Goal: Task Accomplishment & Management: Manage account settings

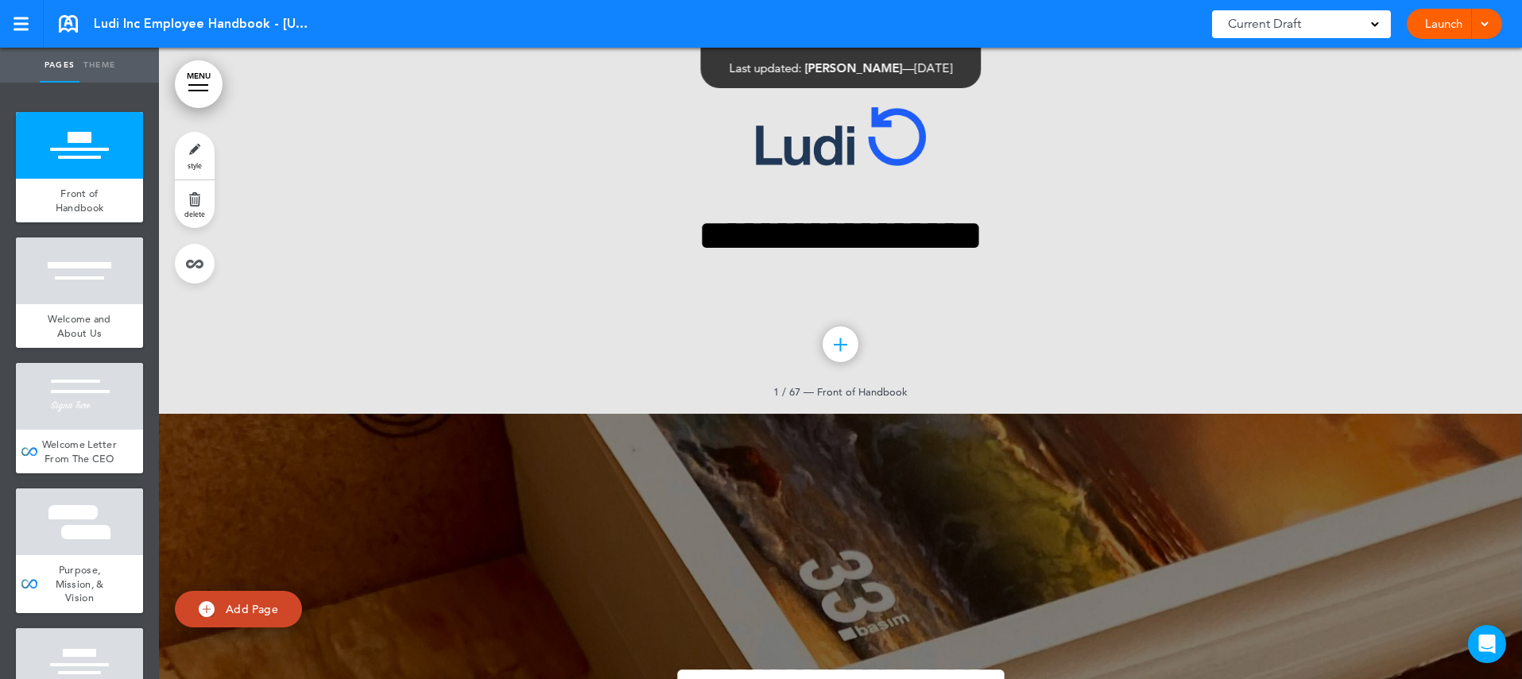
click at [202, 85] on div at bounding box center [198, 85] width 20 height 2
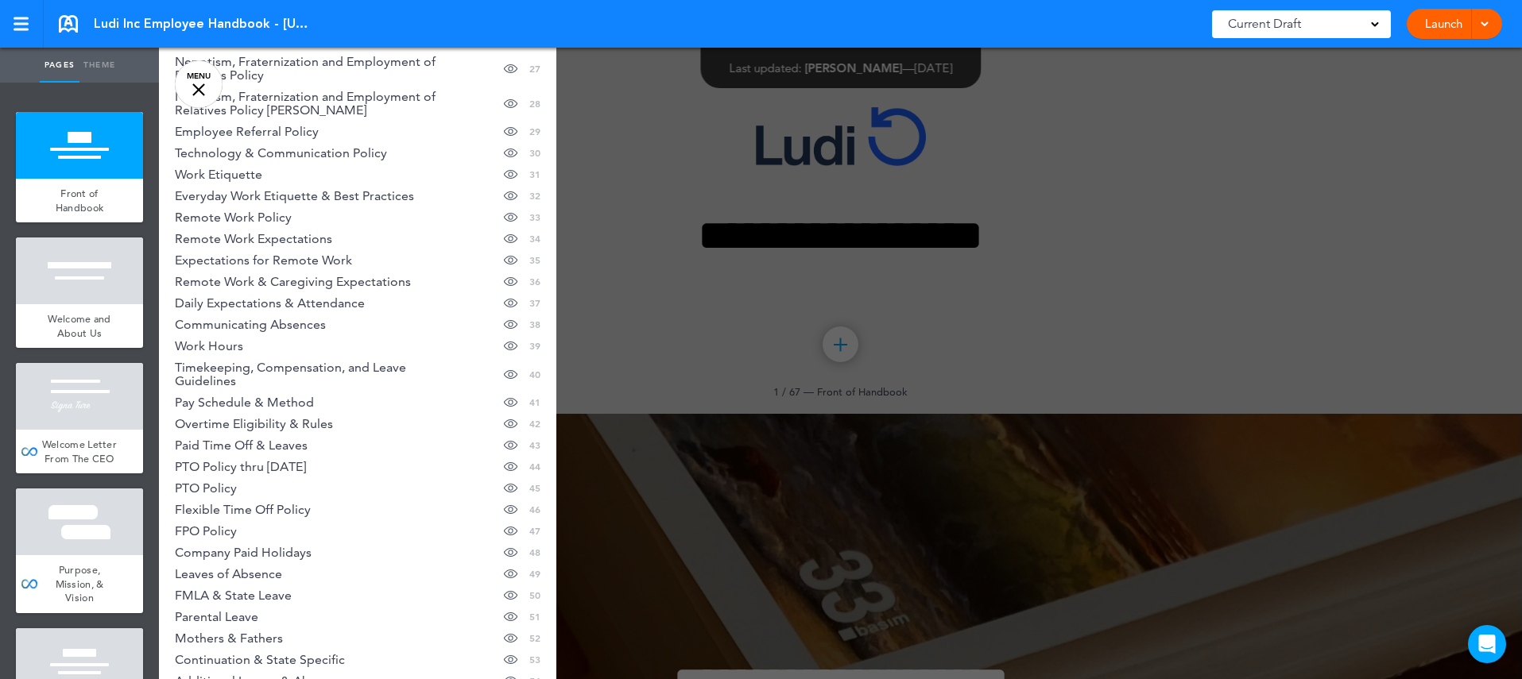
scroll to position [1078, 0]
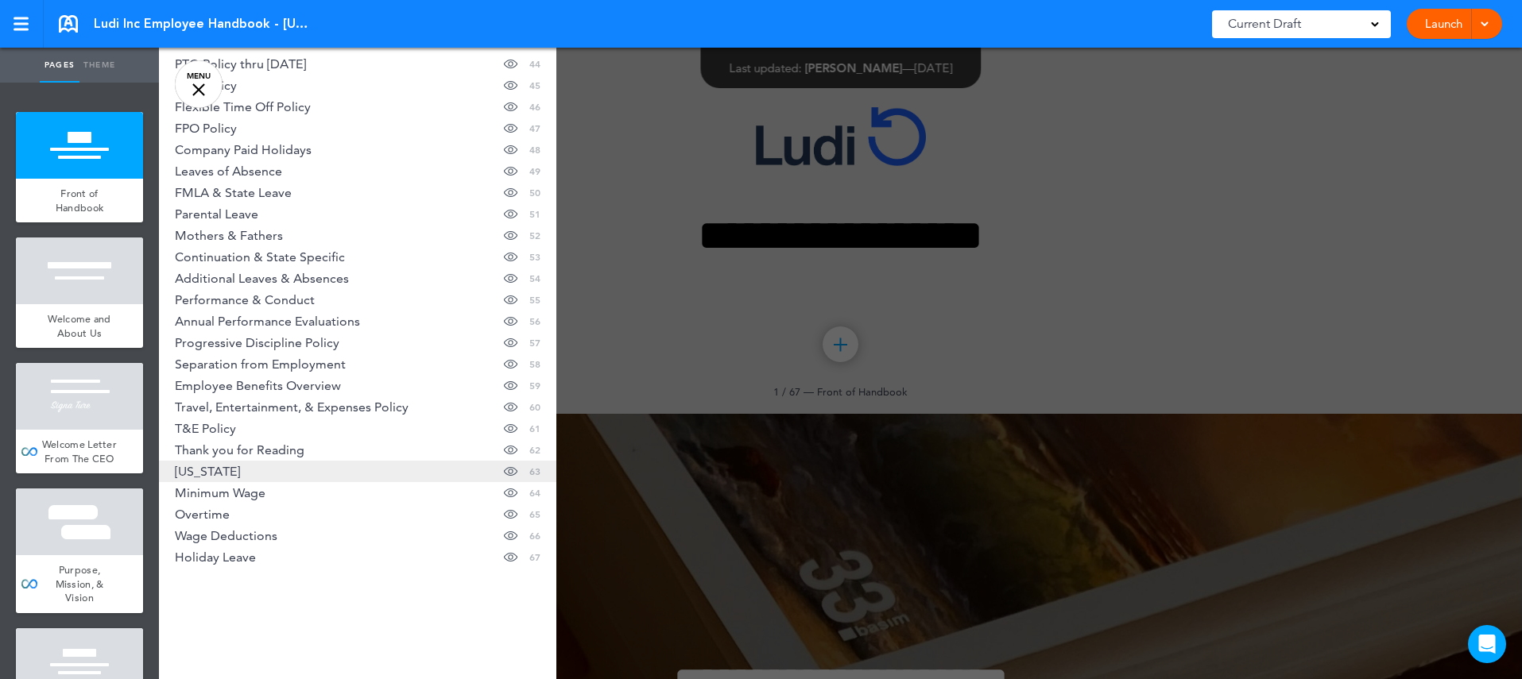
click at [207, 474] on span "Maryland" at bounding box center [207, 472] width 65 height 14
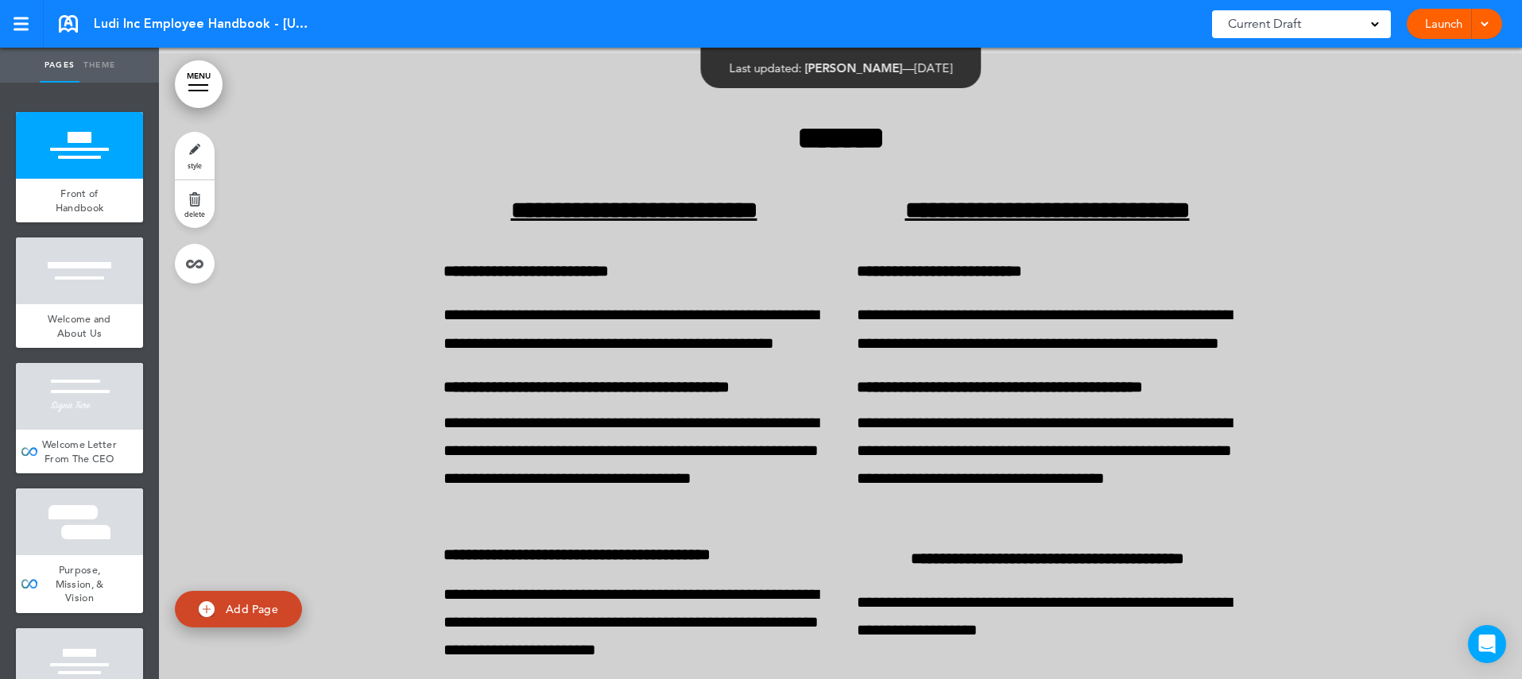
scroll to position [77084, 0]
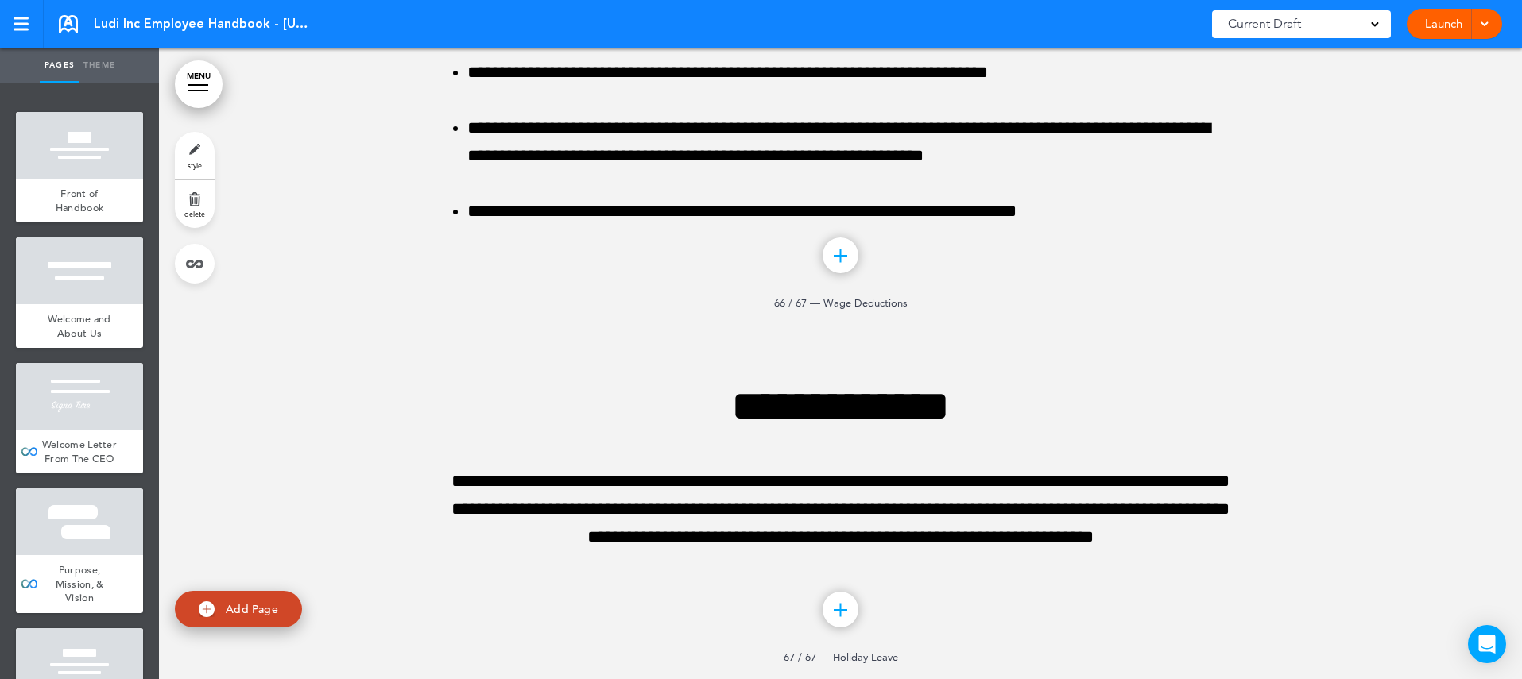
click at [195, 202] on link "delete" at bounding box center [195, 204] width 40 height 48
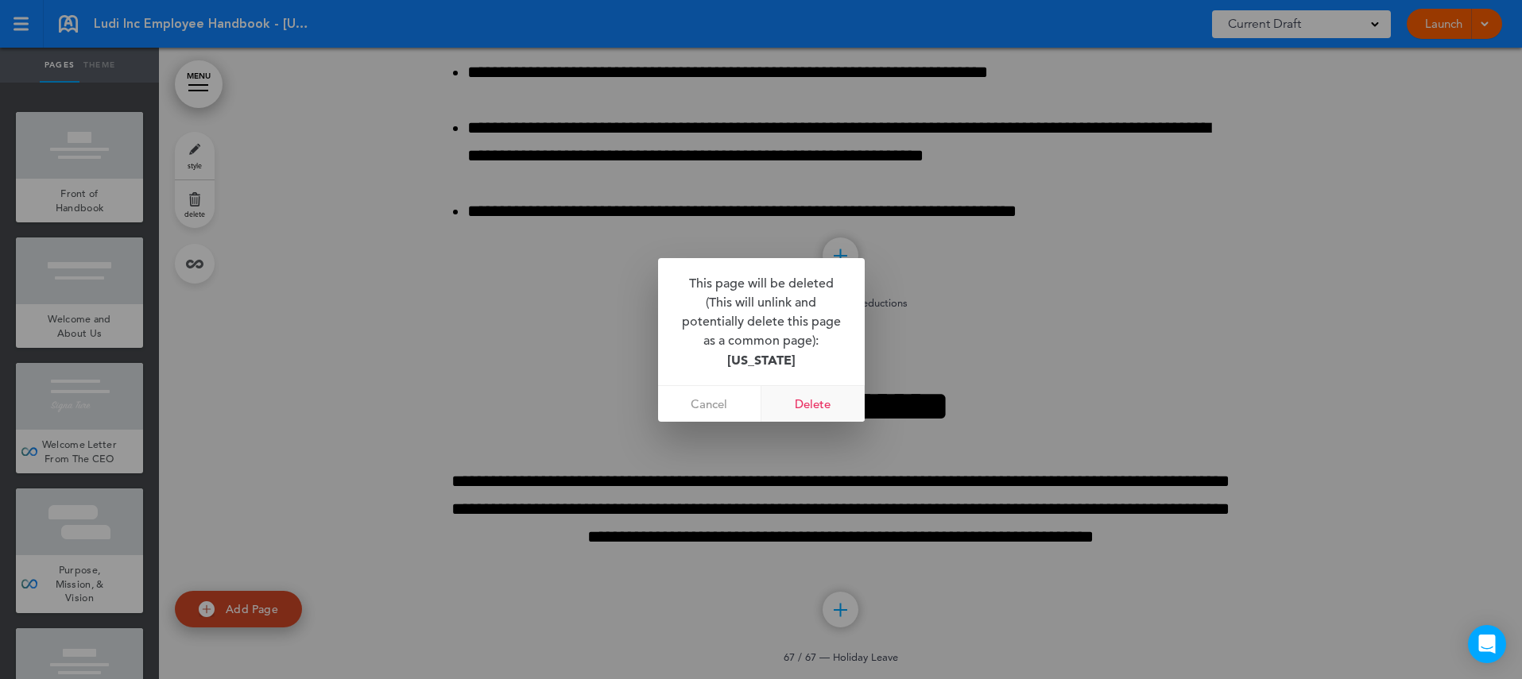
click at [822, 405] on link "Delete" at bounding box center [812, 404] width 103 height 36
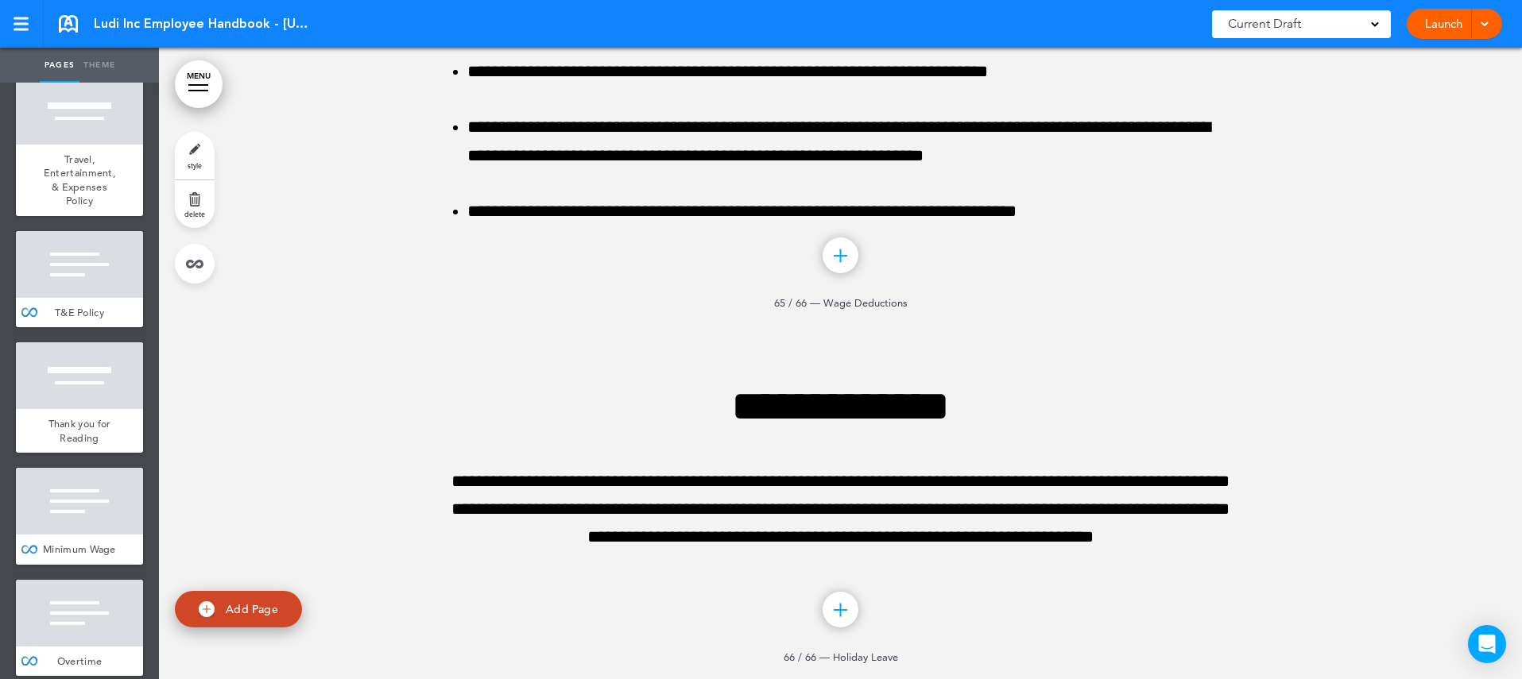
scroll to position [8000, 0]
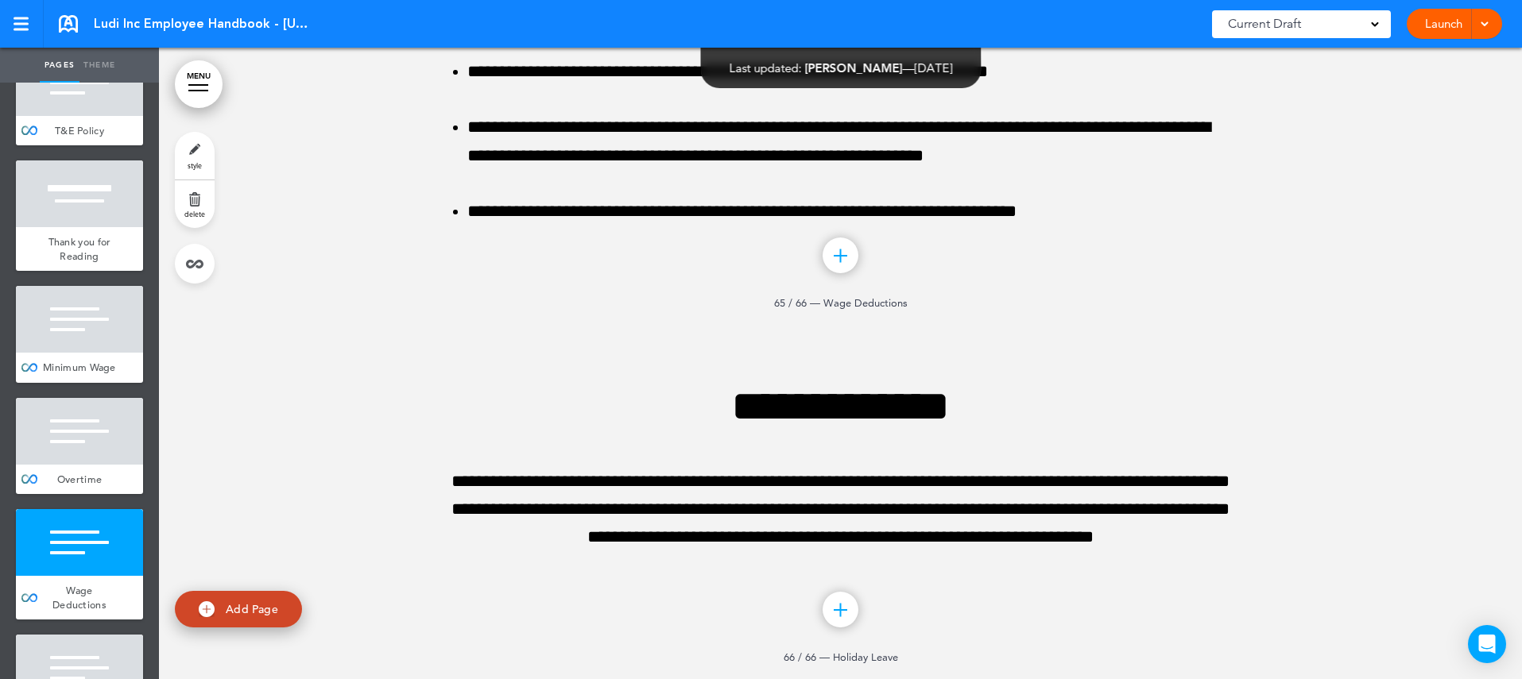
click at [198, 204] on link "delete" at bounding box center [195, 204] width 40 height 48
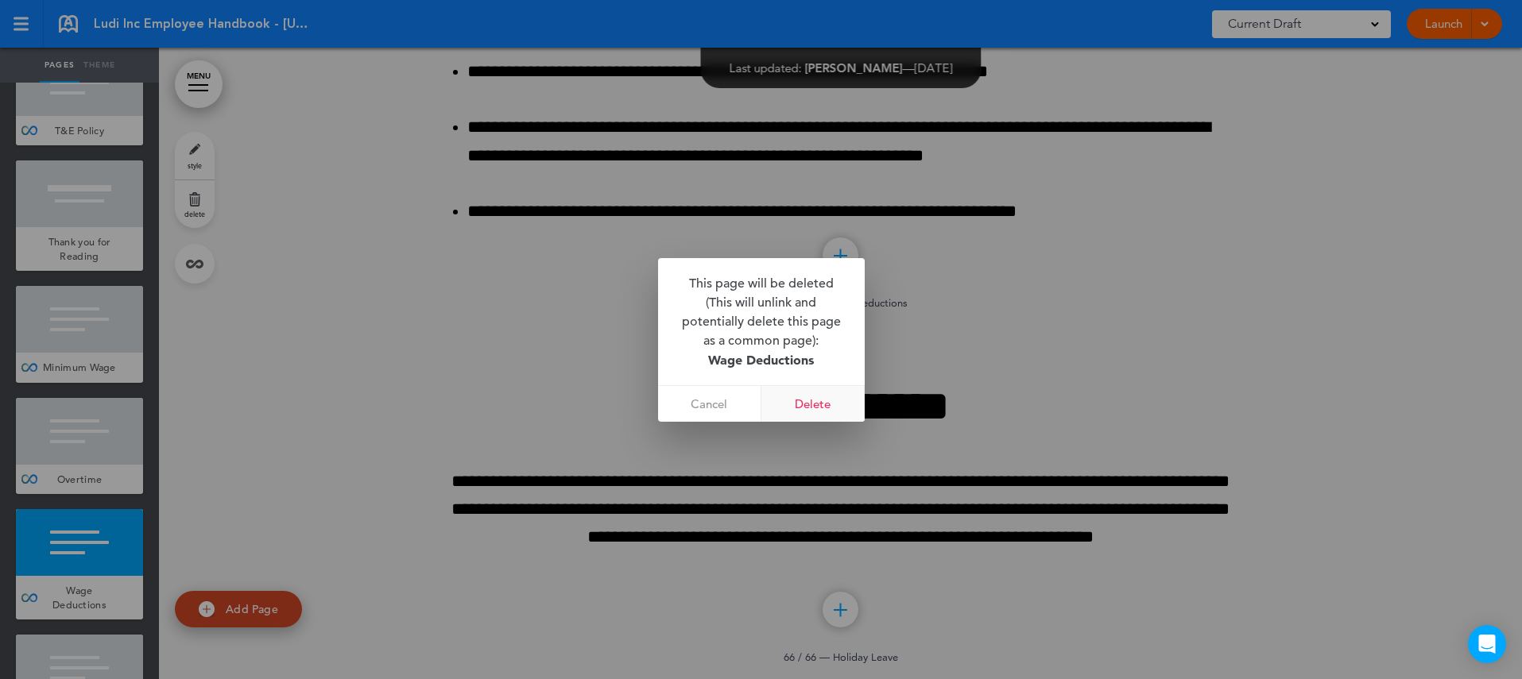
click at [812, 403] on link "Delete" at bounding box center [812, 404] width 103 height 36
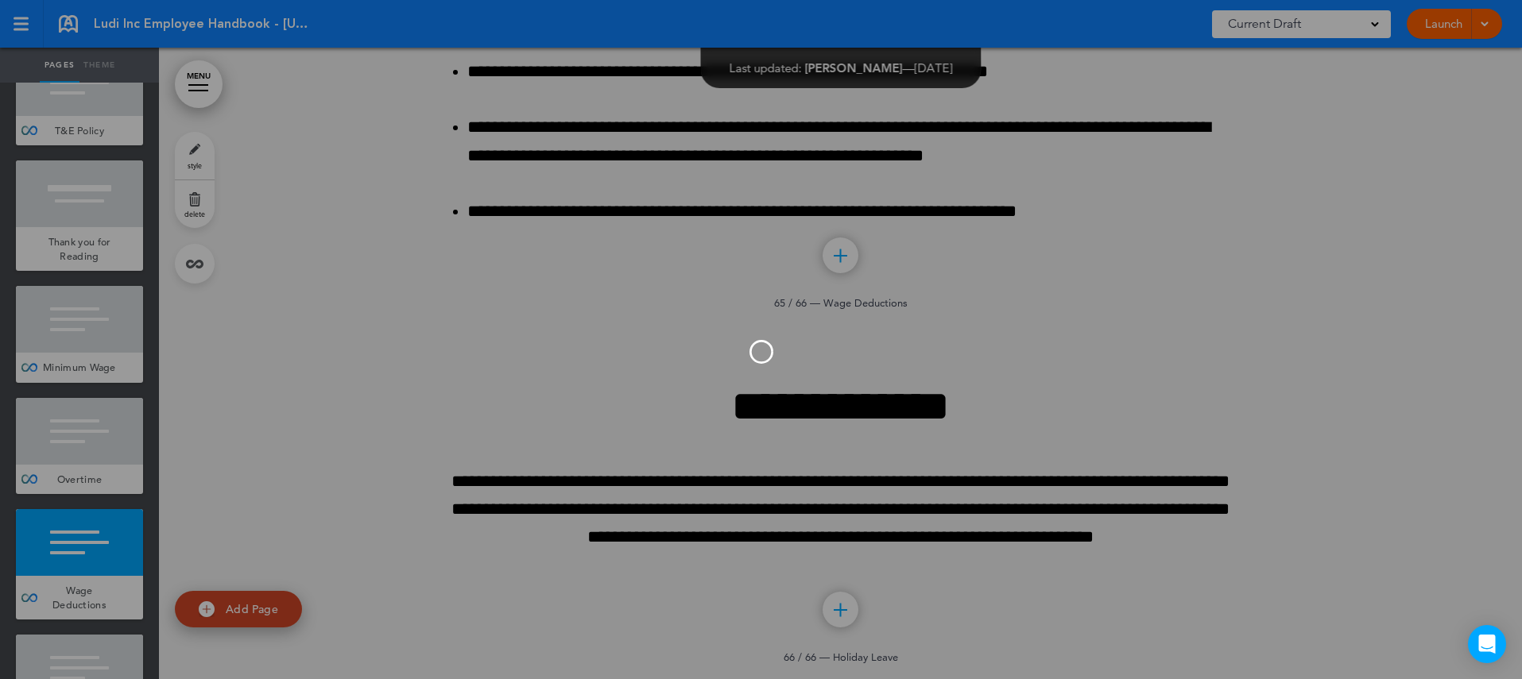
scroll to position [7874, 0]
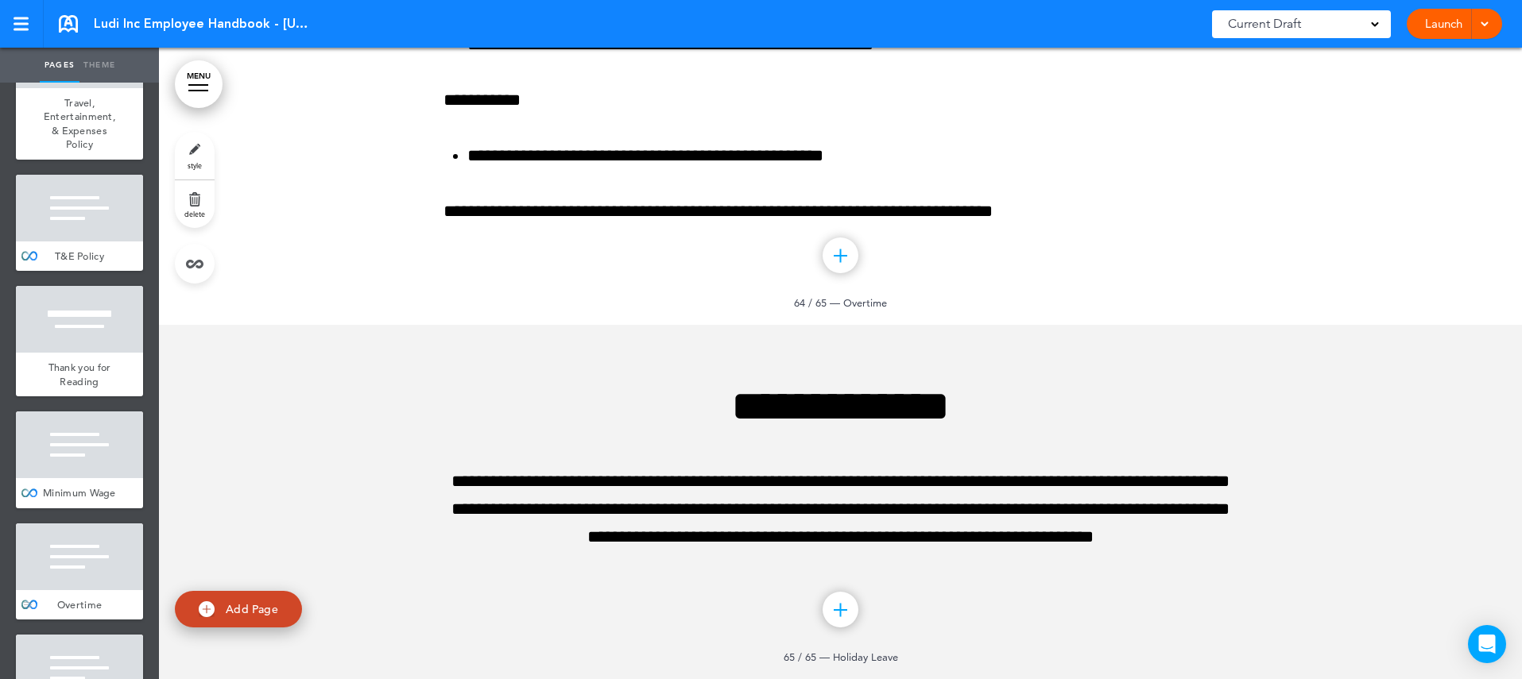
click at [112, 590] on div "Overtime" at bounding box center [79, 605] width 127 height 30
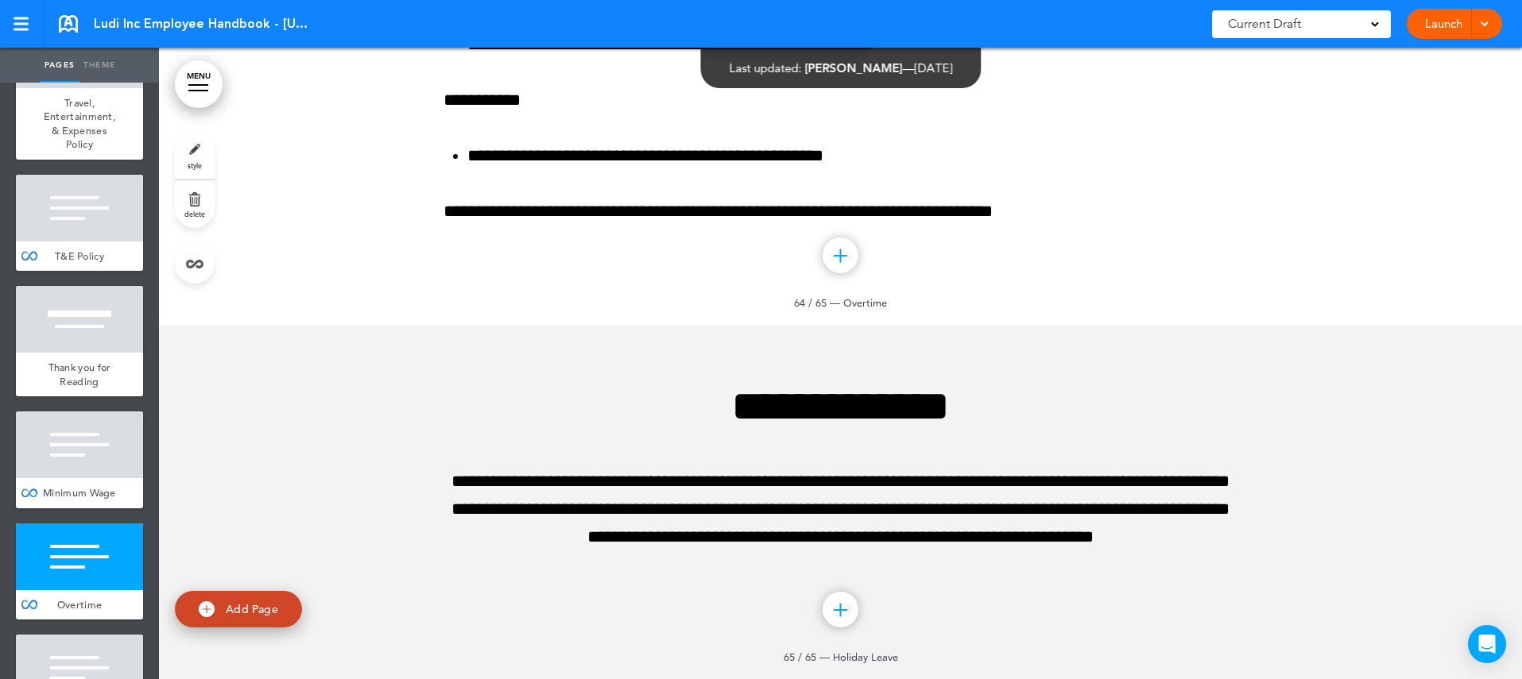
click at [196, 199] on link "delete" at bounding box center [195, 204] width 40 height 48
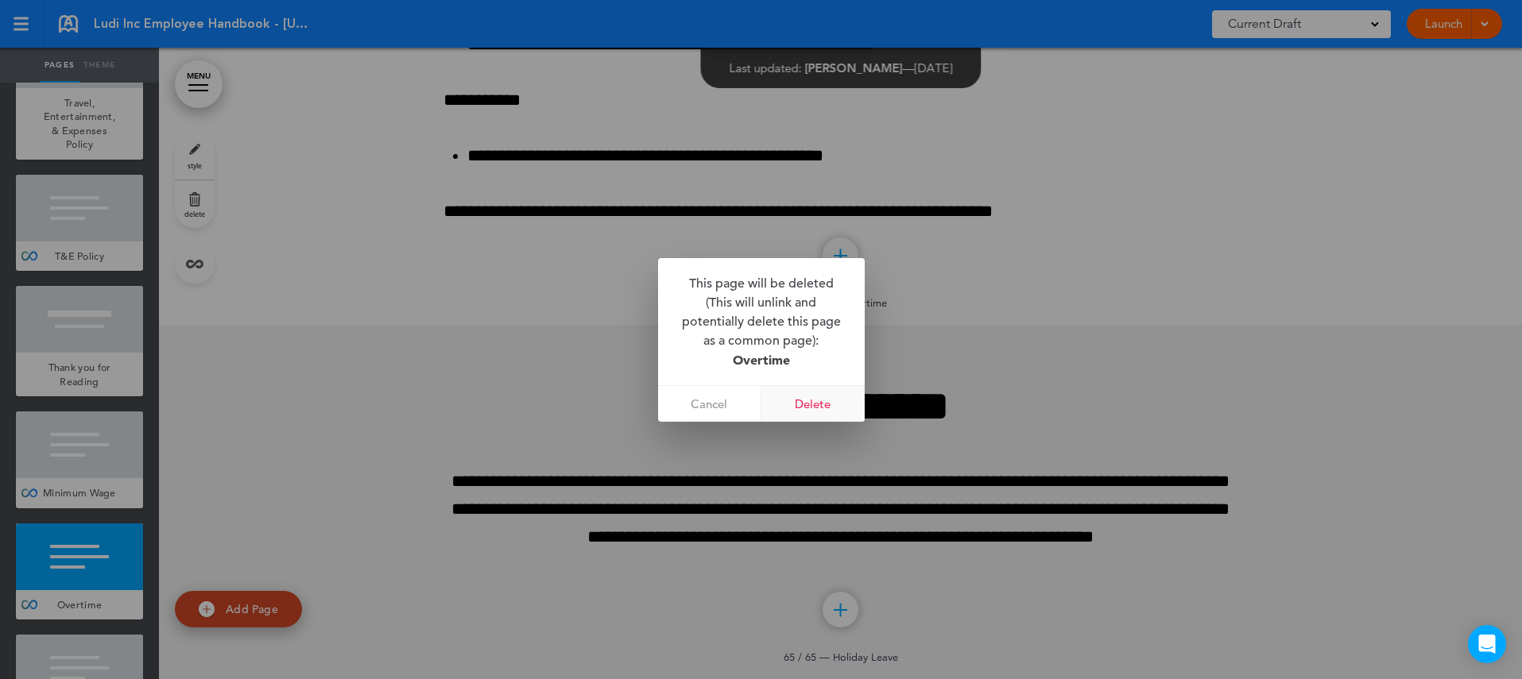
click at [833, 404] on link "Delete" at bounding box center [812, 404] width 103 height 36
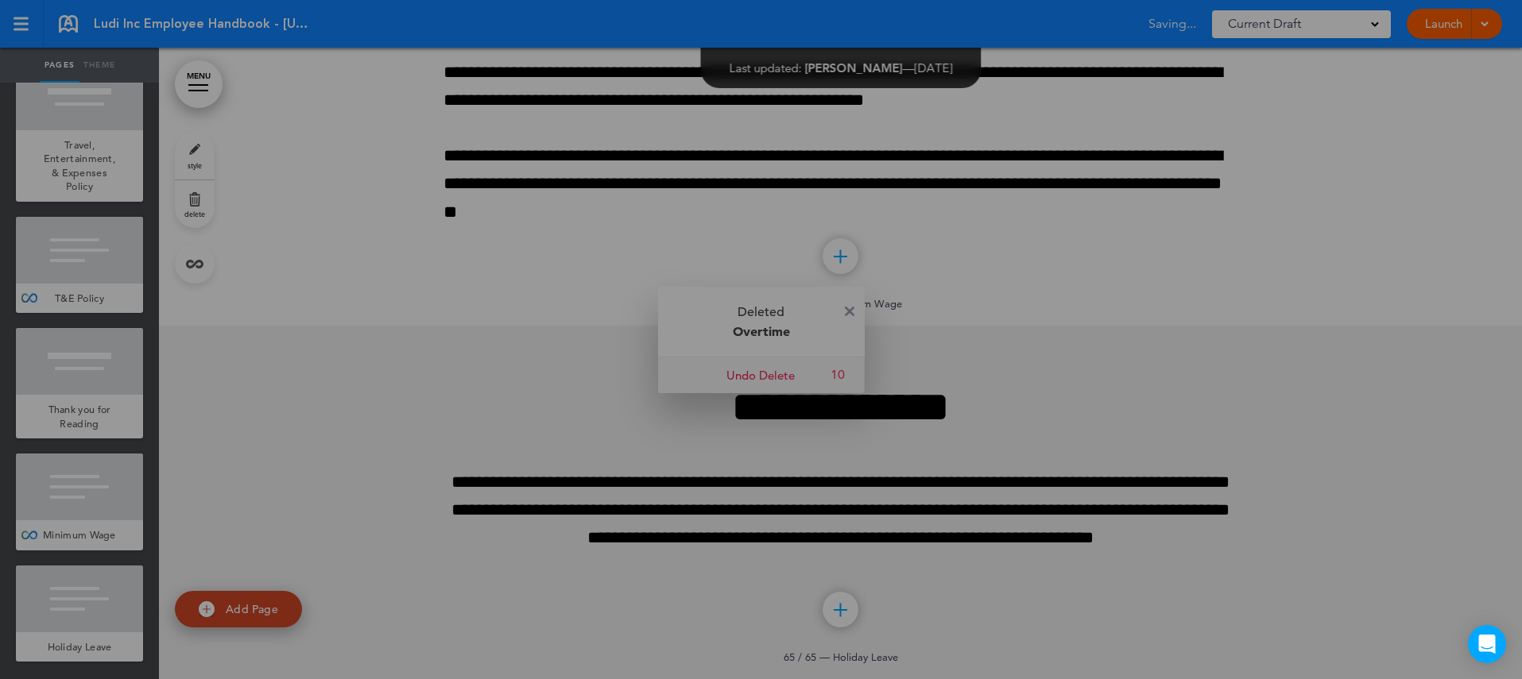
scroll to position [7763, 0]
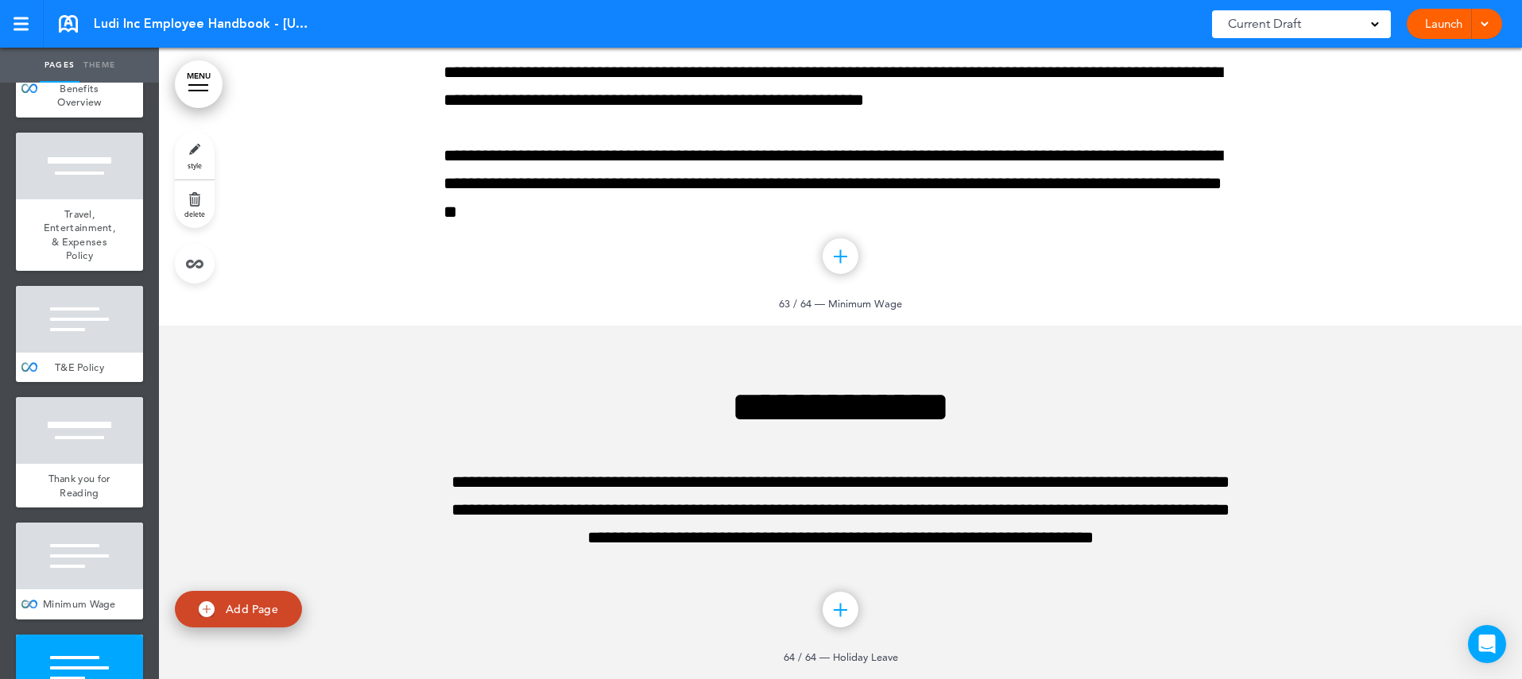
click at [94, 523] on div at bounding box center [79, 556] width 127 height 67
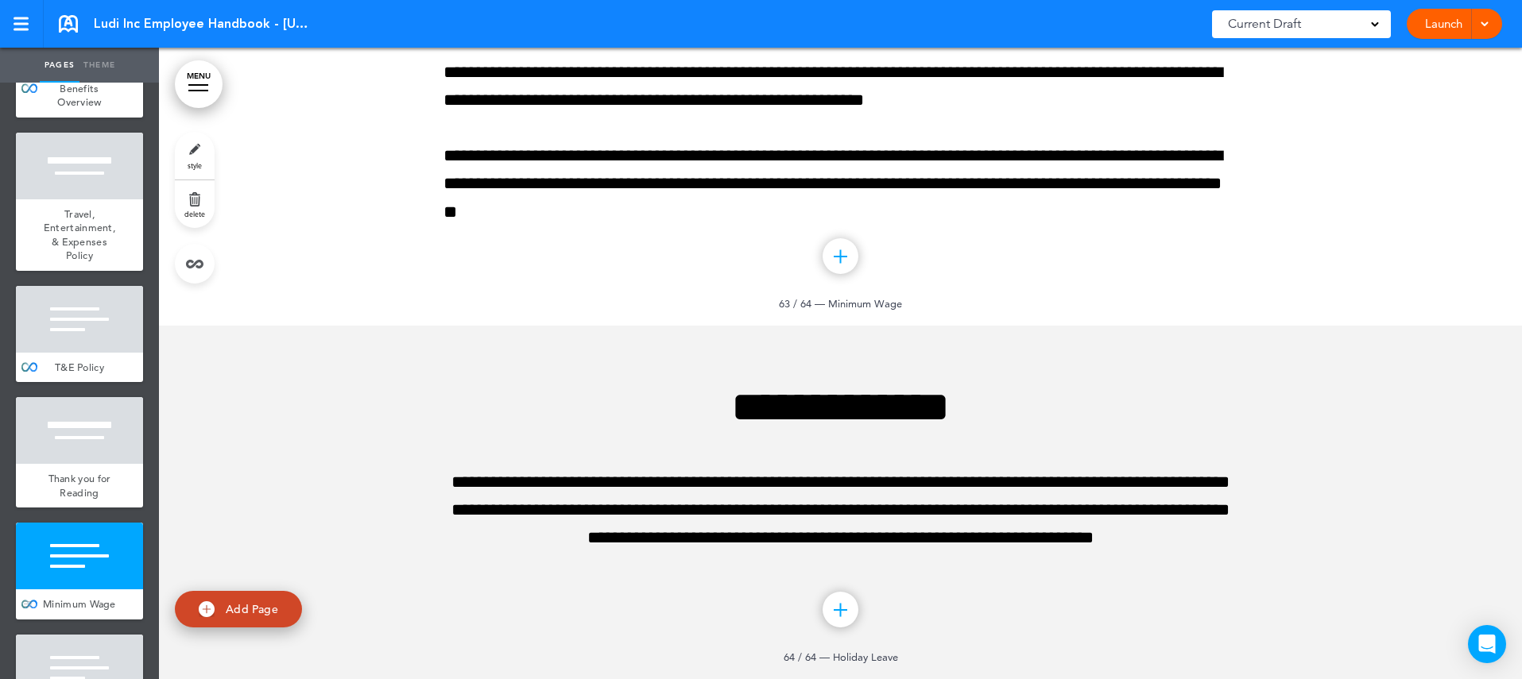
scroll to position [77084, 0]
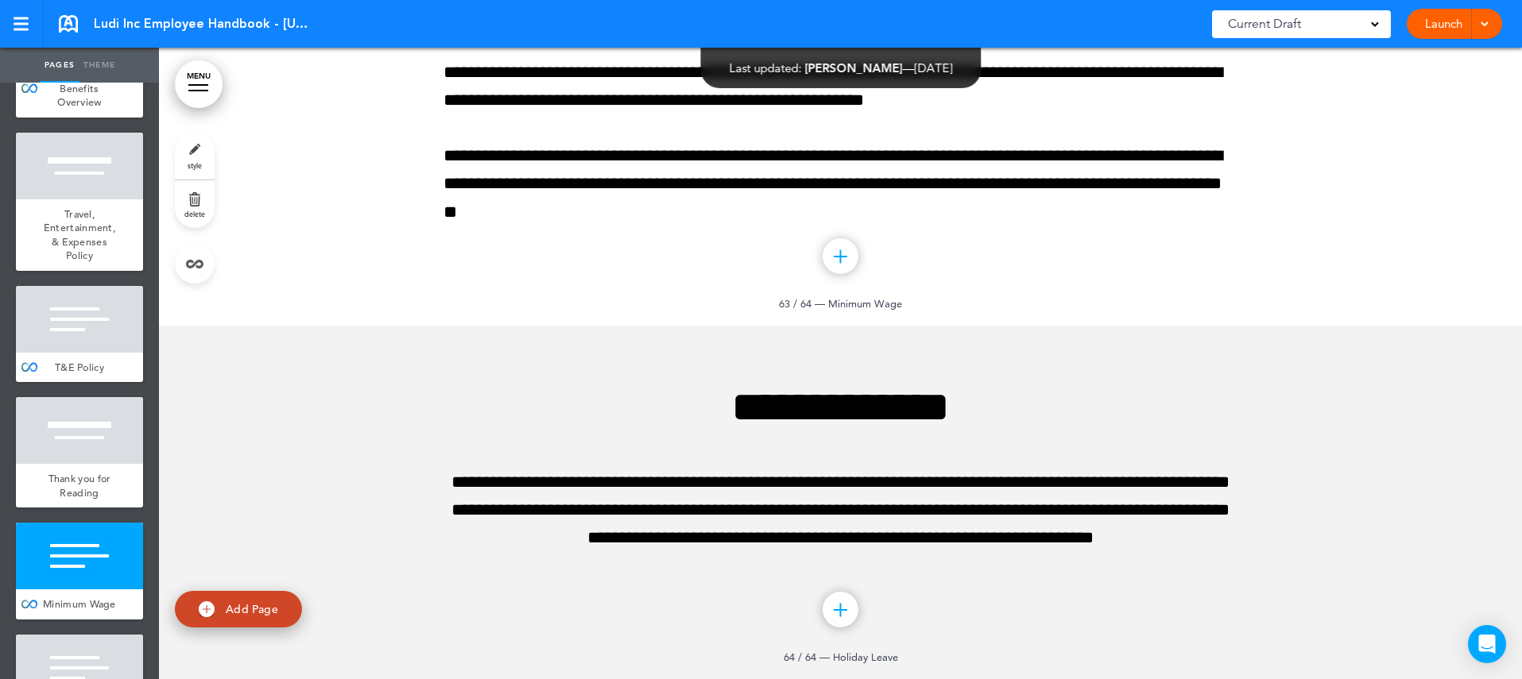
click at [195, 201] on link "delete" at bounding box center [195, 204] width 40 height 48
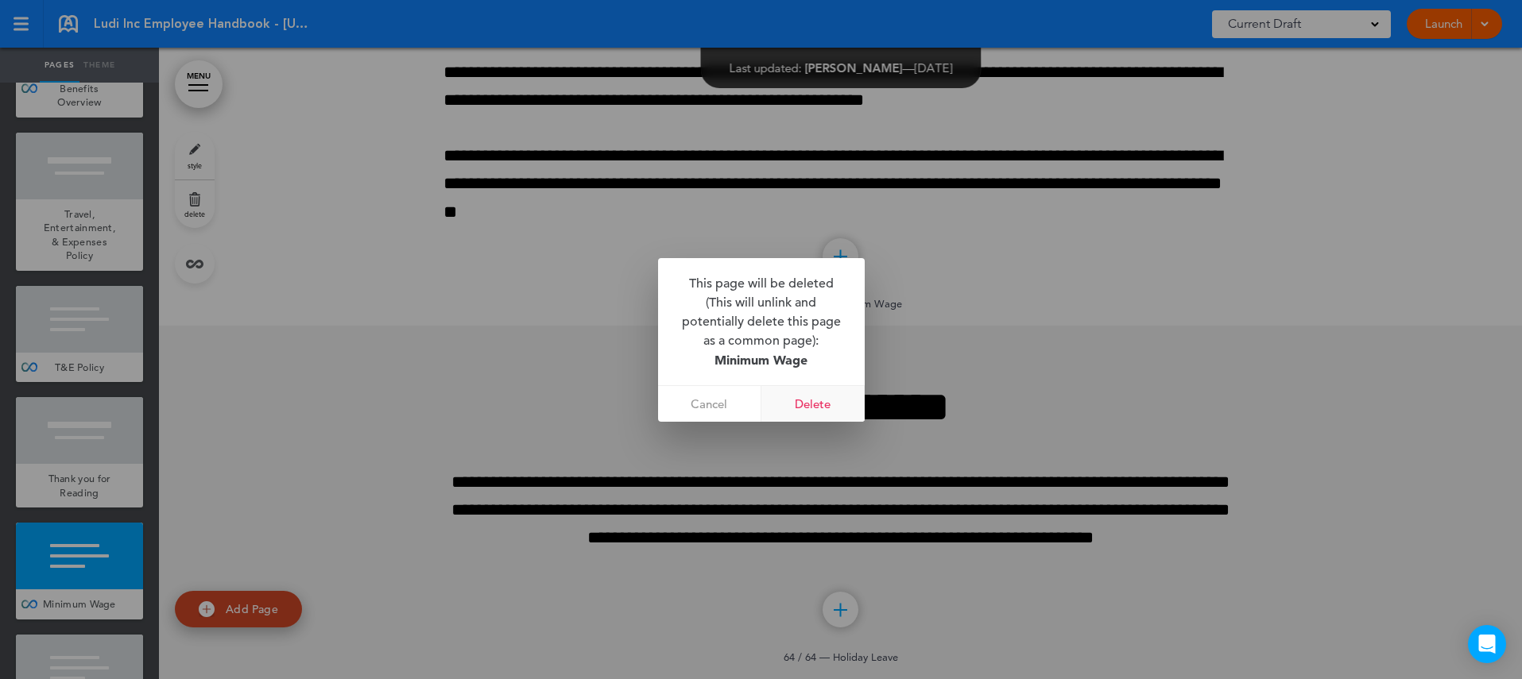
click at [822, 403] on link "Delete" at bounding box center [812, 404] width 103 height 36
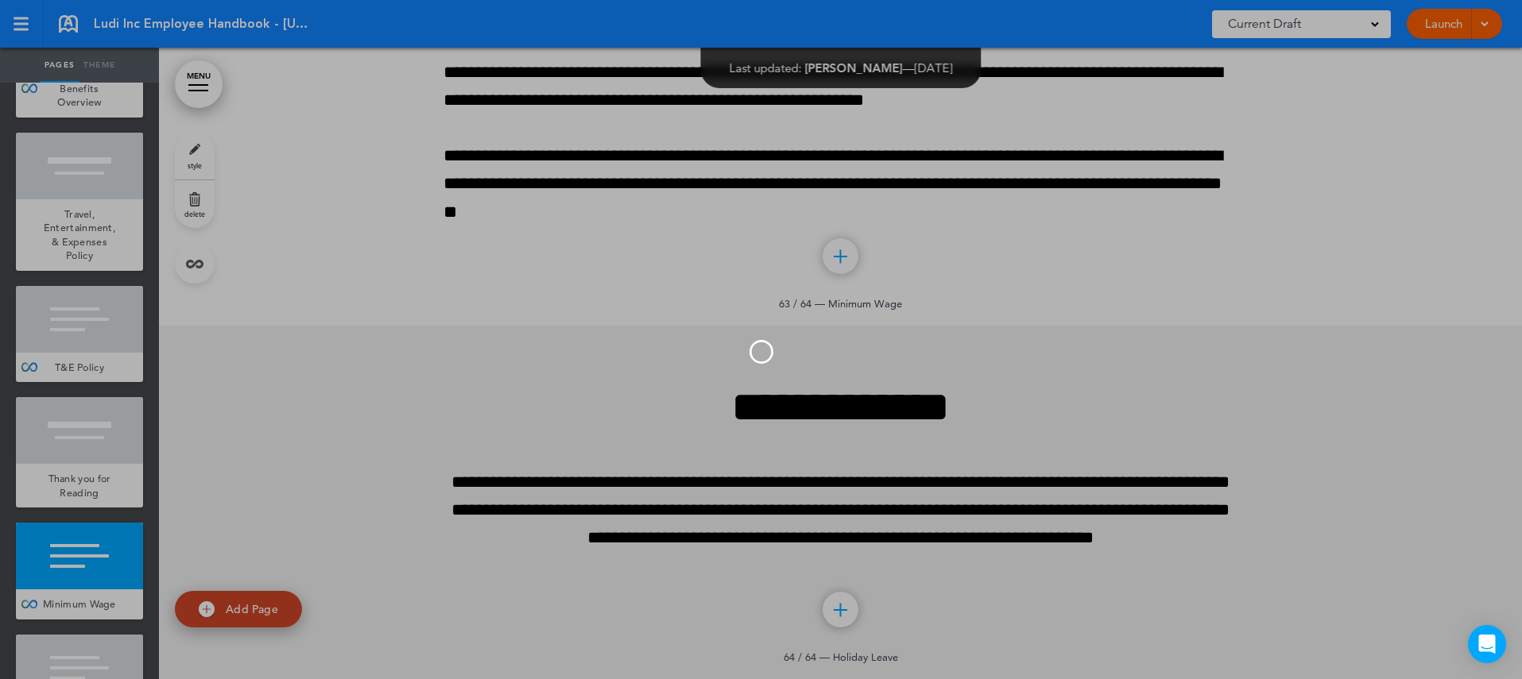
scroll to position [7651, 0]
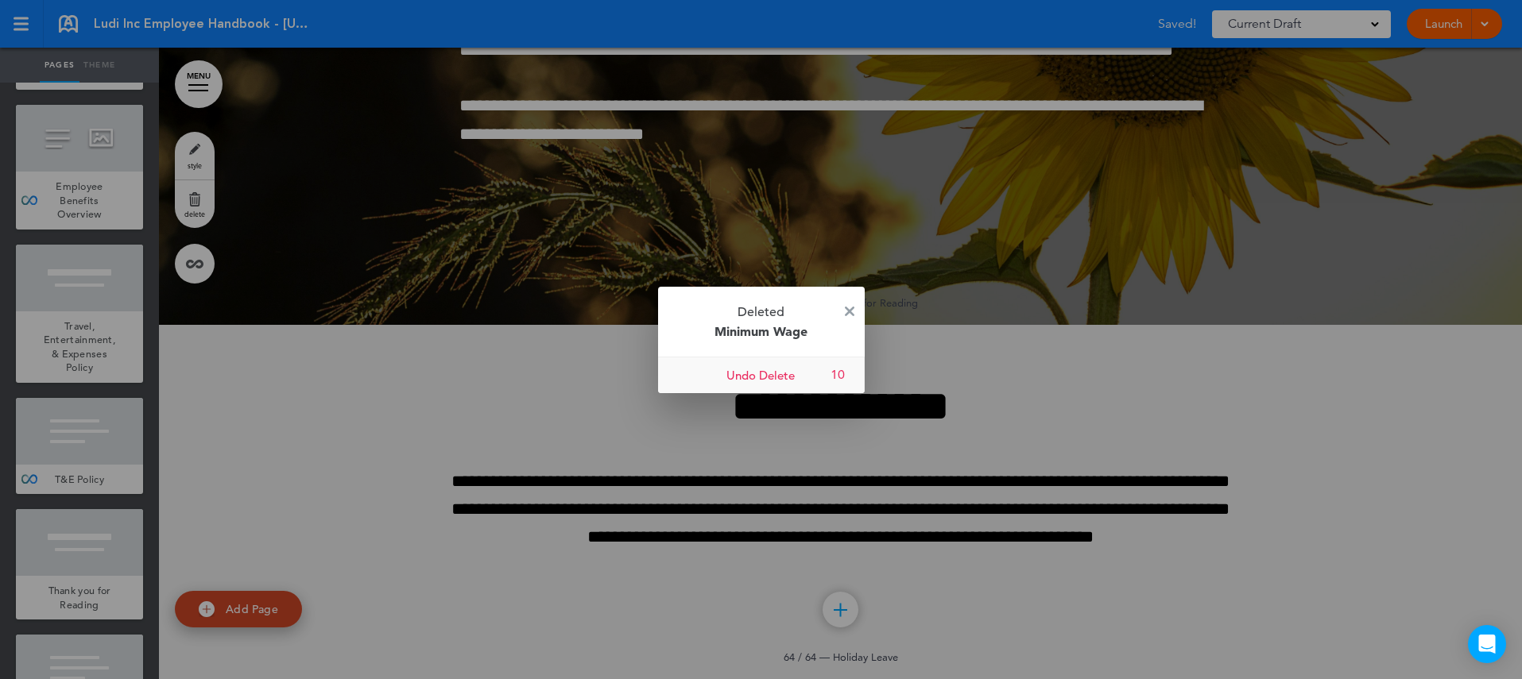
click at [822, 403] on div at bounding box center [761, 339] width 1522 height 679
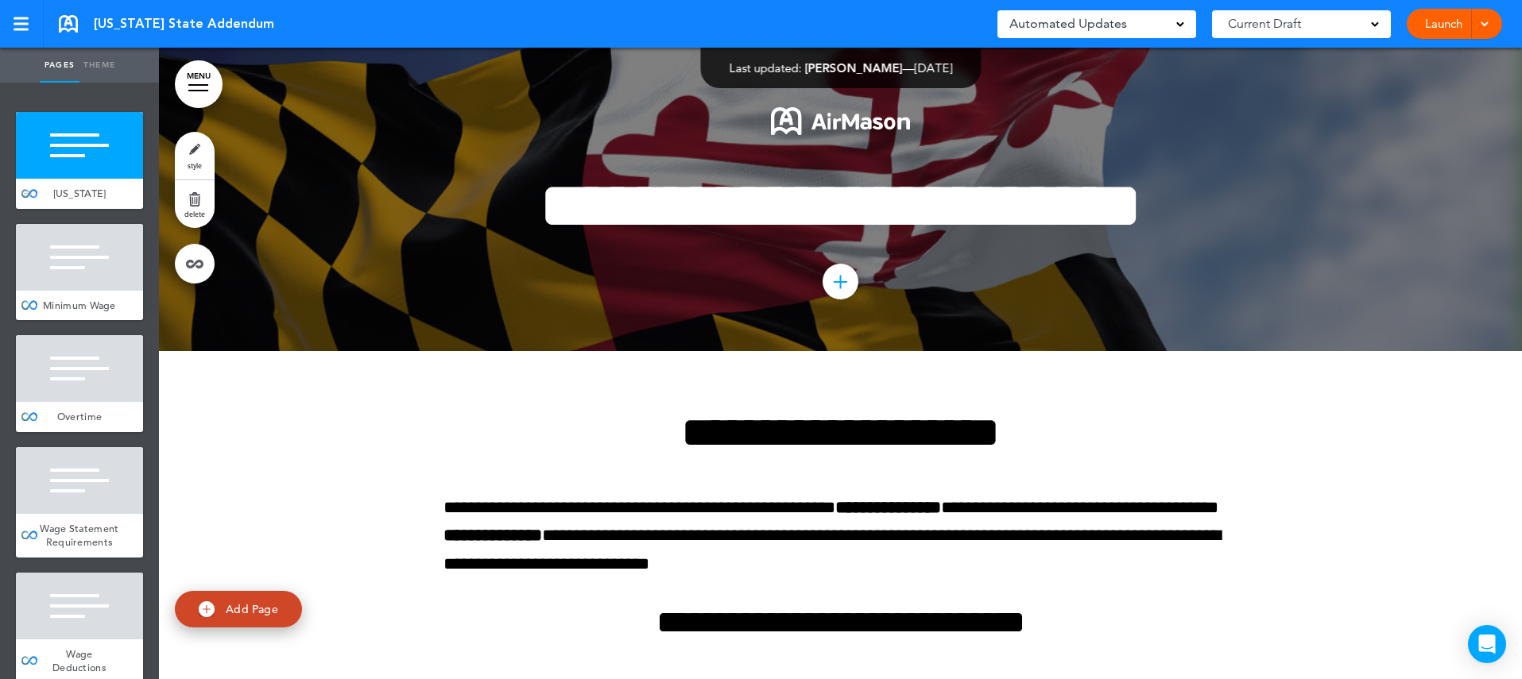
click at [84, 179] on div "[US_STATE]" at bounding box center [79, 194] width 127 height 30
click at [200, 267] on link at bounding box center [195, 264] width 40 height 40
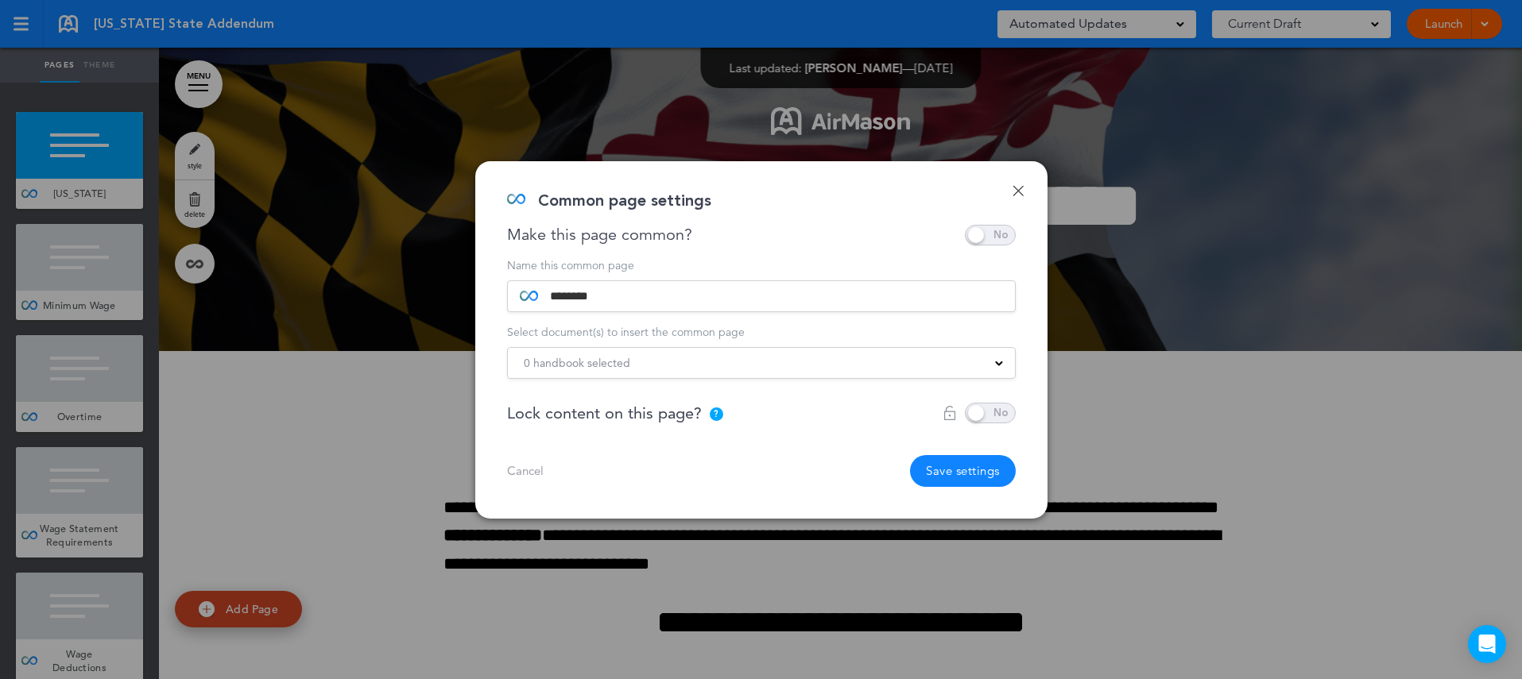
click at [730, 367] on div "0 handbook selected" at bounding box center [761, 362] width 507 height 17
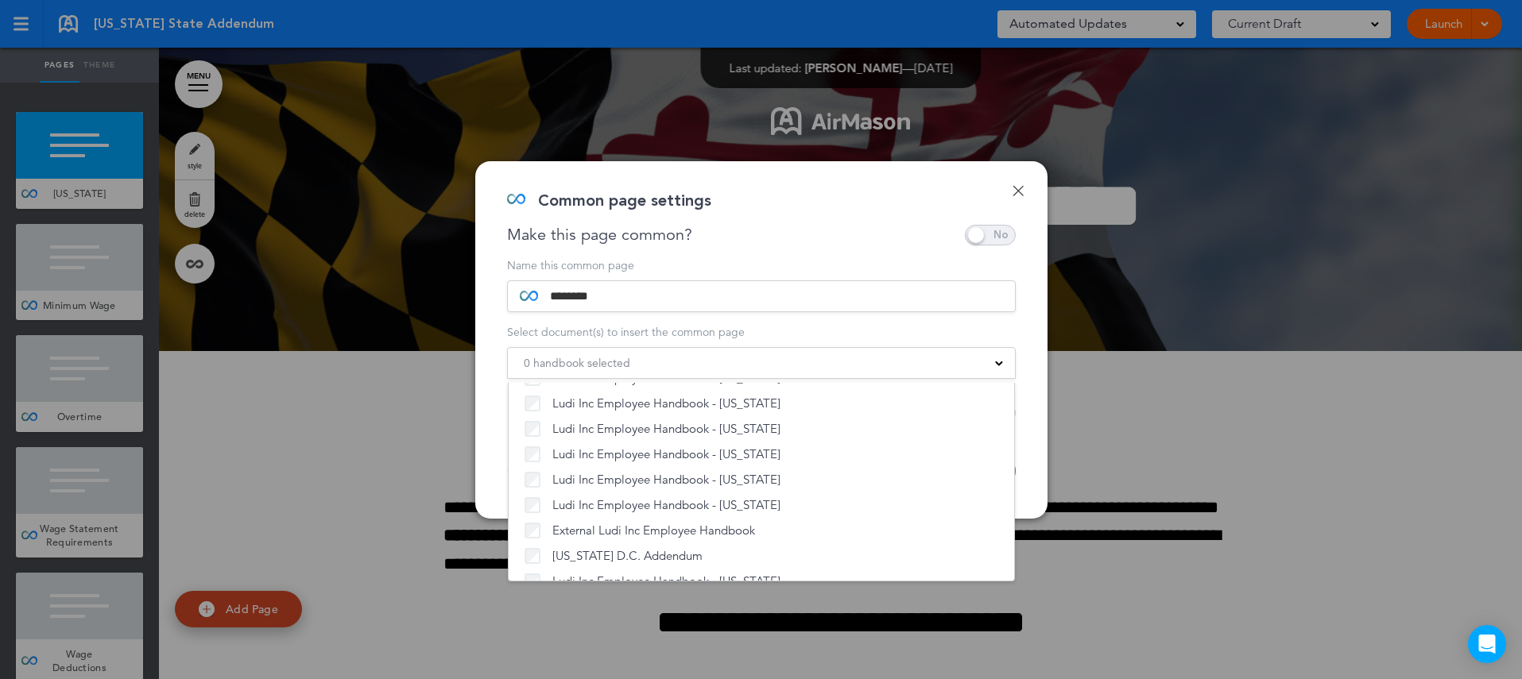
scroll to position [1112, 0]
click at [1027, 471] on div "Done Common page settings Make this page common? Save time by creating Common P…" at bounding box center [761, 340] width 572 height 358
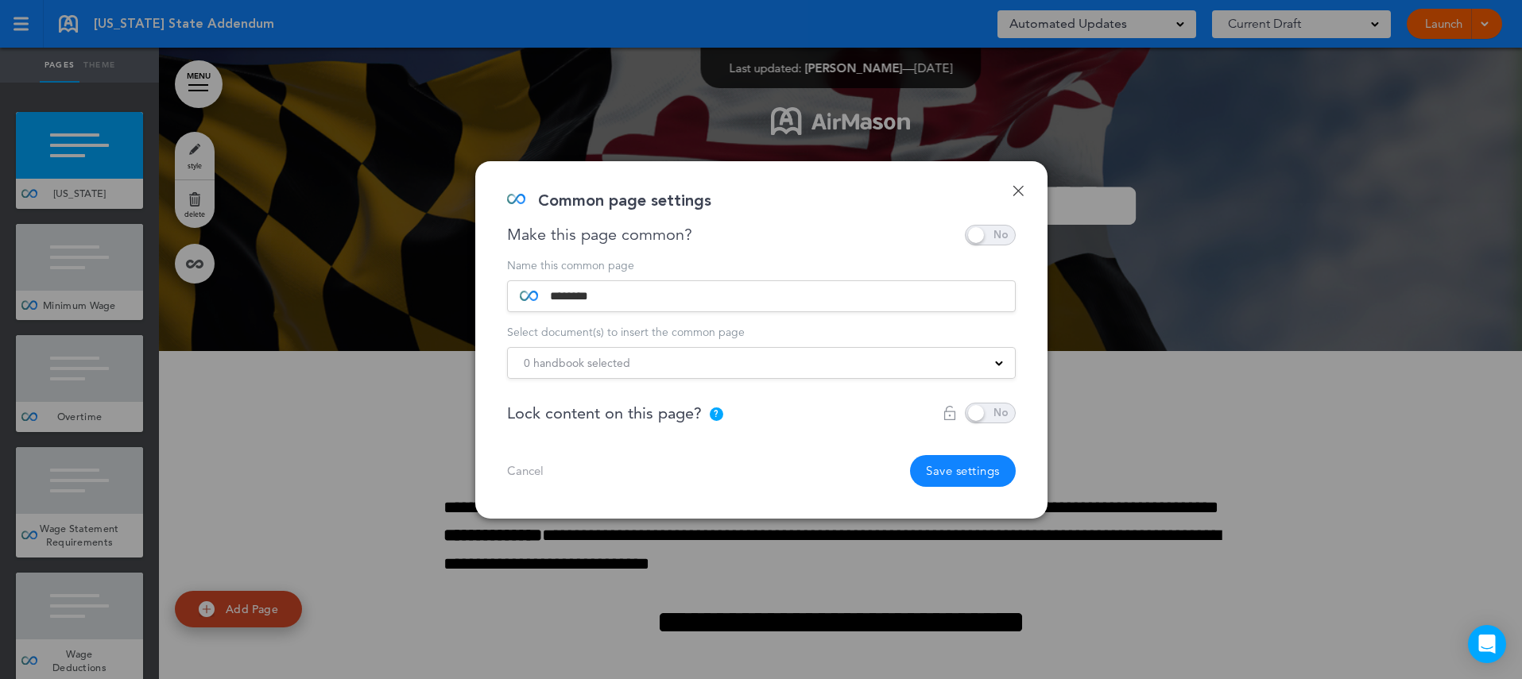
click at [937, 366] on div "0 handbook selected" at bounding box center [761, 362] width 507 height 17
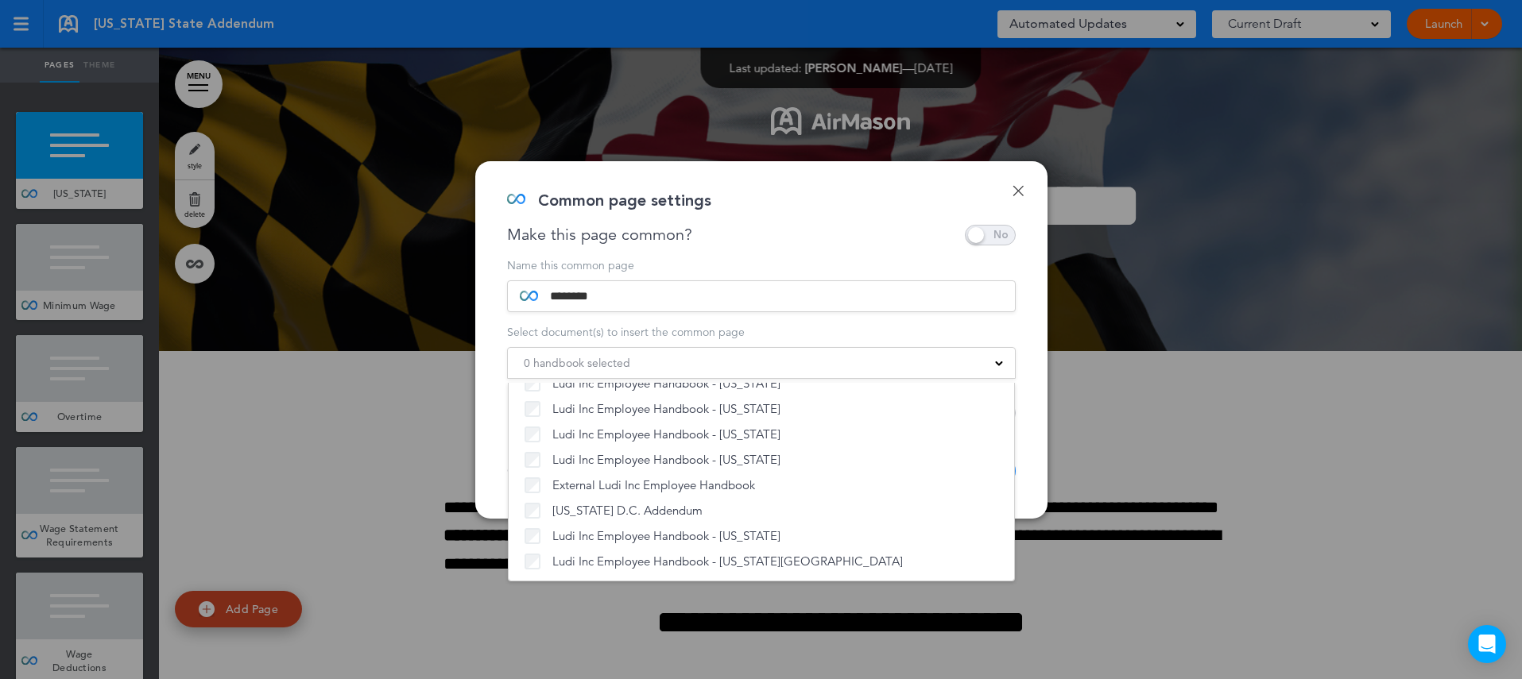
click at [1035, 464] on div "Done Common page settings Make this page common? Save time by creating Common P…" at bounding box center [761, 340] width 572 height 358
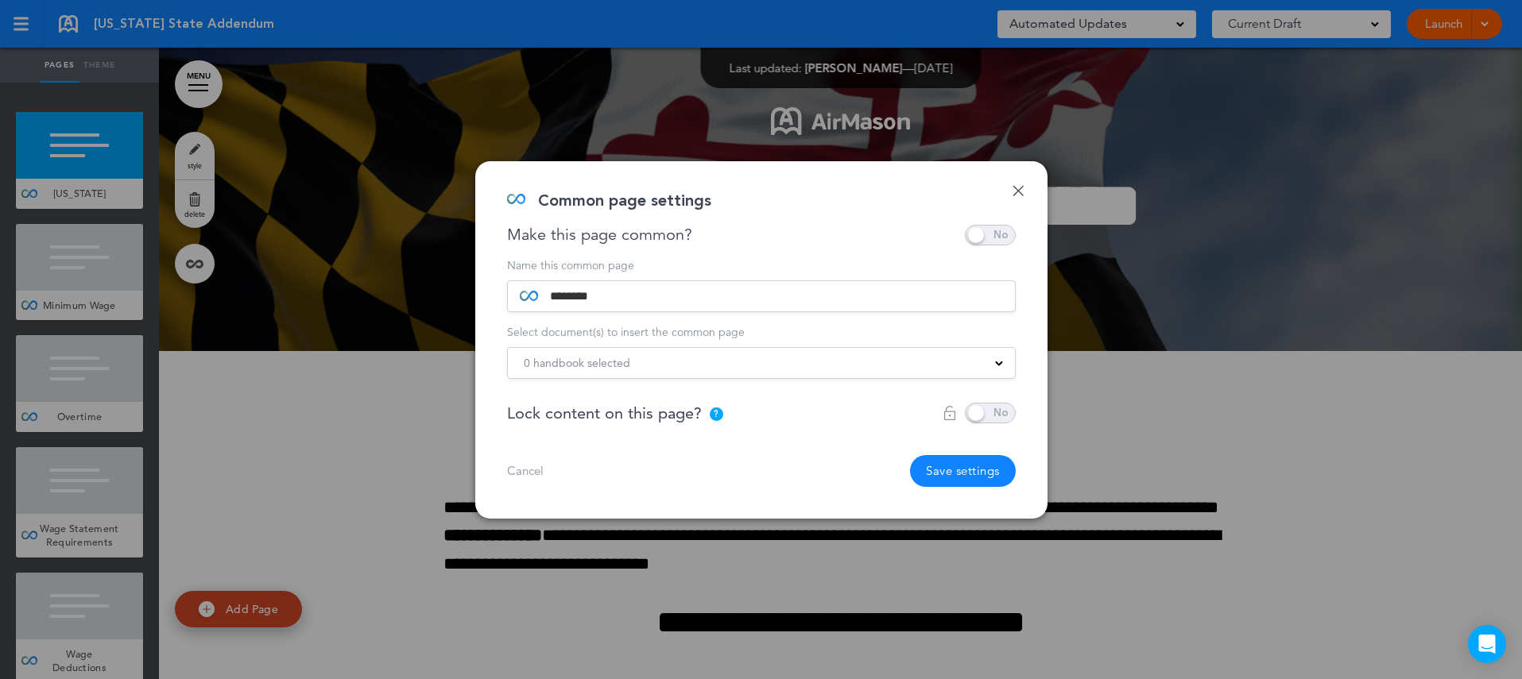
click at [966, 472] on button "Save settings" at bounding box center [963, 471] width 106 height 32
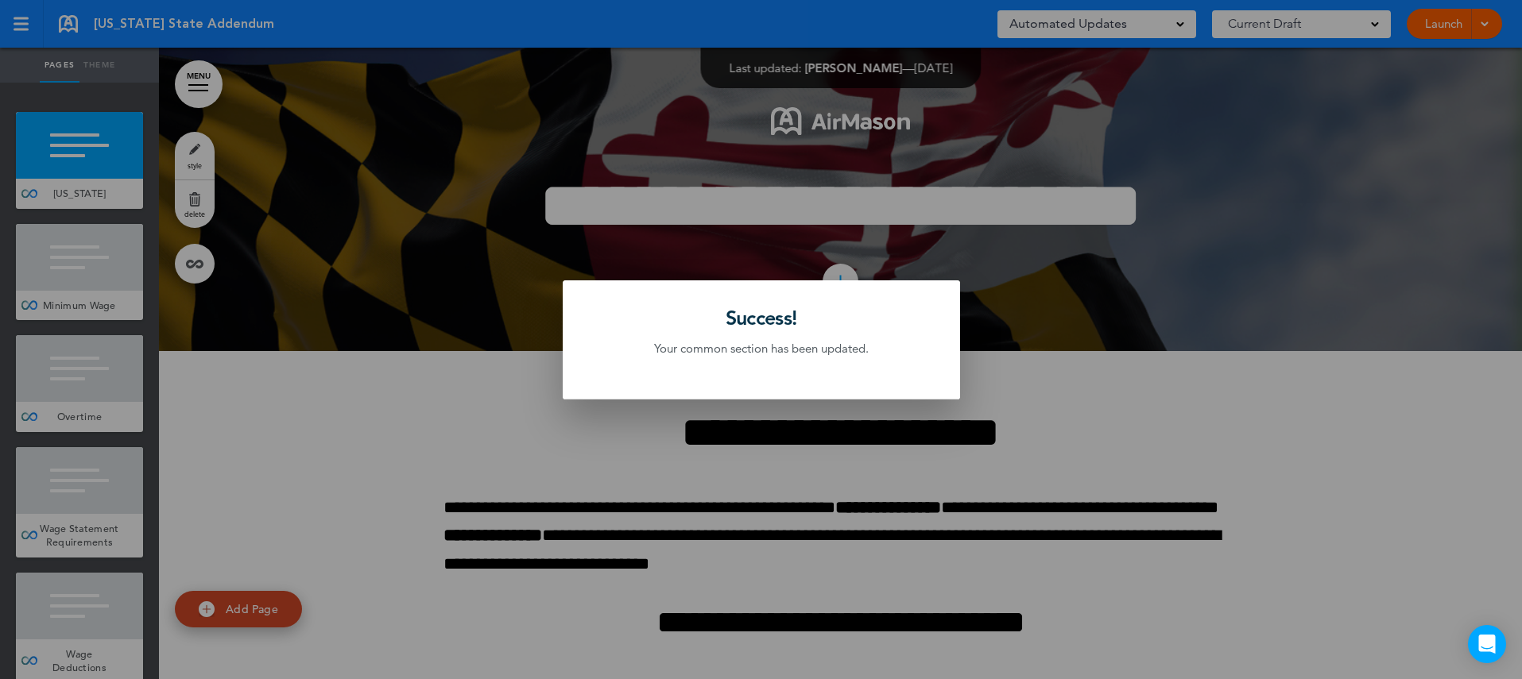
click at [120, 196] on div at bounding box center [761, 339] width 1522 height 679
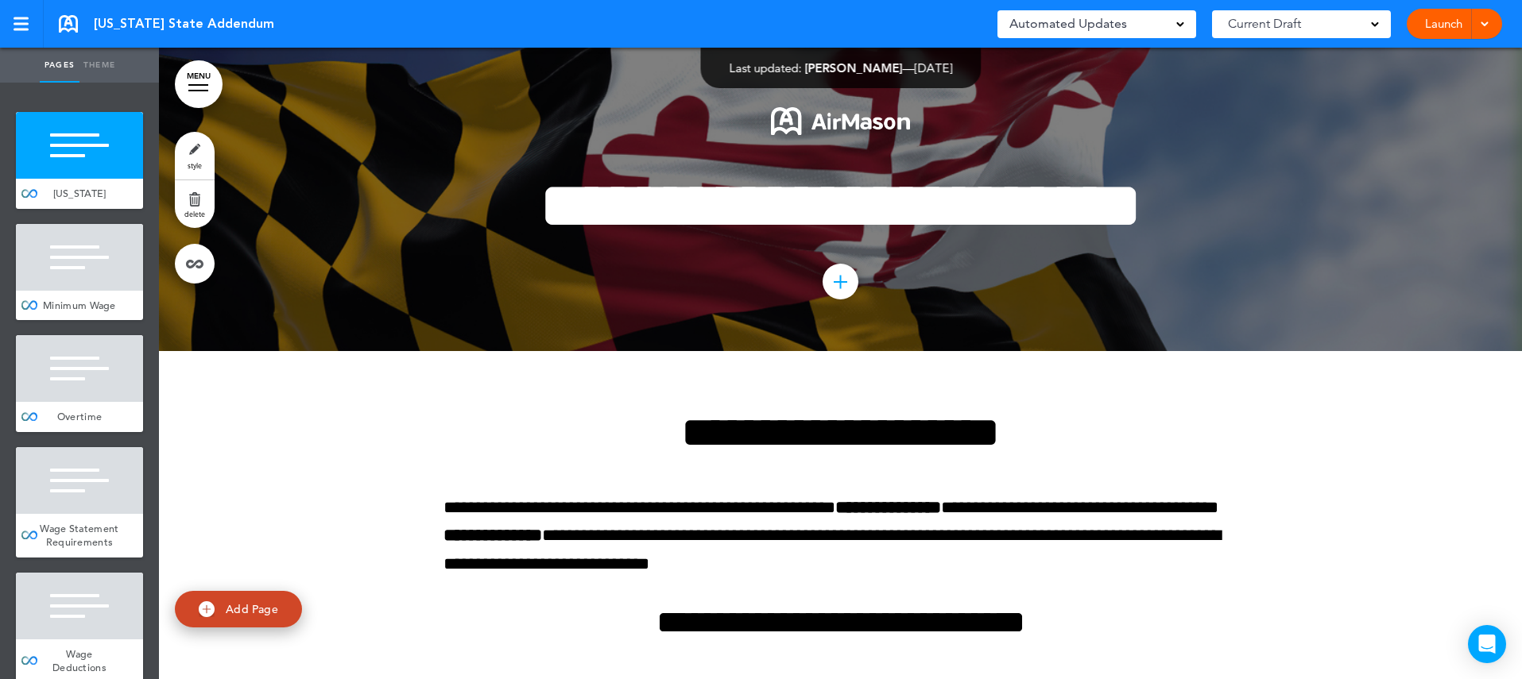
click at [120, 196] on div "Maryland" at bounding box center [79, 194] width 127 height 30
click at [188, 266] on link at bounding box center [195, 264] width 40 height 40
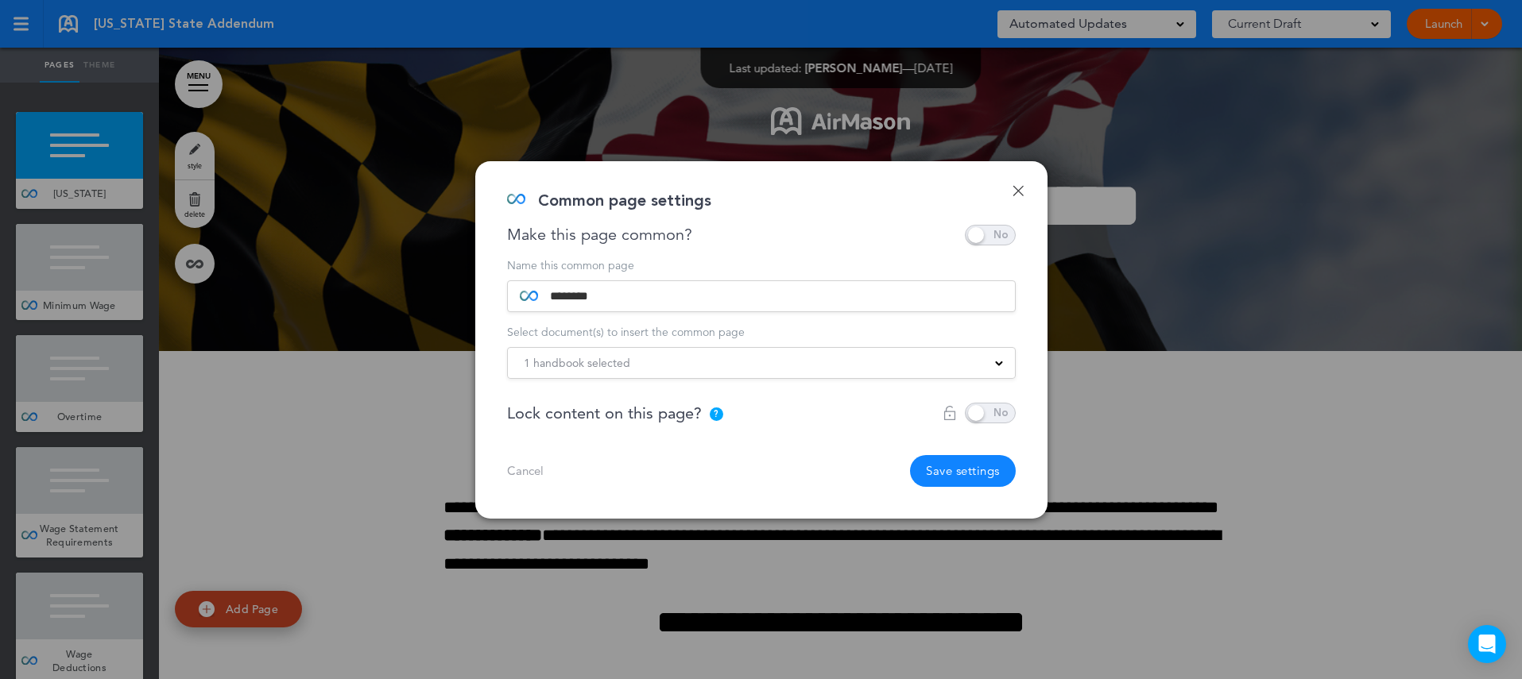
click at [1014, 194] on link "Done" at bounding box center [1017, 190] width 11 height 11
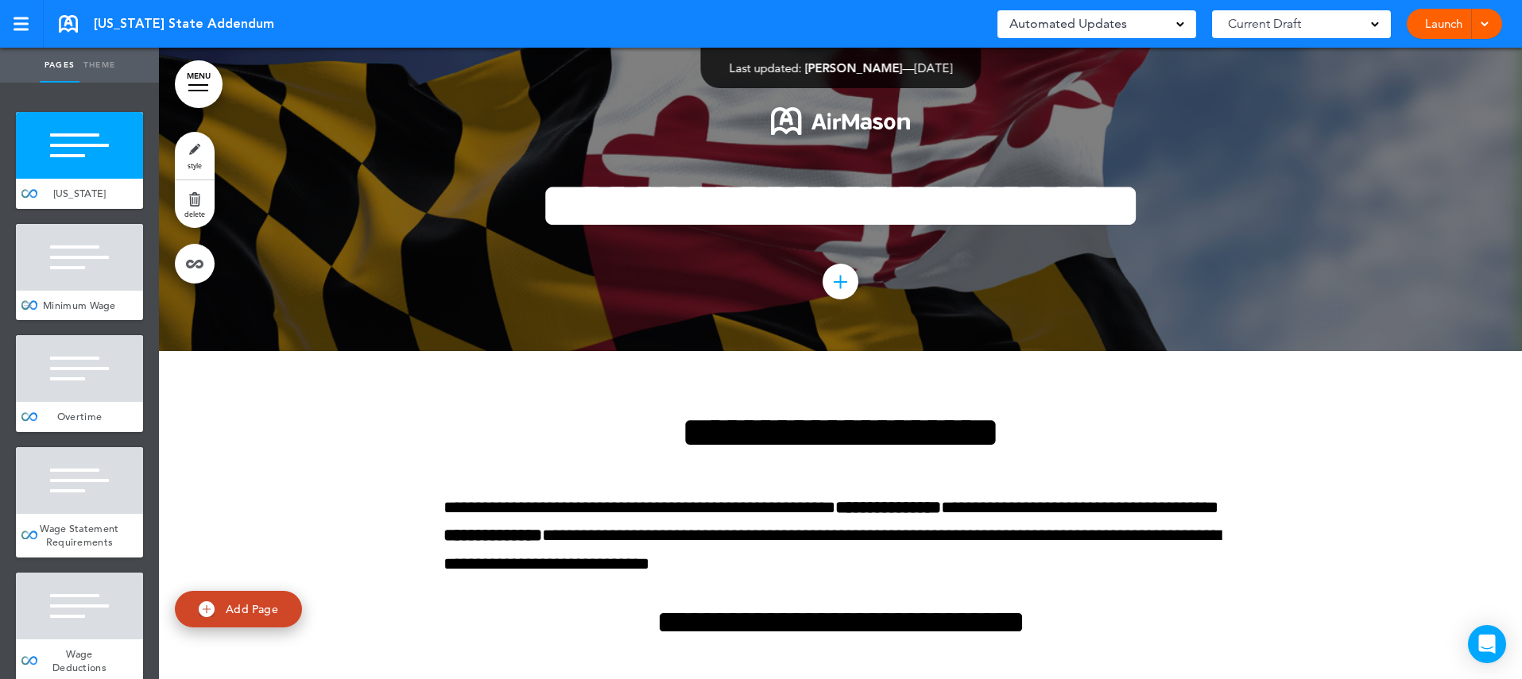
click at [77, 285] on div at bounding box center [79, 257] width 127 height 67
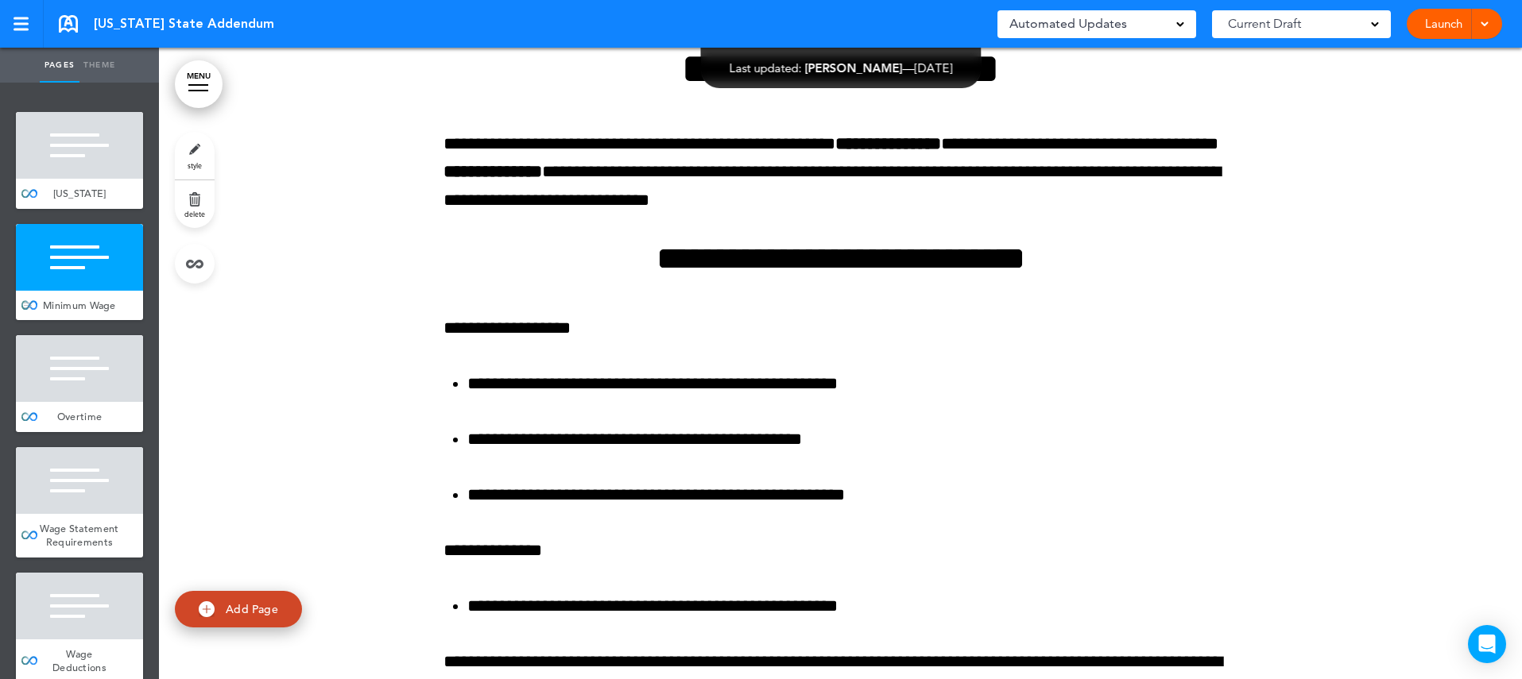
scroll to position [370, 0]
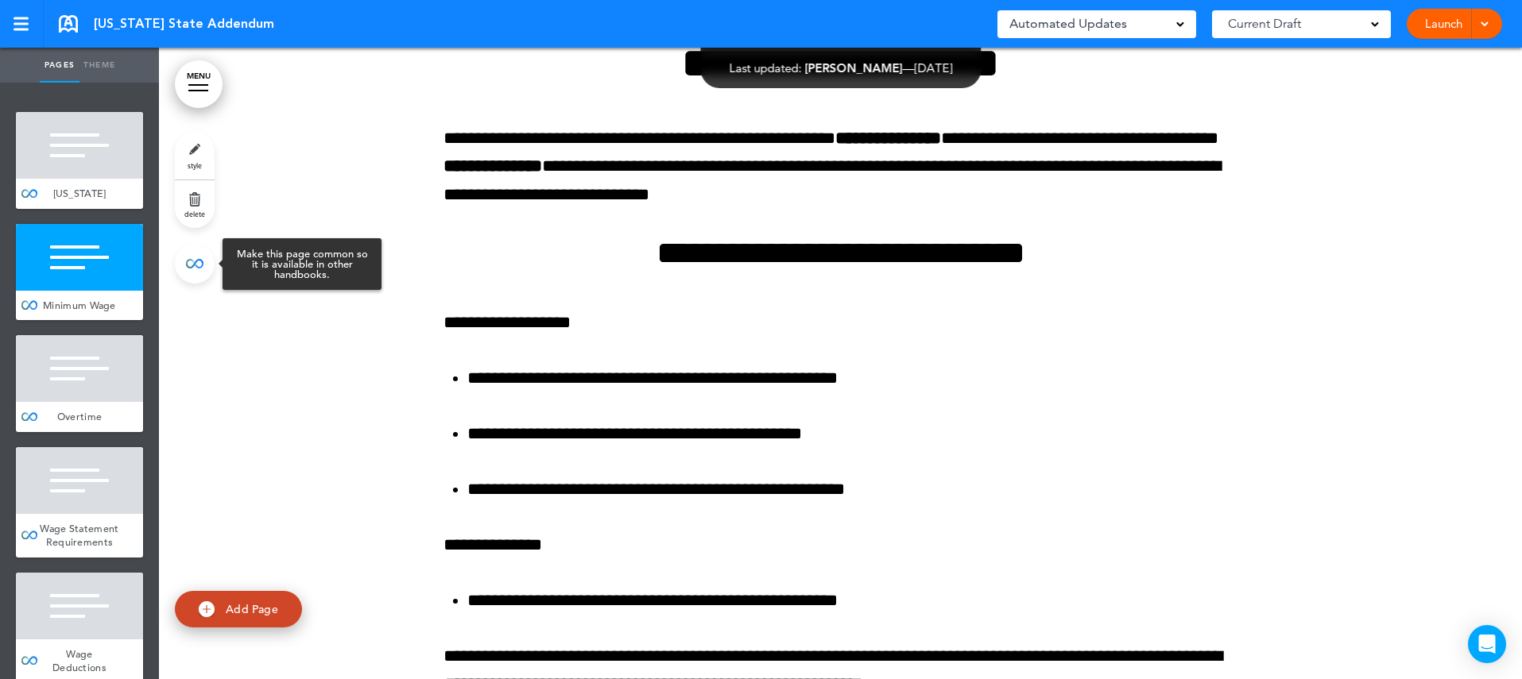
click at [193, 269] on link at bounding box center [195, 264] width 40 height 40
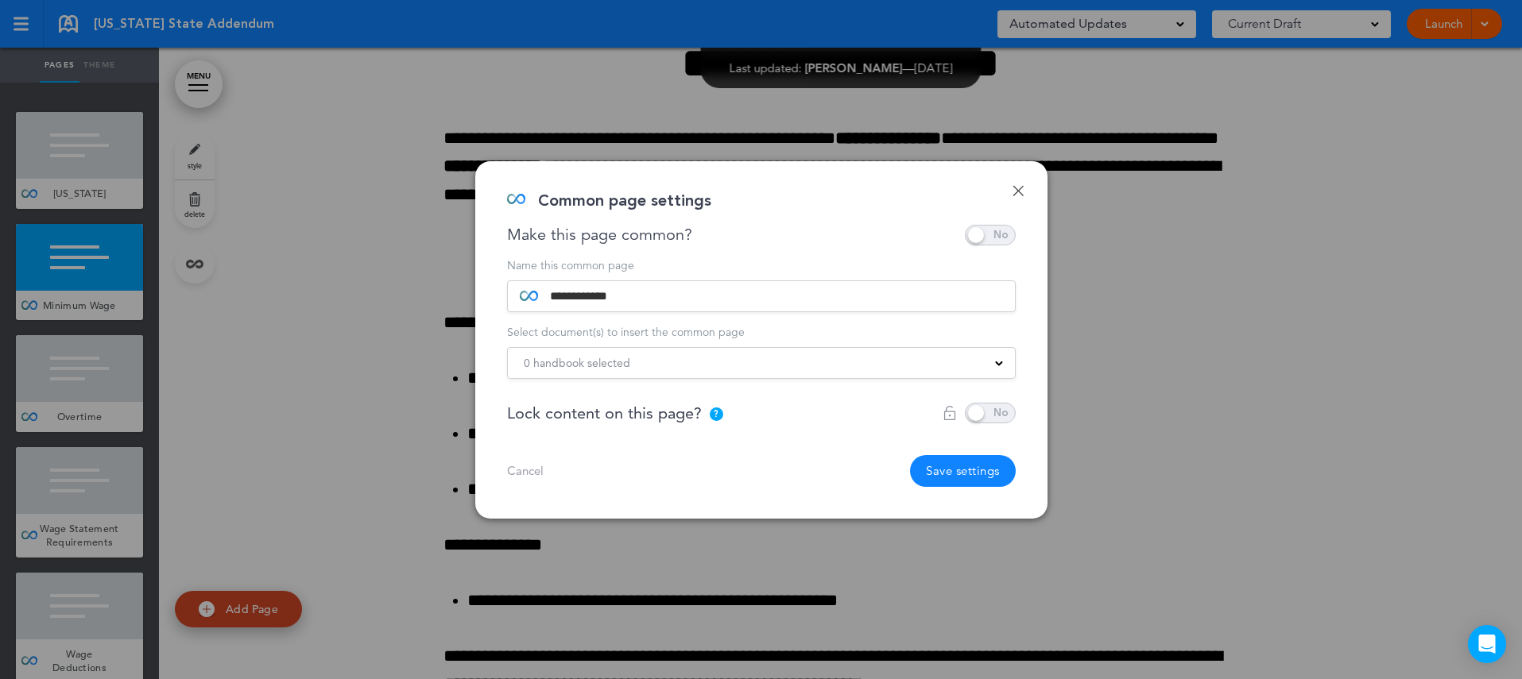
click at [737, 359] on div "0 handbook selected" at bounding box center [761, 362] width 507 height 17
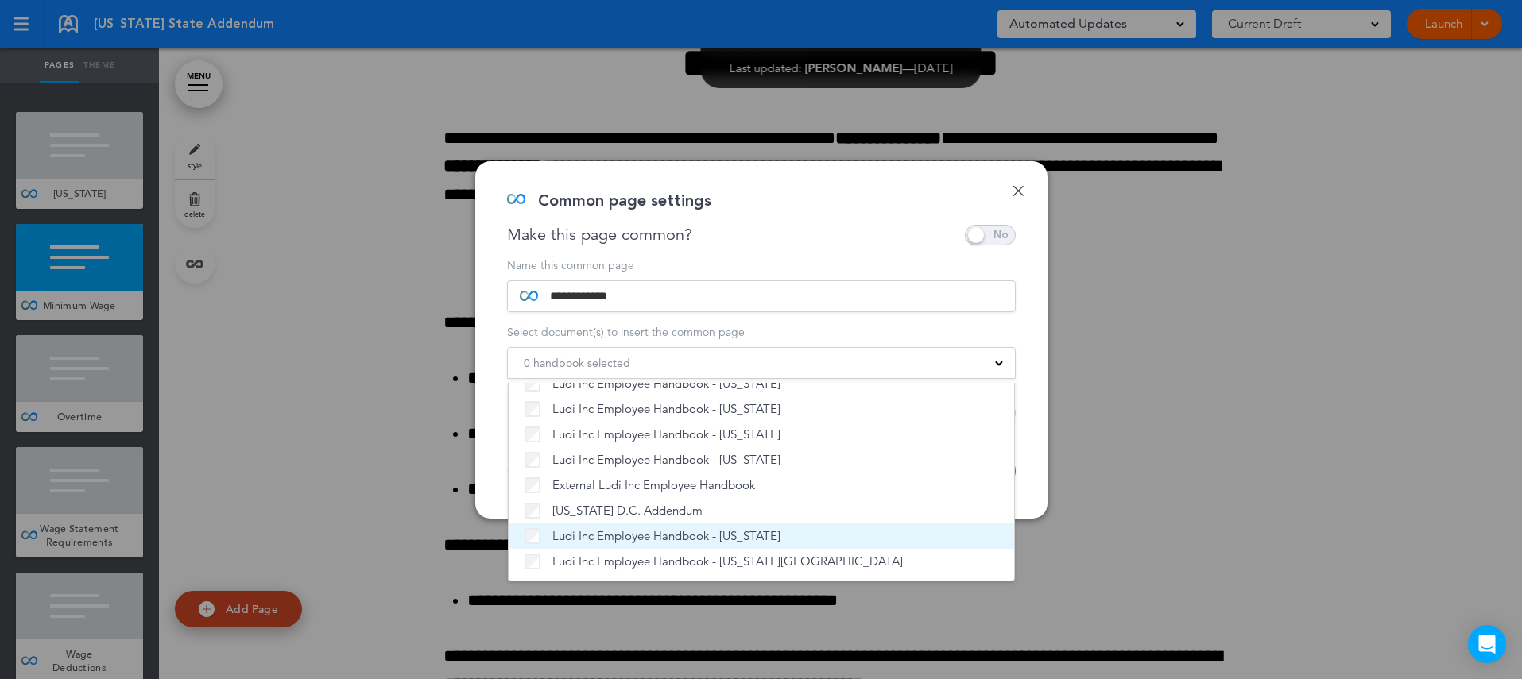
click at [619, 532] on span "Ludi Inc Employee Handbook - [US_STATE]" at bounding box center [666, 536] width 228 height 16
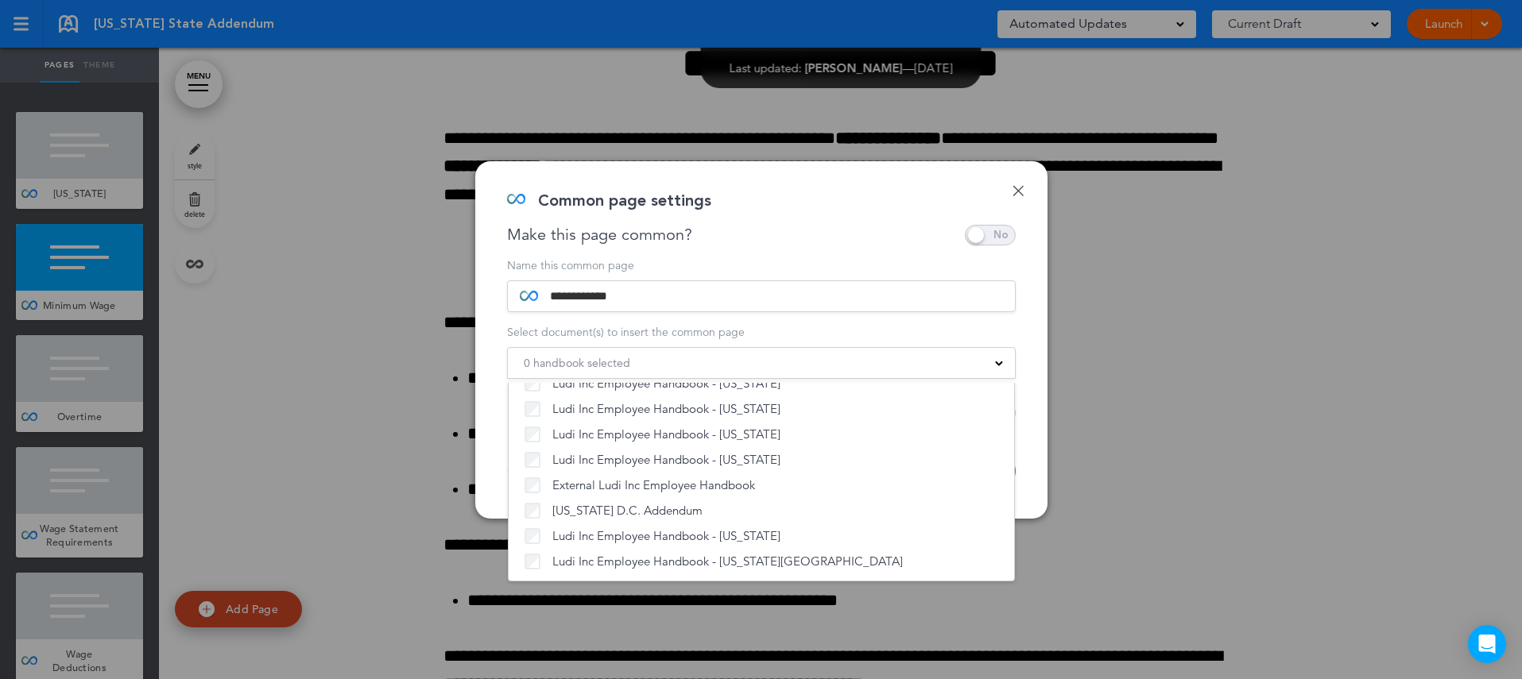
click at [1035, 476] on div "**********" at bounding box center [761, 340] width 572 height 358
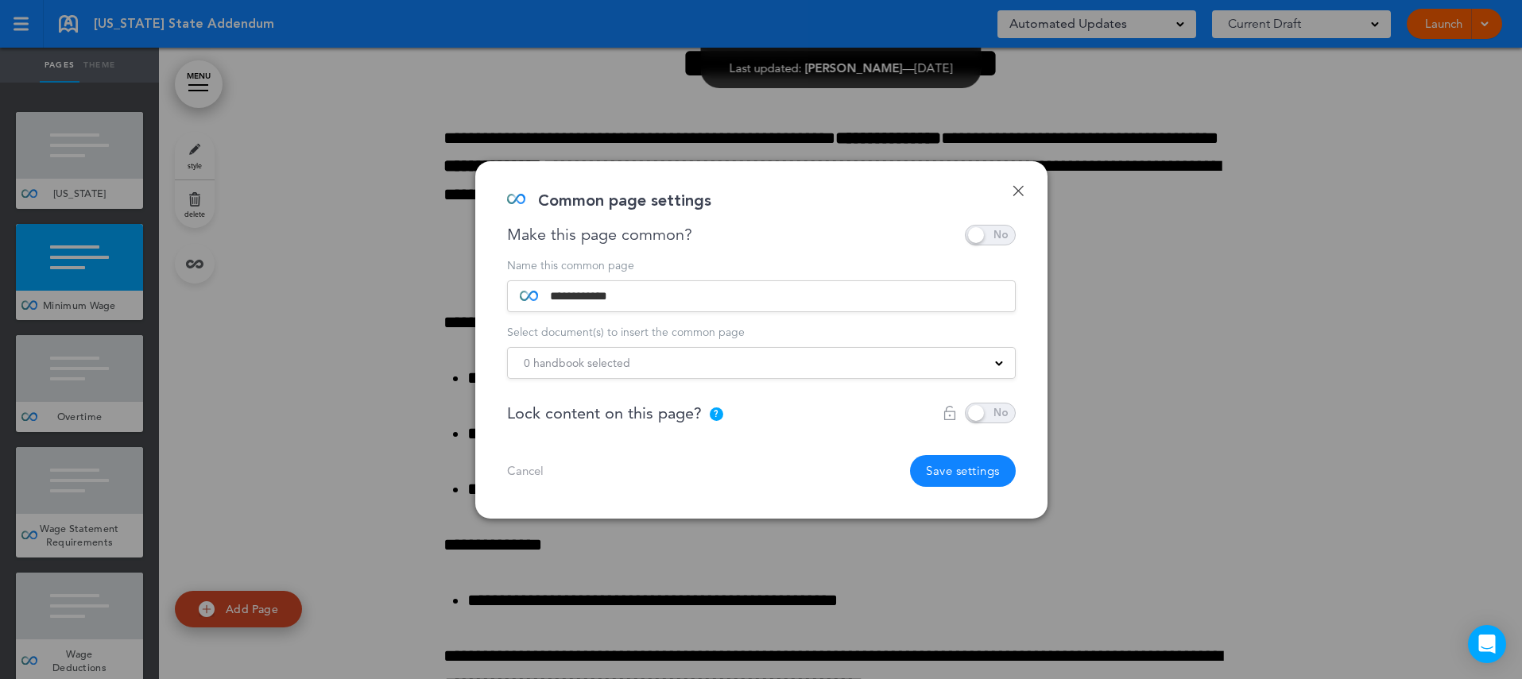
click at [975, 470] on button "Save settings" at bounding box center [963, 471] width 106 height 32
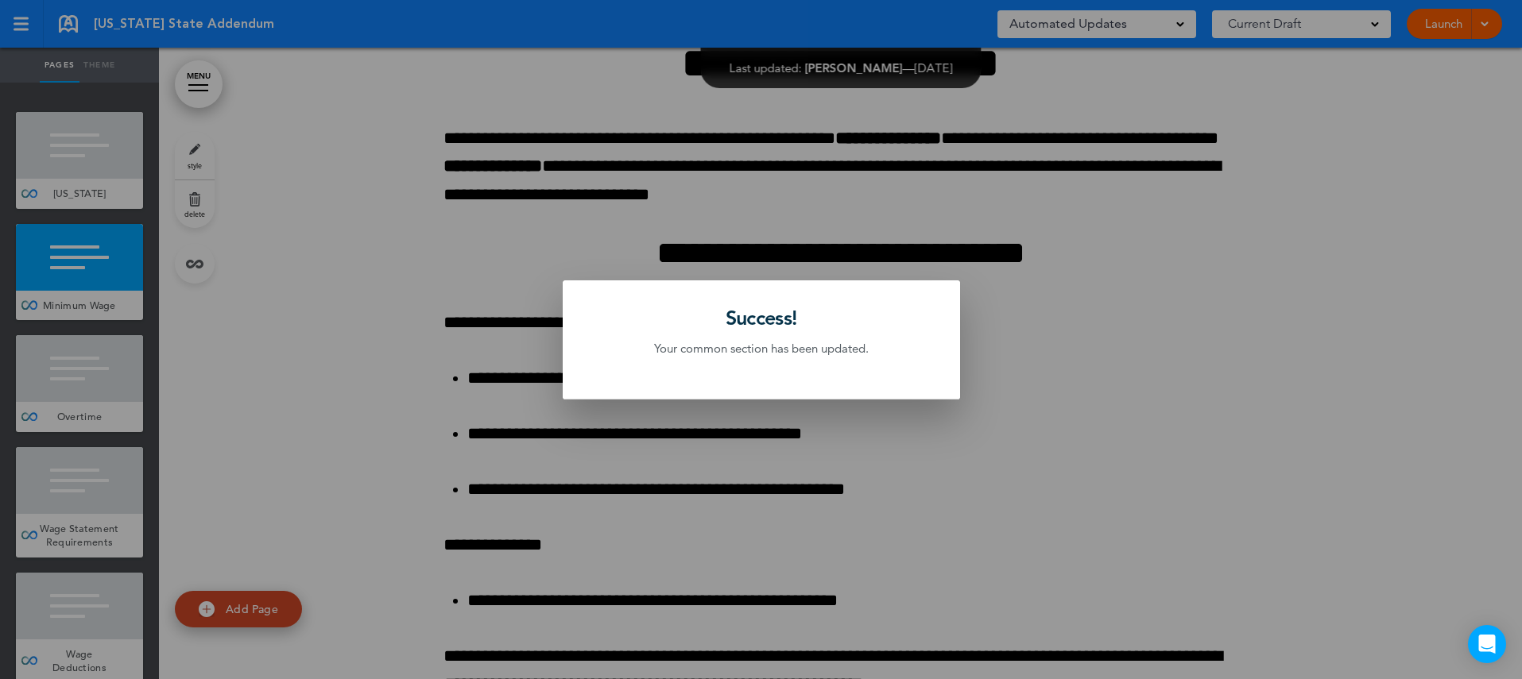
click at [121, 354] on div at bounding box center [761, 339] width 1522 height 679
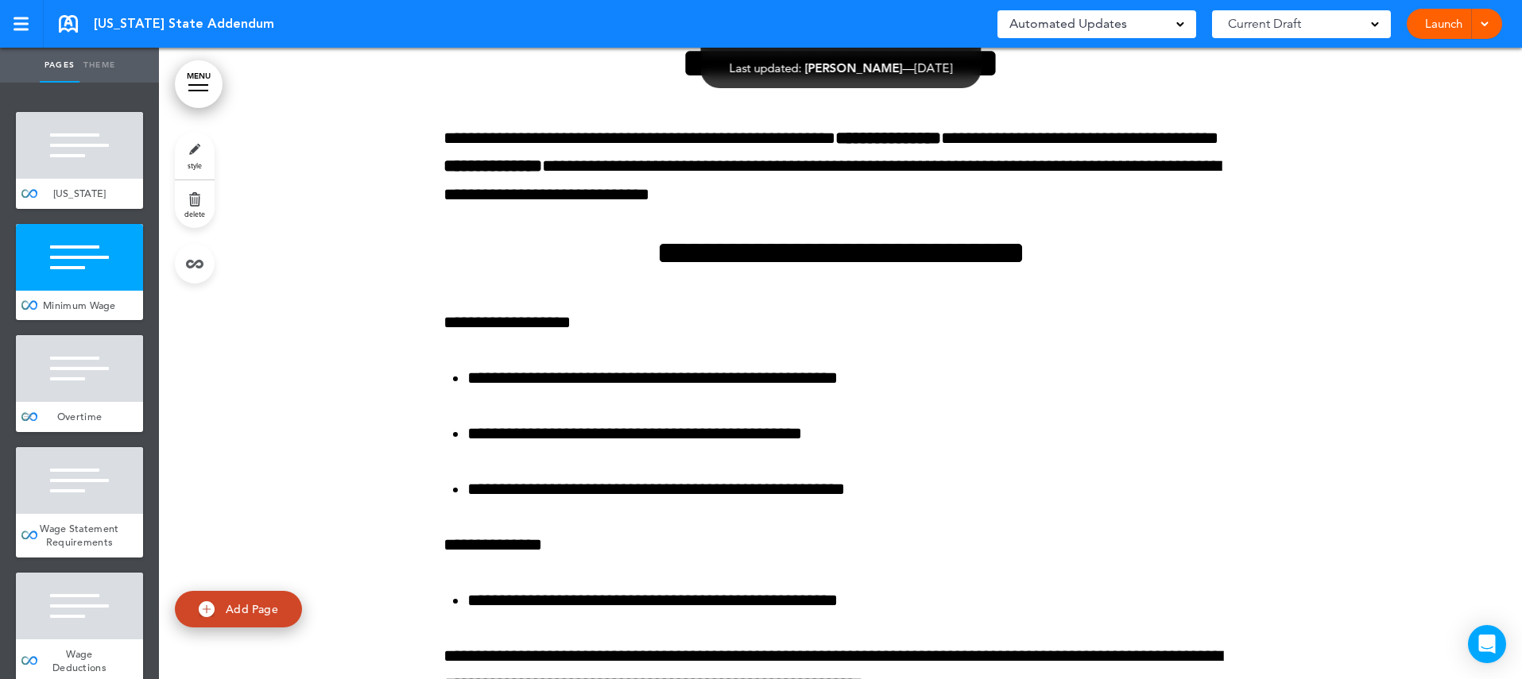
click at [95, 406] on div "Overtime" at bounding box center [79, 417] width 127 height 30
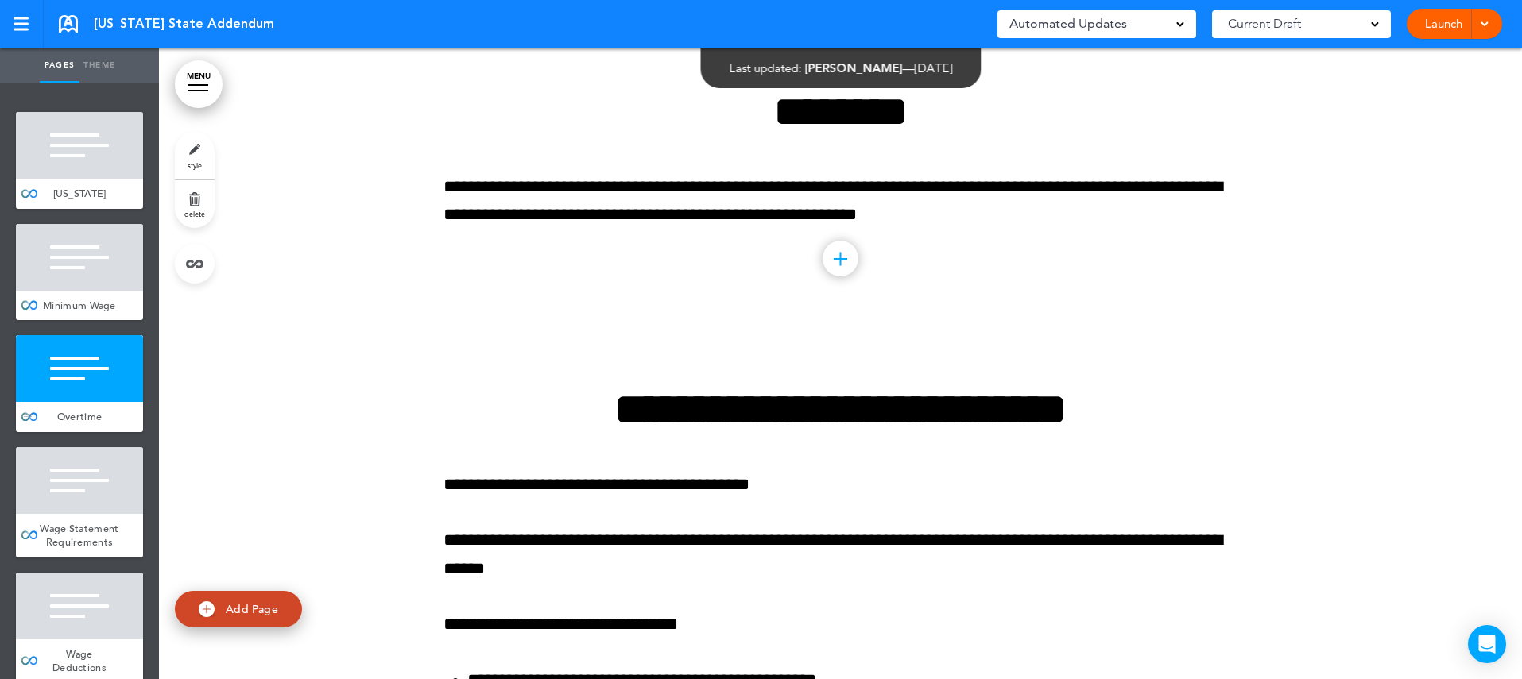
scroll to position [1298, 0]
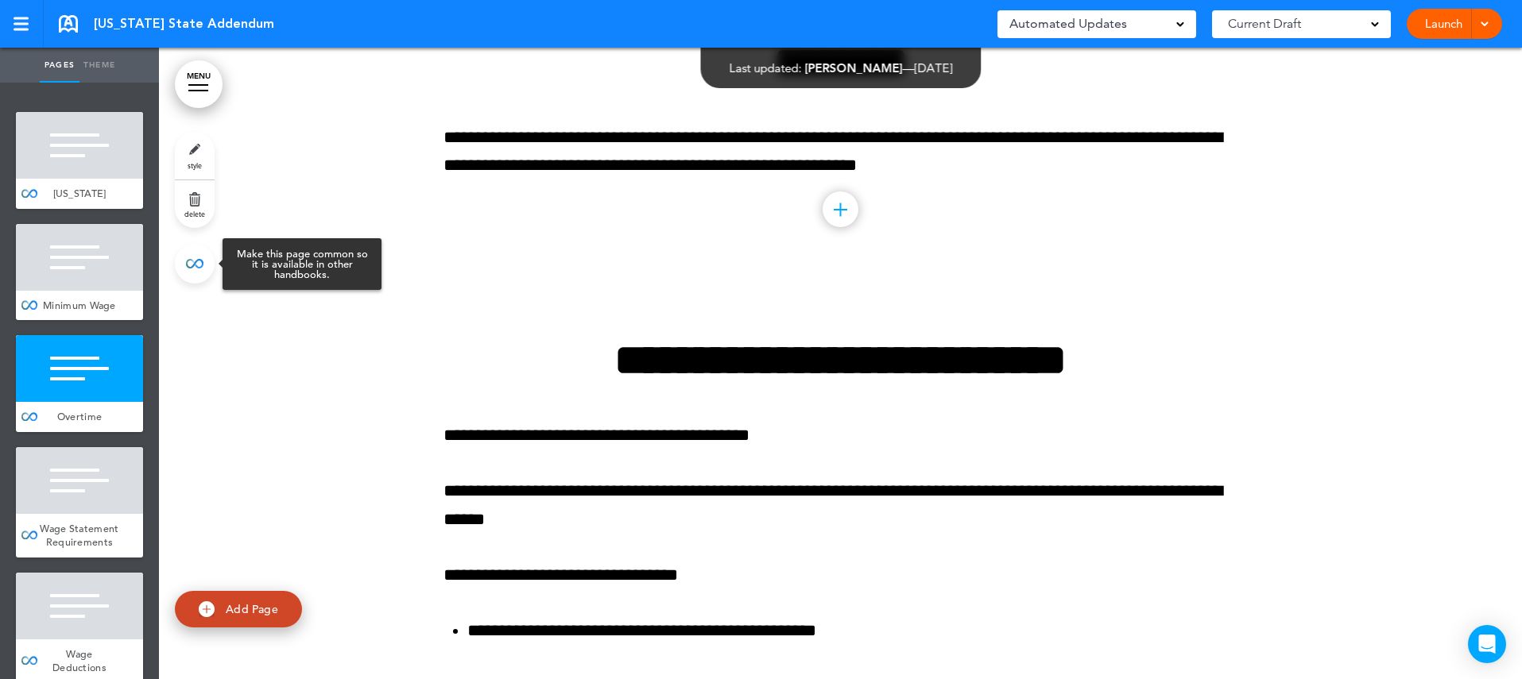
click at [200, 261] on link at bounding box center [195, 264] width 40 height 40
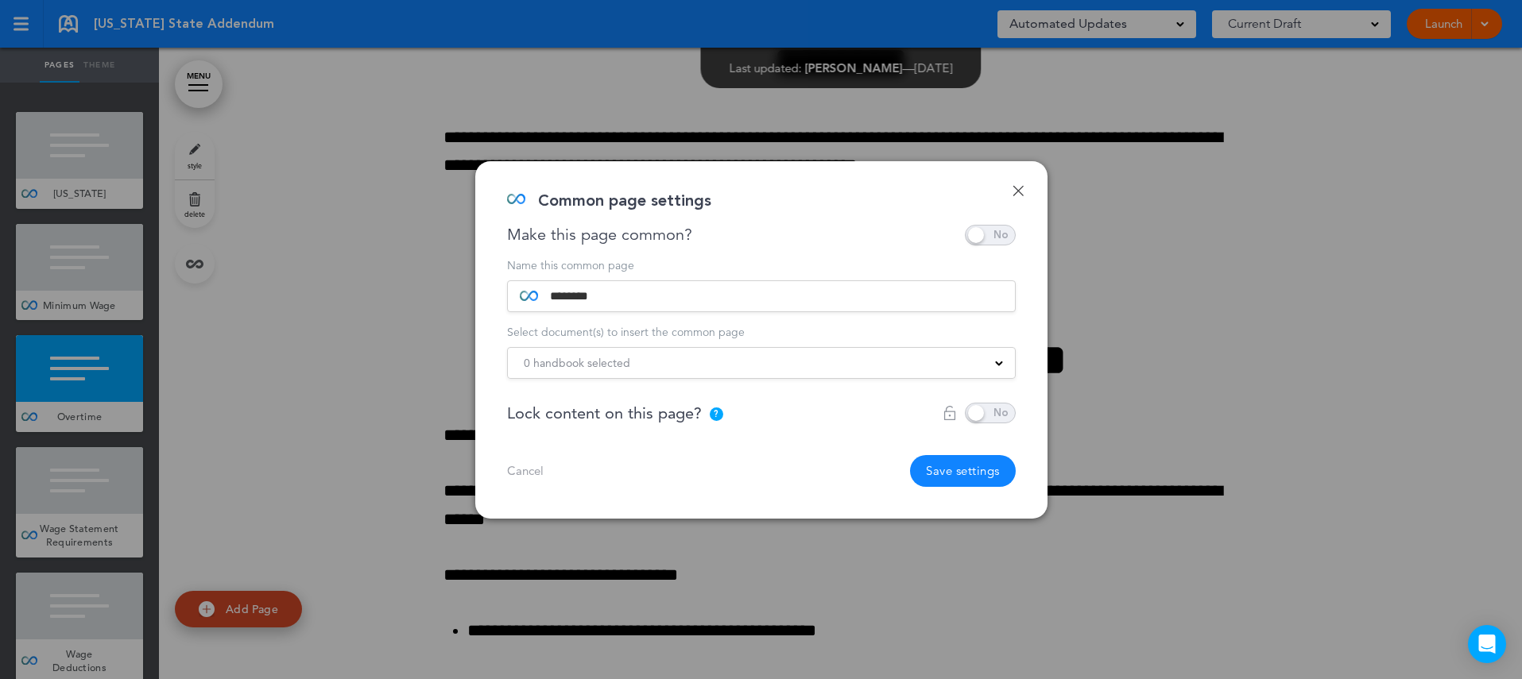
click at [671, 364] on div "0 handbook selected" at bounding box center [761, 362] width 507 height 17
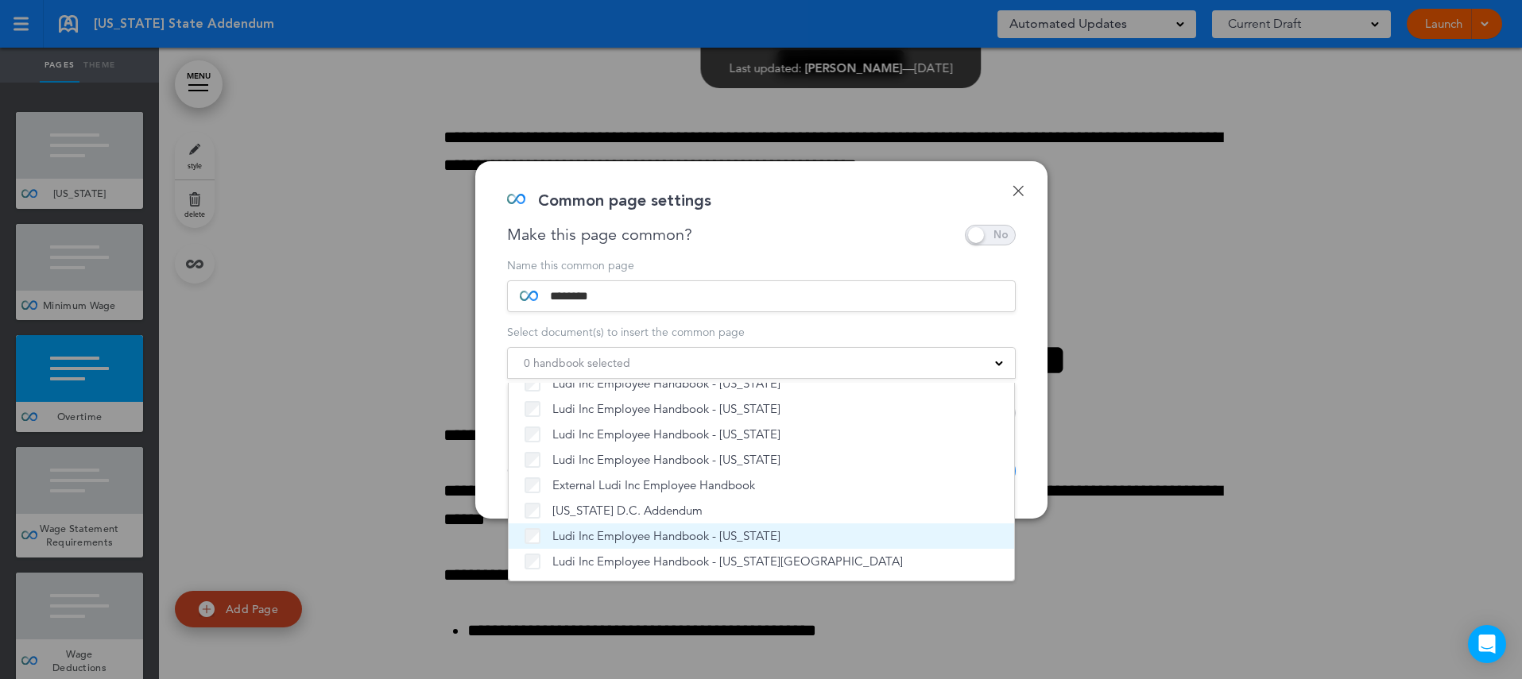
click at [633, 534] on span "Ludi Inc Employee Handbook - [US_STATE]" at bounding box center [666, 536] width 228 height 16
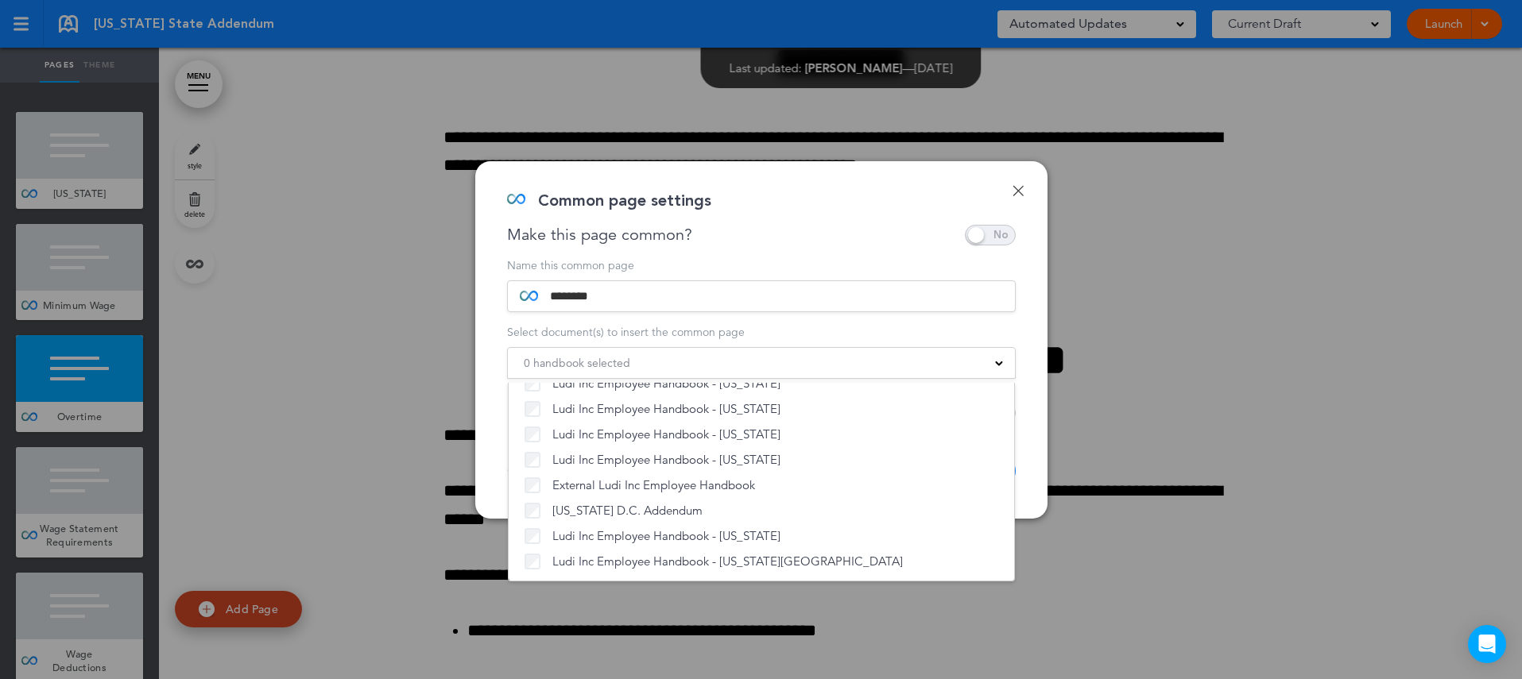
click at [1035, 471] on div "Done Common page settings Make this page common? Save time by creating Common P…" at bounding box center [761, 340] width 572 height 358
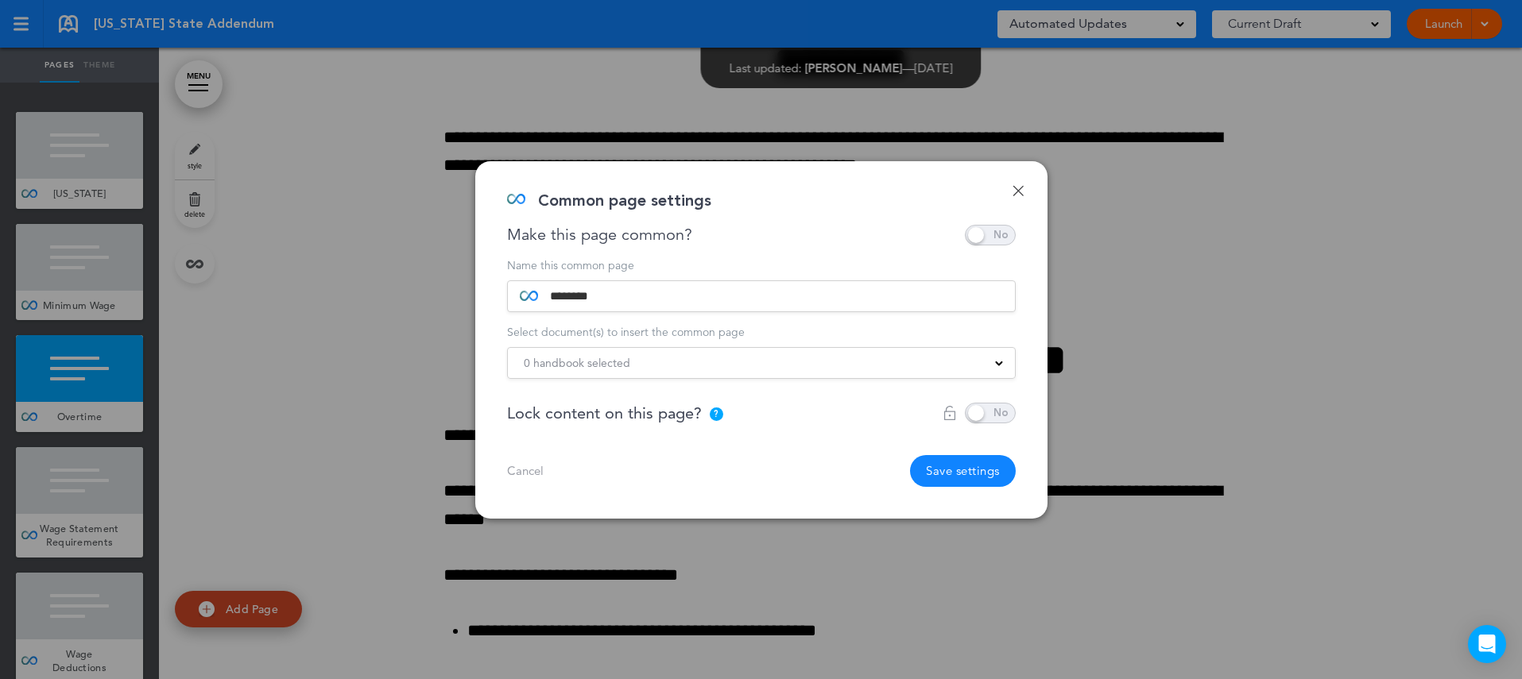
click at [965, 474] on button "Save settings" at bounding box center [963, 471] width 106 height 32
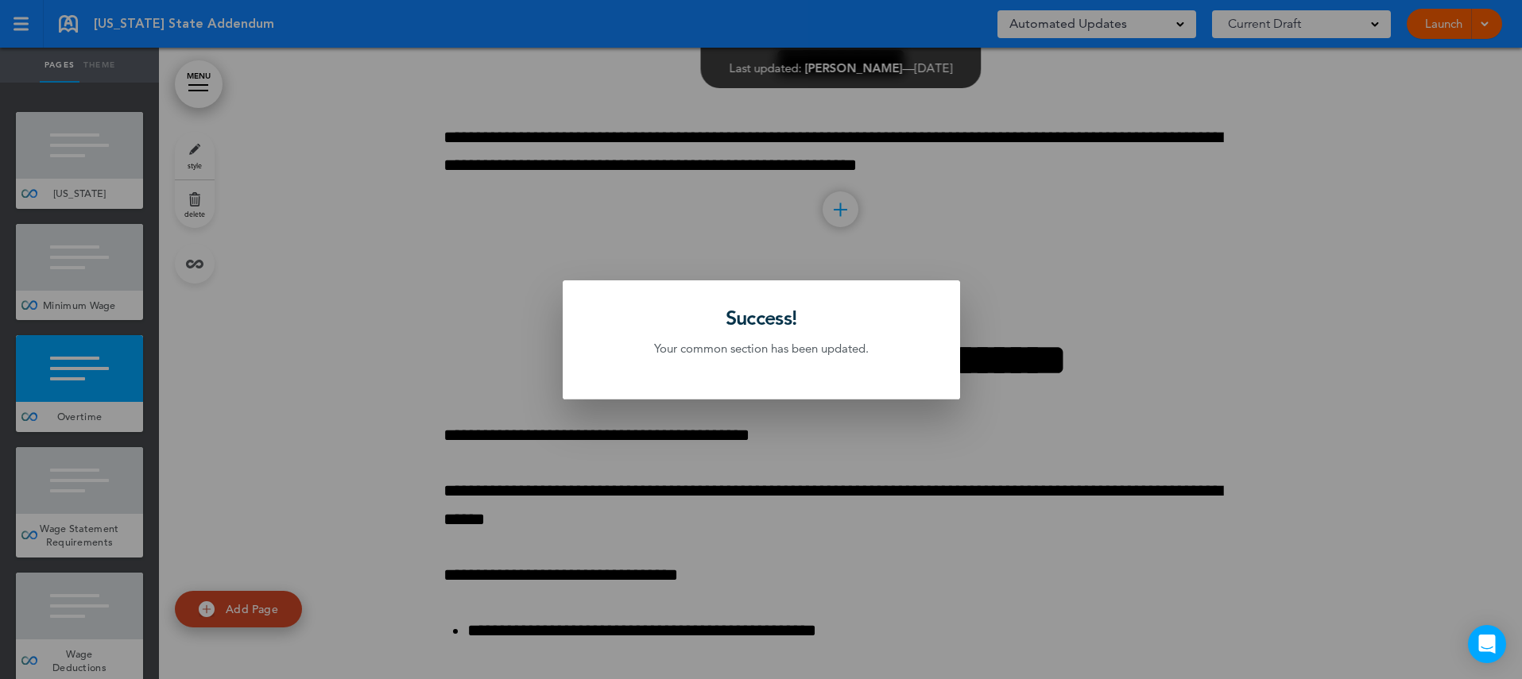
click at [118, 476] on div at bounding box center [761, 339] width 1522 height 679
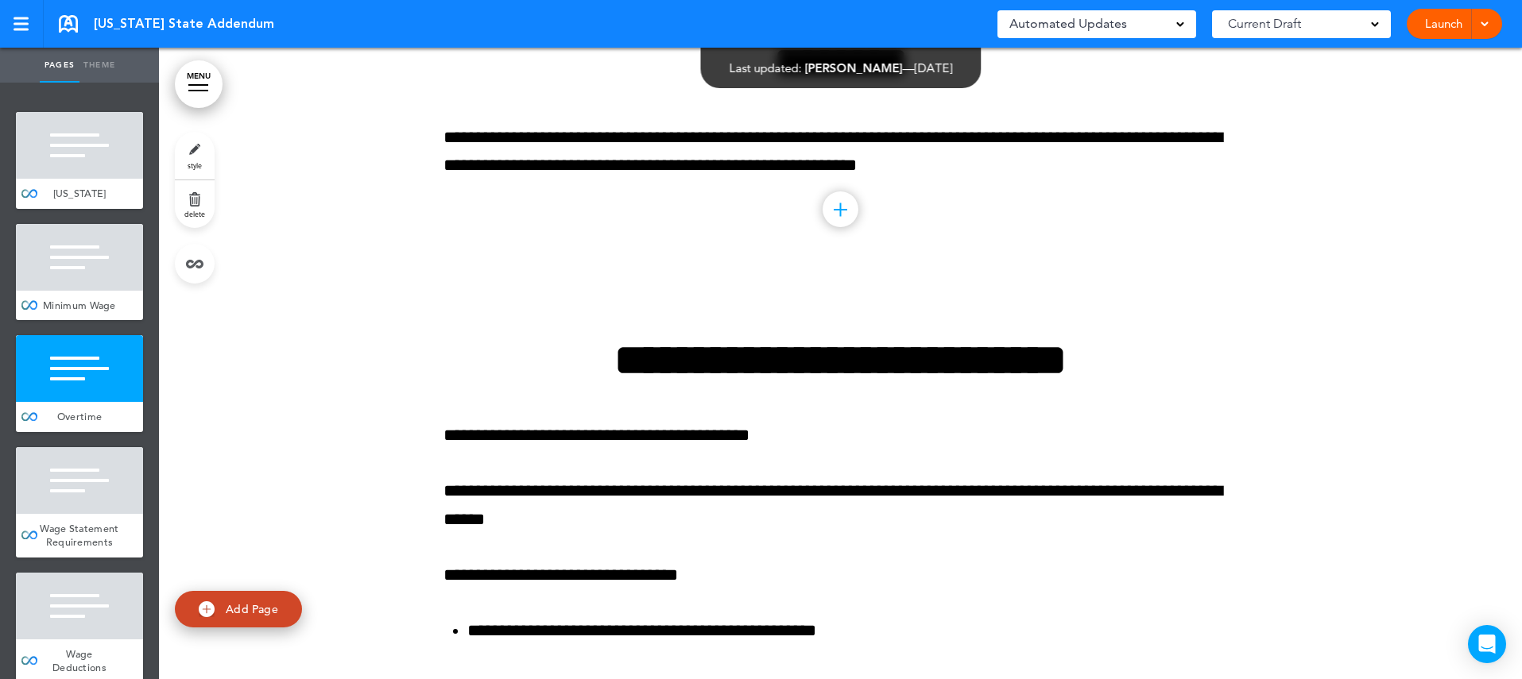
click at [118, 476] on div at bounding box center [79, 480] width 127 height 67
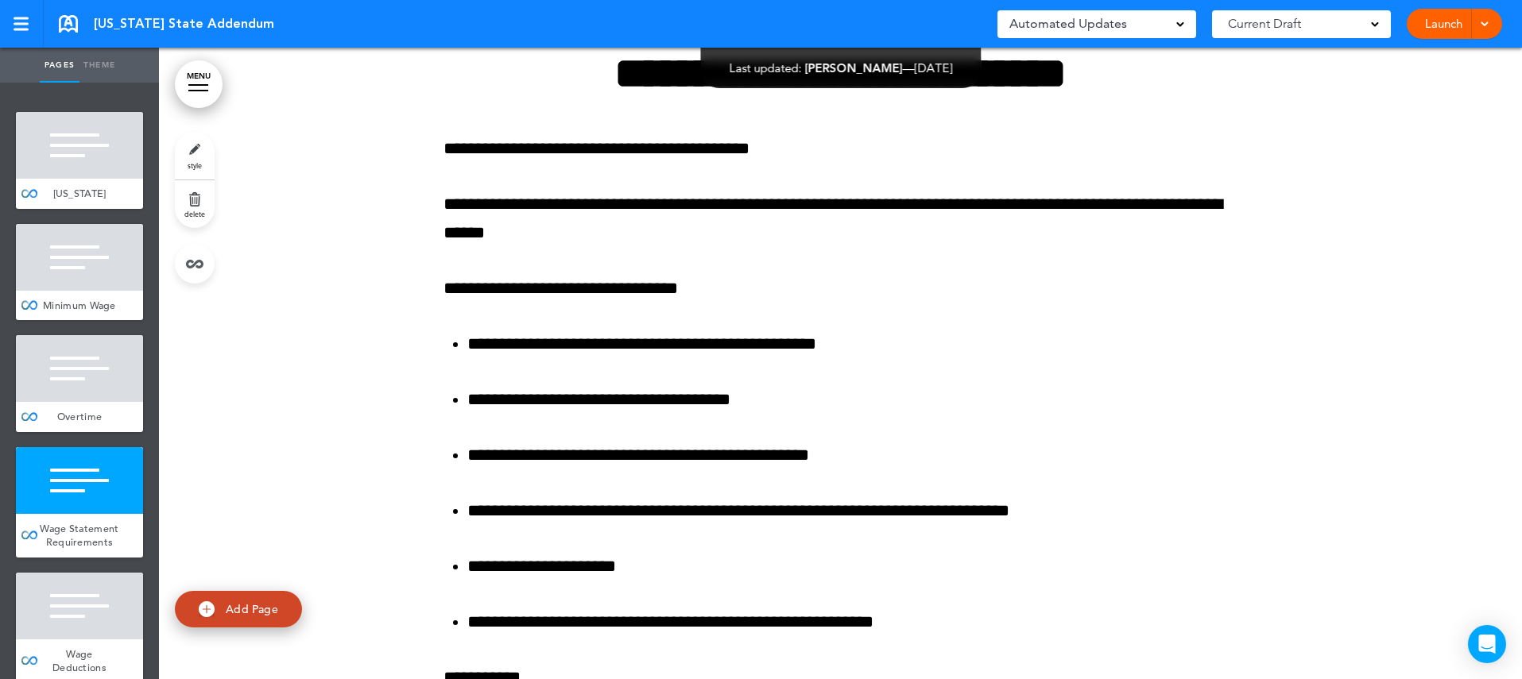
scroll to position [1596, 0]
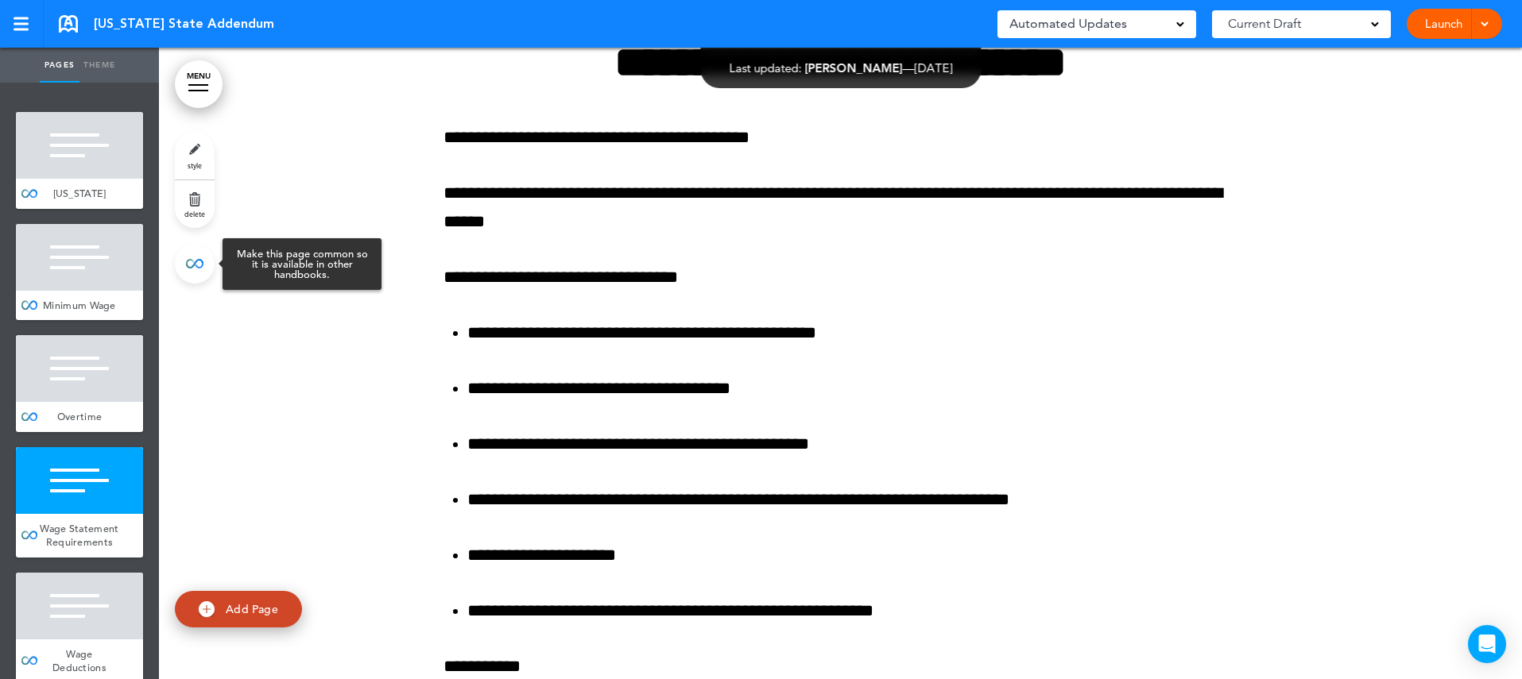
click at [195, 268] on link at bounding box center [195, 264] width 40 height 40
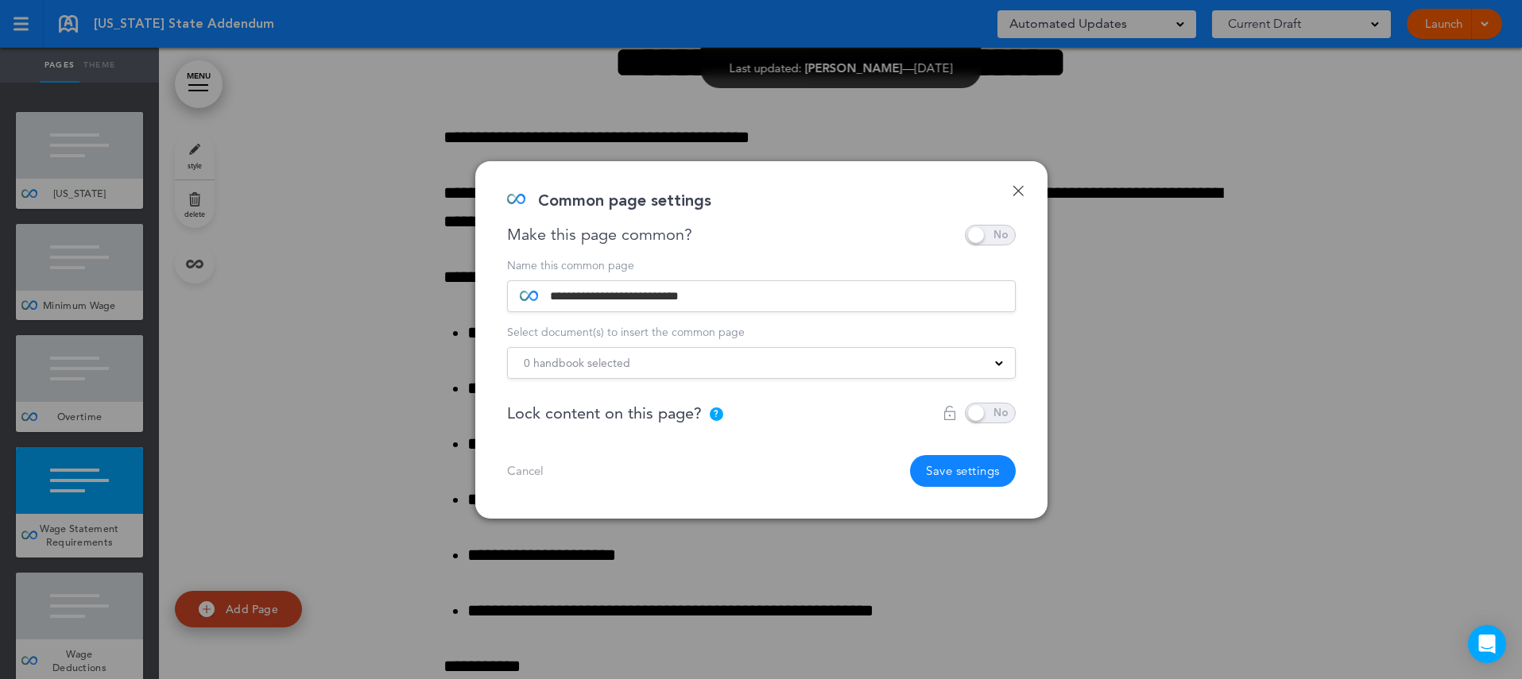
click at [643, 359] on div "0 handbook selected" at bounding box center [761, 362] width 507 height 17
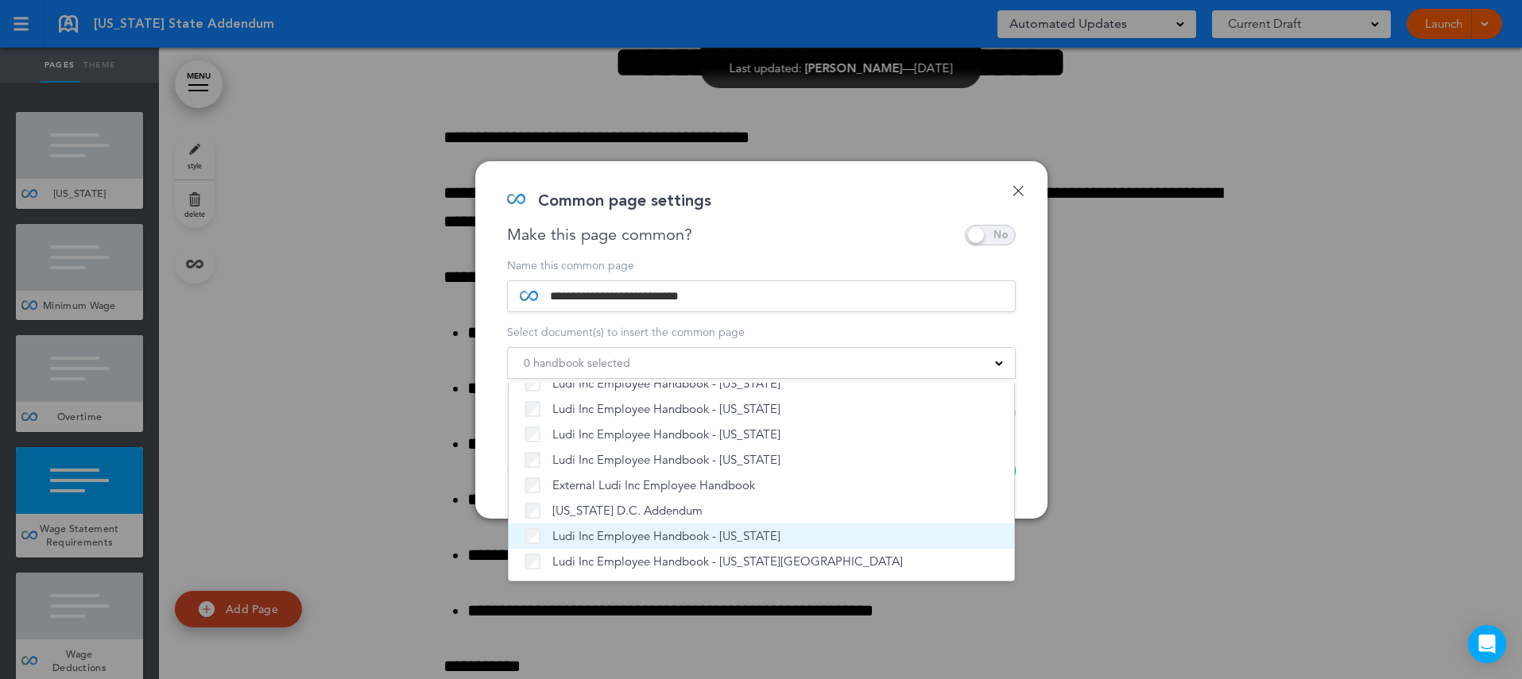
click at [643, 534] on span "Ludi Inc Employee Handbook - [US_STATE]" at bounding box center [666, 536] width 228 height 16
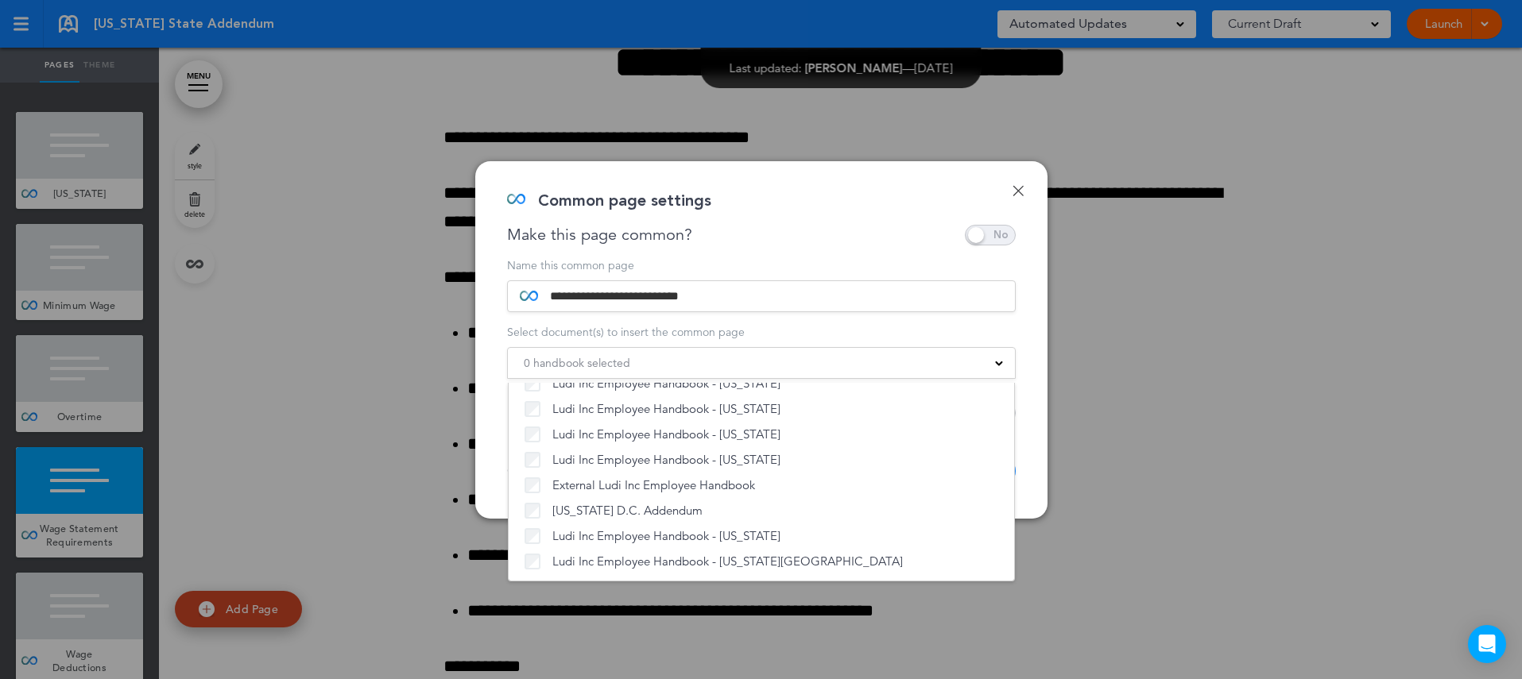
click at [1034, 452] on div "**********" at bounding box center [761, 340] width 572 height 358
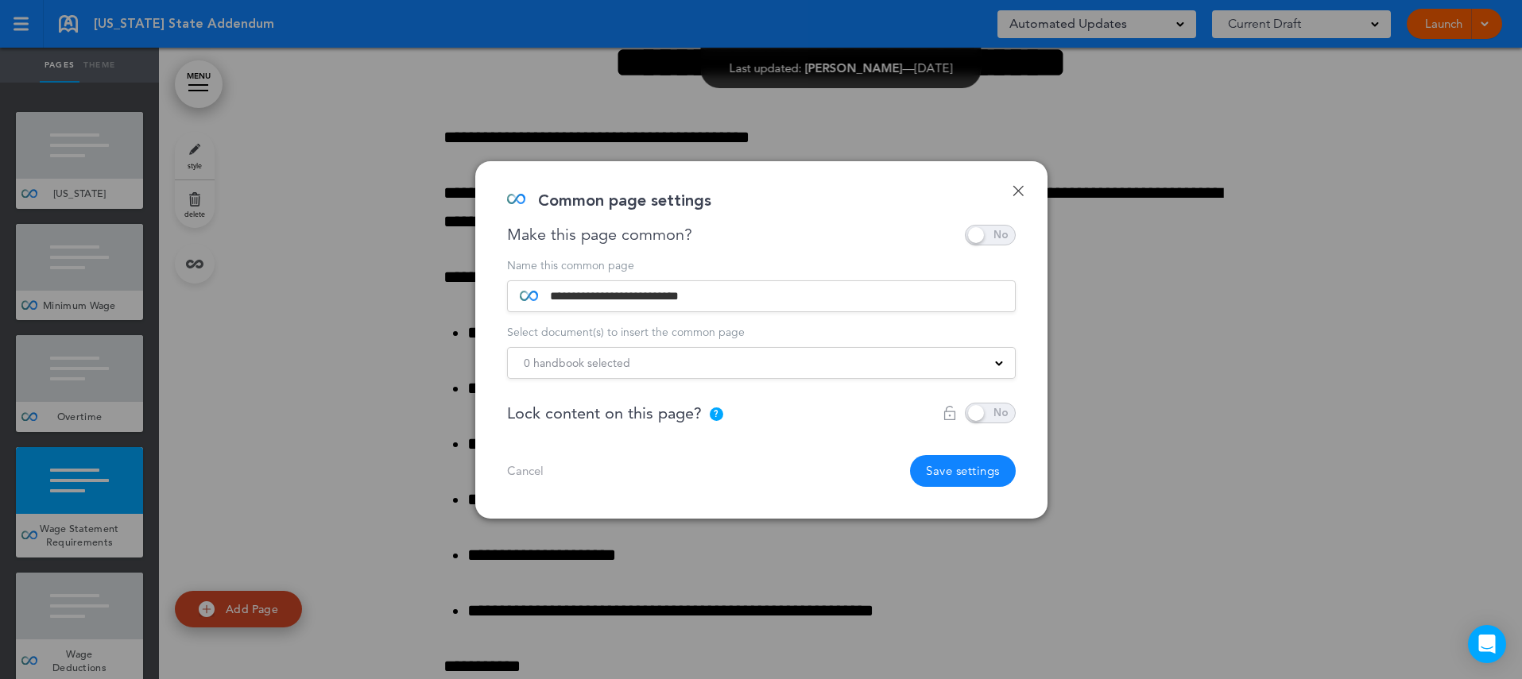
click at [953, 470] on button "Save settings" at bounding box center [963, 471] width 106 height 32
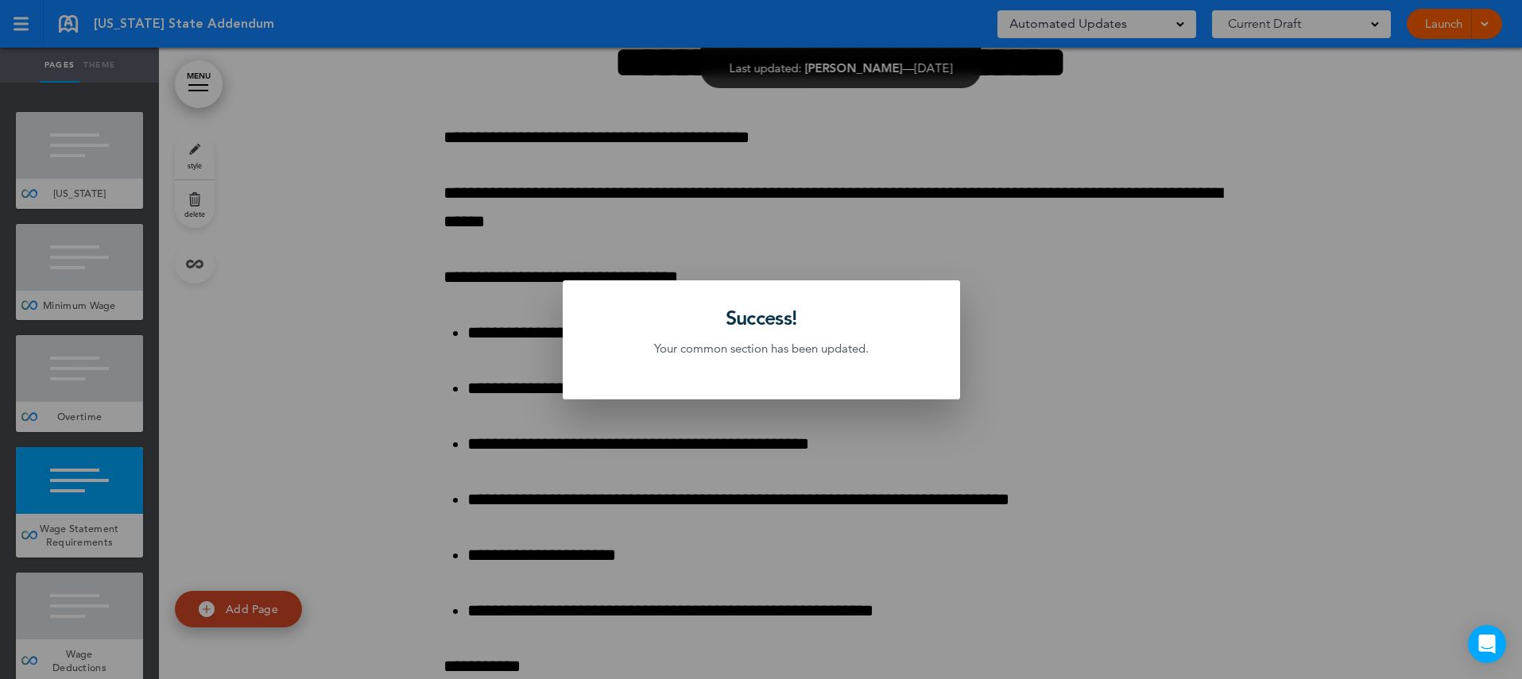
click at [68, 462] on div at bounding box center [761, 339] width 1522 height 679
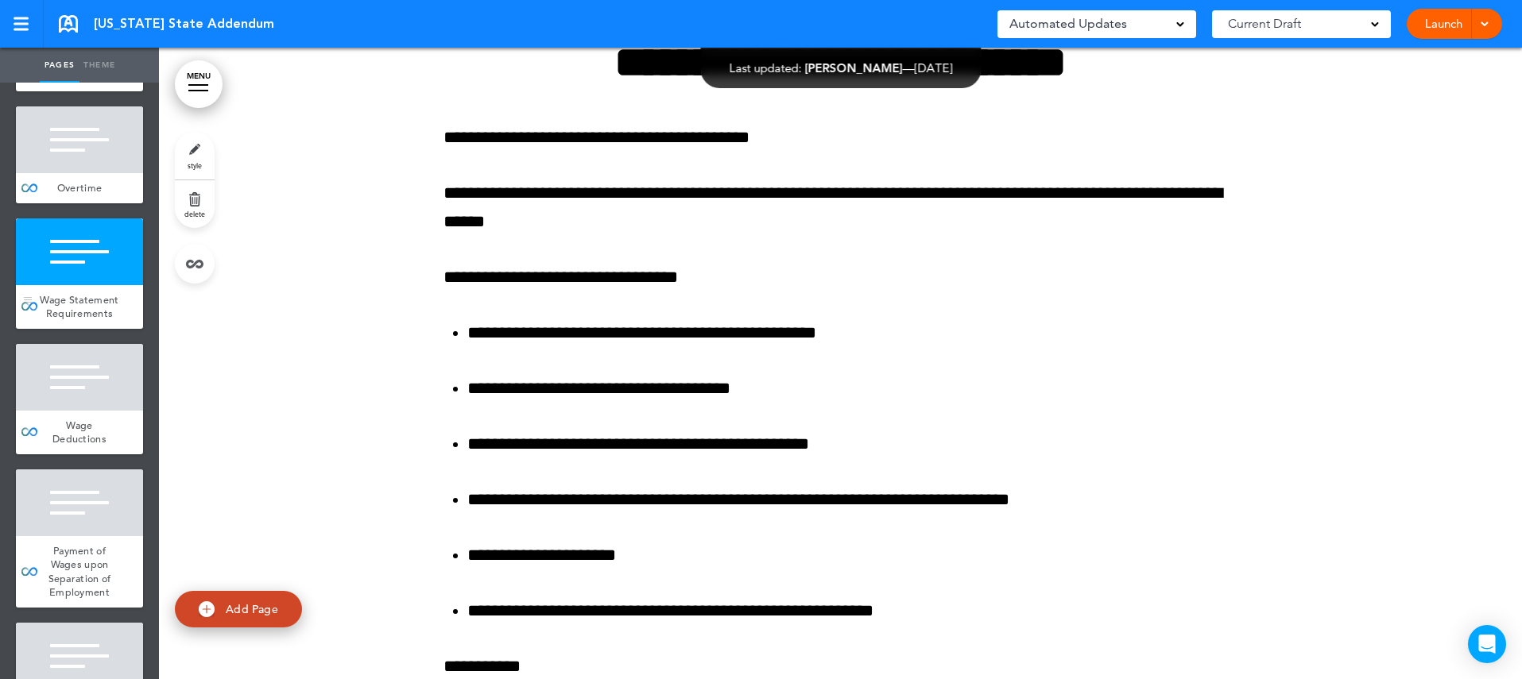
scroll to position [259, 0]
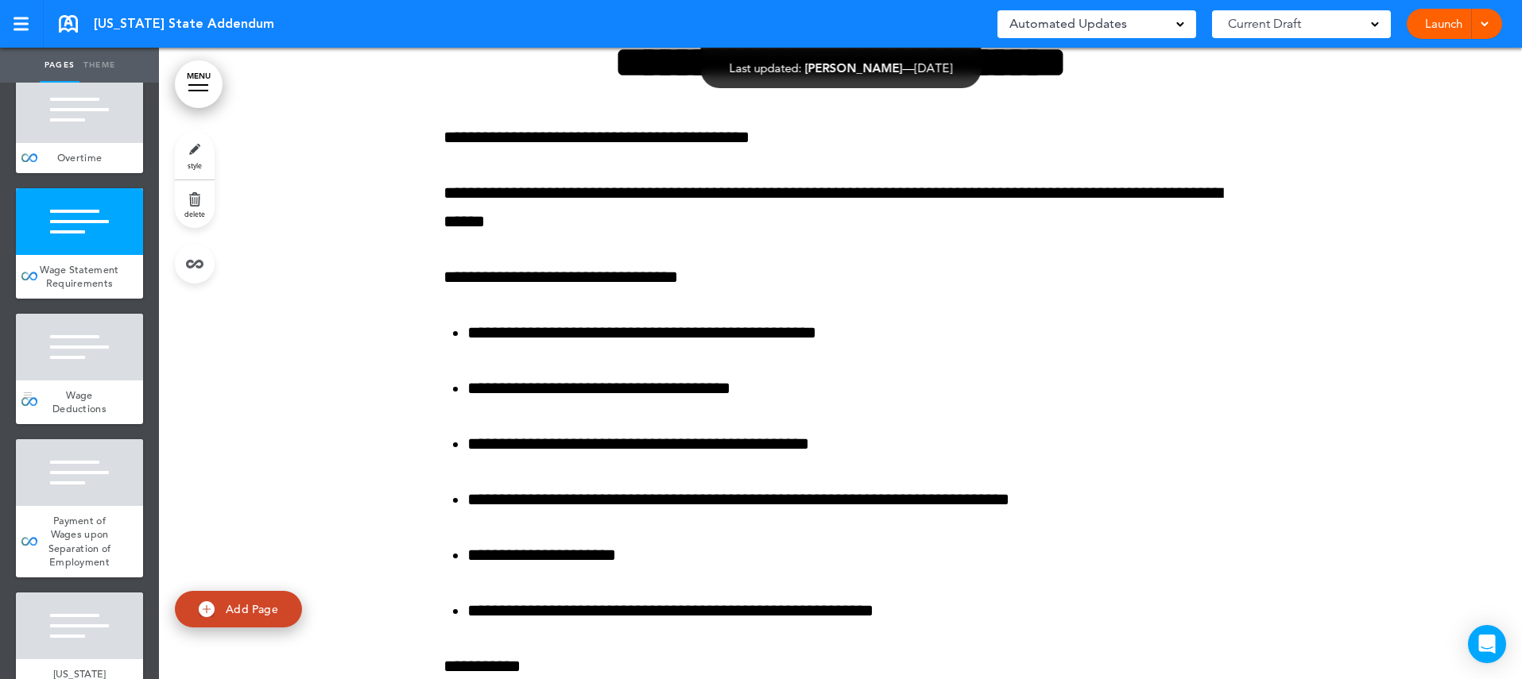
click at [124, 383] on div "Wage Deductions" at bounding box center [79, 403] width 127 height 44
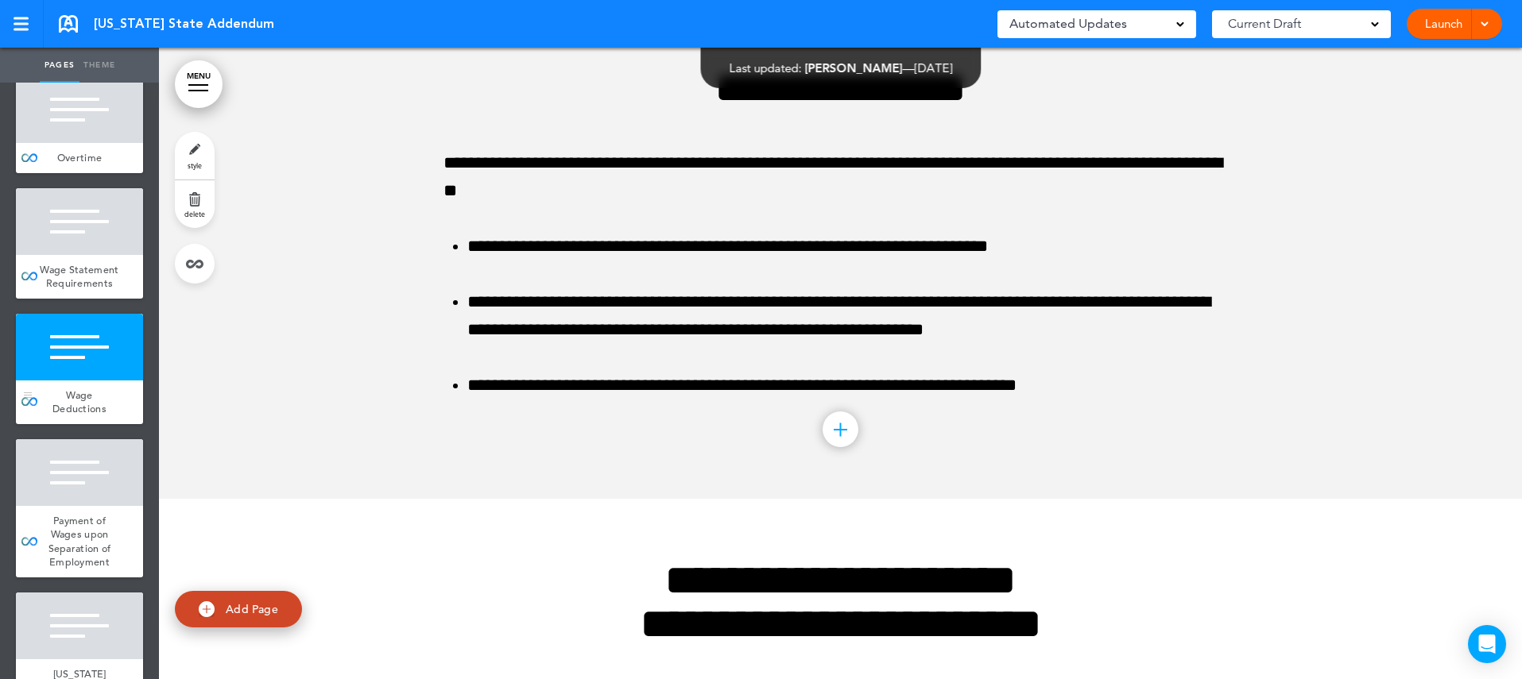
scroll to position [2509, 0]
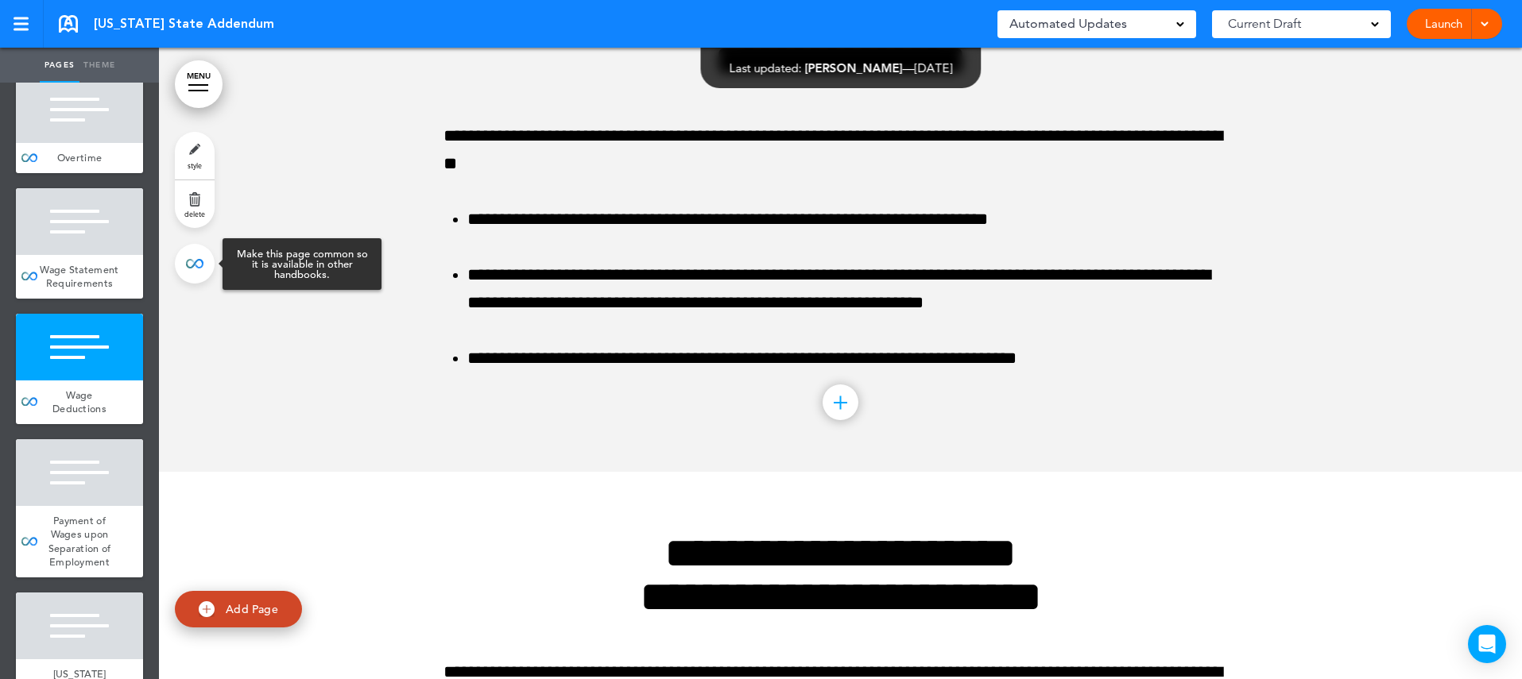
click at [203, 261] on link at bounding box center [195, 264] width 40 height 40
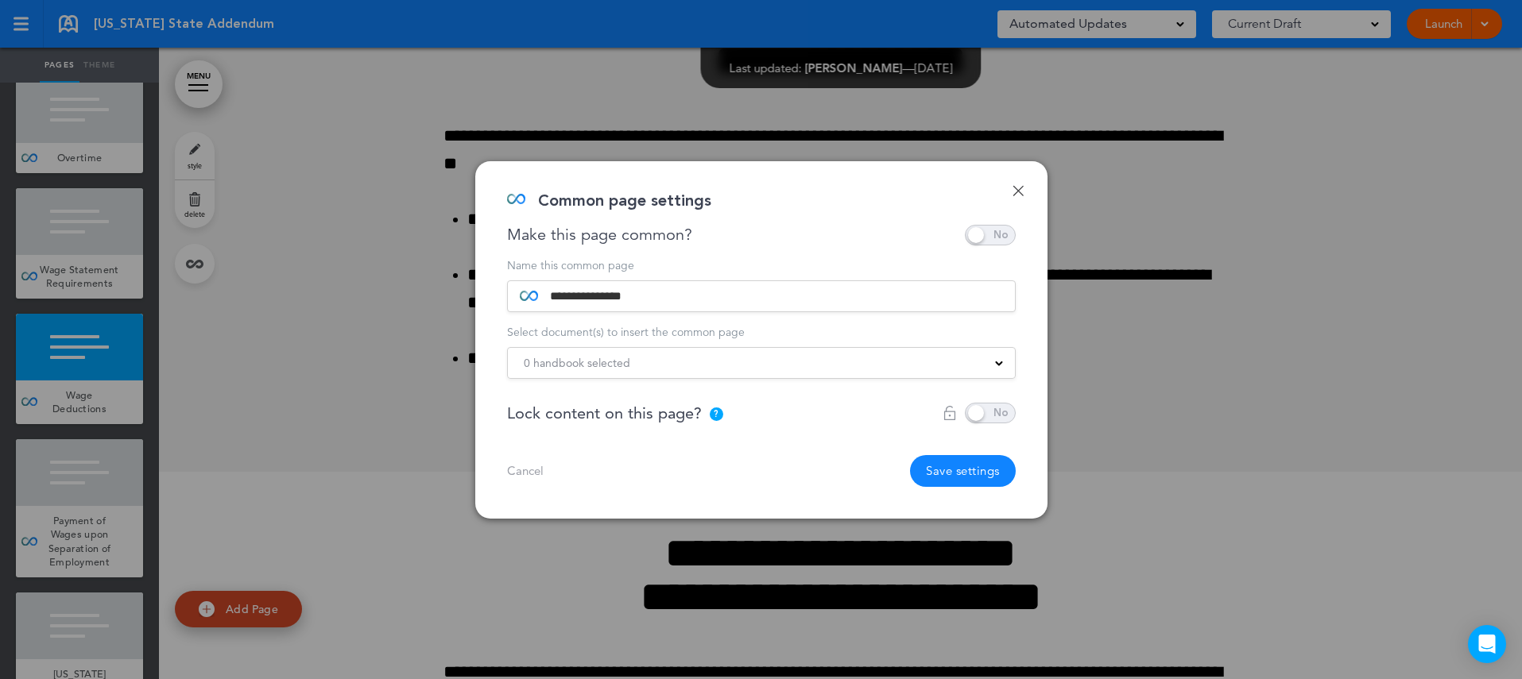
click at [701, 367] on div "0 handbook selected" at bounding box center [761, 362] width 507 height 17
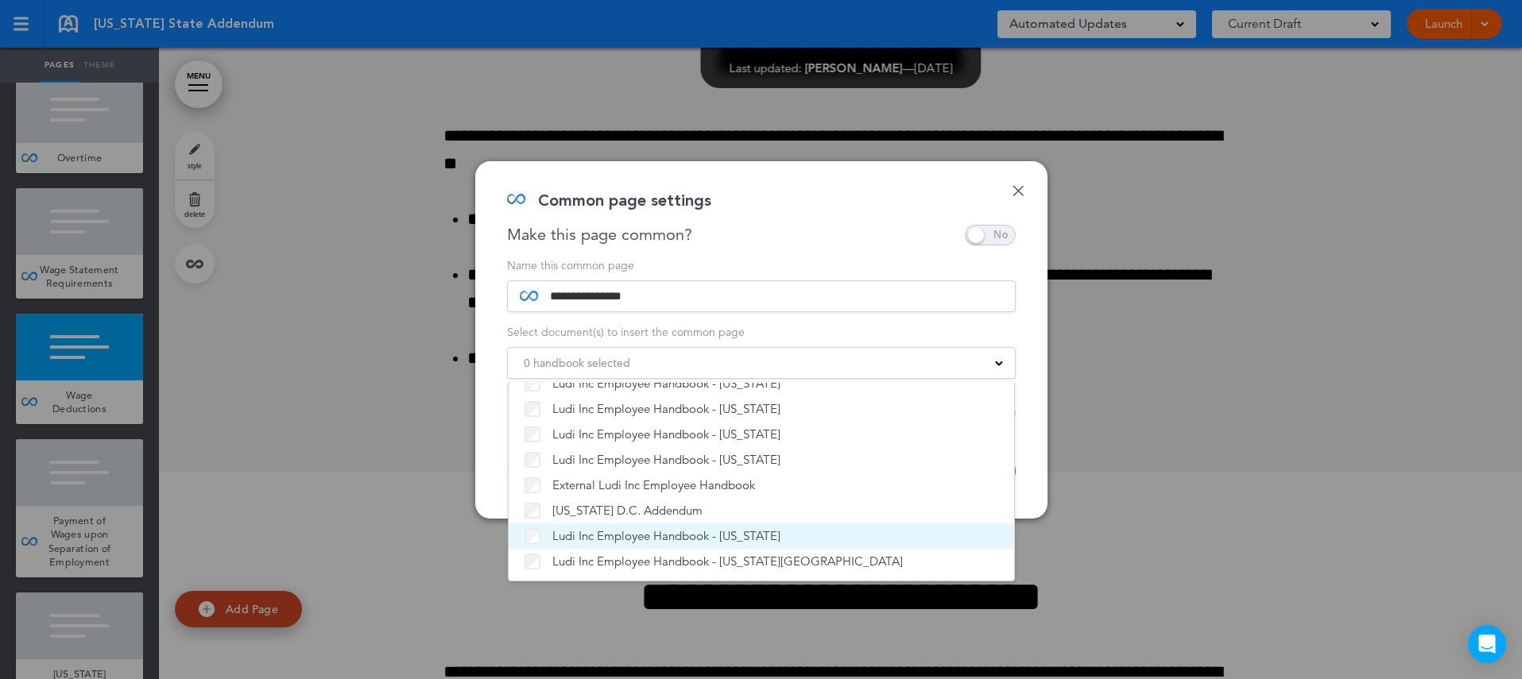
click at [660, 532] on span "Ludi Inc Employee Handbook - [US_STATE]" at bounding box center [666, 536] width 228 height 16
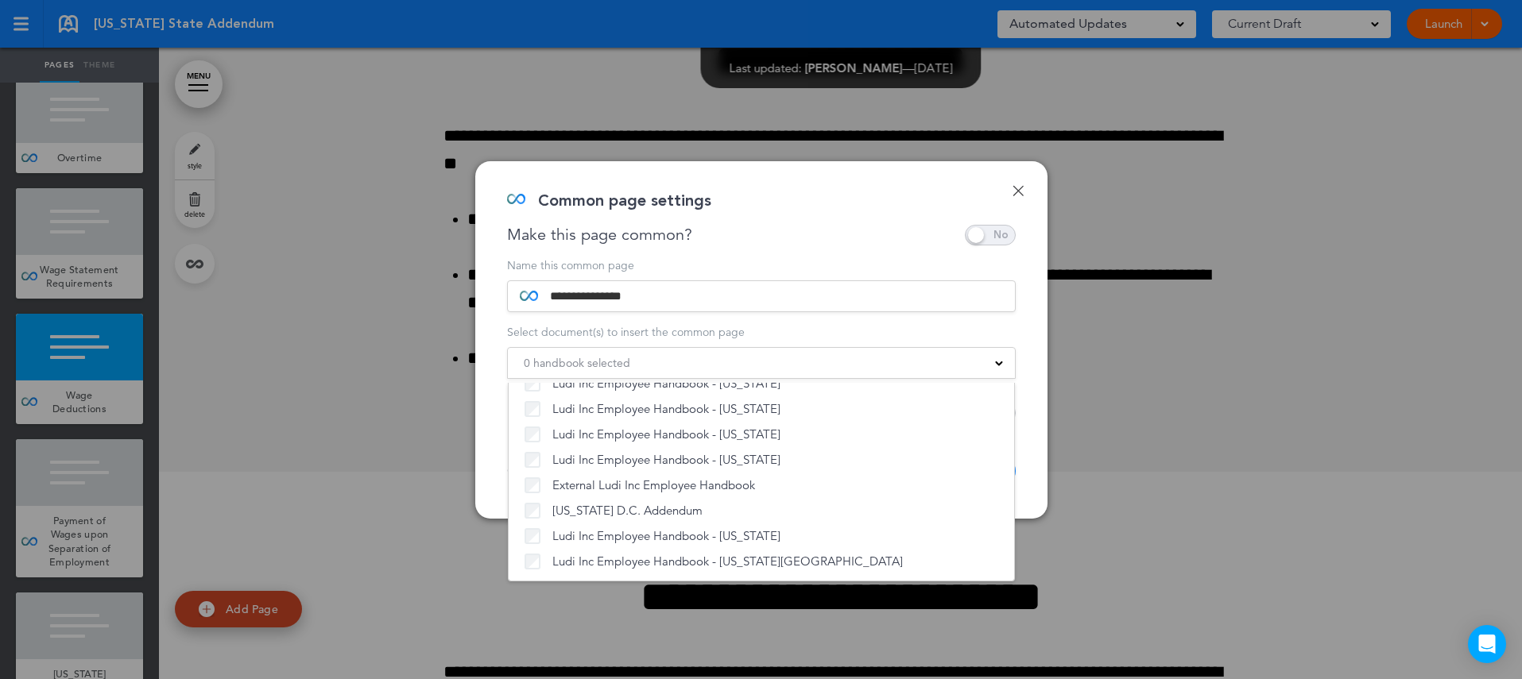
click at [1032, 486] on div "**********" at bounding box center [761, 340] width 572 height 358
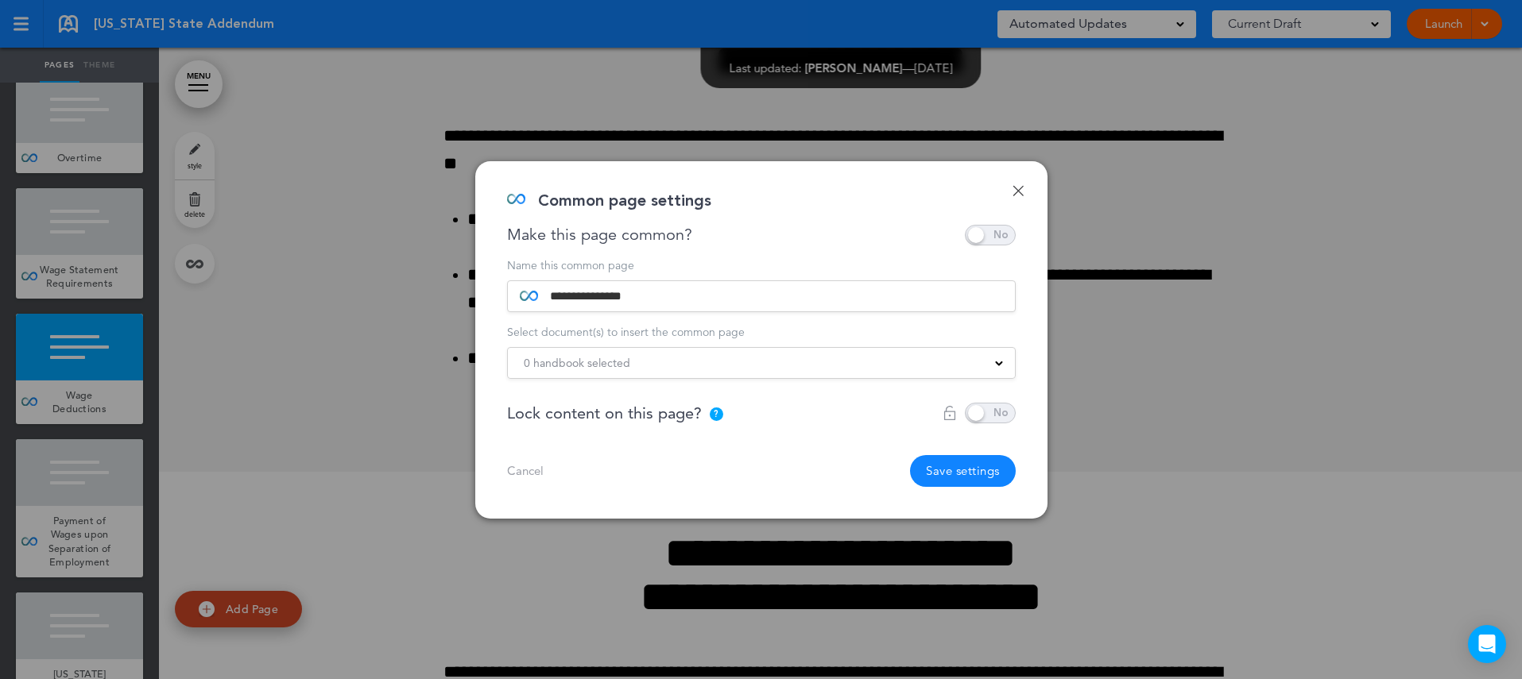
click at [979, 469] on button "Save settings" at bounding box center [963, 471] width 106 height 32
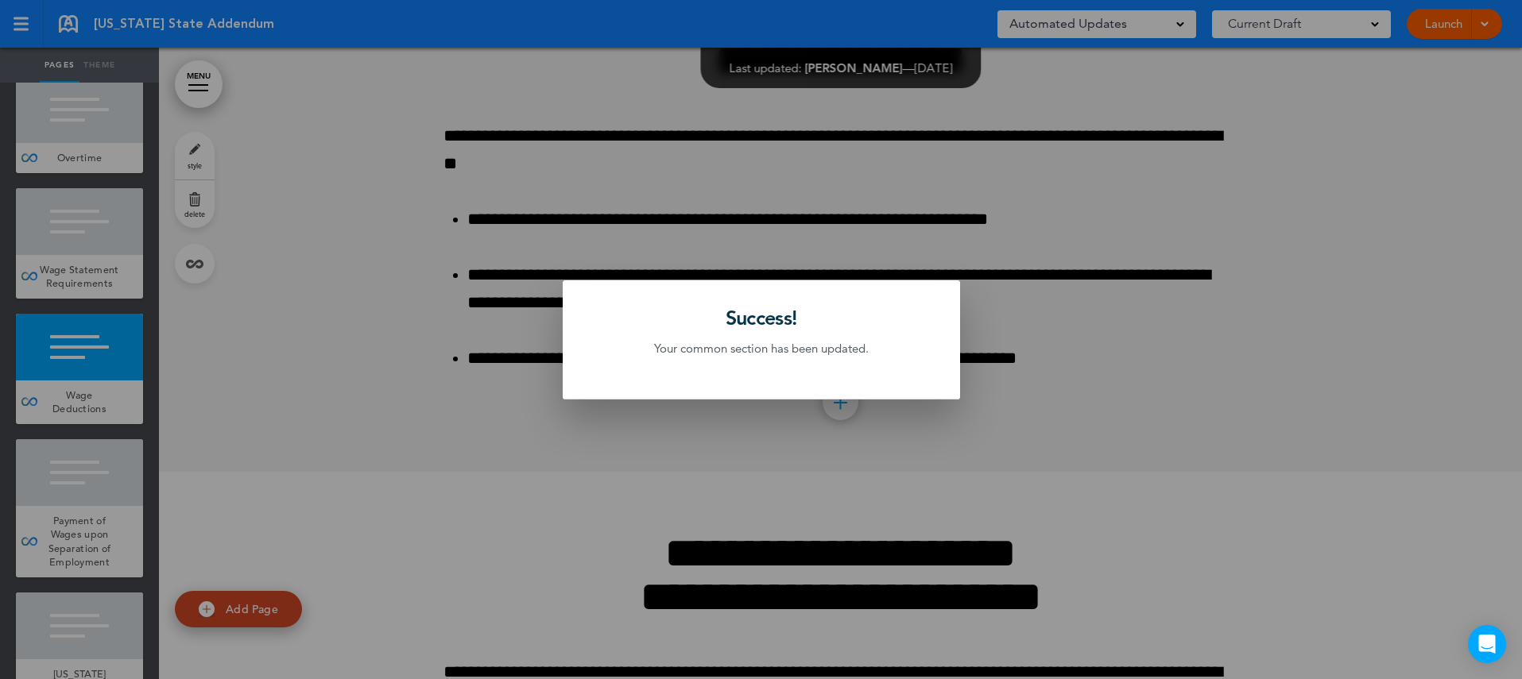
click at [111, 468] on div at bounding box center [761, 339] width 1522 height 679
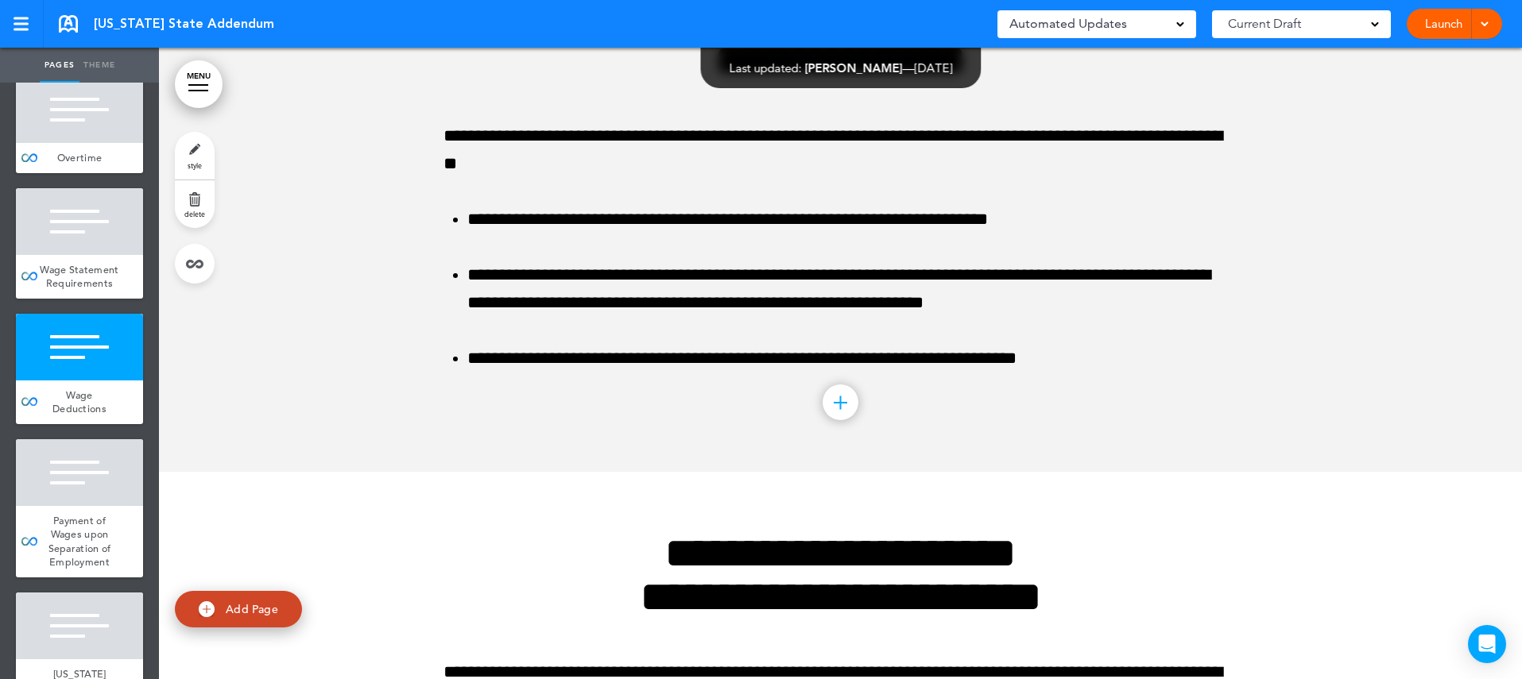
click at [111, 468] on div at bounding box center [79, 472] width 127 height 67
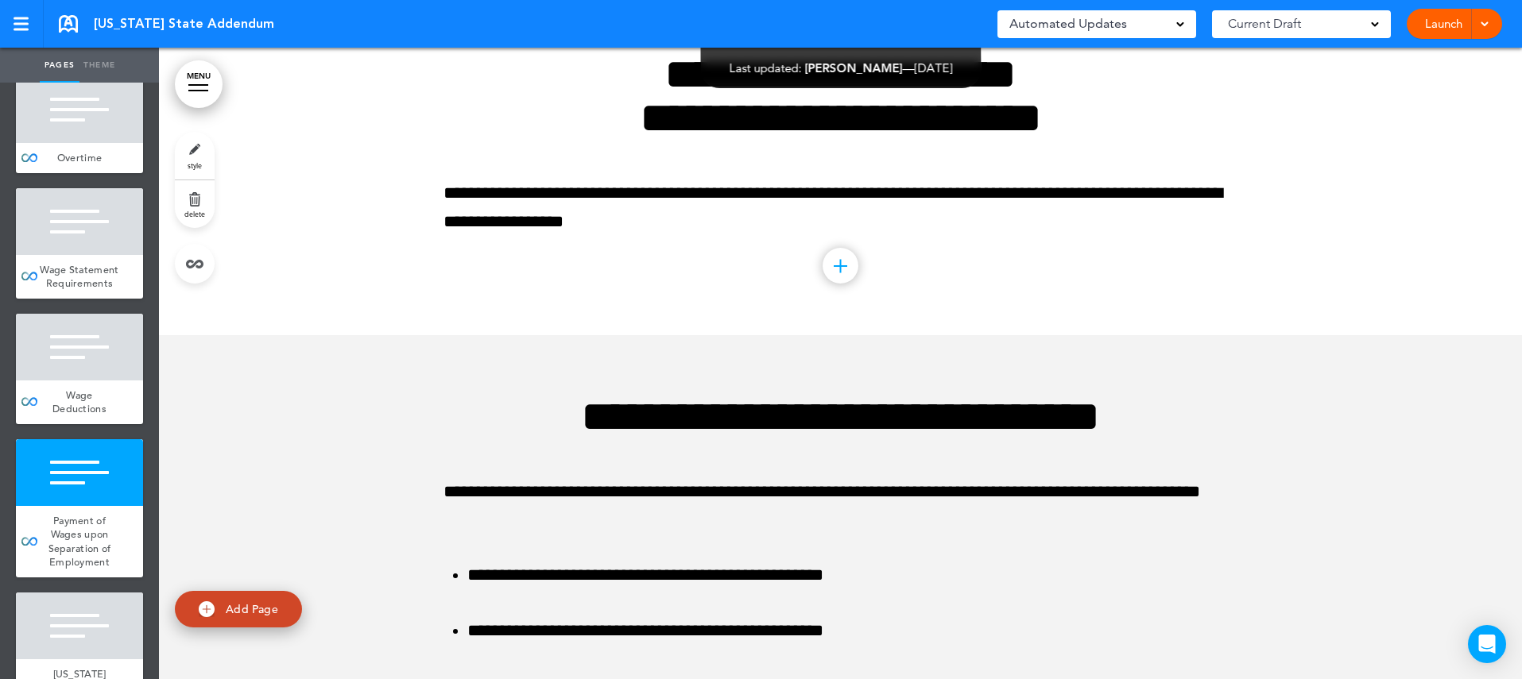
scroll to position [3003, 0]
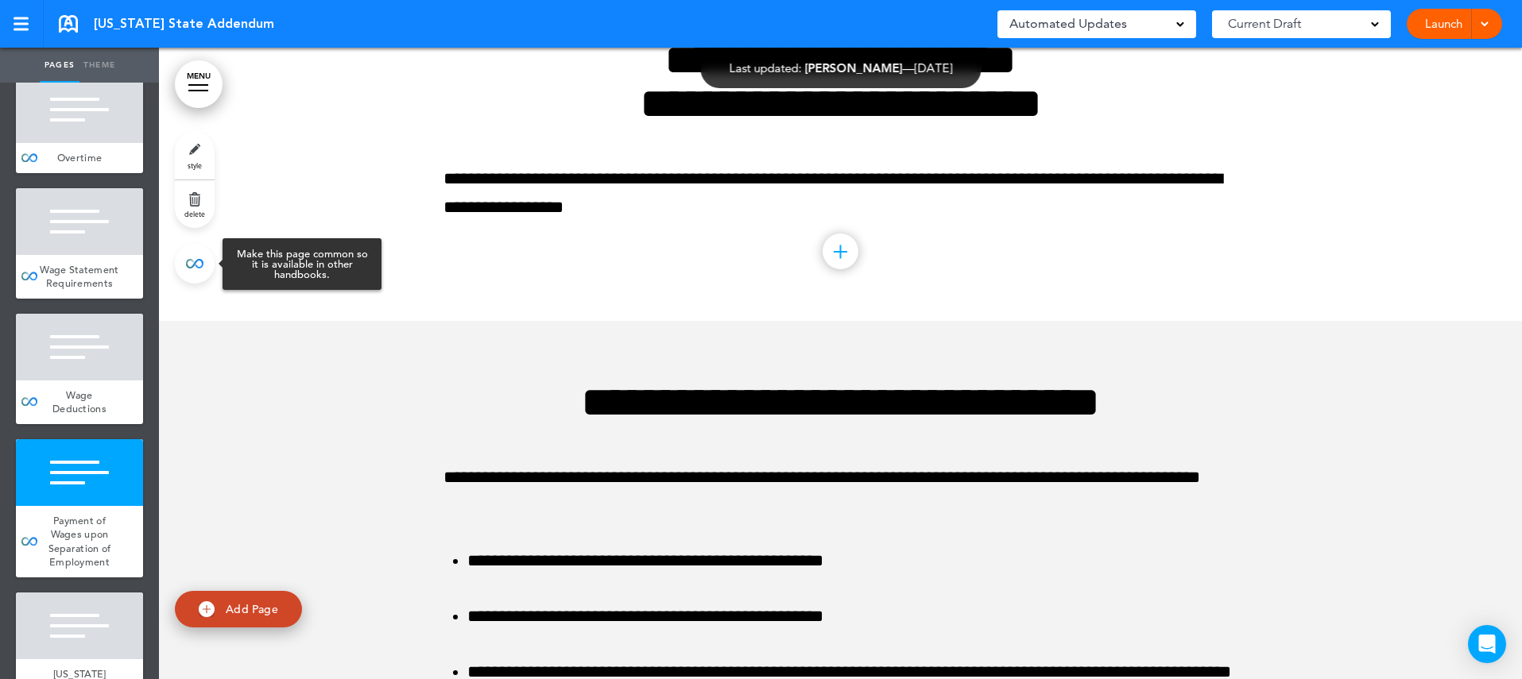
click at [188, 272] on link at bounding box center [195, 264] width 40 height 40
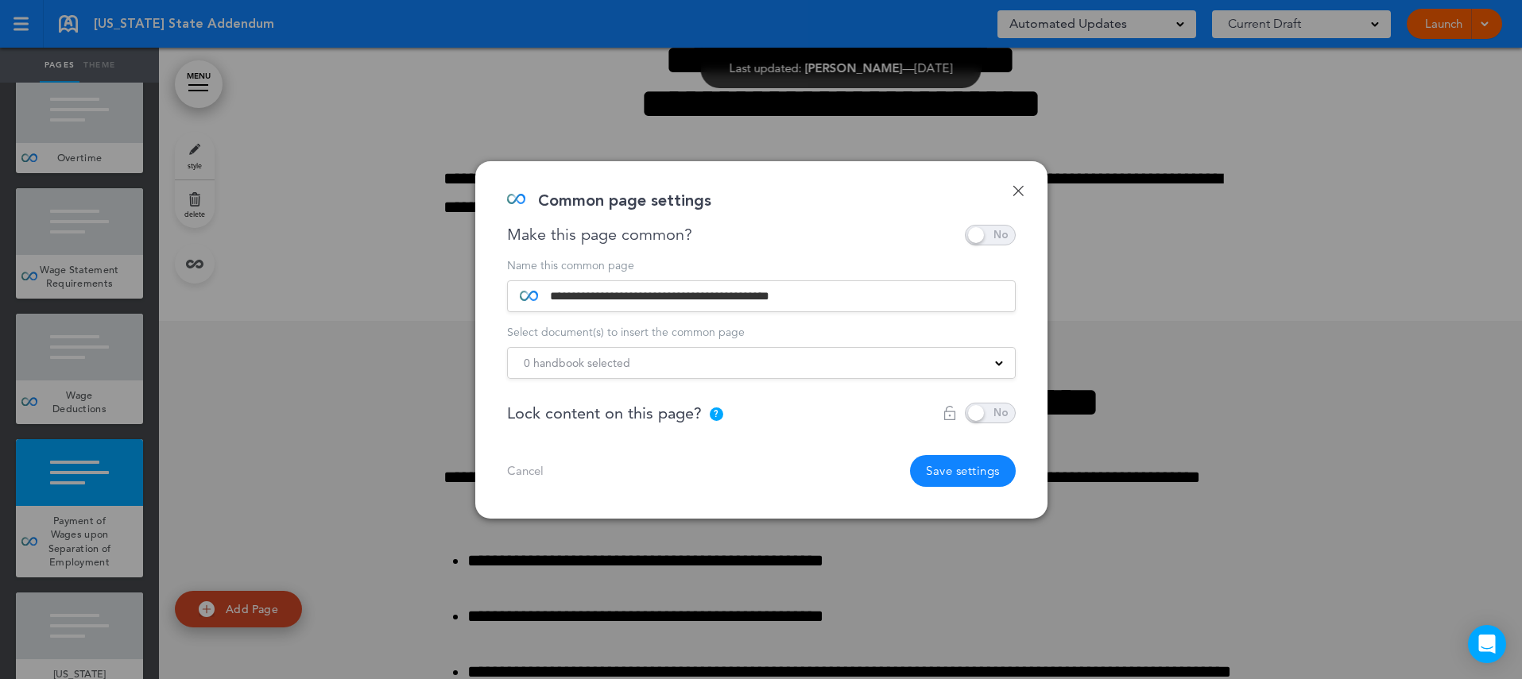
click at [726, 359] on div "0 handbook selected" at bounding box center [761, 362] width 507 height 17
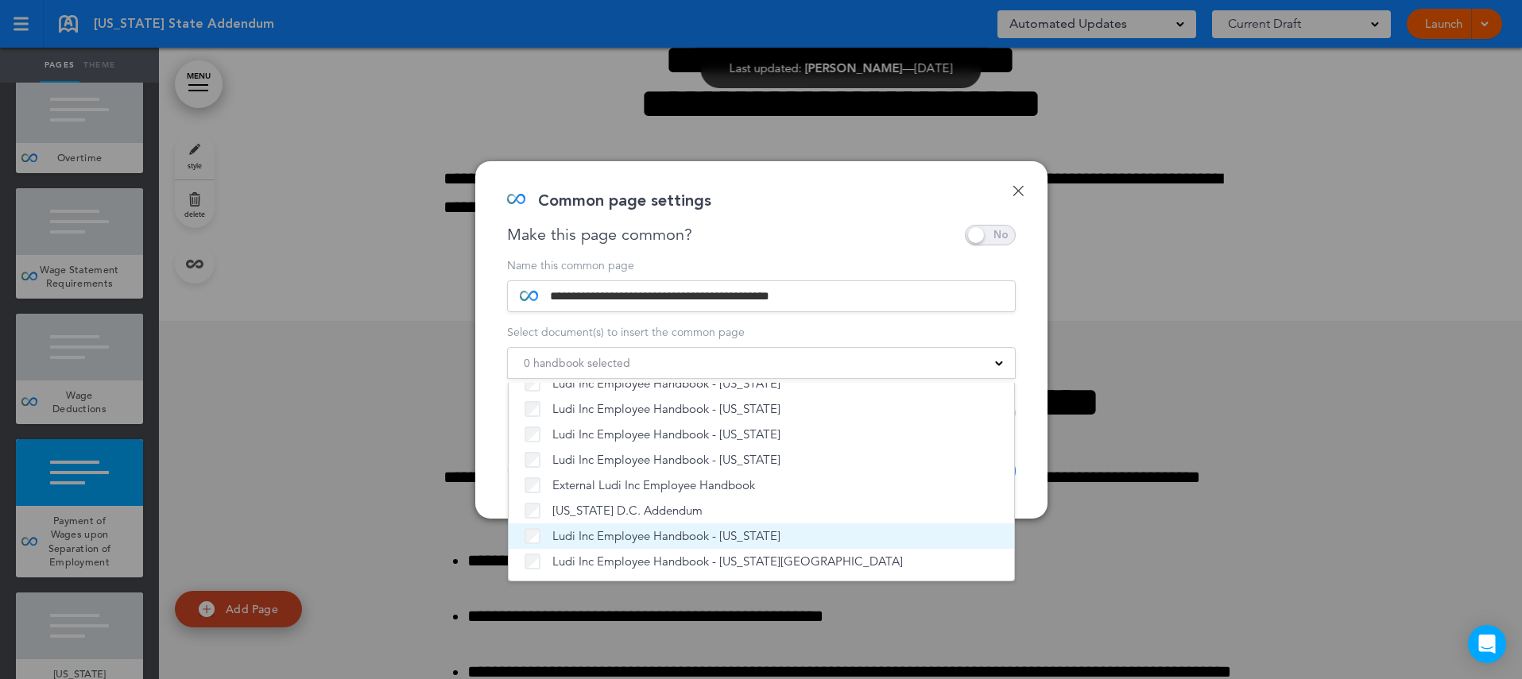
click at [696, 532] on span "Ludi Inc Employee Handbook - [US_STATE]" at bounding box center [666, 536] width 228 height 16
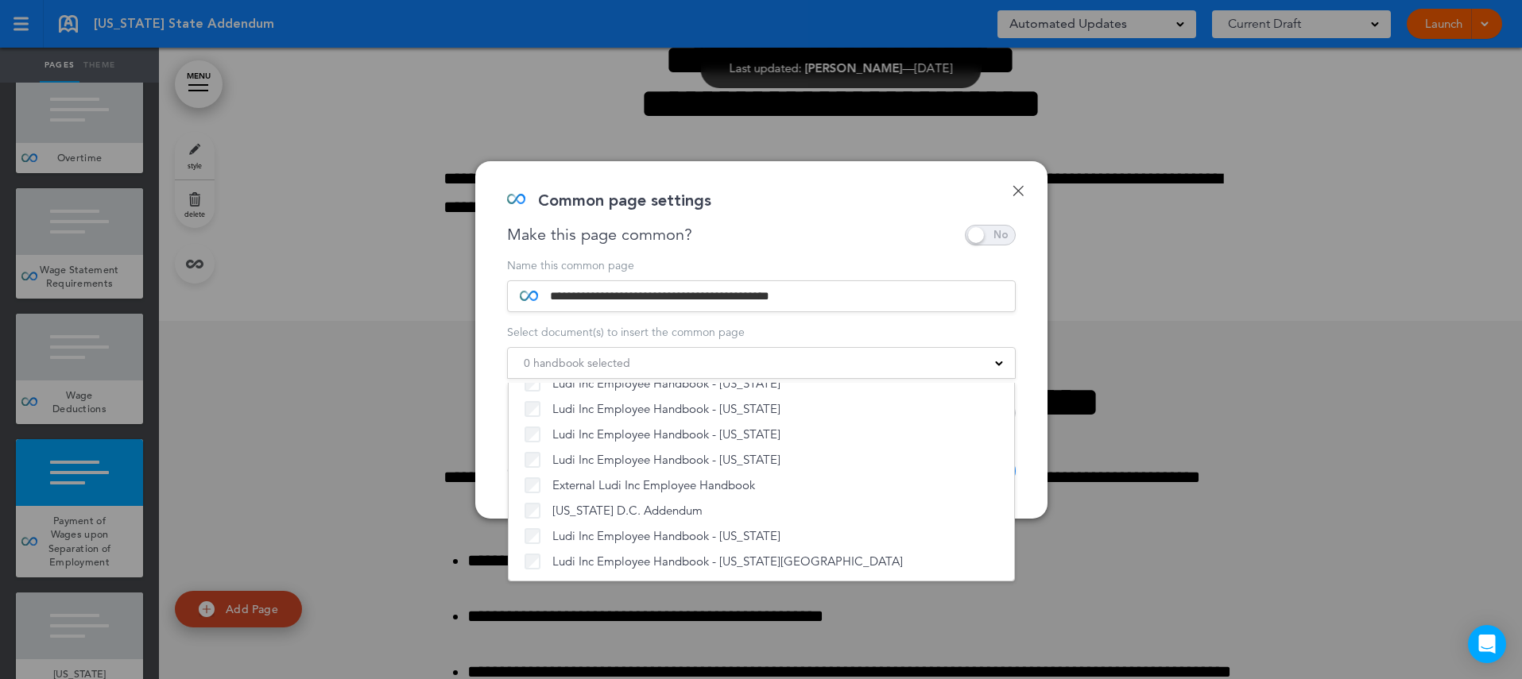
click at [1030, 474] on div "**********" at bounding box center [761, 340] width 572 height 358
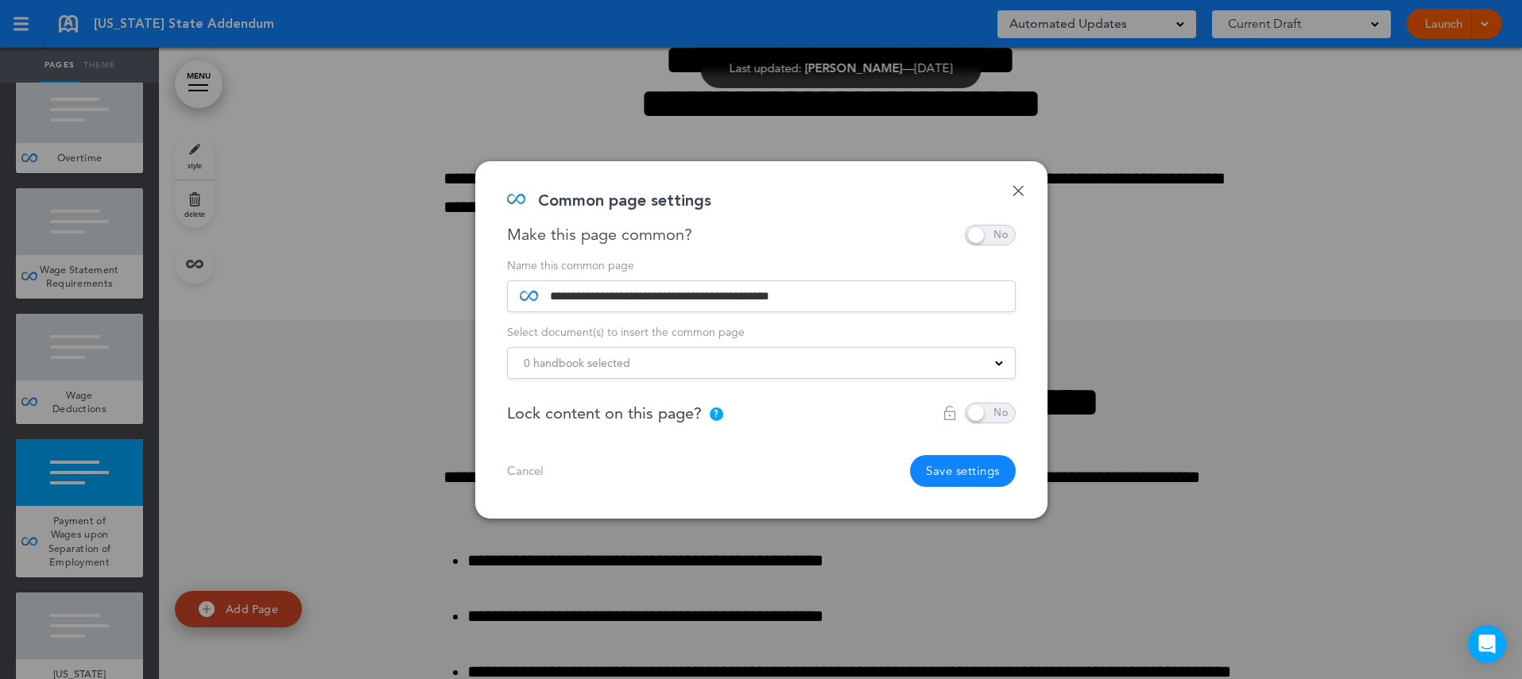
click at [956, 472] on button "Save settings" at bounding box center [963, 471] width 106 height 32
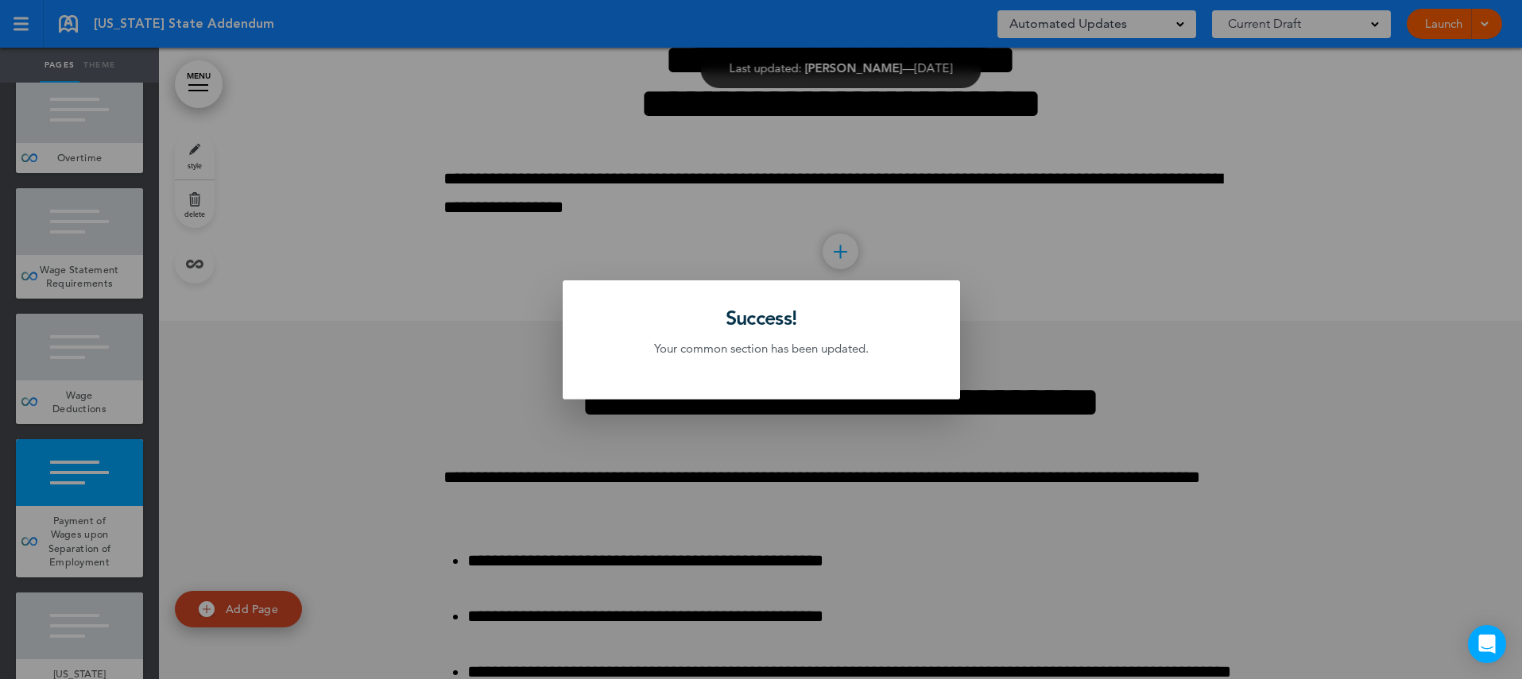
click at [104, 491] on div at bounding box center [761, 339] width 1522 height 679
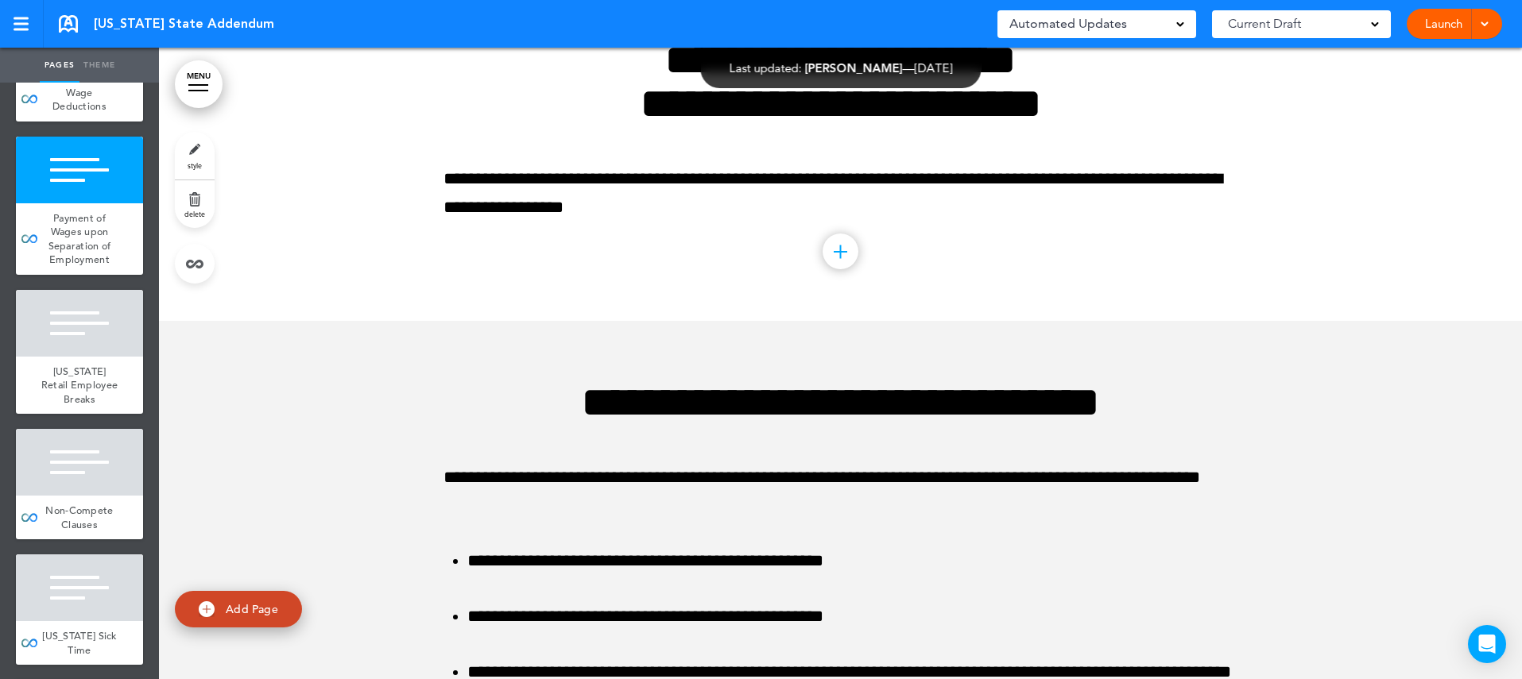
scroll to position [589, 0]
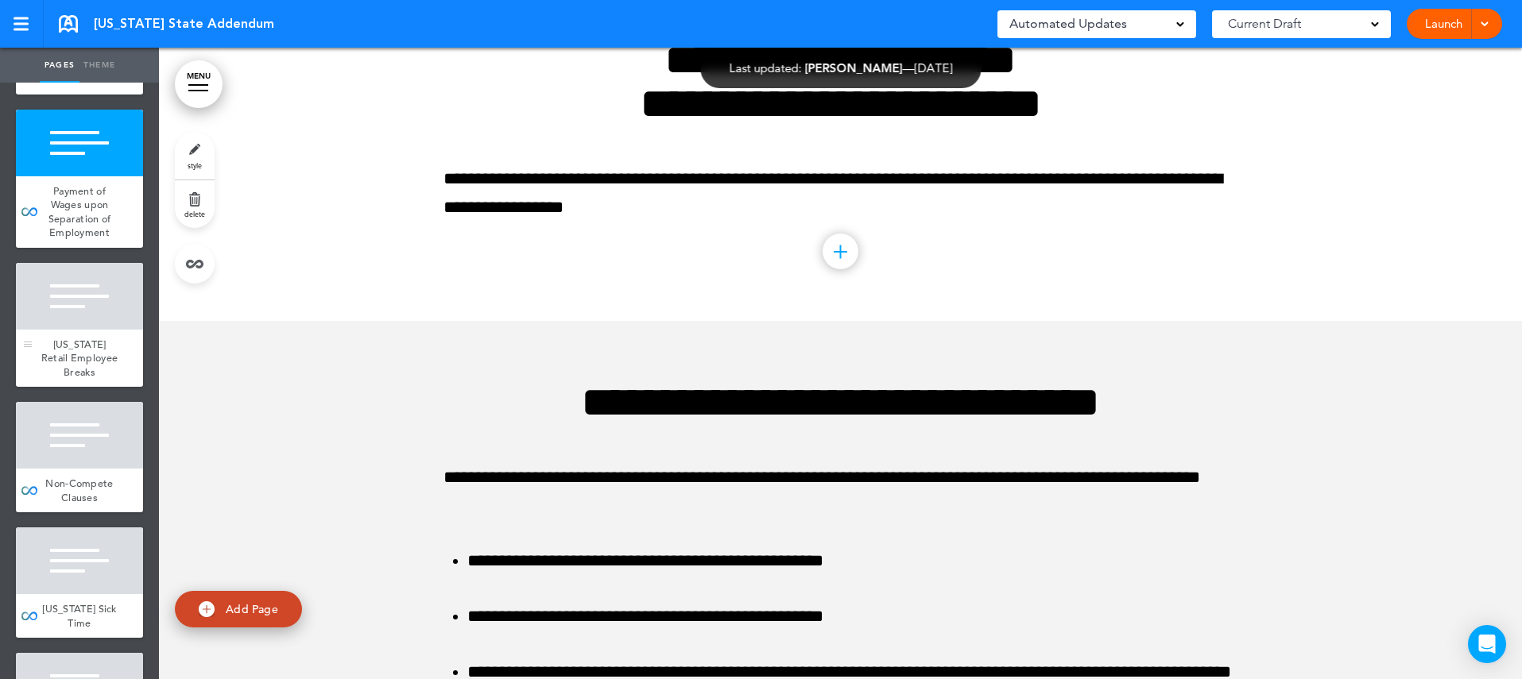
click at [118, 330] on div "Maryland Retail Employee Breaks" at bounding box center [79, 359] width 127 height 58
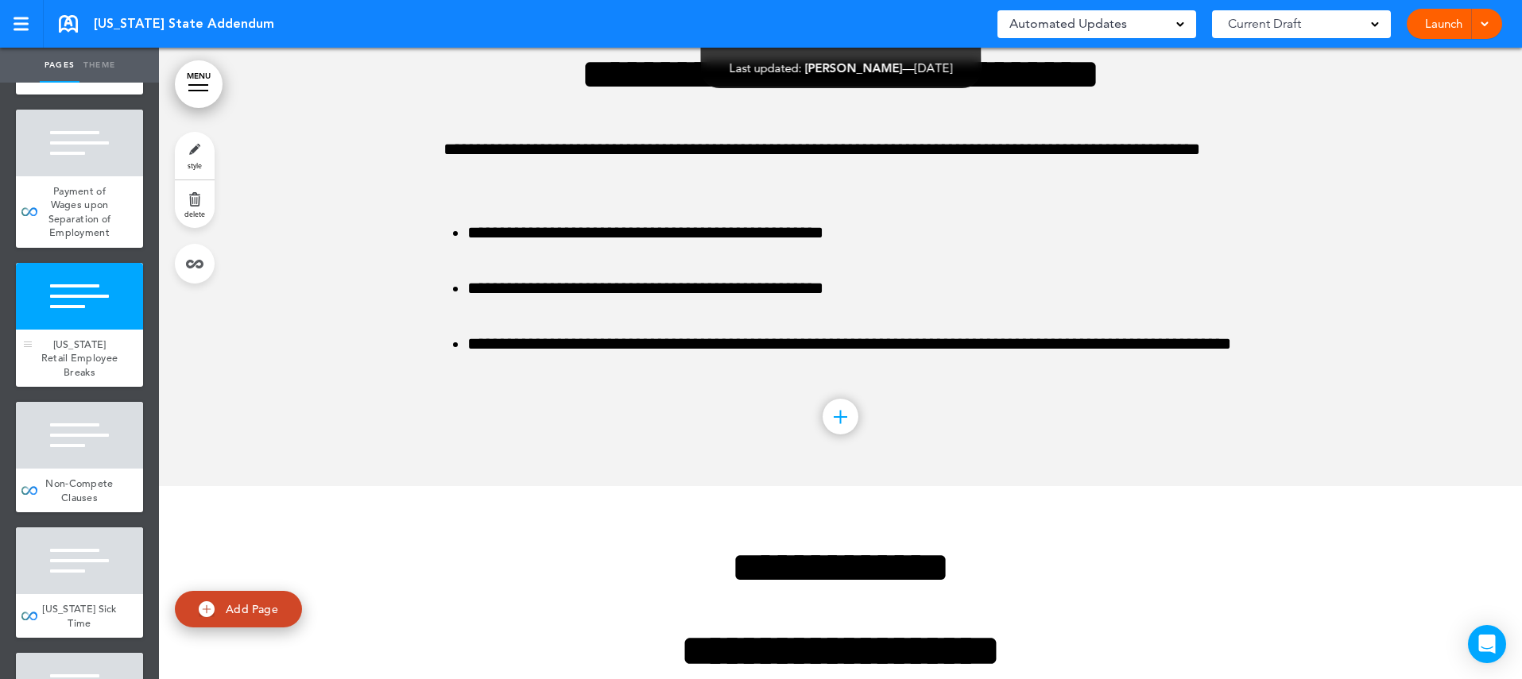
scroll to position [3345, 0]
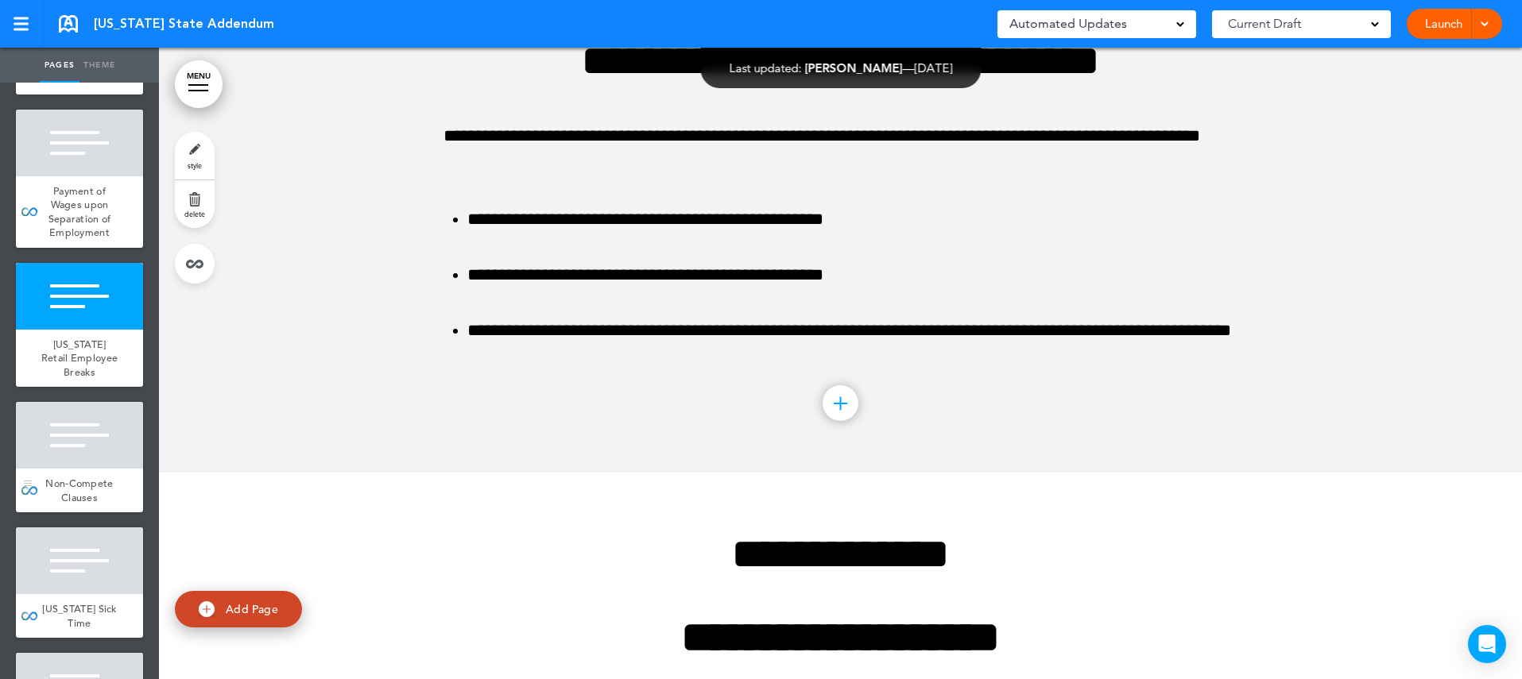
click at [113, 426] on div at bounding box center [79, 435] width 127 height 67
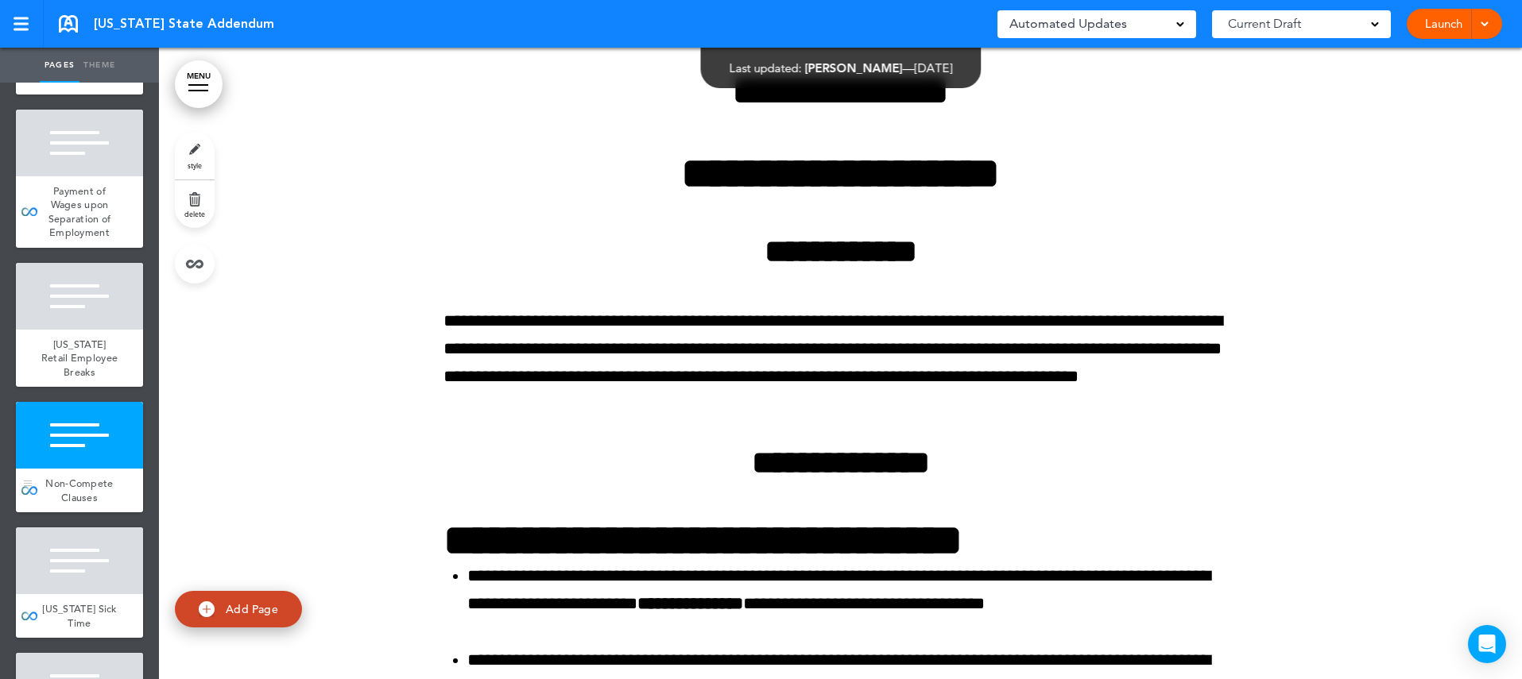
scroll to position [3838, 0]
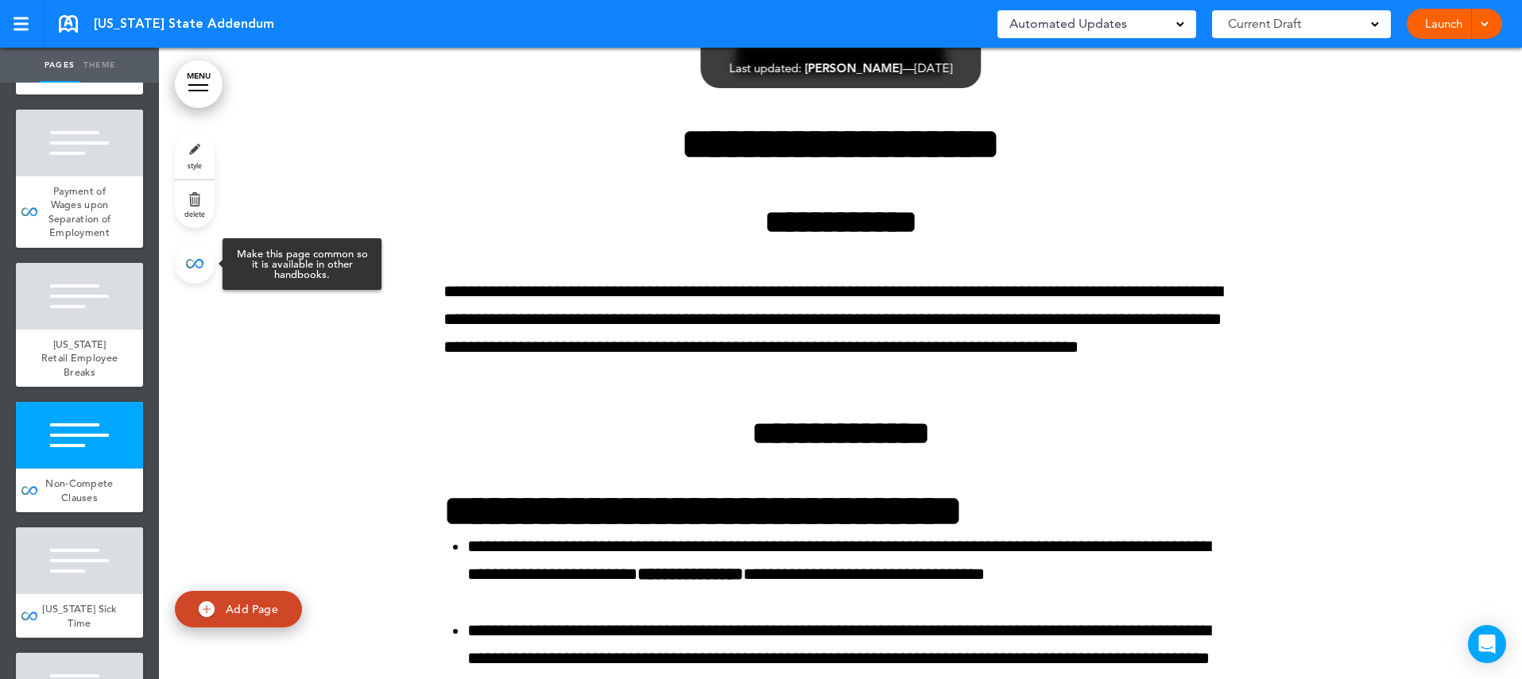
click at [194, 267] on link at bounding box center [195, 264] width 40 height 40
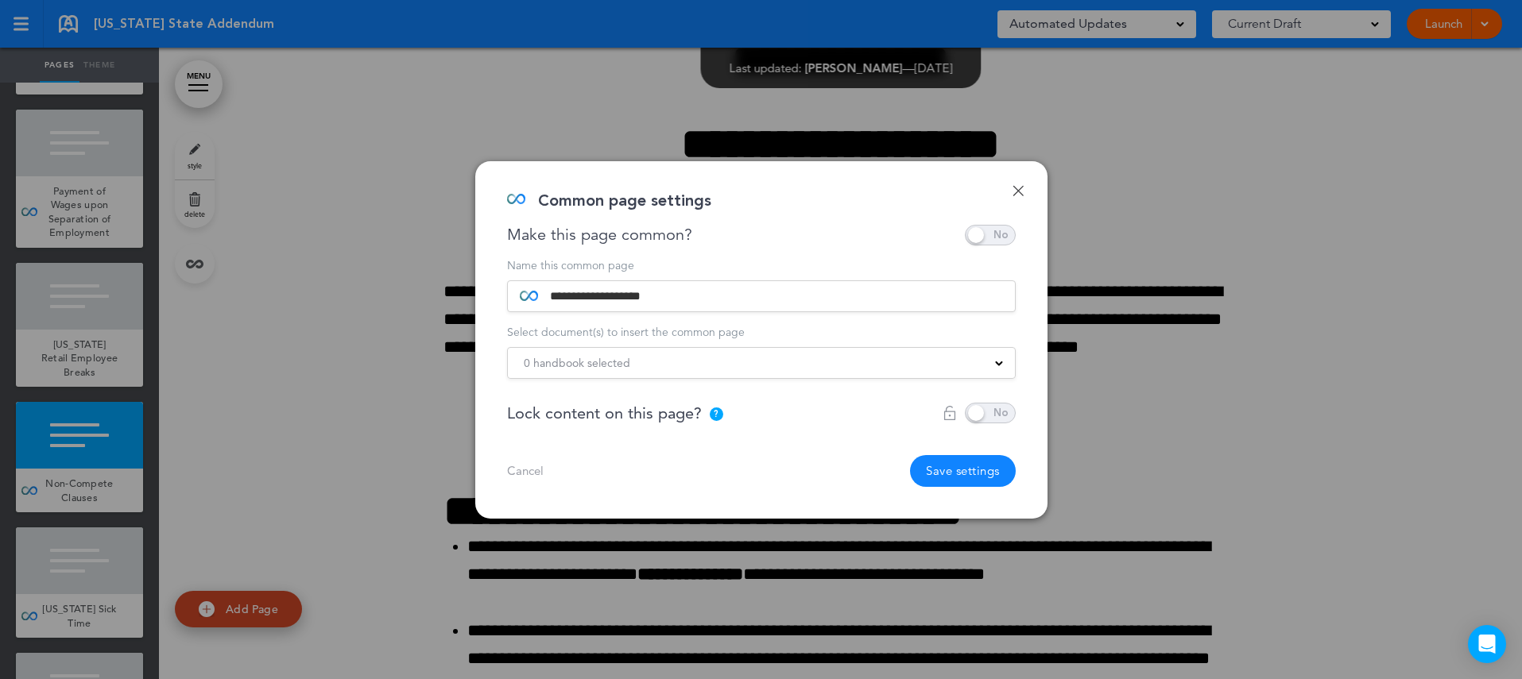
click at [605, 364] on span "0 handbook selected" at bounding box center [577, 363] width 106 height 22
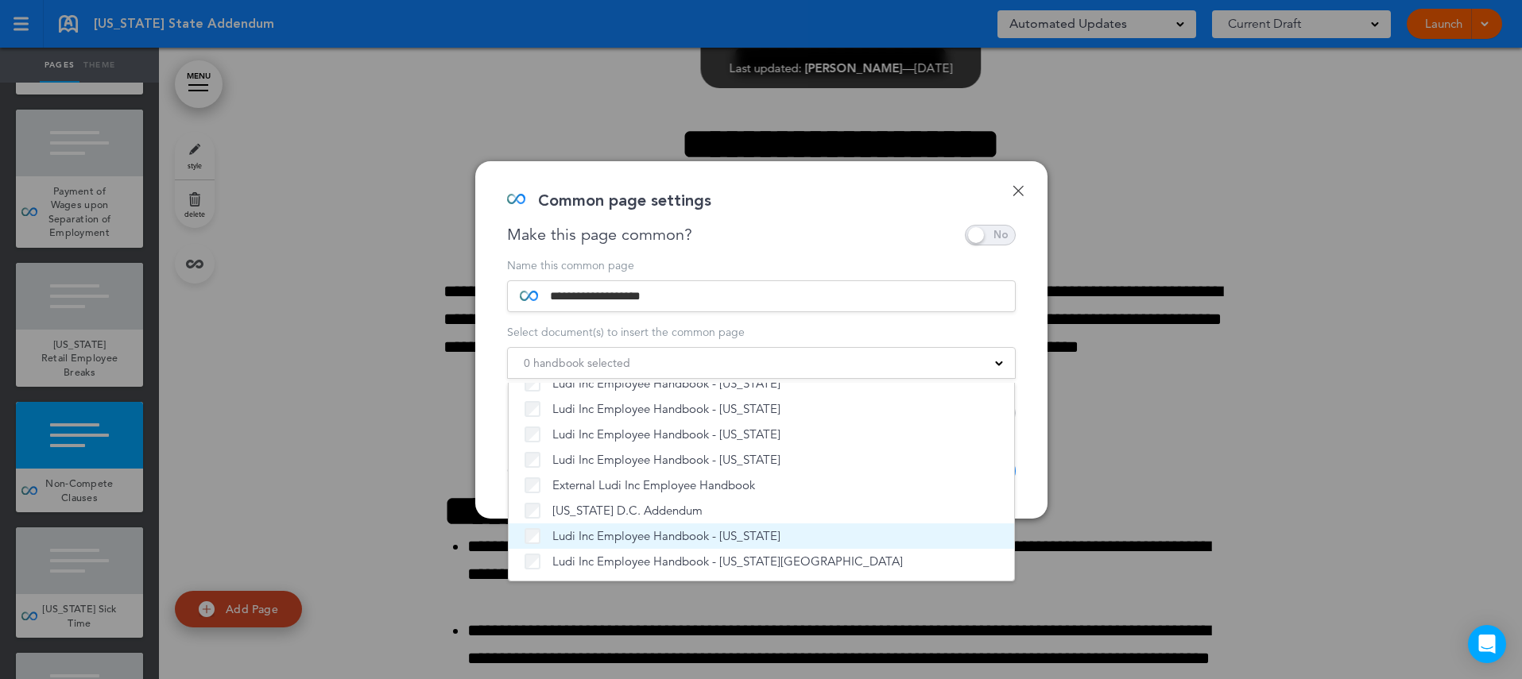
click at [590, 537] on span "Ludi Inc Employee Handbook - [US_STATE]" at bounding box center [666, 536] width 228 height 16
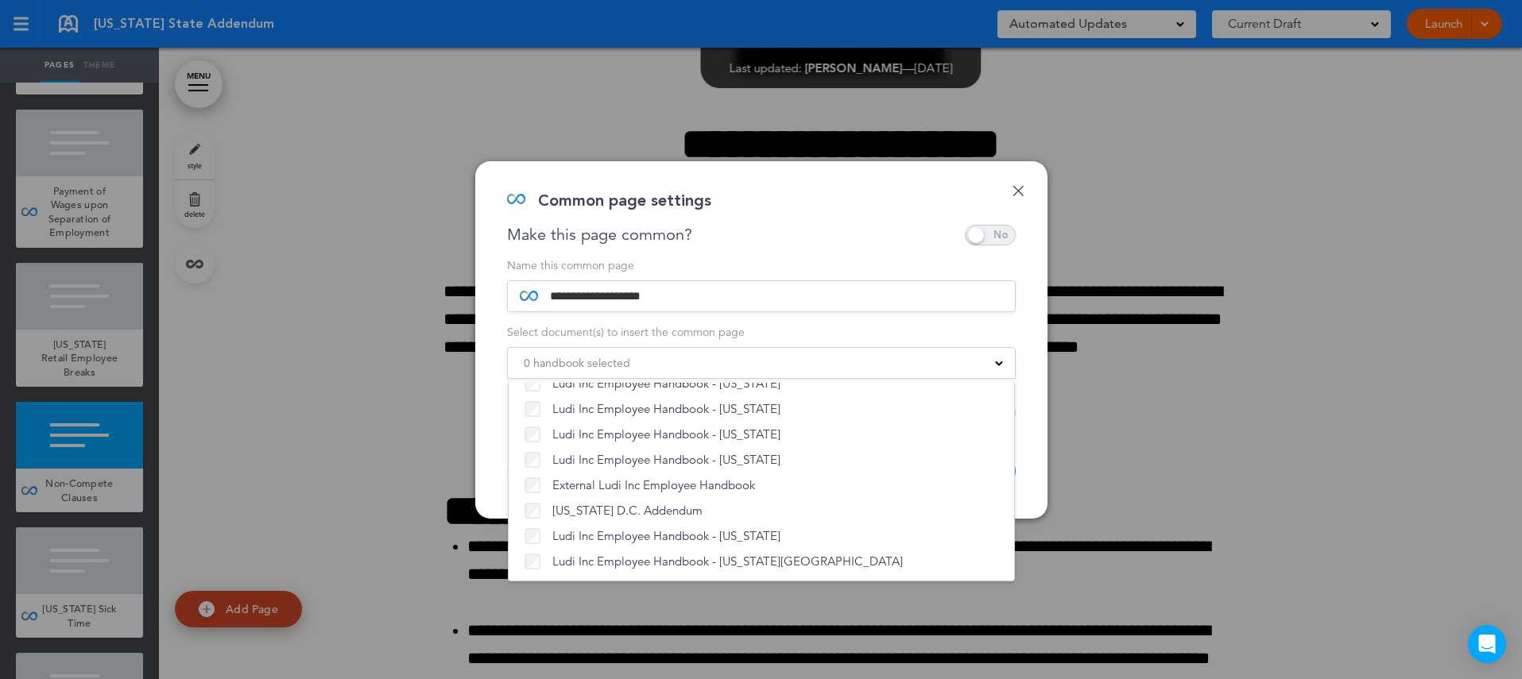
click at [1026, 482] on div "**********" at bounding box center [761, 340] width 572 height 358
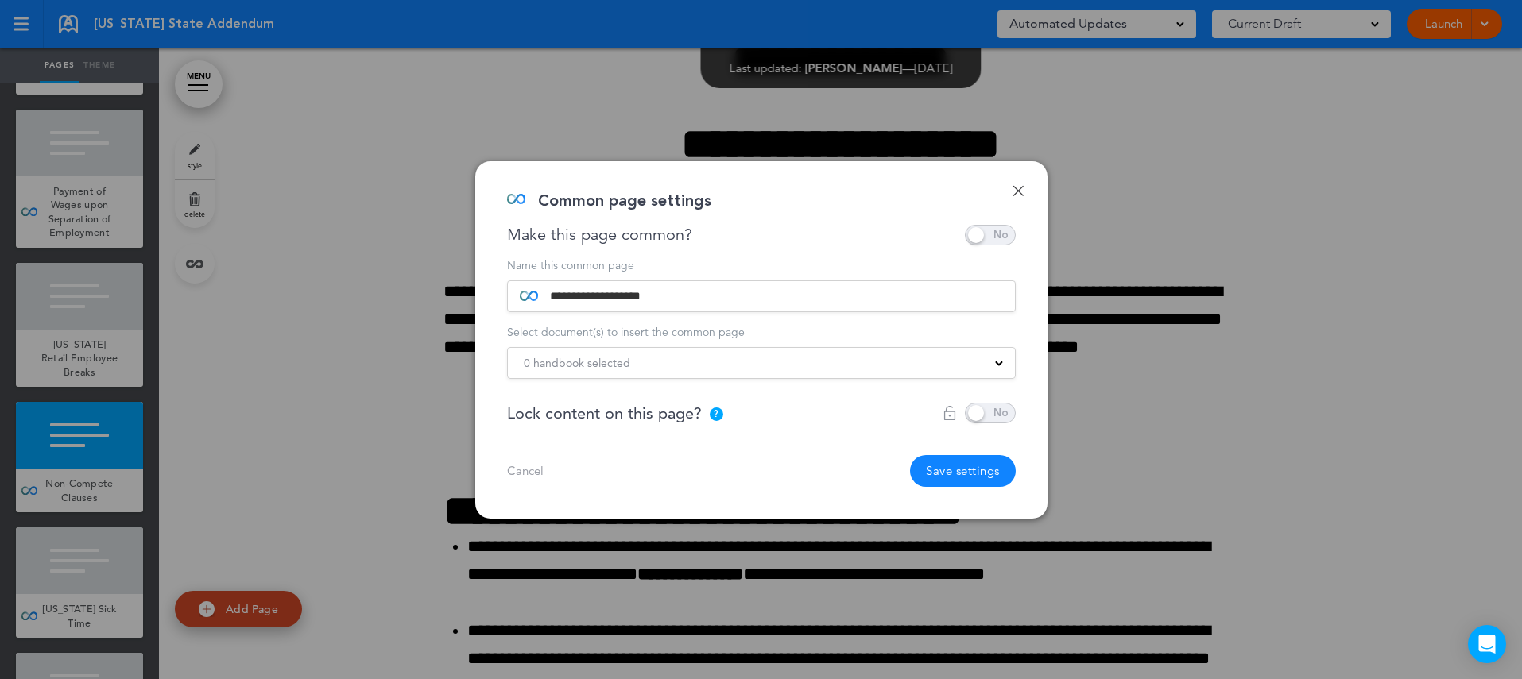
click at [977, 470] on button "Save settings" at bounding box center [963, 471] width 106 height 32
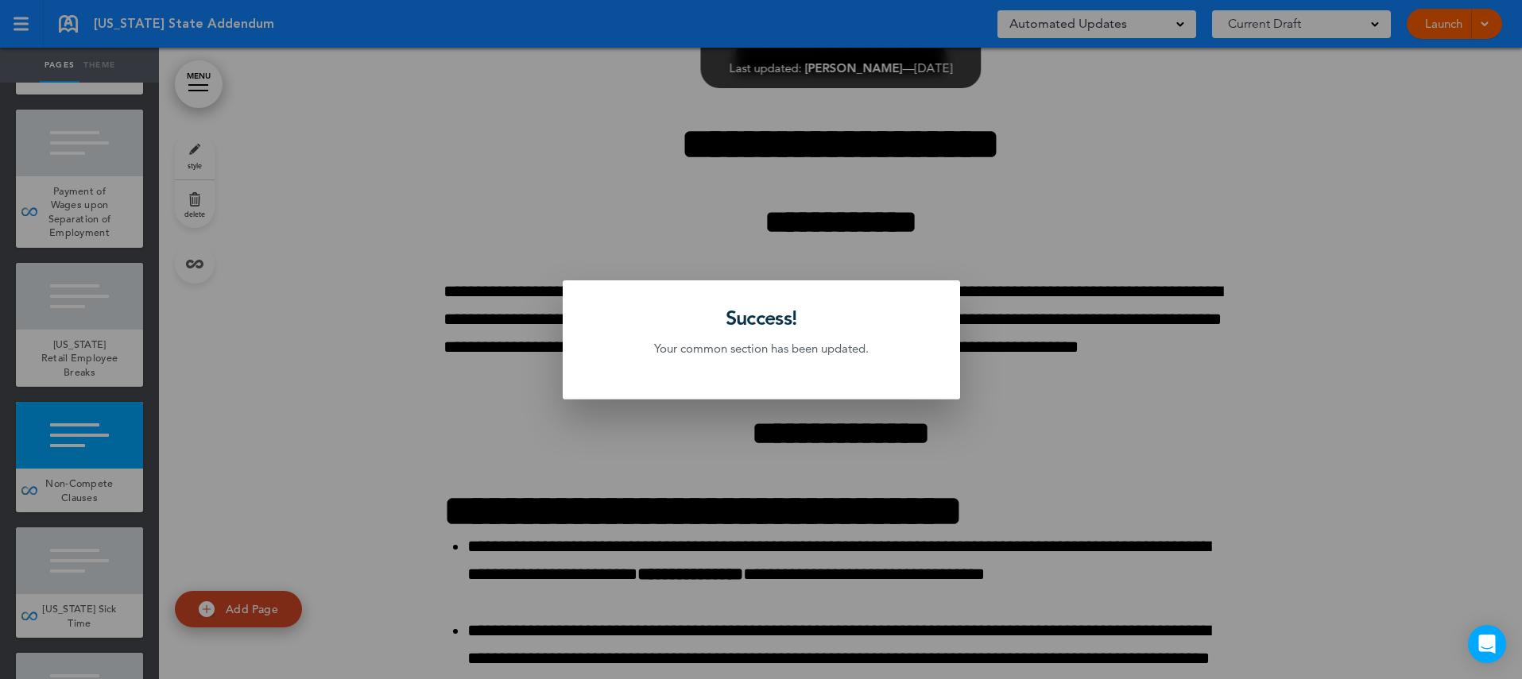
click at [112, 491] on div at bounding box center [761, 339] width 1522 height 679
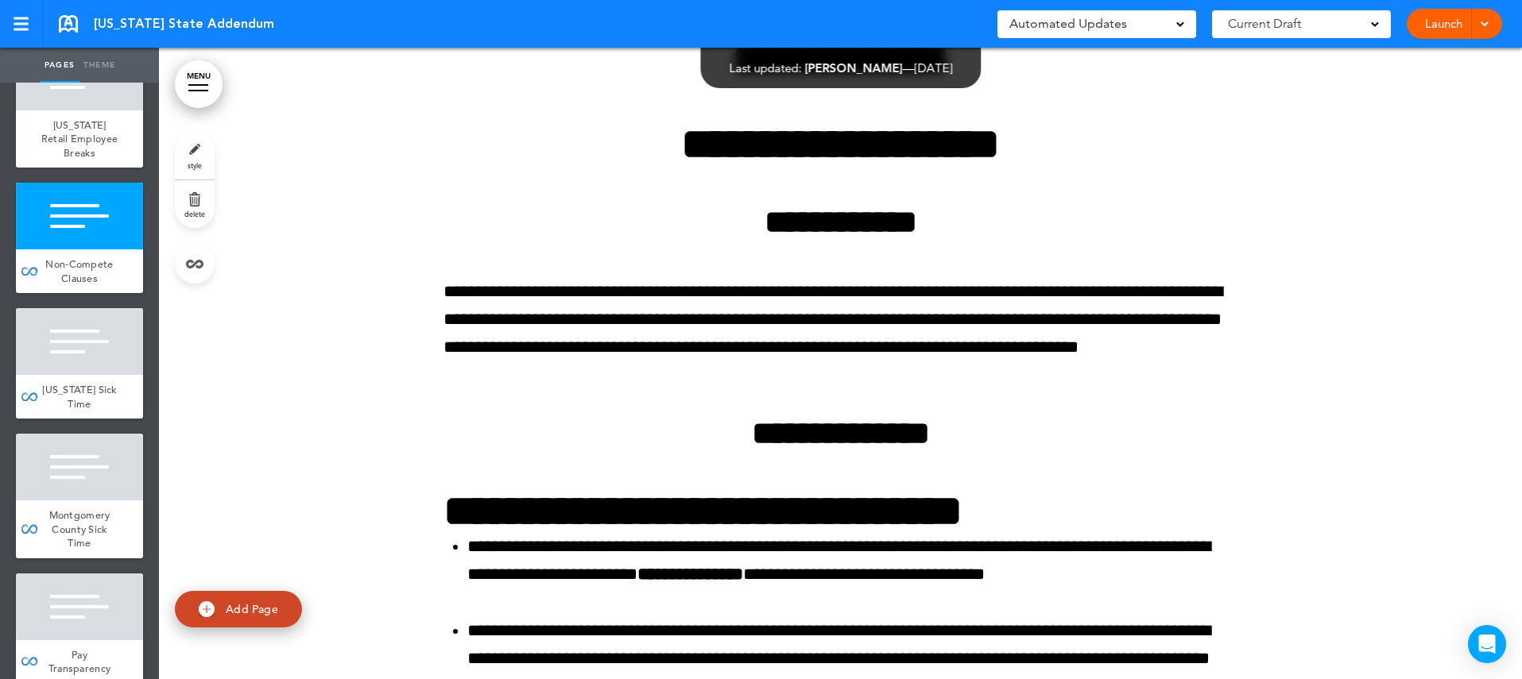
scroll to position [843, 0]
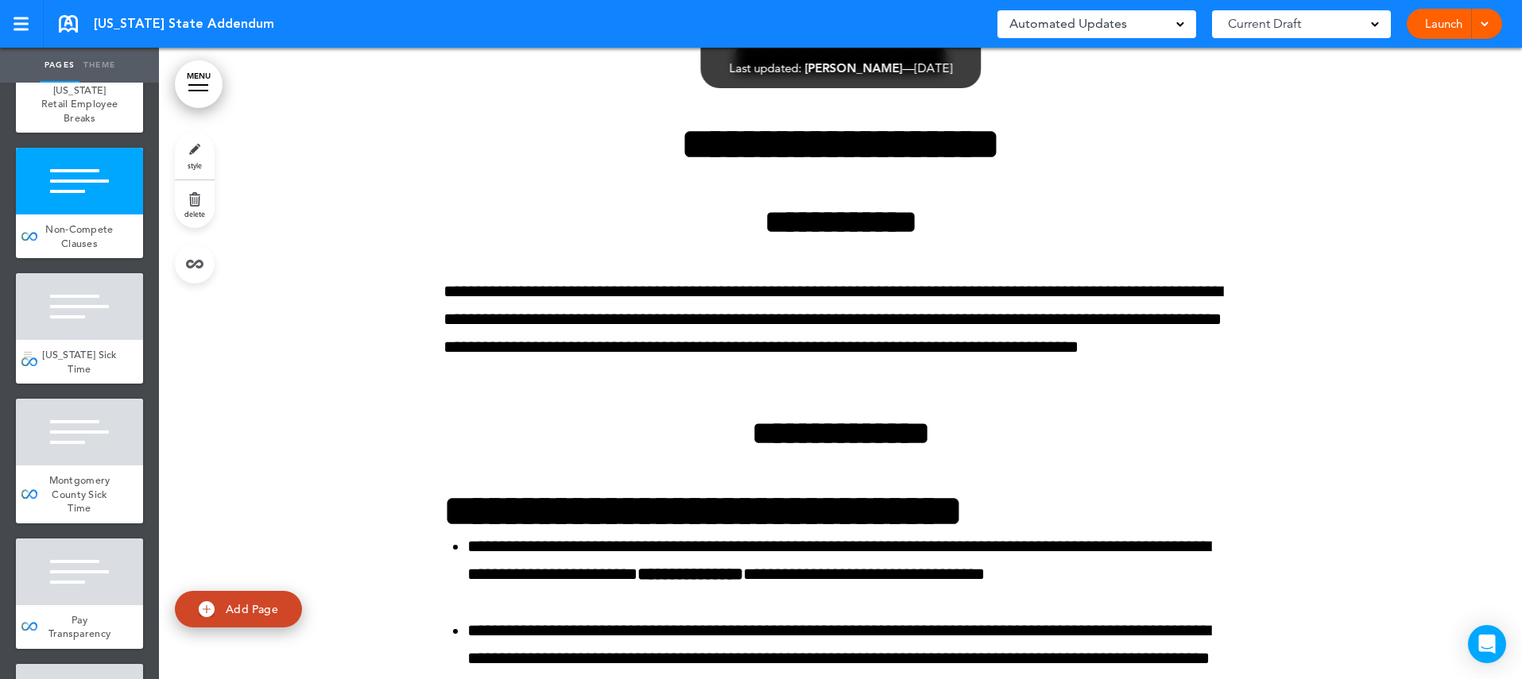
click at [118, 349] on div "Maryland Sick Time" at bounding box center [79, 362] width 127 height 44
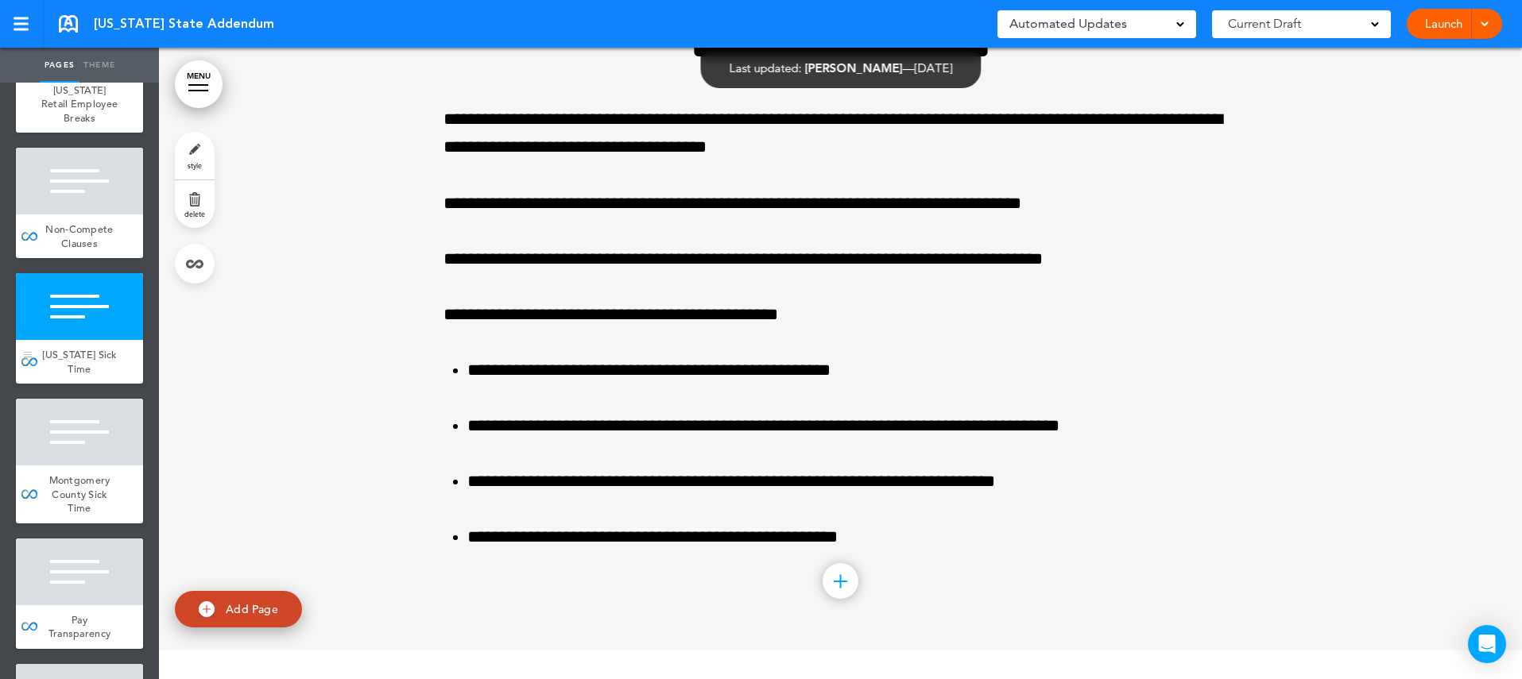
scroll to position [5752, 0]
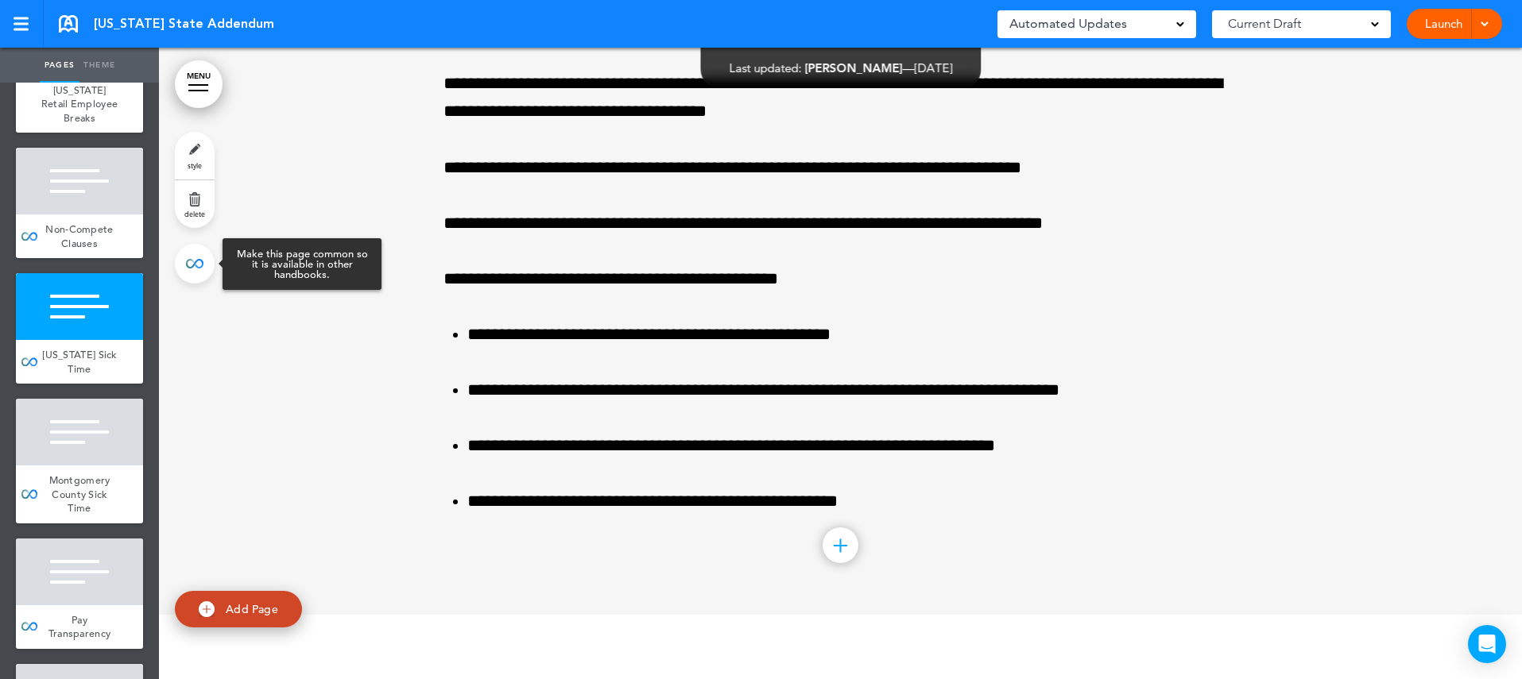
click at [193, 265] on link at bounding box center [195, 264] width 40 height 40
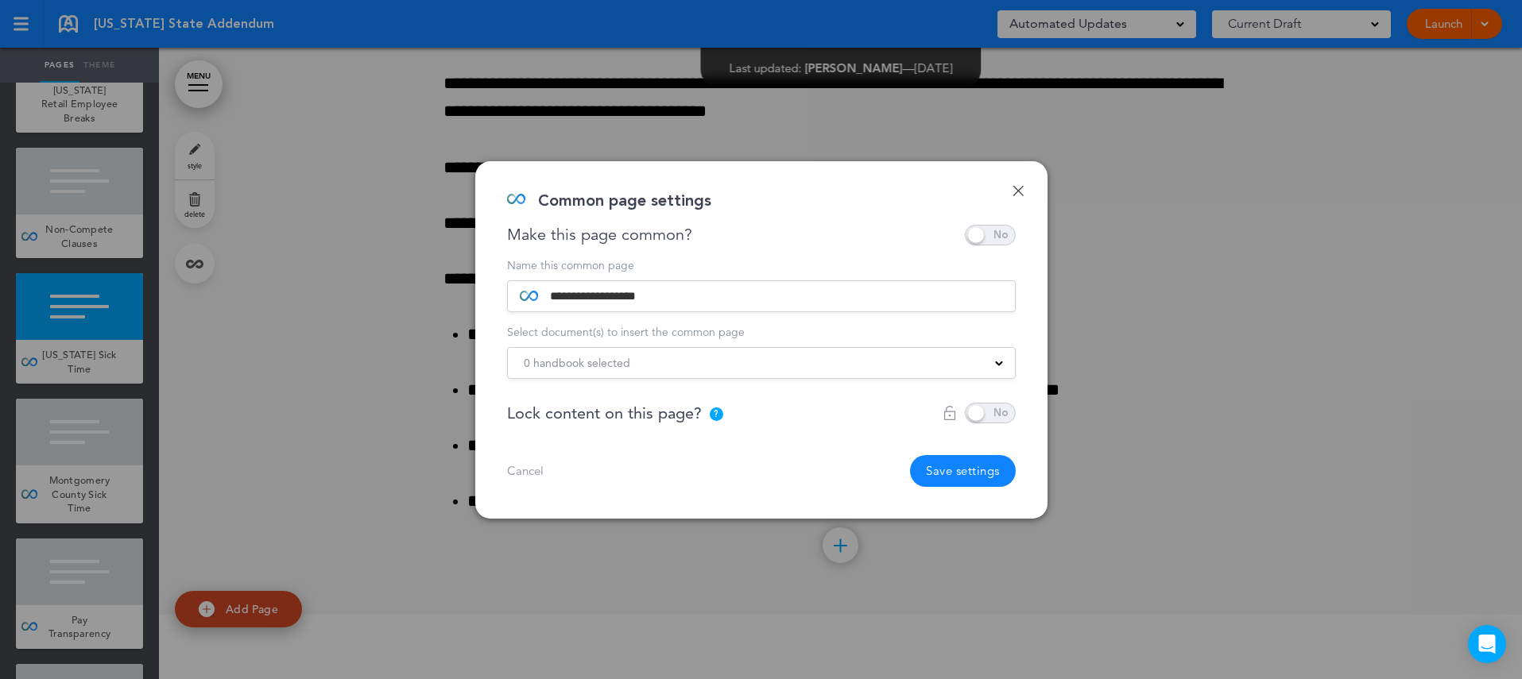
click at [616, 369] on span "0 handbook selected" at bounding box center [577, 363] width 106 height 22
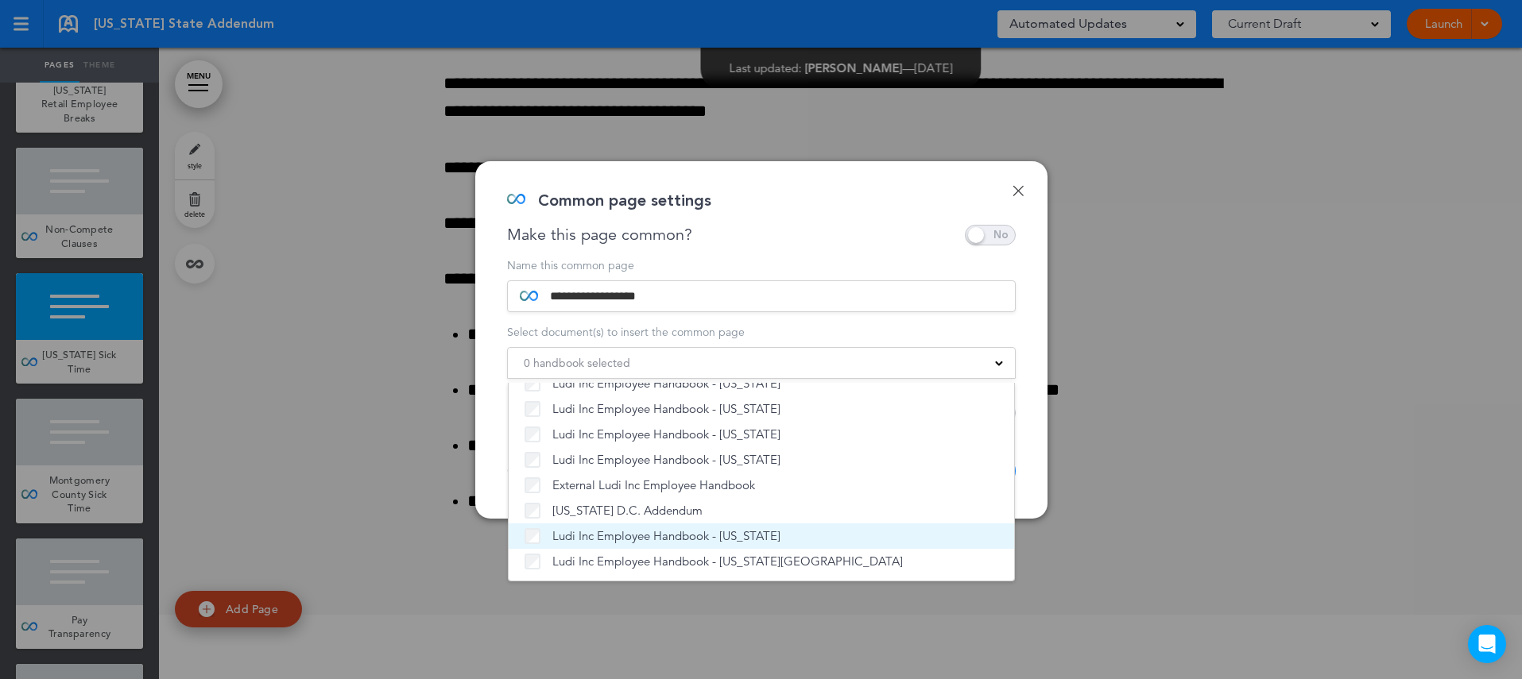
click at [598, 537] on span "Ludi Inc Employee Handbook - [US_STATE]" at bounding box center [666, 536] width 228 height 16
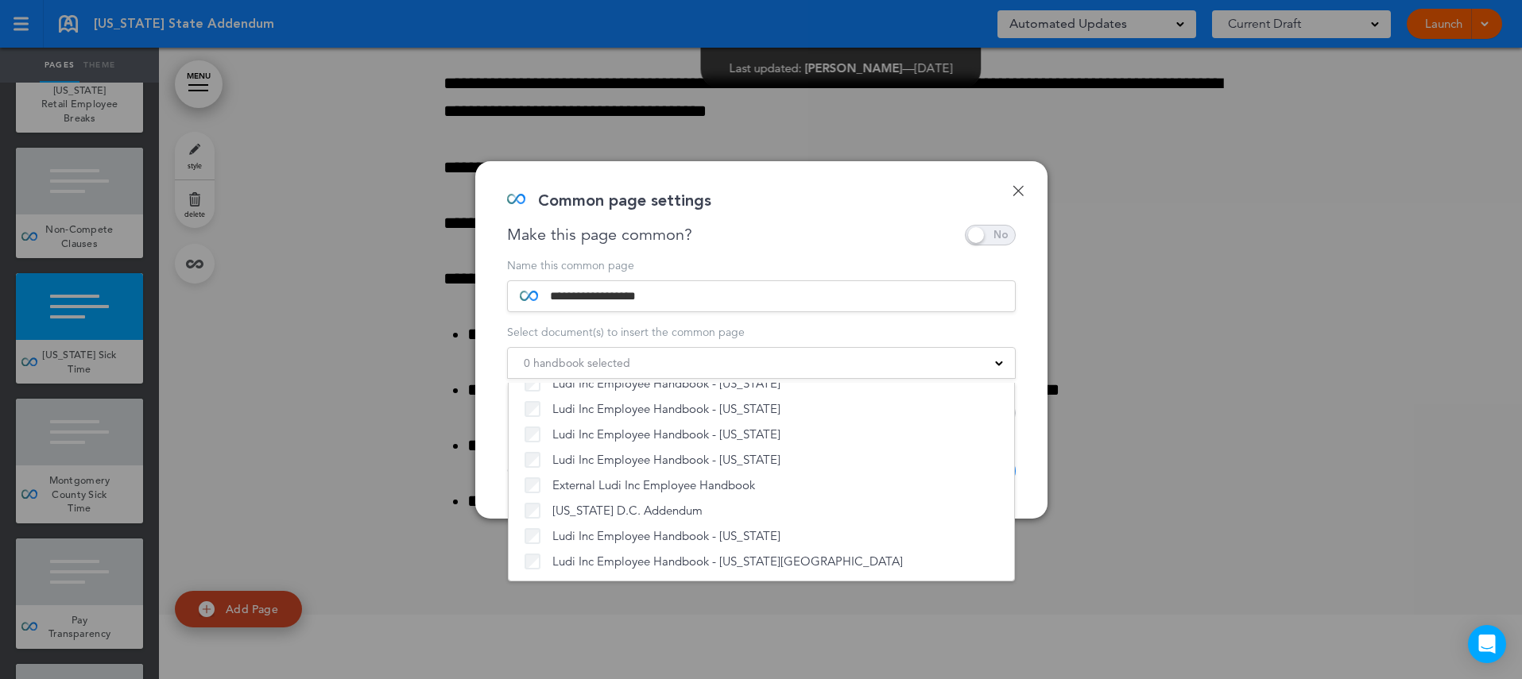
click at [1026, 492] on div "**********" at bounding box center [761, 340] width 572 height 358
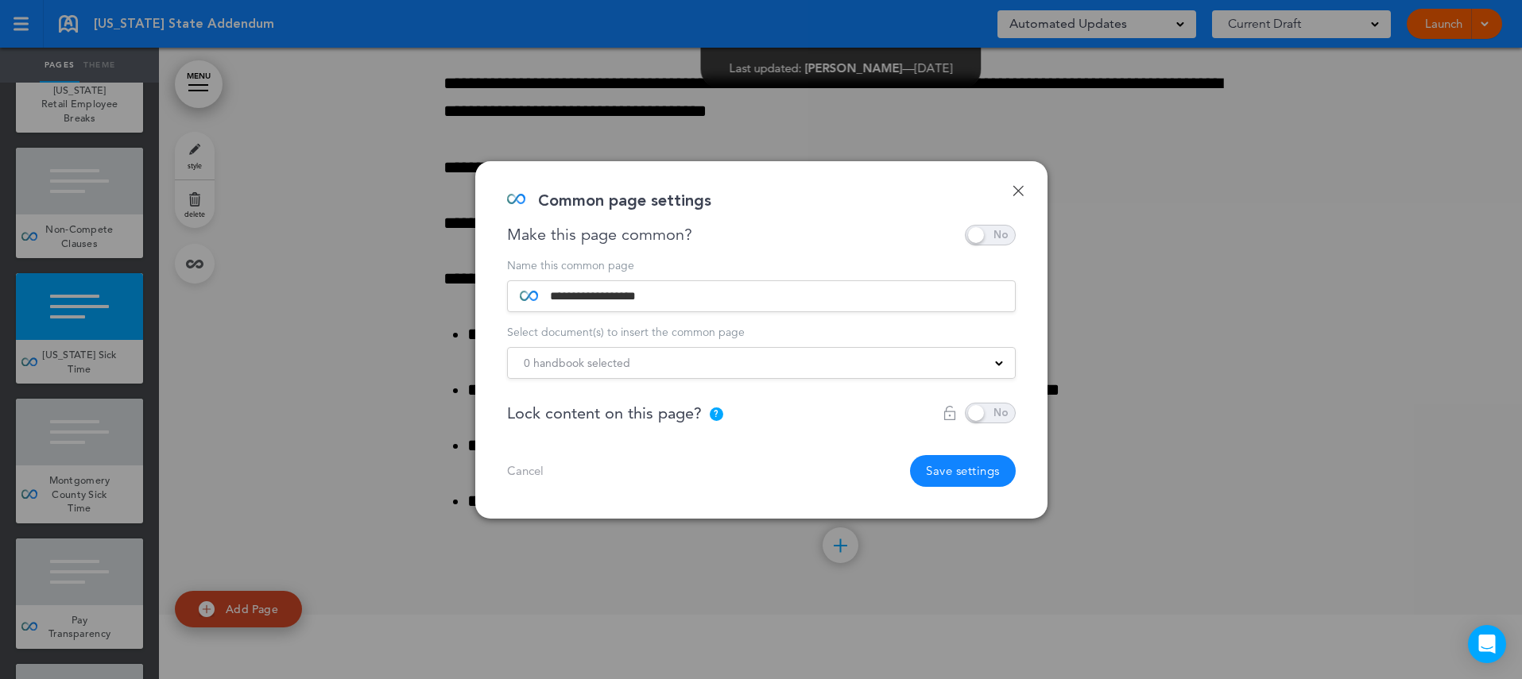
click at [954, 474] on button "Save settings" at bounding box center [963, 471] width 106 height 32
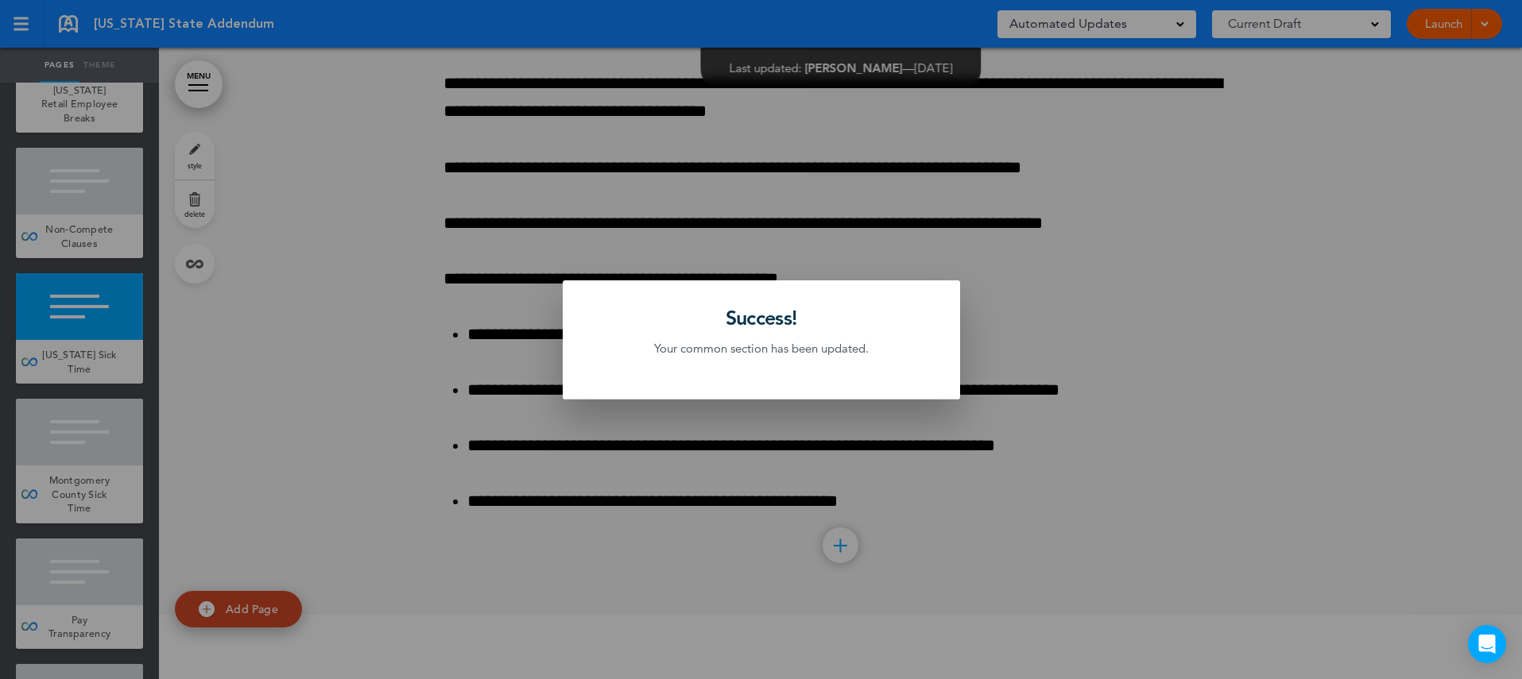
click at [86, 440] on div at bounding box center [761, 339] width 1522 height 679
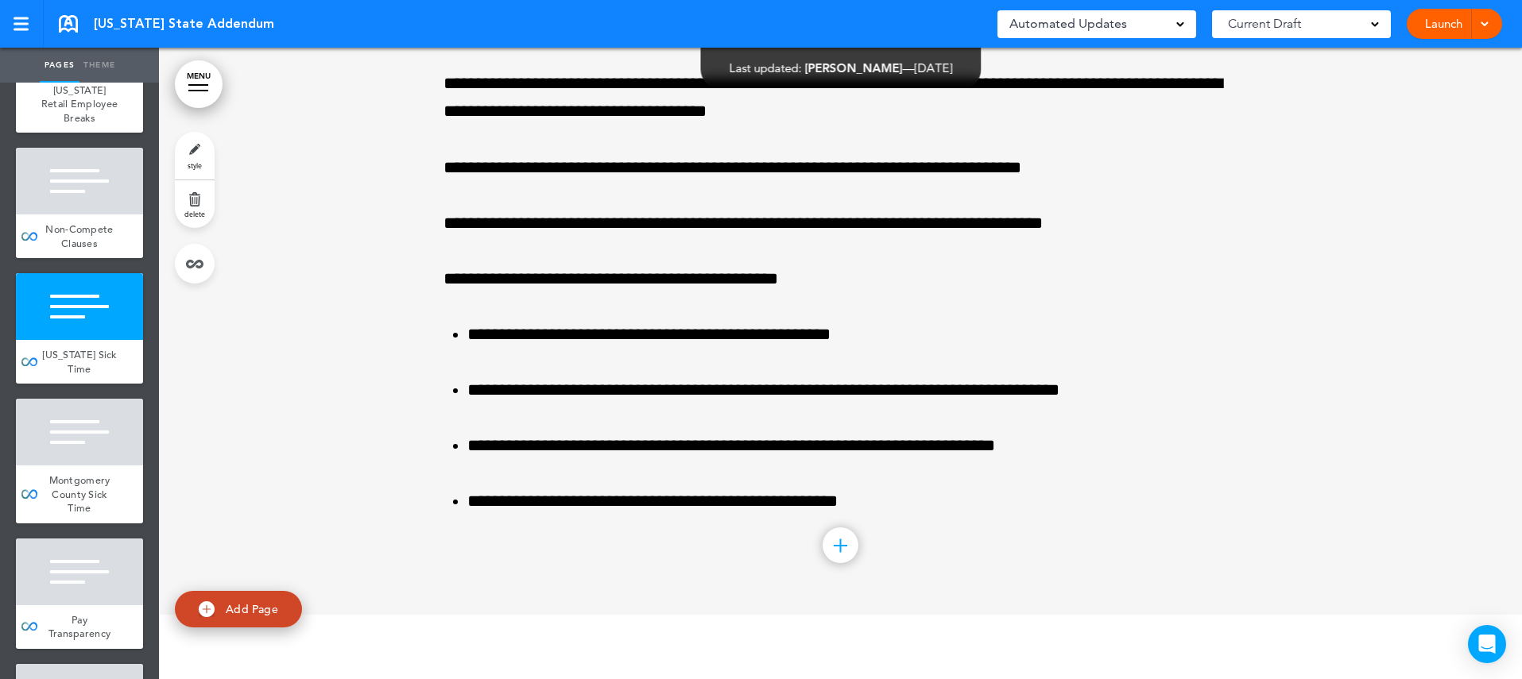
click at [86, 440] on div at bounding box center [79, 432] width 127 height 67
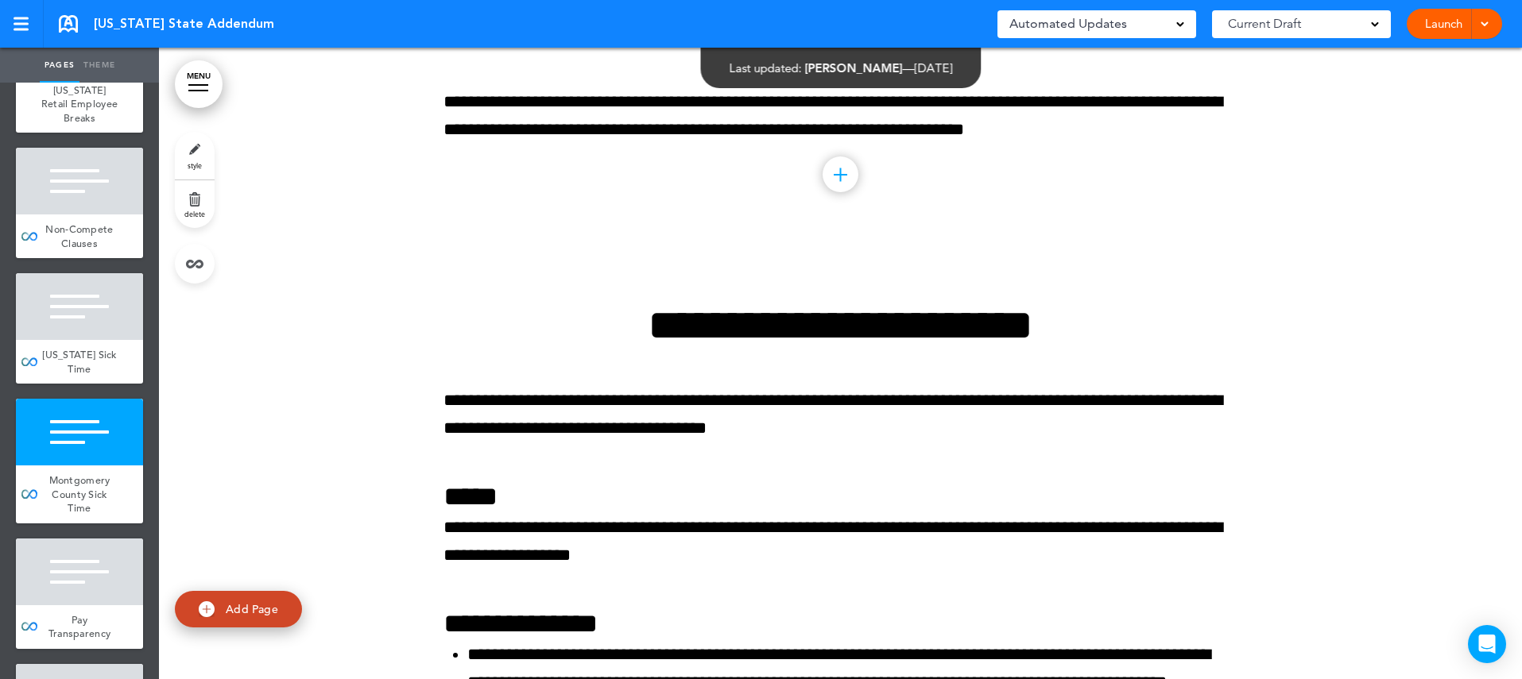
scroll to position [6441, 0]
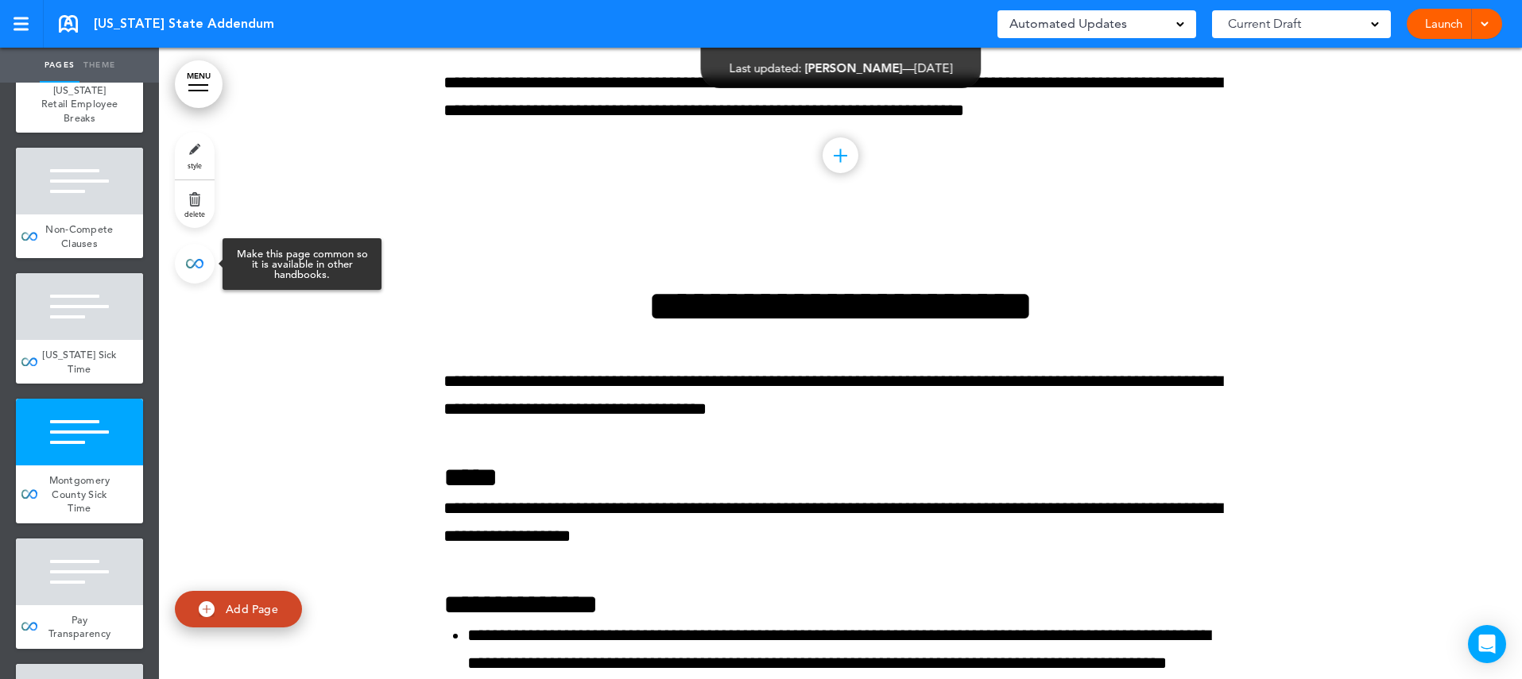
click at [199, 264] on link at bounding box center [195, 264] width 40 height 40
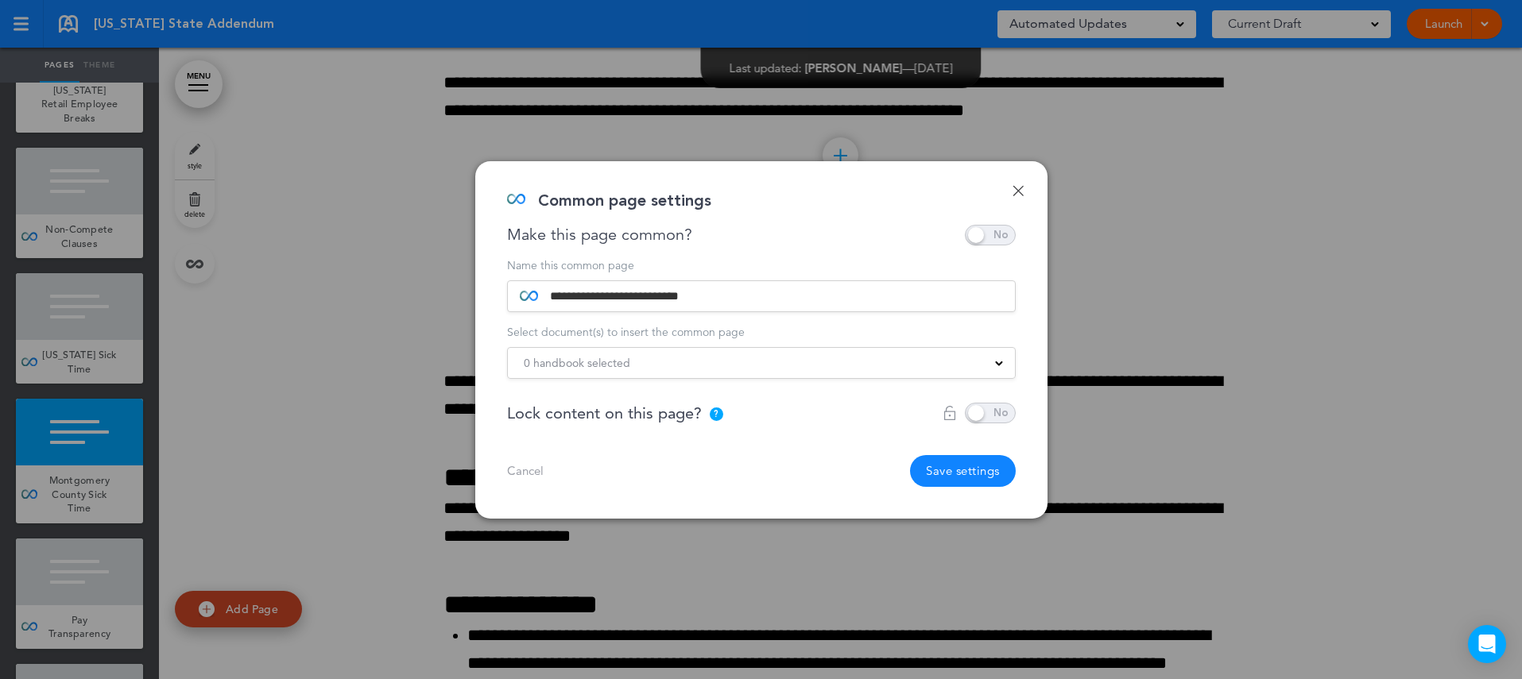
click at [725, 366] on div "0 handbook selected" at bounding box center [761, 362] width 507 height 17
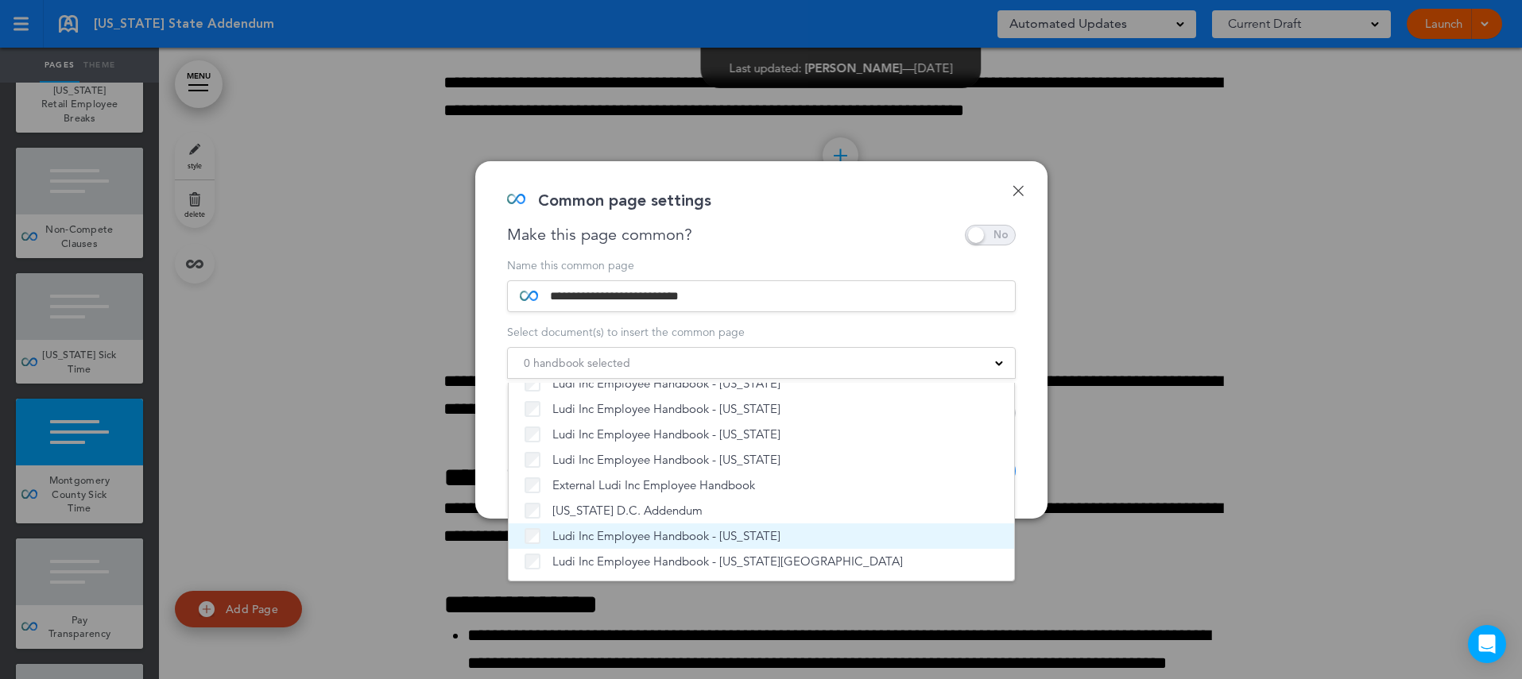
click at [682, 540] on span "Ludi Inc Employee Handbook - [US_STATE]" at bounding box center [666, 536] width 228 height 16
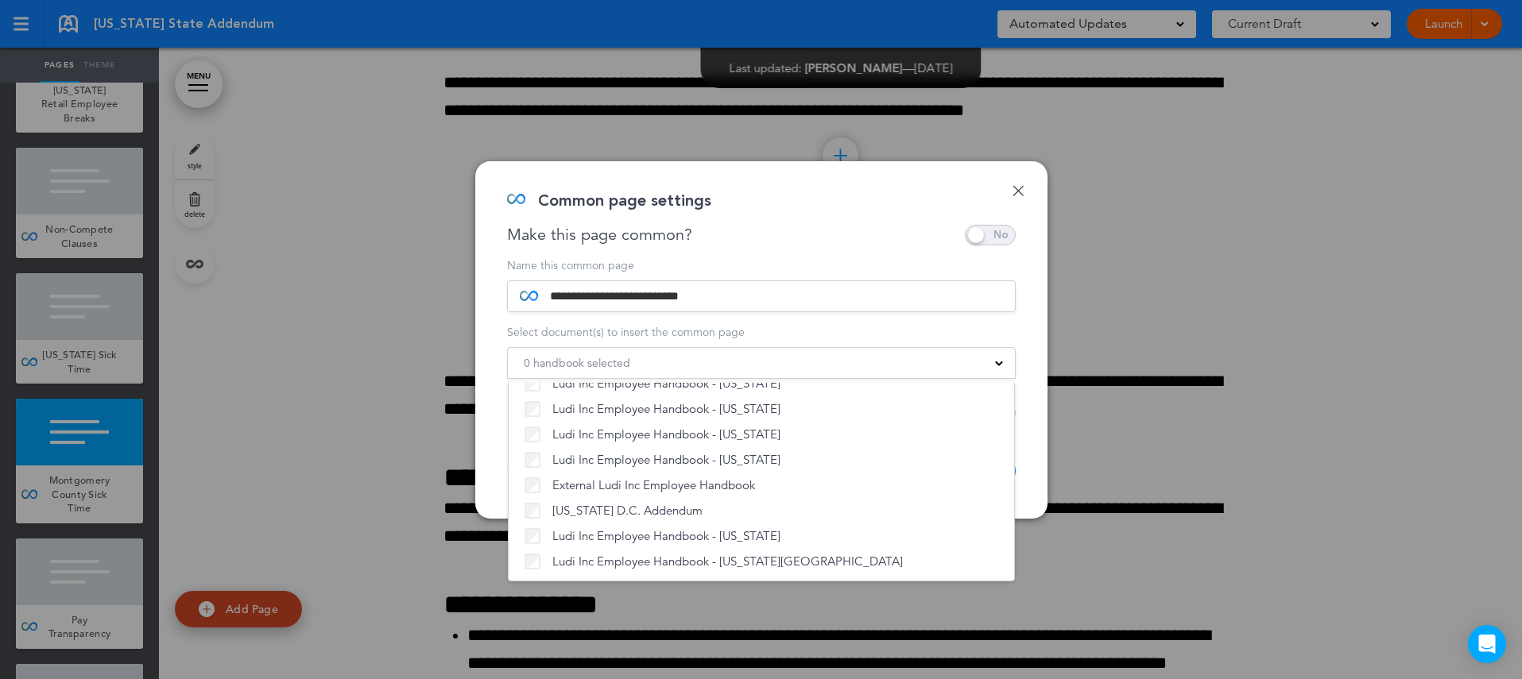
click at [1026, 470] on div "**********" at bounding box center [761, 340] width 572 height 358
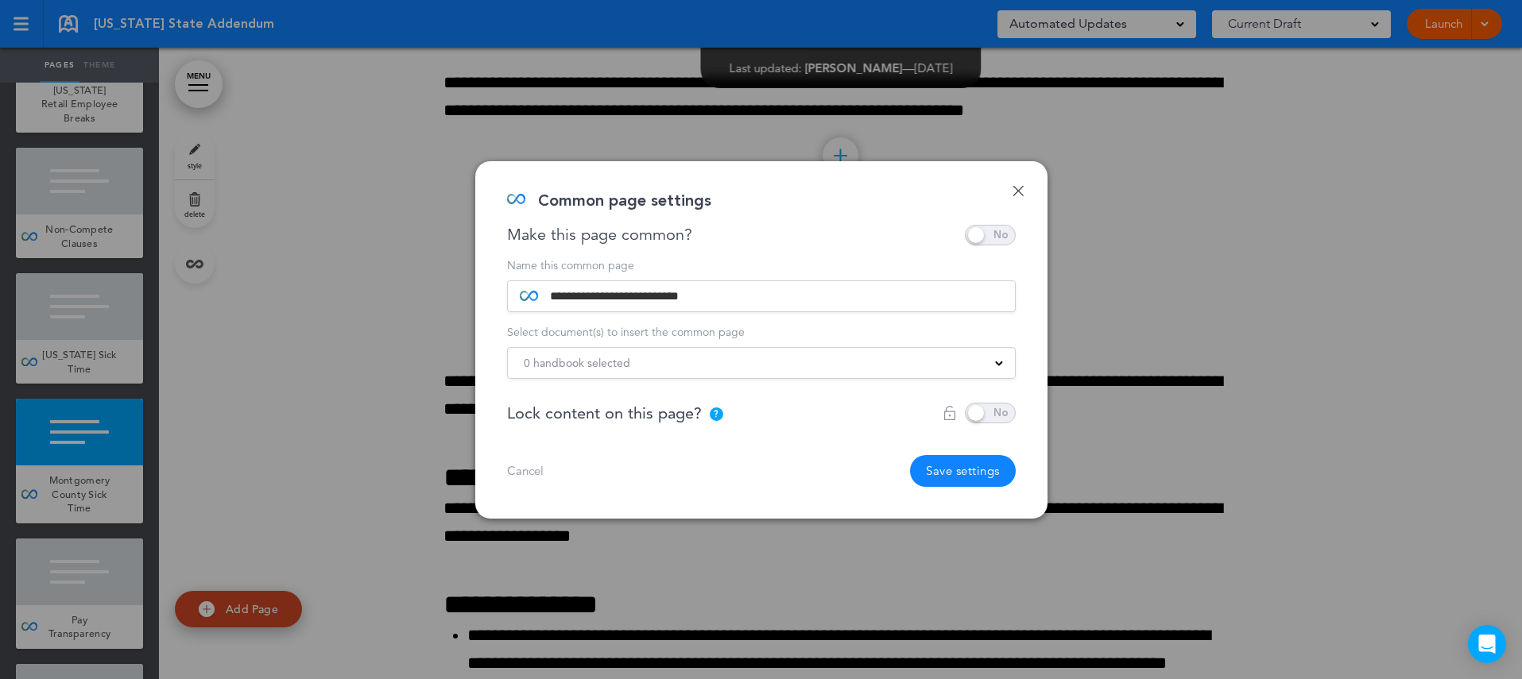
click at [976, 470] on button "Save settings" at bounding box center [963, 471] width 106 height 32
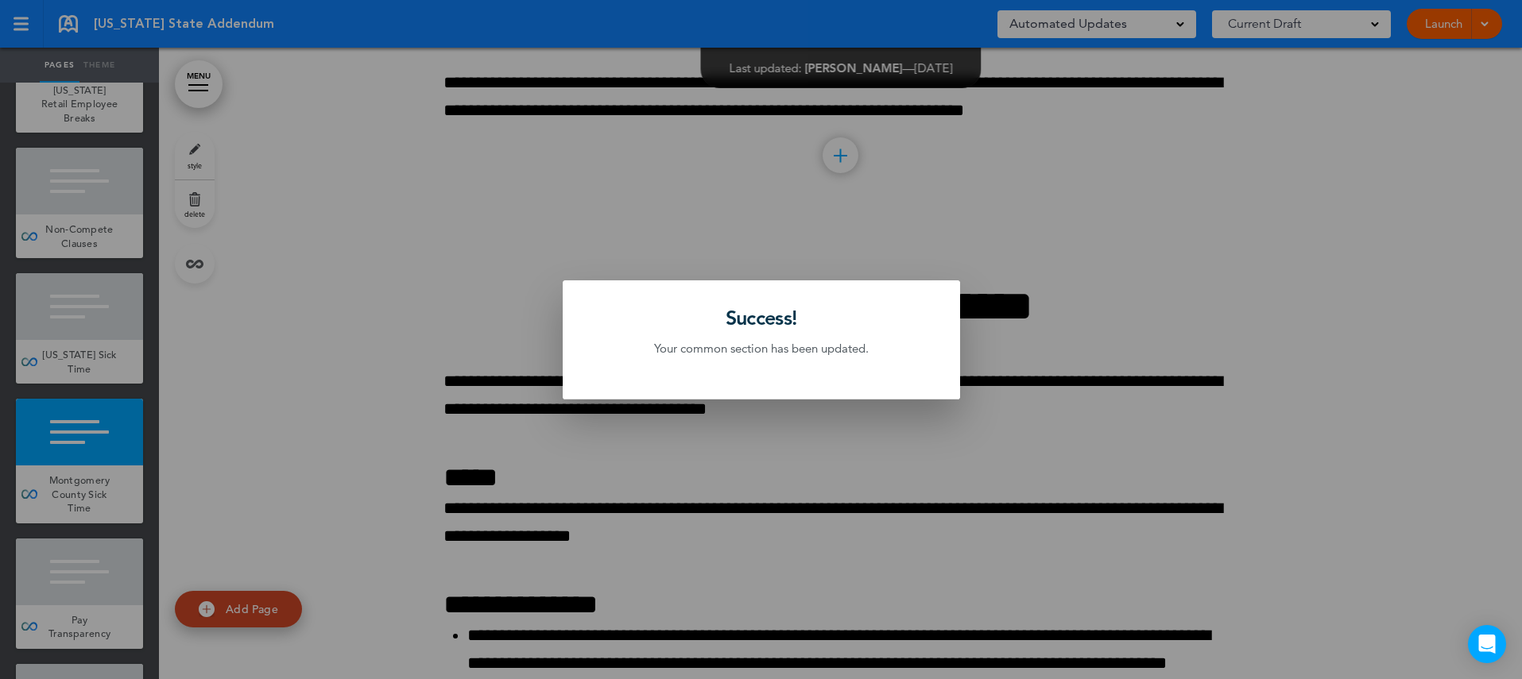
click at [141, 458] on div at bounding box center [761, 339] width 1522 height 679
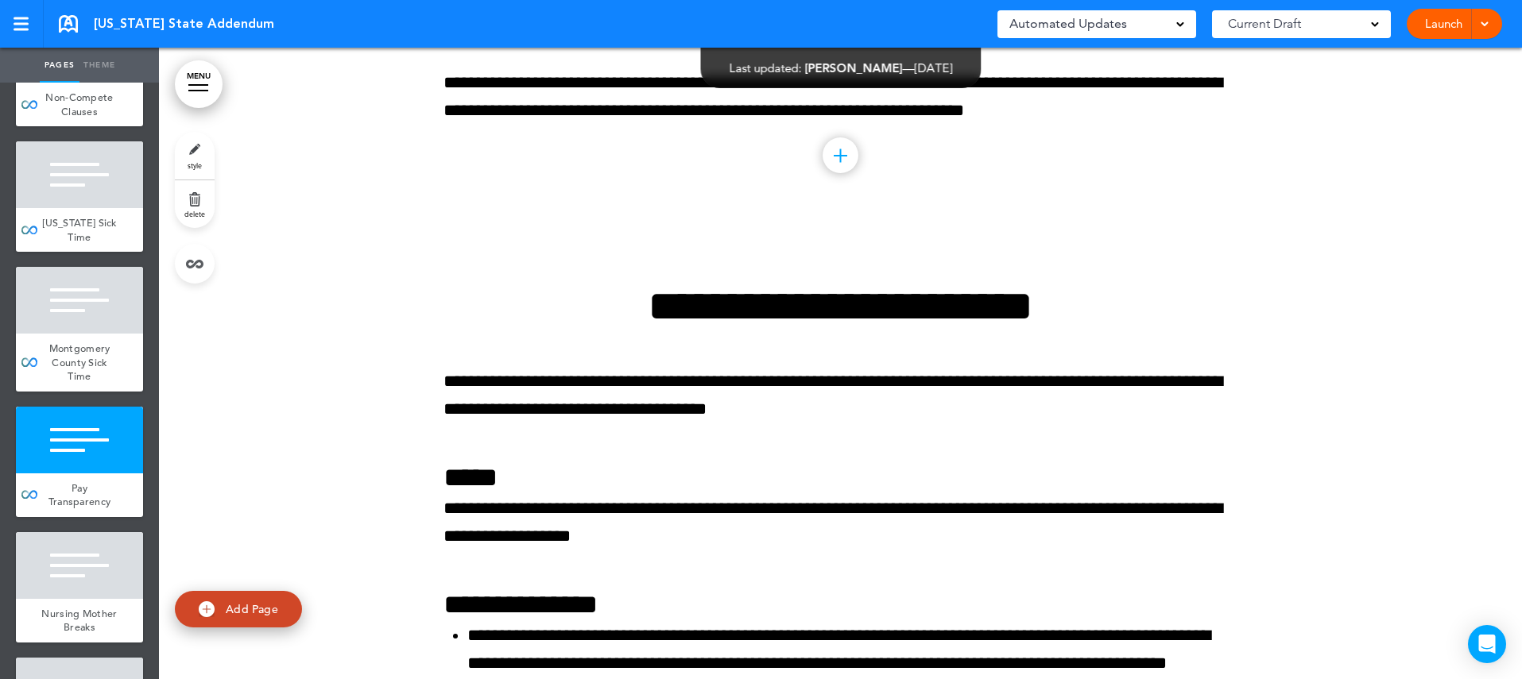
scroll to position [982, 0]
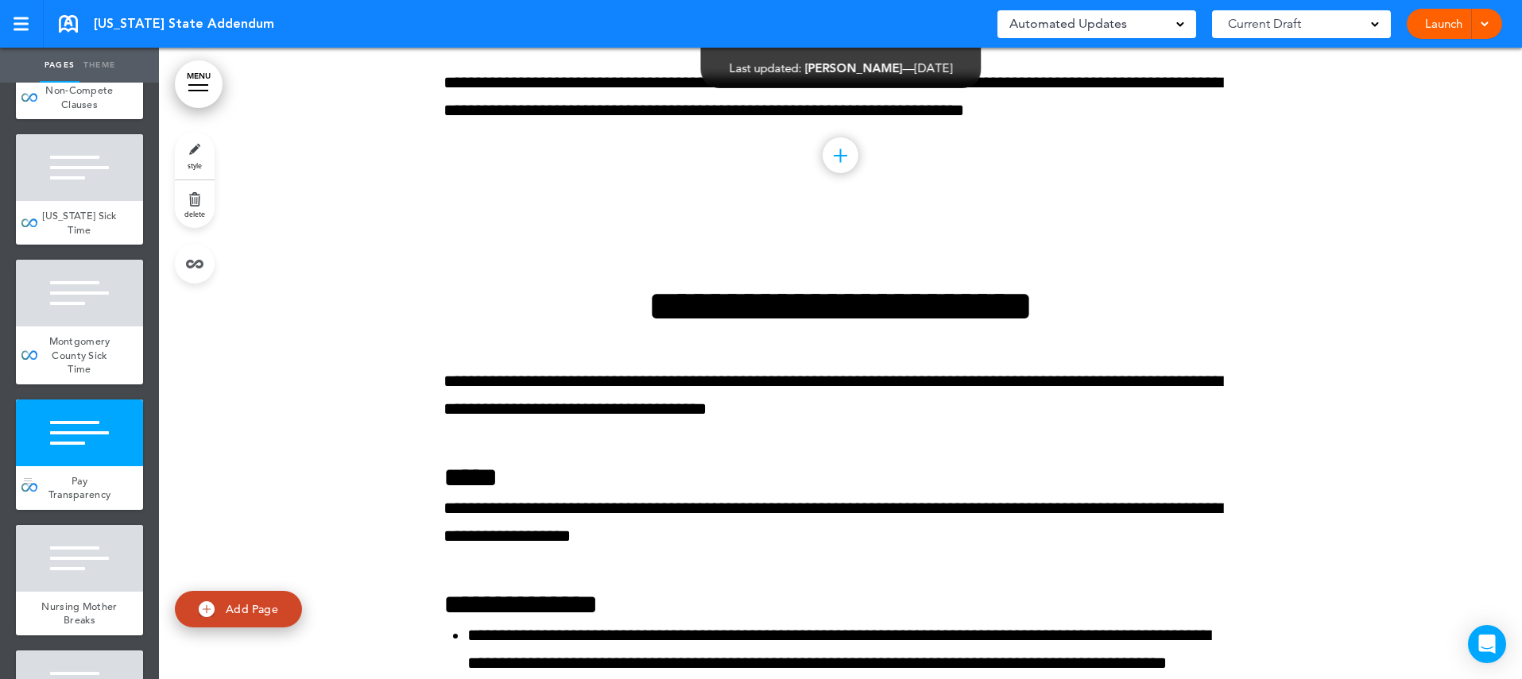
click at [103, 420] on div at bounding box center [79, 433] width 127 height 67
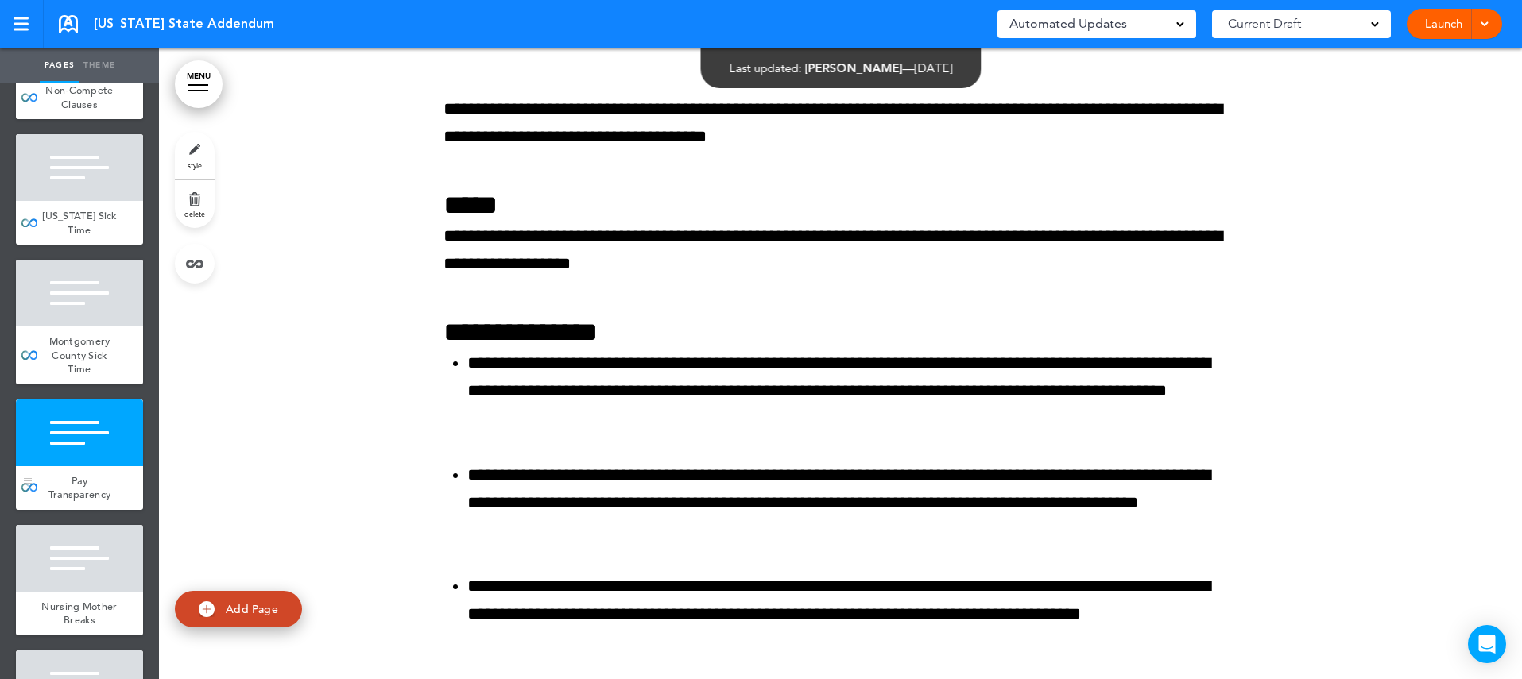
scroll to position [6739, 0]
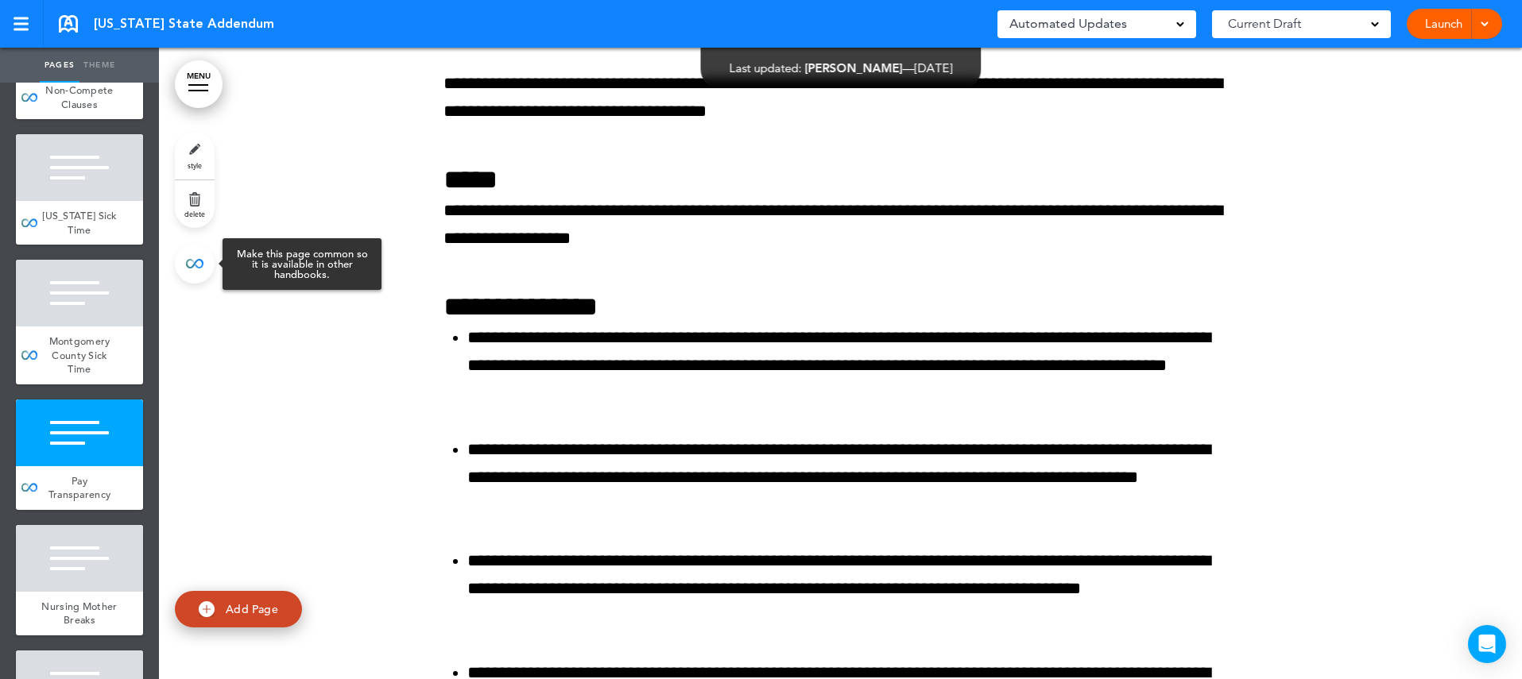
click at [199, 262] on link at bounding box center [195, 264] width 40 height 40
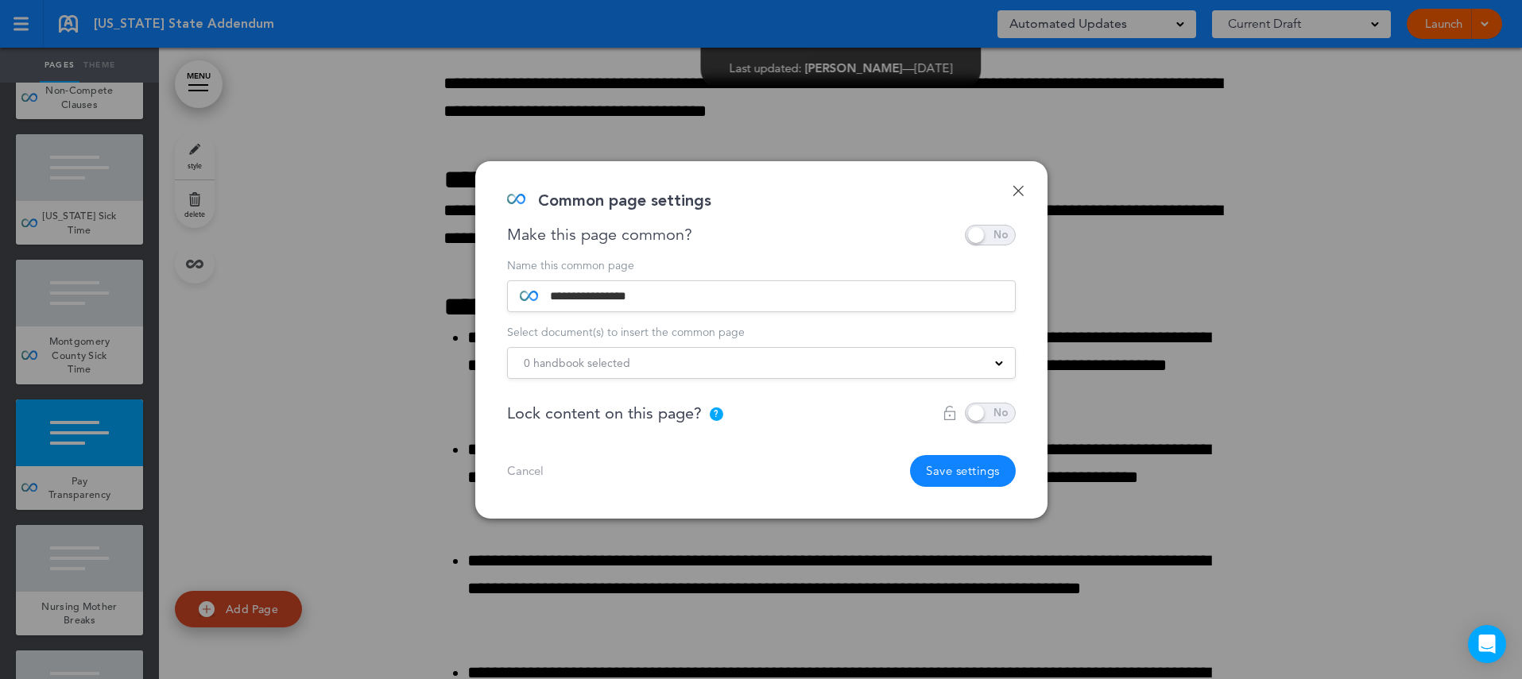
click at [660, 363] on div "0 handbook selected" at bounding box center [761, 362] width 507 height 17
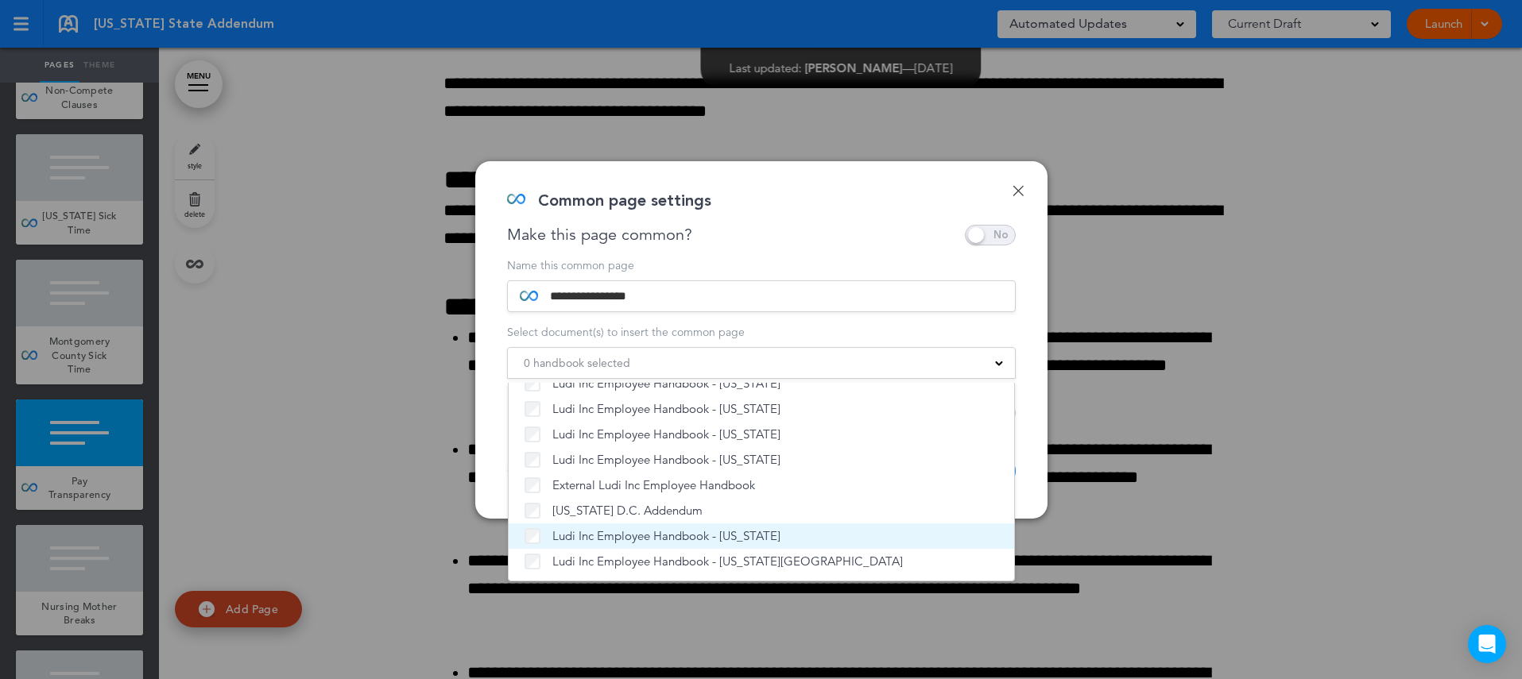
click at [644, 534] on span "Ludi Inc Employee Handbook - [US_STATE]" at bounding box center [666, 536] width 228 height 16
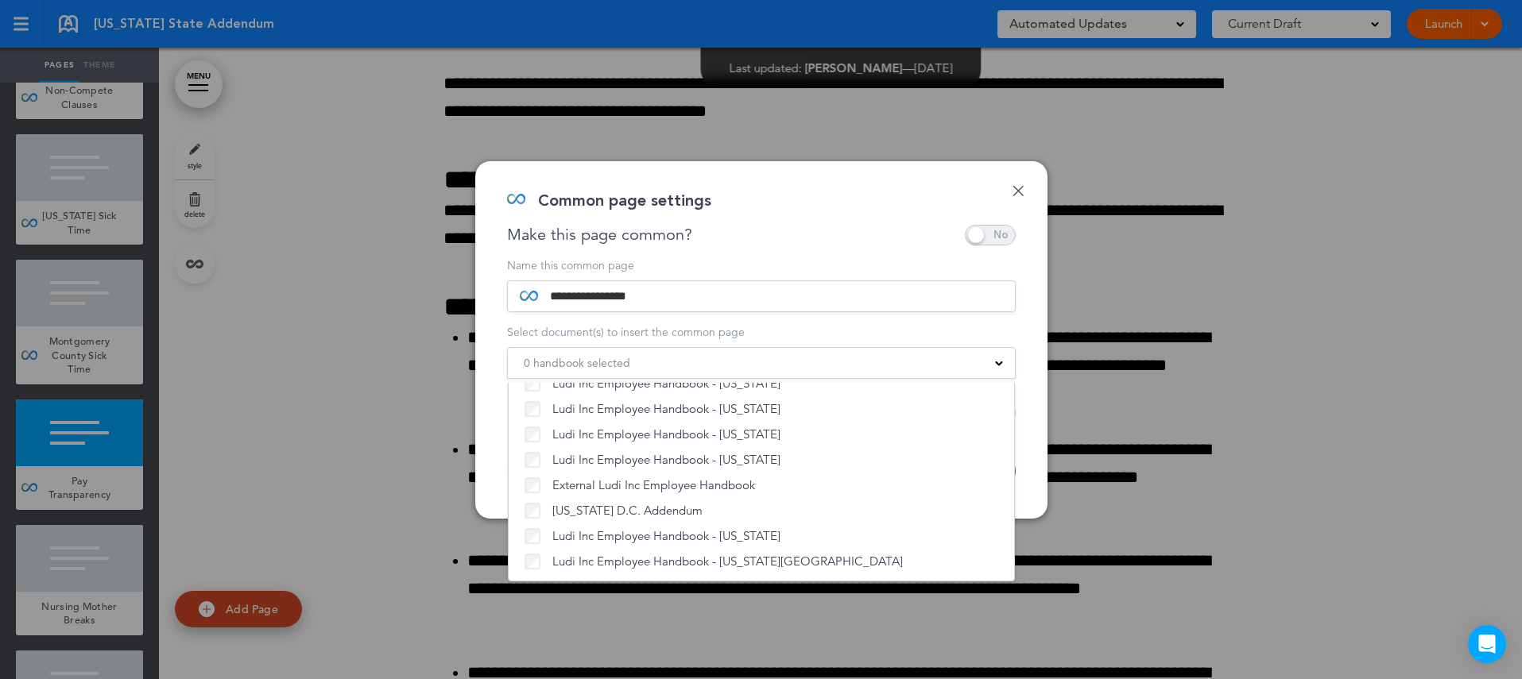
click at [1027, 482] on div "**********" at bounding box center [761, 340] width 572 height 358
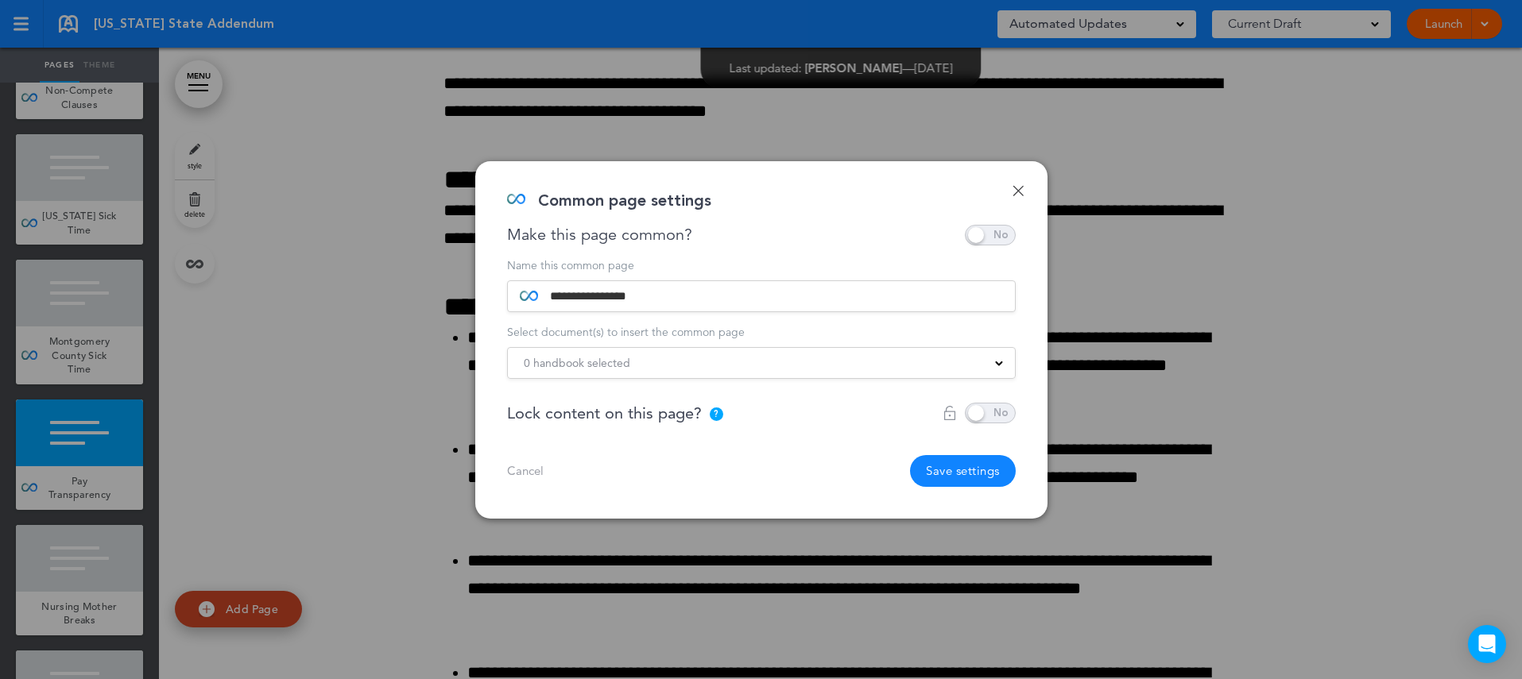
click at [981, 472] on button "Save settings" at bounding box center [963, 471] width 106 height 32
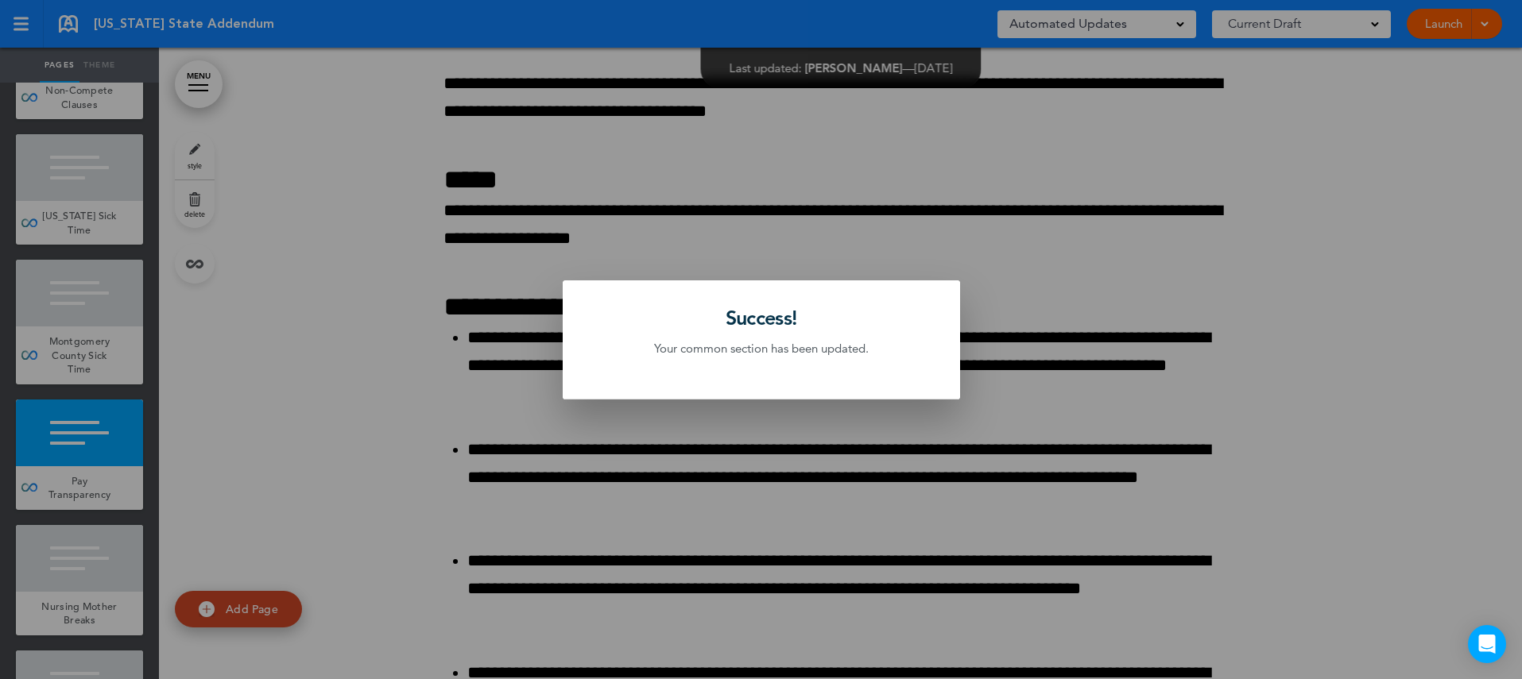
click at [121, 478] on div at bounding box center [761, 339] width 1522 height 679
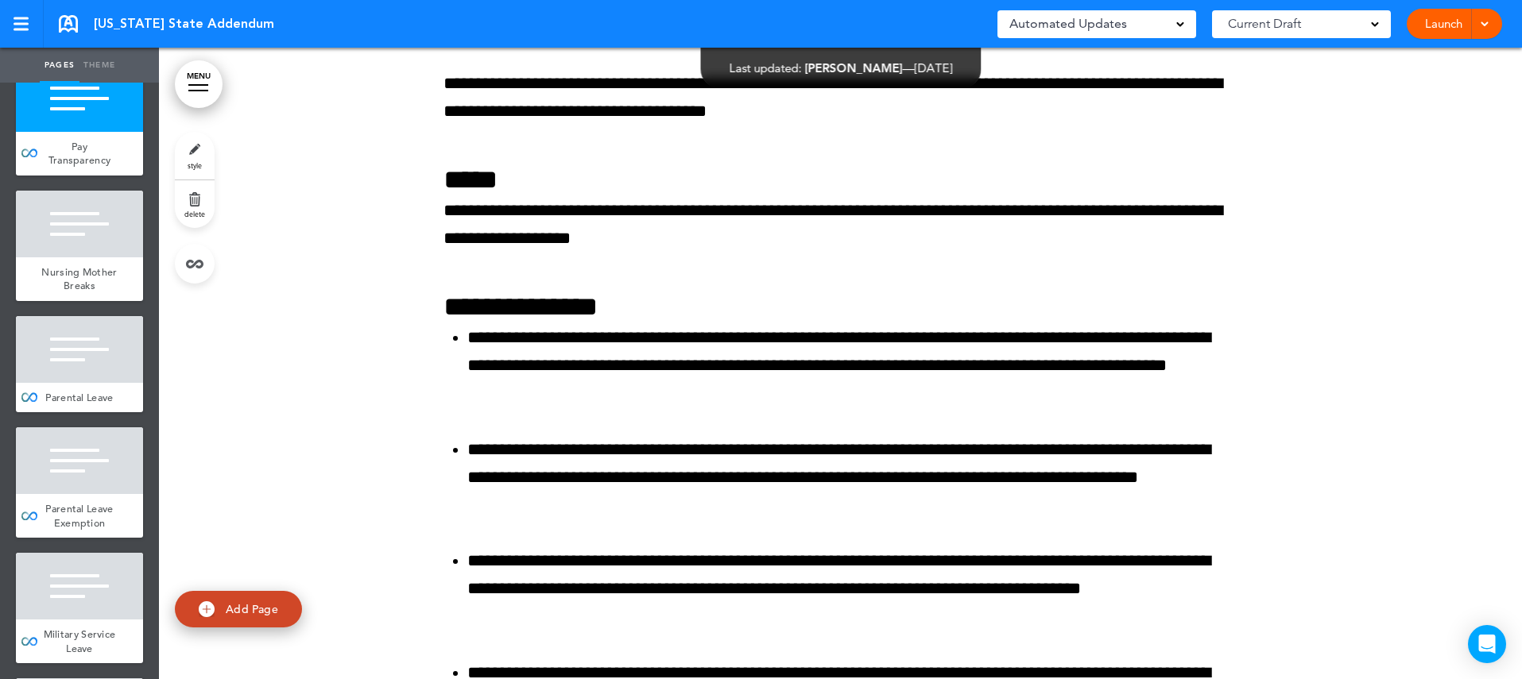
scroll to position [1378, 0]
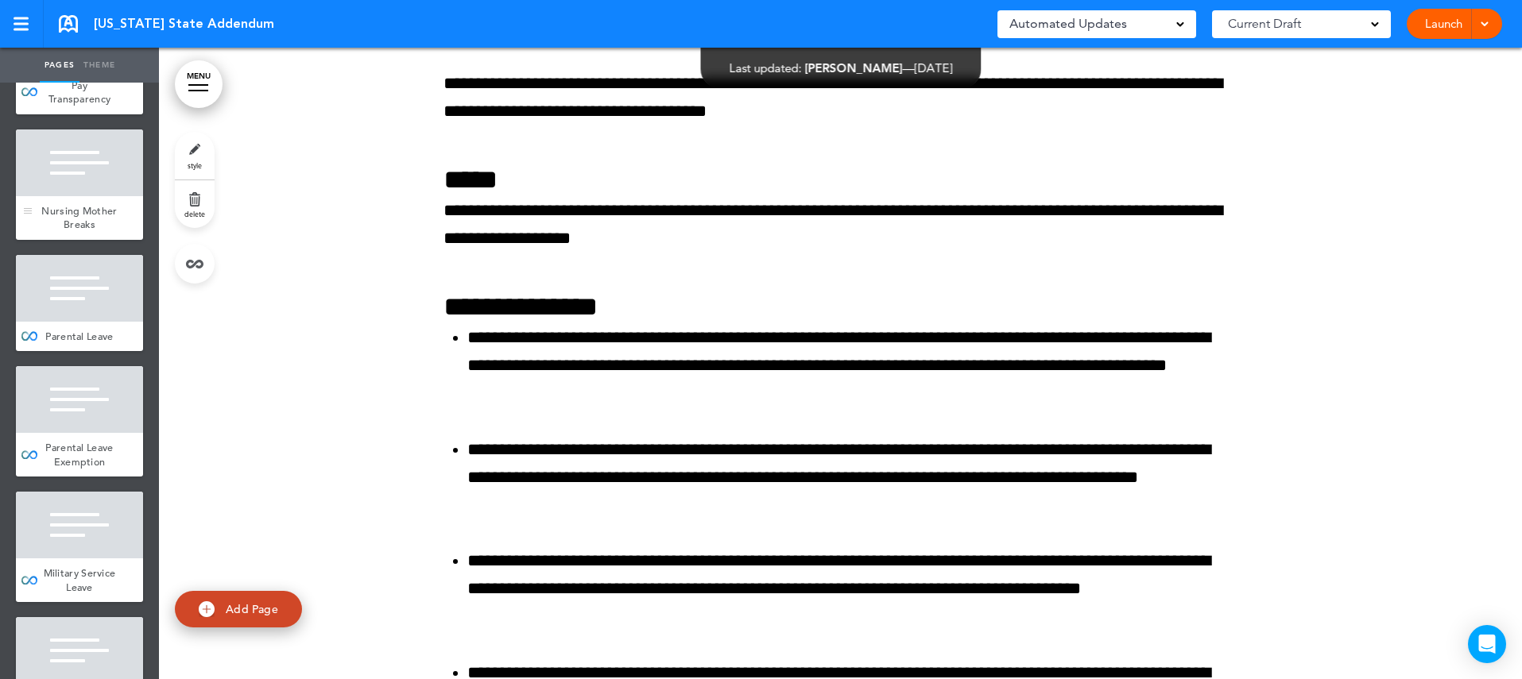
click at [102, 204] on span "Nursing Mother Breaks" at bounding box center [78, 218] width 75 height 28
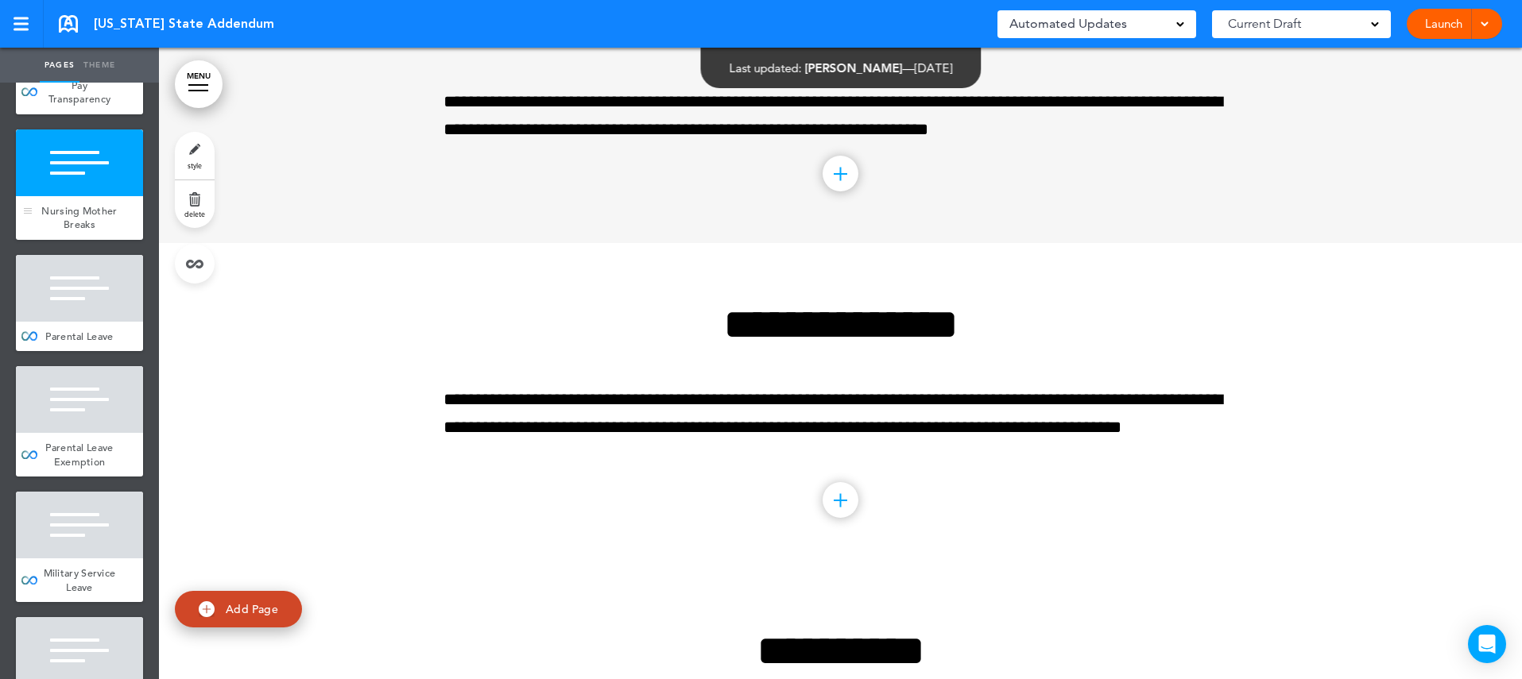
scroll to position [7711, 0]
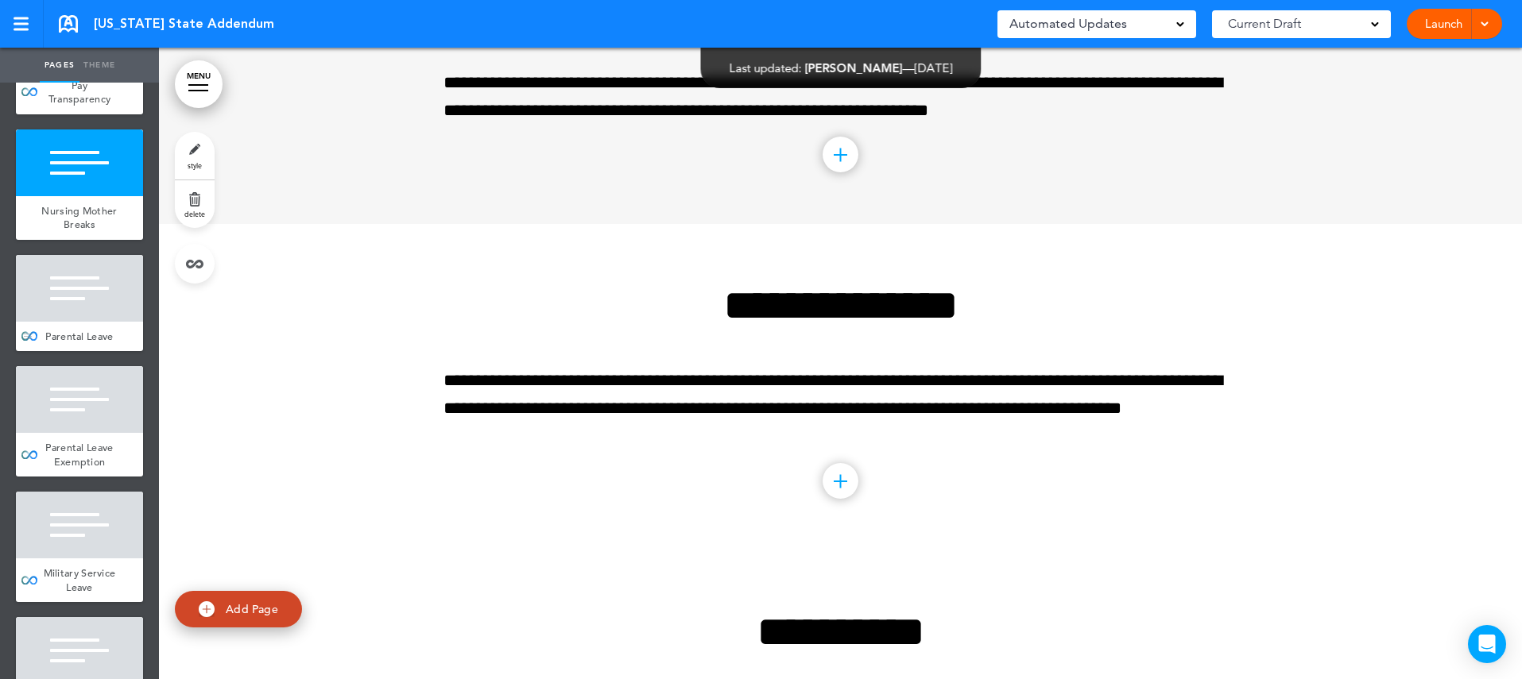
click at [100, 295] on div at bounding box center [79, 288] width 127 height 67
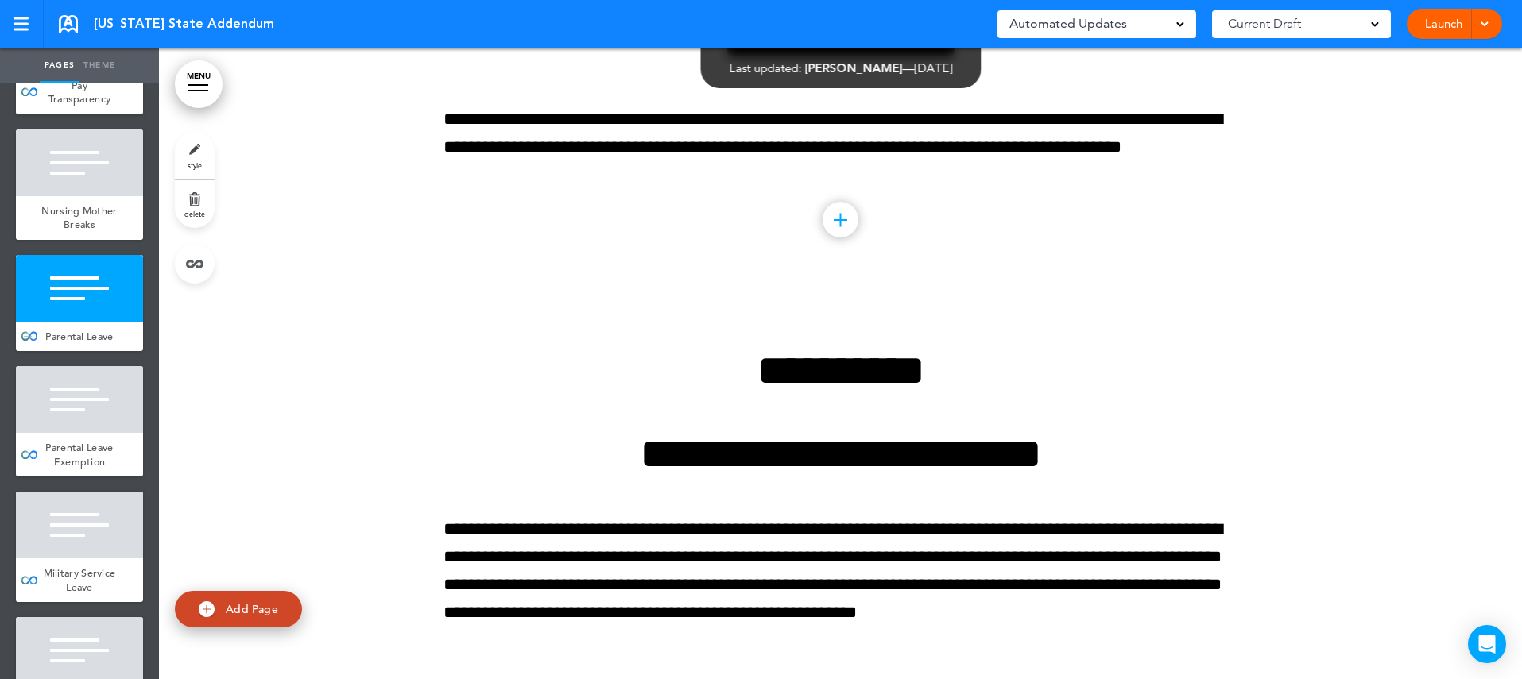
scroll to position [8009, 0]
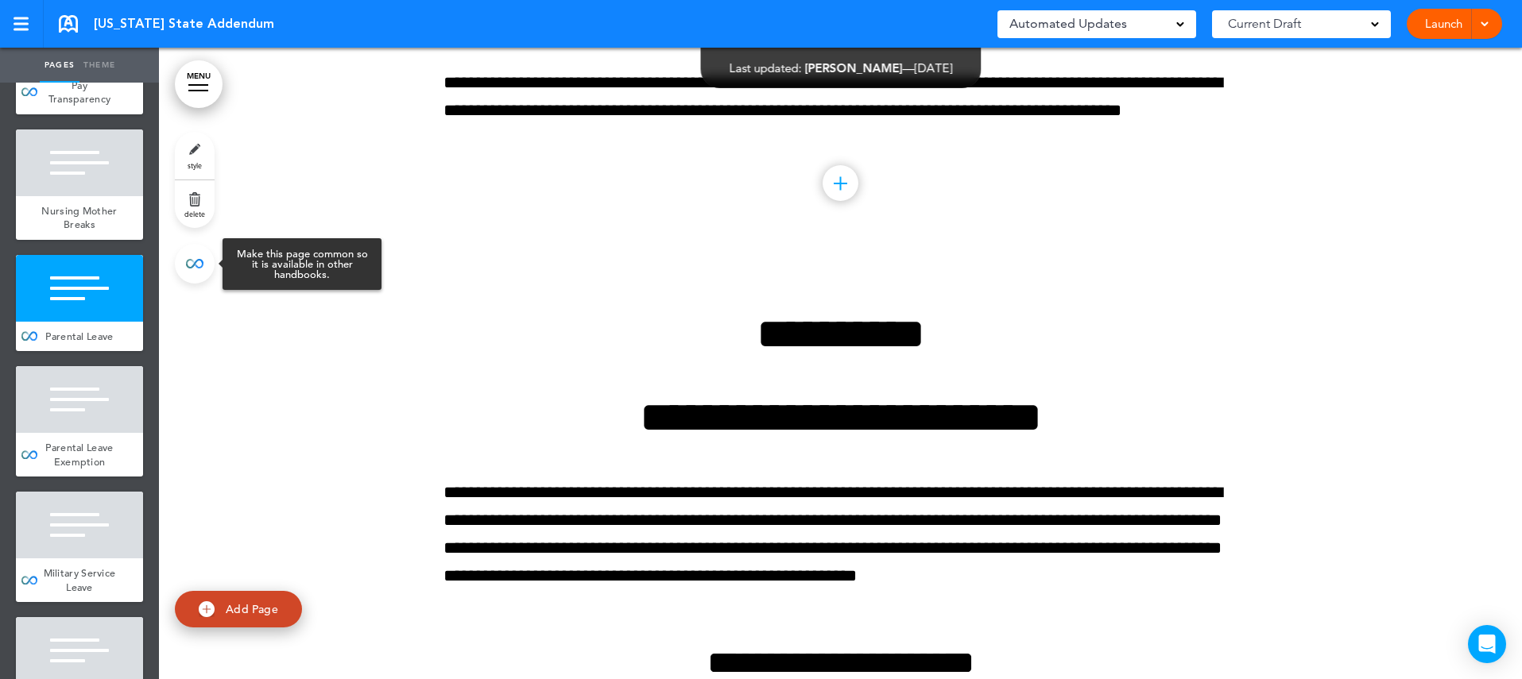
click at [191, 266] on link at bounding box center [195, 264] width 40 height 40
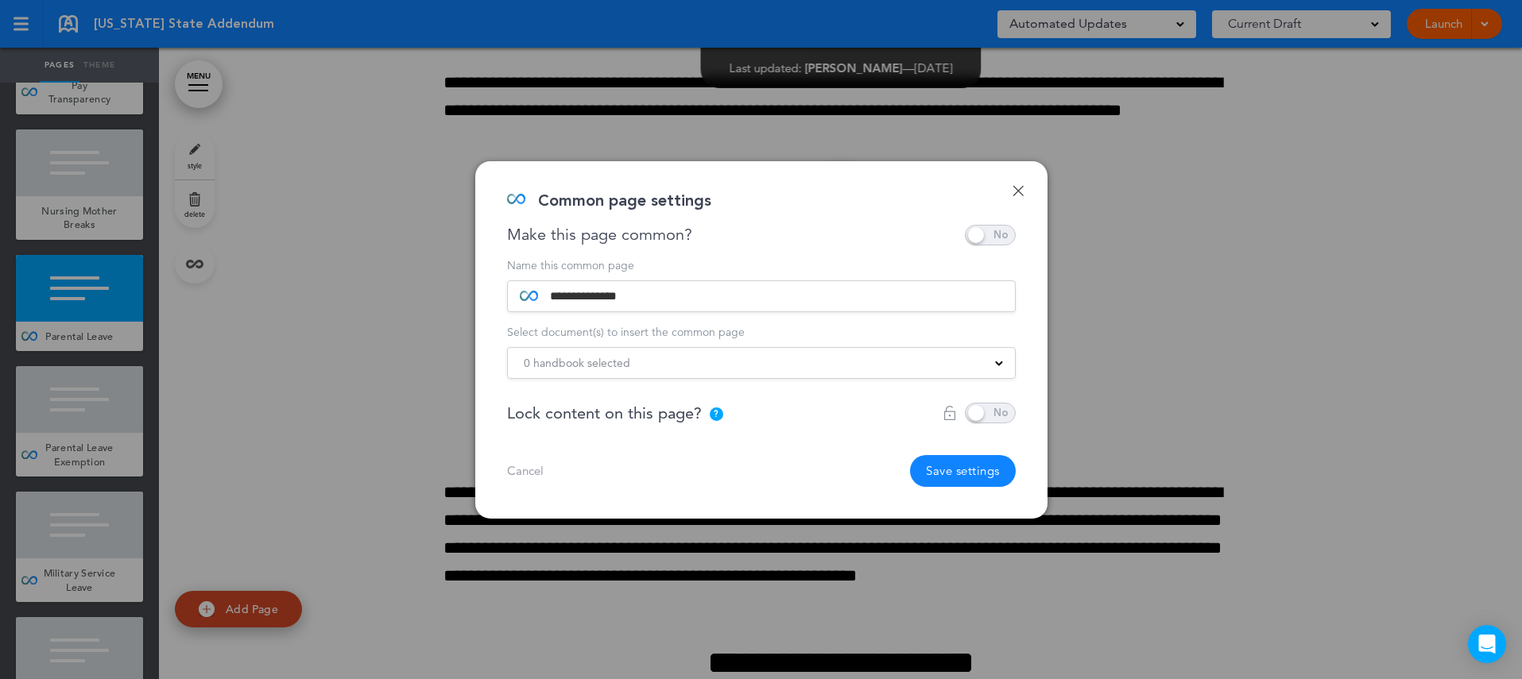
click at [578, 366] on span "0 handbook selected" at bounding box center [577, 363] width 106 height 22
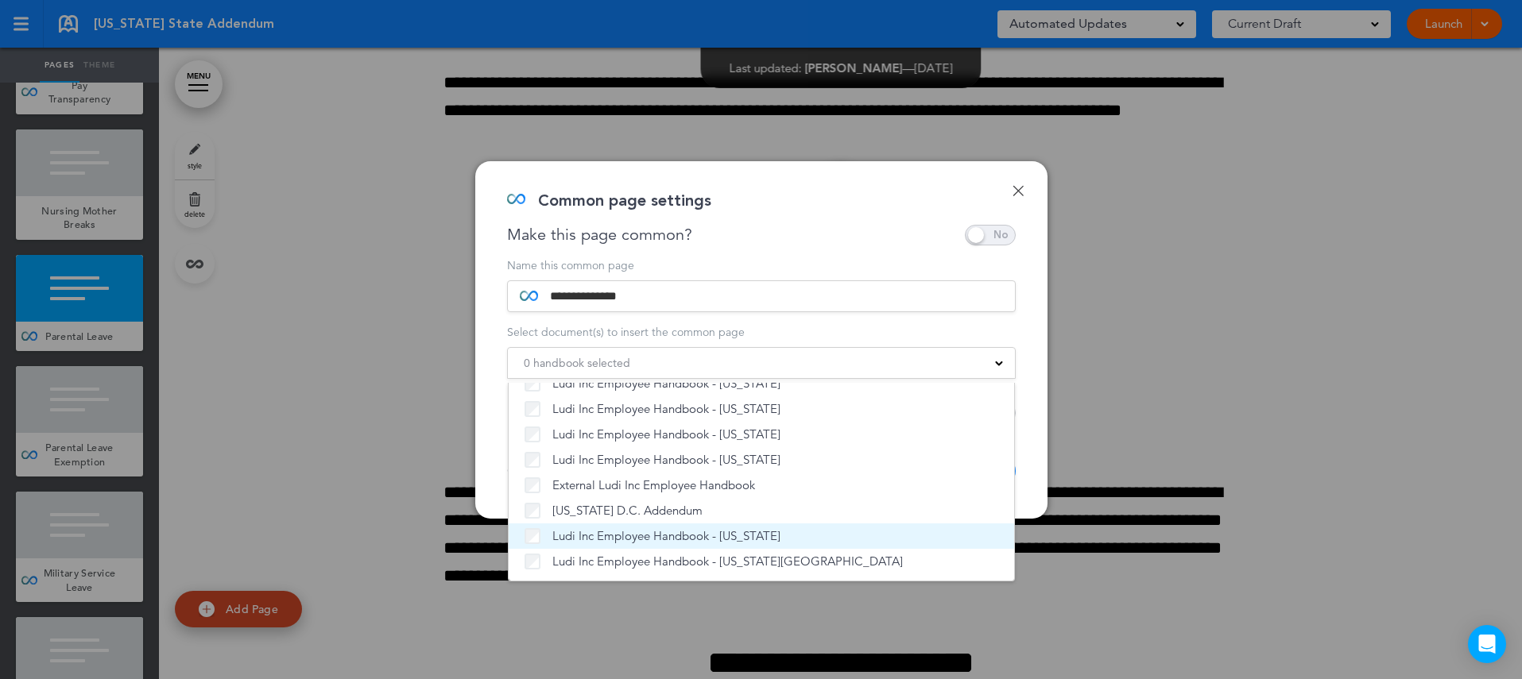
click at [588, 540] on span "Ludi Inc Employee Handbook - [US_STATE]" at bounding box center [666, 536] width 228 height 16
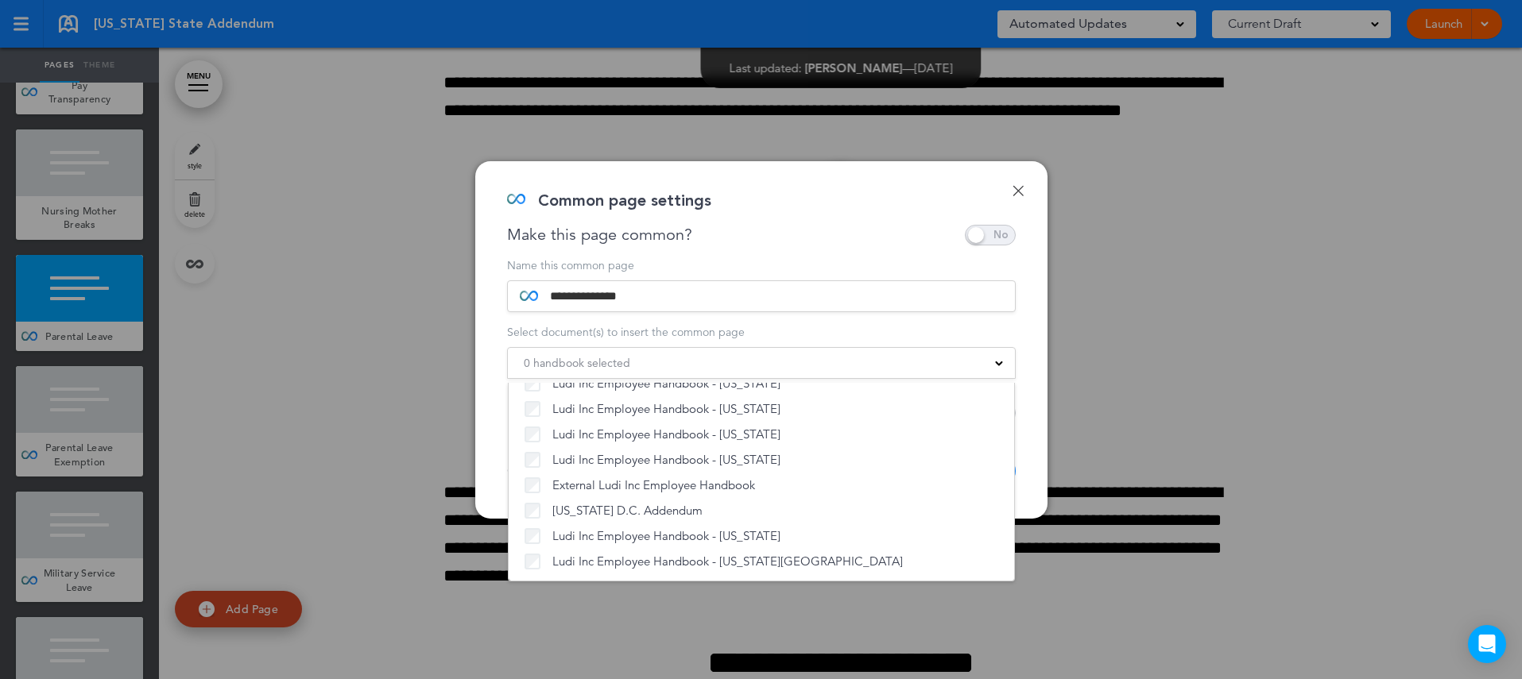
click at [1034, 490] on div "**********" at bounding box center [761, 340] width 572 height 358
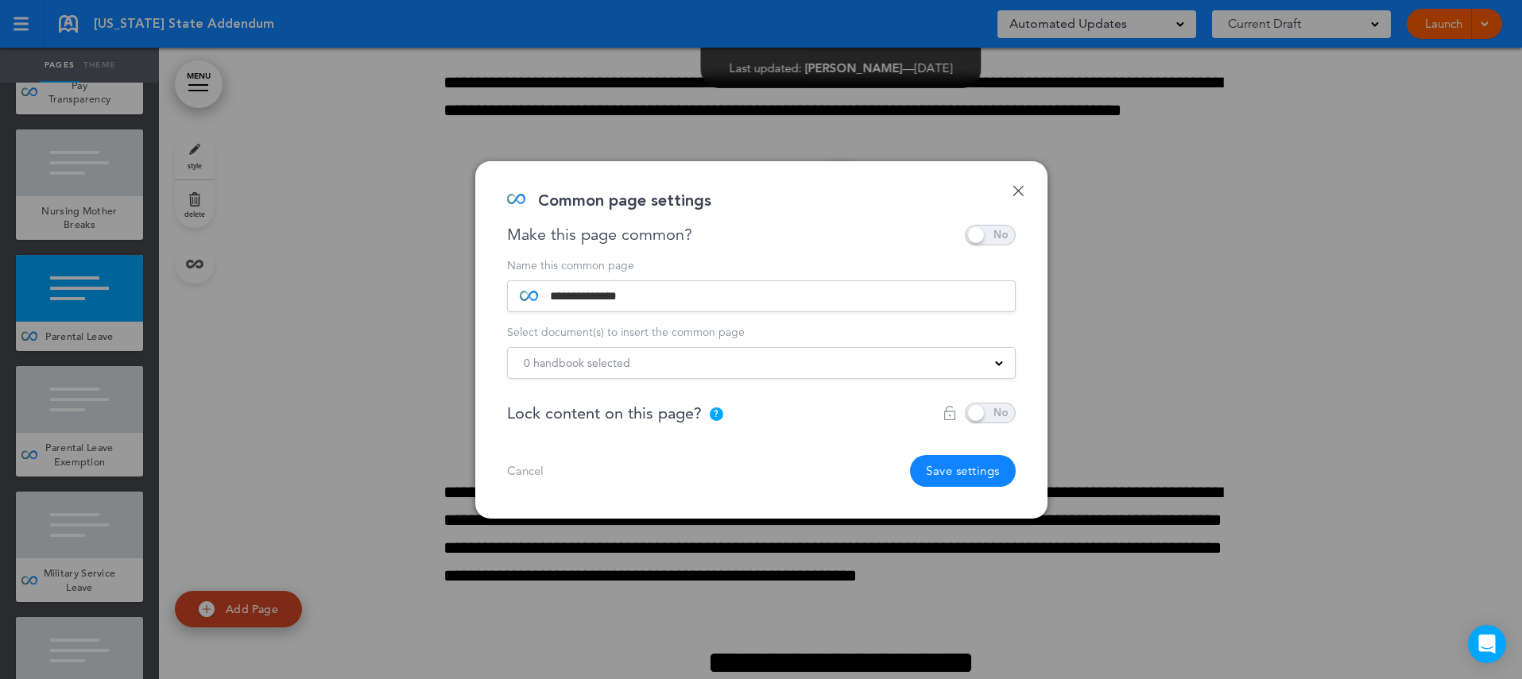
click at [971, 469] on button "Save settings" at bounding box center [963, 471] width 106 height 32
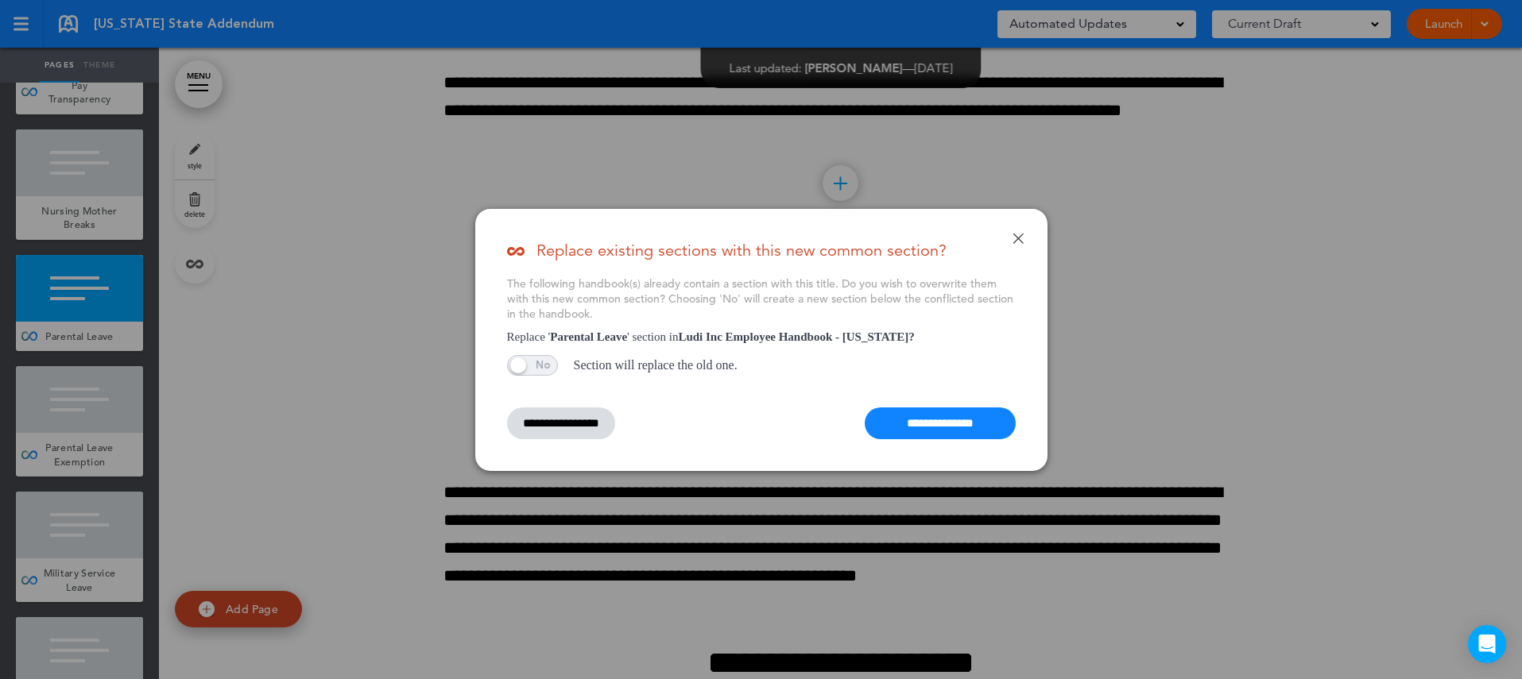
click at [549, 360] on span at bounding box center [532, 365] width 51 height 21
click at [969, 420] on input "**********" at bounding box center [940, 424] width 151 height 32
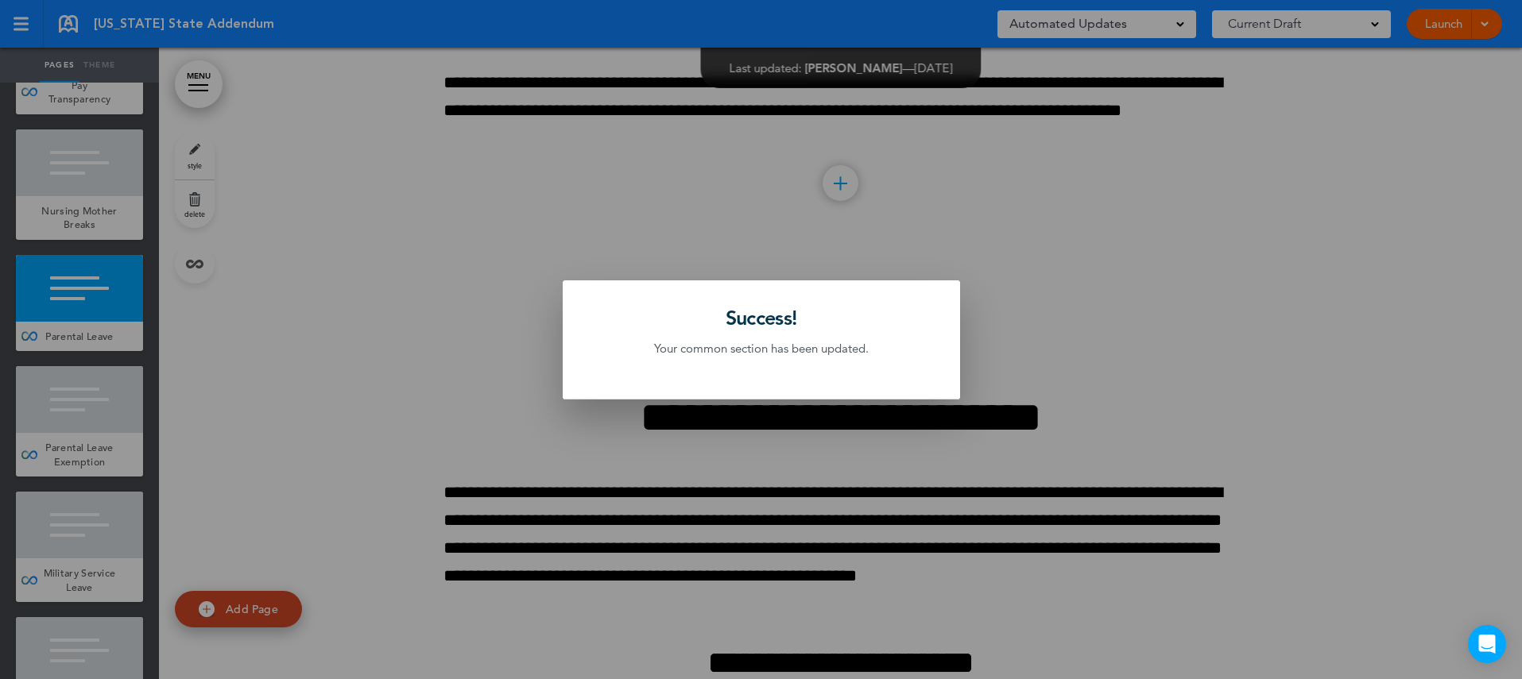
click at [133, 423] on div at bounding box center [761, 339] width 1522 height 679
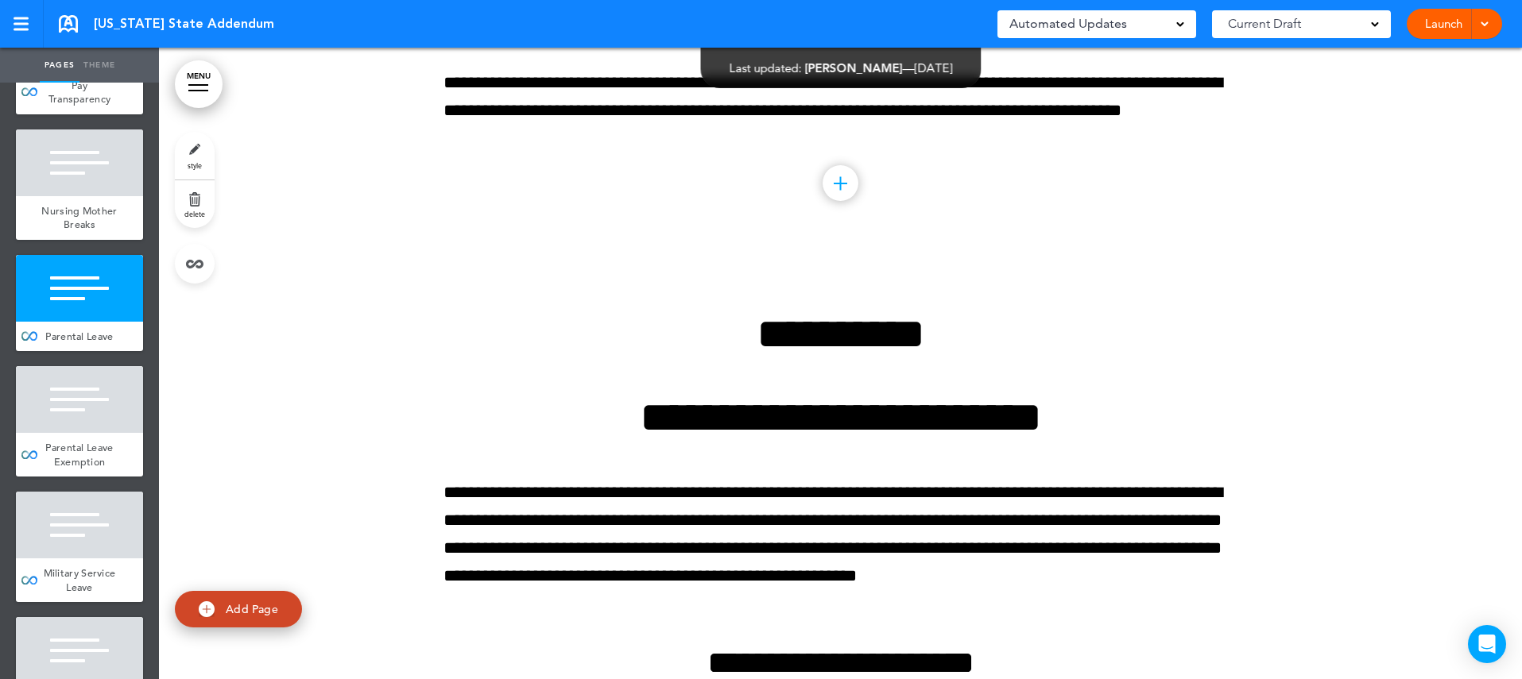
click at [133, 423] on div at bounding box center [79, 399] width 127 height 67
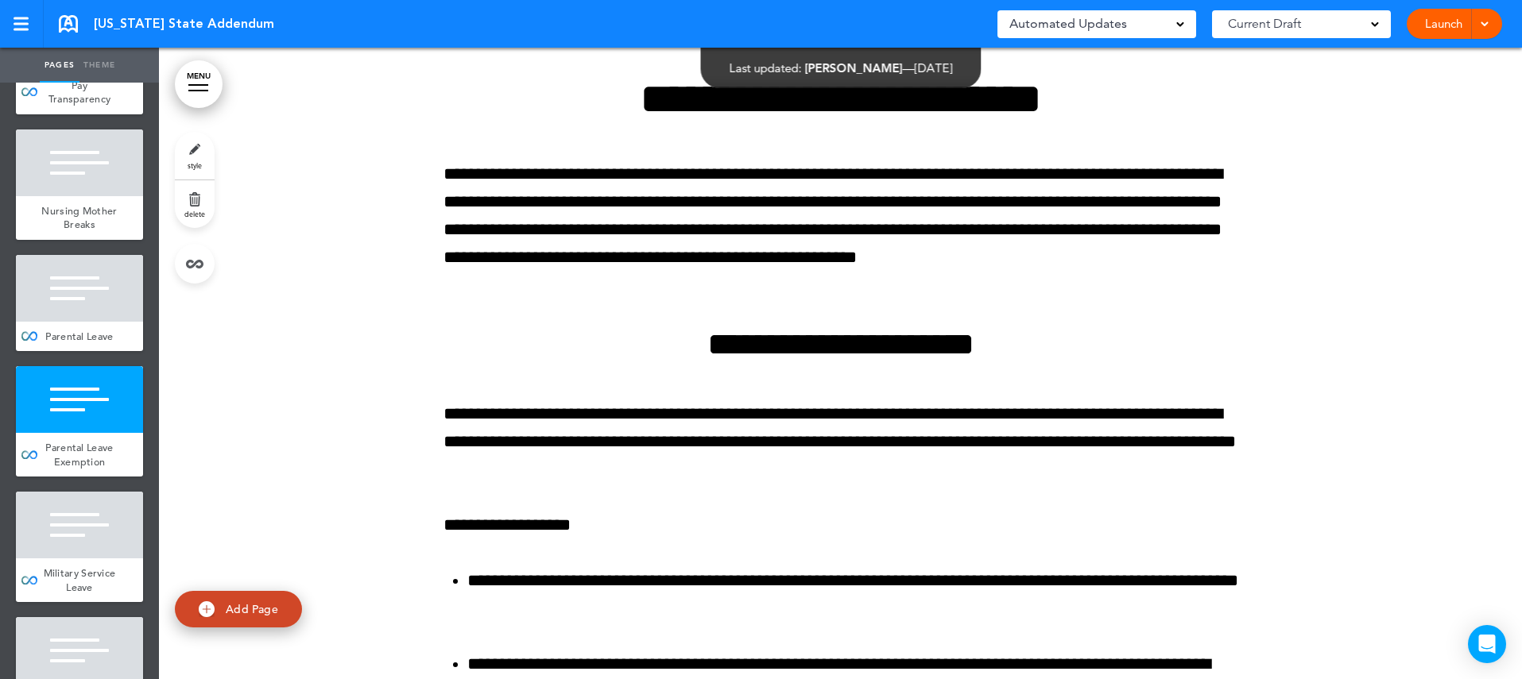
scroll to position [8336, 0]
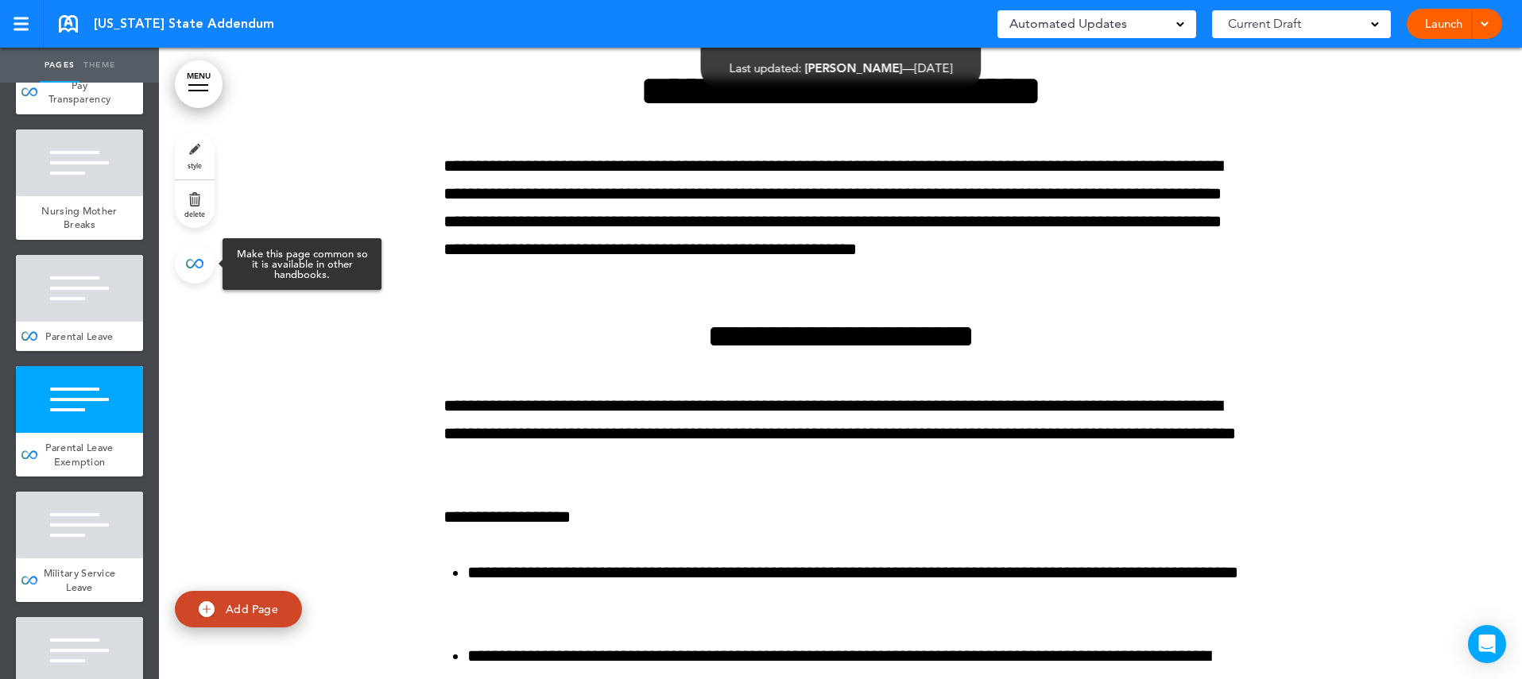
click at [200, 272] on link at bounding box center [195, 264] width 40 height 40
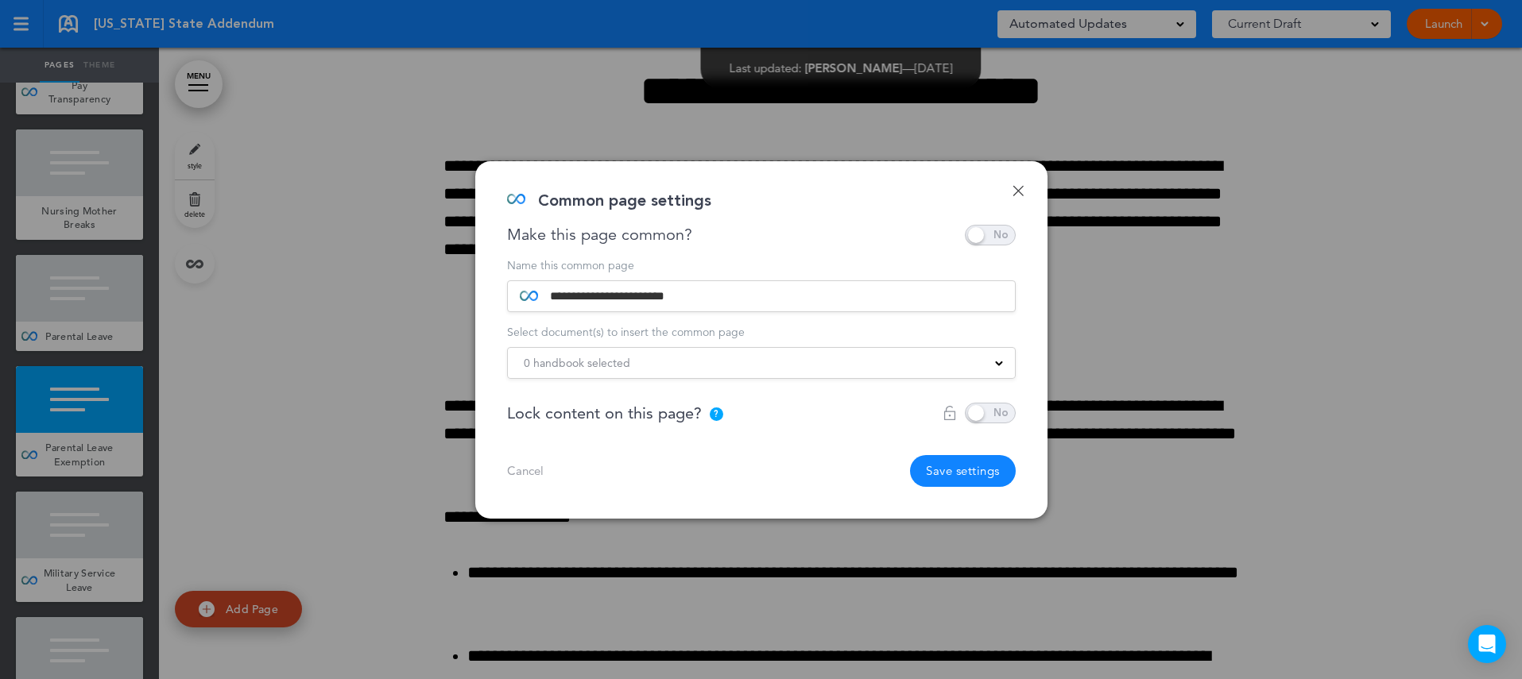
click at [643, 372] on div "0 handbook selected Indiana State Addendum Georgia State Addendum North Carolin…" at bounding box center [761, 363] width 509 height 32
click at [643, 371] on div "0 handbook selected" at bounding box center [761, 362] width 507 height 17
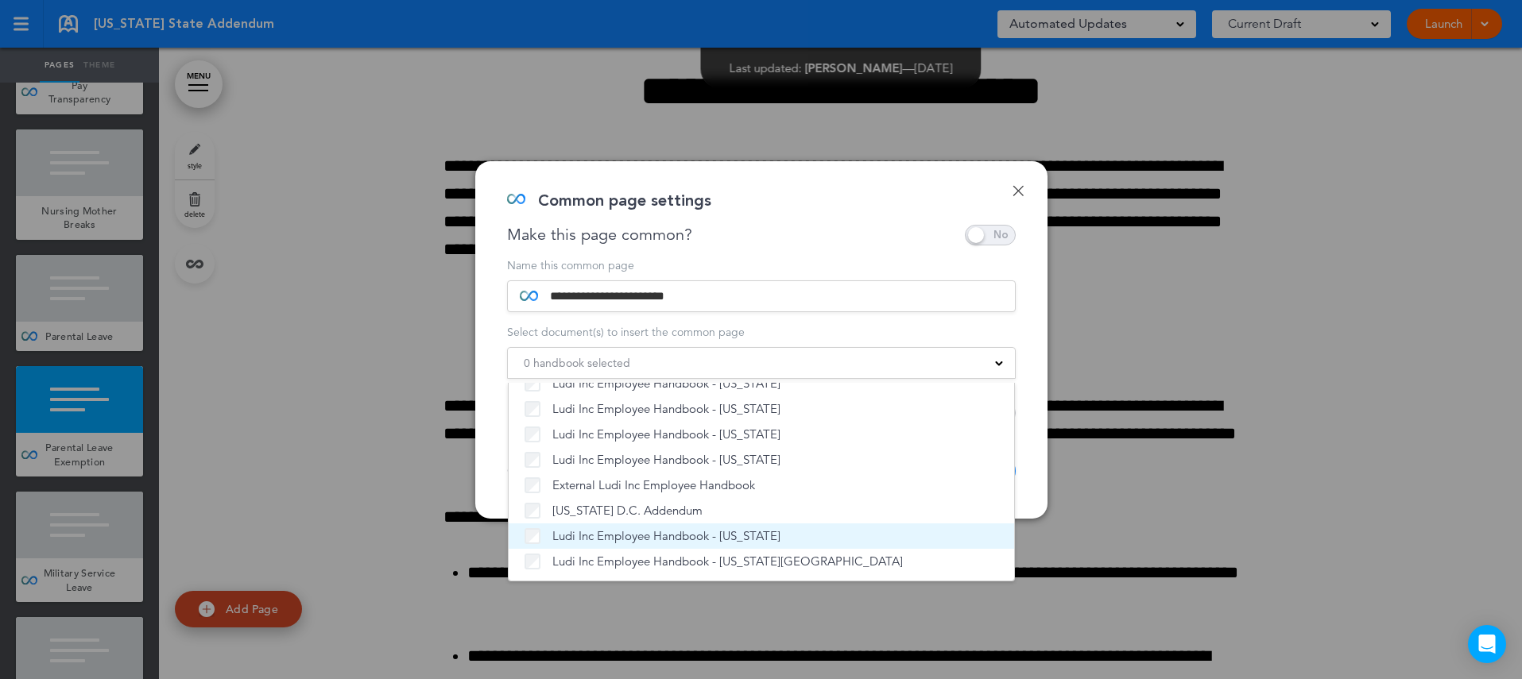
click at [606, 538] on span "Ludi Inc Employee Handbook - [US_STATE]" at bounding box center [666, 536] width 228 height 16
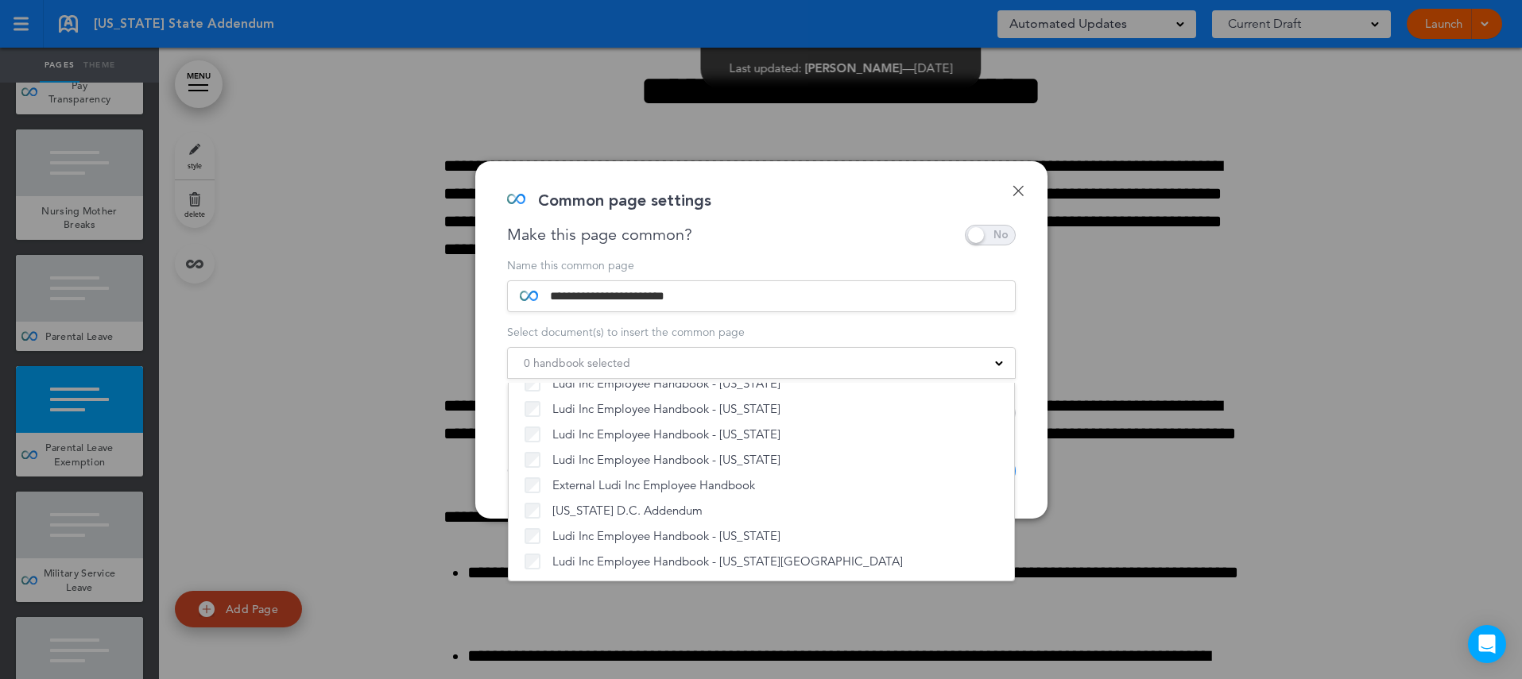
click at [1027, 473] on div "**********" at bounding box center [761, 340] width 572 height 358
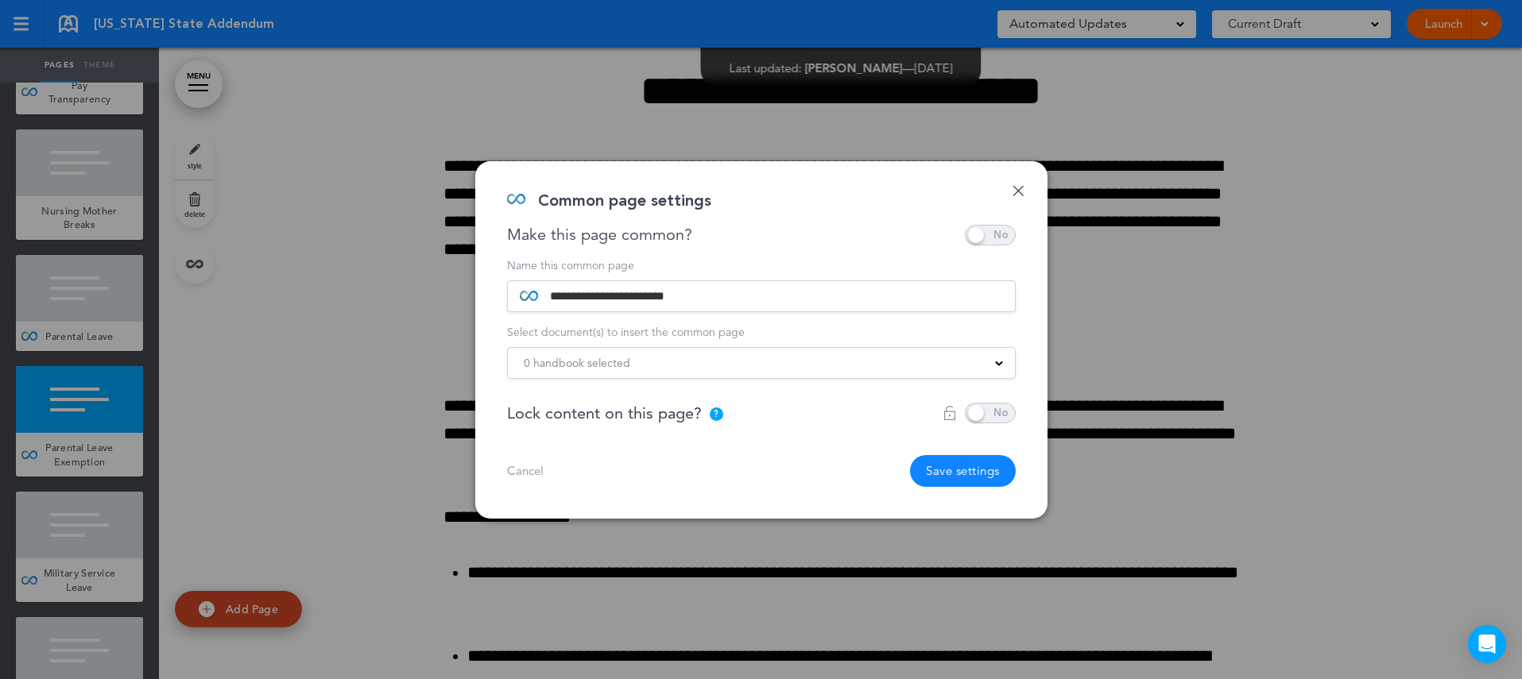
click at [969, 469] on button "Save settings" at bounding box center [963, 471] width 106 height 32
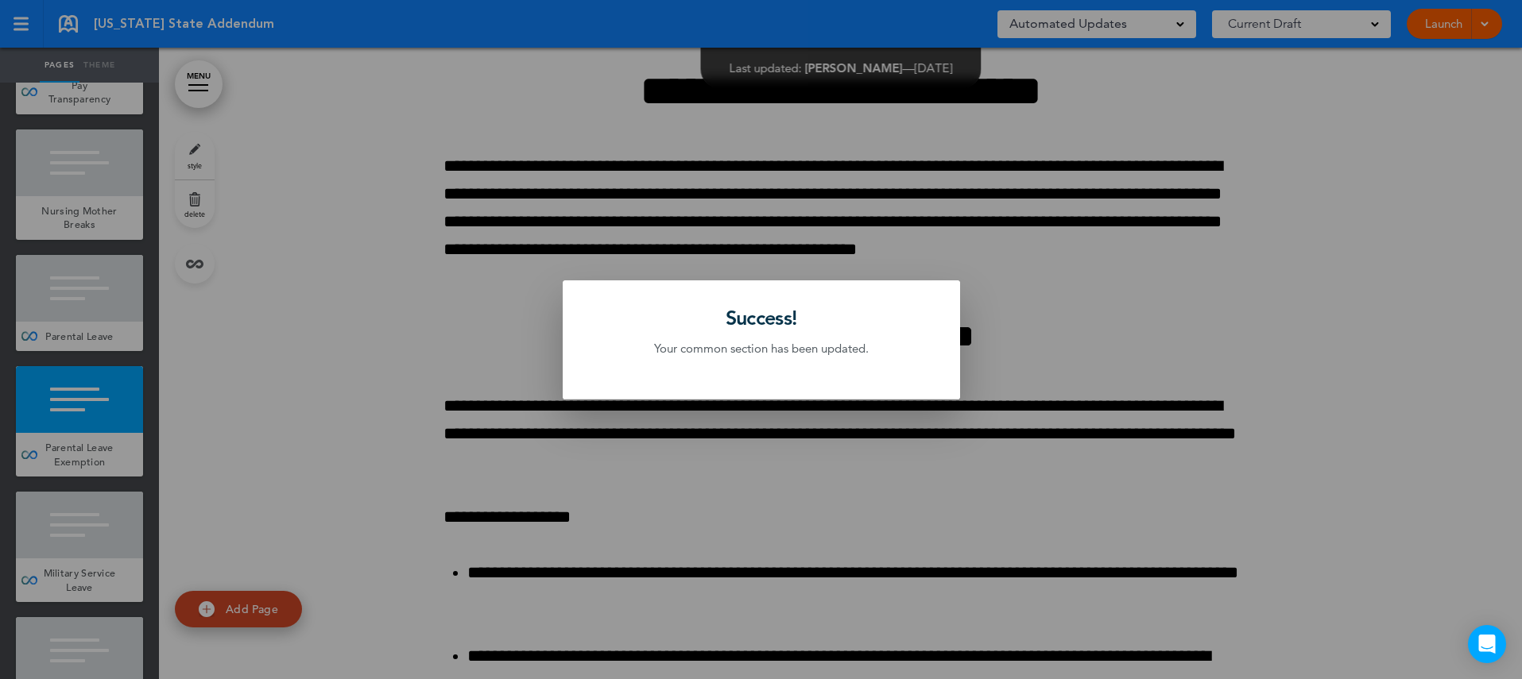
click at [67, 513] on div at bounding box center [761, 339] width 1522 height 679
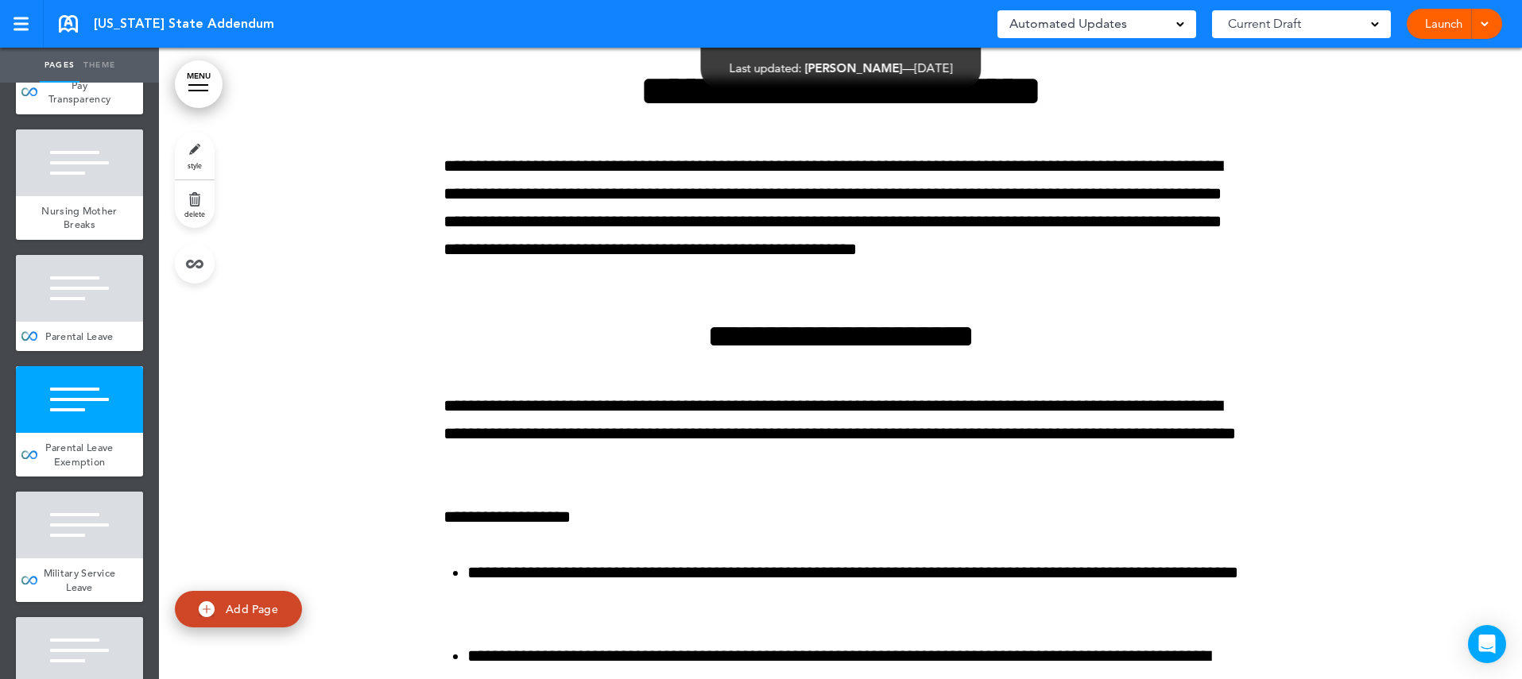
click at [67, 513] on div at bounding box center [79, 525] width 127 height 67
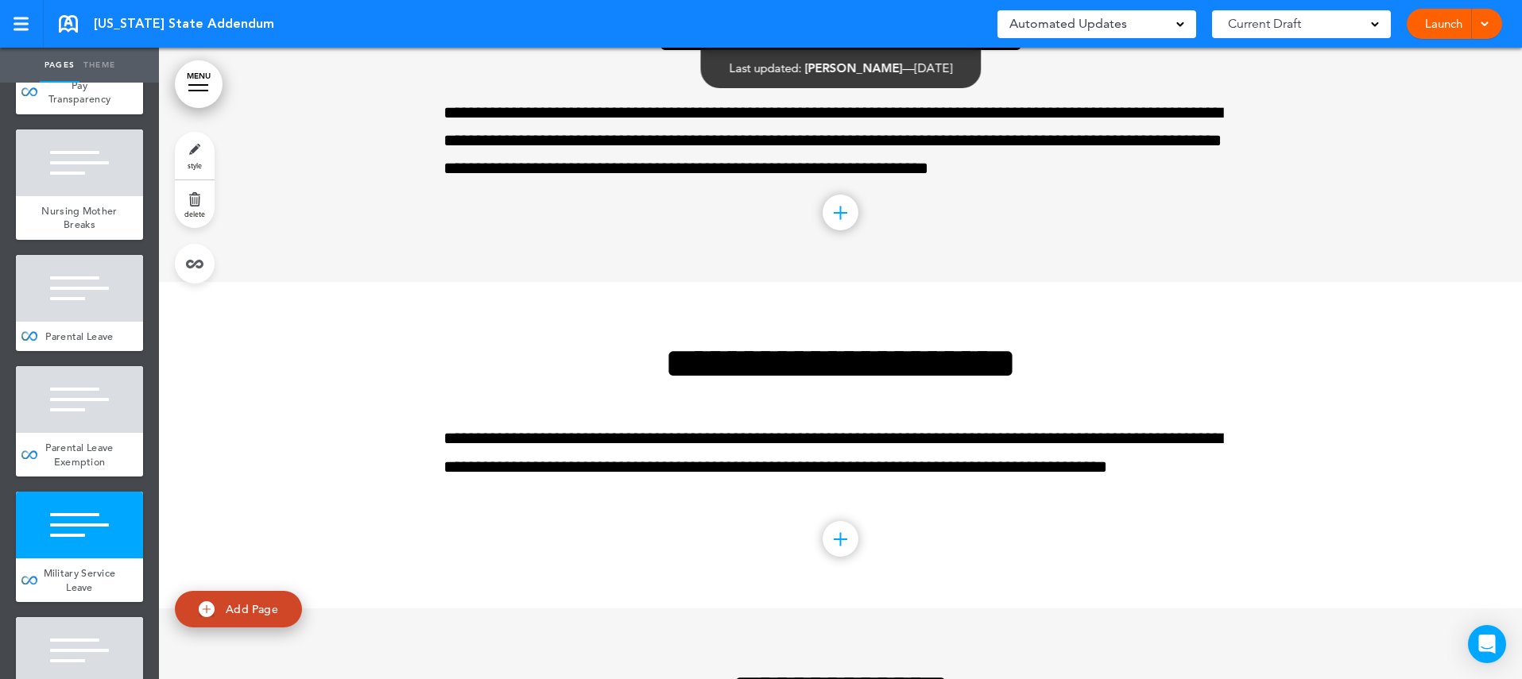
scroll to position [9633, 0]
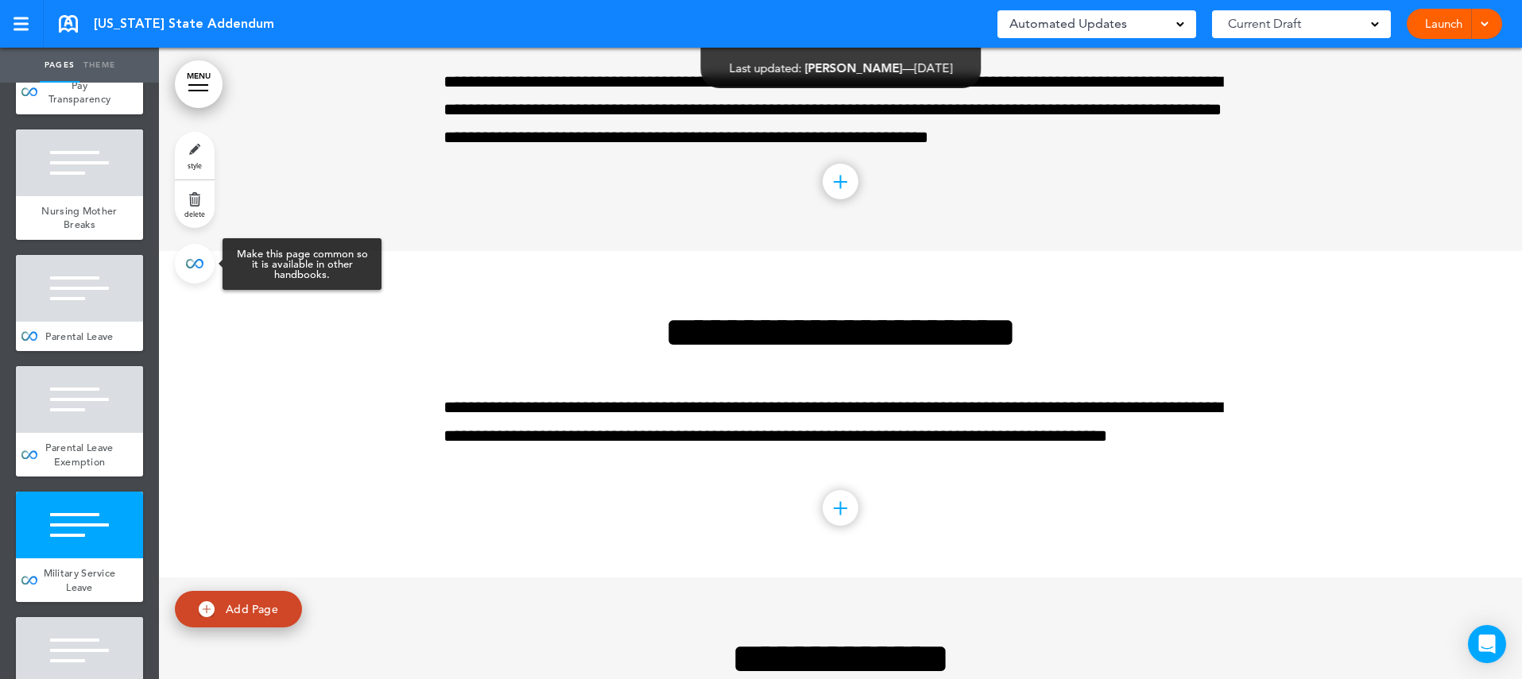
click at [191, 268] on link at bounding box center [195, 264] width 40 height 40
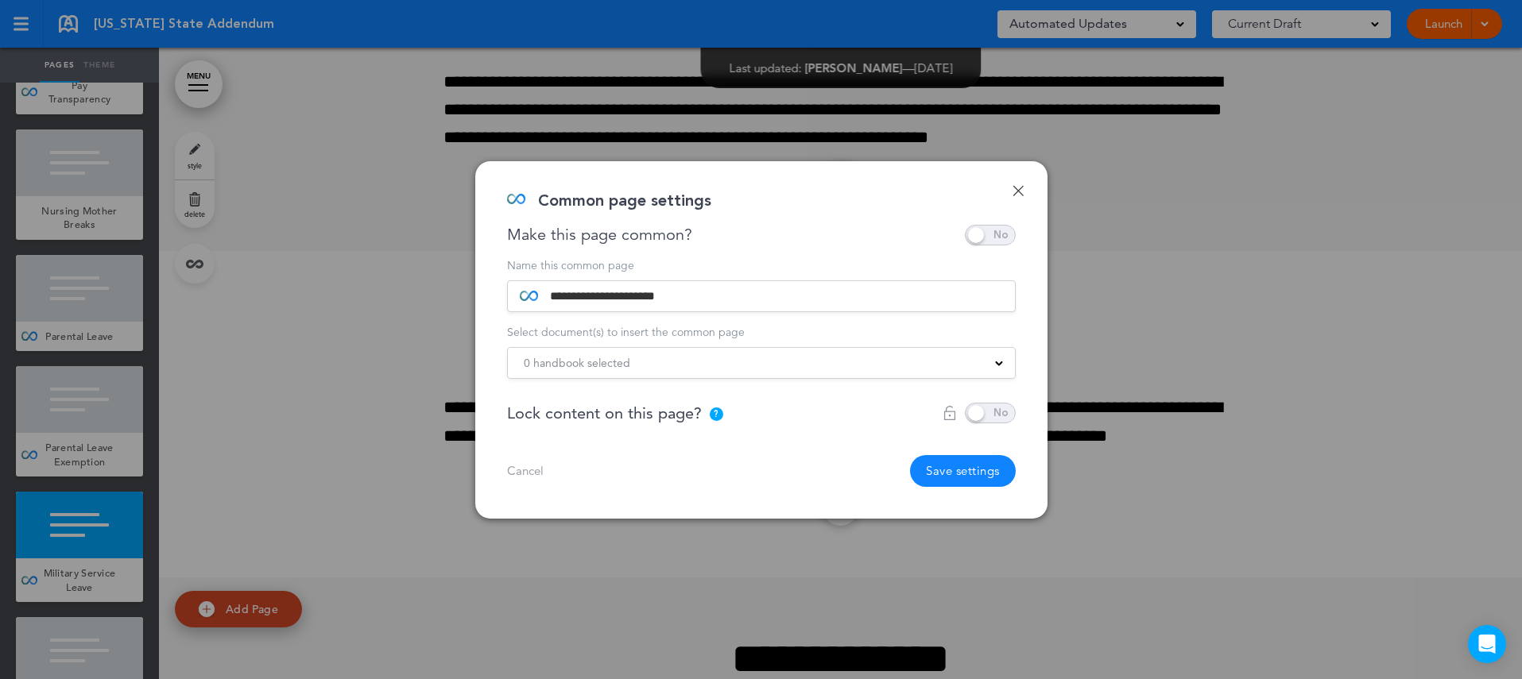
click at [621, 358] on span "0 handbook selected" at bounding box center [577, 363] width 106 height 22
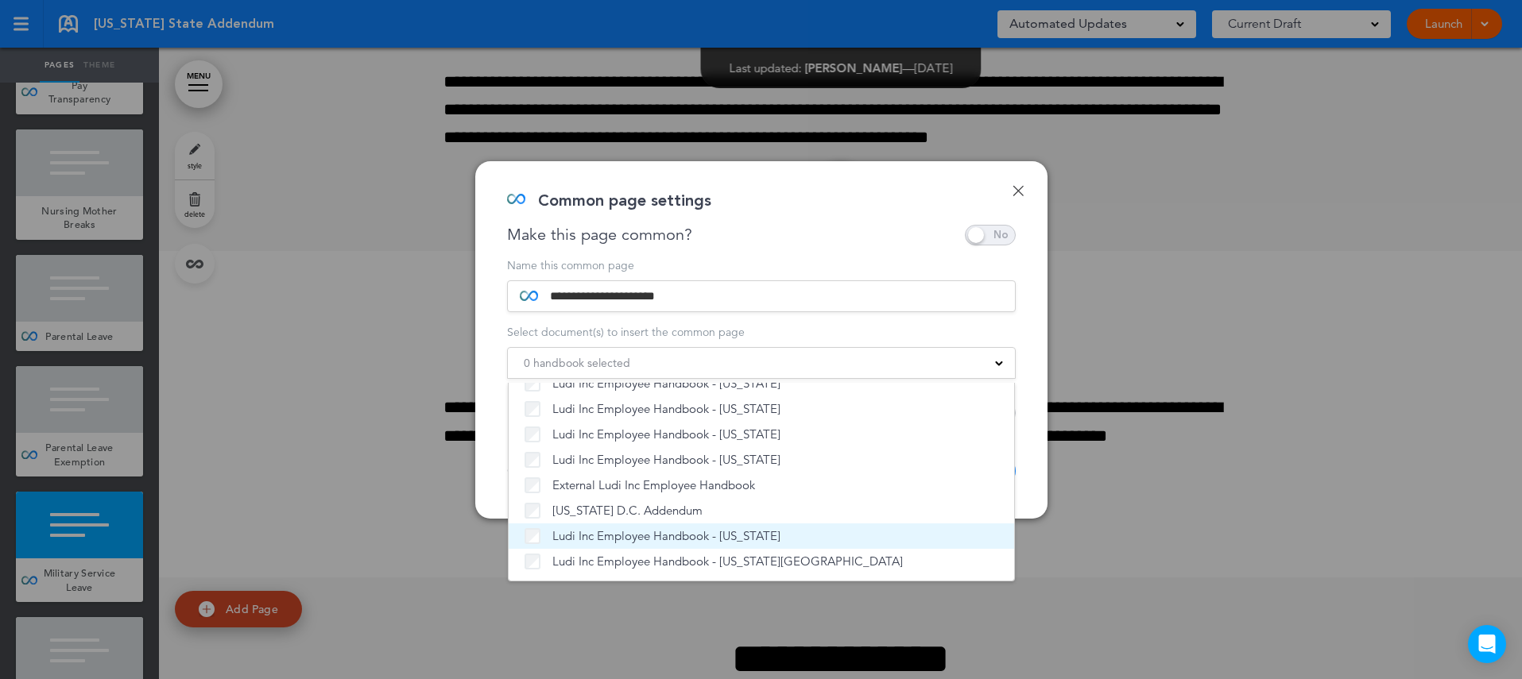
click at [610, 533] on span "Ludi Inc Employee Handbook - [US_STATE]" at bounding box center [666, 536] width 228 height 16
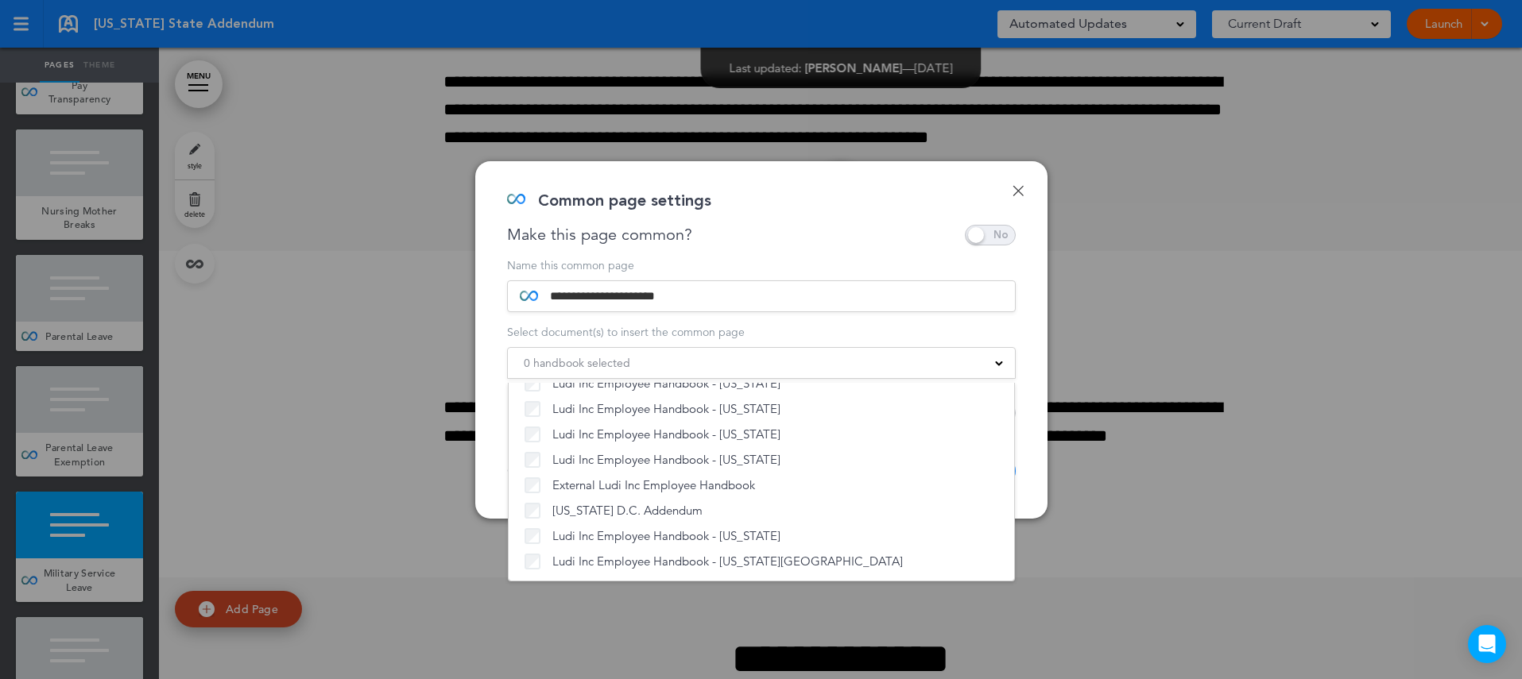
click at [1029, 474] on div "**********" at bounding box center [761, 340] width 572 height 358
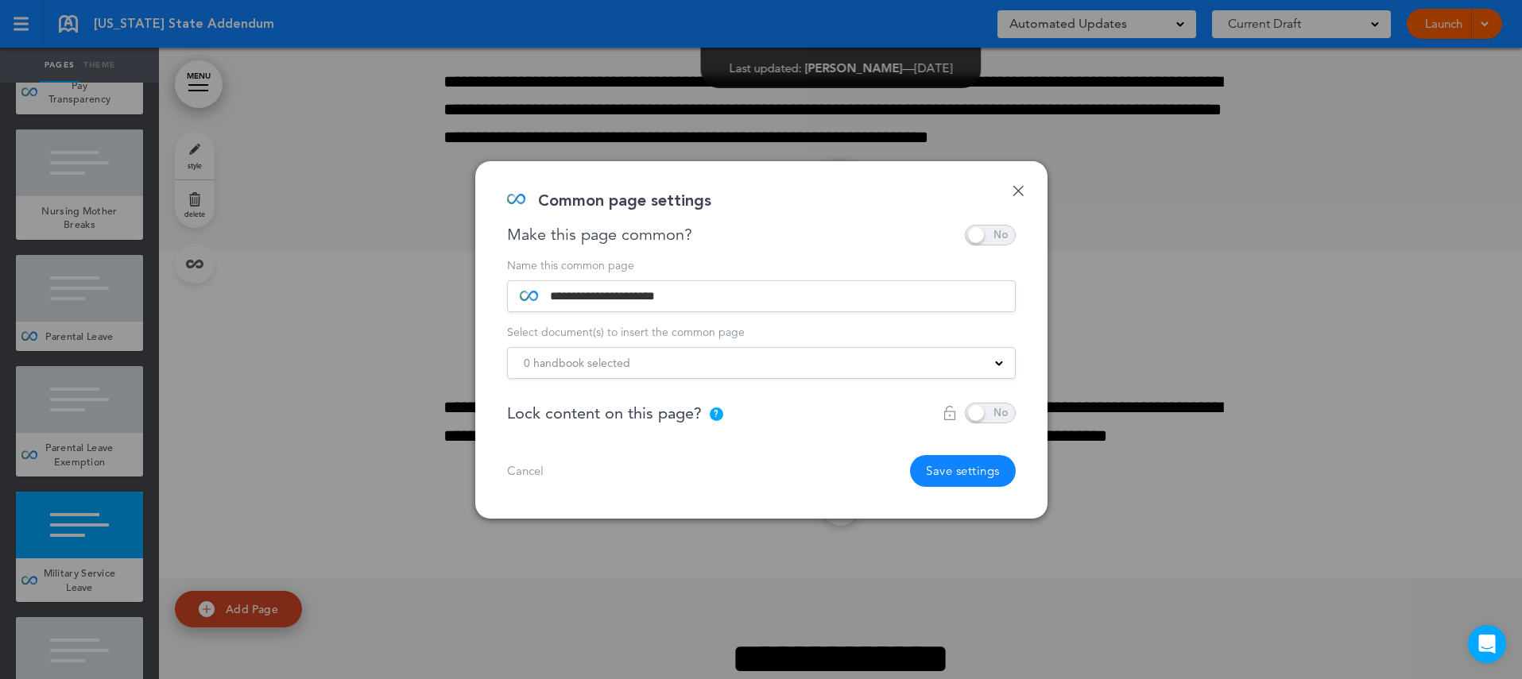
click at [991, 466] on button "Save settings" at bounding box center [963, 471] width 106 height 32
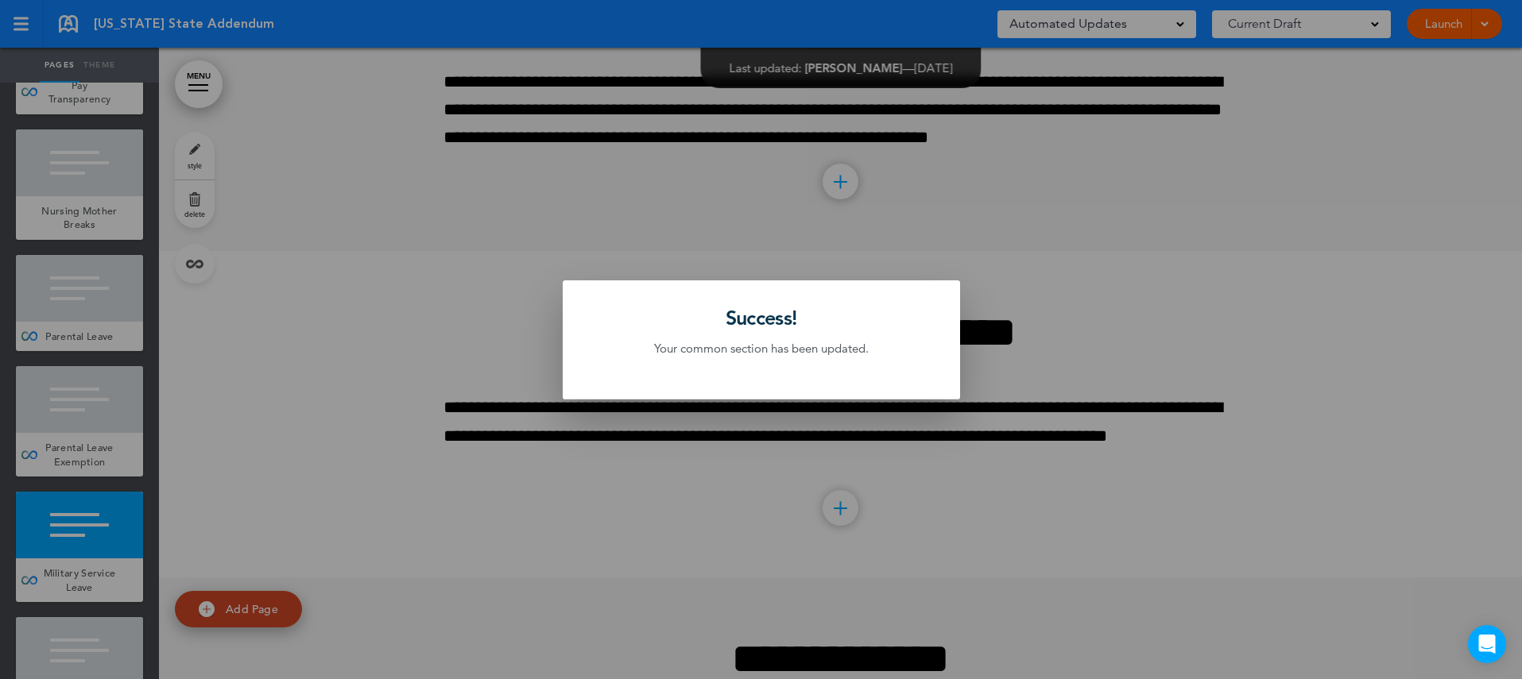
click at [115, 520] on div at bounding box center [761, 339] width 1522 height 679
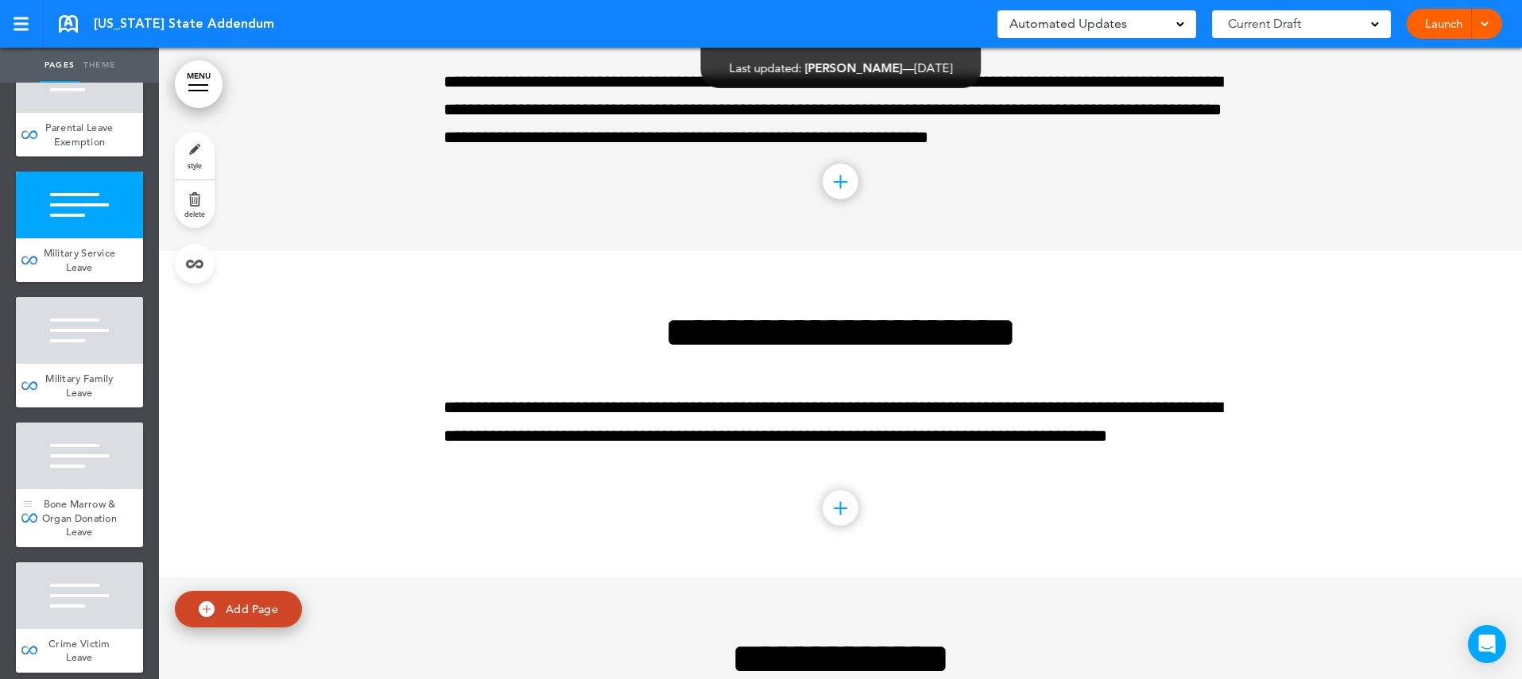
scroll to position [1701, 0]
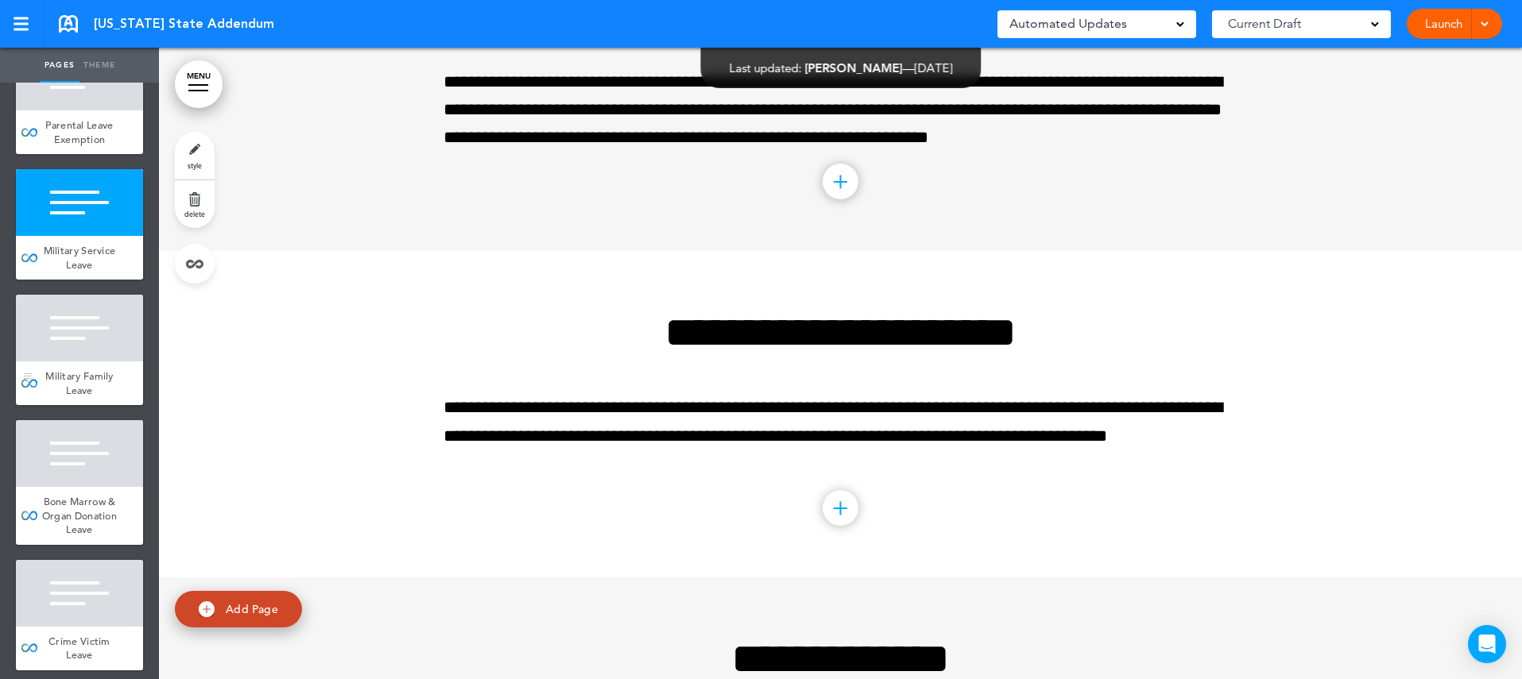
click at [105, 366] on div "Military Family Leave" at bounding box center [79, 384] width 127 height 44
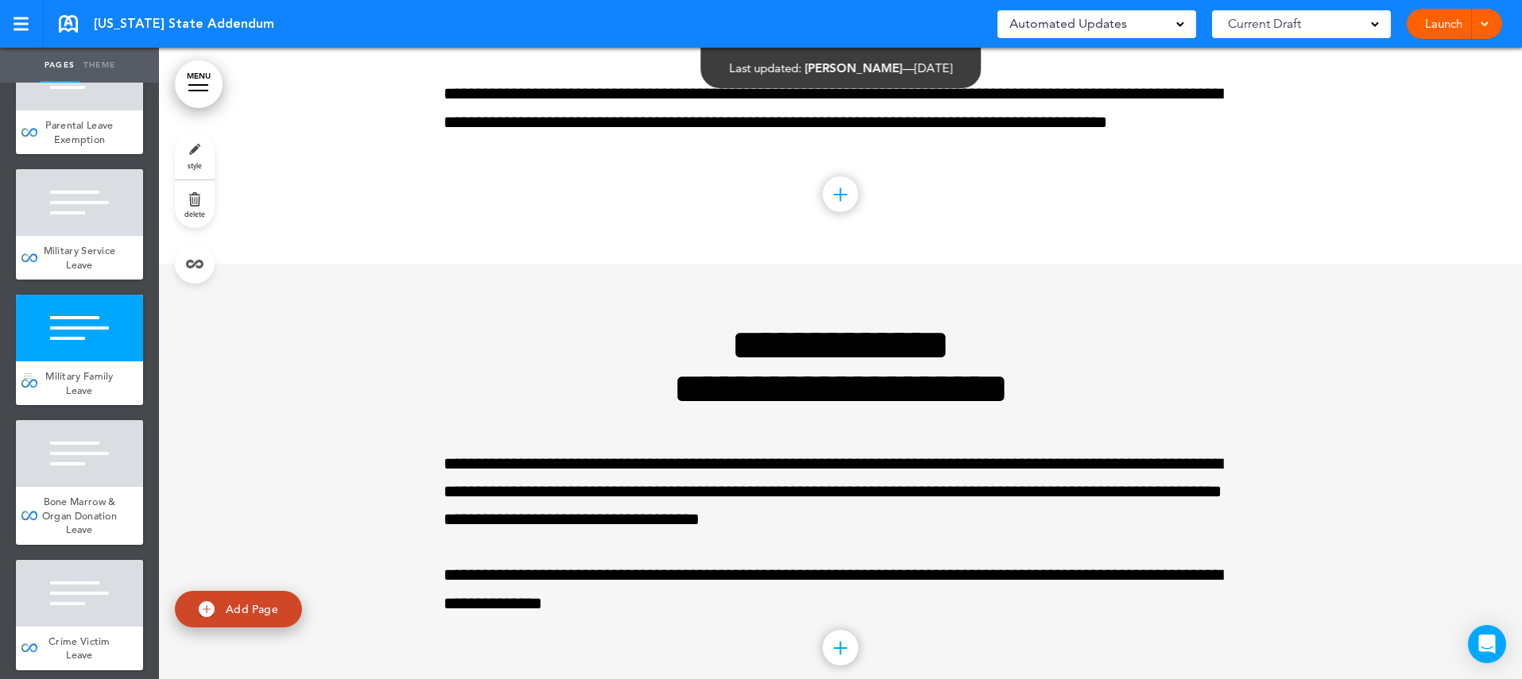
scroll to position [9958, 0]
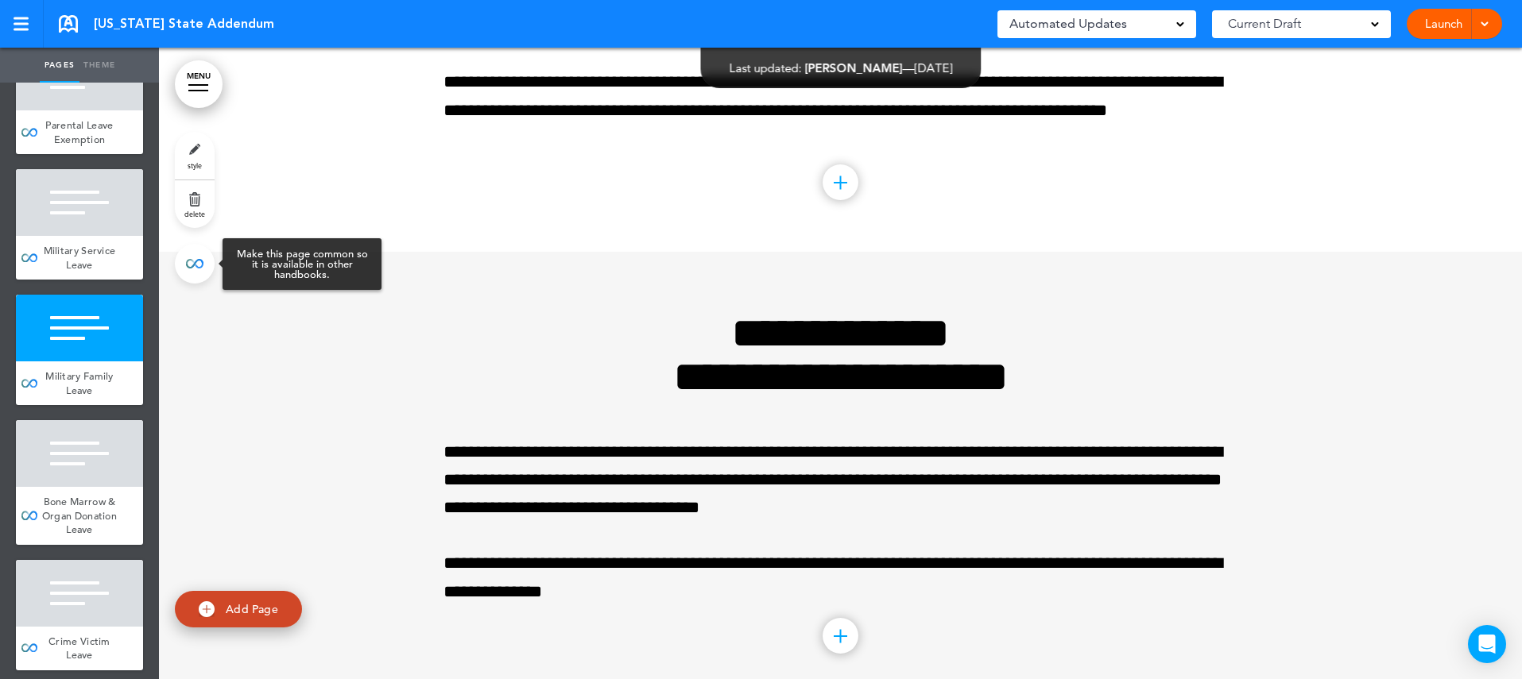
click at [194, 261] on link at bounding box center [195, 264] width 40 height 40
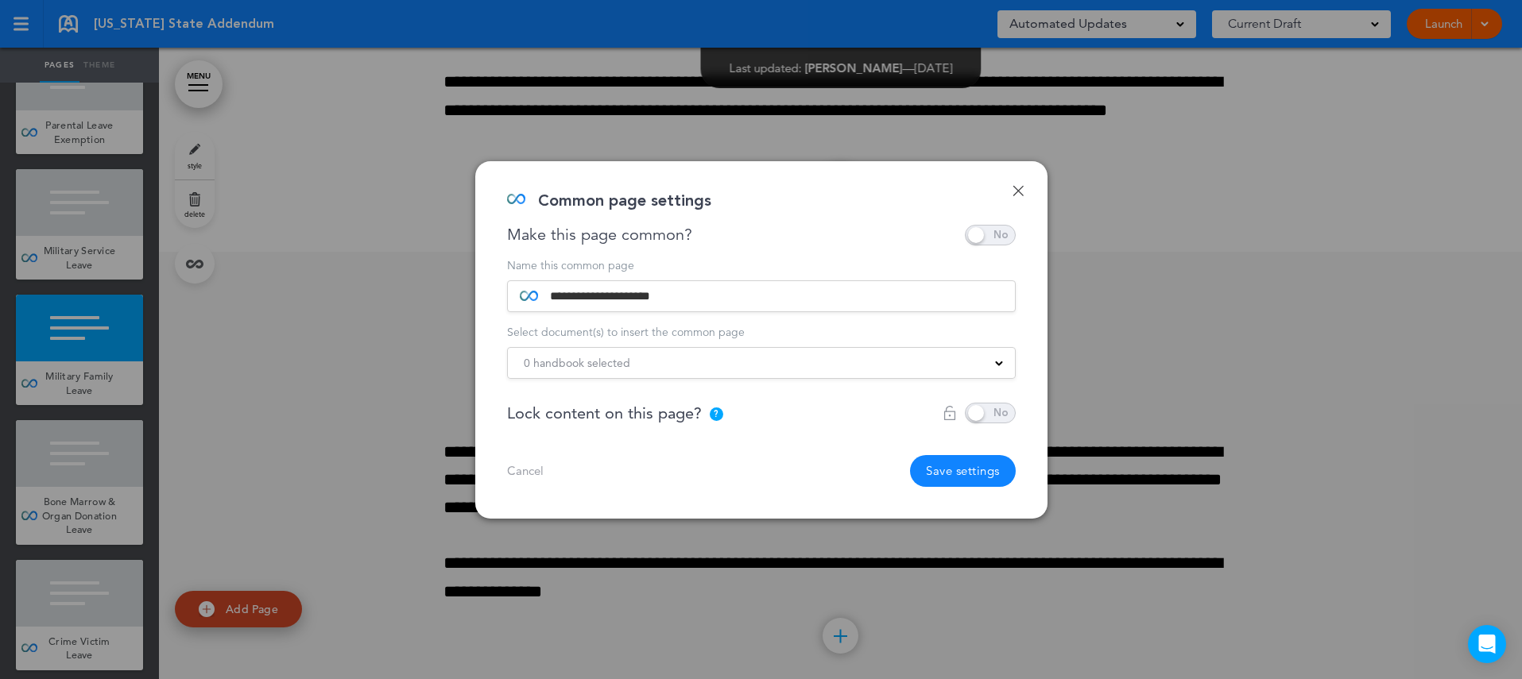
click at [656, 358] on div "0 handbook selected" at bounding box center [761, 362] width 507 height 17
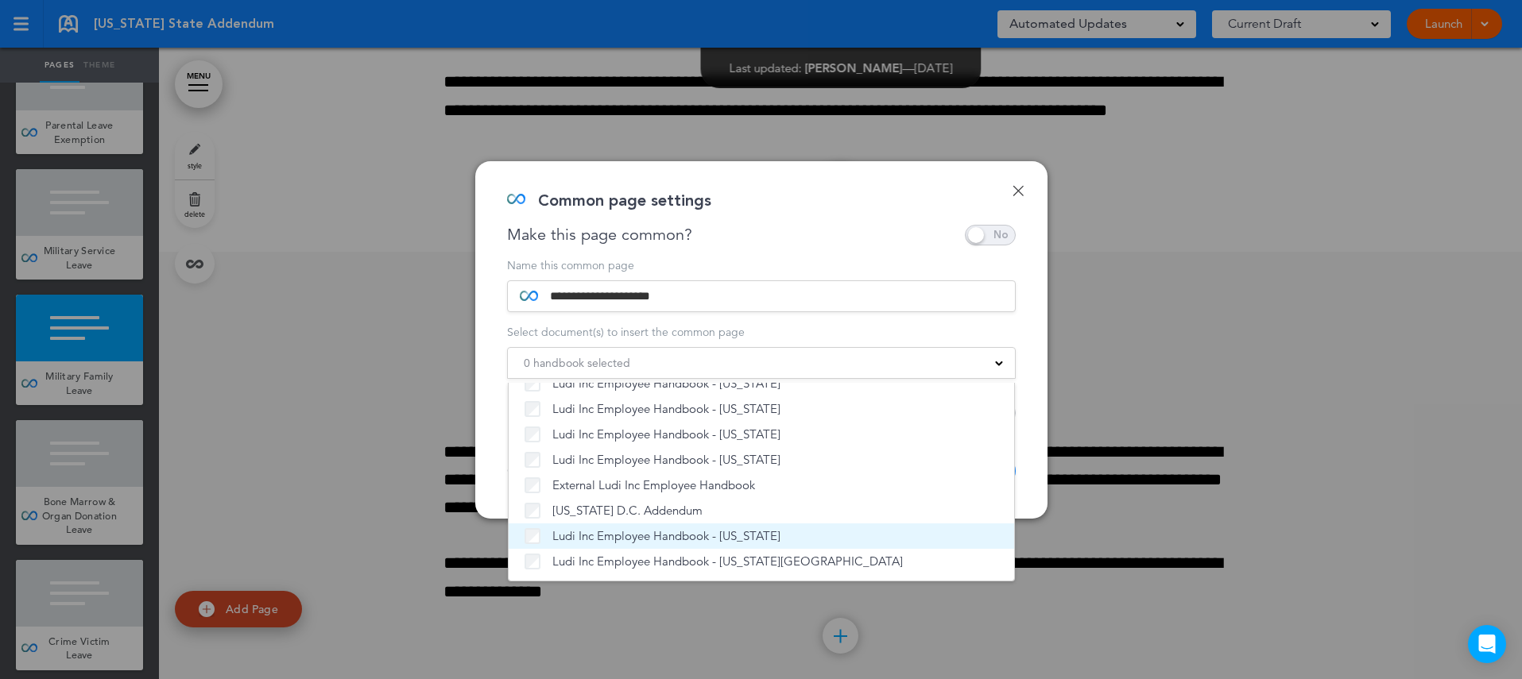
click at [629, 541] on span "Ludi Inc Employee Handbook - [US_STATE]" at bounding box center [666, 536] width 228 height 16
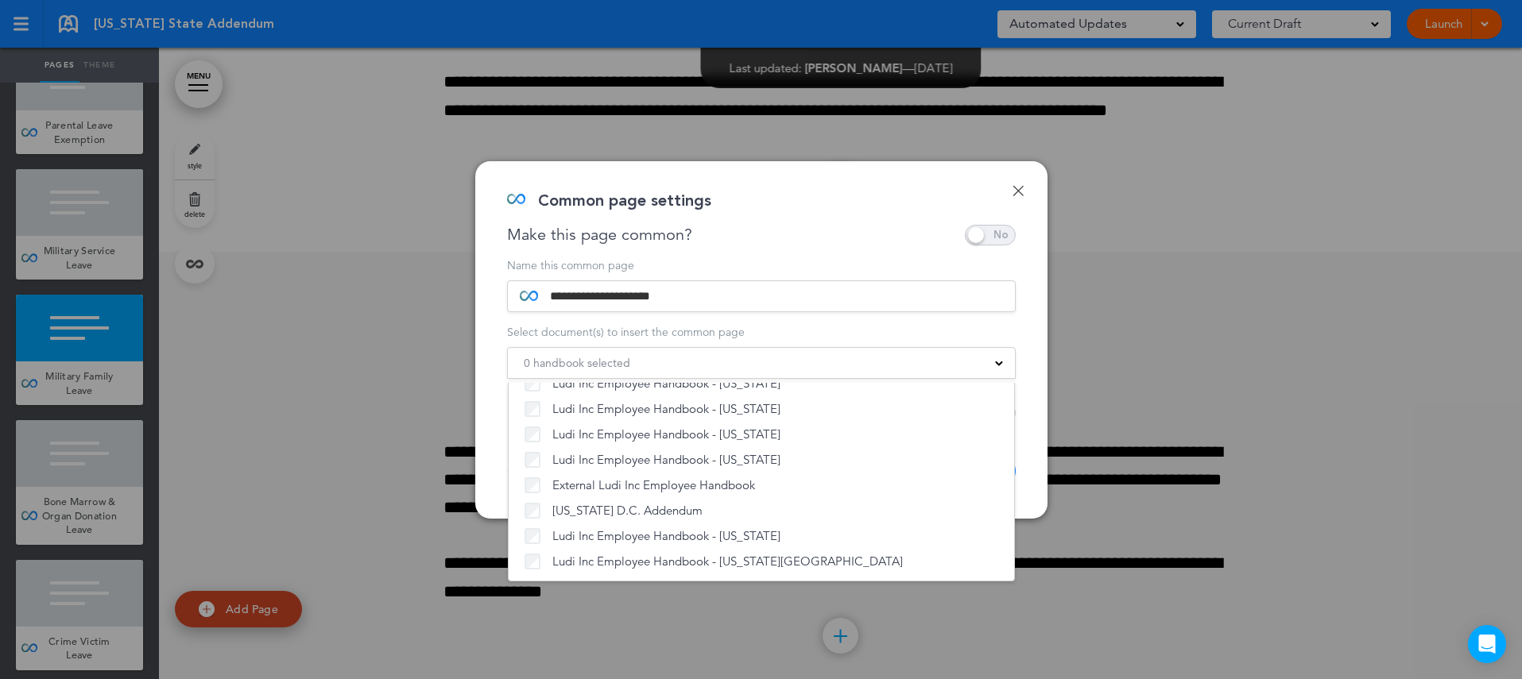
click at [1031, 492] on div "**********" at bounding box center [761, 340] width 572 height 358
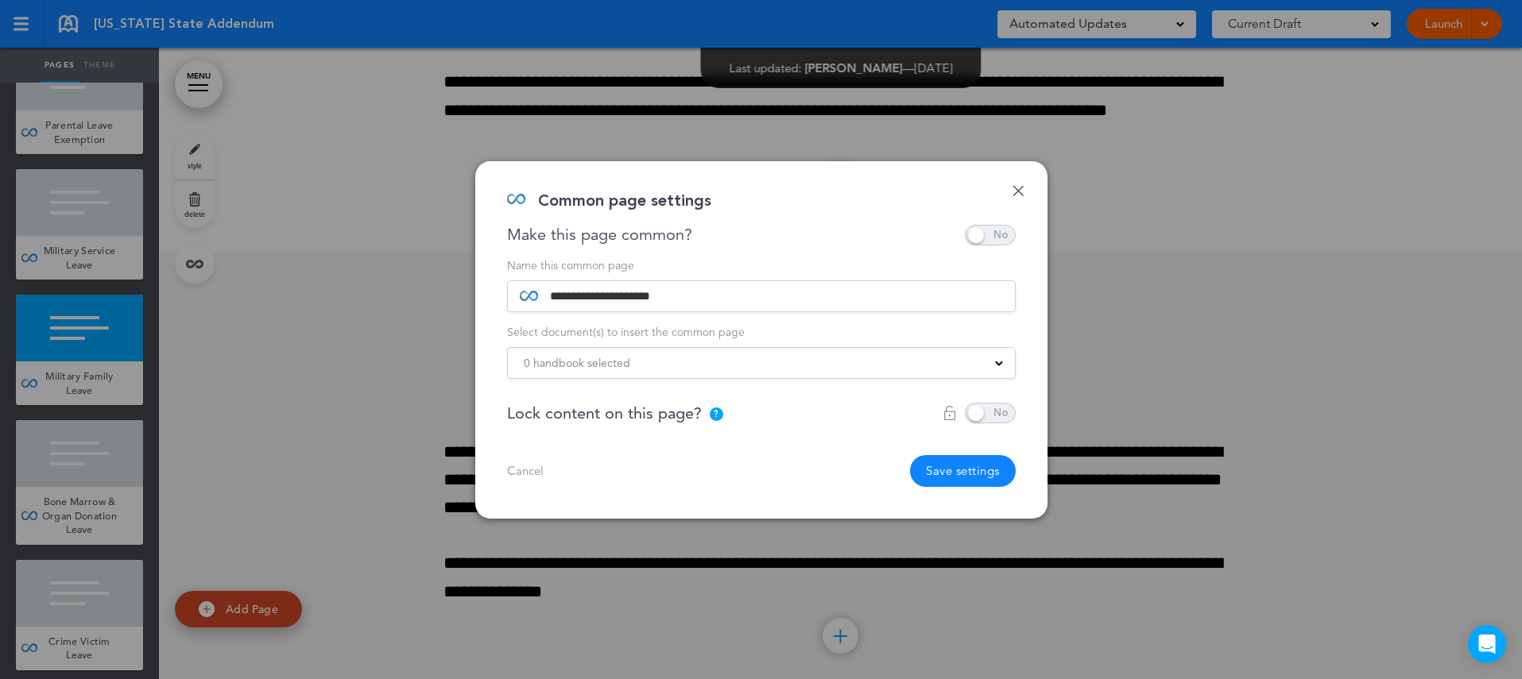
click at [967, 469] on button "Save settings" at bounding box center [963, 471] width 106 height 32
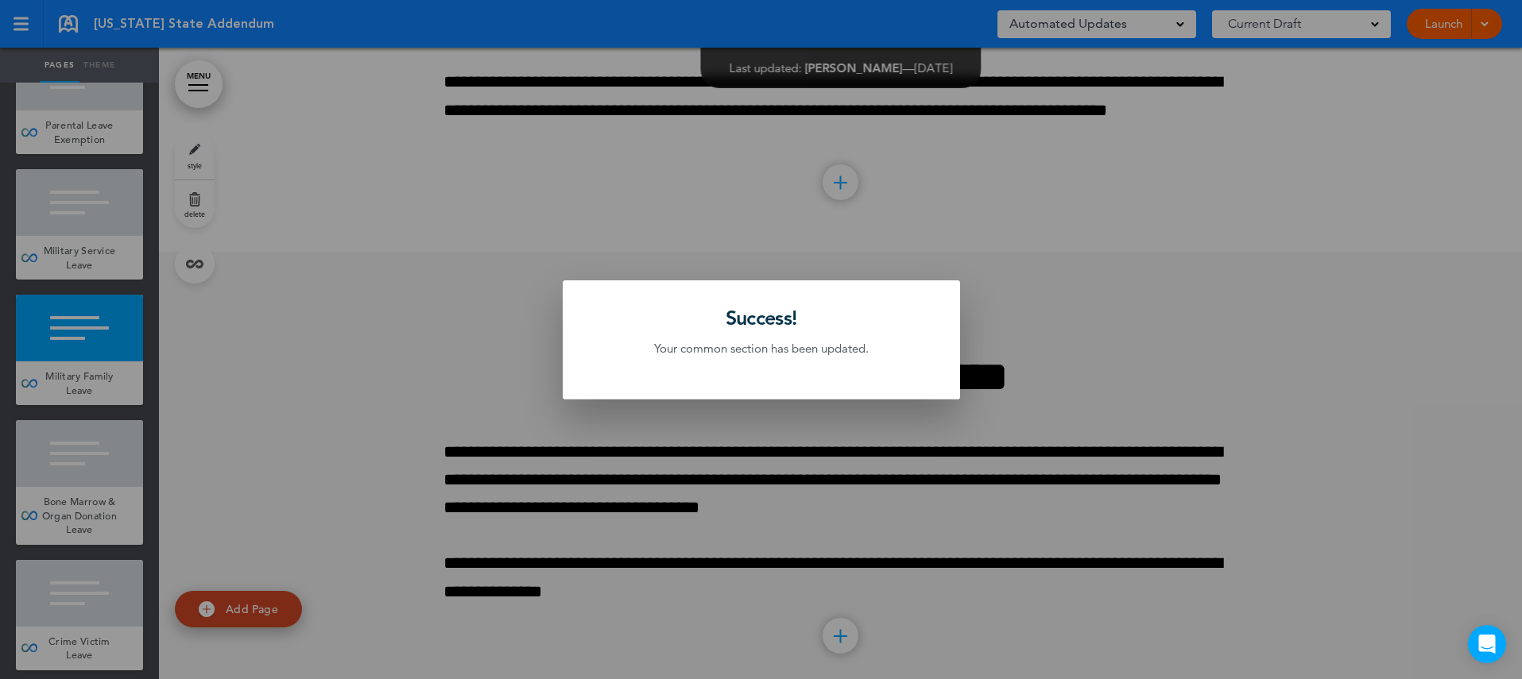
click at [116, 439] on div at bounding box center [761, 339] width 1522 height 679
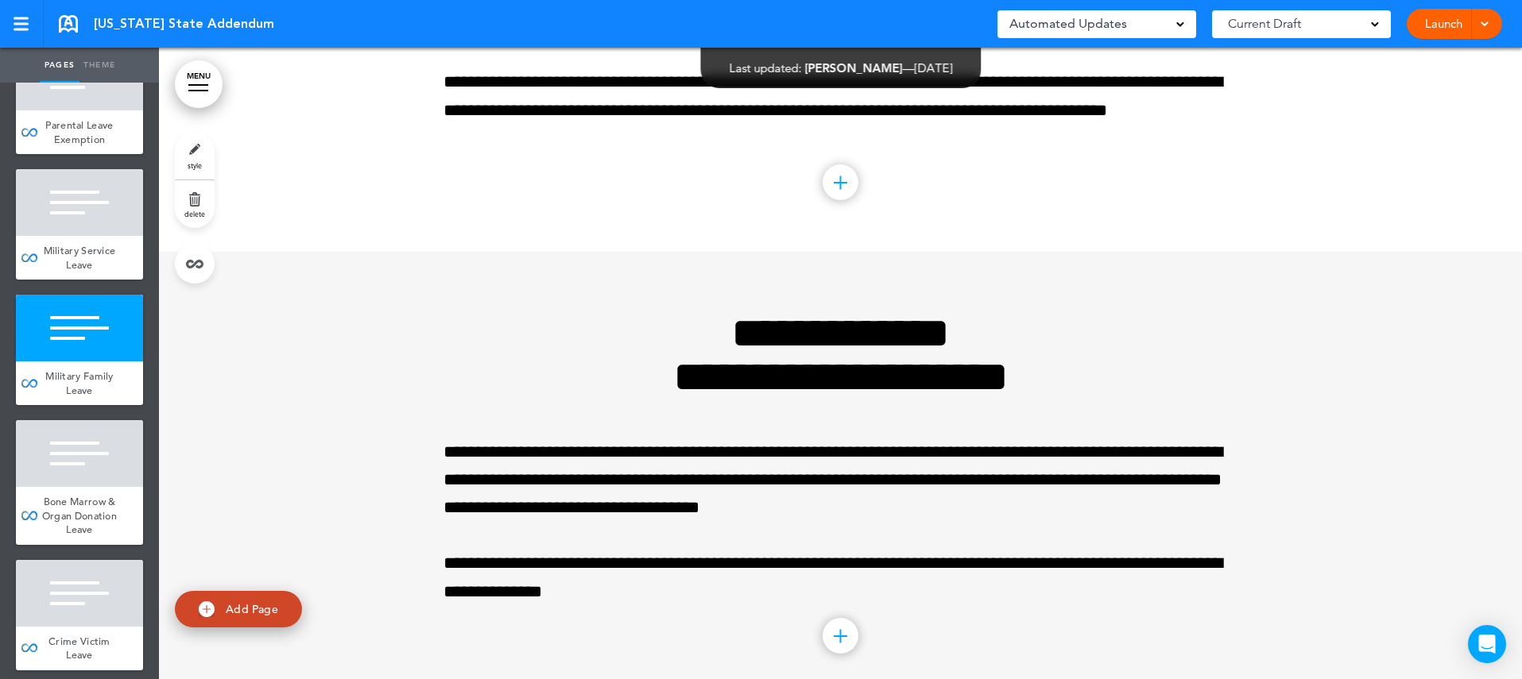
click at [116, 439] on div at bounding box center [79, 453] width 127 height 67
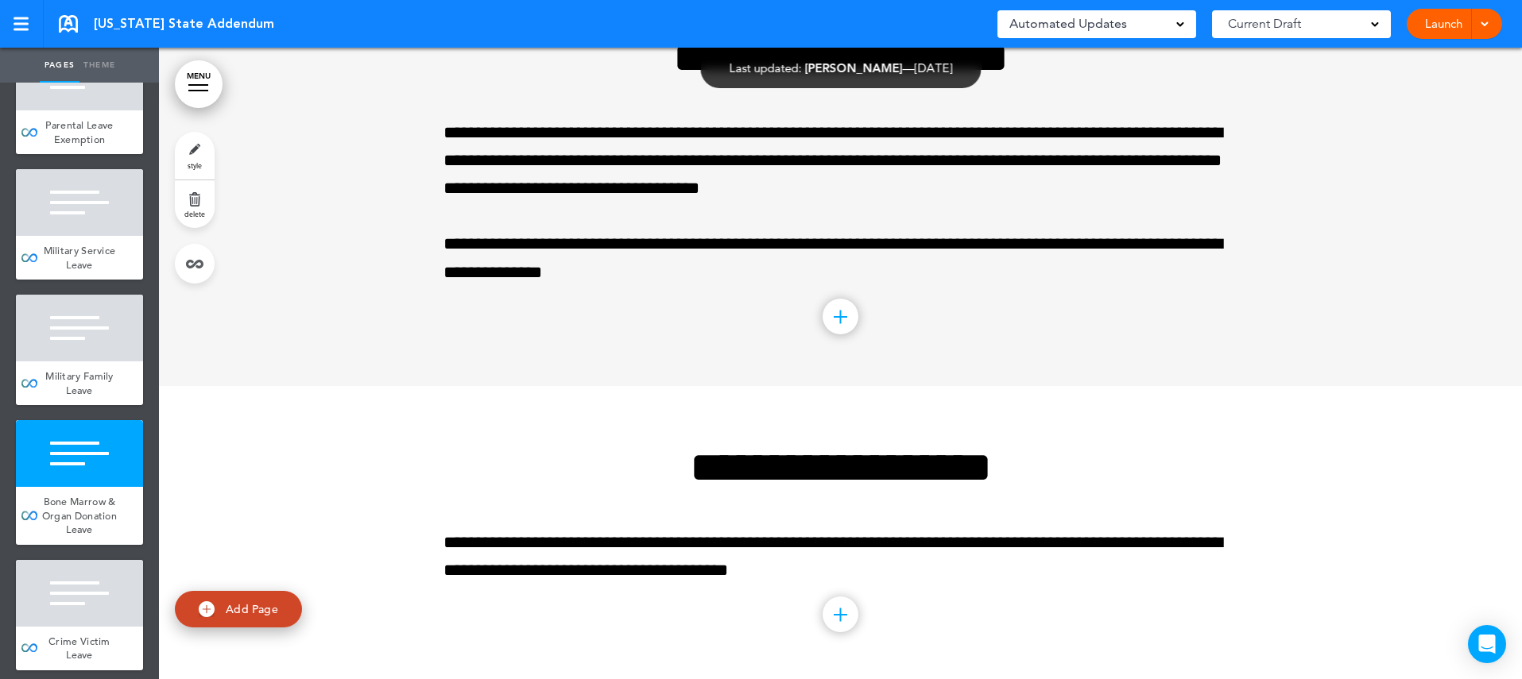
scroll to position [10285, 0]
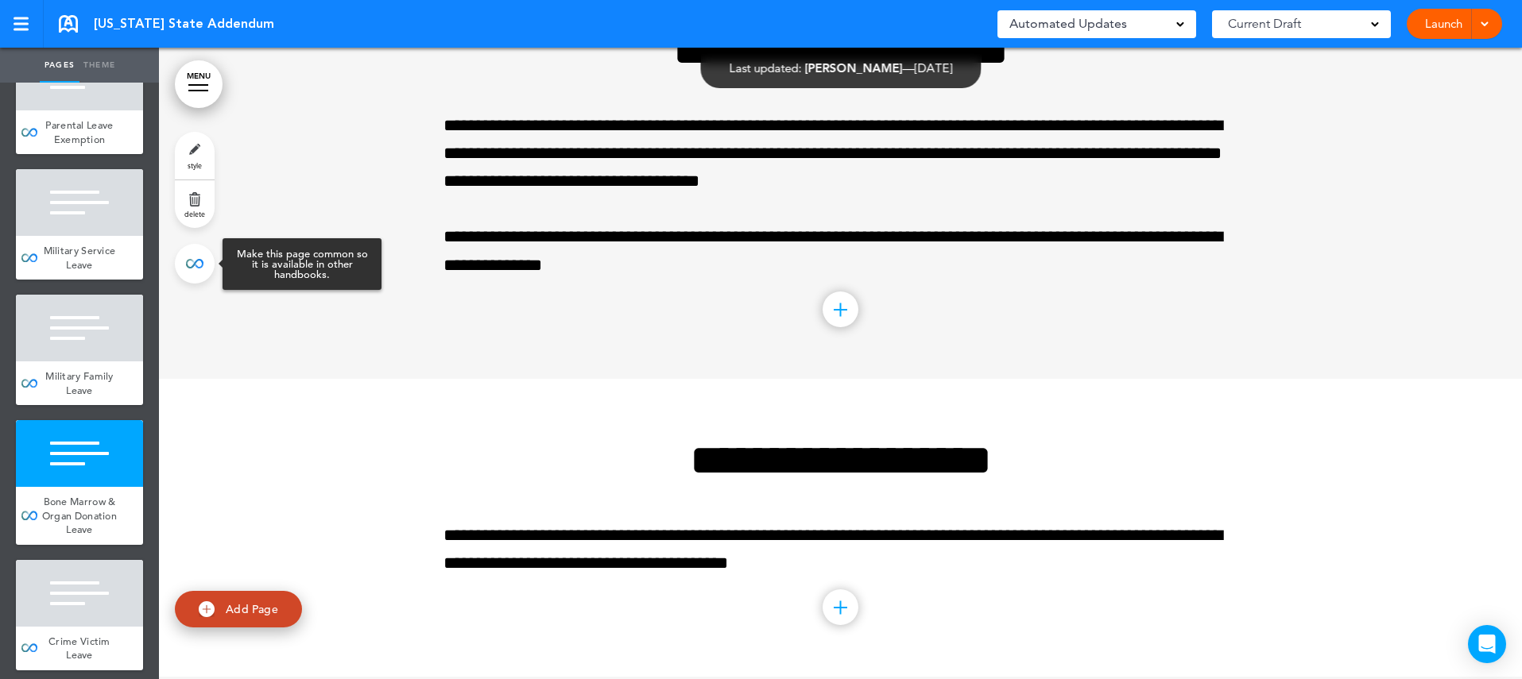
click at [195, 266] on link at bounding box center [195, 264] width 40 height 40
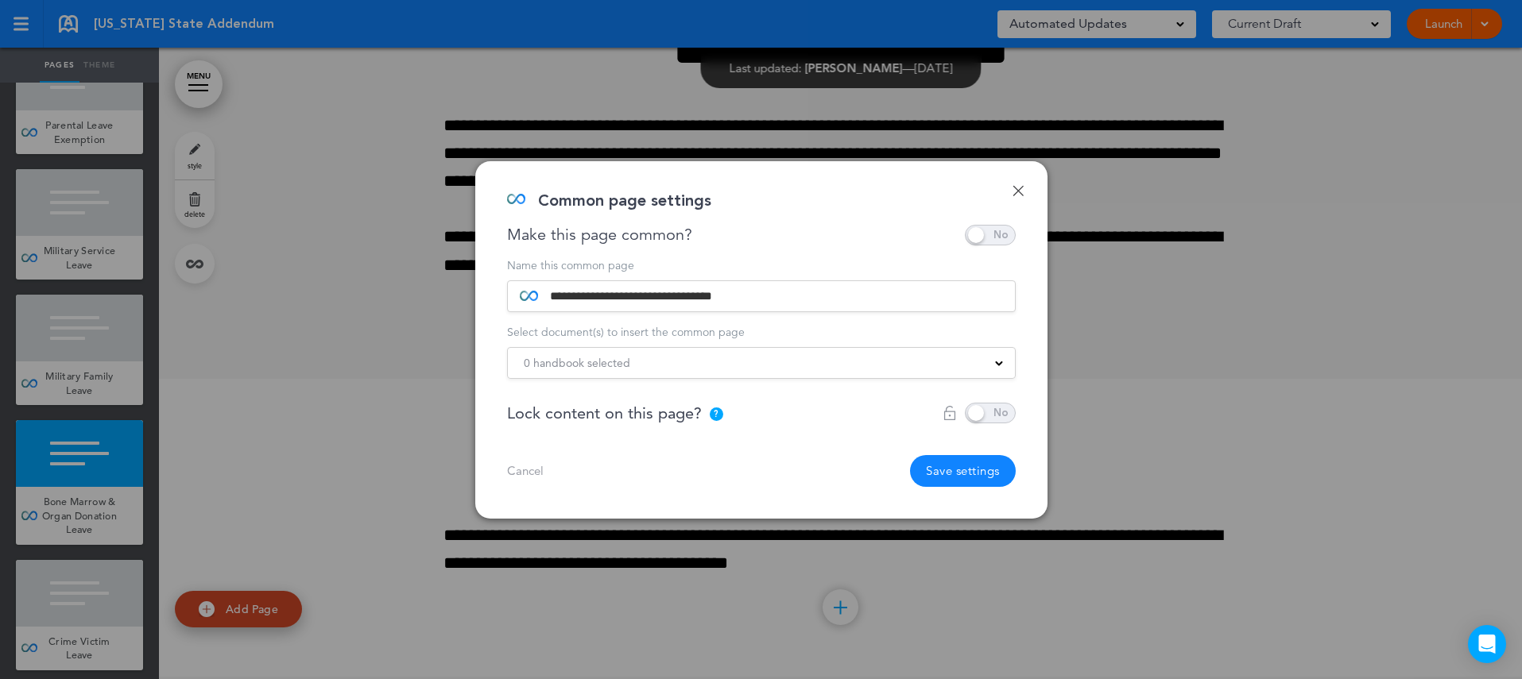
click at [703, 366] on div "0 handbook selected" at bounding box center [761, 362] width 507 height 17
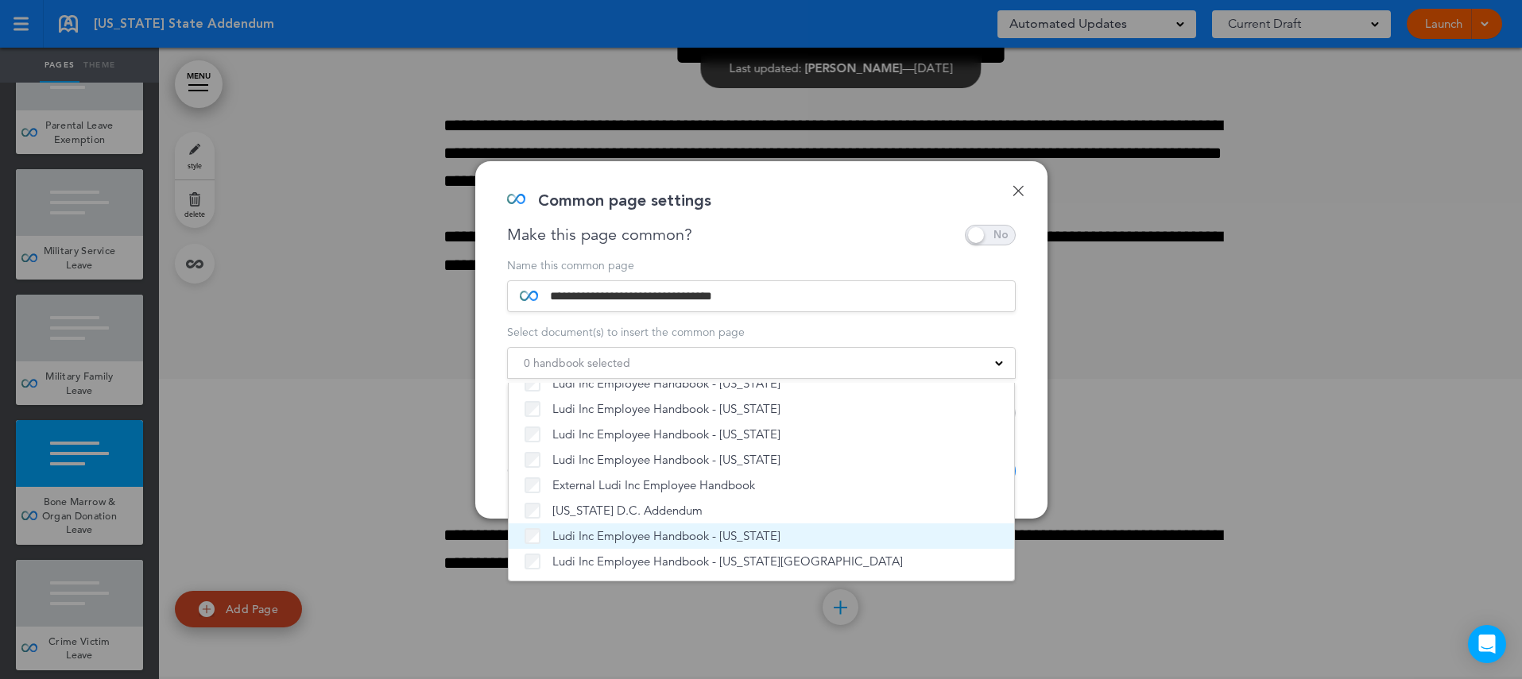
click at [652, 532] on span "Ludi Inc Employee Handbook - [US_STATE]" at bounding box center [666, 536] width 228 height 16
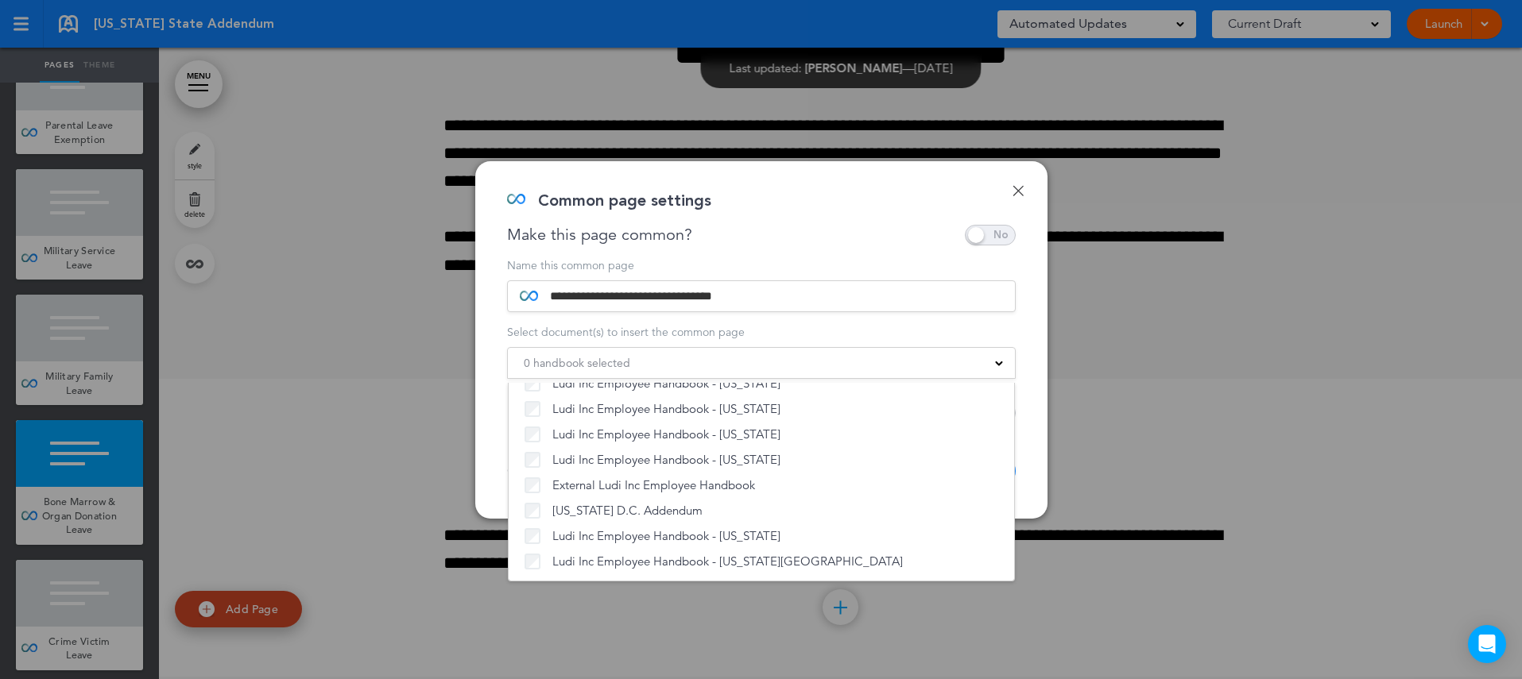
click at [1035, 485] on div "**********" at bounding box center [761, 340] width 572 height 358
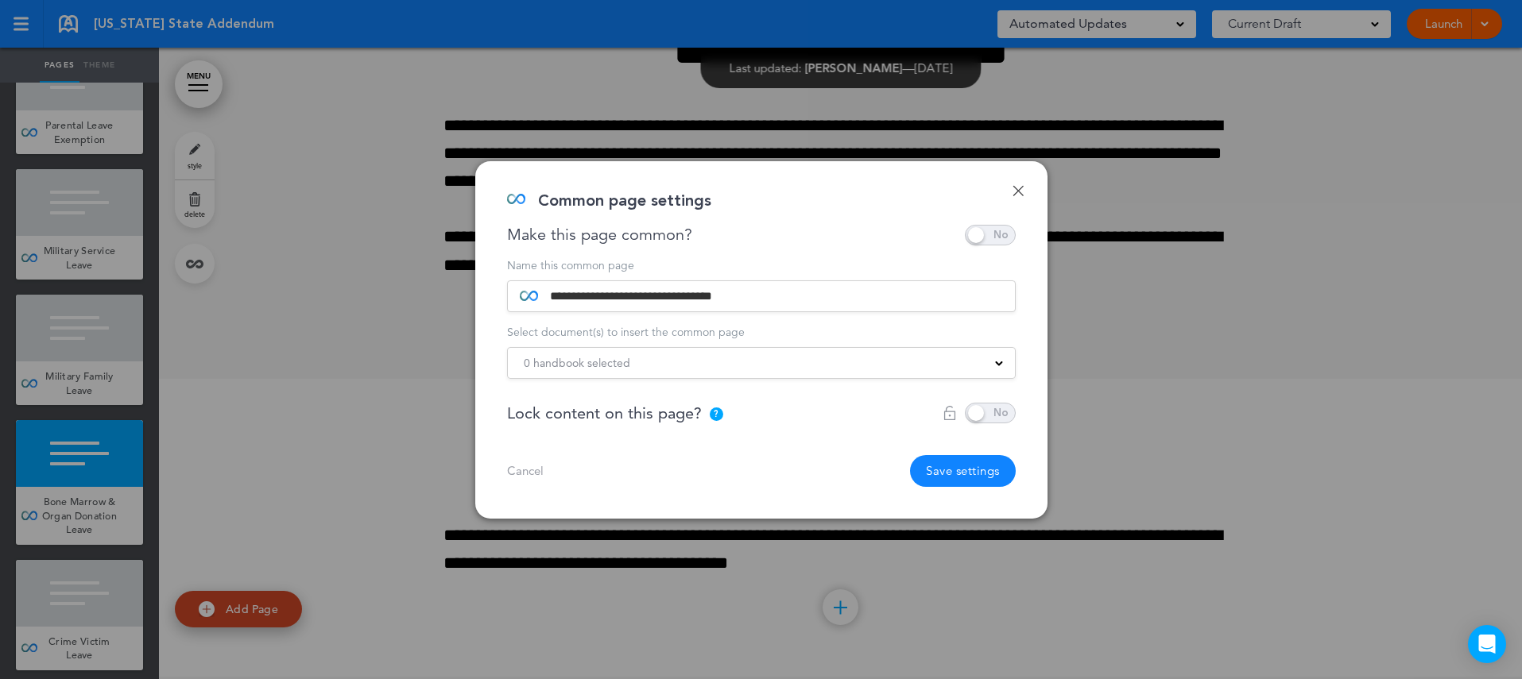
click at [977, 470] on button "Save settings" at bounding box center [963, 471] width 106 height 32
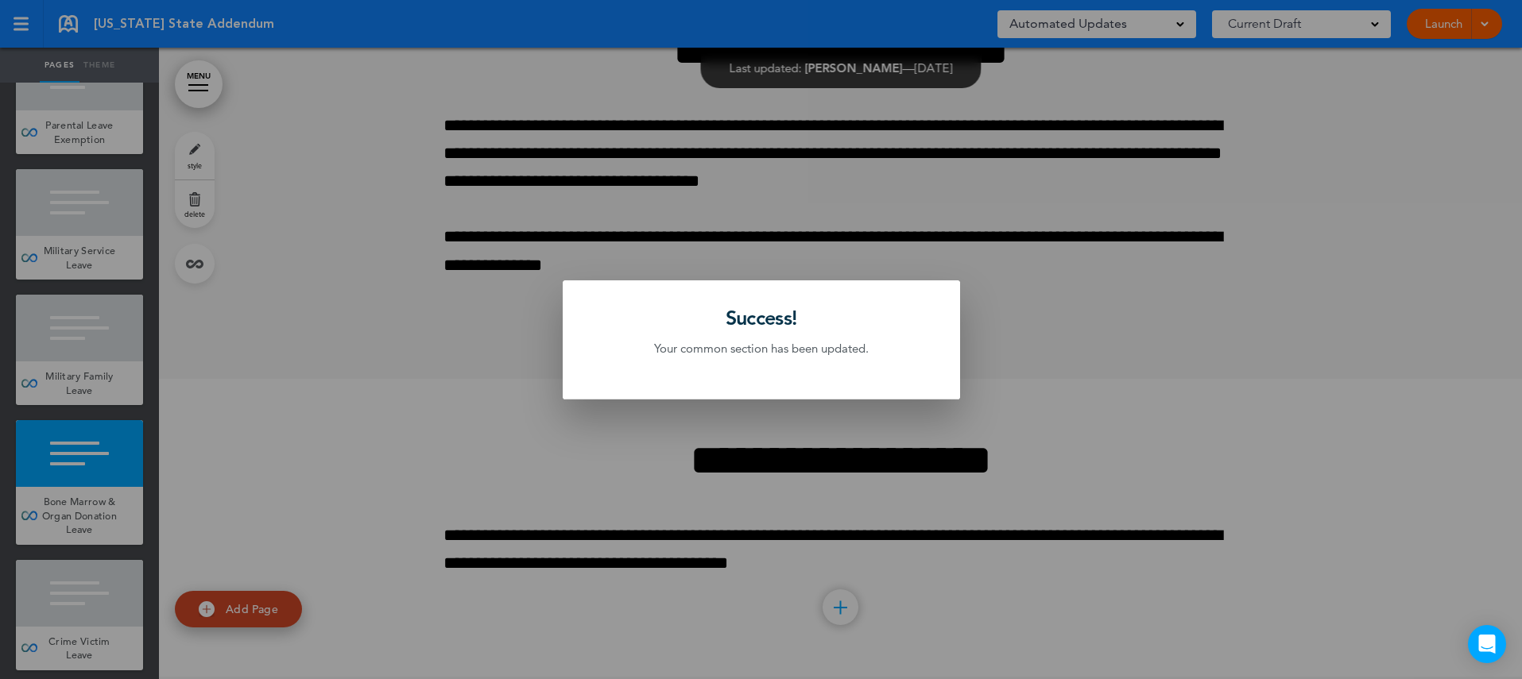
click at [141, 444] on div at bounding box center [761, 339] width 1522 height 679
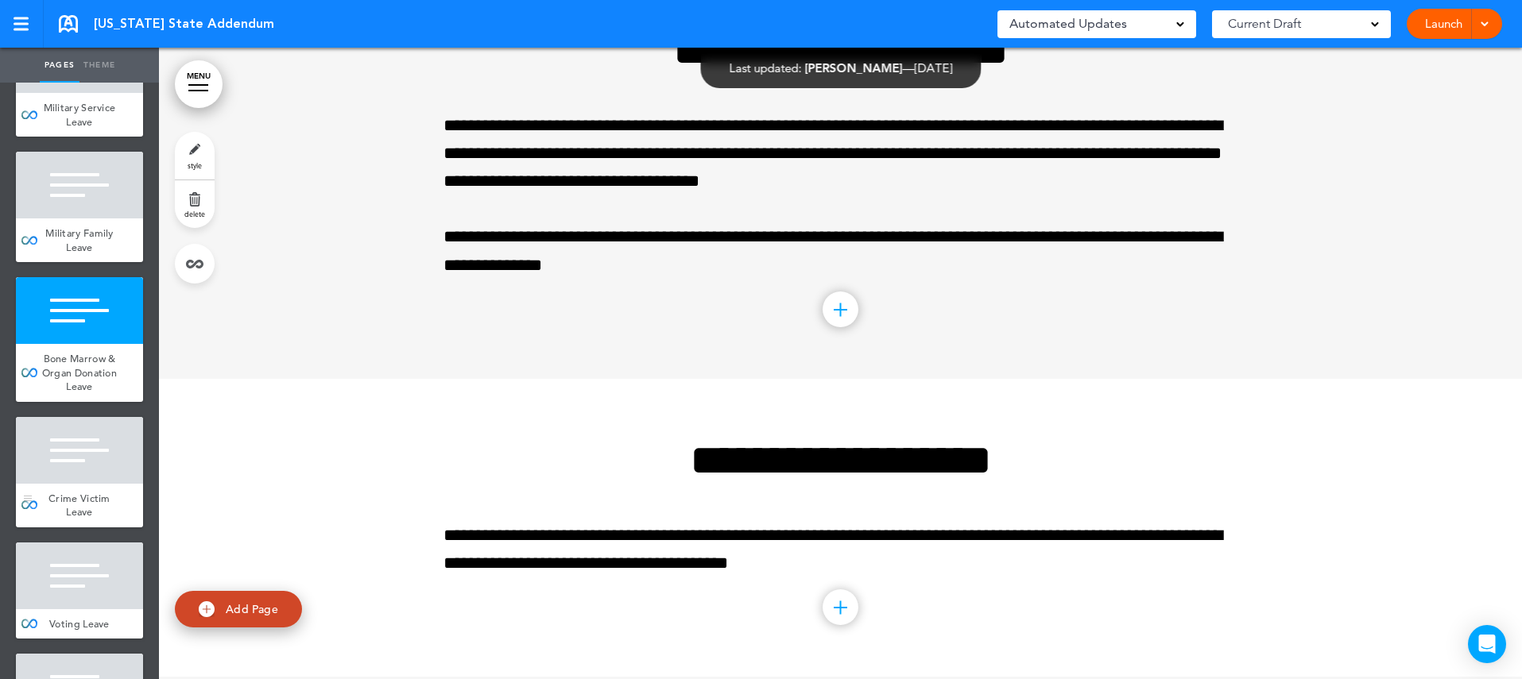
scroll to position [1848, 0]
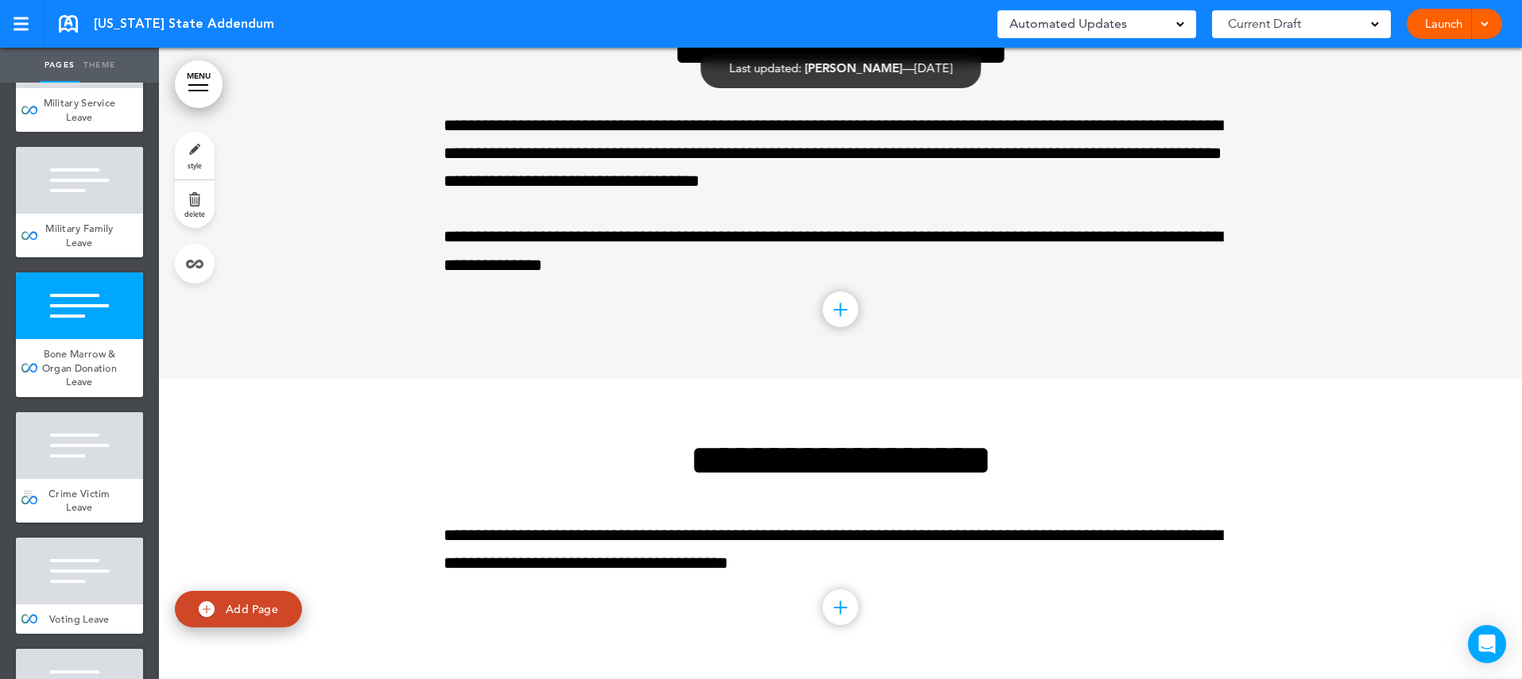
click at [124, 434] on div at bounding box center [79, 445] width 127 height 67
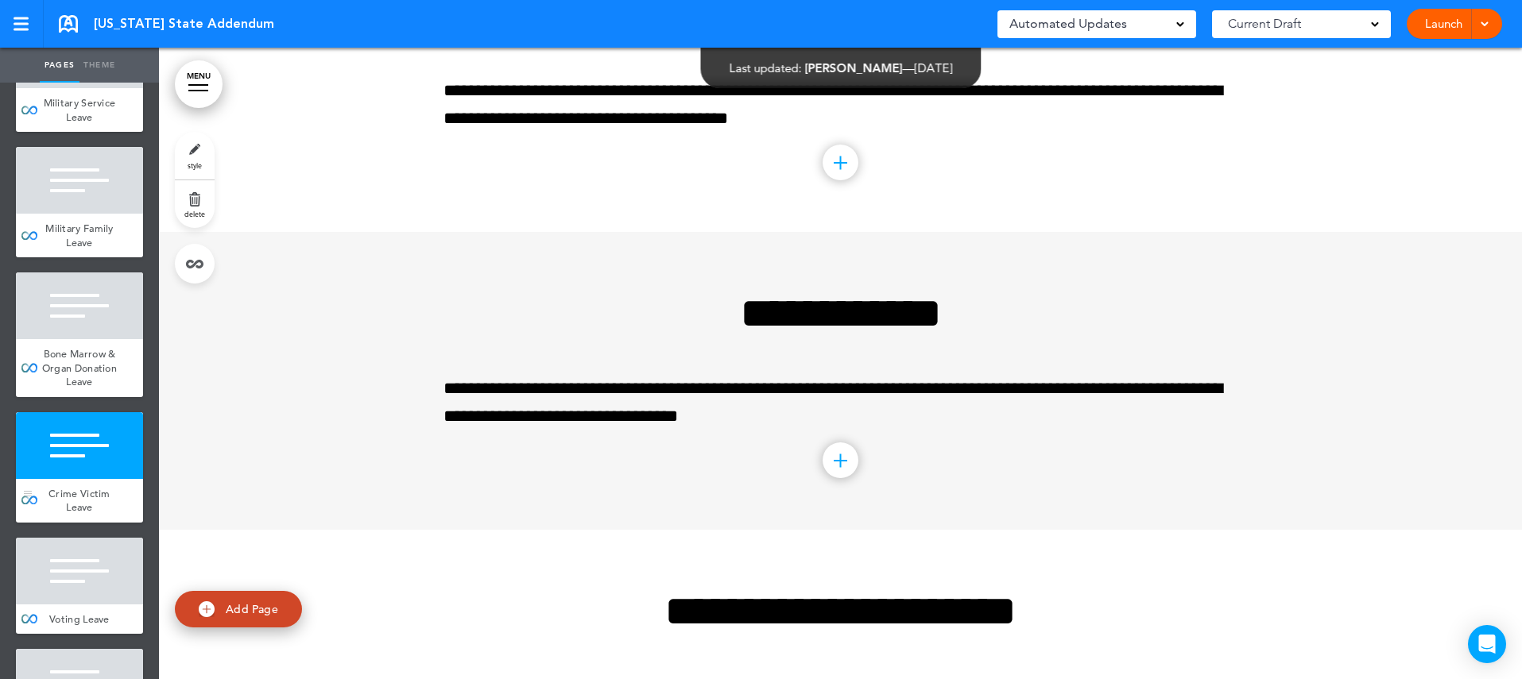
scroll to position [10739, 0]
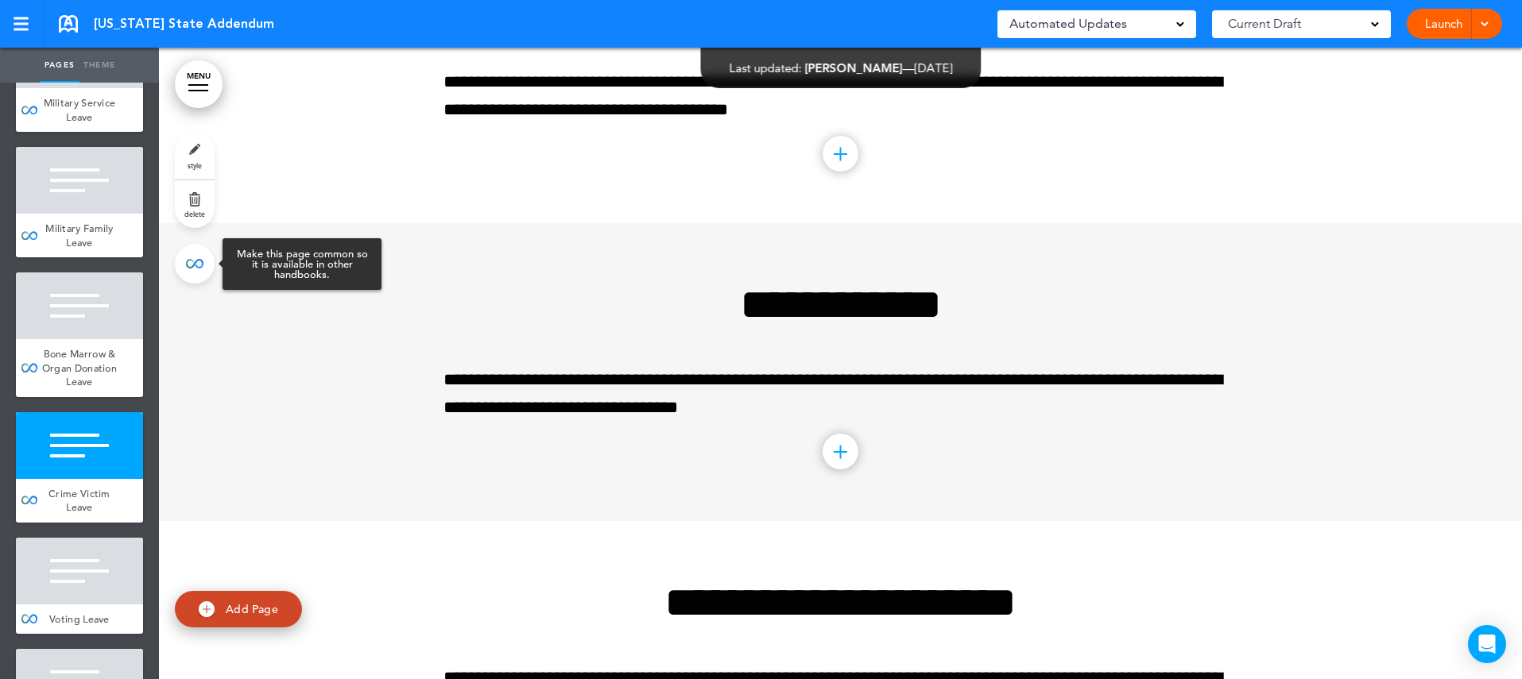
click at [203, 264] on link at bounding box center [195, 264] width 40 height 40
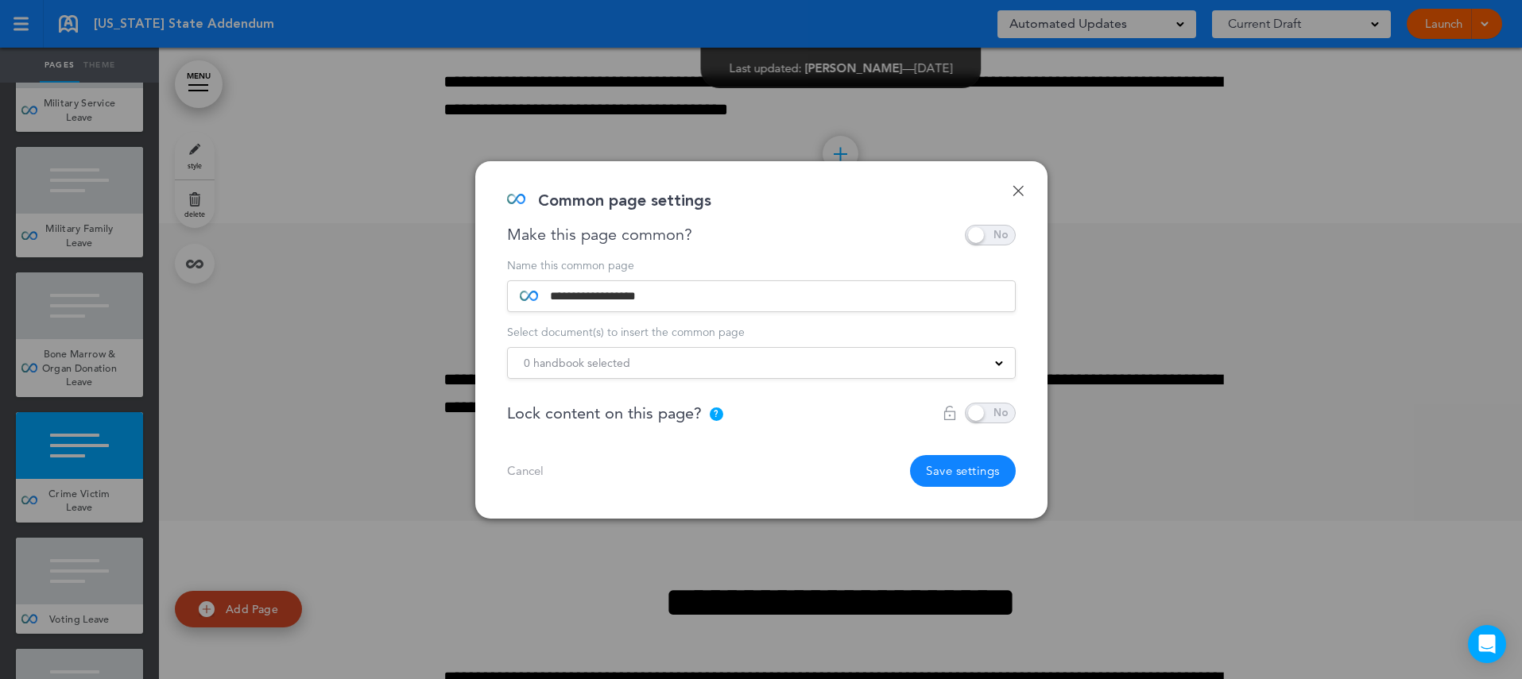
click at [596, 358] on span "0 handbook selected" at bounding box center [577, 363] width 106 height 22
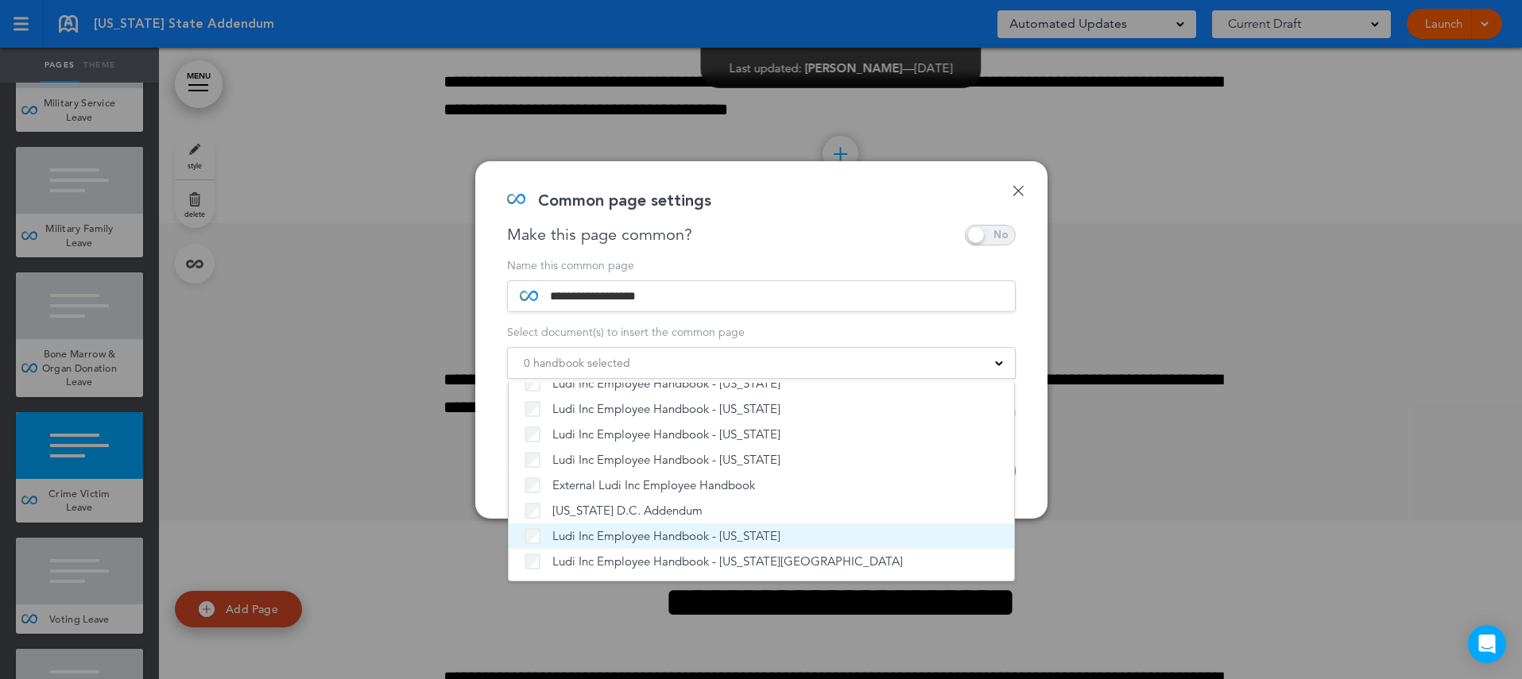
click at [606, 537] on span "Ludi Inc Employee Handbook - [US_STATE]" at bounding box center [666, 536] width 228 height 16
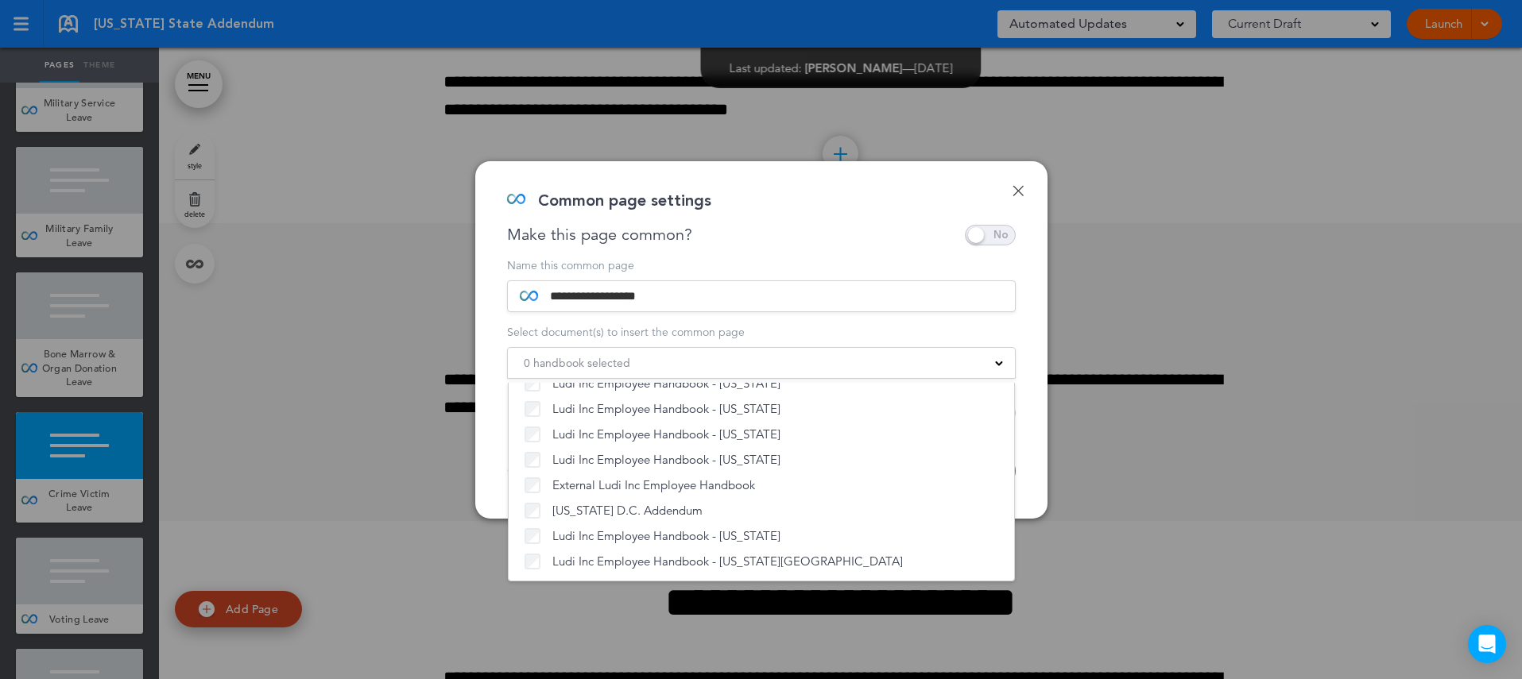
click at [1036, 493] on div "**********" at bounding box center [761, 340] width 572 height 358
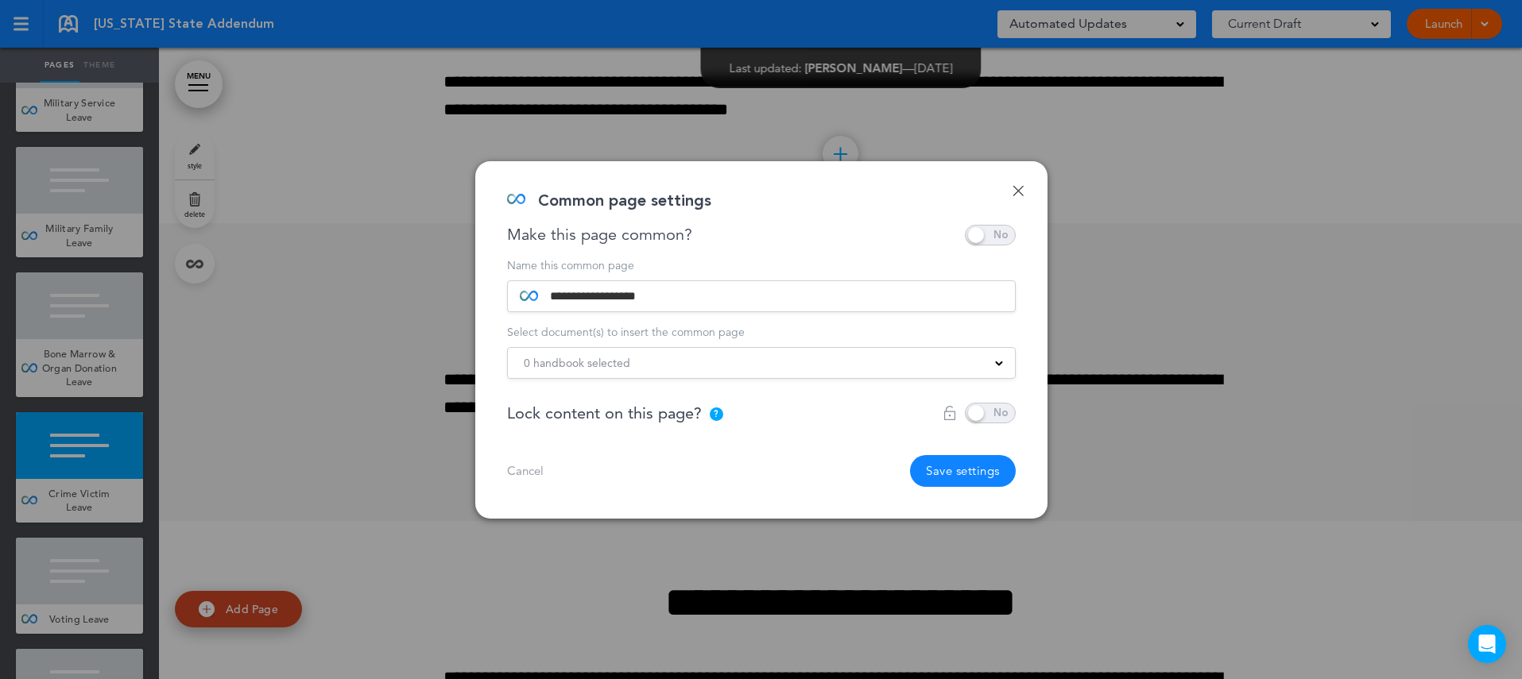
click at [999, 477] on button "Save settings" at bounding box center [963, 471] width 106 height 32
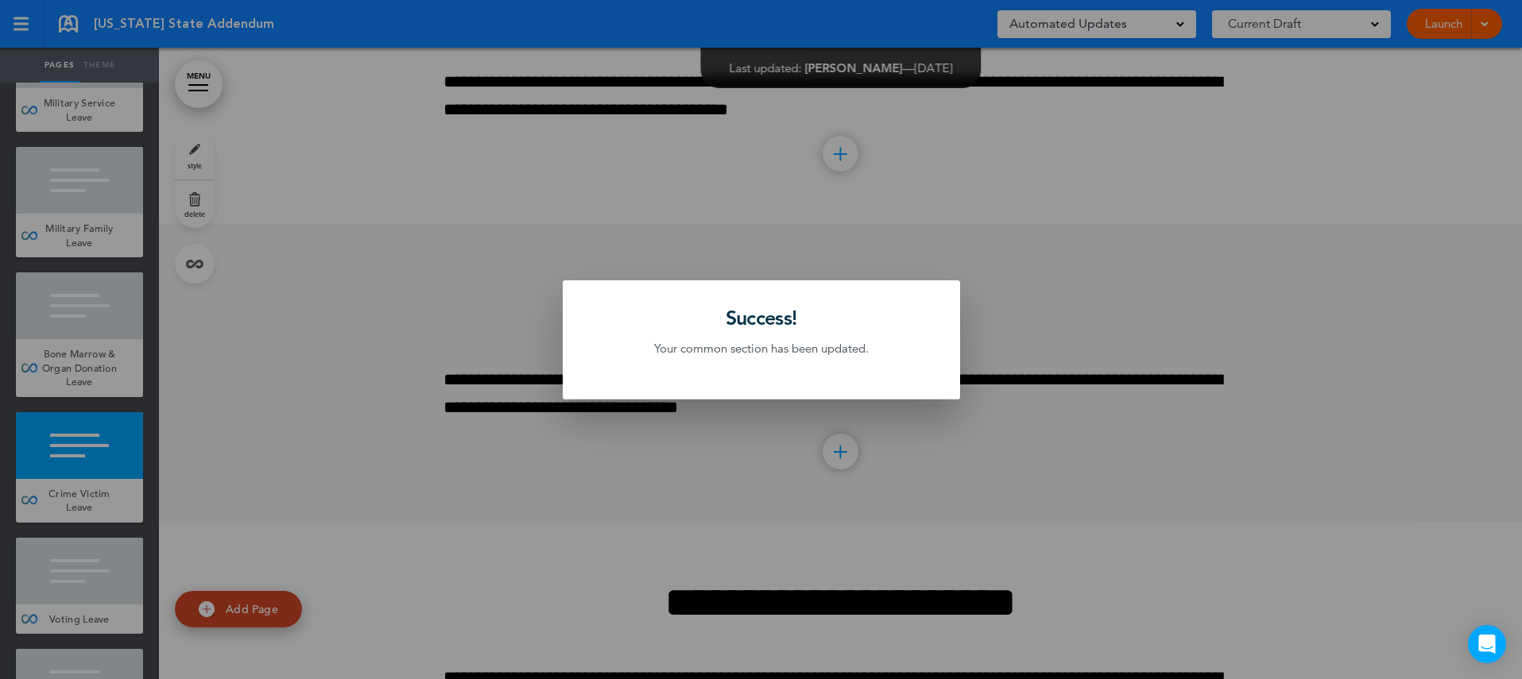
click at [123, 563] on div at bounding box center [761, 339] width 1522 height 679
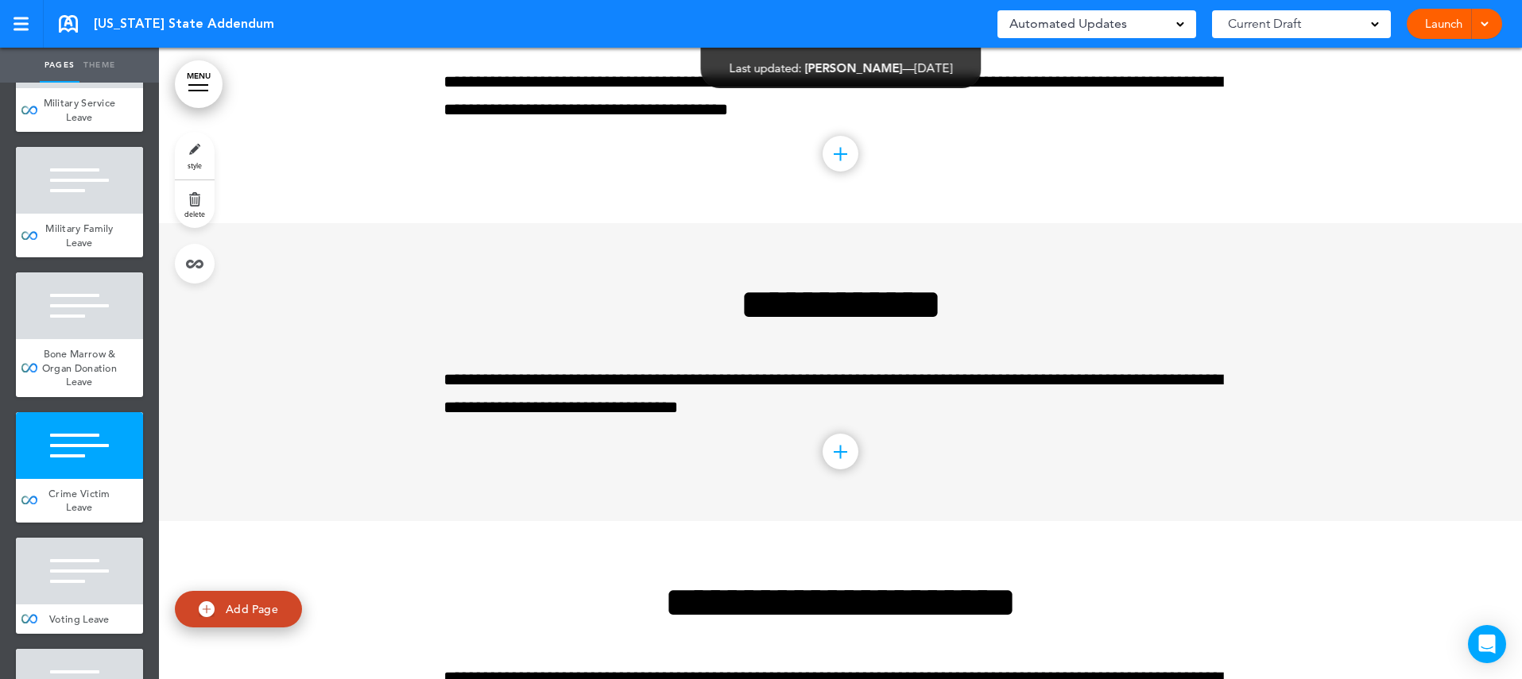
click at [123, 563] on div at bounding box center [79, 571] width 127 height 67
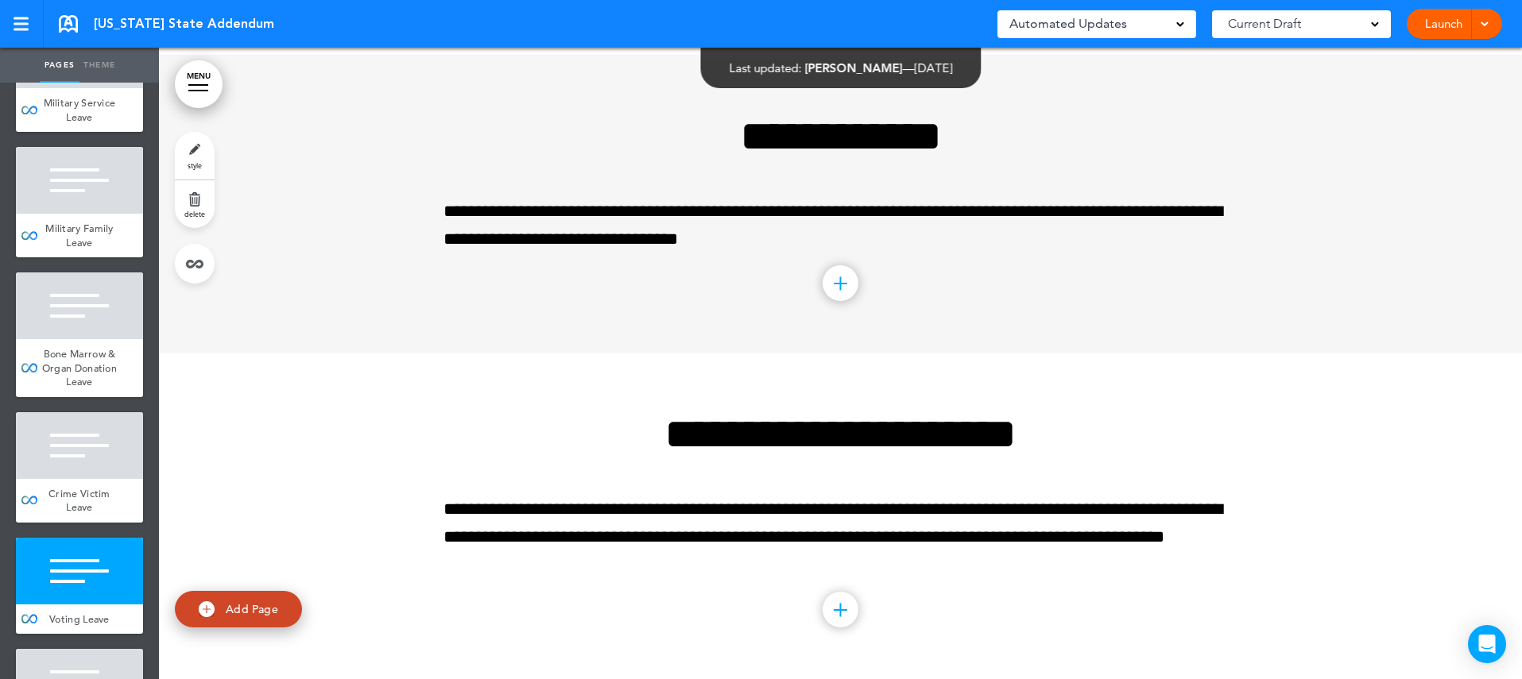
scroll to position [11030, 0]
click at [190, 257] on link at bounding box center [195, 264] width 40 height 40
type input "**********"
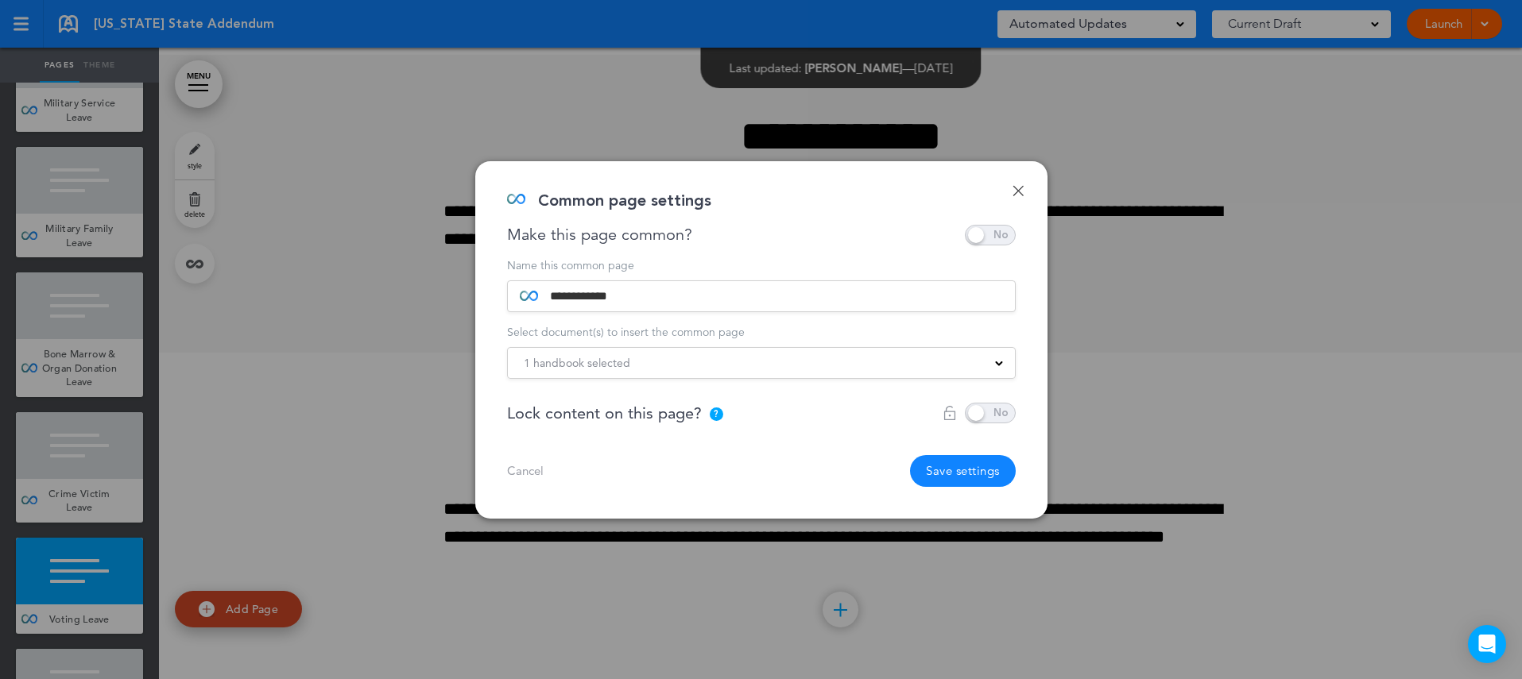
click at [805, 362] on div "1 handbook selected" at bounding box center [761, 362] width 507 height 17
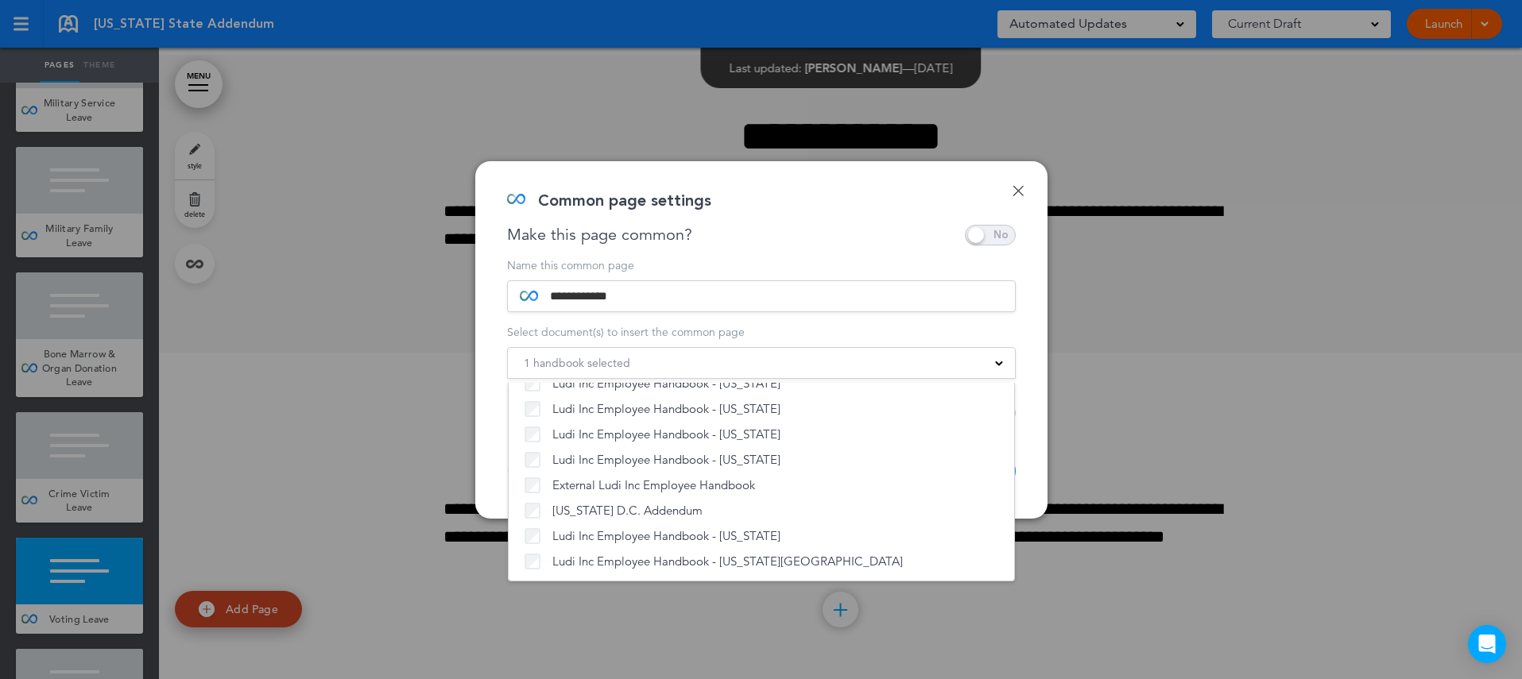
click at [1026, 446] on div "**********" at bounding box center [761, 340] width 572 height 358
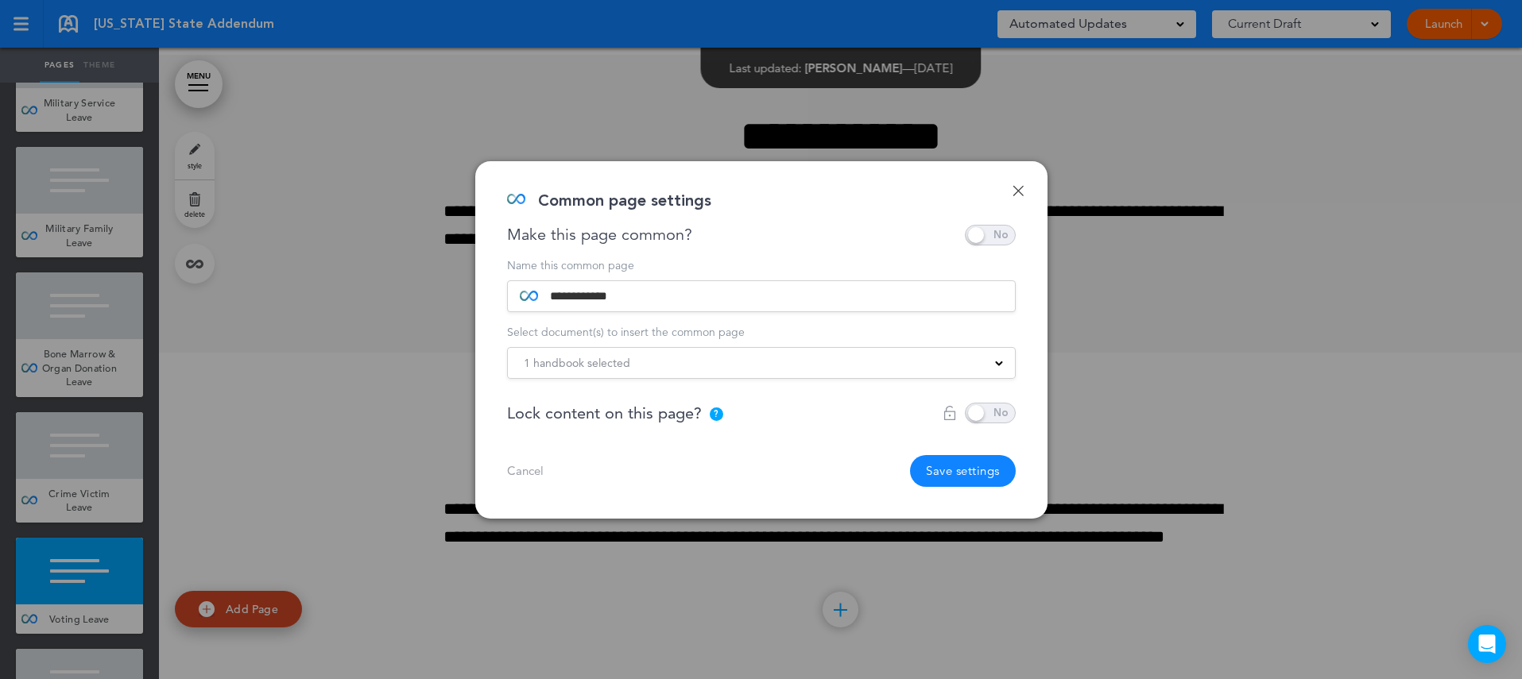
click at [944, 475] on button "Save settings" at bounding box center [963, 471] width 106 height 32
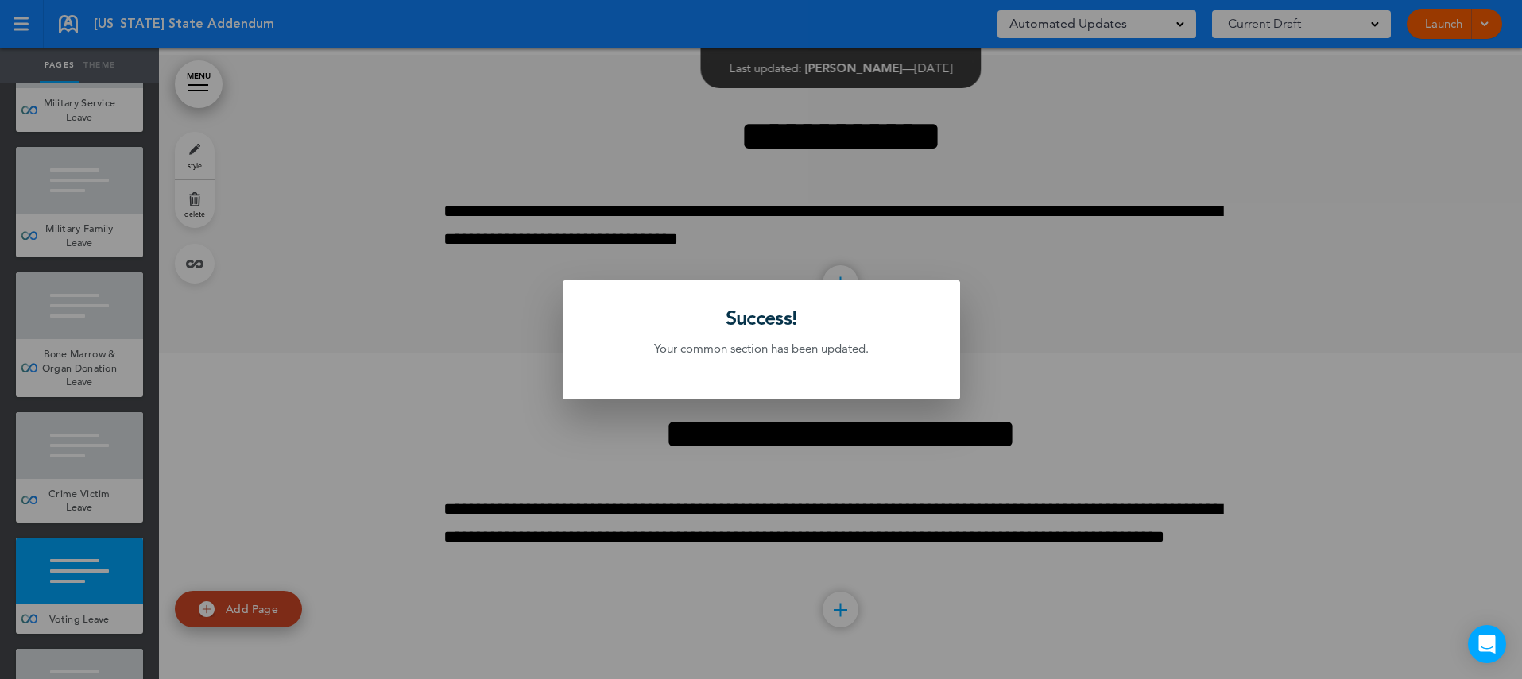
click at [101, 545] on div at bounding box center [761, 339] width 1522 height 679
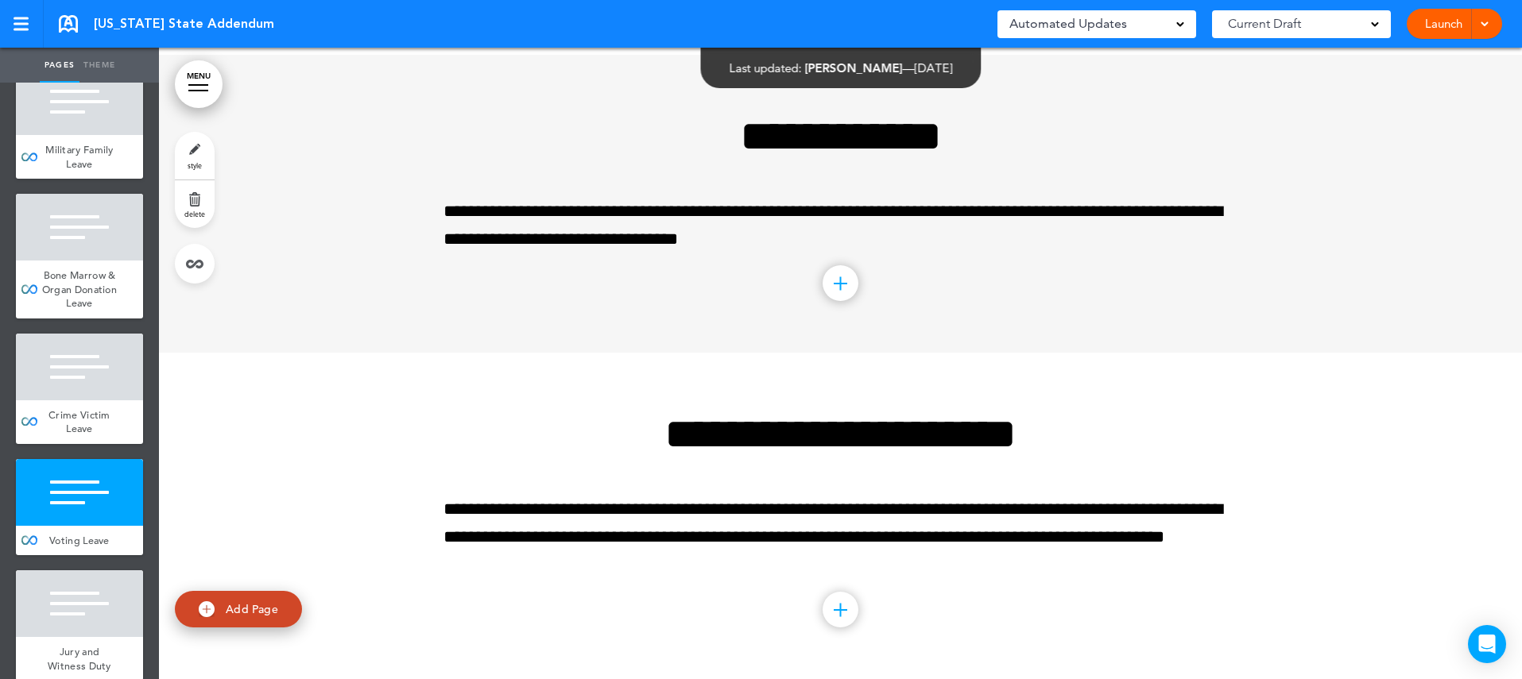
scroll to position [1946, 0]
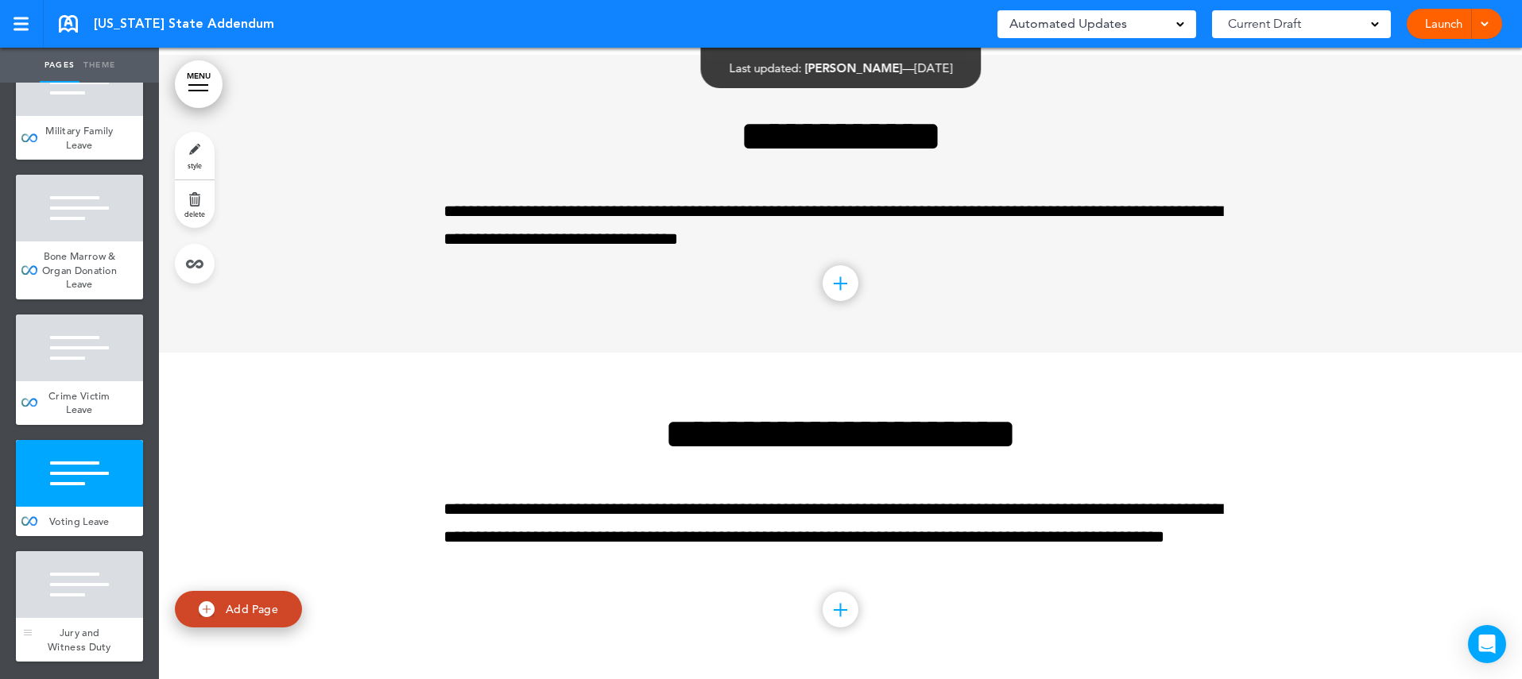
click at [119, 568] on div at bounding box center [79, 584] width 127 height 67
click at [111, 583] on div at bounding box center [79, 584] width 127 height 67
click at [196, 252] on link at bounding box center [195, 264] width 40 height 40
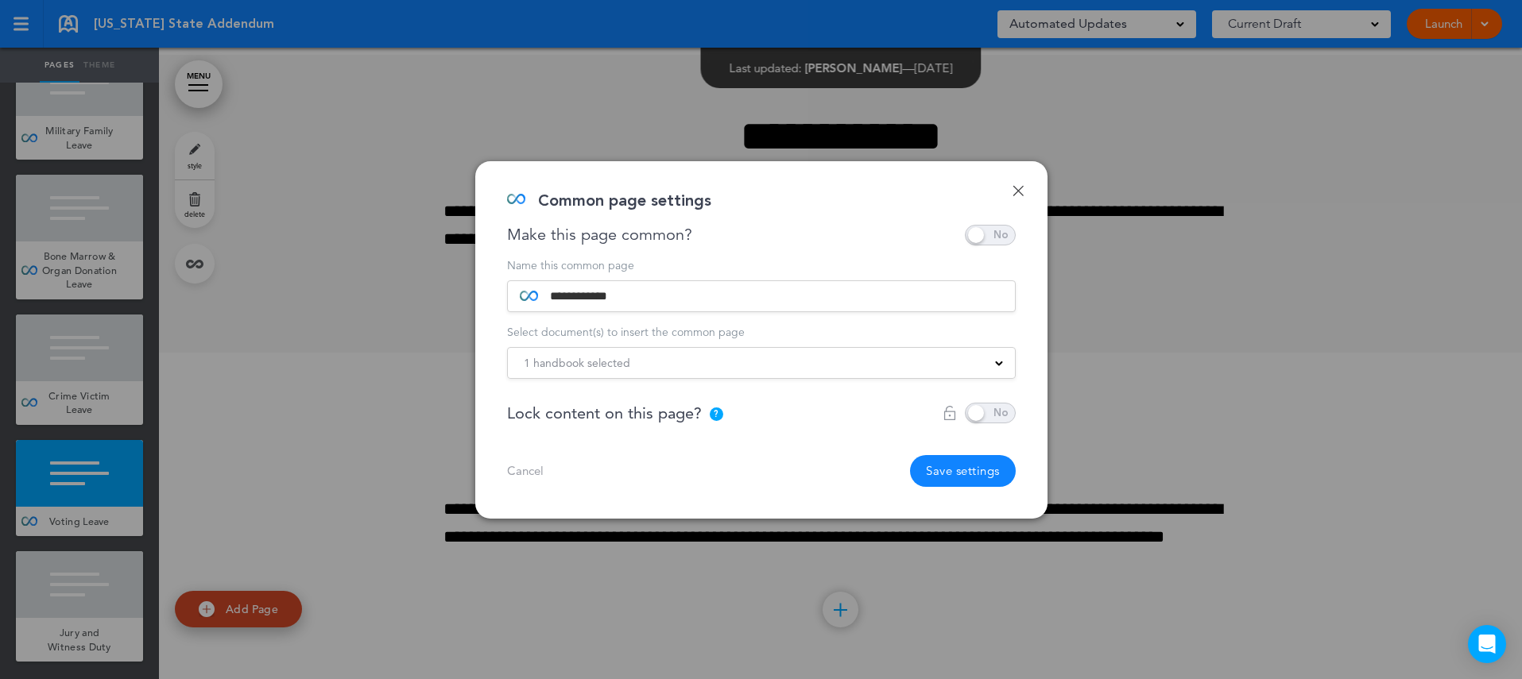
click at [660, 362] on div "1 handbook selected" at bounding box center [761, 362] width 507 height 17
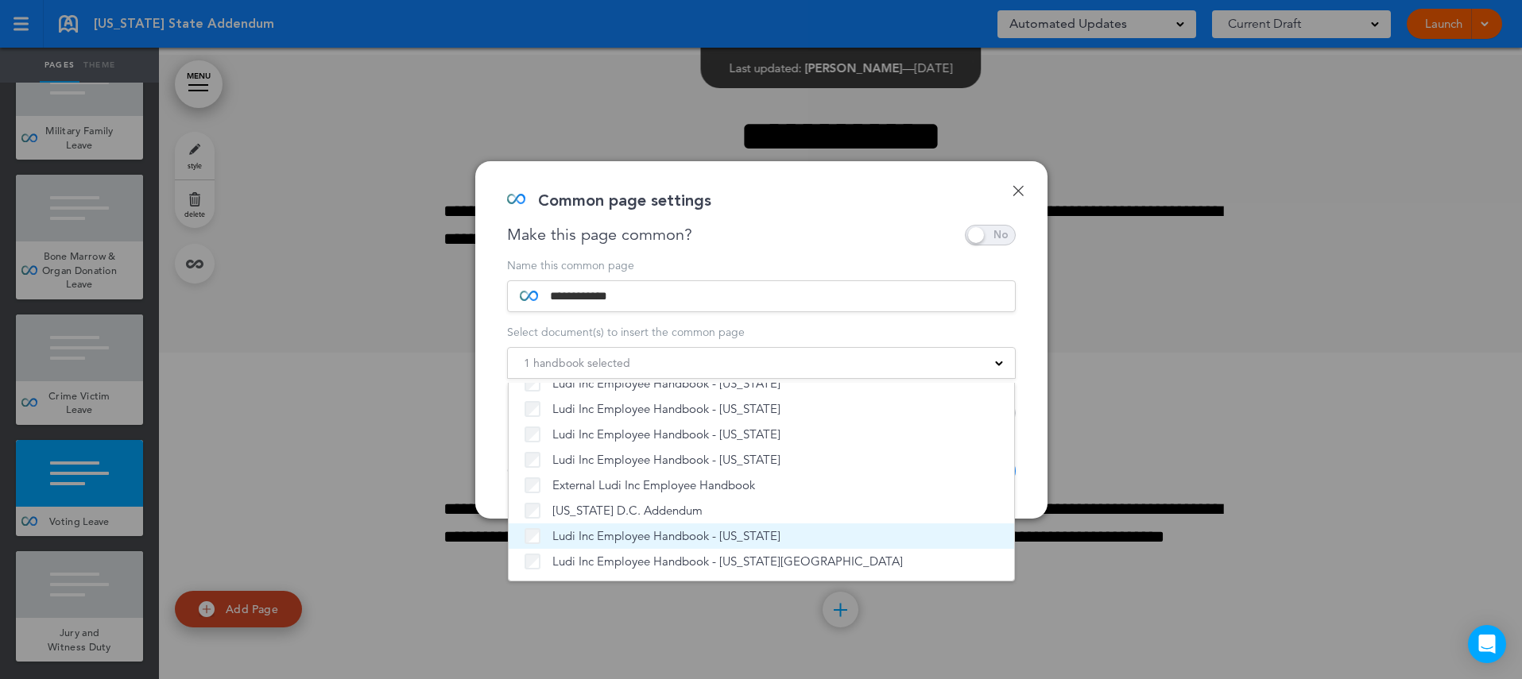
click at [615, 540] on span "Ludi Inc Employee Handbook - [US_STATE]" at bounding box center [666, 536] width 228 height 16
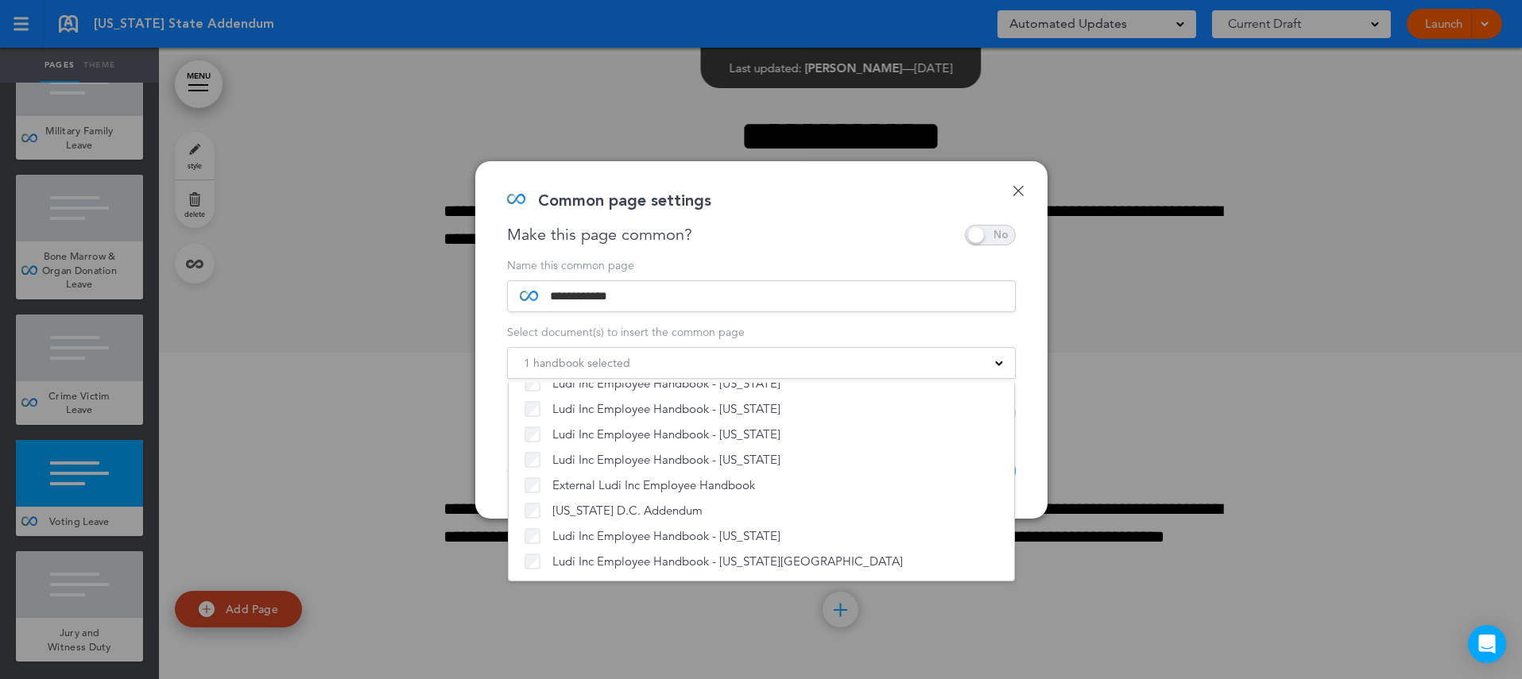
click at [1033, 477] on div "**********" at bounding box center [761, 340] width 572 height 358
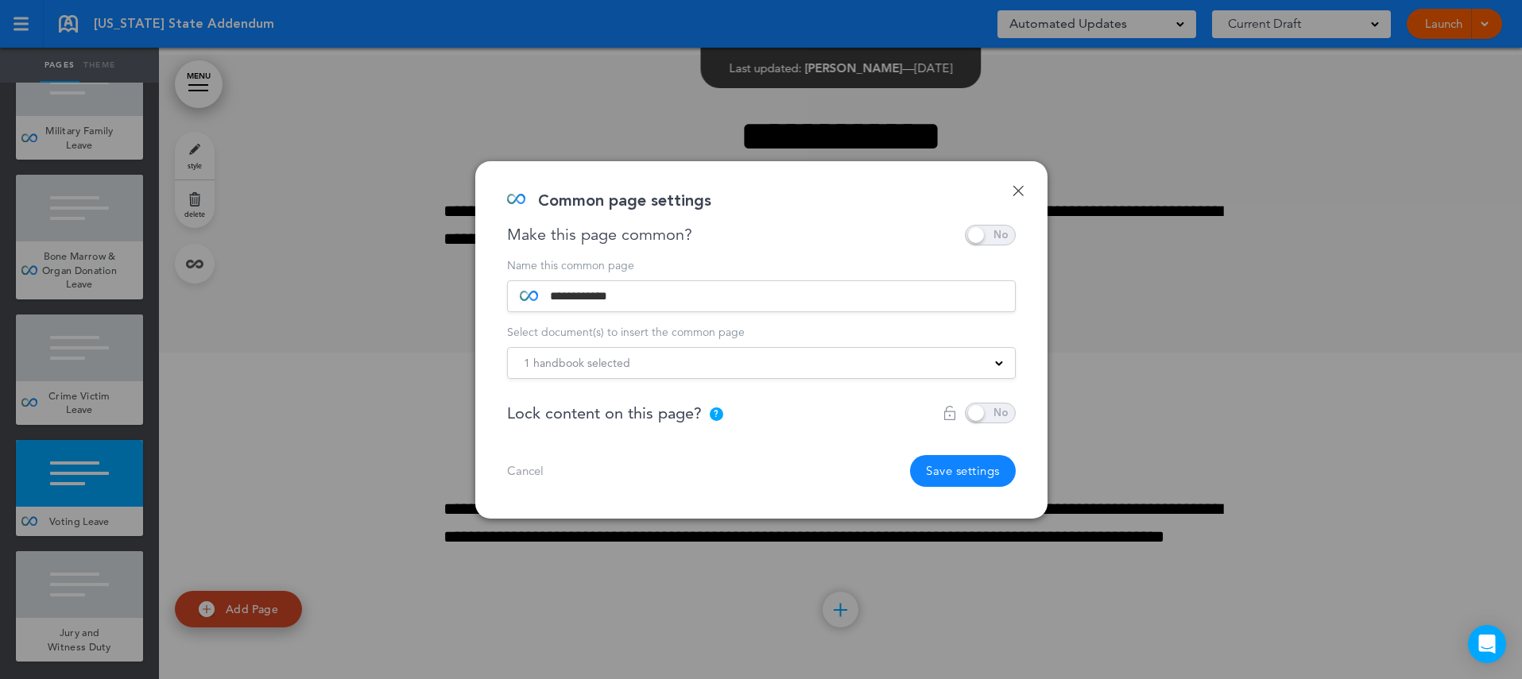
click at [962, 467] on button "Save settings" at bounding box center [963, 471] width 106 height 32
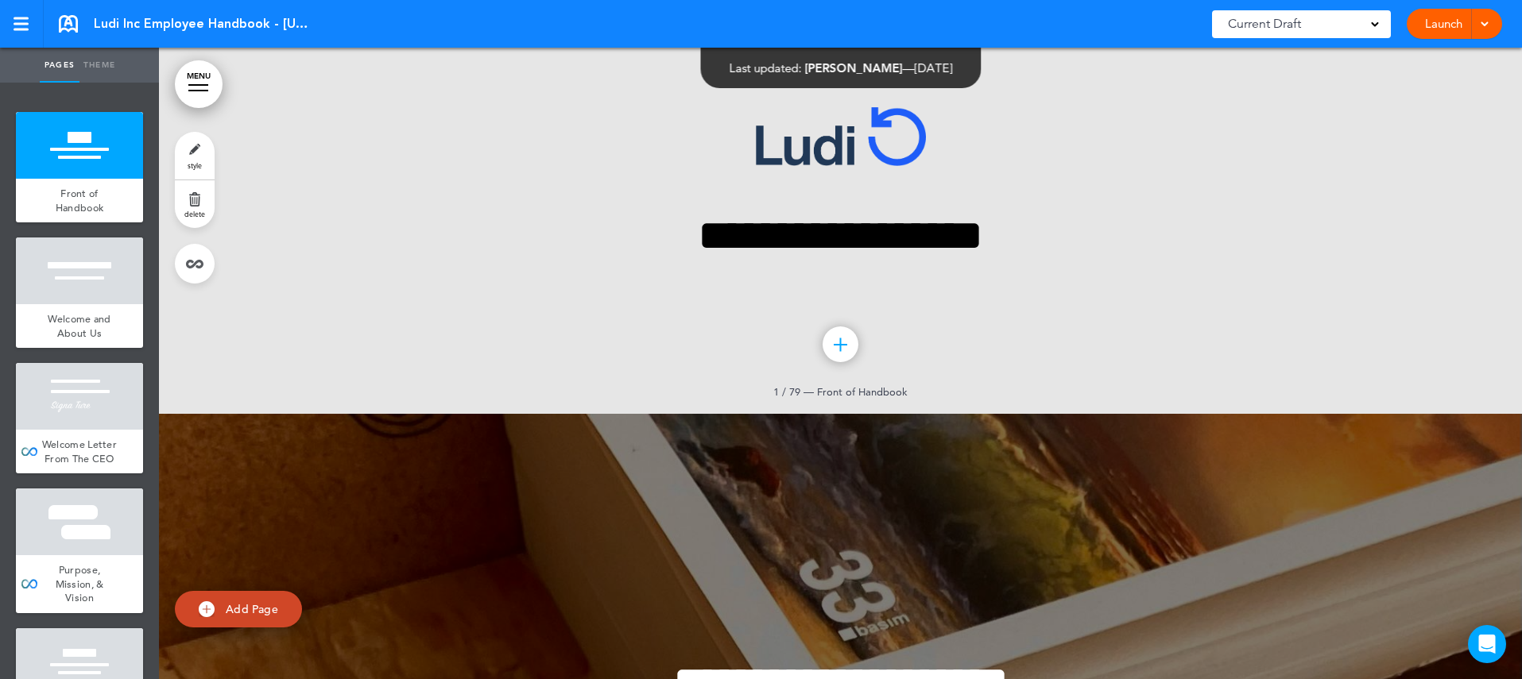
click at [199, 90] on div at bounding box center [198, 91] width 20 height 2
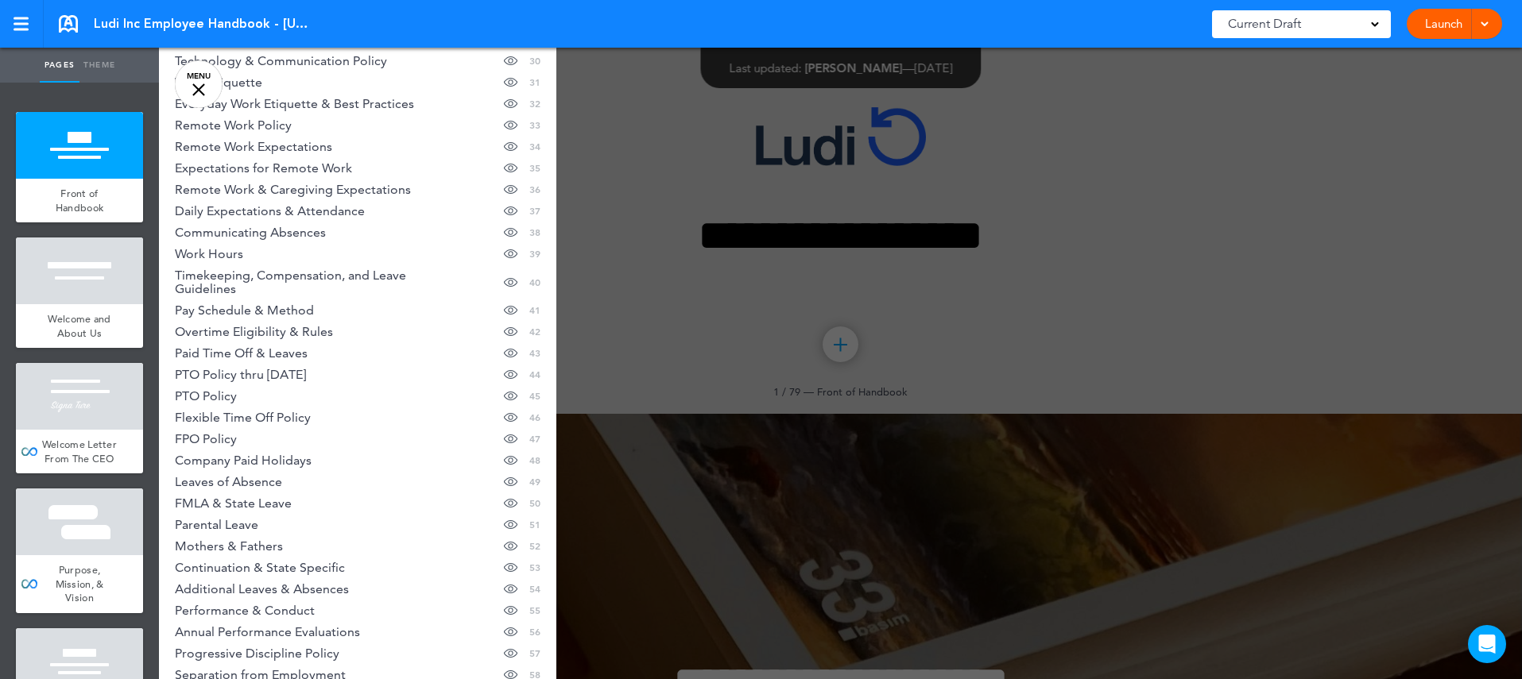
scroll to position [768, 0]
click at [232, 520] on span "Parental Leave" at bounding box center [216, 524] width 83 height 14
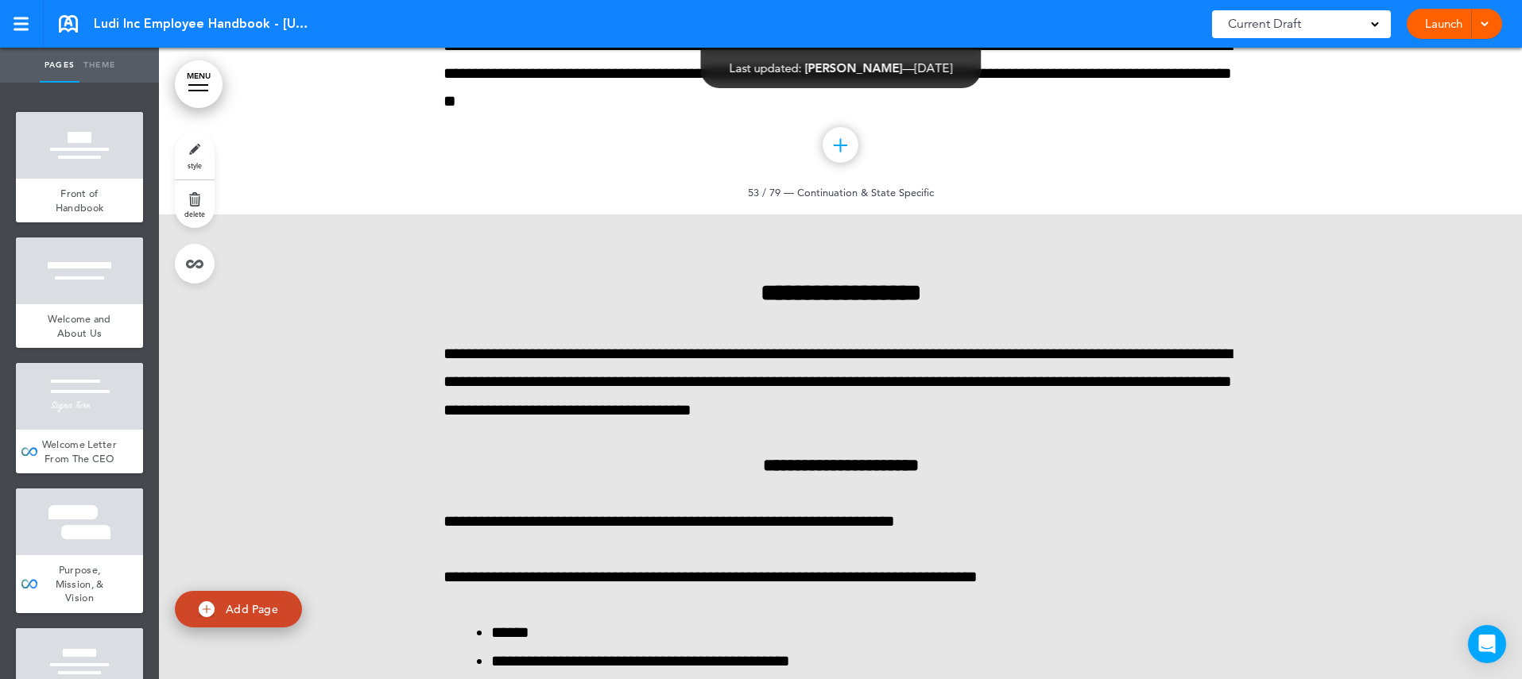
scroll to position [60256, 0]
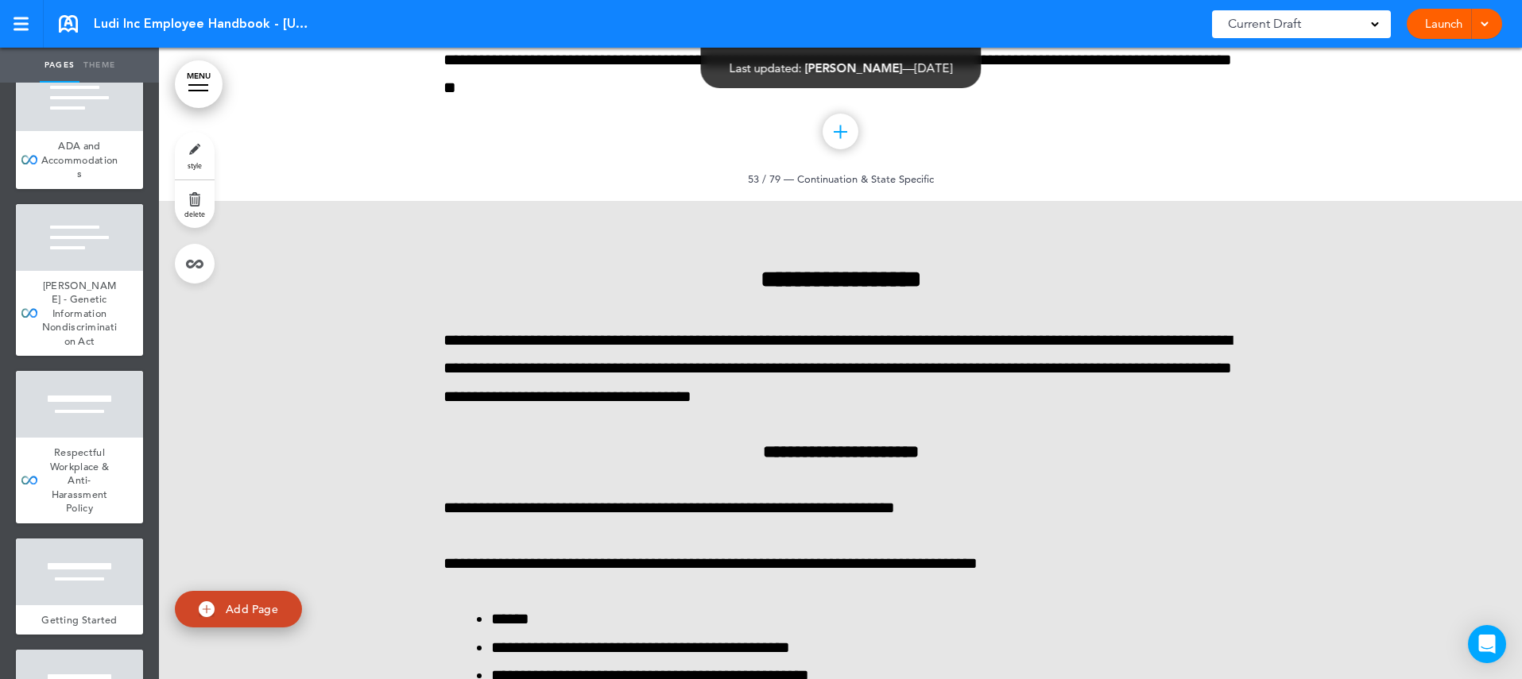
scroll to position [2109, 0]
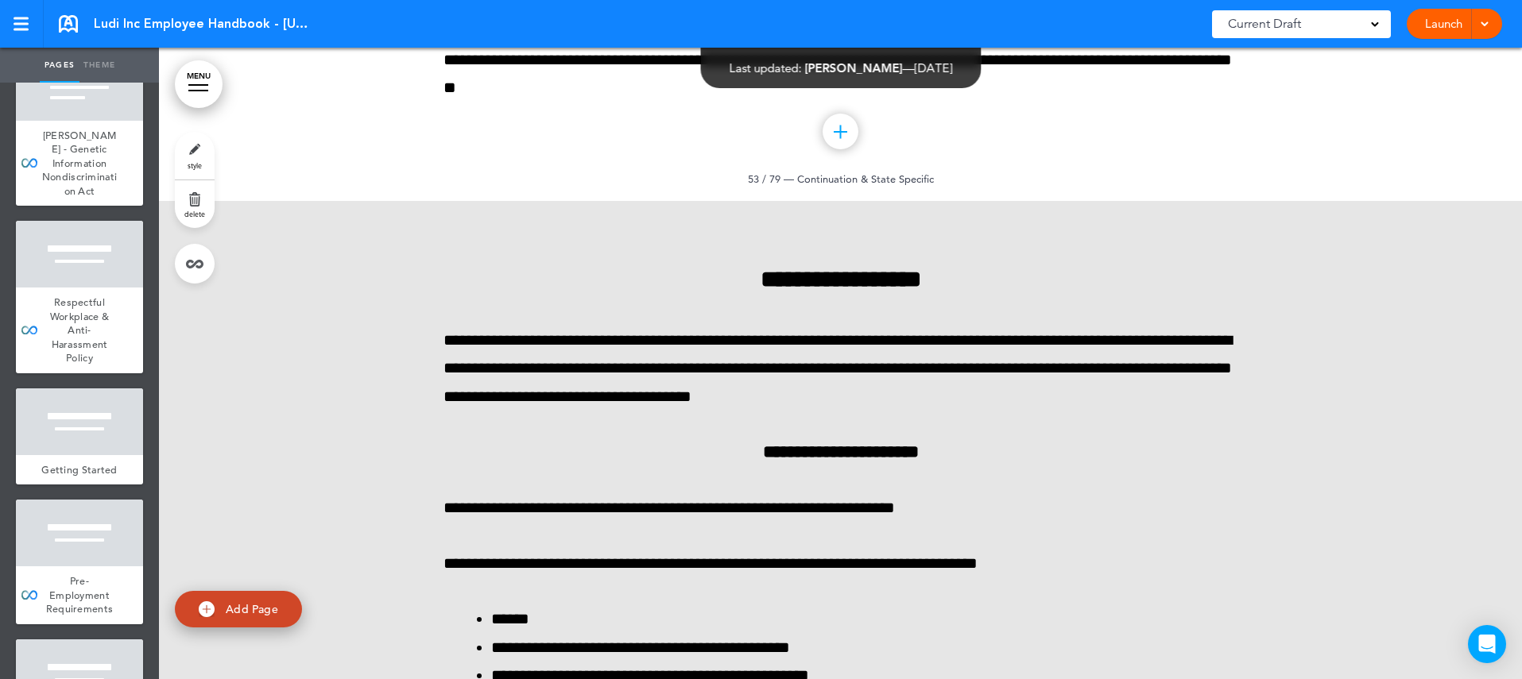
click at [202, 87] on link "MENU" at bounding box center [199, 84] width 48 height 48
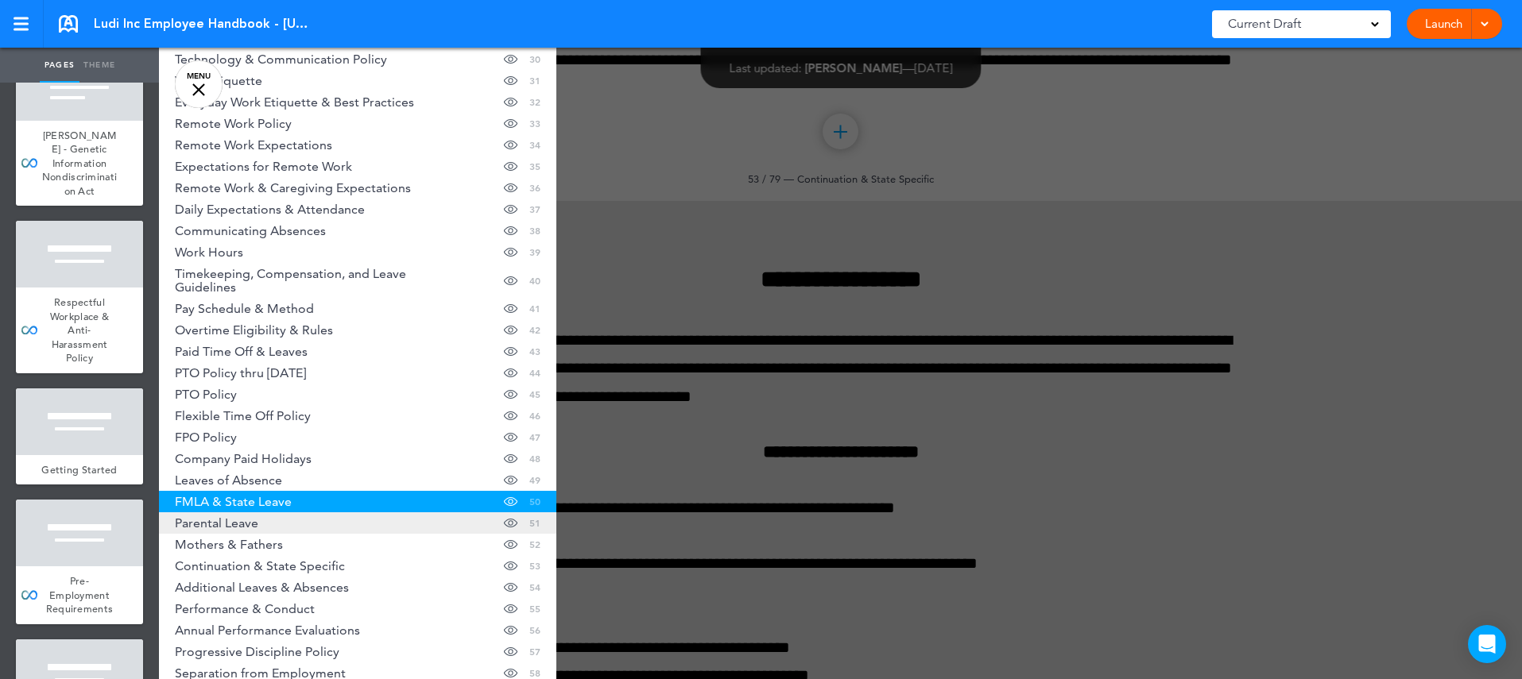
click at [229, 526] on span "Parental Leave" at bounding box center [216, 524] width 83 height 14
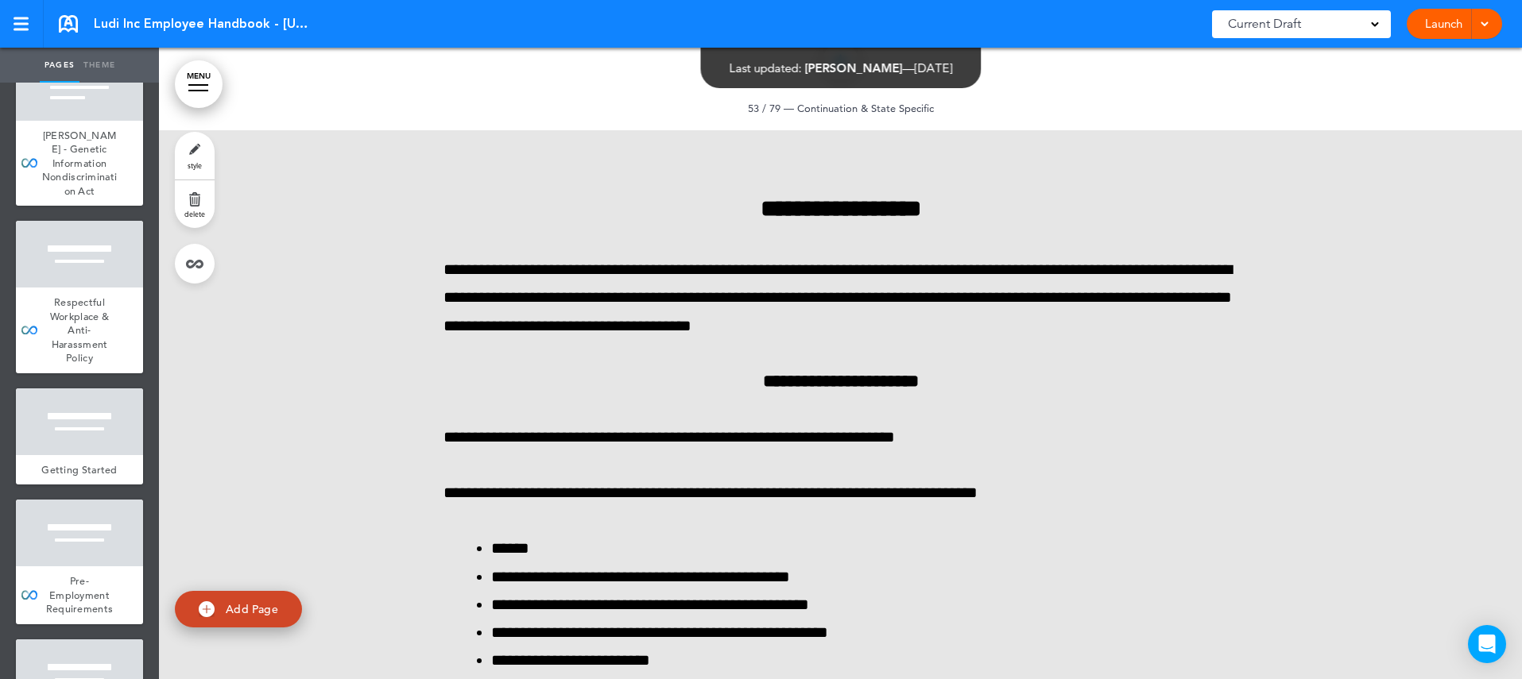
scroll to position [60324, 0]
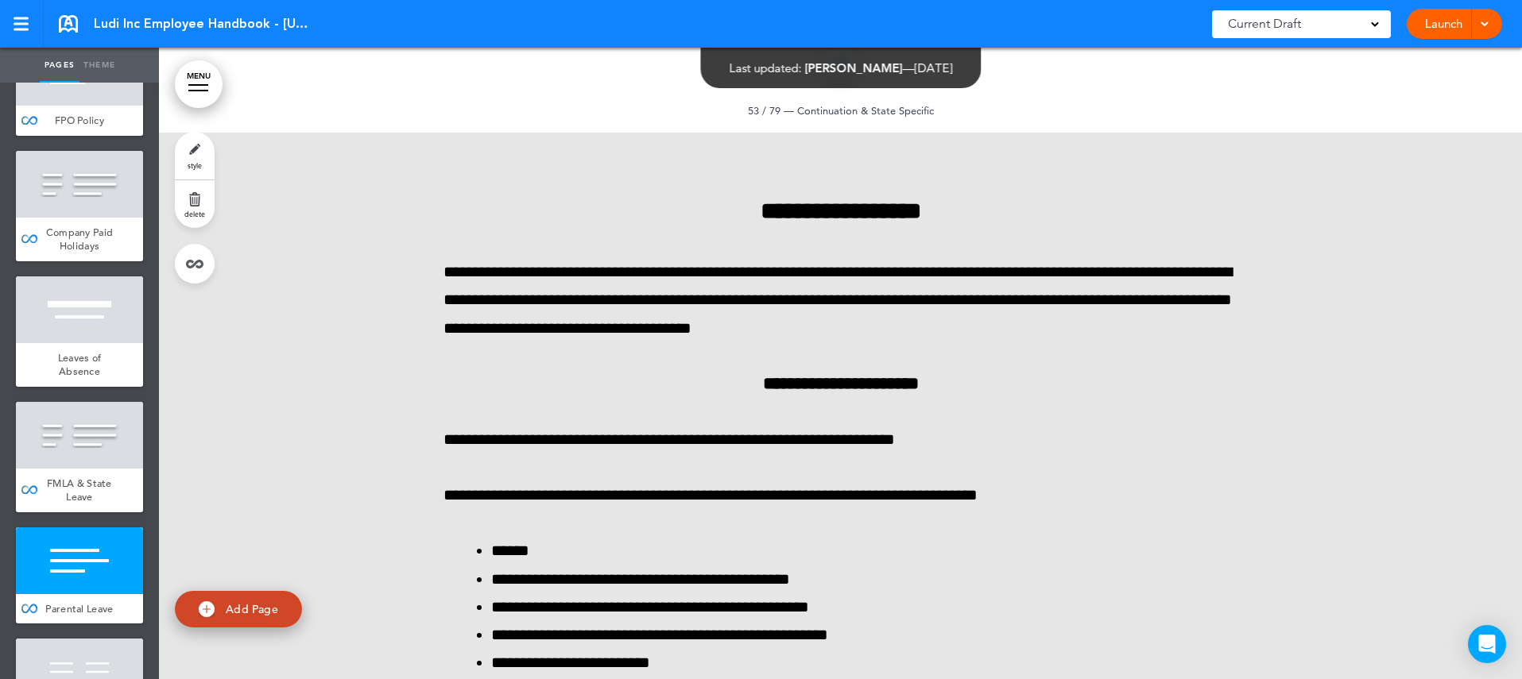
scroll to position [6214, 0]
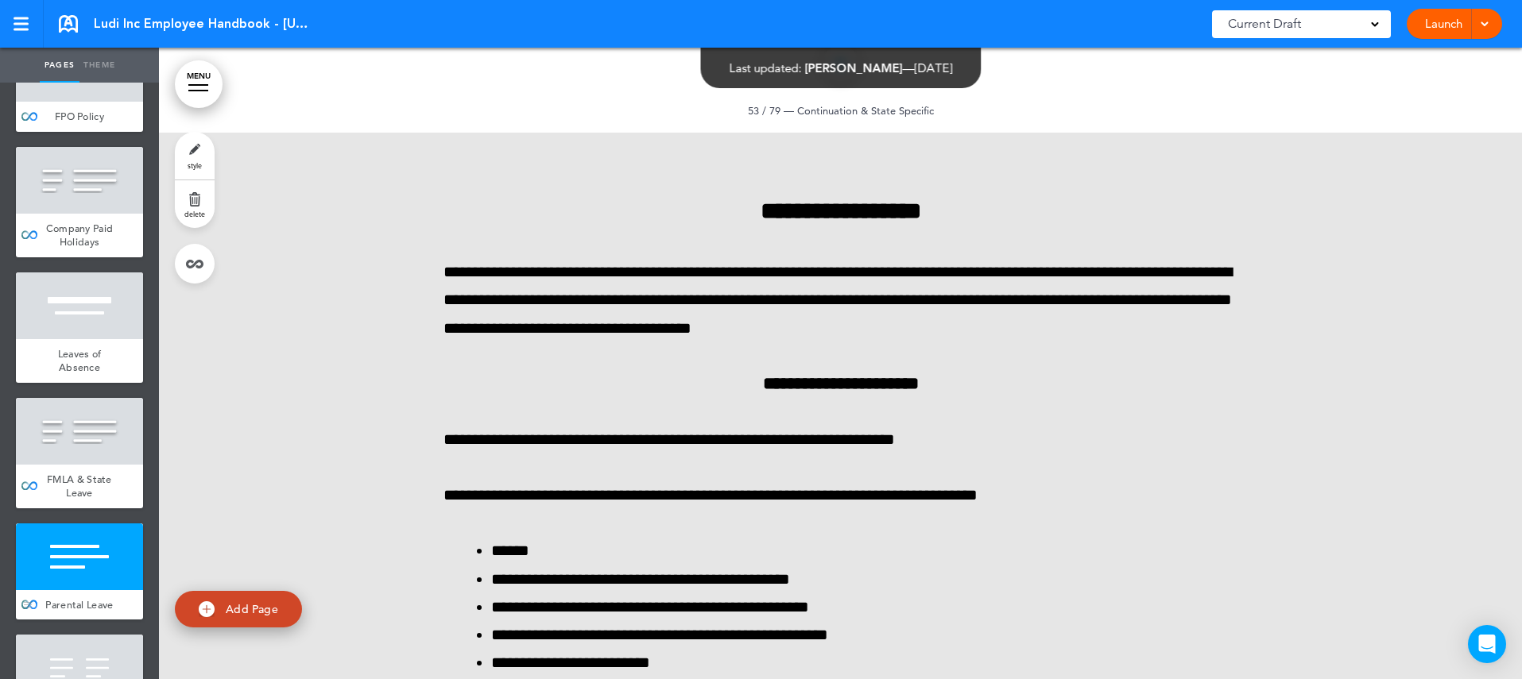
click at [107, 524] on div at bounding box center [79, 557] width 127 height 67
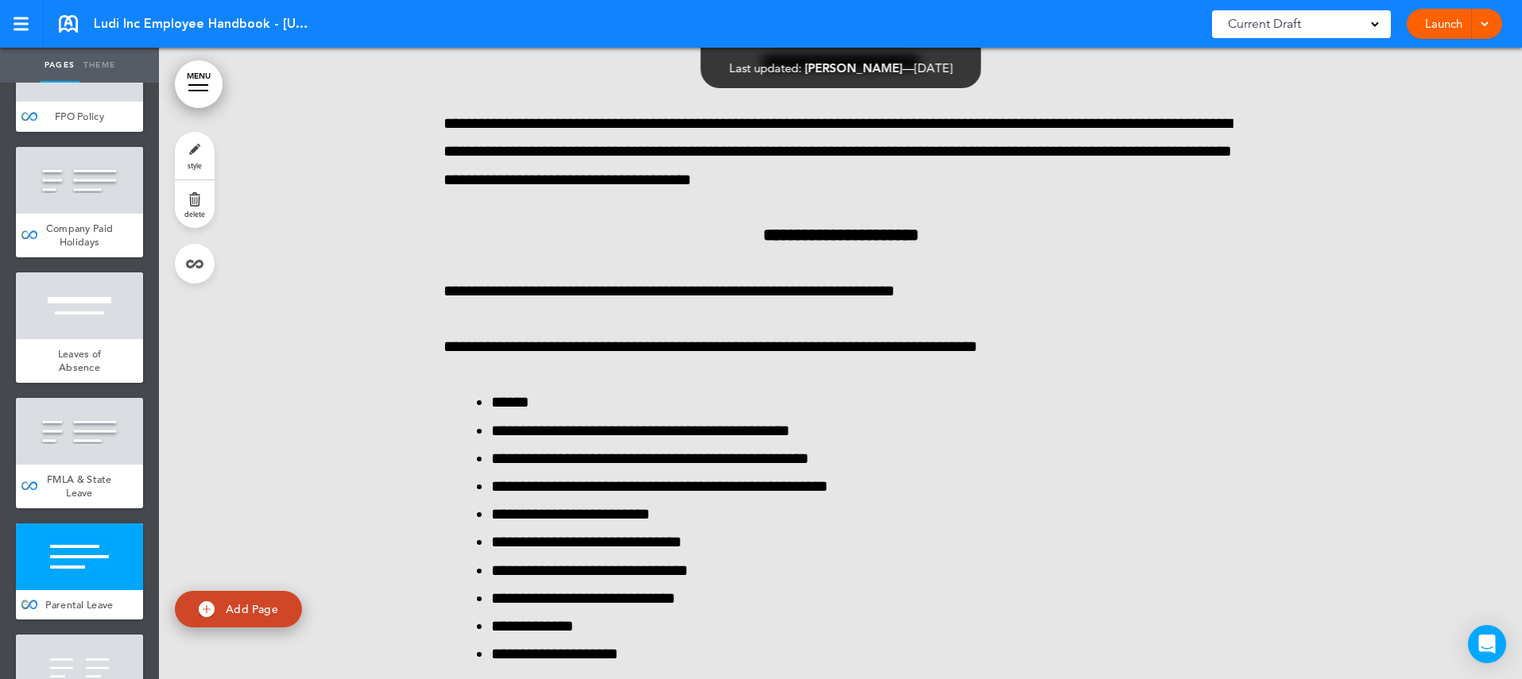
scroll to position [60476, 0]
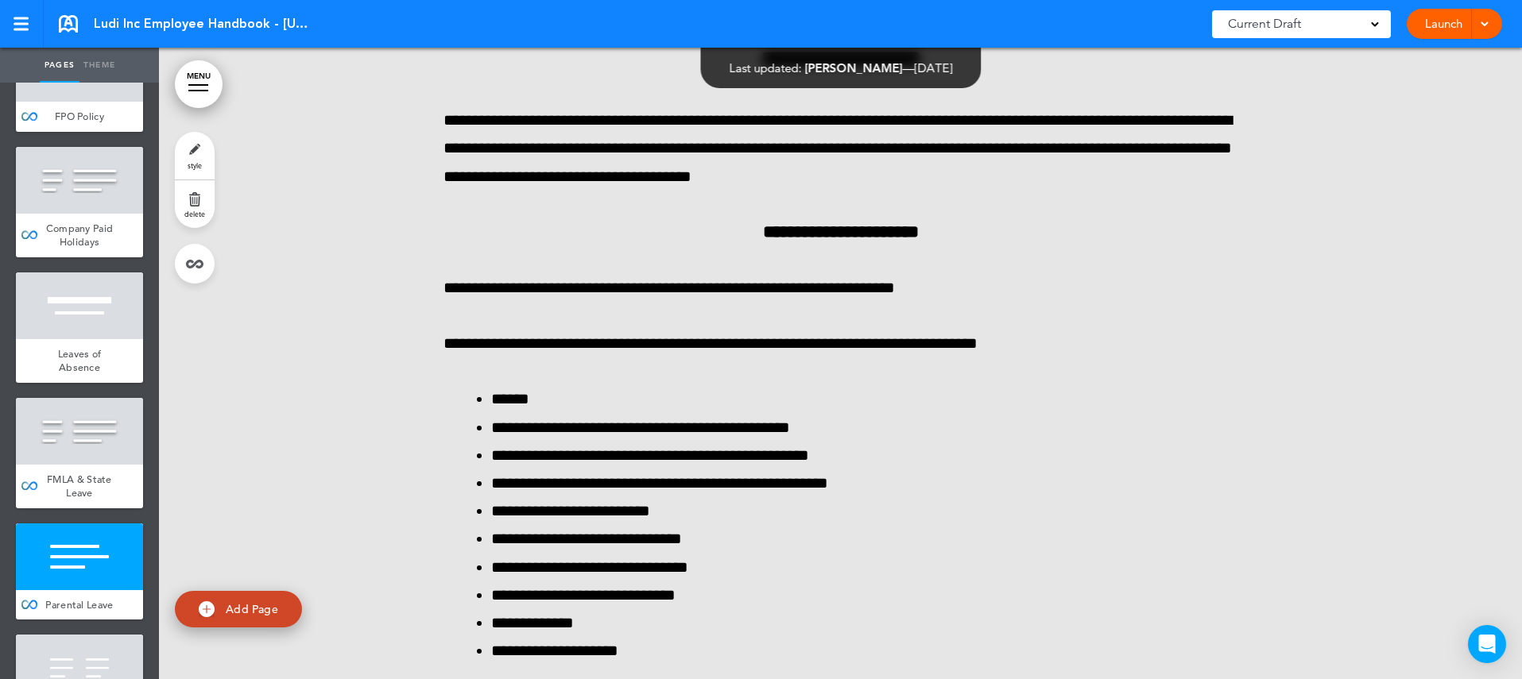
click at [196, 201] on link "delete" at bounding box center [195, 204] width 40 height 48
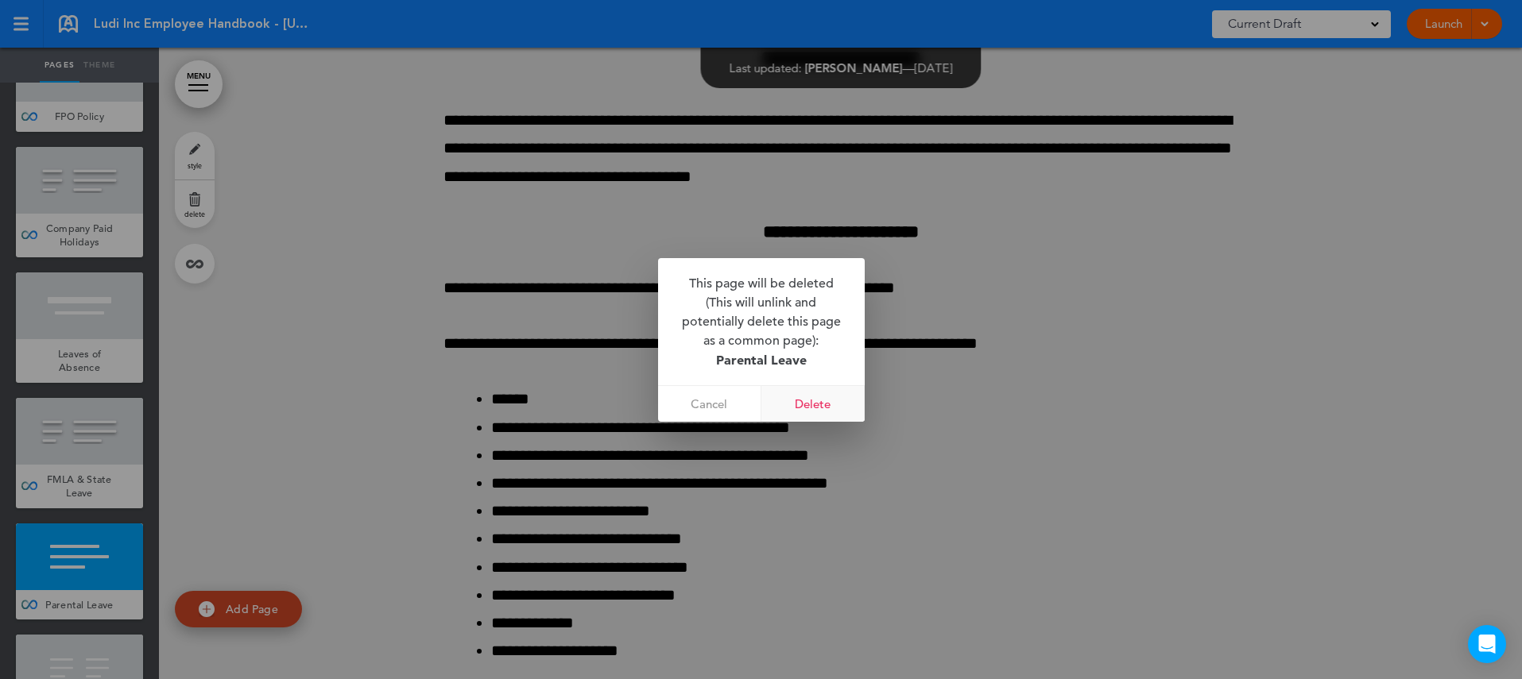
click at [796, 406] on link "Delete" at bounding box center [812, 404] width 103 height 36
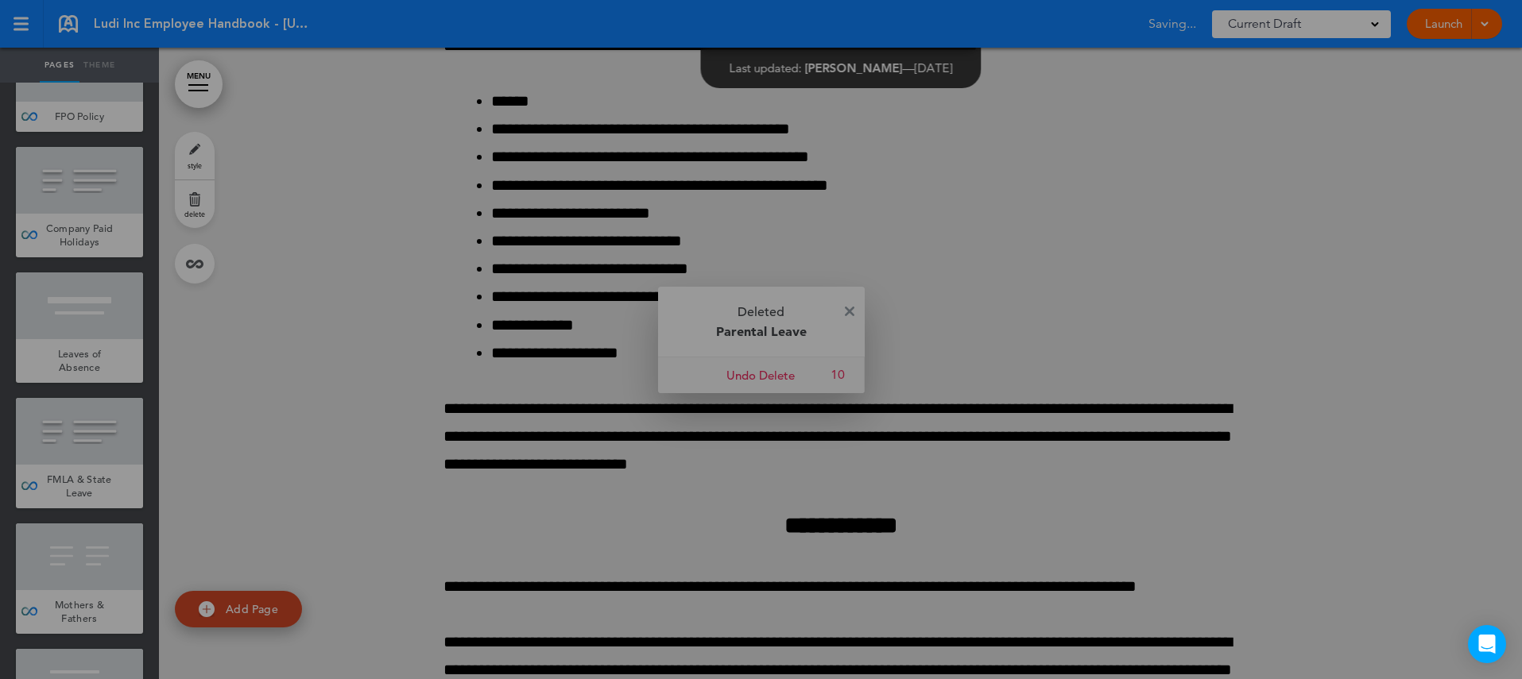
scroll to position [60178, 0]
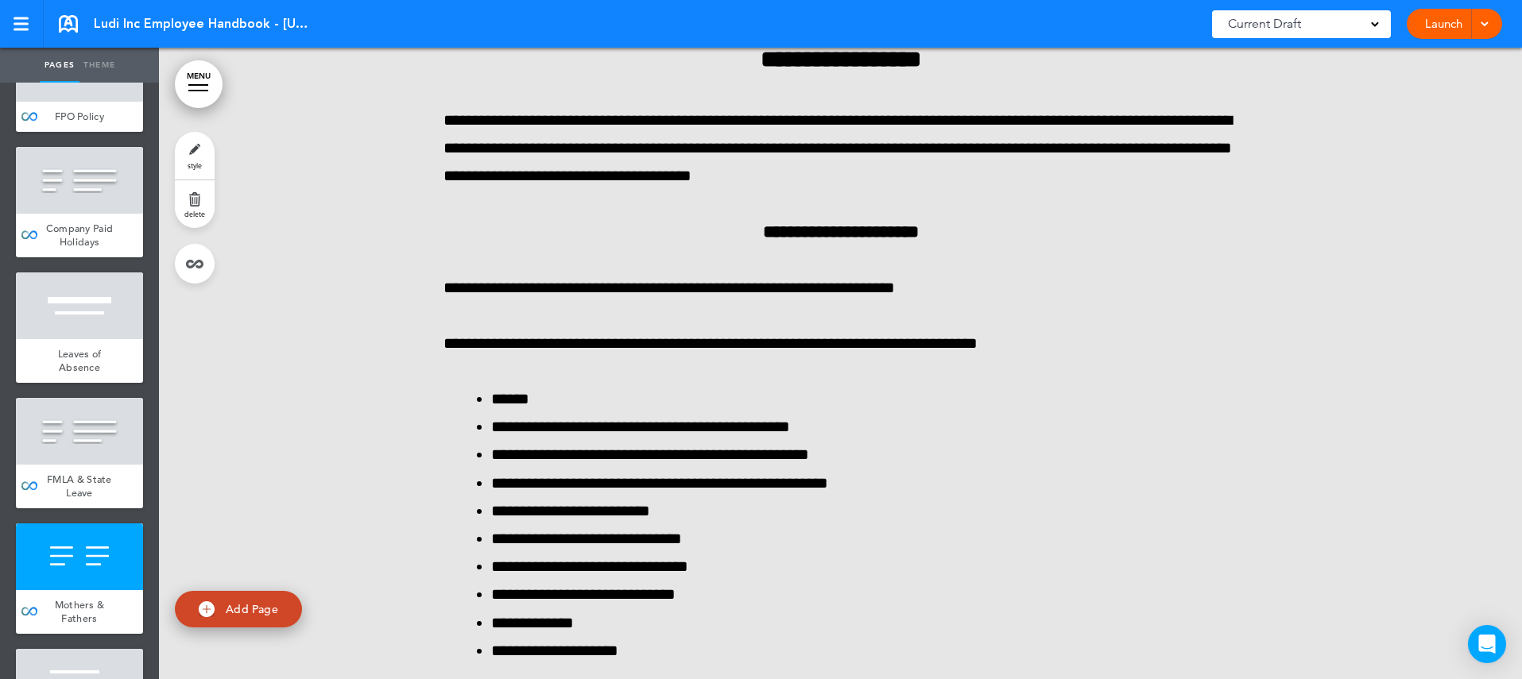
click at [242, 606] on span "Add Page" at bounding box center [252, 609] width 52 height 14
type input "********"
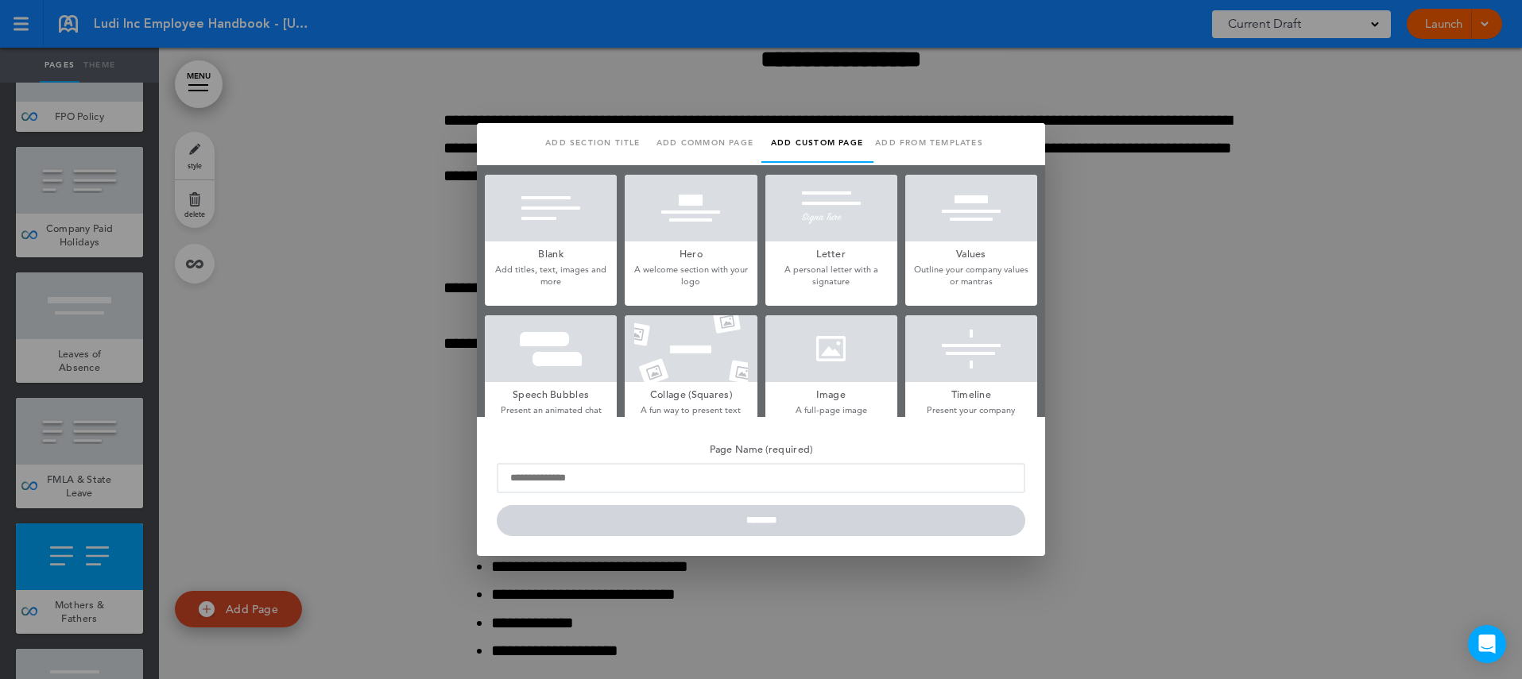
click at [706, 141] on link "Add common page" at bounding box center [705, 143] width 112 height 40
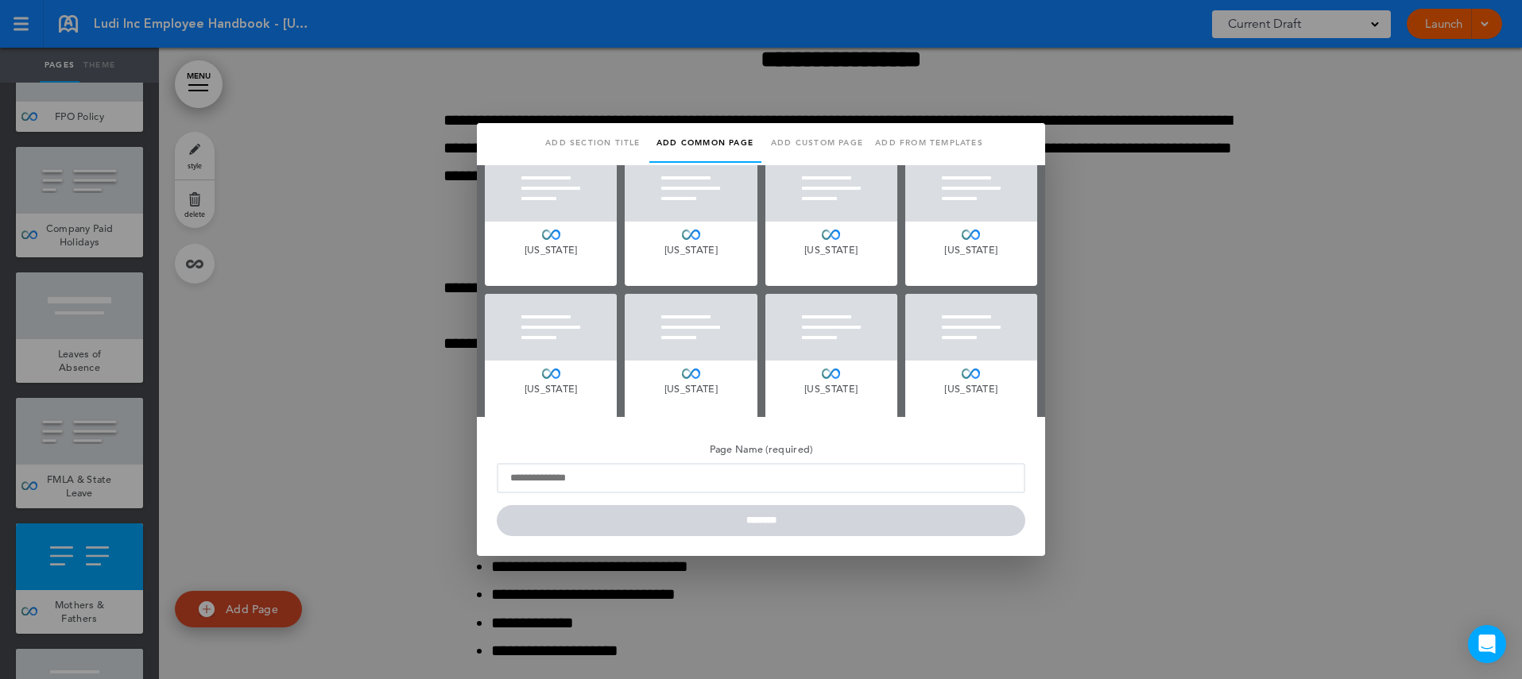
scroll to position [155, 0]
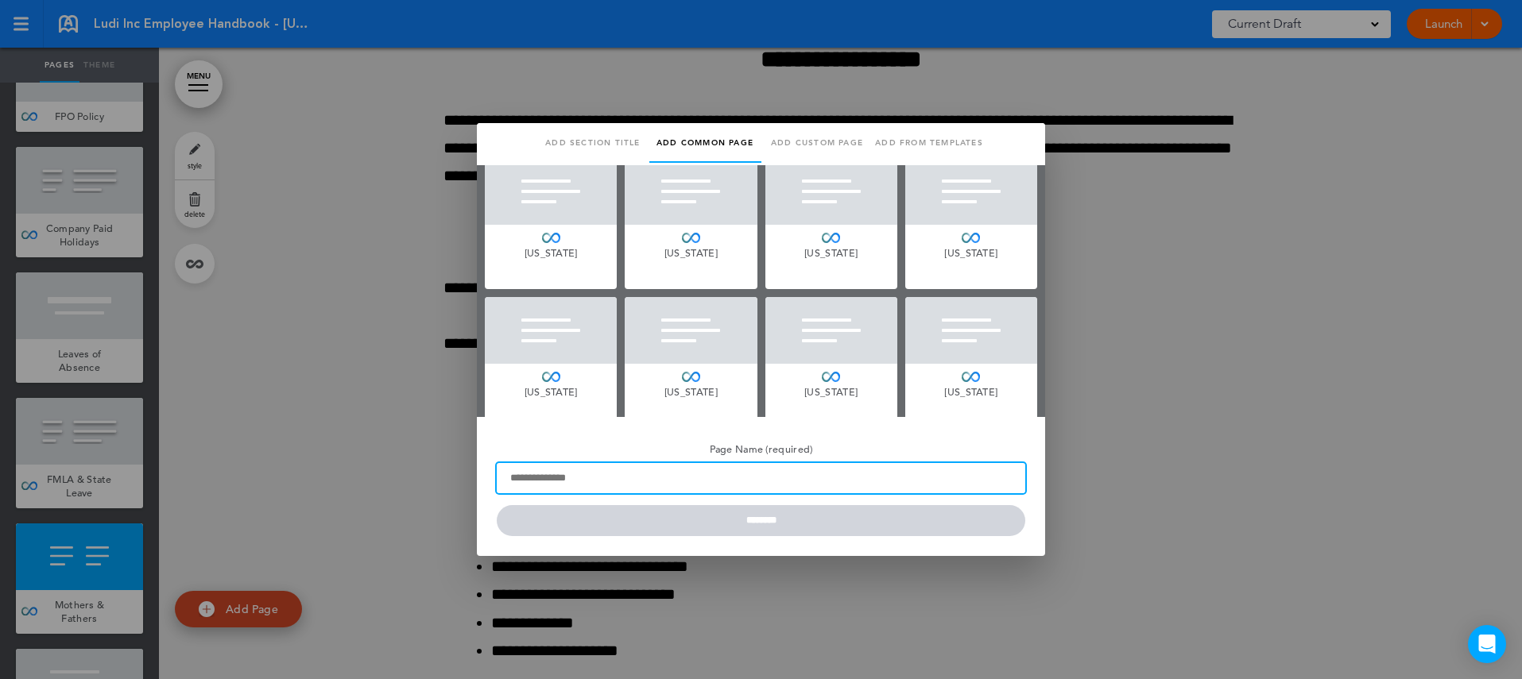
click at [598, 478] on input "Page Name (required)" at bounding box center [761, 478] width 528 height 30
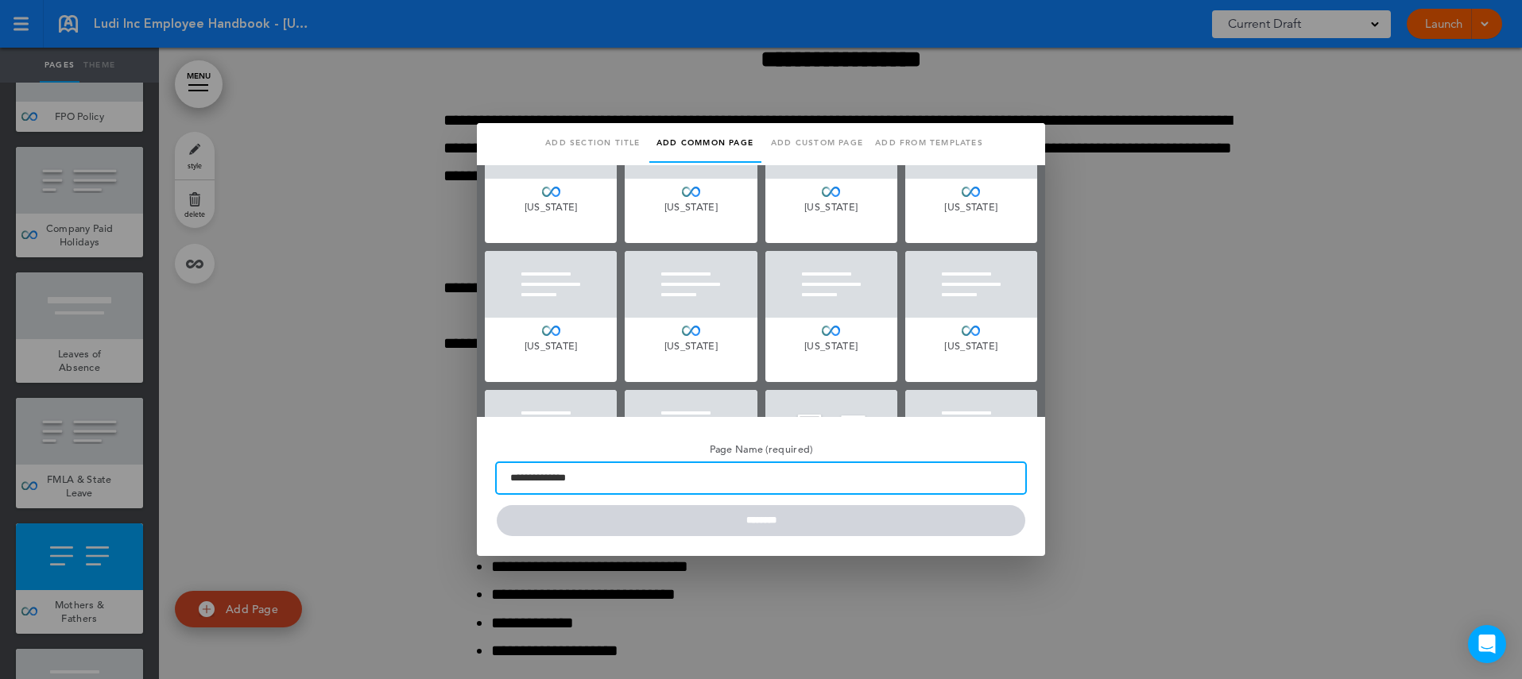
scroll to position [458, 0]
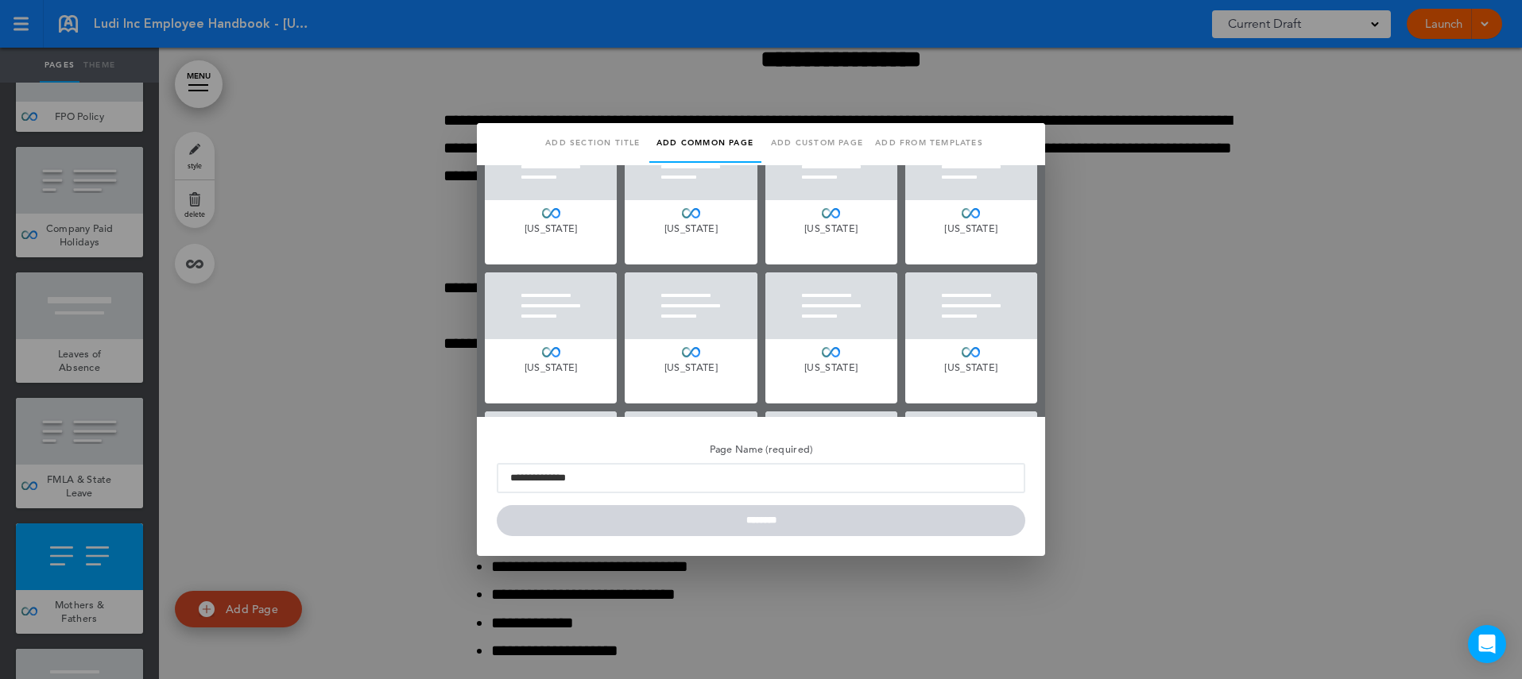
click at [578, 376] on div "Tennessee" at bounding box center [551, 338] width 132 height 131
type input "*********"
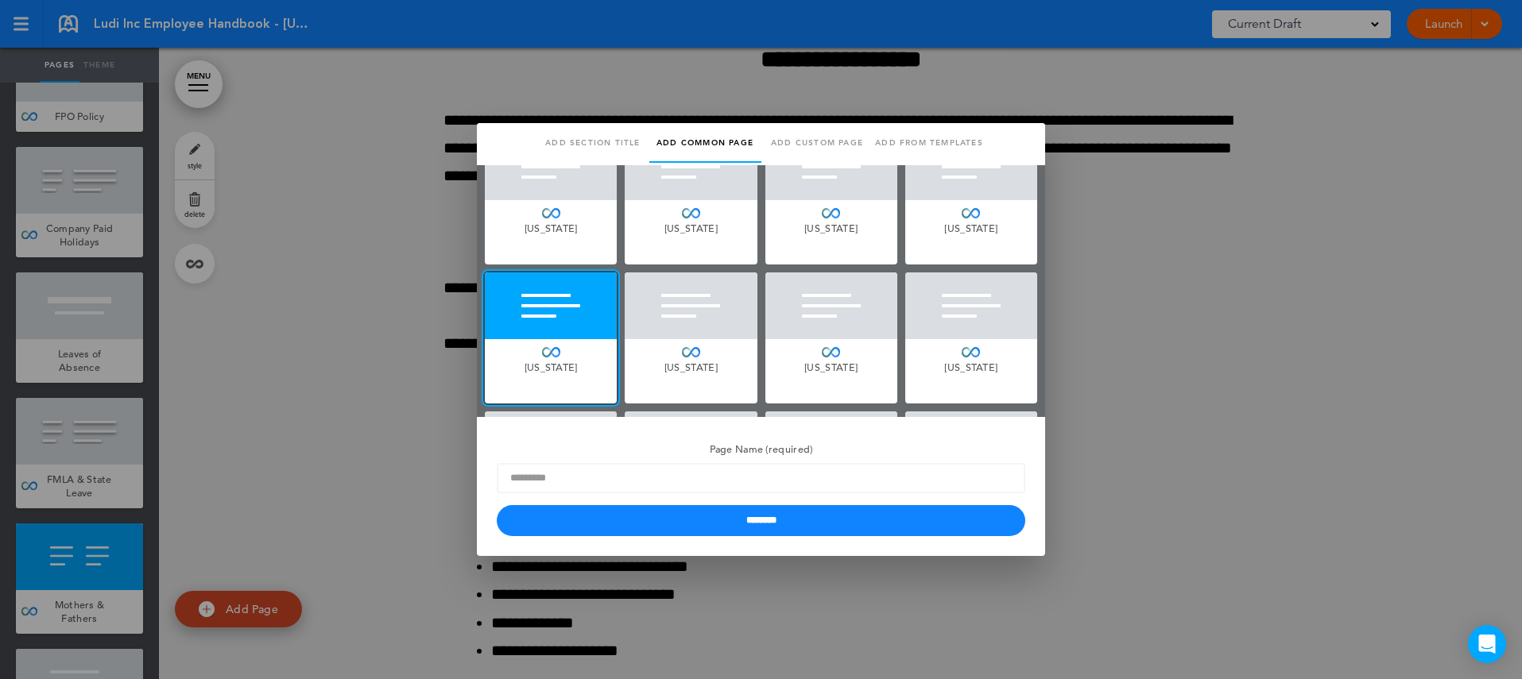
click at [916, 141] on link "Add from templates" at bounding box center [929, 143] width 112 height 40
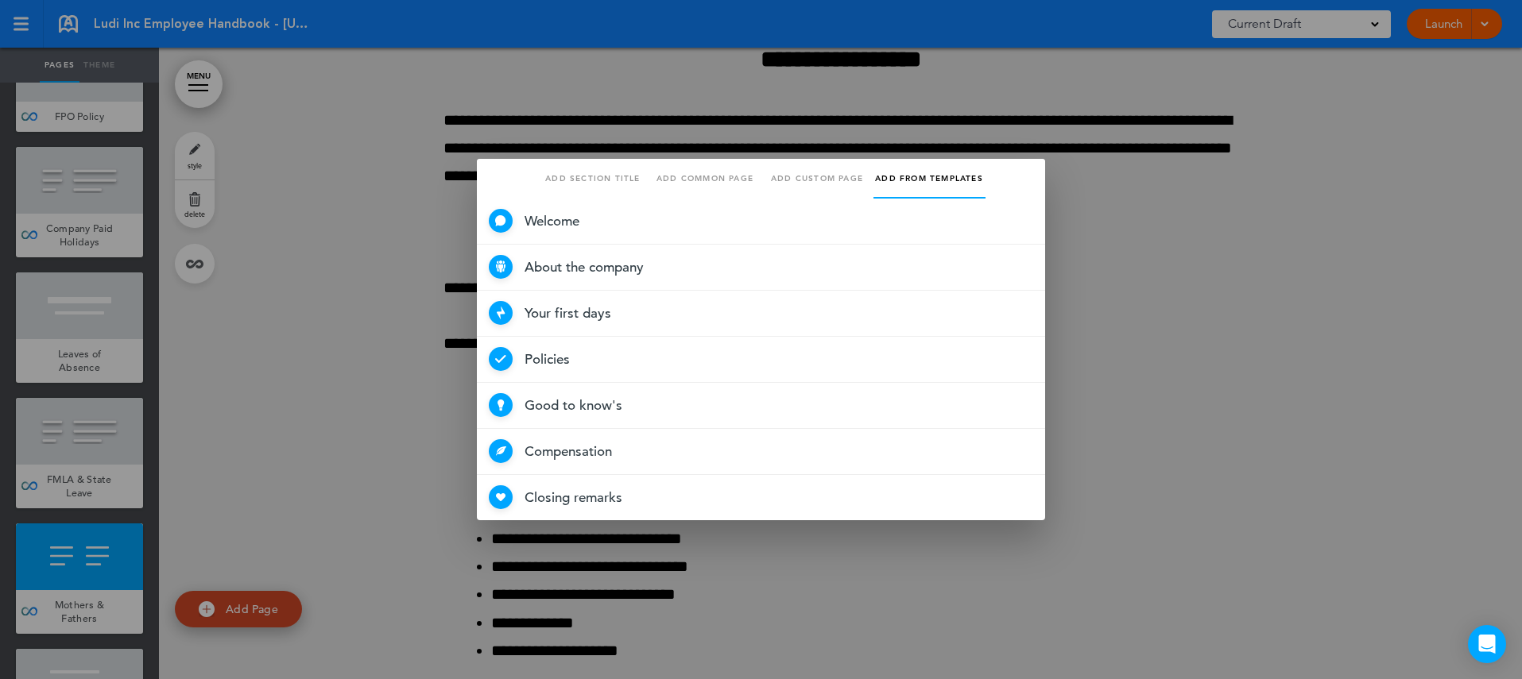
click at [804, 176] on link "Add custom page" at bounding box center [817, 179] width 112 height 40
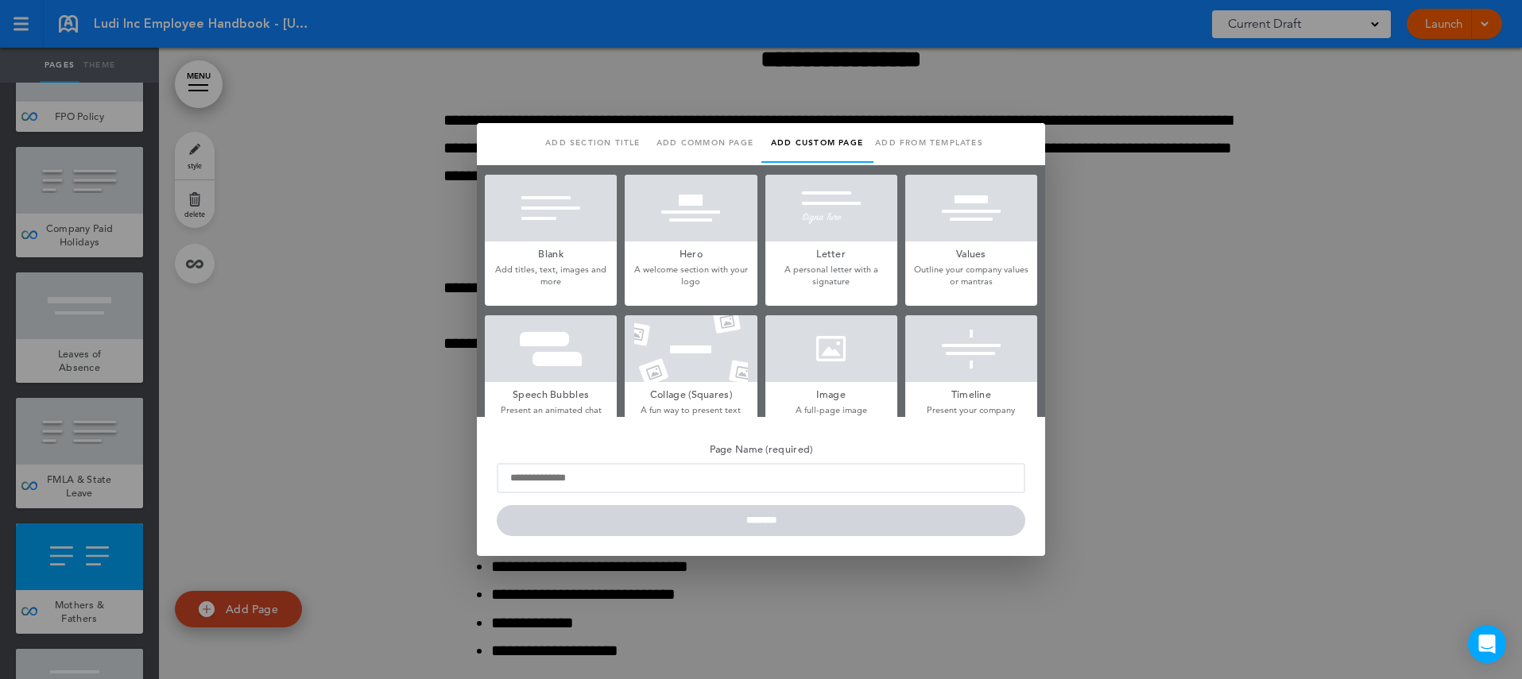
click at [701, 137] on link "Add common page" at bounding box center [705, 143] width 112 height 40
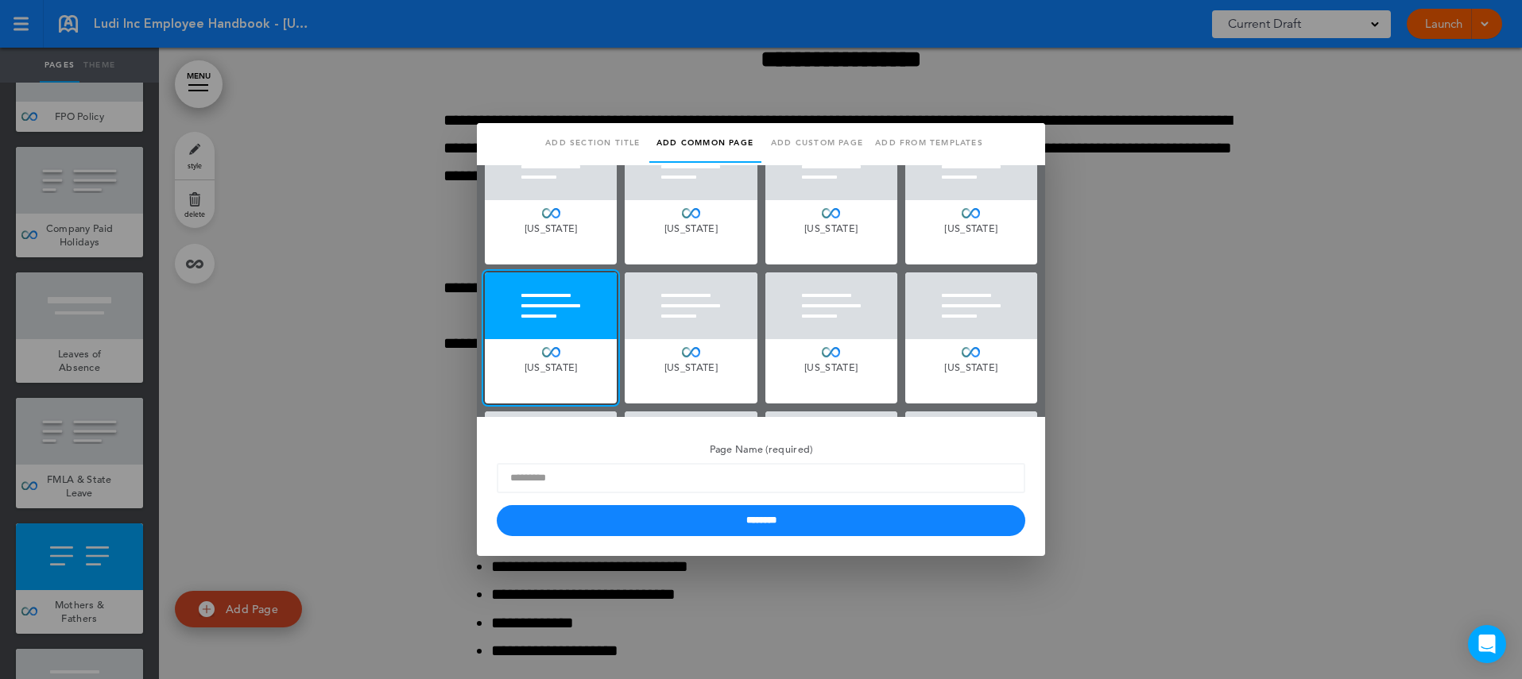
click at [598, 141] on link "Add section title" at bounding box center [593, 143] width 112 height 40
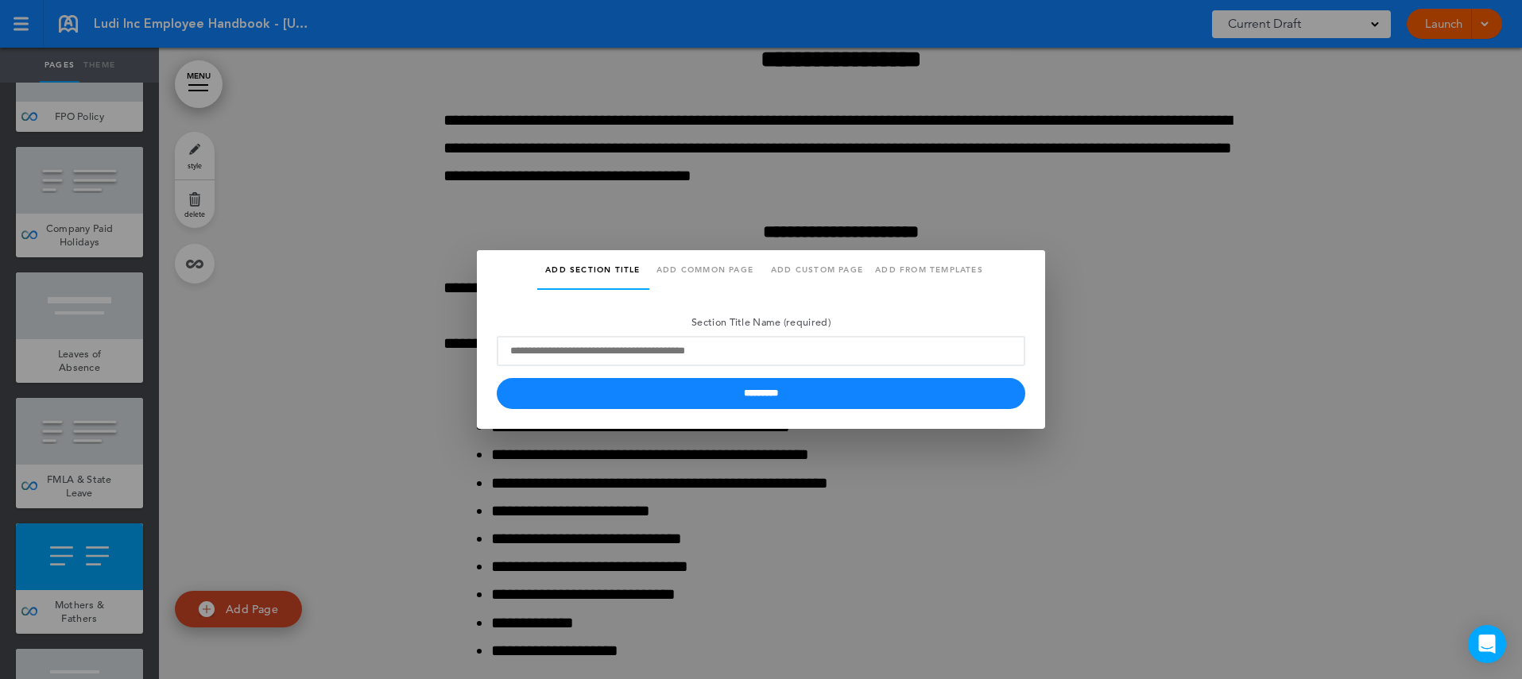
click at [1124, 297] on div at bounding box center [761, 339] width 1522 height 679
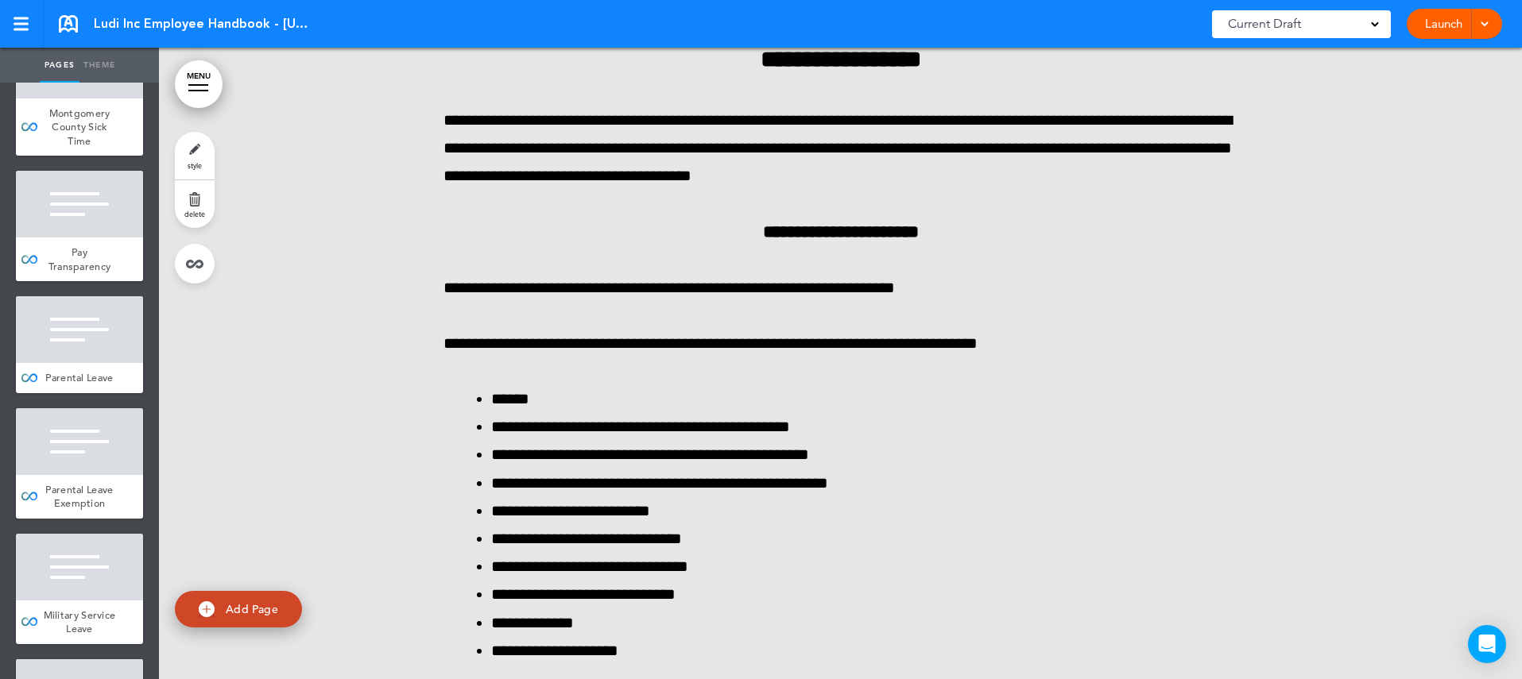
scroll to position [9548, 0]
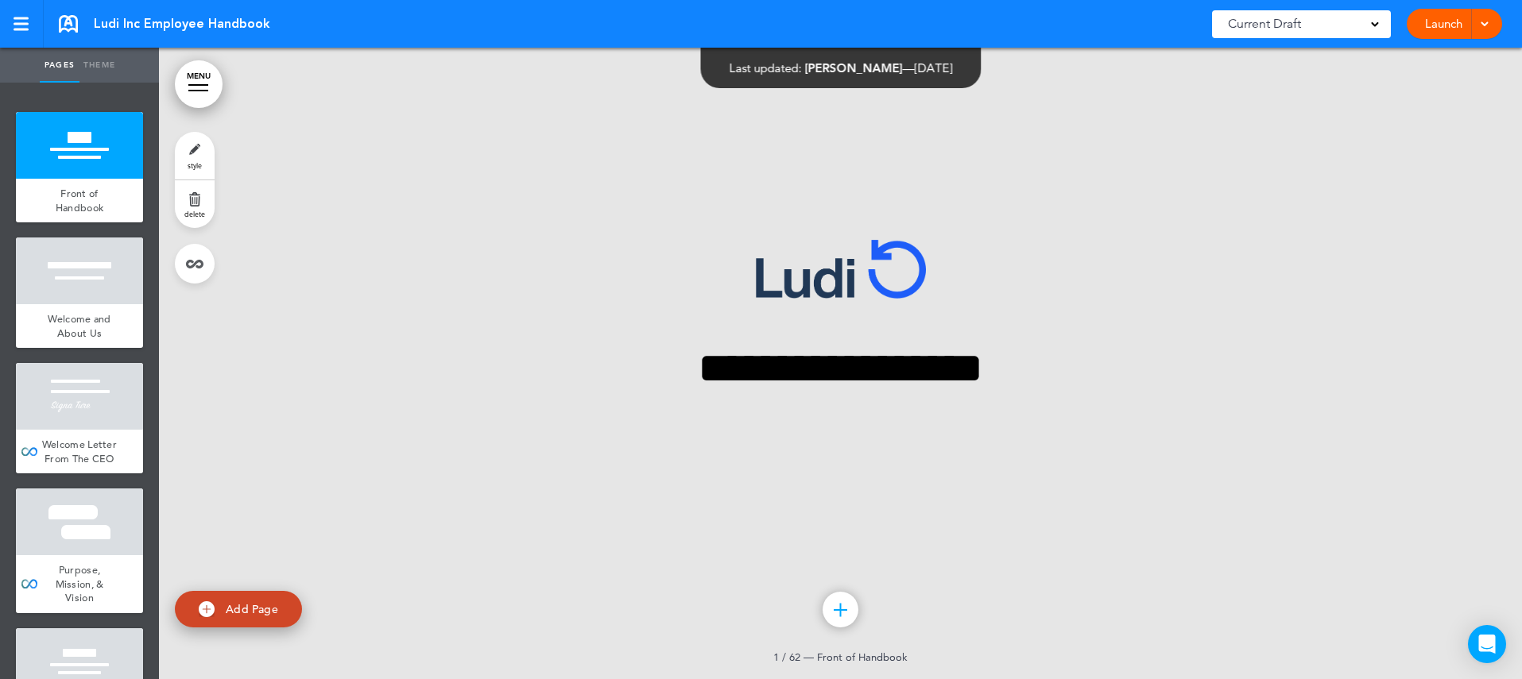
click at [194, 90] on div at bounding box center [198, 91] width 20 height 2
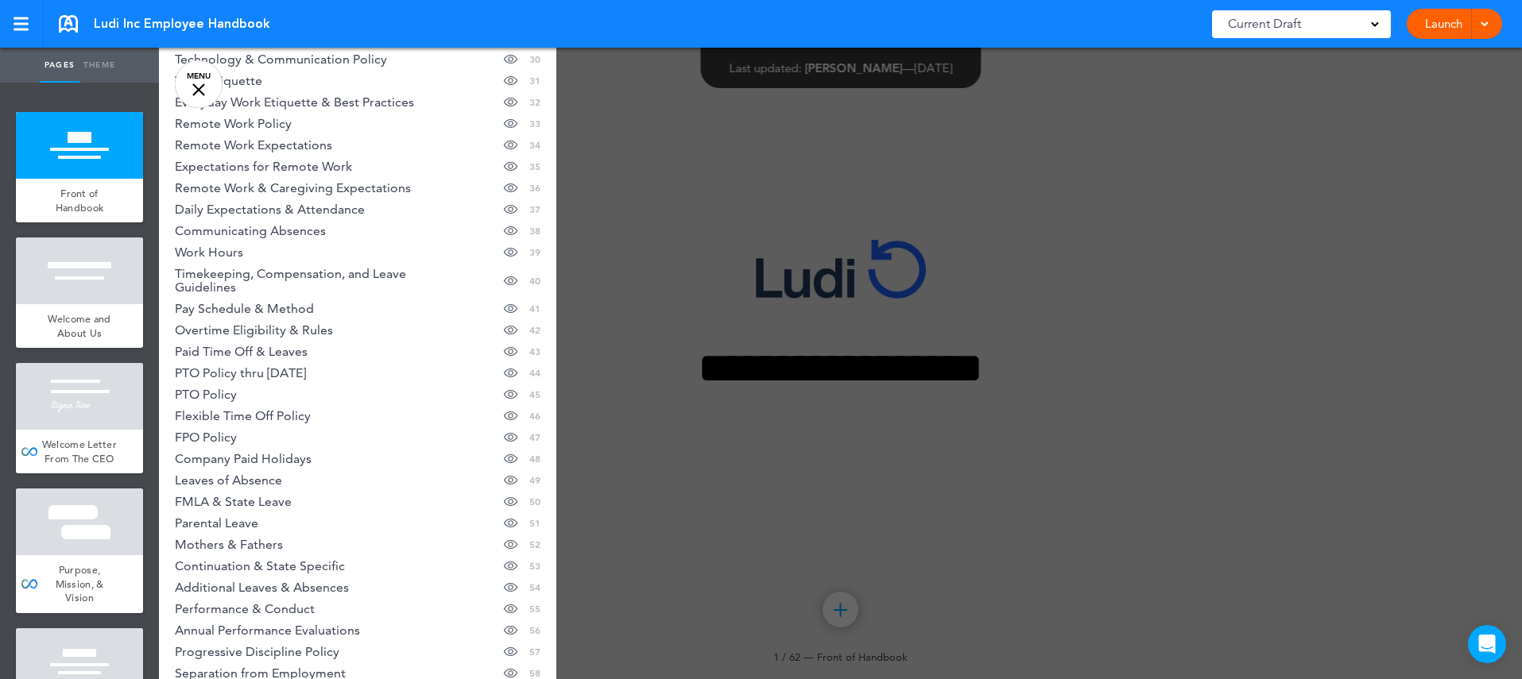
scroll to position [773, 0]
click at [248, 518] on span "Parental Leave" at bounding box center [216, 519] width 83 height 14
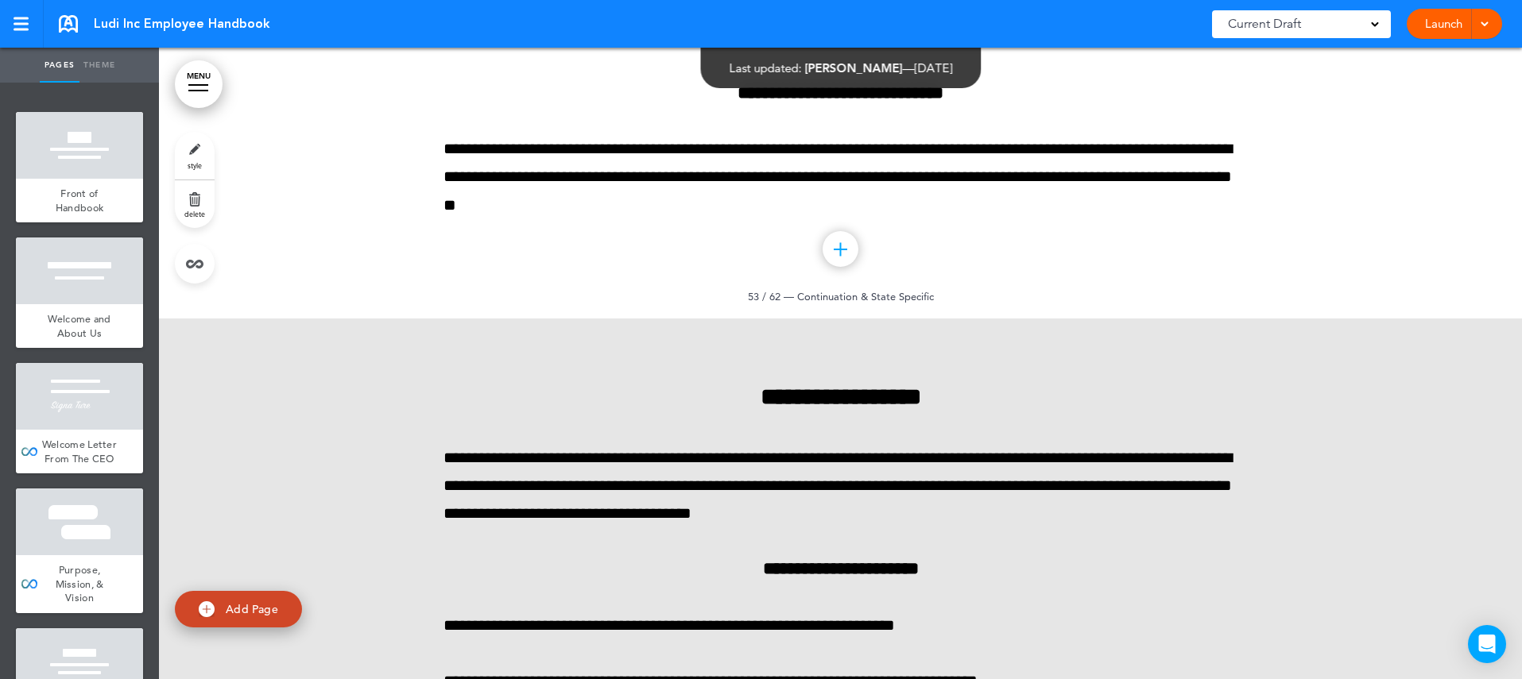
scroll to position [60740, 0]
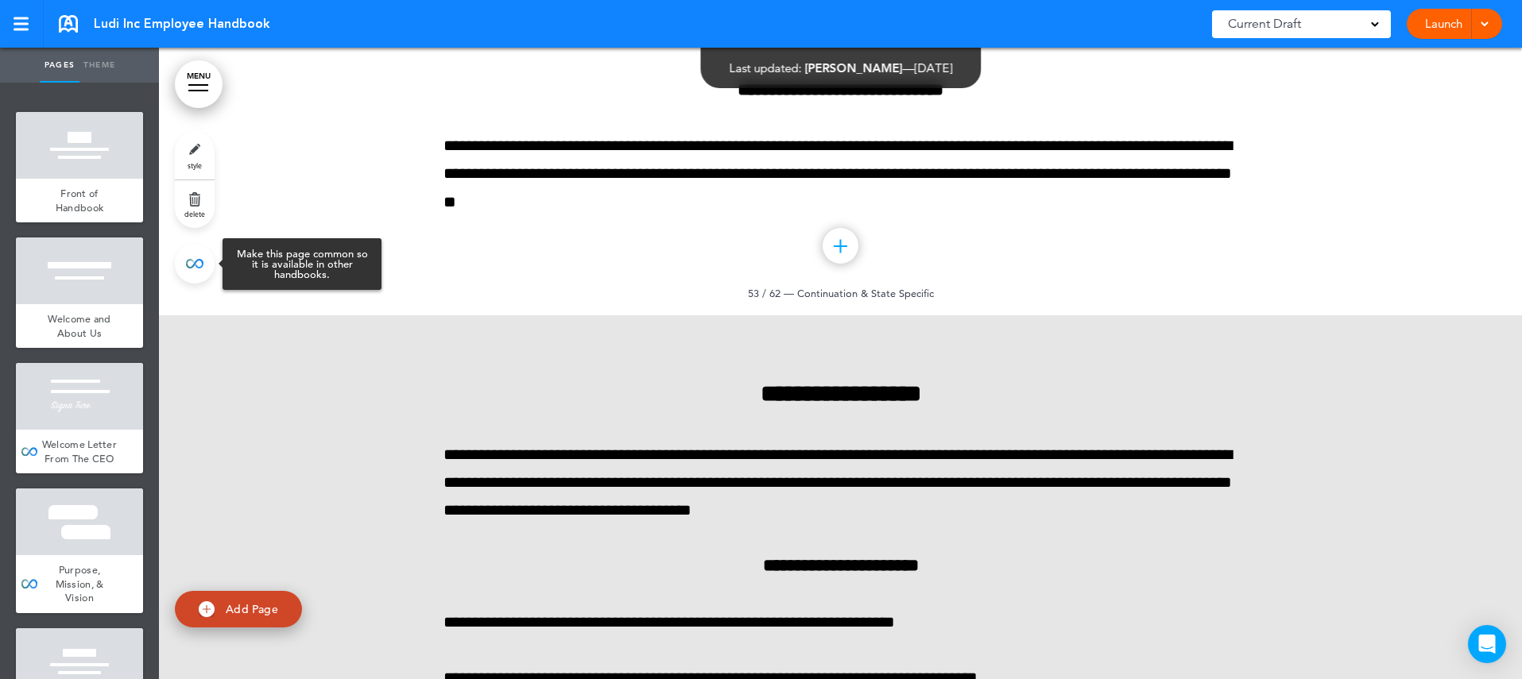
click at [193, 263] on link at bounding box center [195, 264] width 40 height 40
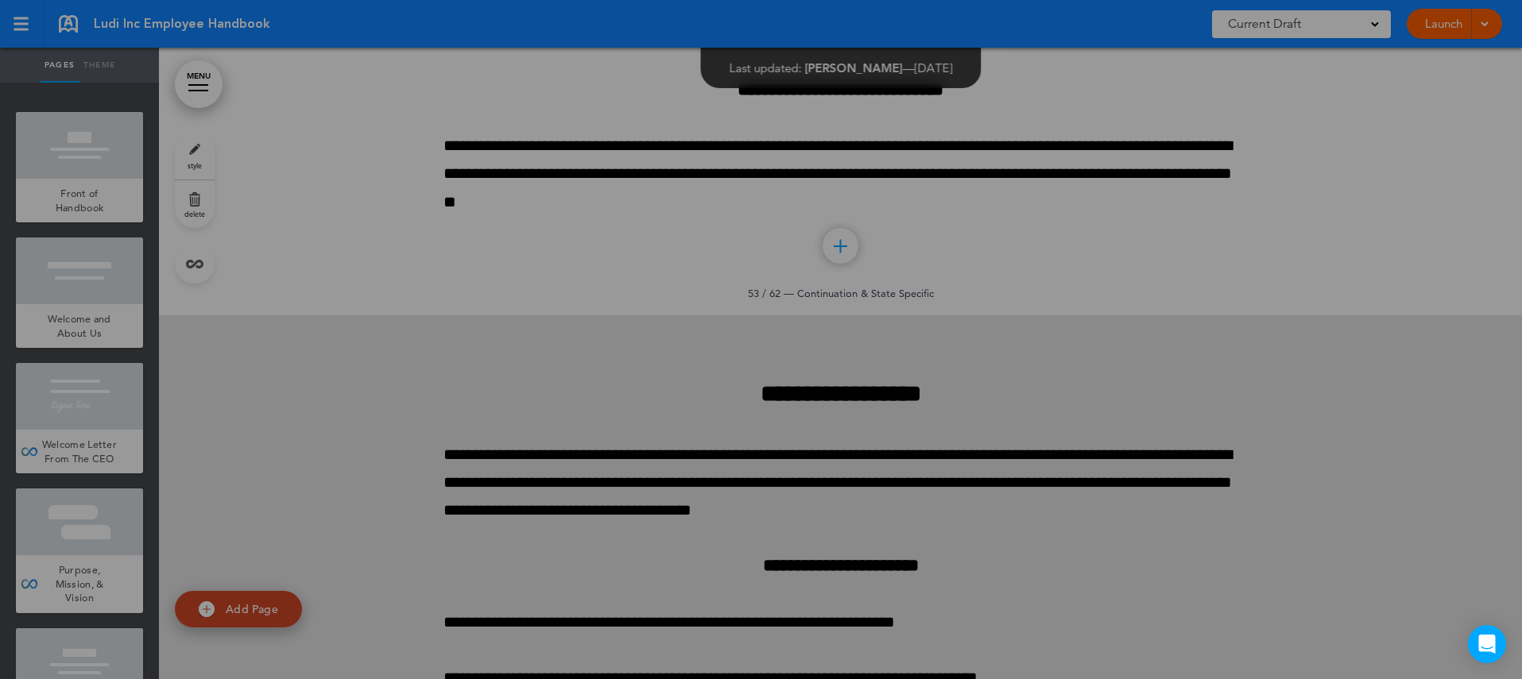
click at [412, 315] on div at bounding box center [761, 339] width 1522 height 679
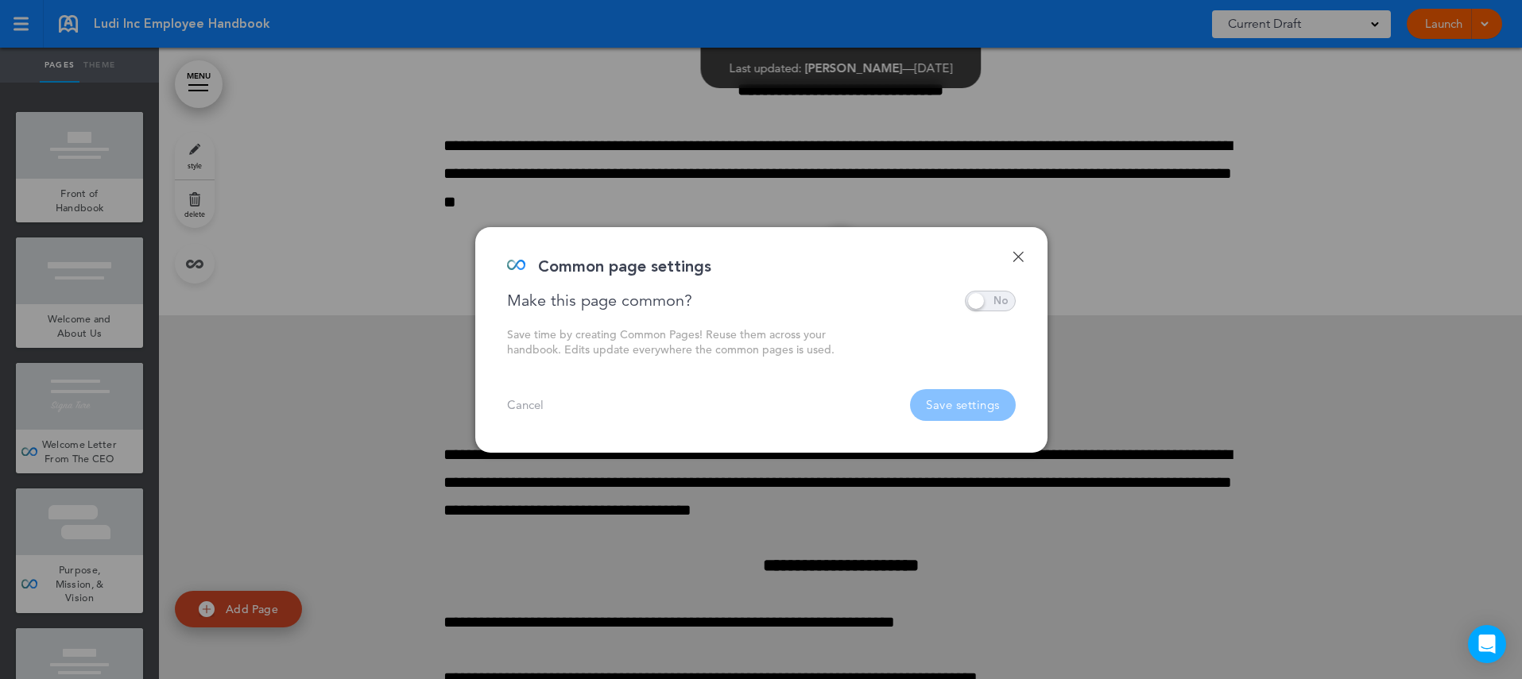
click at [988, 300] on span at bounding box center [990, 301] width 51 height 21
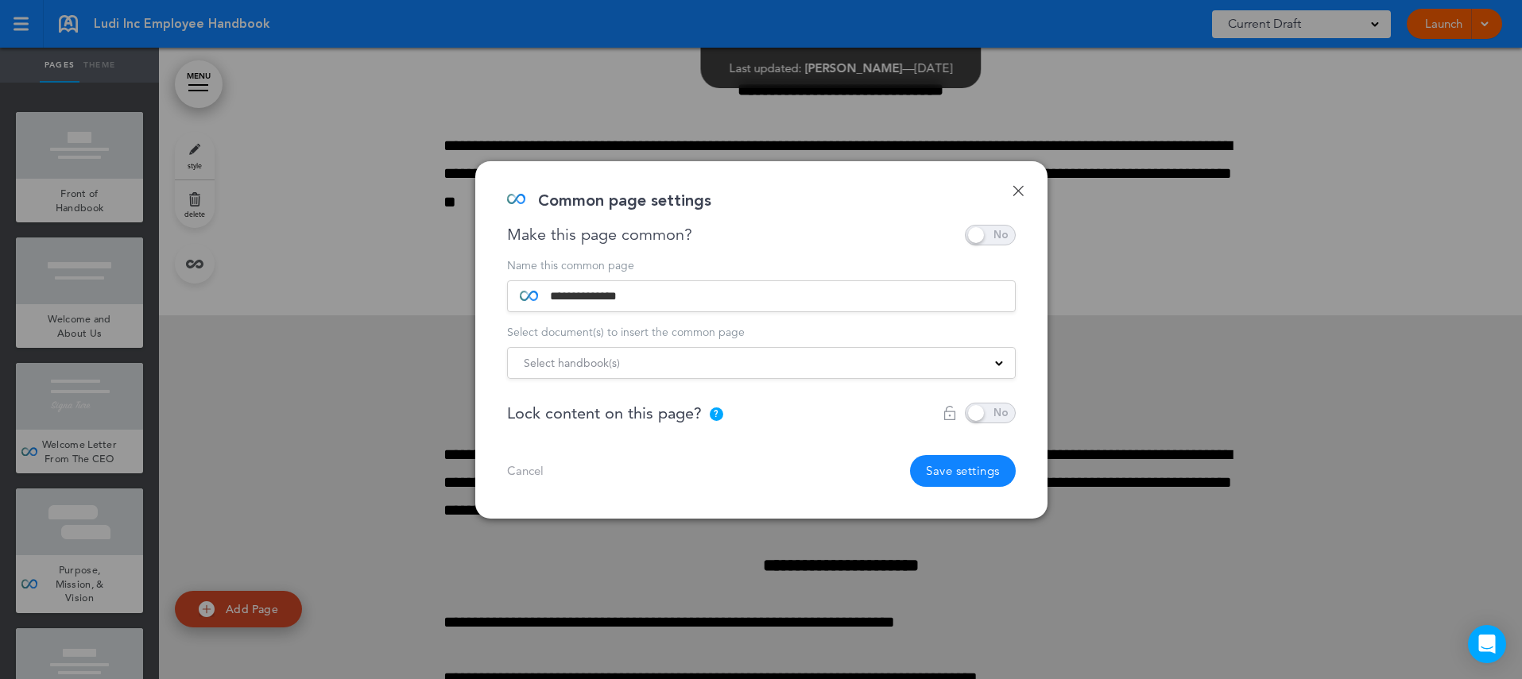
click at [834, 362] on div "Select handbook(s)" at bounding box center [761, 362] width 507 height 17
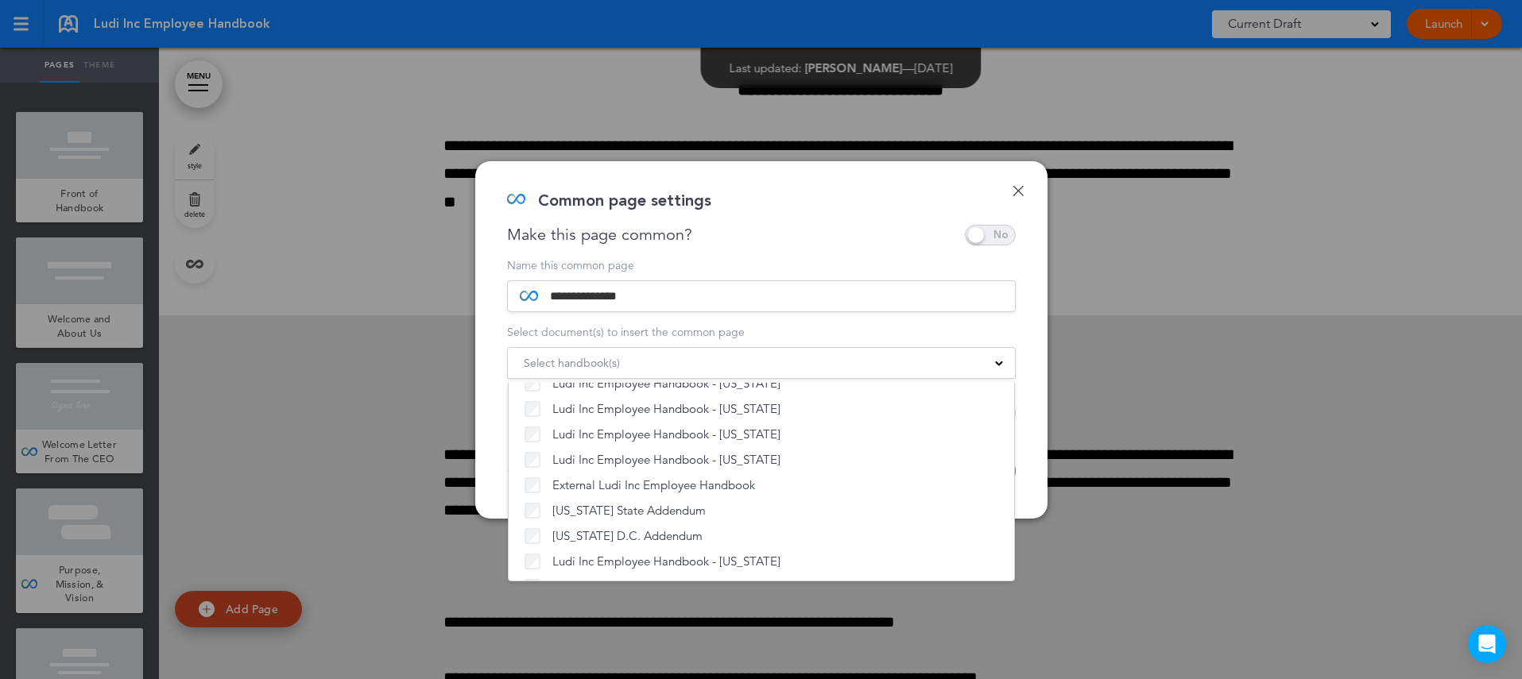
scroll to position [1112, 0]
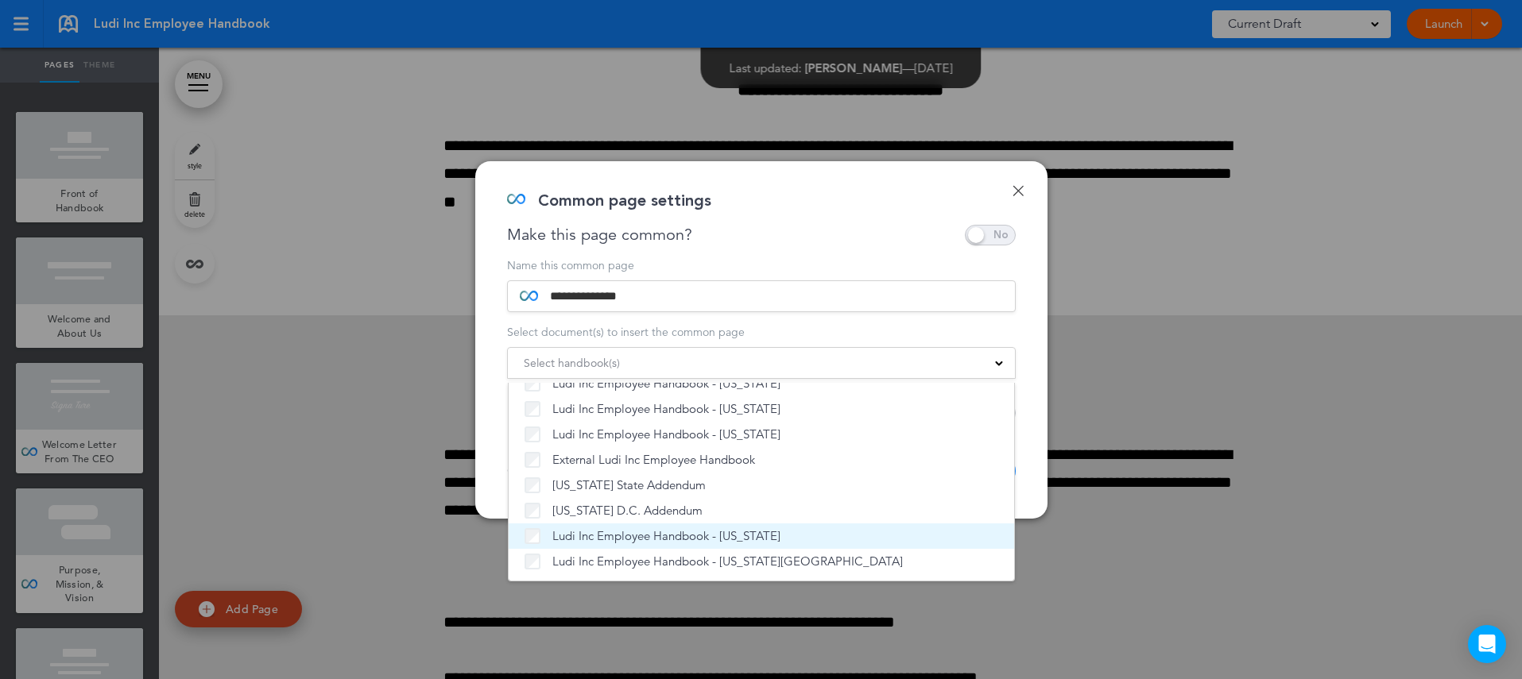
click at [626, 536] on span "Ludi Inc Employee Handbook - [US_STATE]" at bounding box center [666, 536] width 228 height 16
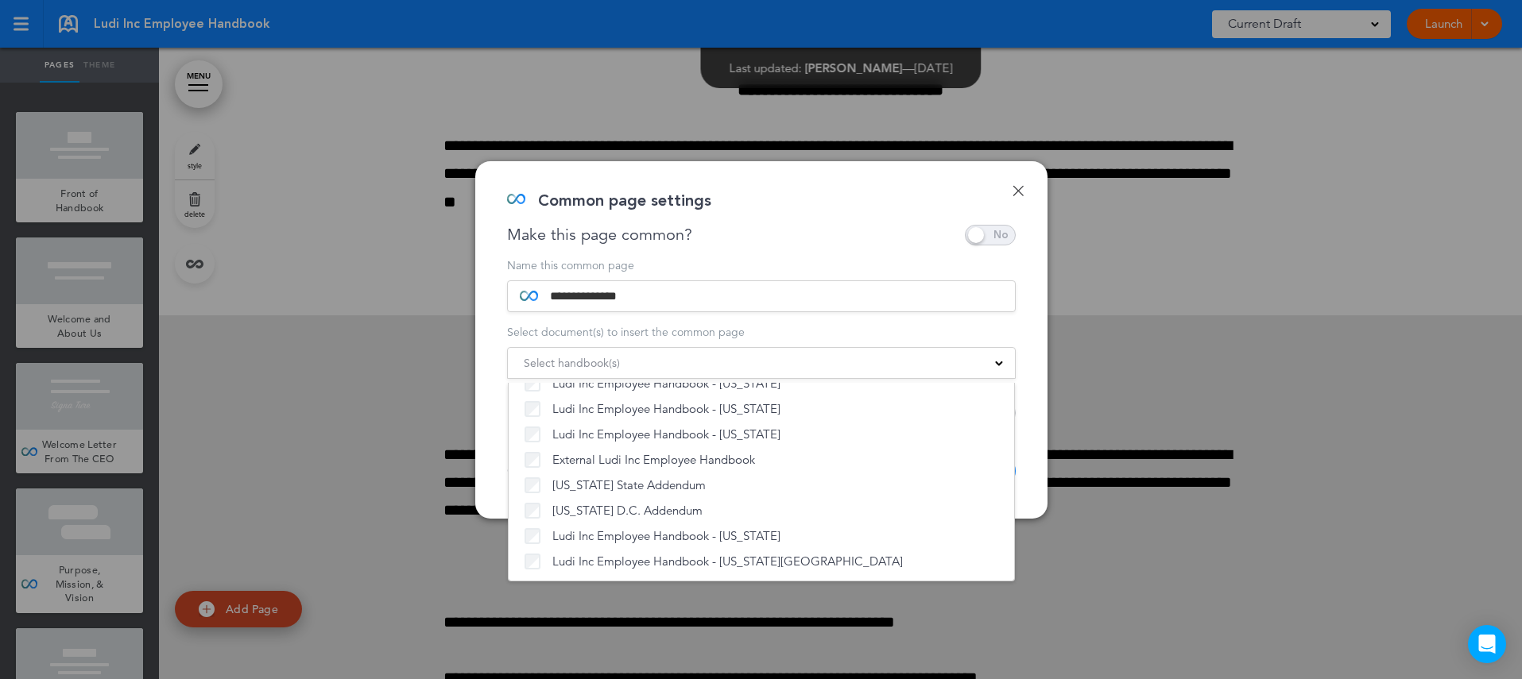
click at [1027, 453] on div "**********" at bounding box center [761, 340] width 572 height 358
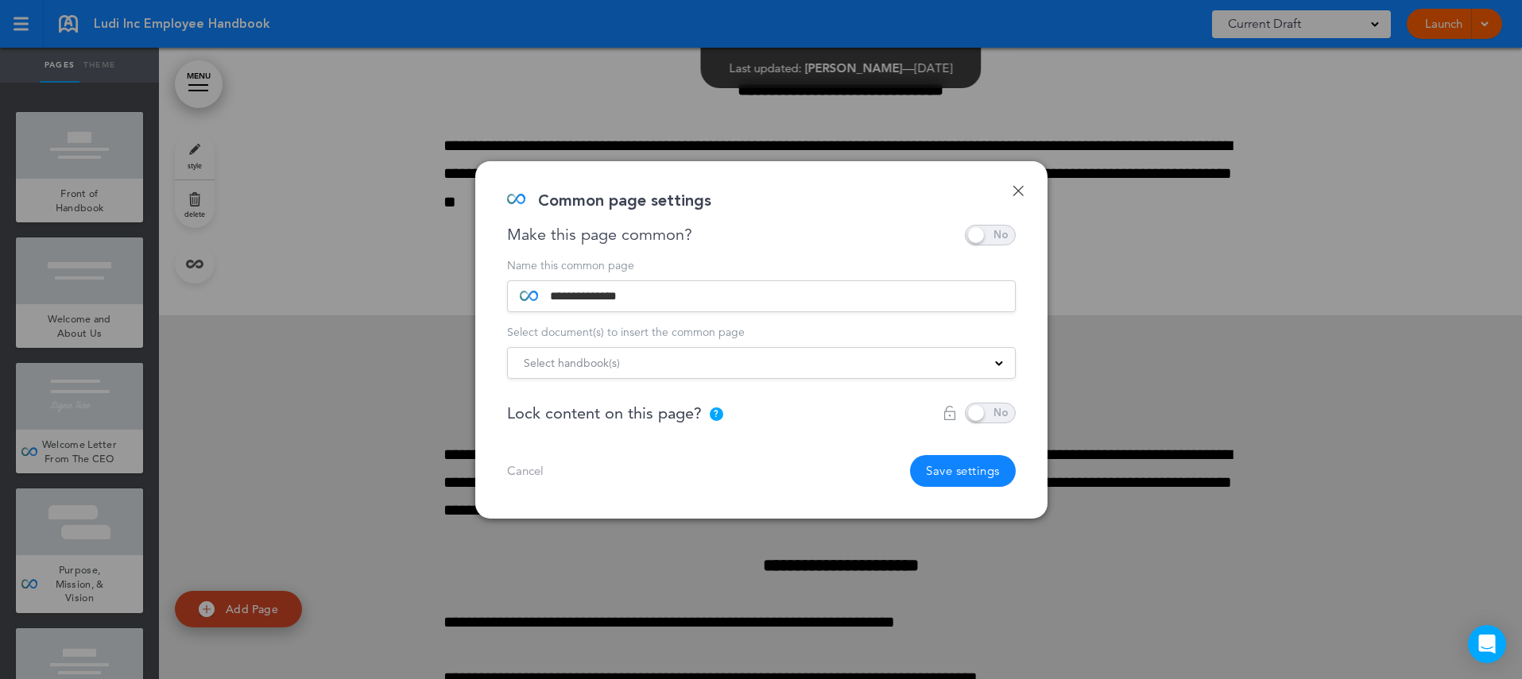
click at [964, 473] on button "Save settings" at bounding box center [963, 471] width 106 height 32
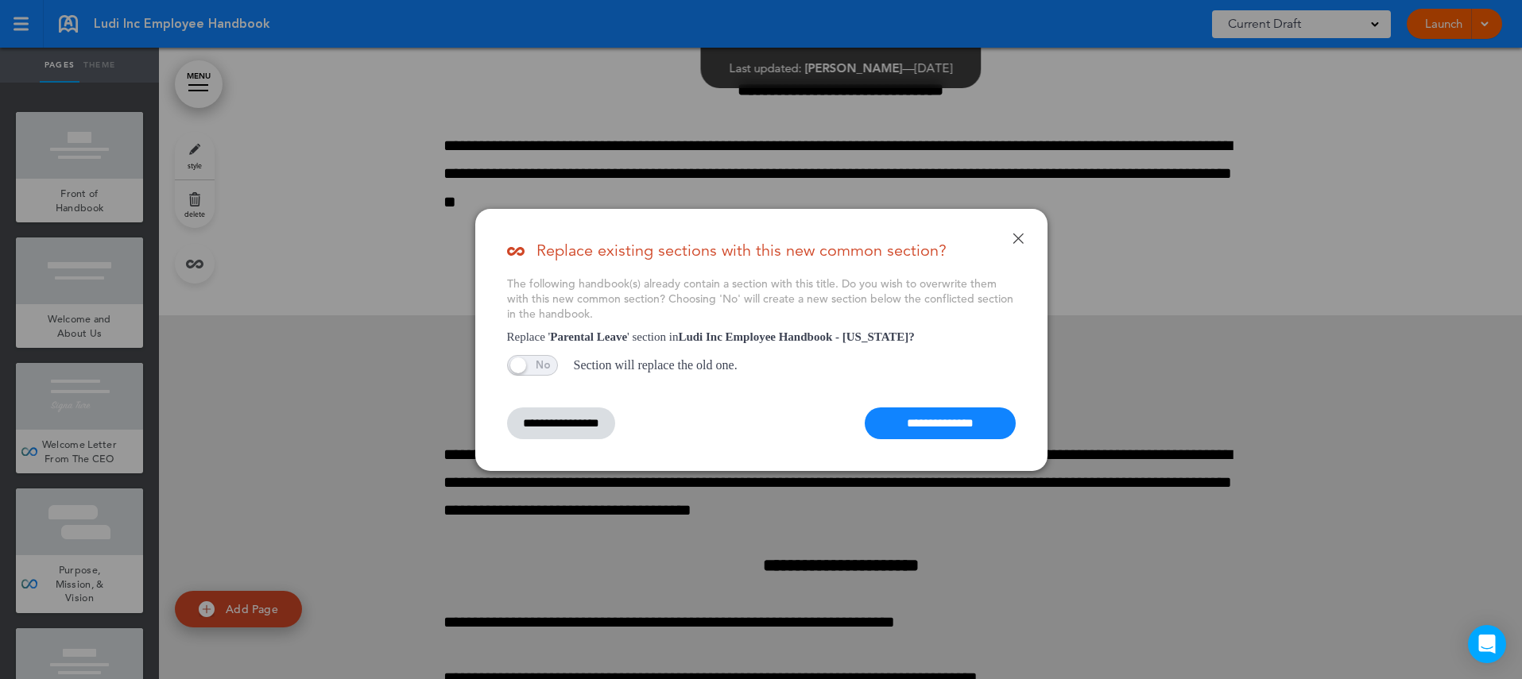
click at [552, 366] on span at bounding box center [532, 365] width 51 height 21
click at [960, 413] on input "**********" at bounding box center [940, 424] width 151 height 32
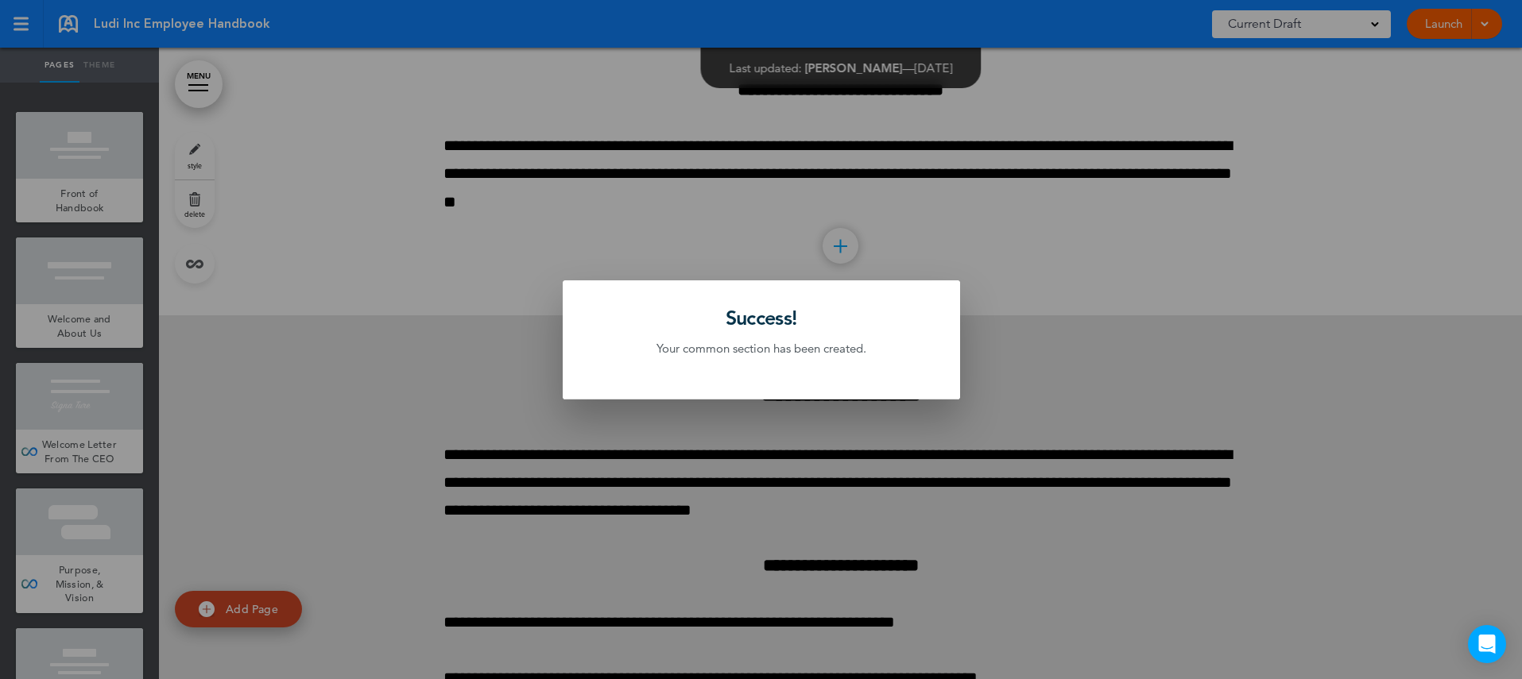
click at [600, 474] on div at bounding box center [761, 339] width 1522 height 679
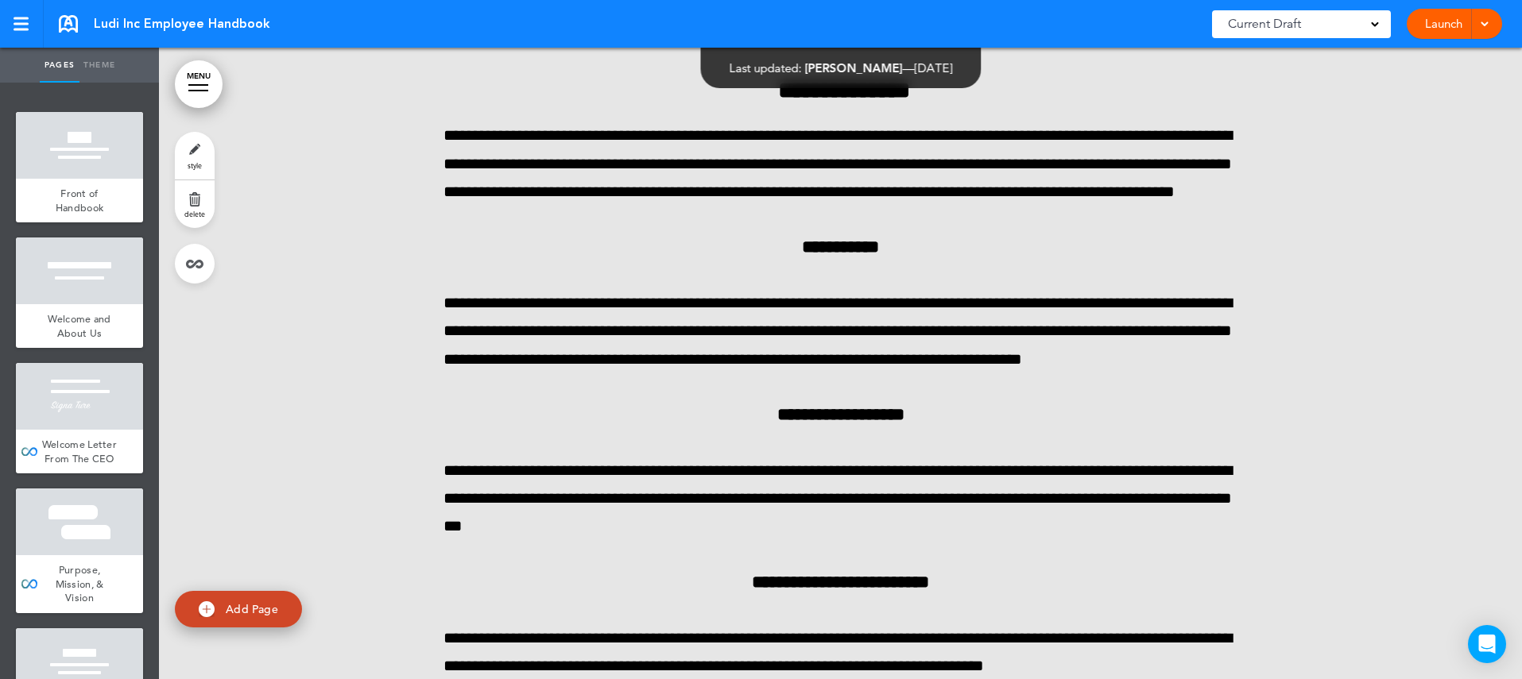
scroll to position [62870, 0]
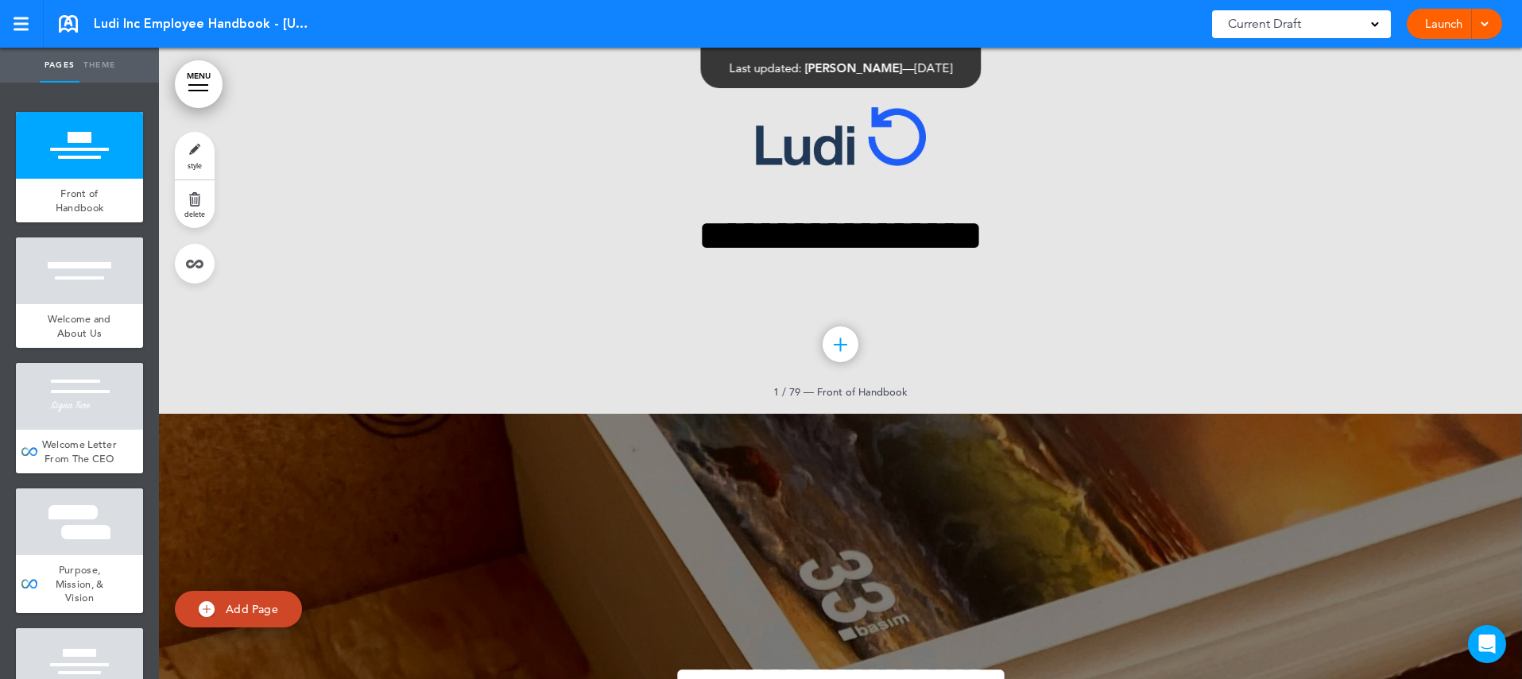
click at [198, 83] on link "MENU" at bounding box center [199, 84] width 48 height 48
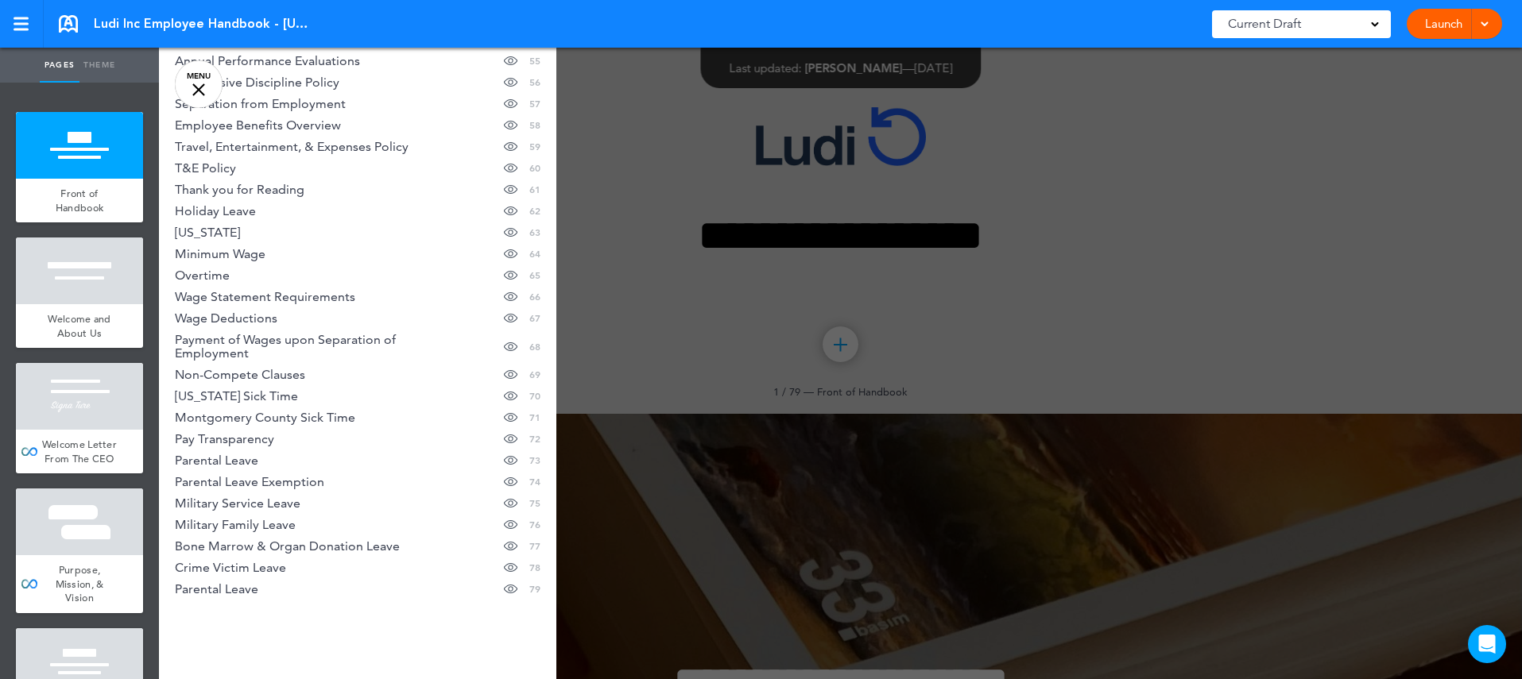
scroll to position [1348, 0]
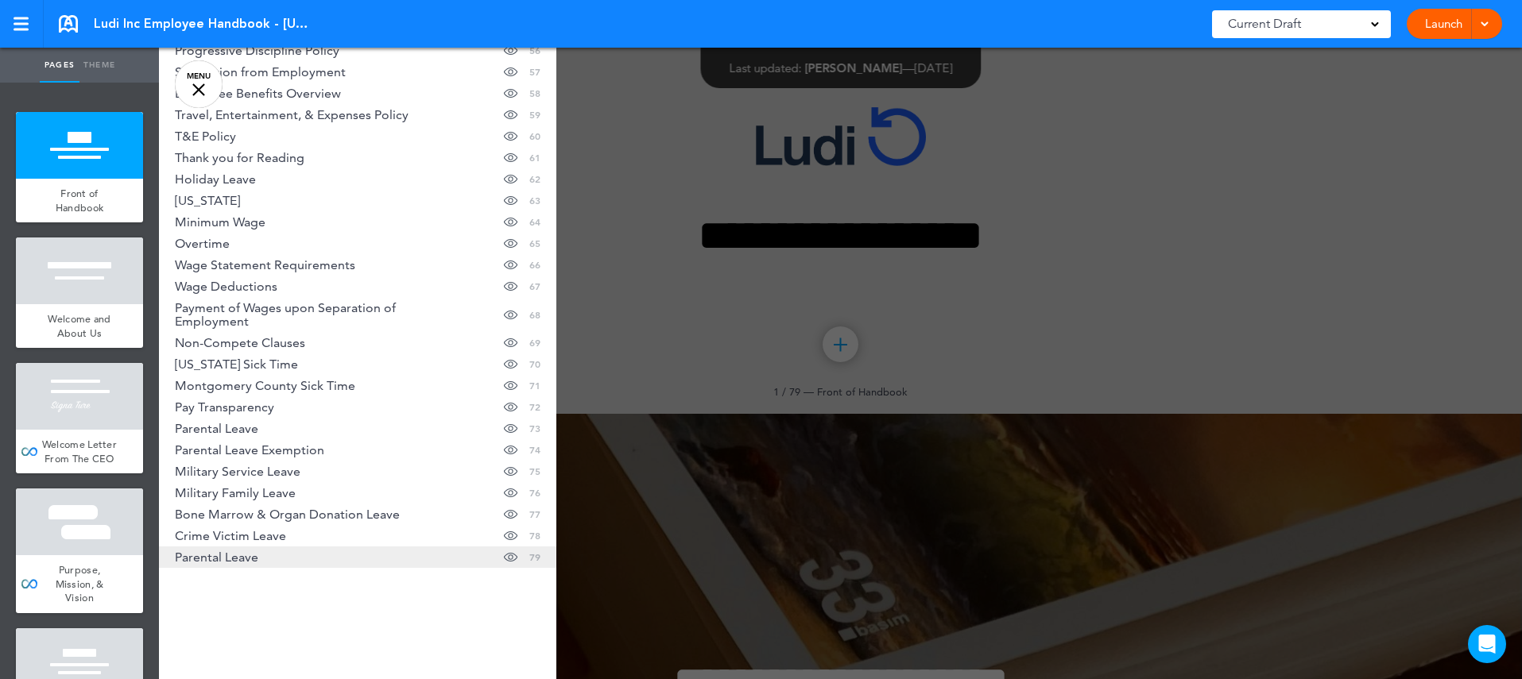
click at [277, 560] on link "Parental Leave Hide page in table of contents 79" at bounding box center [357, 557] width 397 height 21
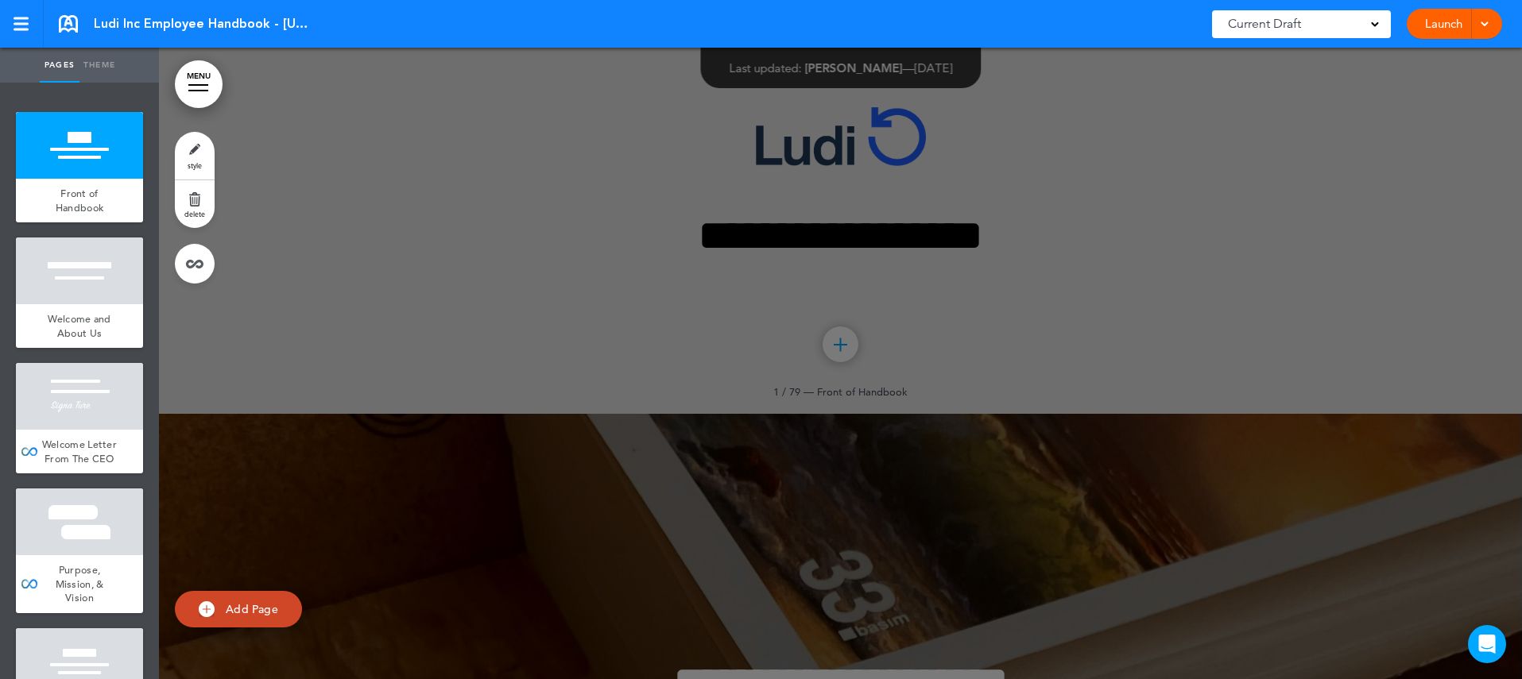
scroll to position [87523, 0]
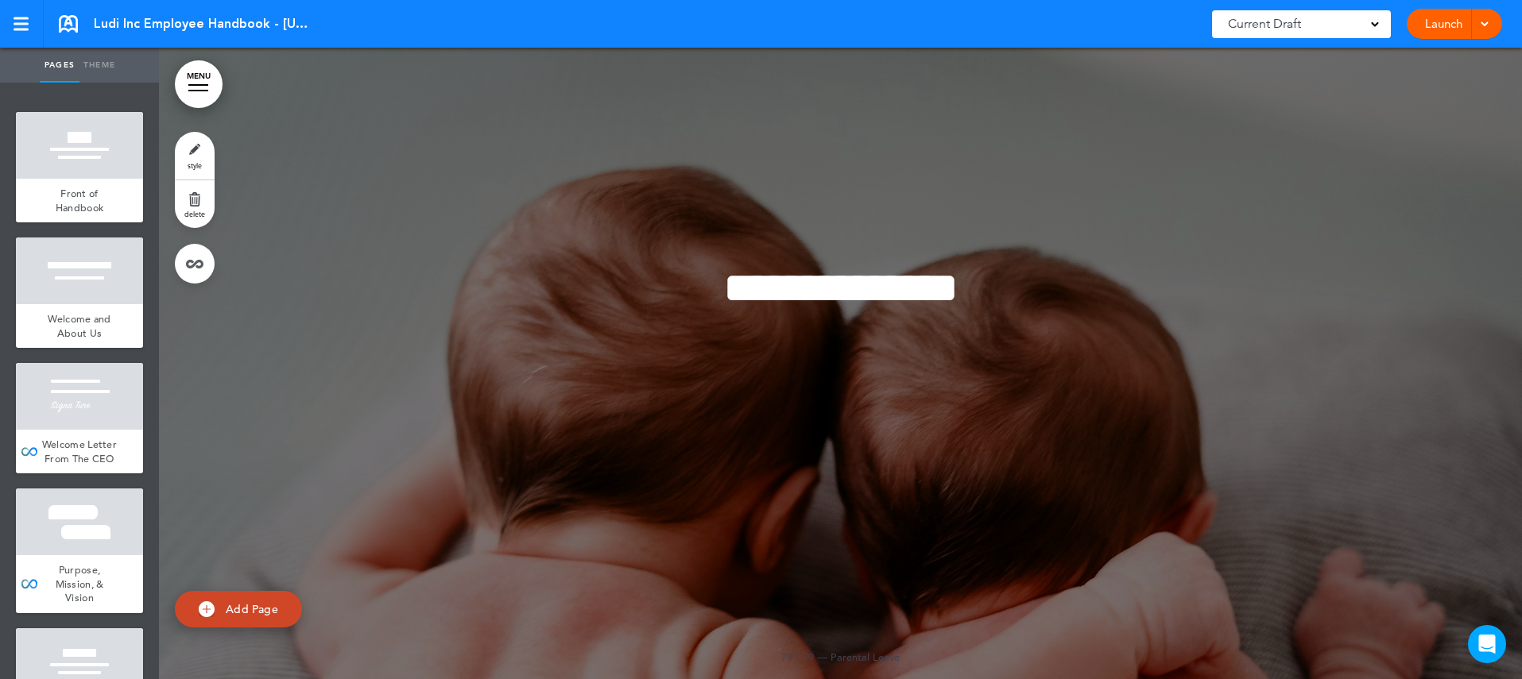
click at [205, 84] on div at bounding box center [198, 85] width 20 height 2
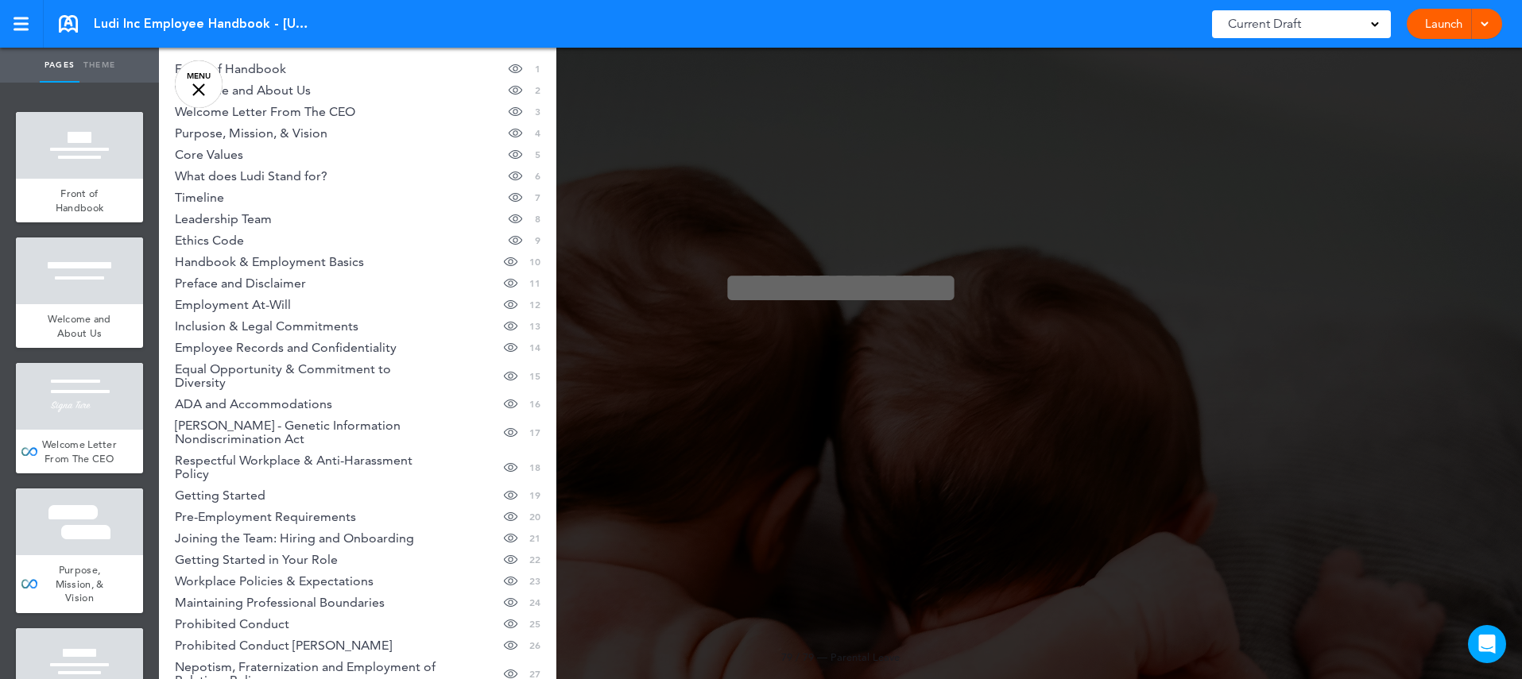
scroll to position [0, 0]
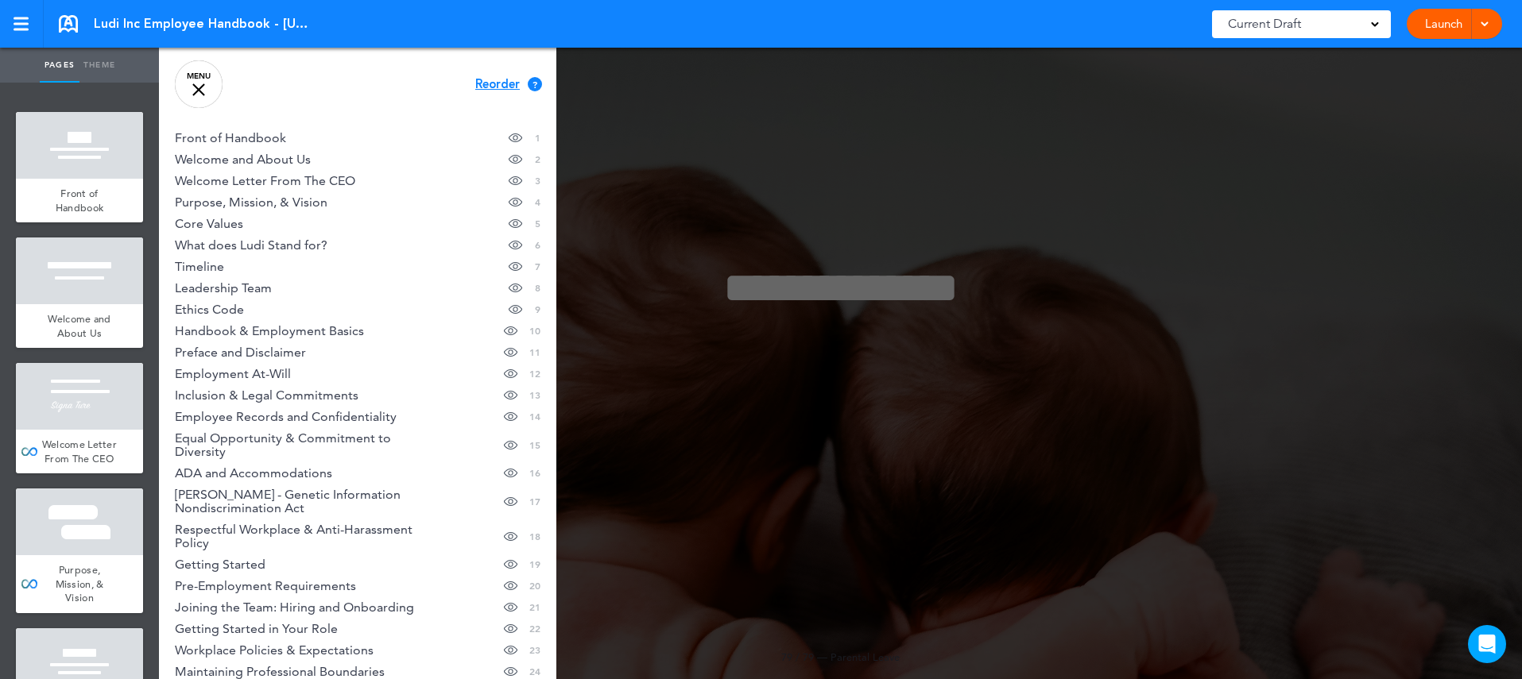
click at [498, 79] on span "Reorder" at bounding box center [497, 85] width 44 height 12
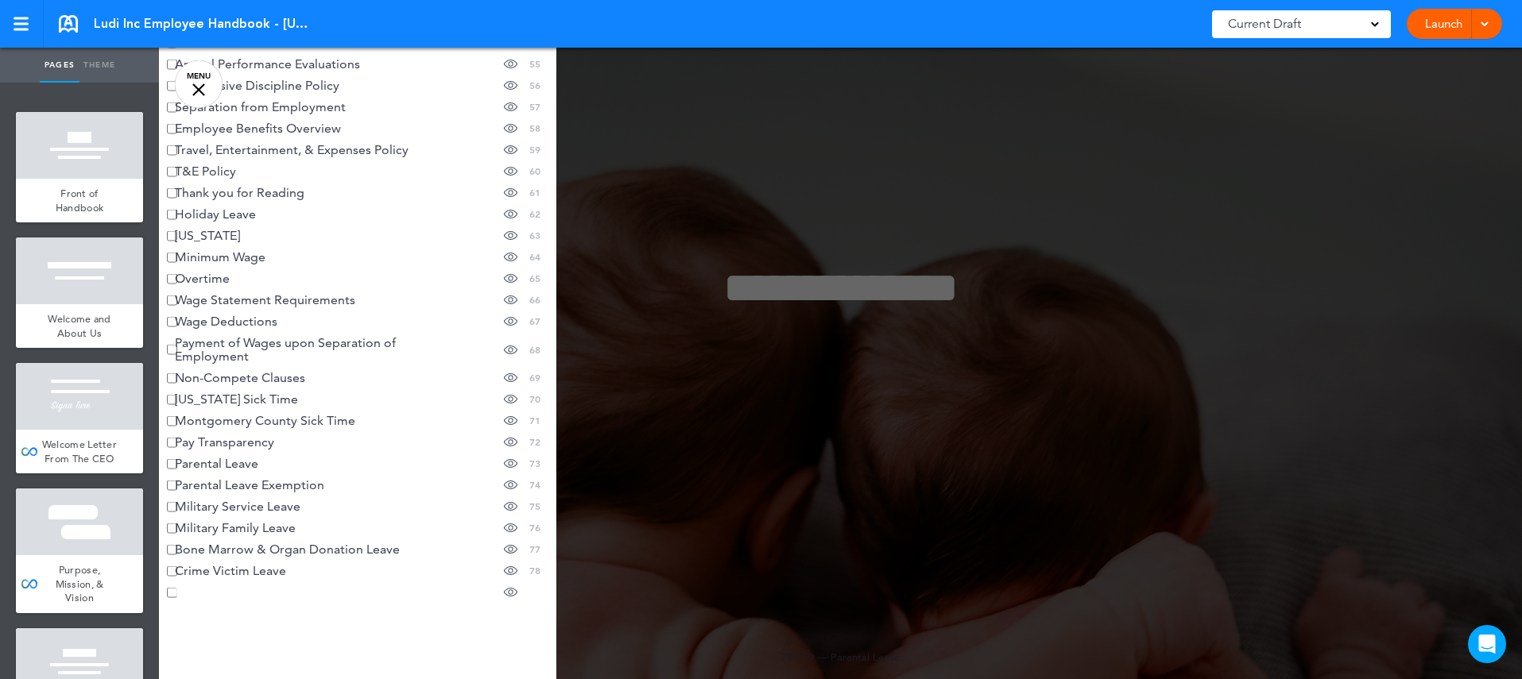
scroll to position [1348, 0]
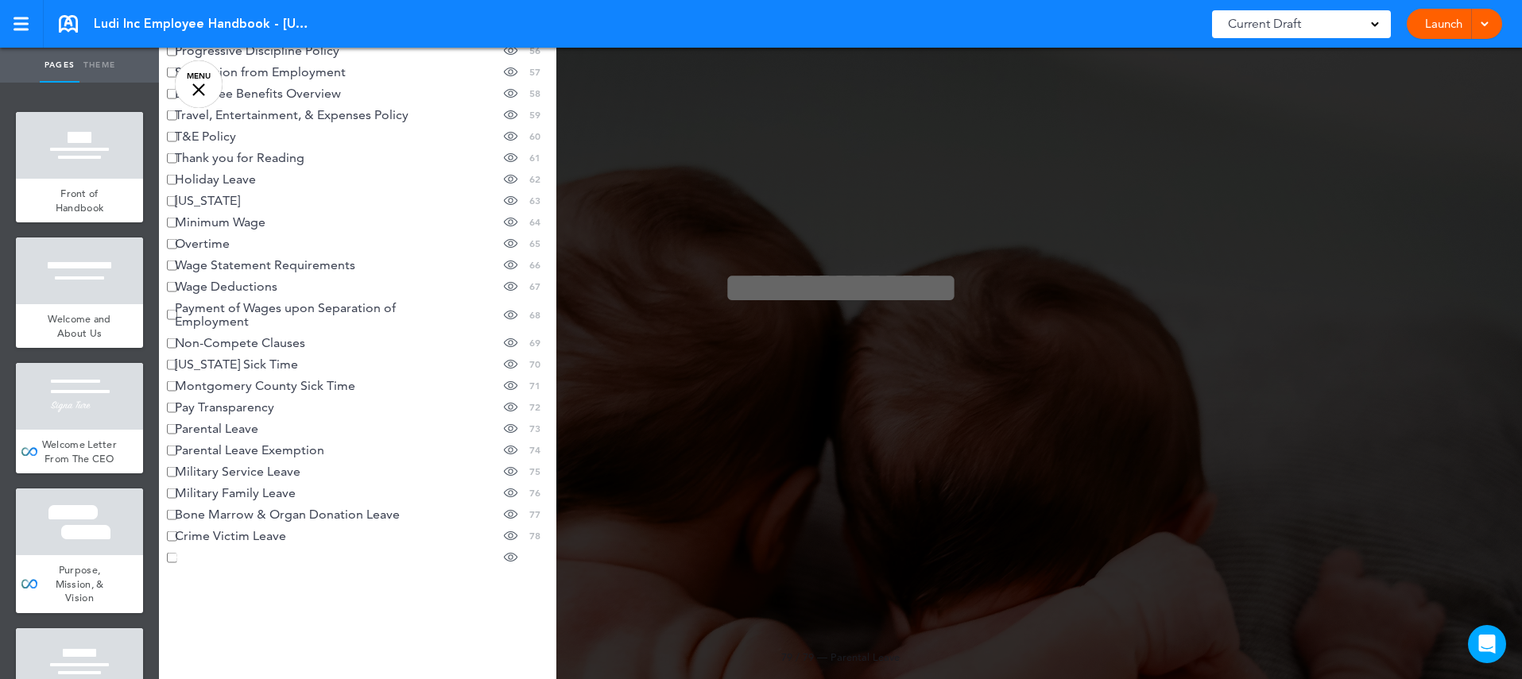
click at [218, 563] on li "Parental Leave Hide page in table of contents 79" at bounding box center [357, 557] width 397 height 21
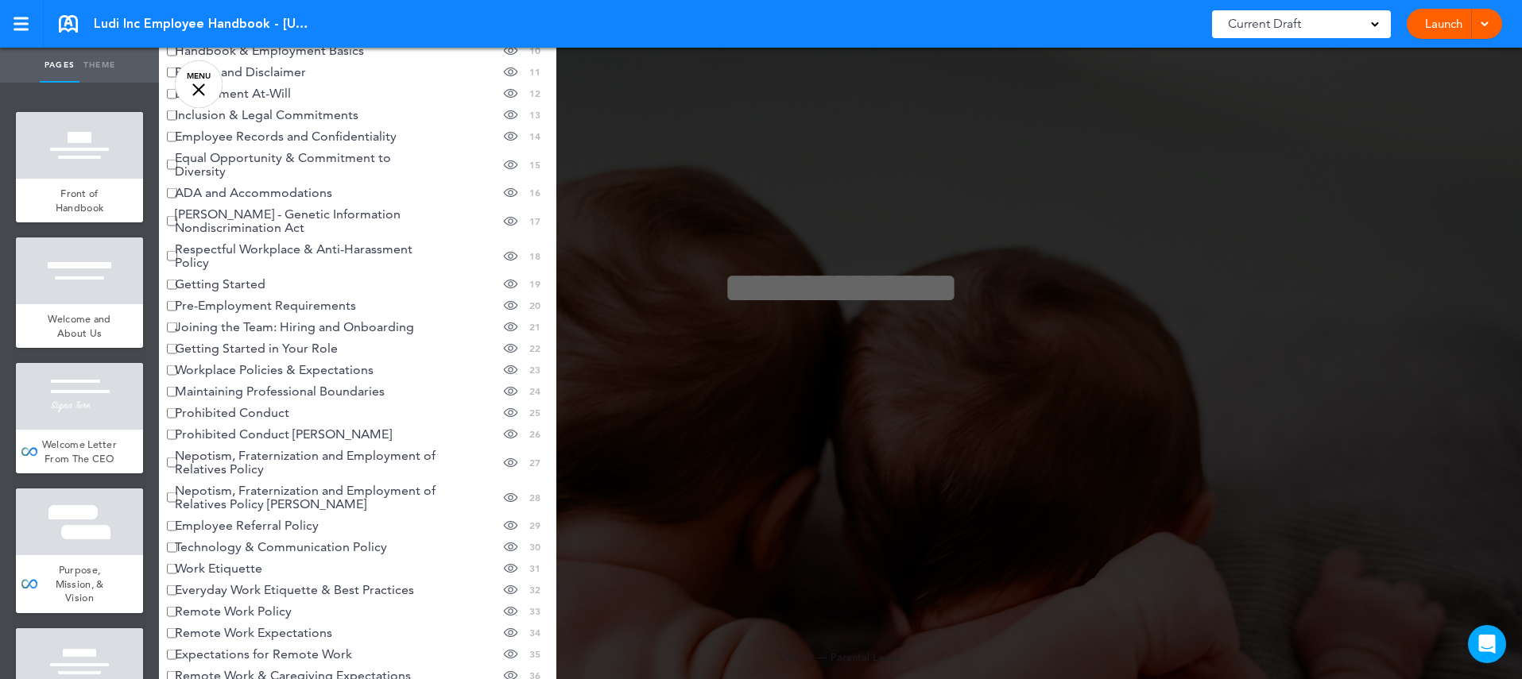
scroll to position [0, 0]
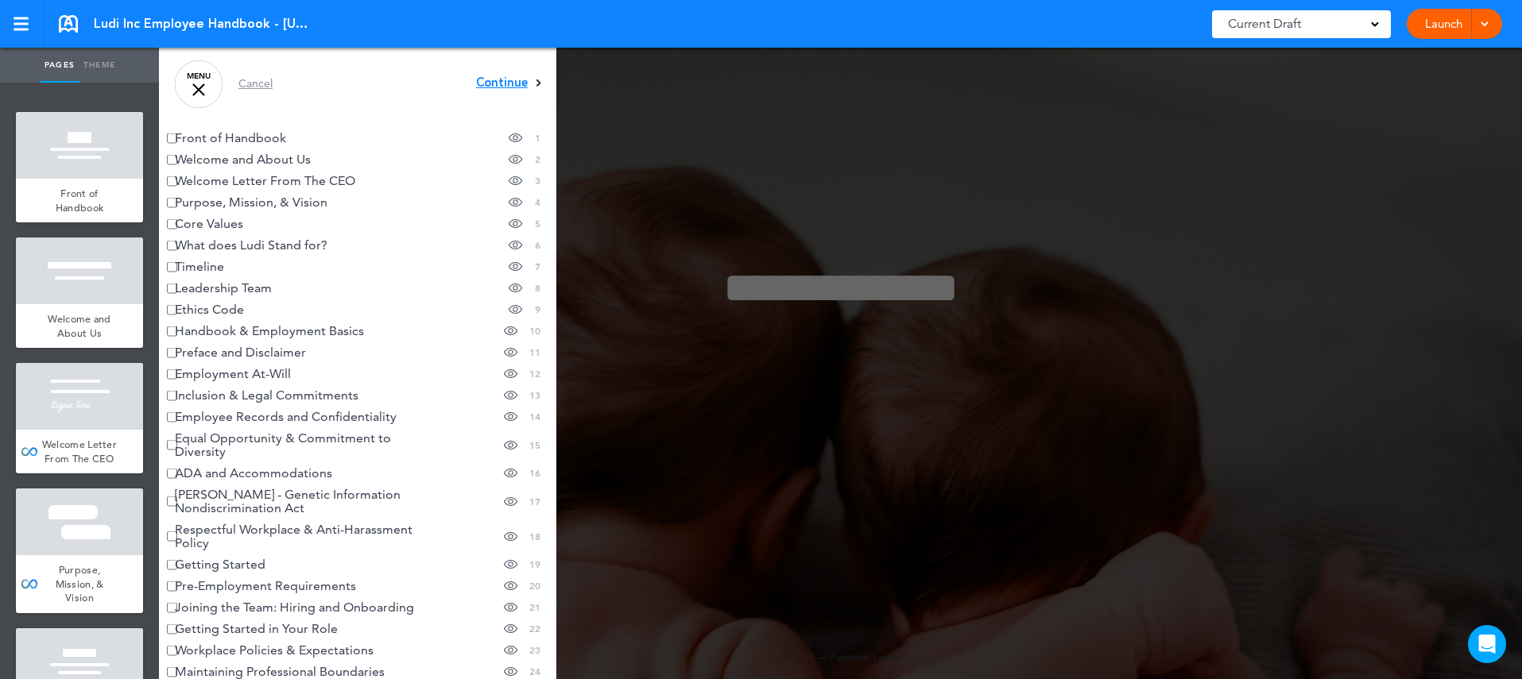
click at [515, 82] on span "Continue" at bounding box center [502, 83] width 52 height 12
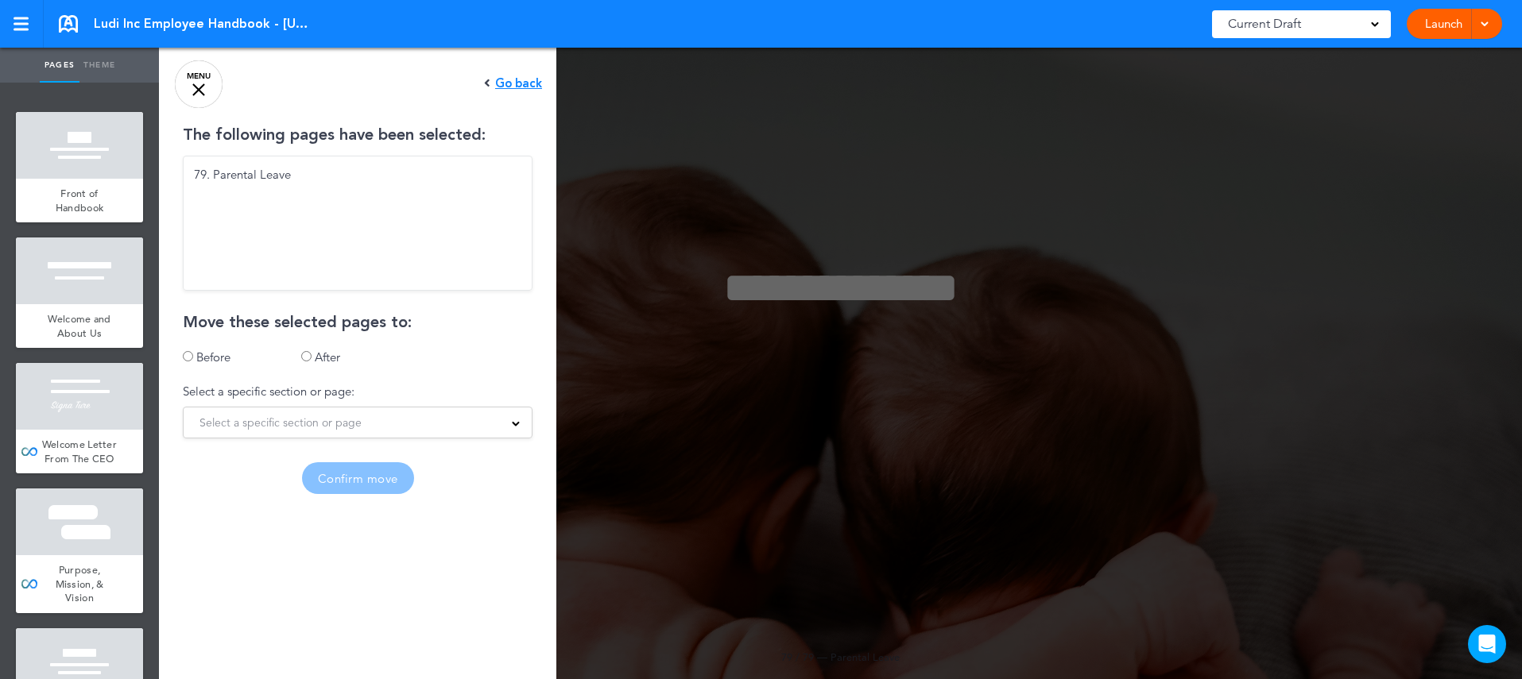
click at [375, 421] on div "Select a specific section or page" at bounding box center [358, 422] width 348 height 17
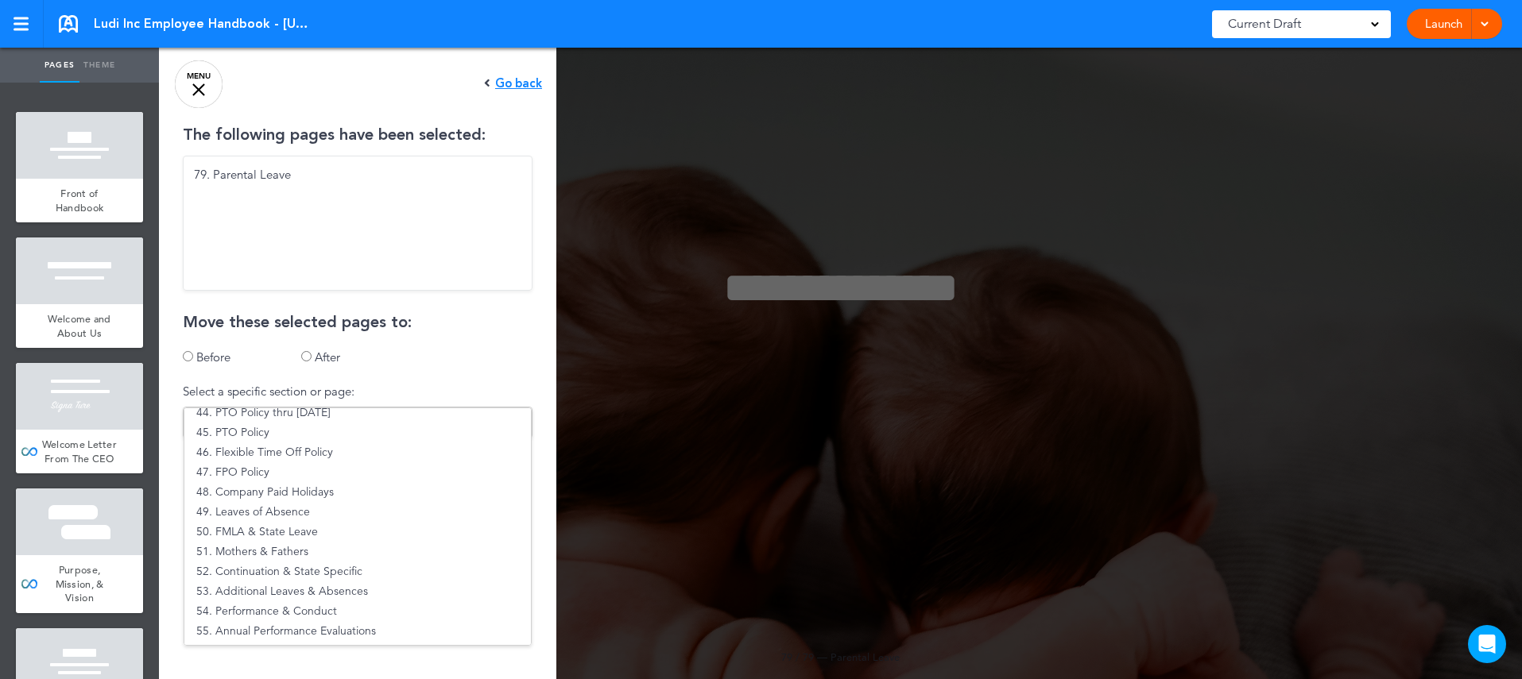
scroll to position [885, 0]
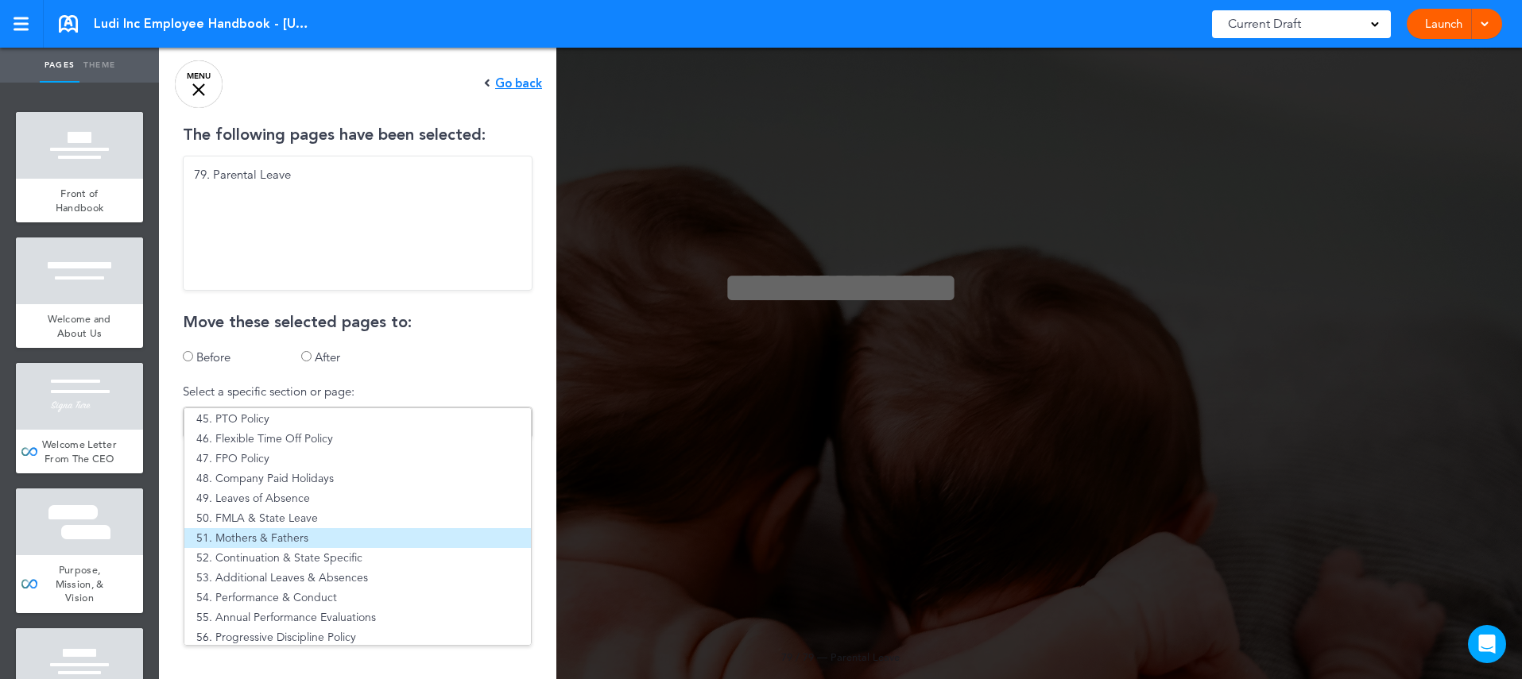
click at [308, 535] on li "51. Mothers & Fathers" at bounding box center [357, 538] width 346 height 20
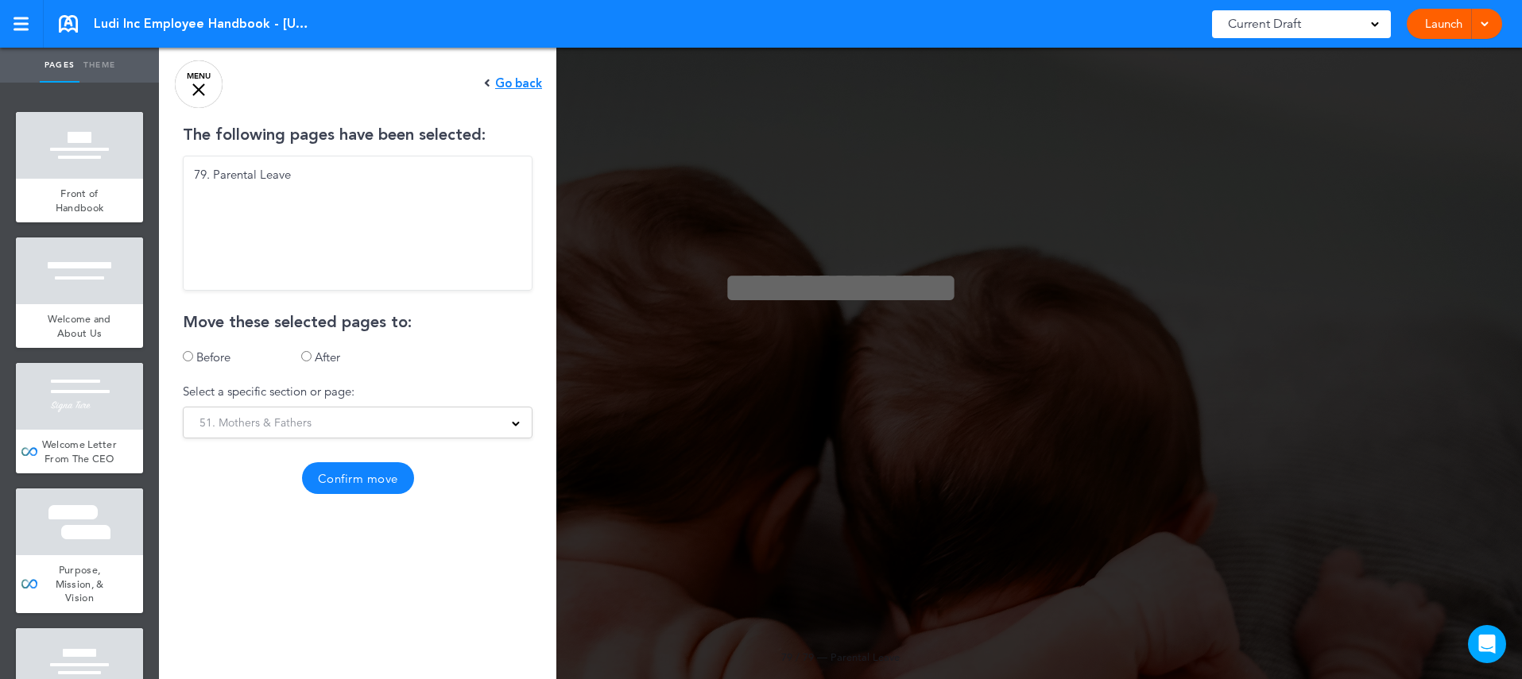
click at [384, 471] on button "Confirm move" at bounding box center [358, 478] width 112 height 32
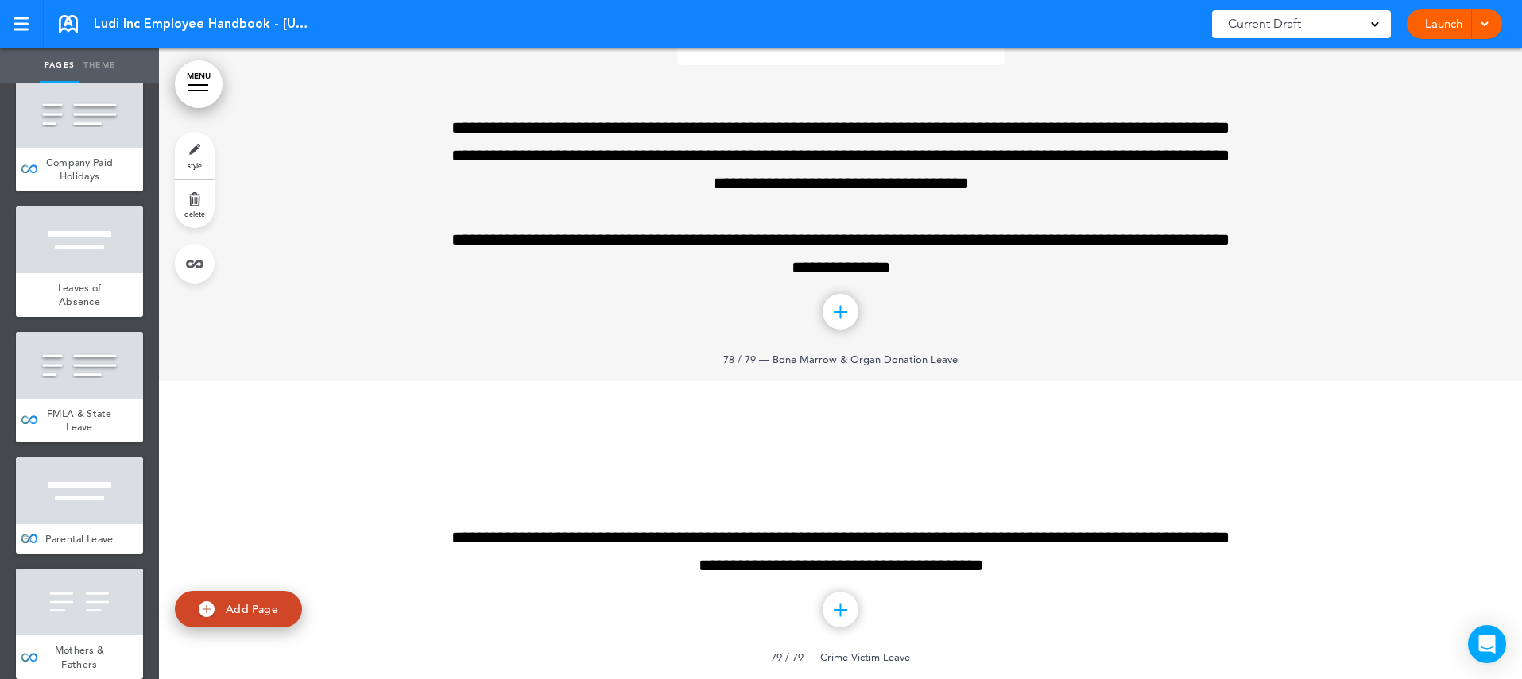
scroll to position [6289, 0]
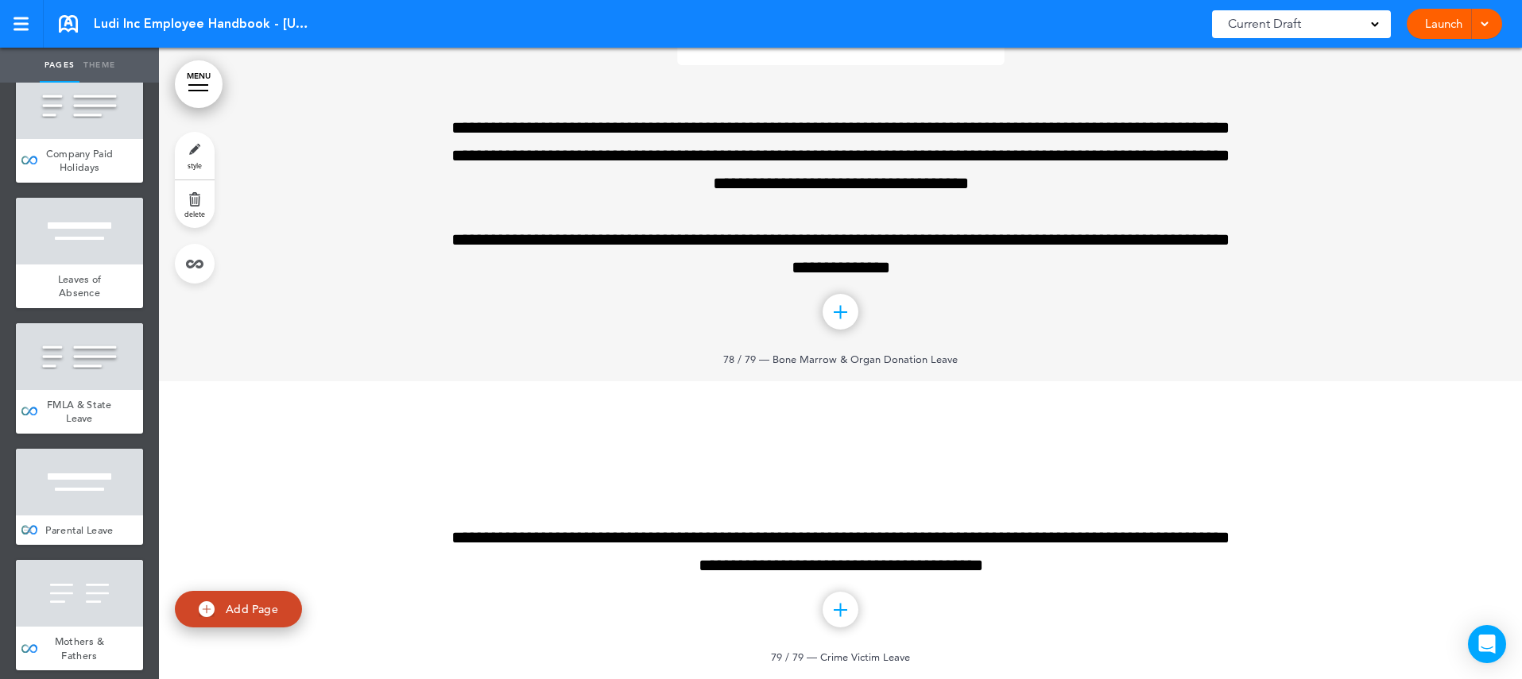
click at [87, 516] on div "Parental Leave" at bounding box center [79, 531] width 127 height 30
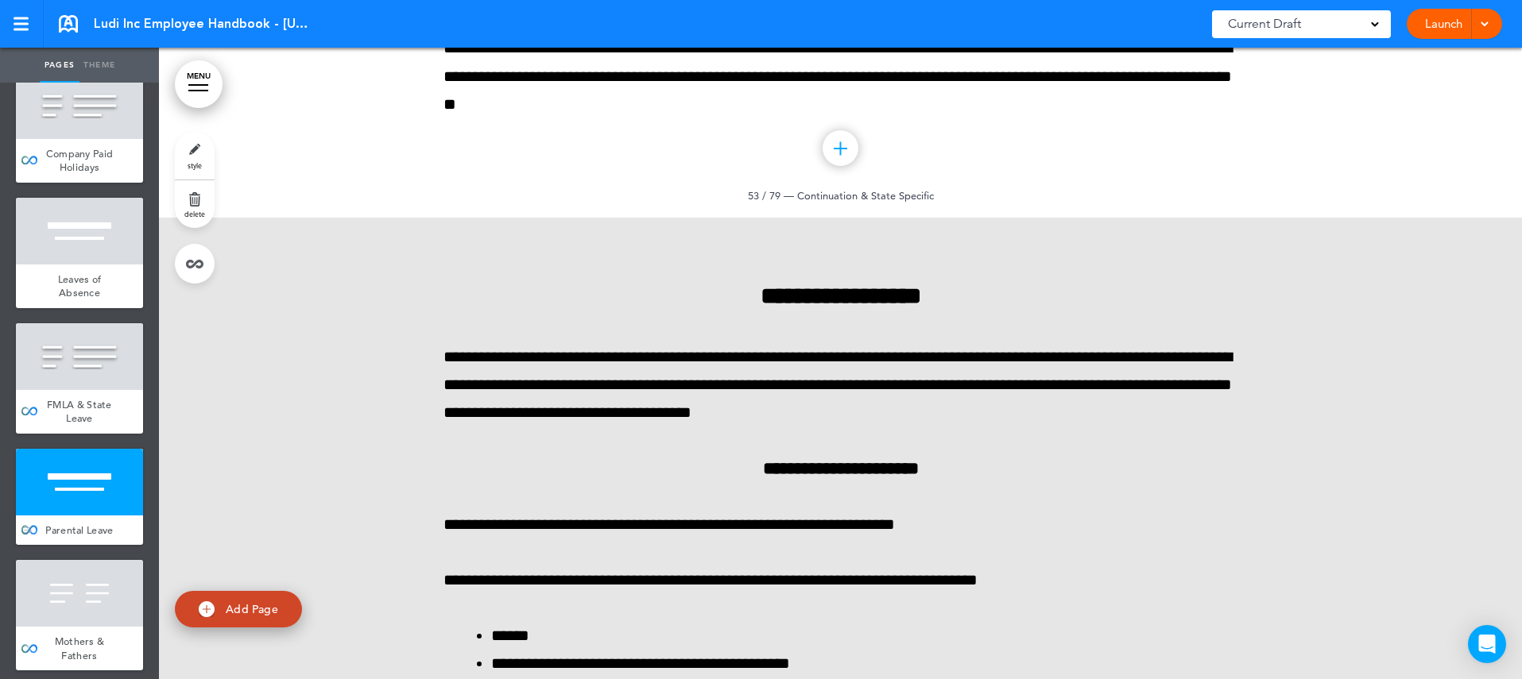
scroll to position [60476, 0]
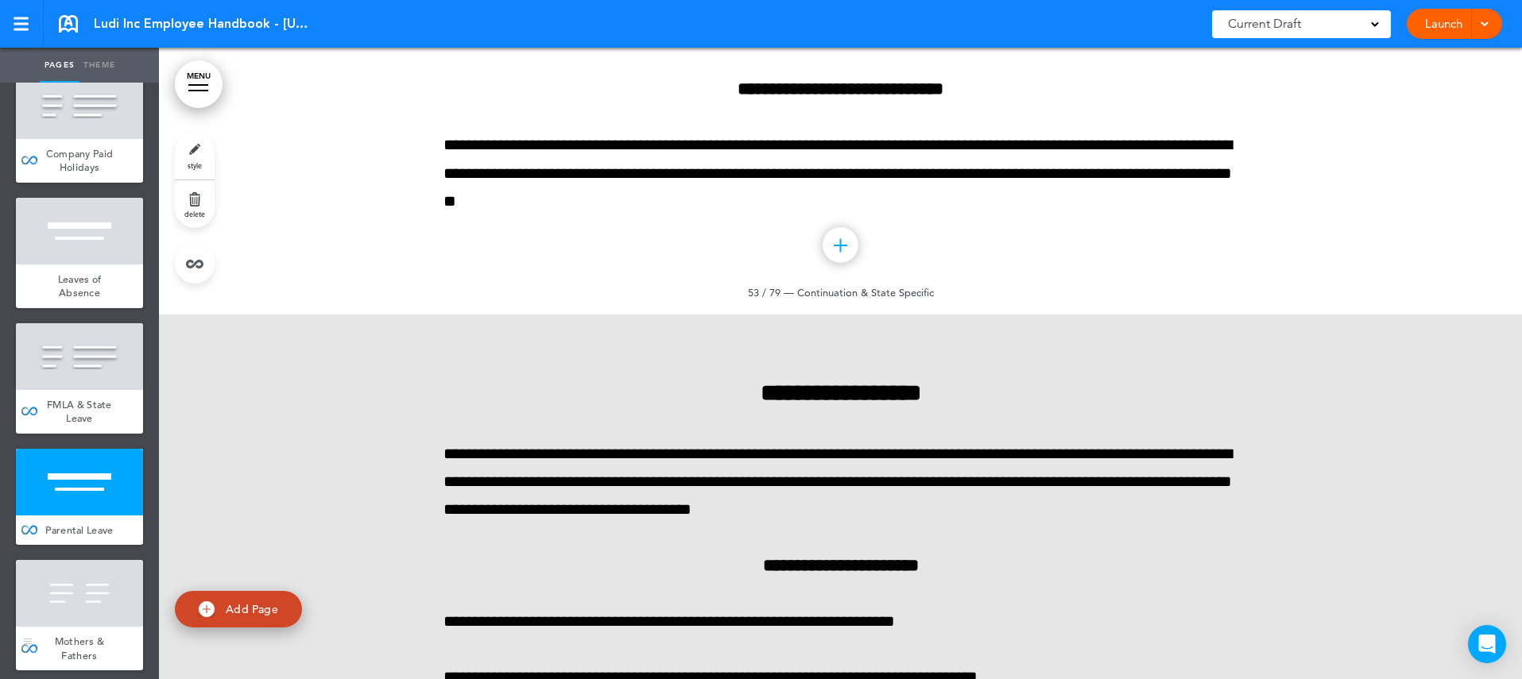
click at [128, 560] on div at bounding box center [79, 593] width 127 height 67
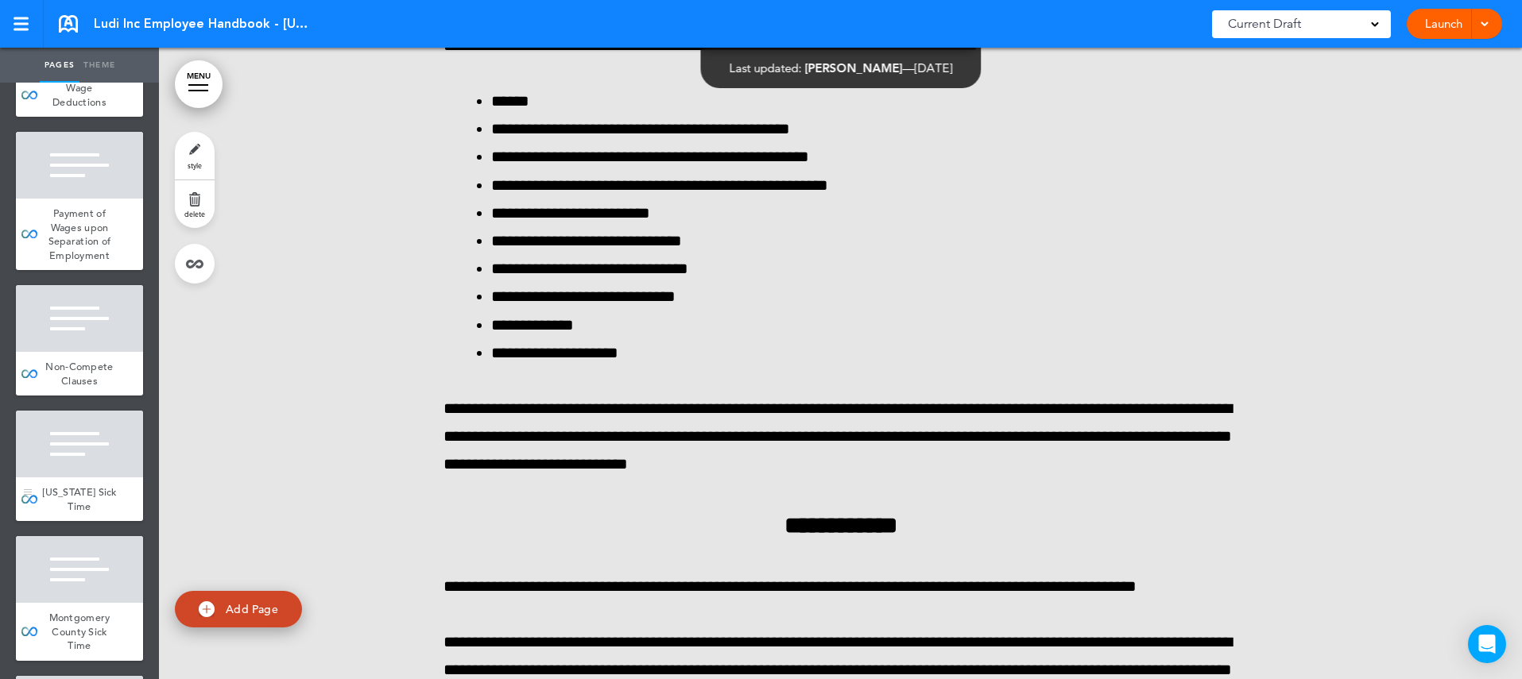
scroll to position [8847, 0]
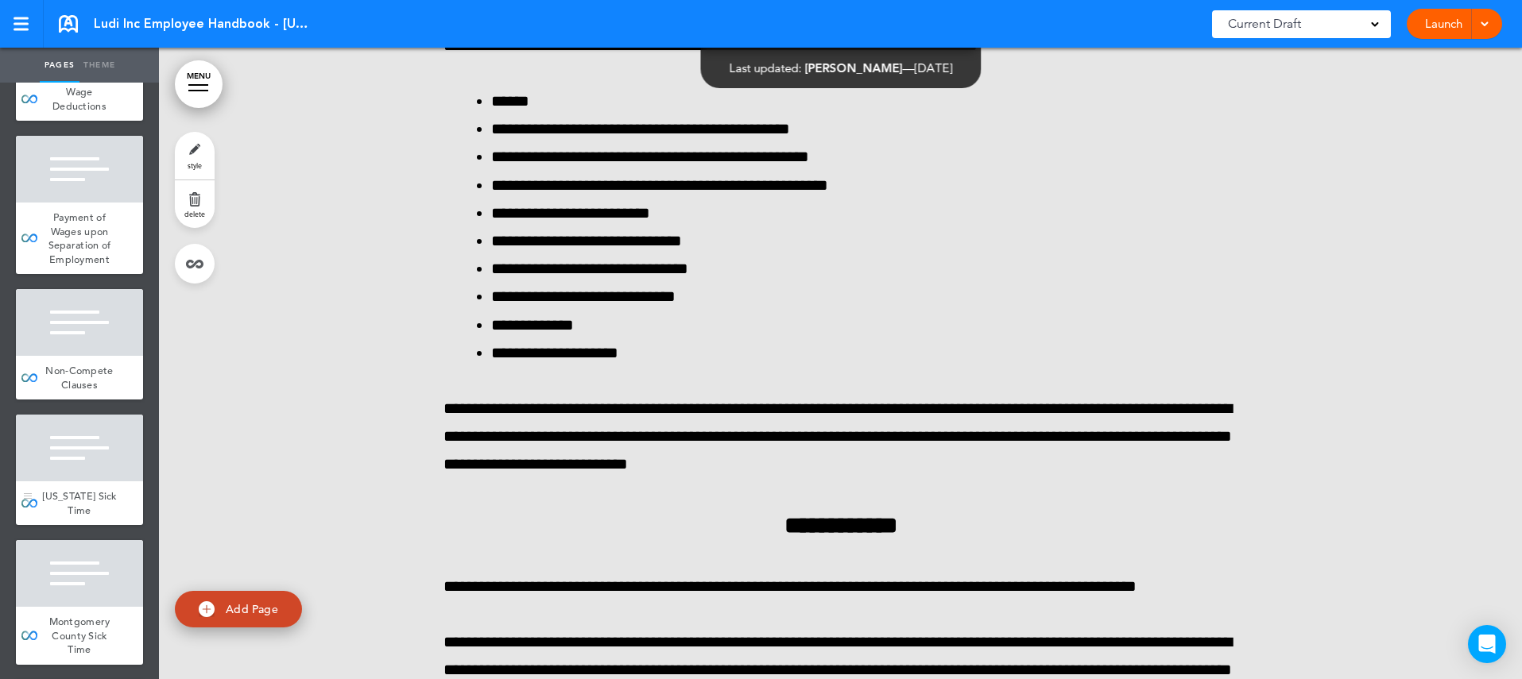
click at [106, 489] on span "Maryland Sick Time" at bounding box center [79, 503] width 75 height 28
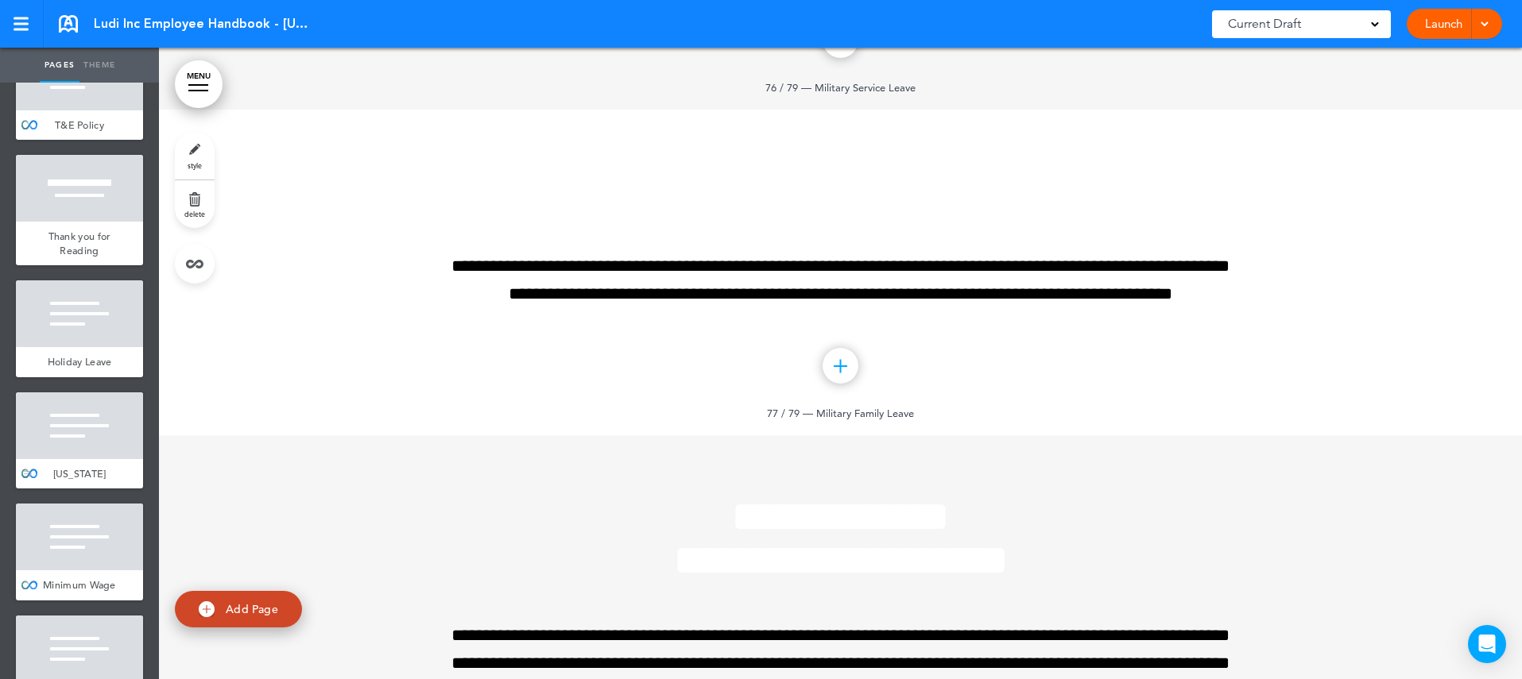
scroll to position [8002, 0]
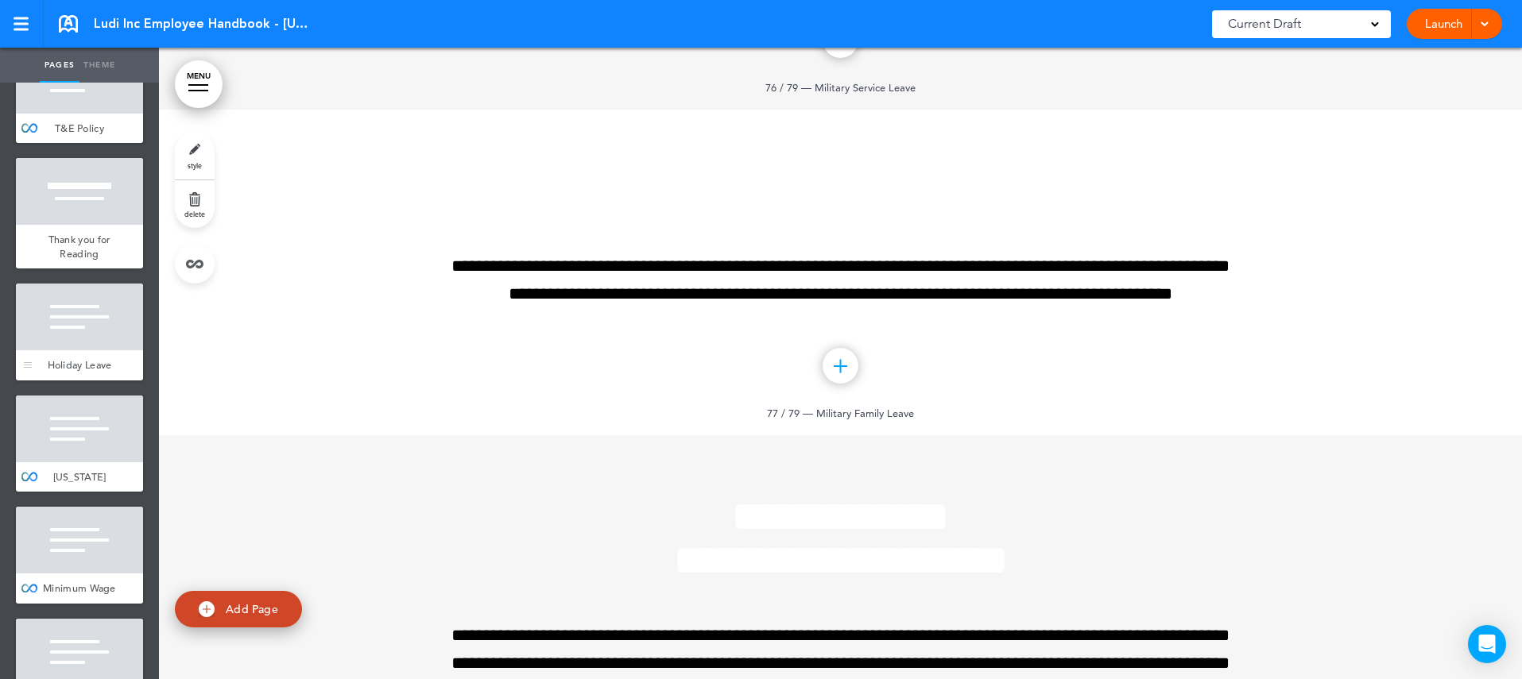
click at [103, 284] on div at bounding box center [79, 317] width 127 height 67
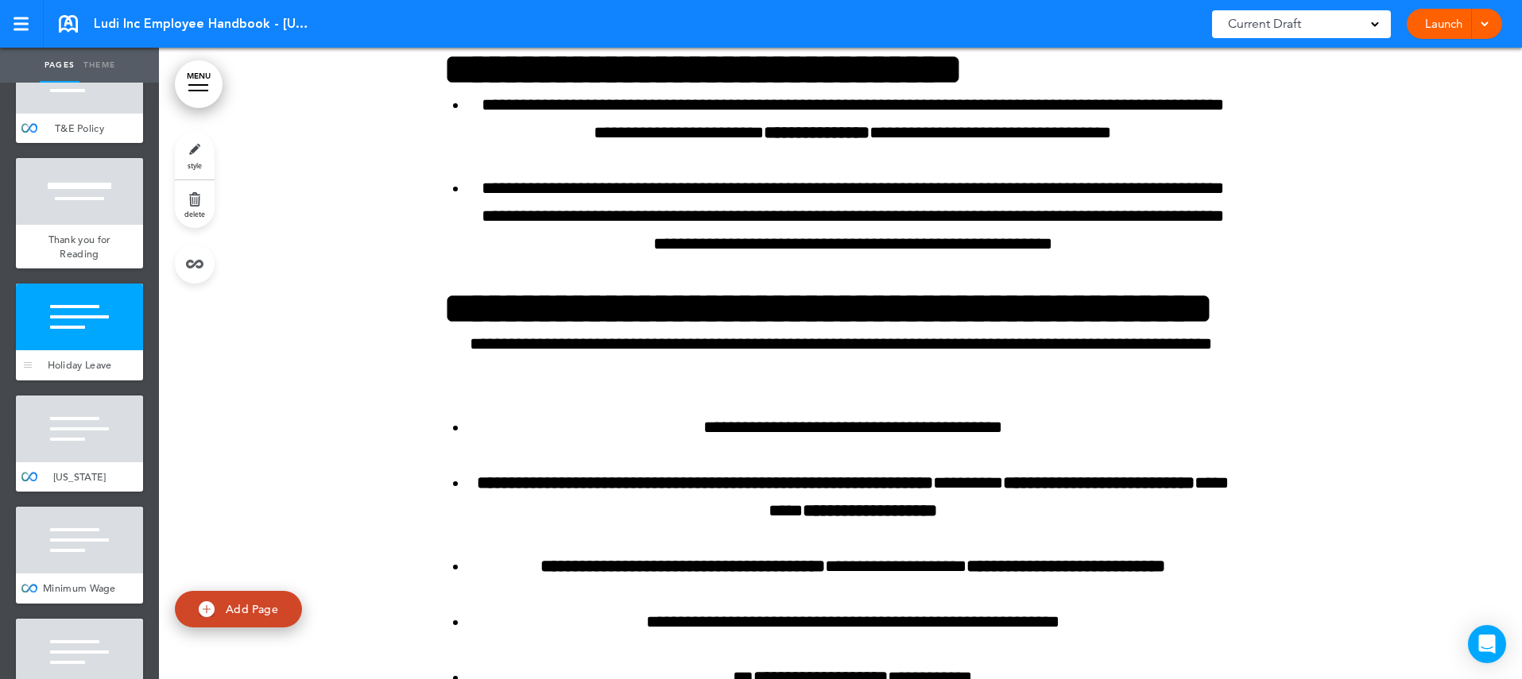
scroll to position [77418, 0]
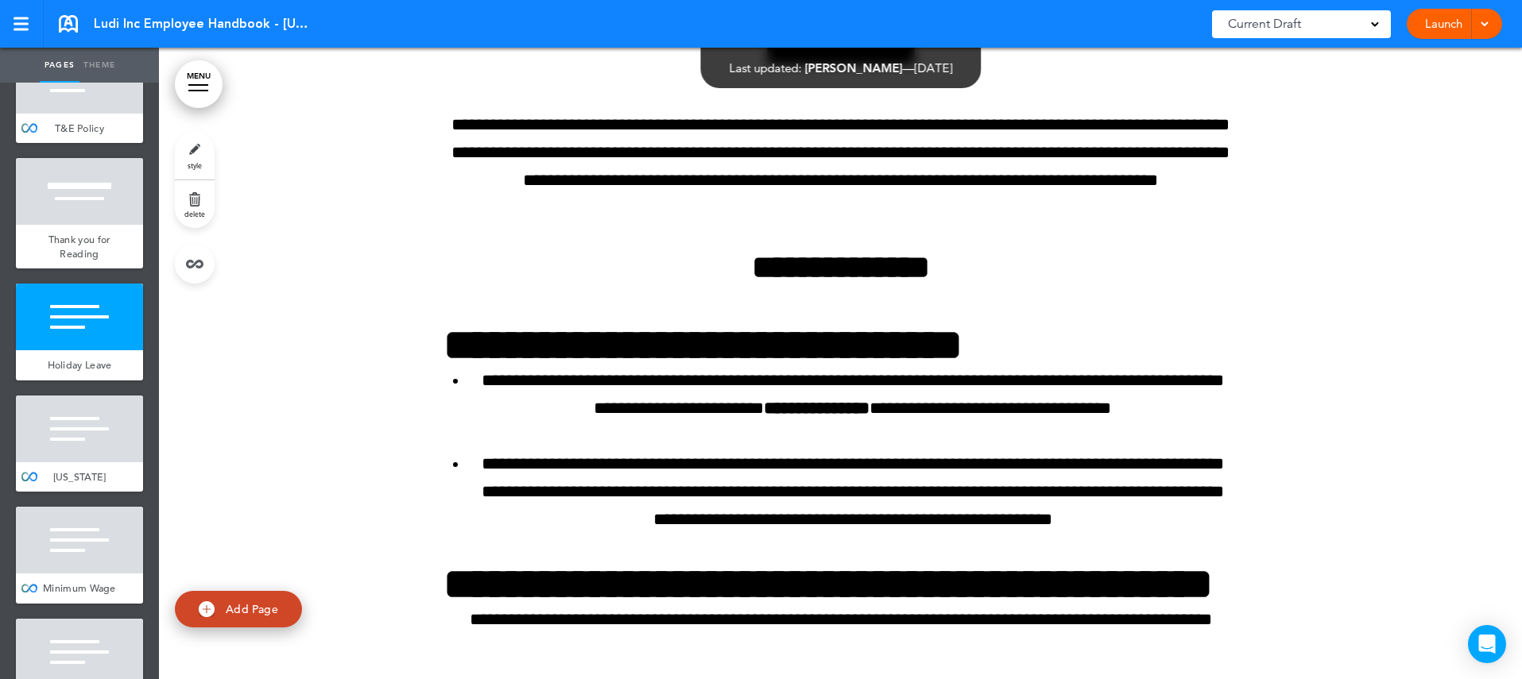
click at [205, 207] on link "delete" at bounding box center [195, 204] width 40 height 48
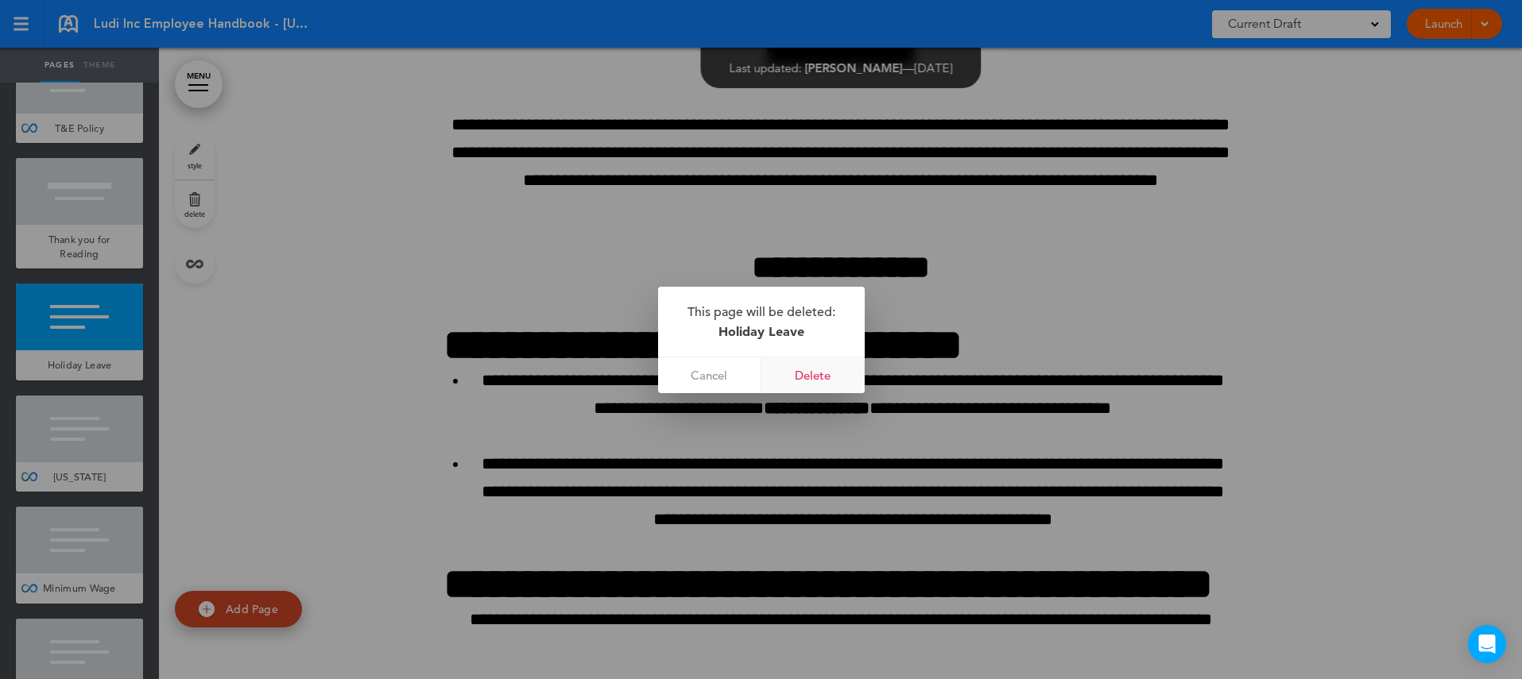
click at [811, 374] on link "Delete" at bounding box center [812, 376] width 103 height 36
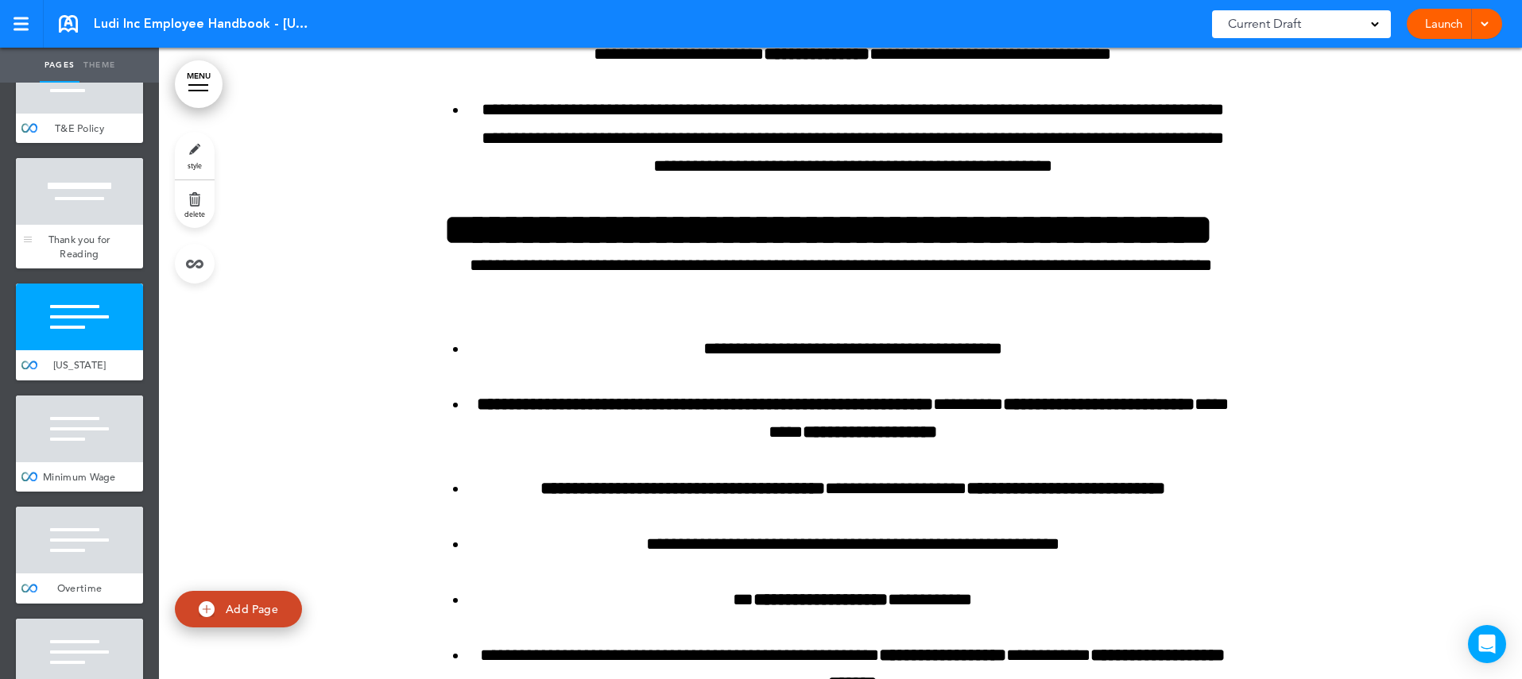
click at [94, 233] on span "Thank you for Reading" at bounding box center [79, 247] width 63 height 28
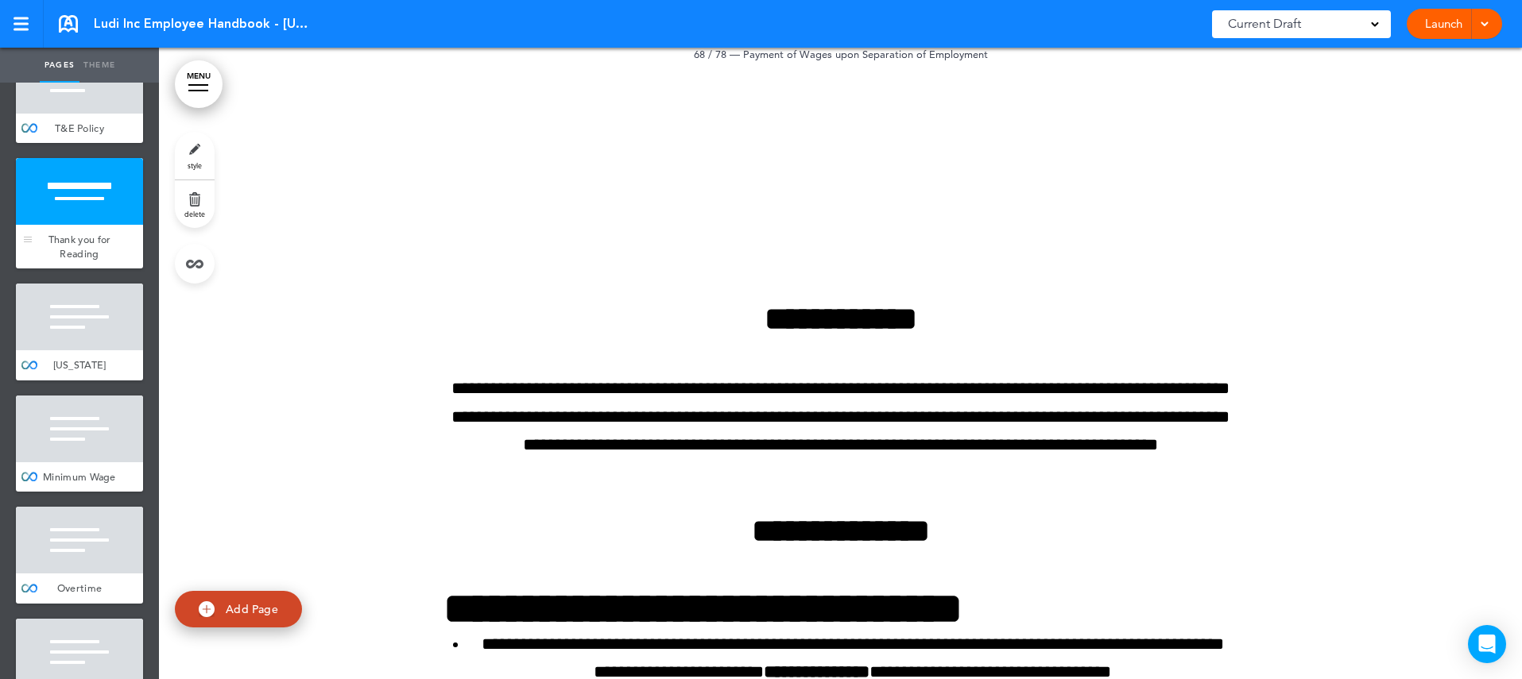
scroll to position [76786, 0]
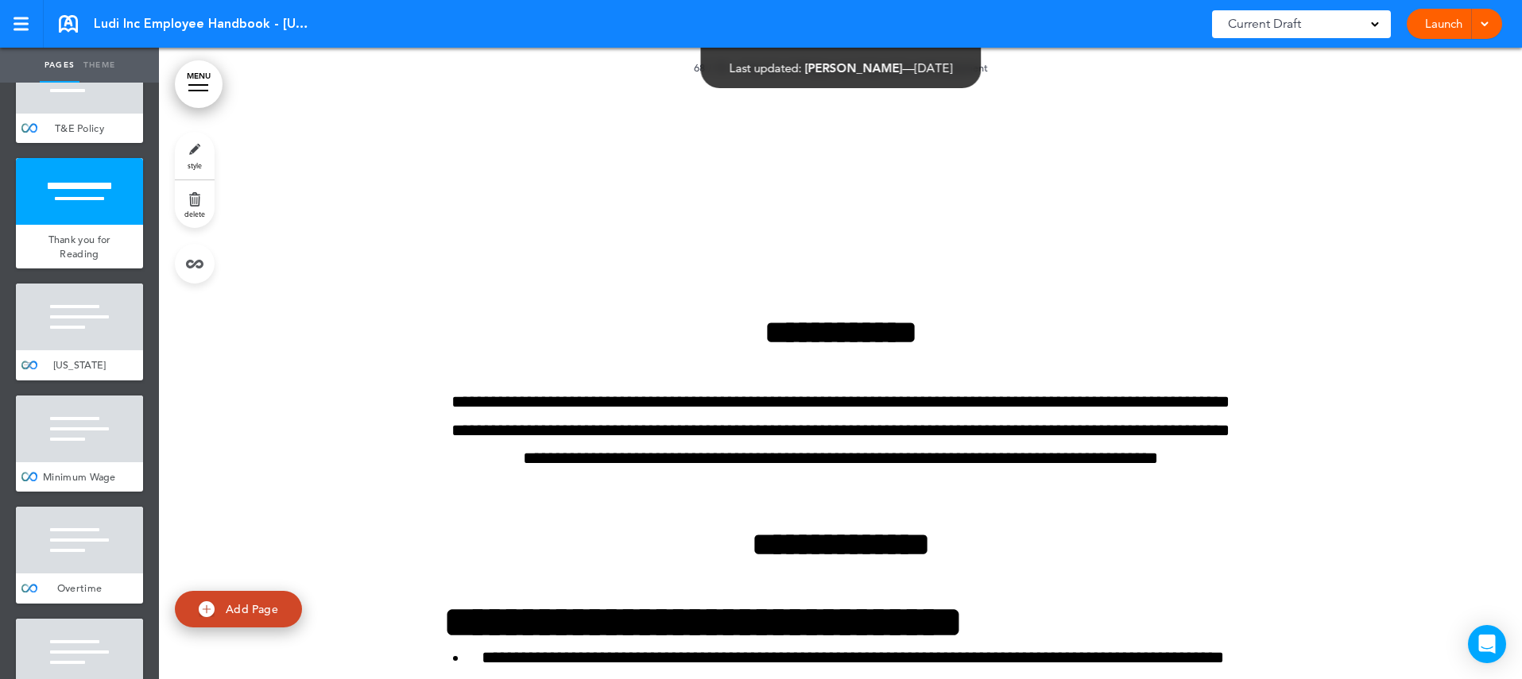
click at [78, 284] on div at bounding box center [79, 317] width 127 height 67
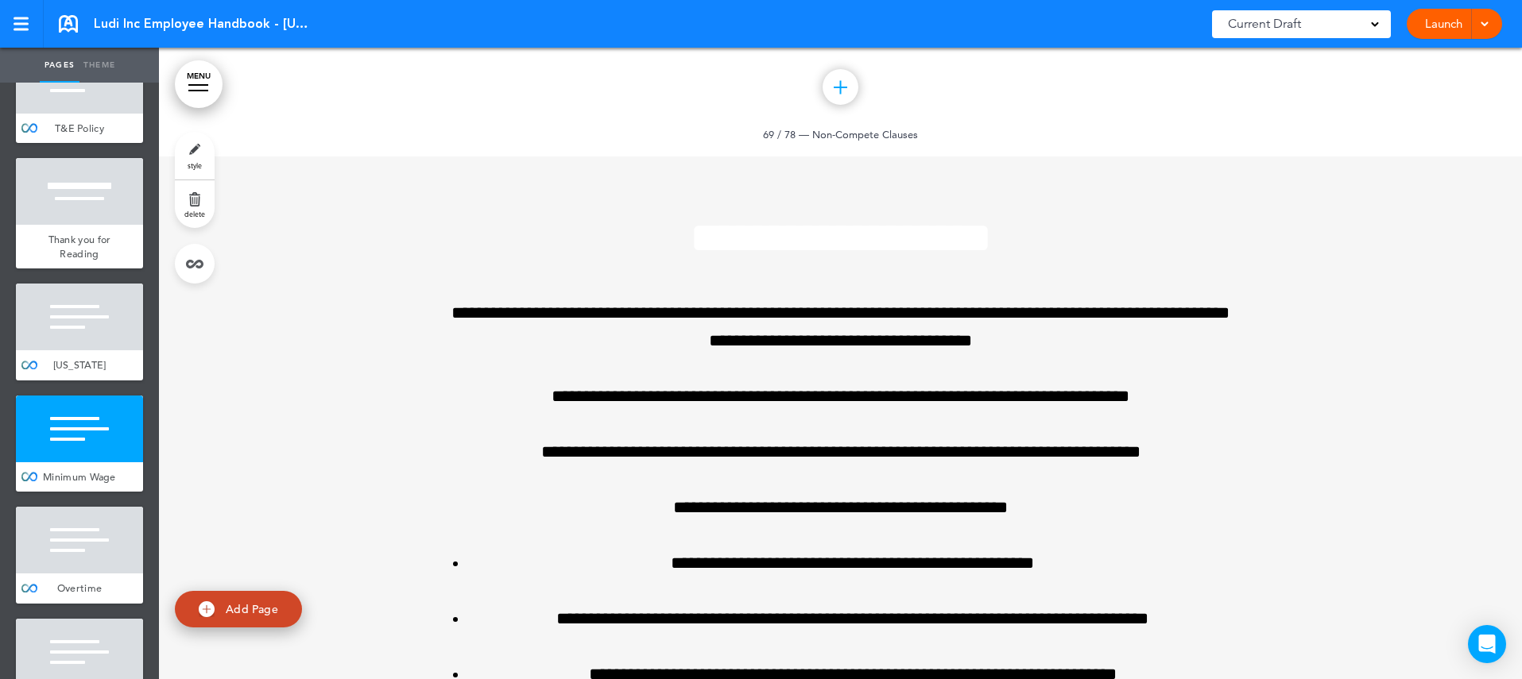
scroll to position [78648, 0]
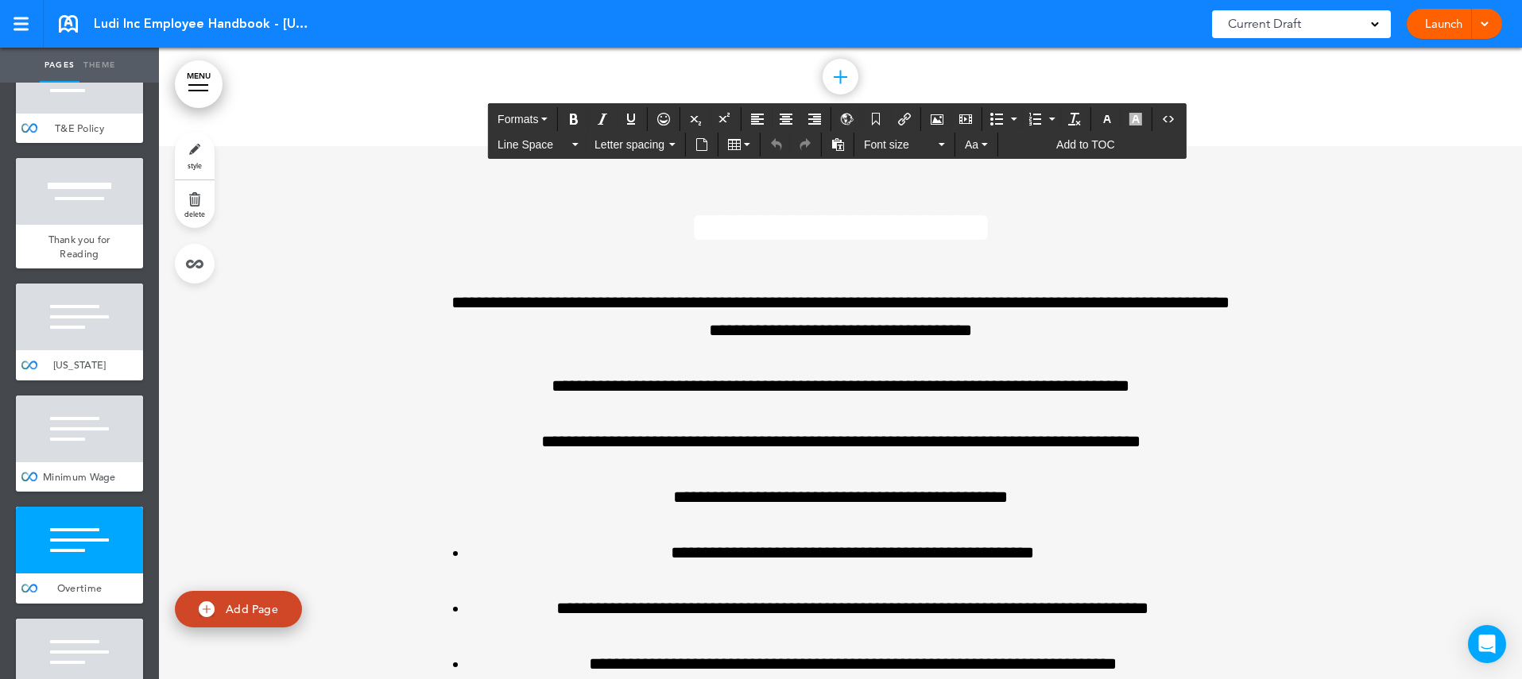
drag, startPoint x: 507, startPoint y: 209, endPoint x: 1001, endPoint y: 234, distance: 494.9
click at [1109, 119] on icon "button" at bounding box center [1107, 119] width 13 height 13
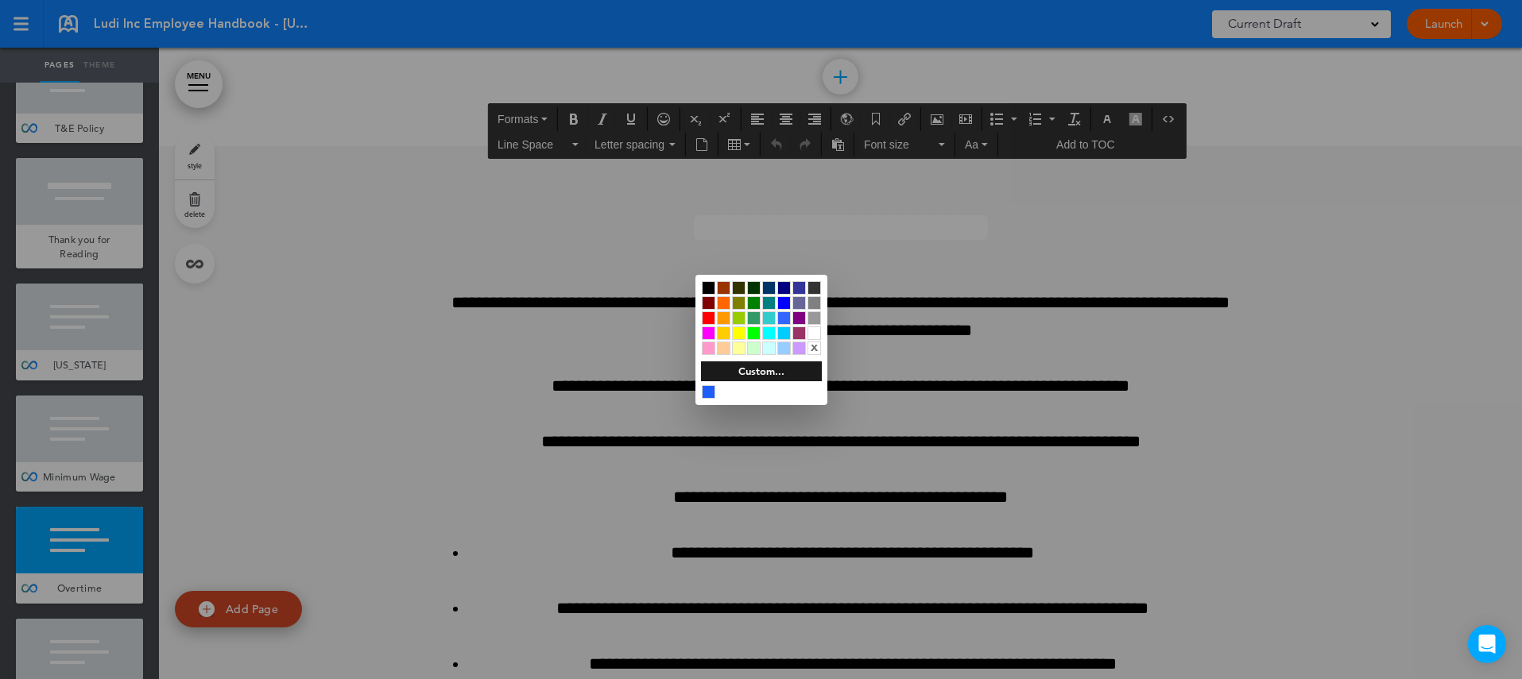
click at [710, 287] on div at bounding box center [709, 288] width 14 height 14
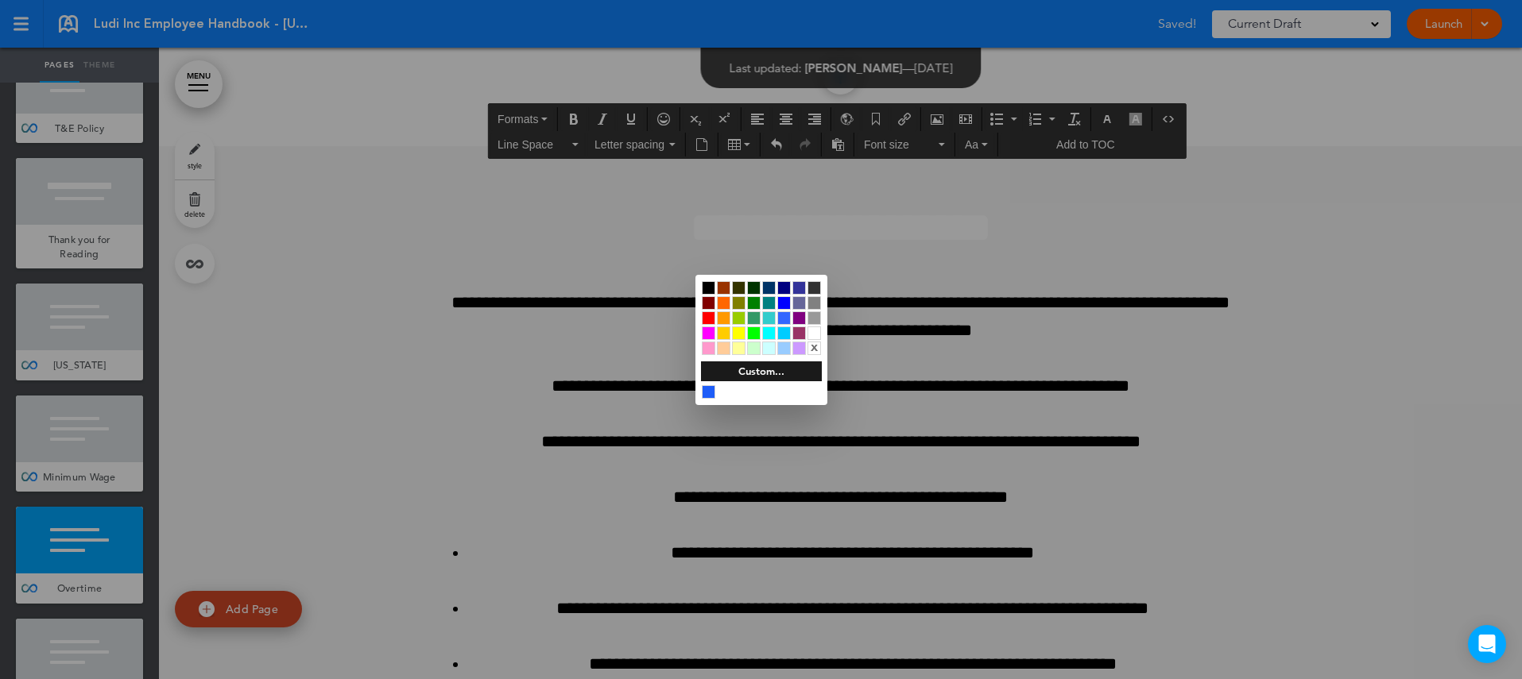
click at [1042, 362] on div at bounding box center [761, 339] width 1522 height 679
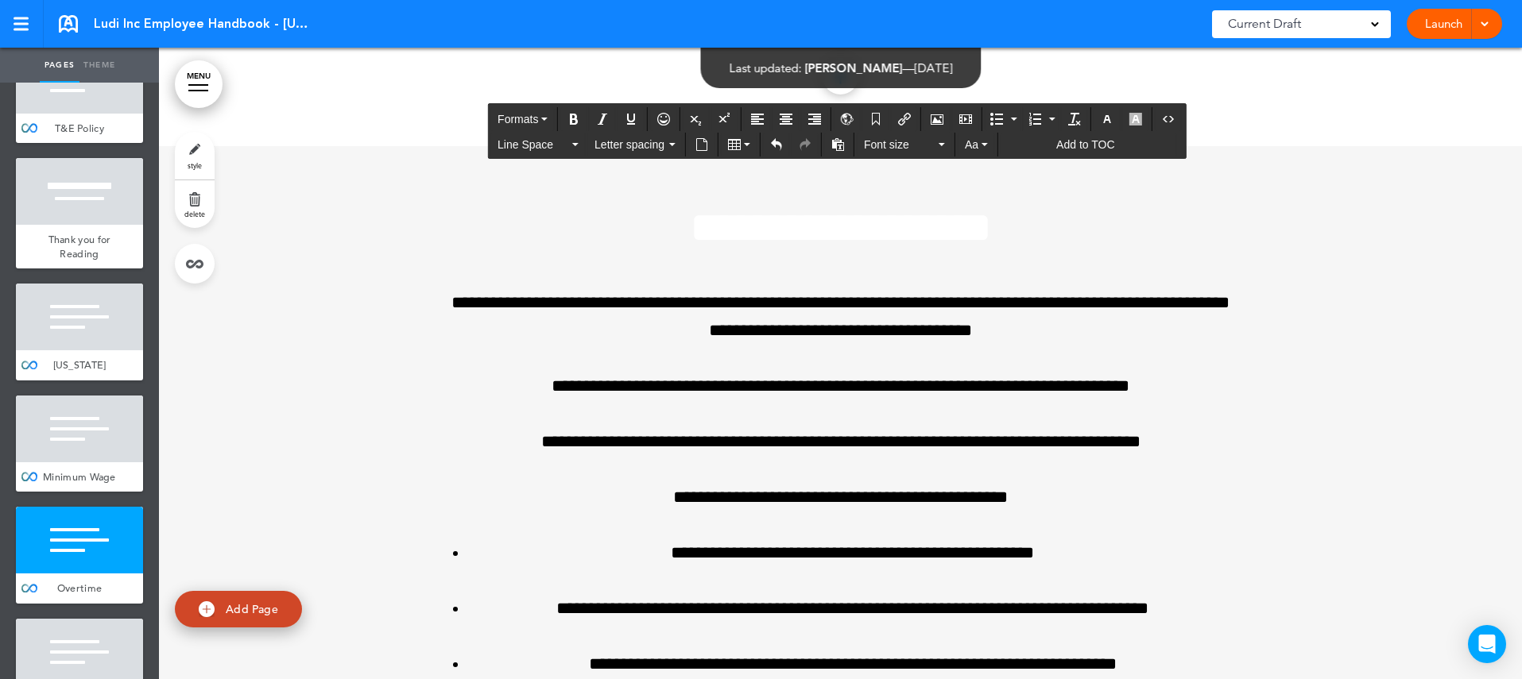
drag, startPoint x: 473, startPoint y: 272, endPoint x: 1185, endPoint y: 298, distance: 712.5
click at [758, 115] on icon "Align left" at bounding box center [757, 119] width 13 height 13
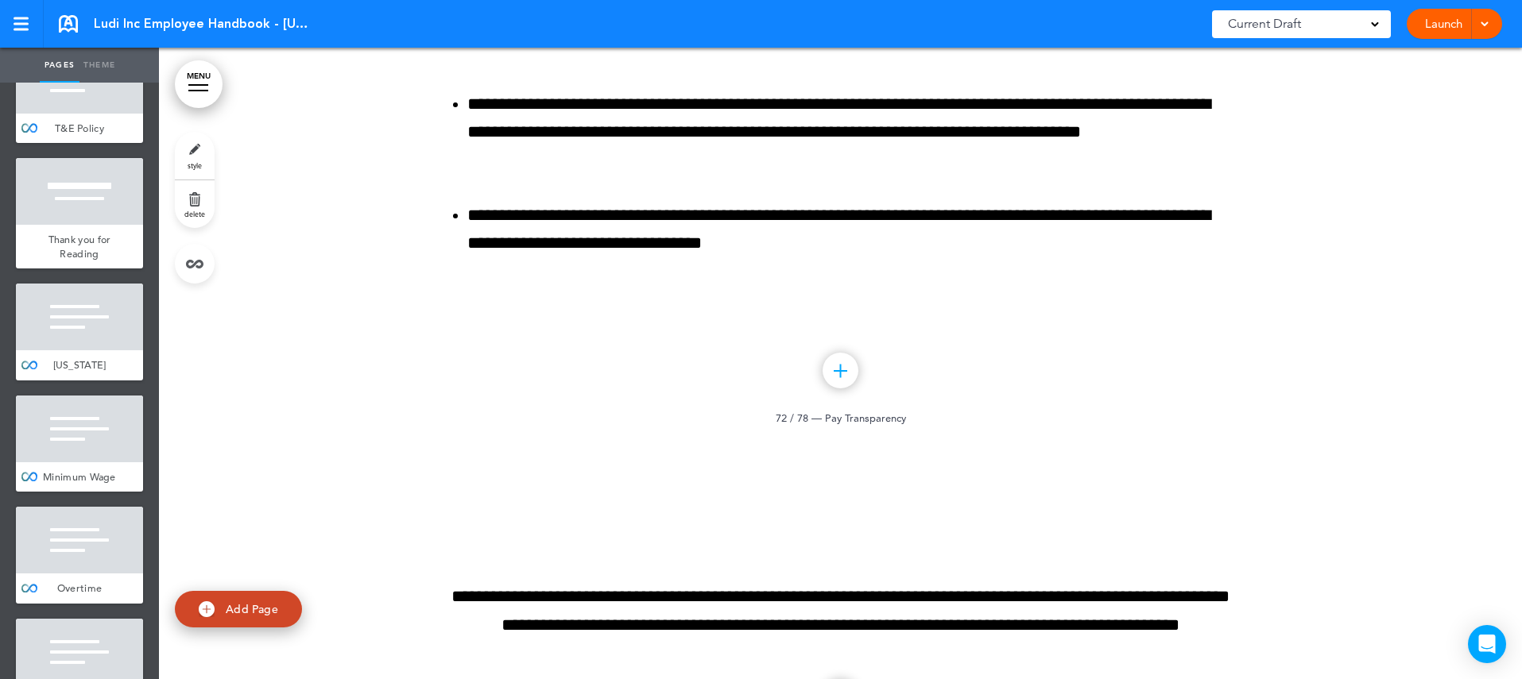
scroll to position [80346, 0]
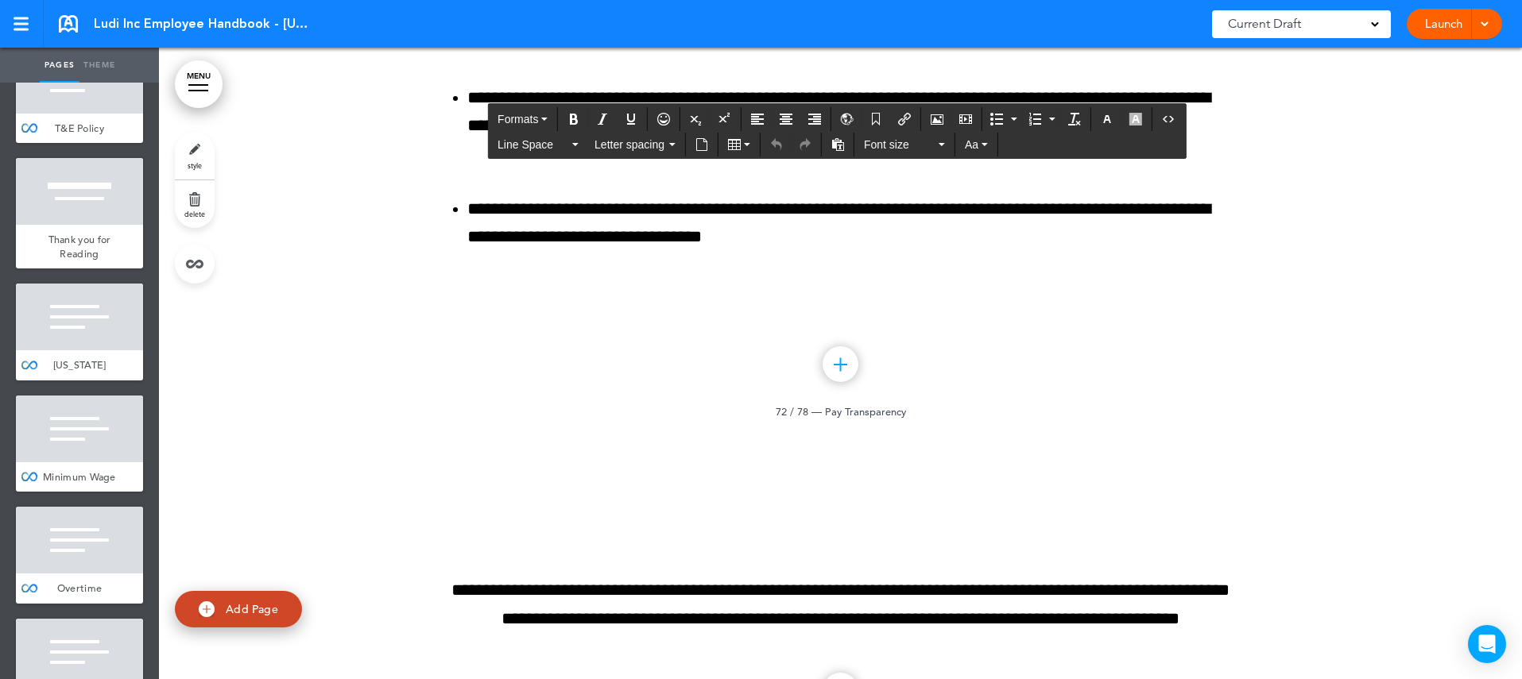
drag, startPoint x: 360, startPoint y: 190, endPoint x: 780, endPoint y: 253, distance: 425.0
drag, startPoint x: 499, startPoint y: 230, endPoint x: 1166, endPoint y: 240, distance: 666.8
click at [1111, 118] on icon "button" at bounding box center [1107, 119] width 13 height 13
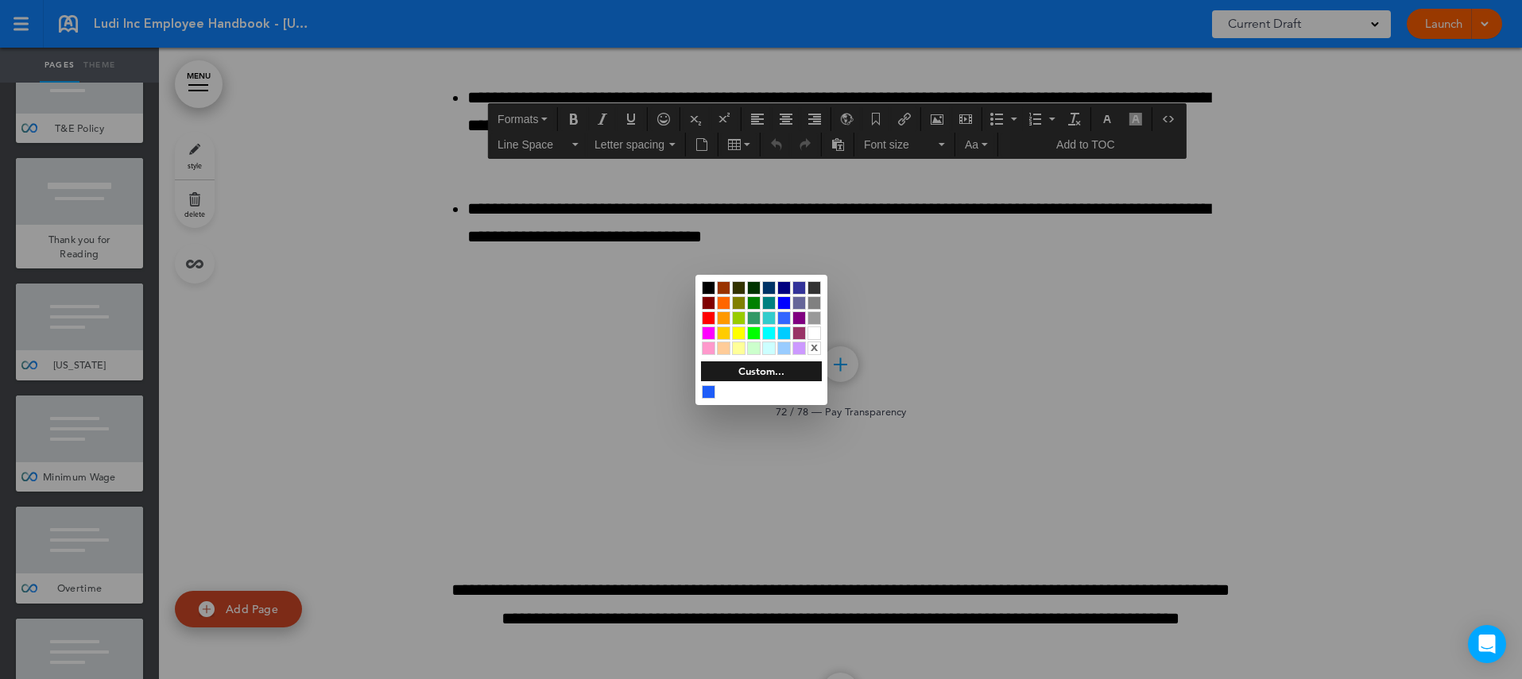
click at [704, 284] on div at bounding box center [709, 288] width 14 height 14
click at [776, 370] on div "Custom..." at bounding box center [761, 372] width 121 height 20
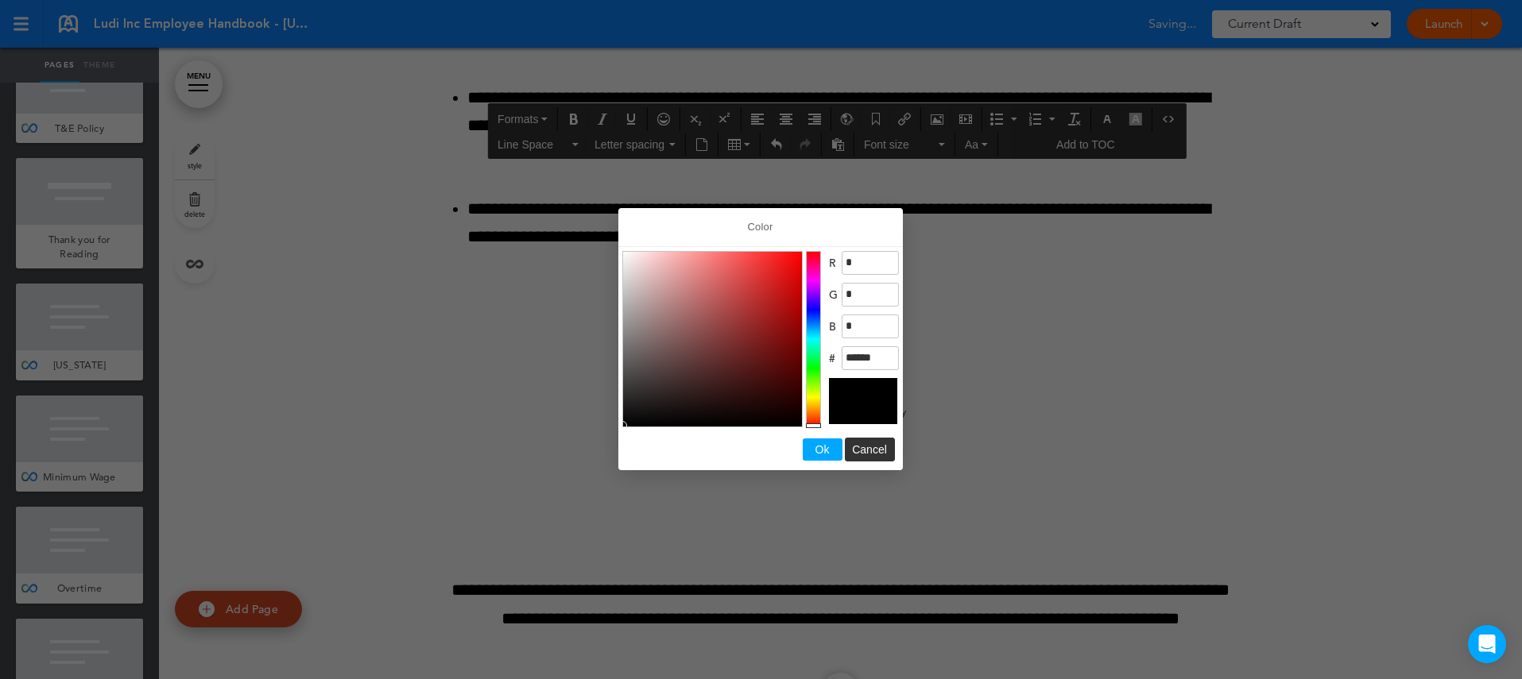
click at [816, 444] on span "Ok" at bounding box center [822, 449] width 14 height 13
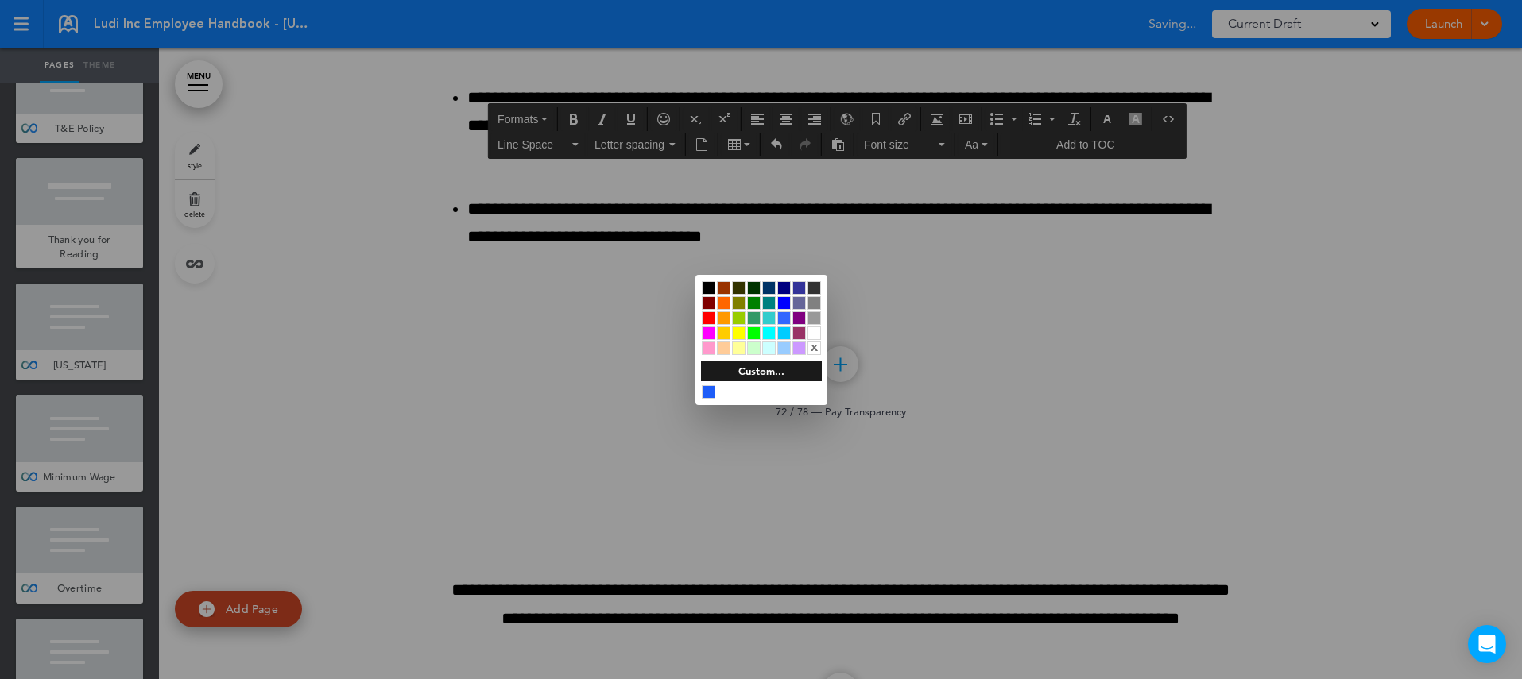
click at [999, 451] on div at bounding box center [761, 339] width 1522 height 679
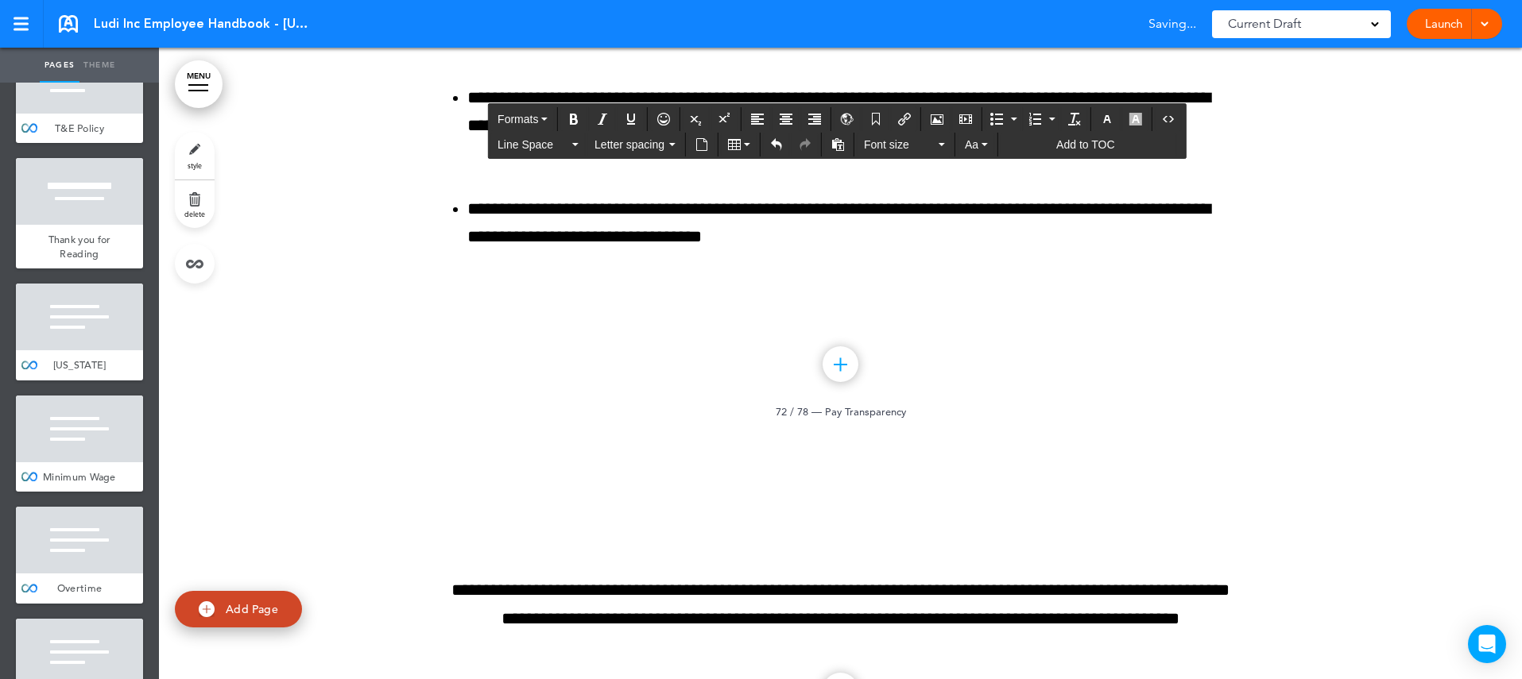
drag, startPoint x: 989, startPoint y: 358, endPoint x: 424, endPoint y: 319, distance: 566.3
click at [756, 114] on icon "Align left" at bounding box center [757, 119] width 13 height 13
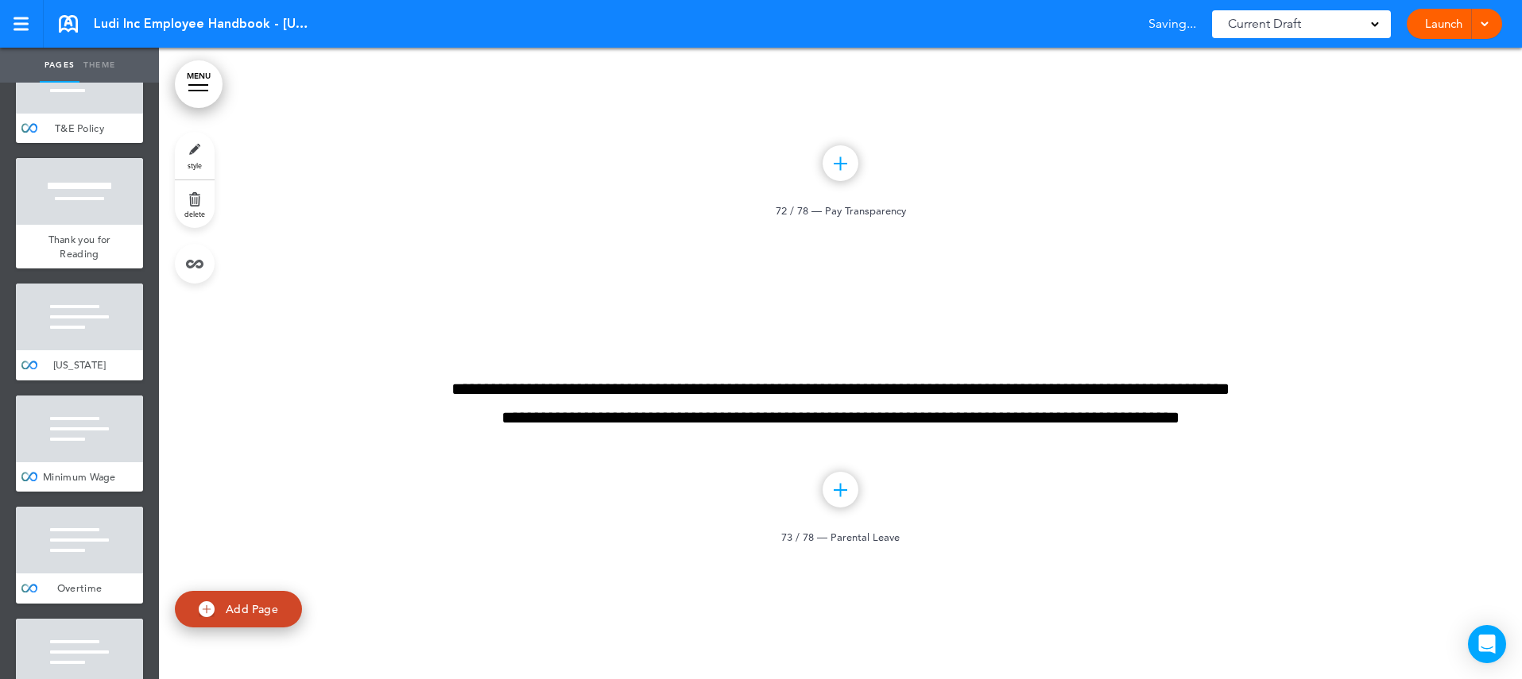
scroll to position [80551, 0]
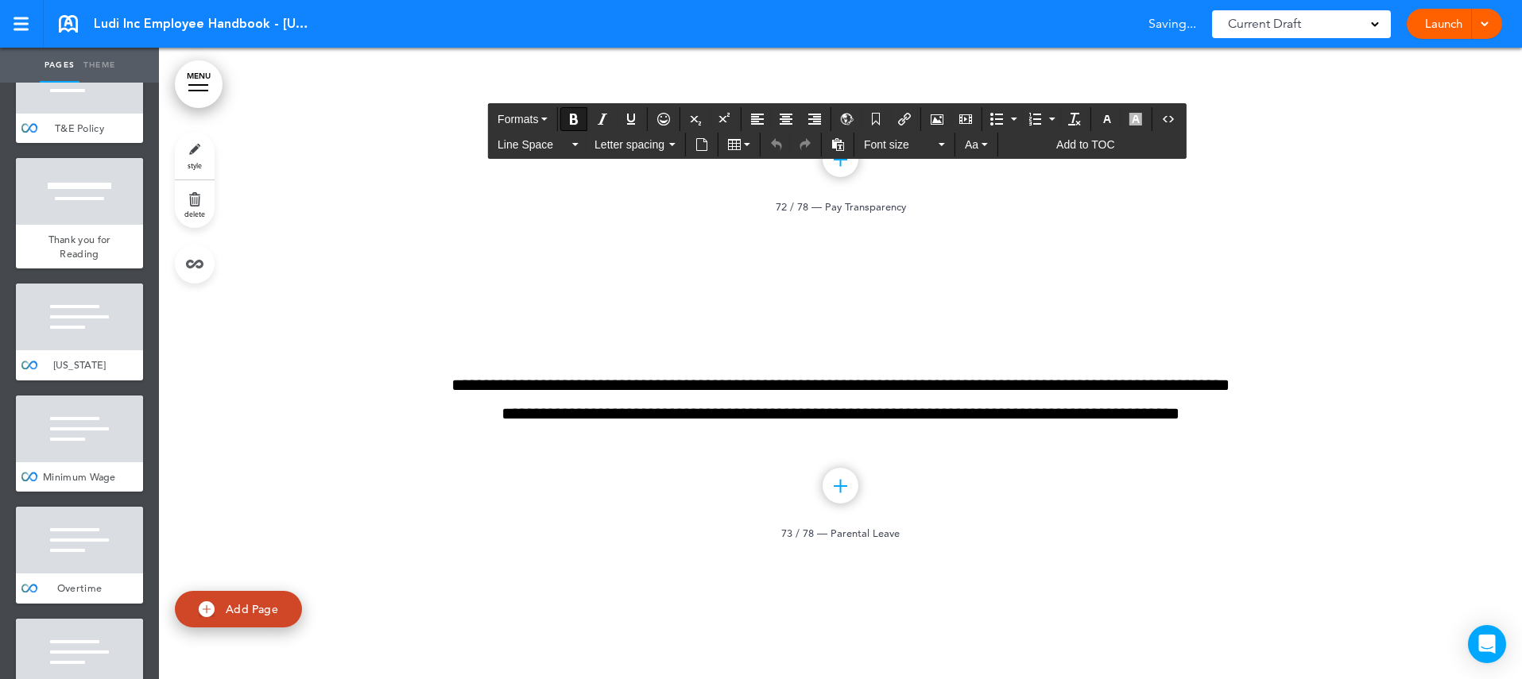
drag, startPoint x: 486, startPoint y: 369, endPoint x: 970, endPoint y: 422, distance: 486.9
drag, startPoint x: 582, startPoint y: 414, endPoint x: 1166, endPoint y: 416, distance: 583.3
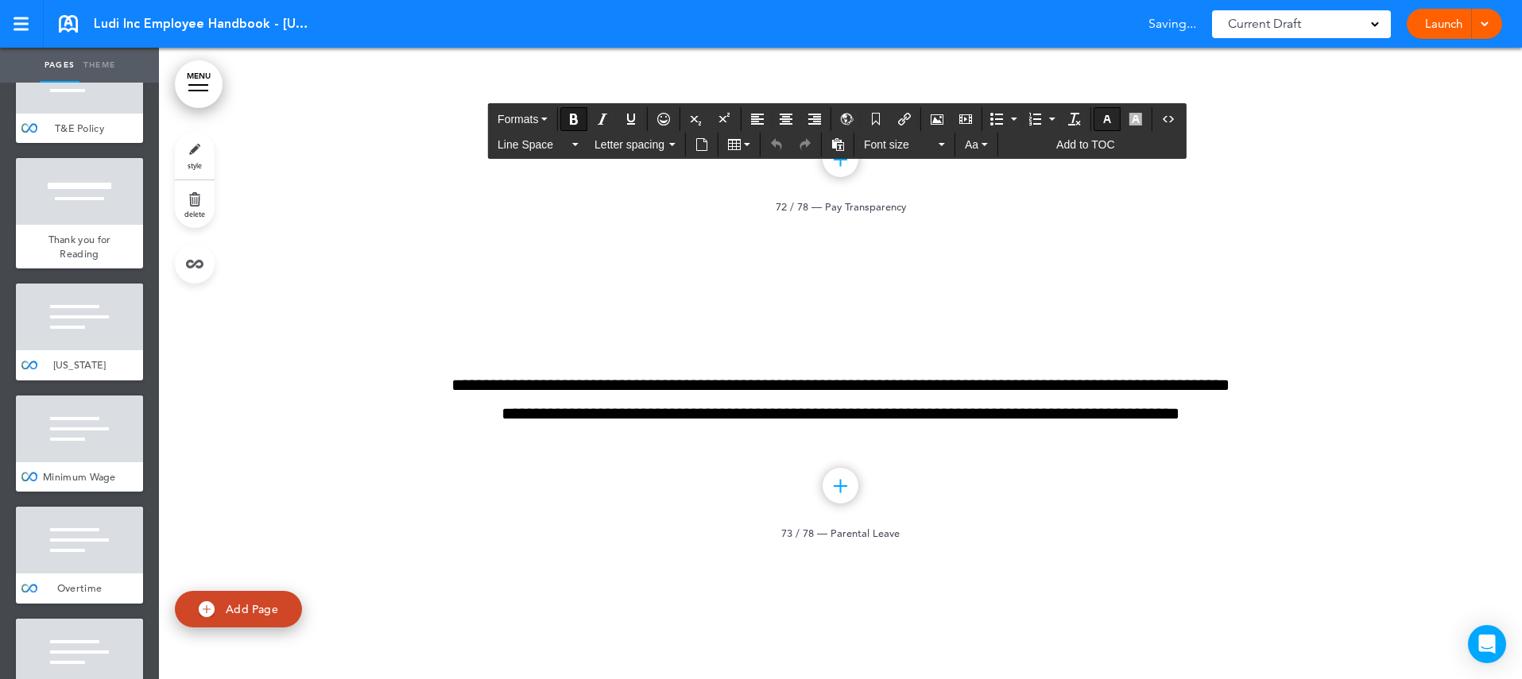
click at [1107, 114] on icon "button" at bounding box center [1107, 119] width 13 height 13
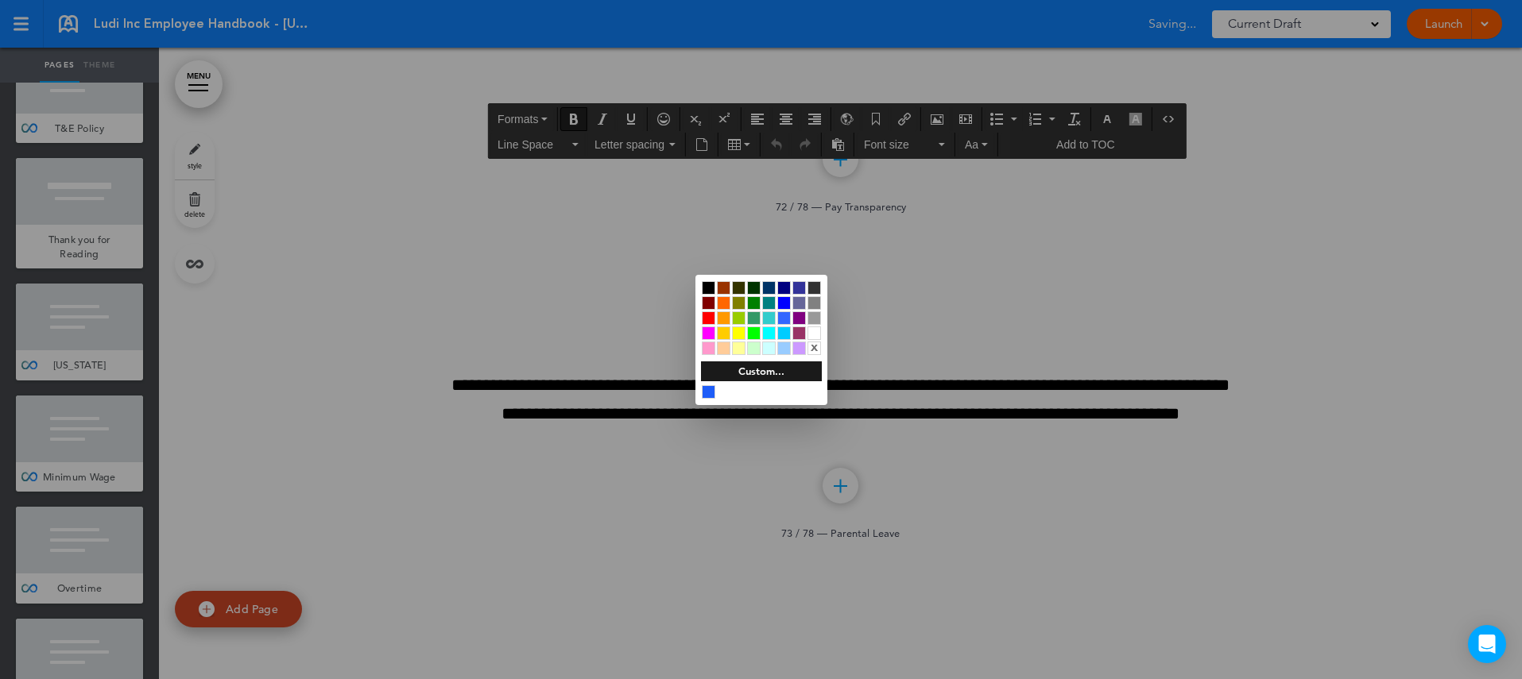
click at [710, 284] on div at bounding box center [709, 288] width 14 height 14
click at [1007, 348] on div at bounding box center [761, 339] width 1522 height 679
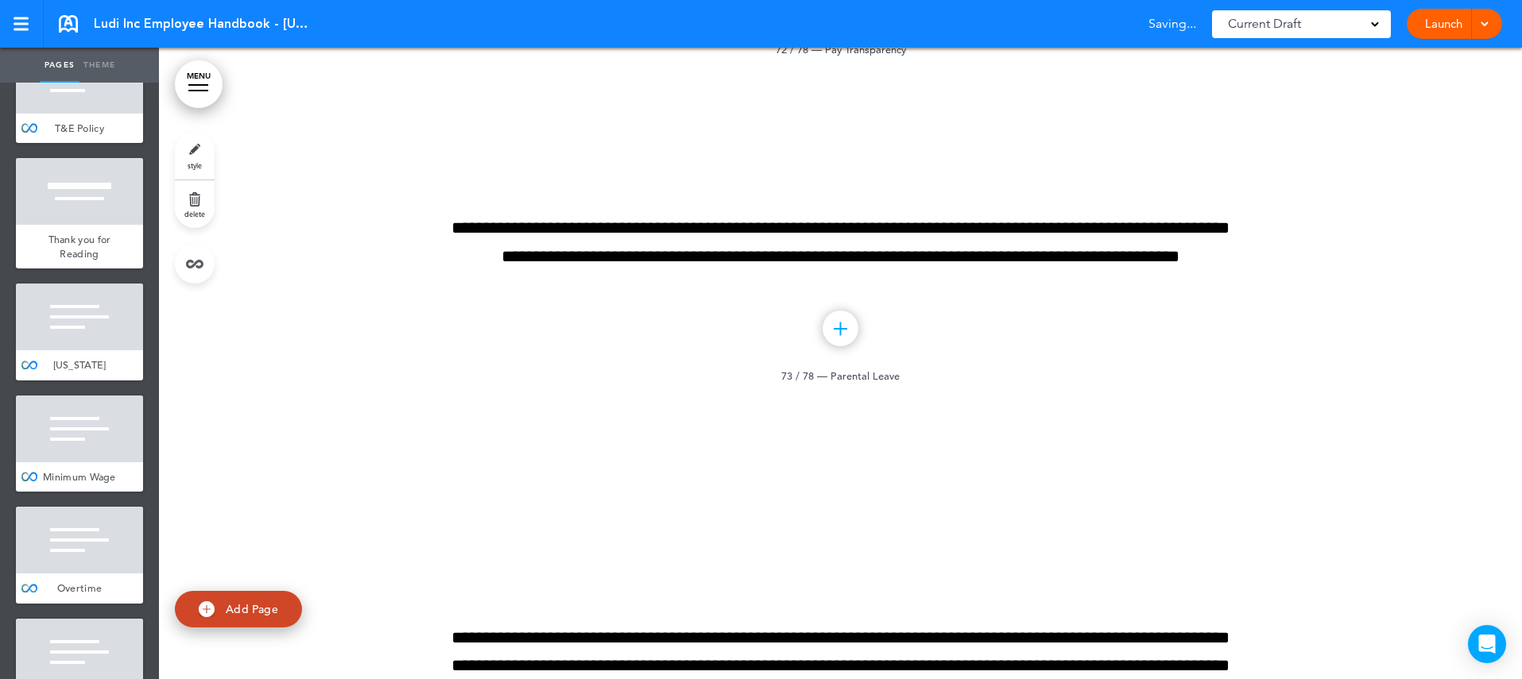
scroll to position [80710, 0]
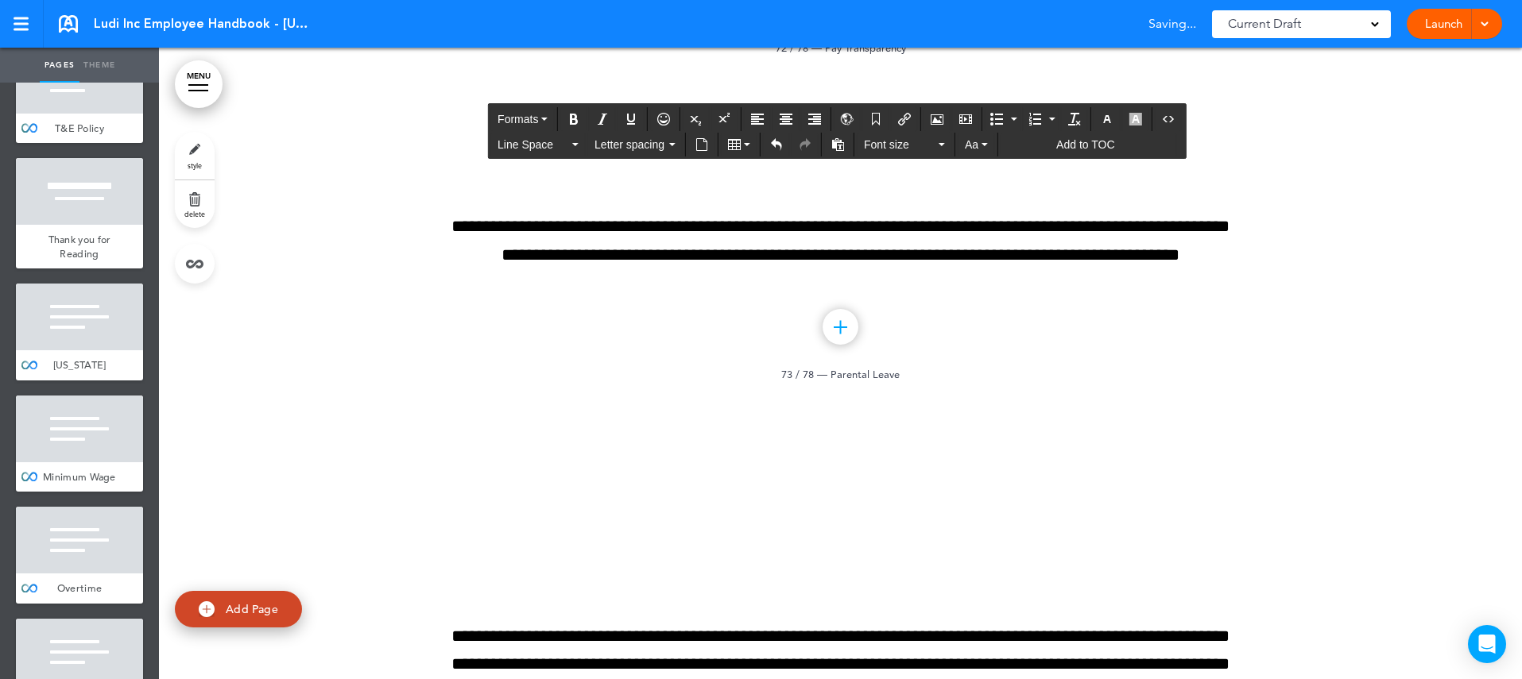
drag, startPoint x: 1023, startPoint y: 501, endPoint x: 352, endPoint y: 416, distance: 676.1
click at [758, 118] on icon "Align left" at bounding box center [757, 119] width 13 height 13
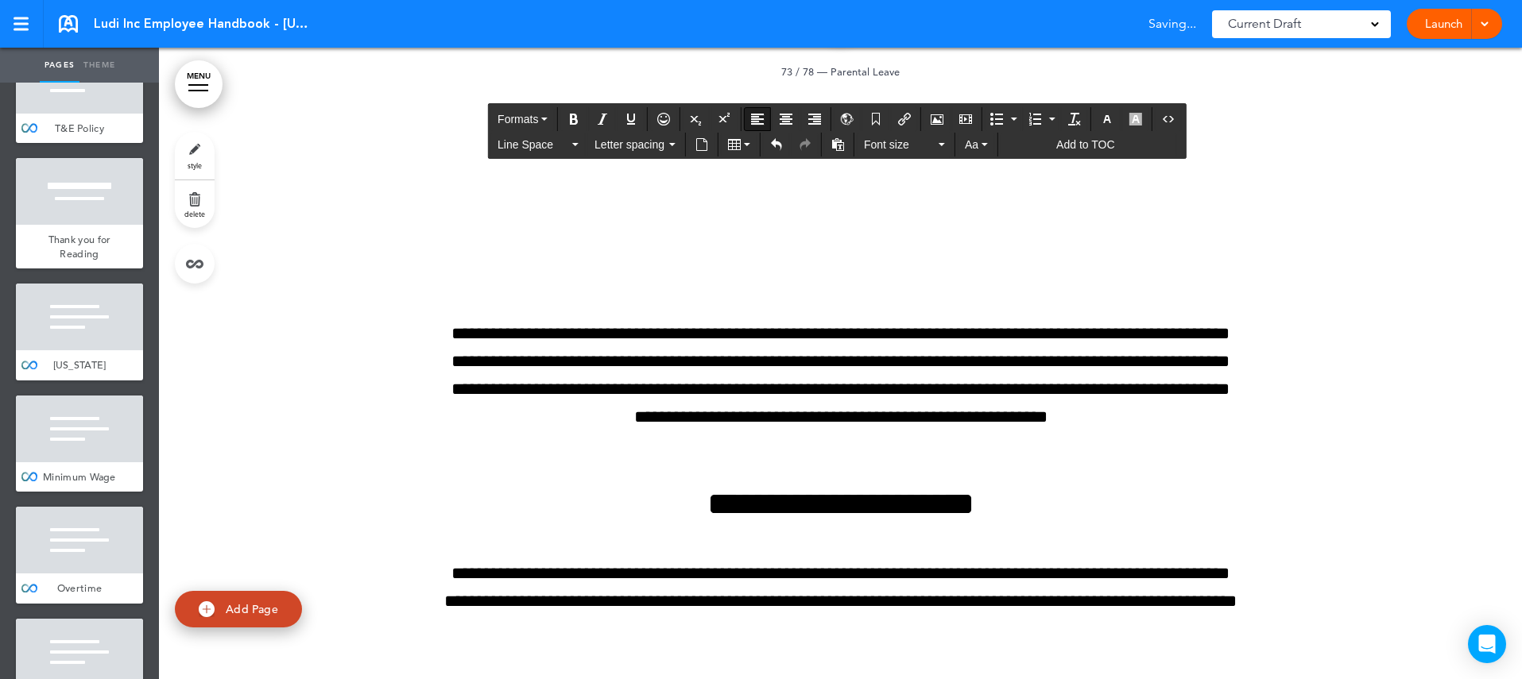
scroll to position [81020, 0]
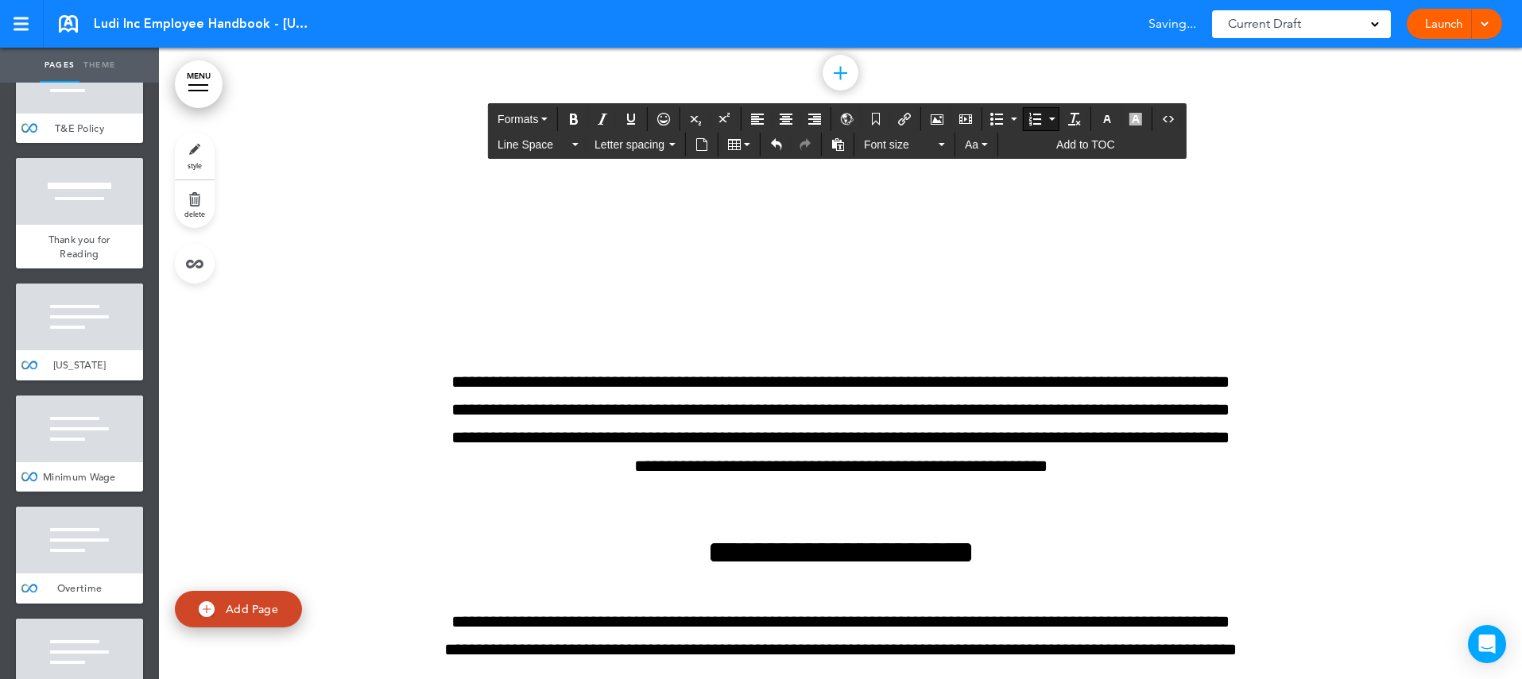
drag, startPoint x: 1218, startPoint y: 559, endPoint x: 457, endPoint y: 424, distance: 773.3
click at [756, 117] on icon "Align left" at bounding box center [757, 119] width 13 height 13
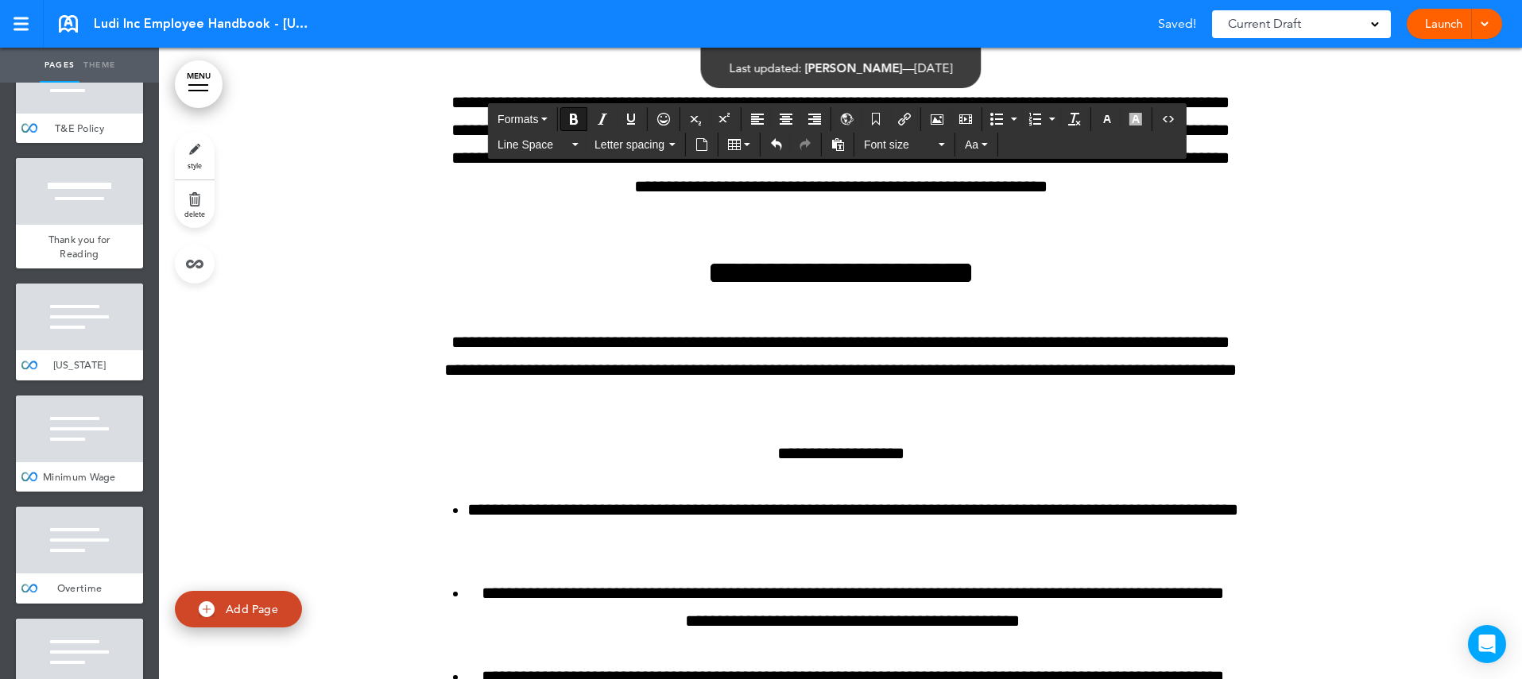
scroll to position [81310, 0]
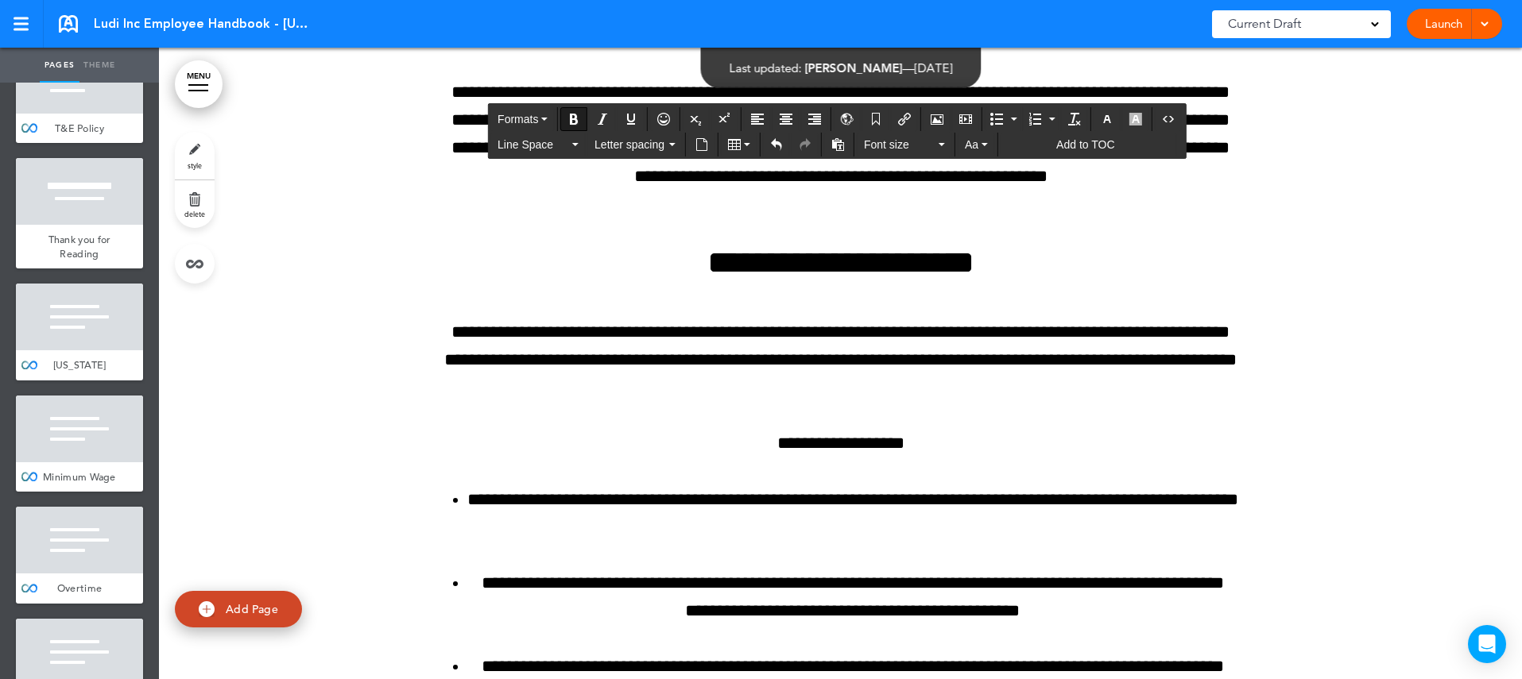
drag, startPoint x: 576, startPoint y: 377, endPoint x: 438, endPoint y: 304, distance: 156.0
click at [942, 136] on button "Font size" at bounding box center [904, 144] width 94 height 22
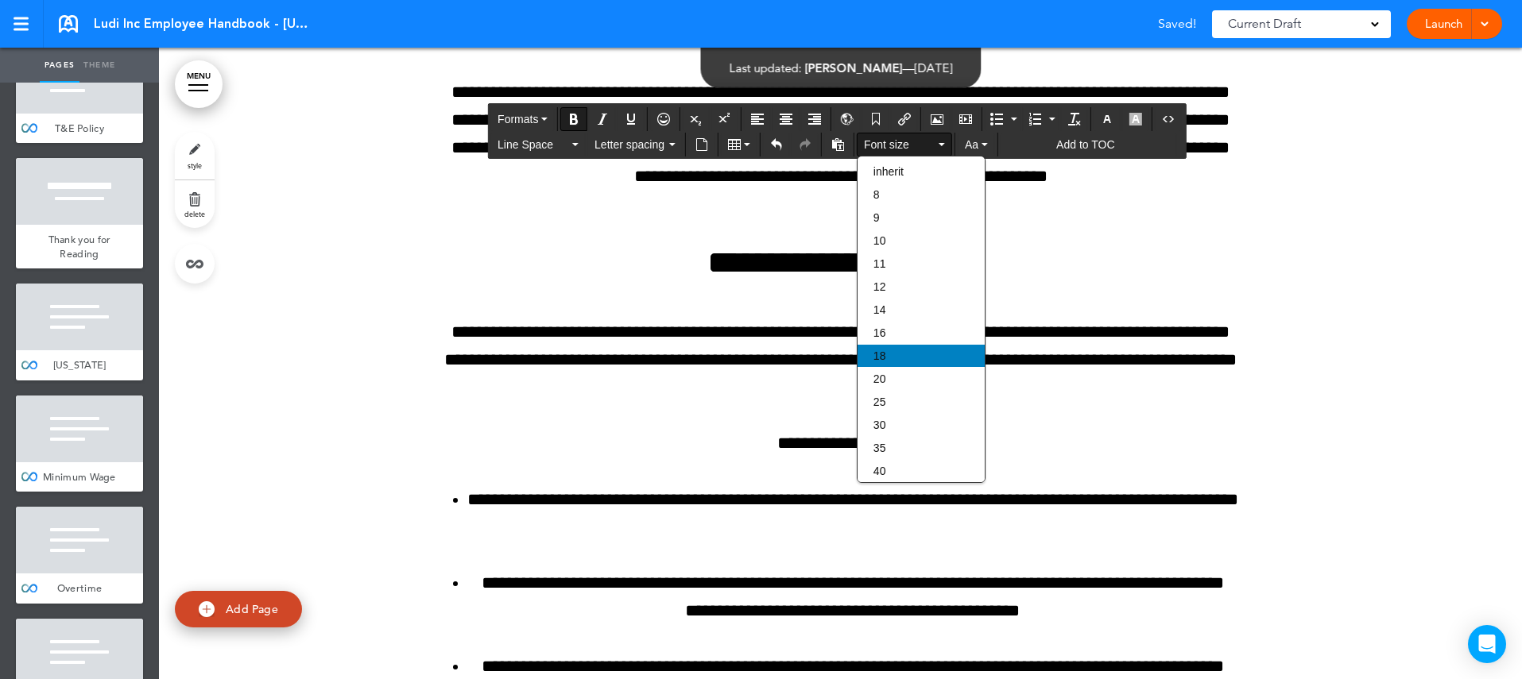
click at [921, 363] on div "18" at bounding box center [920, 356] width 127 height 22
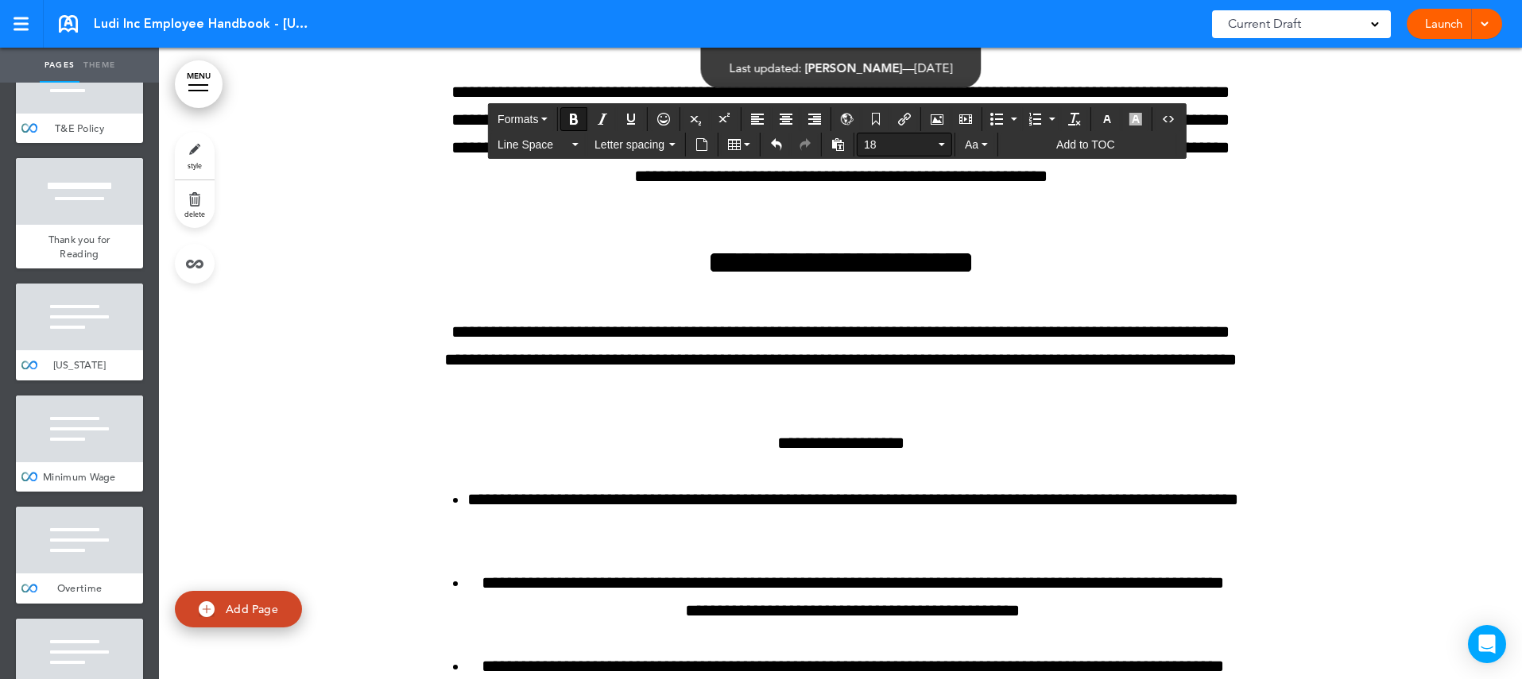
click at [941, 141] on button "18" at bounding box center [904, 144] width 94 height 22
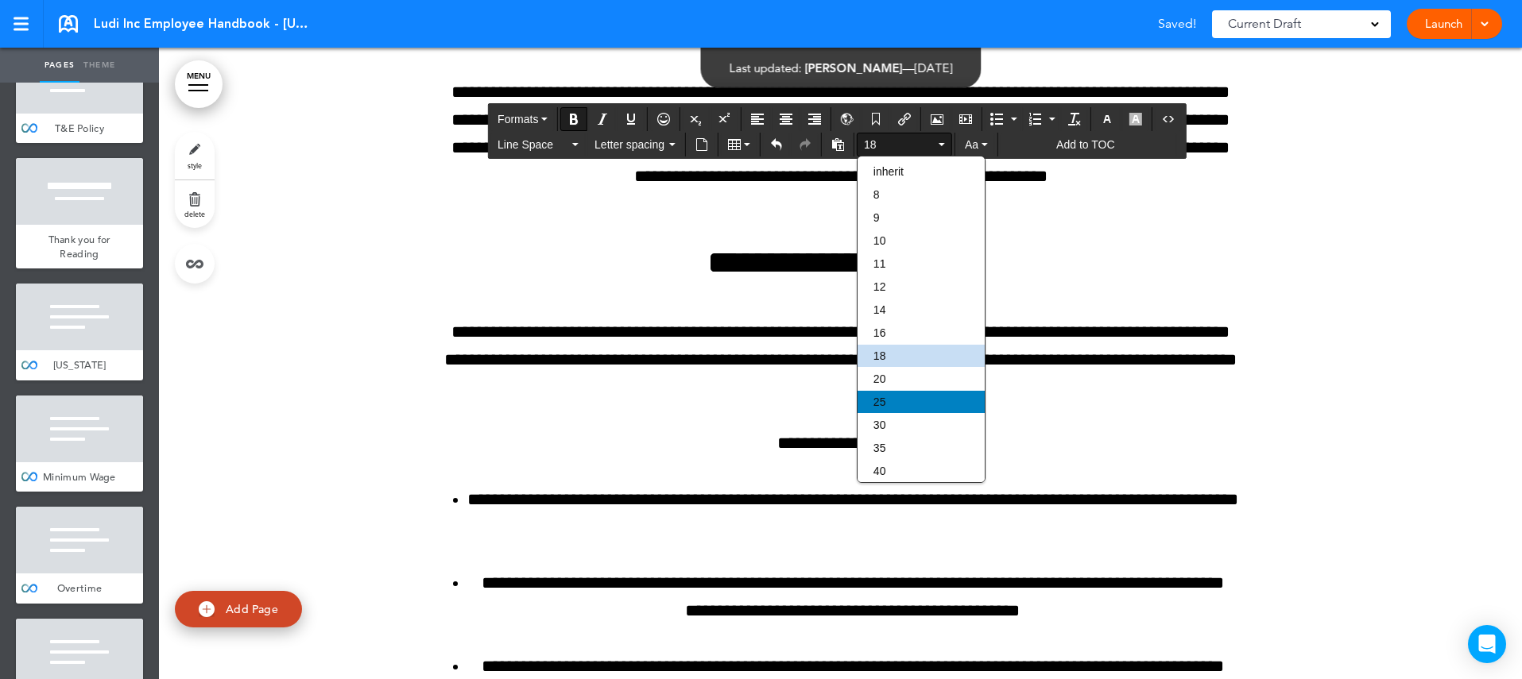
click at [907, 403] on div "25" at bounding box center [920, 402] width 127 height 22
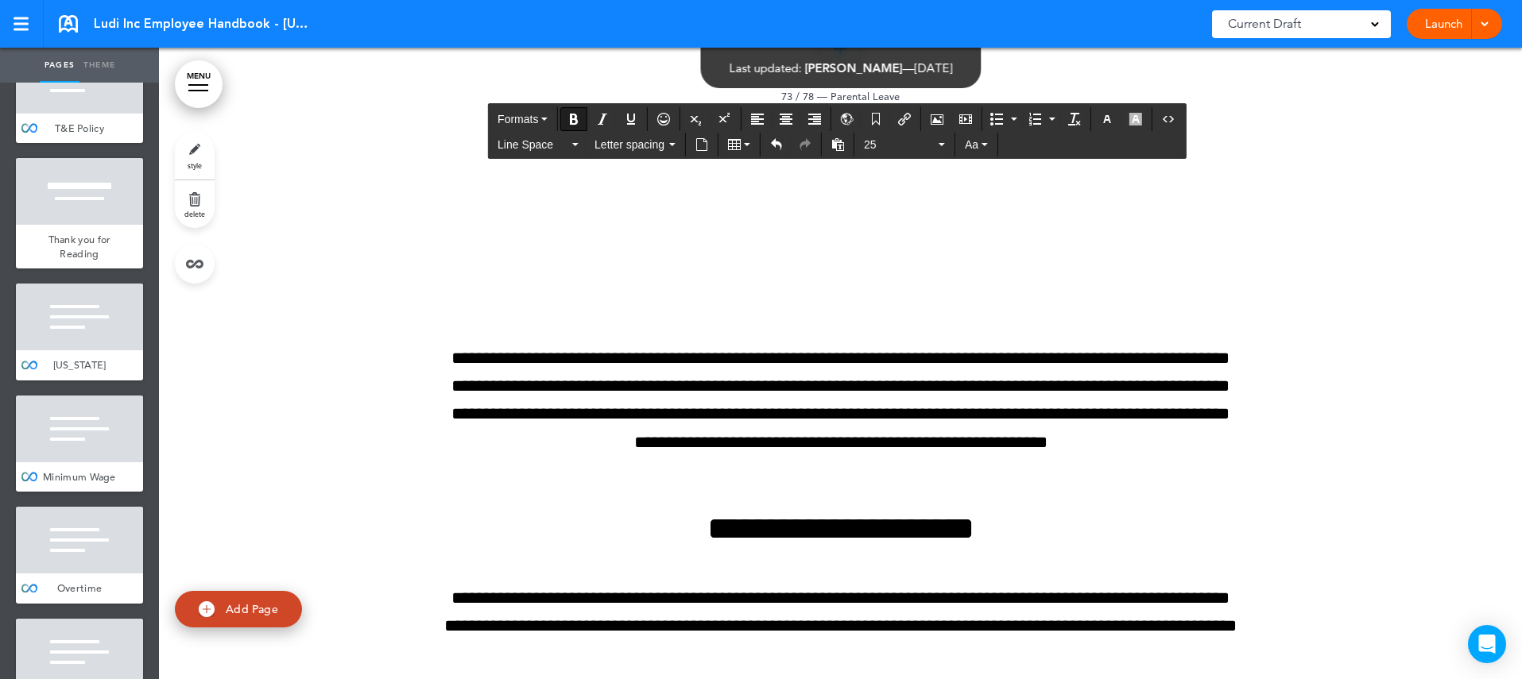
scroll to position [81097, 0]
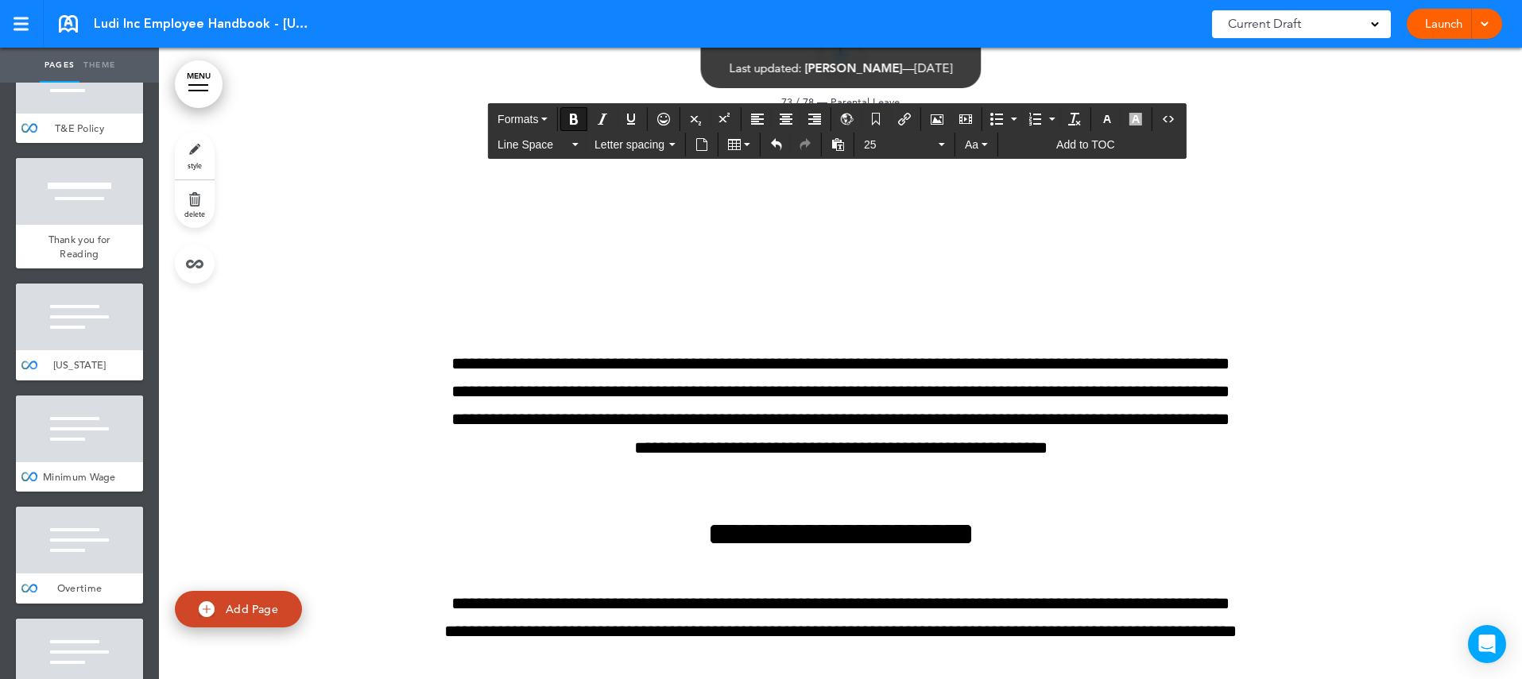
drag, startPoint x: 877, startPoint y: 548, endPoint x: 443, endPoint y: 544, distance: 433.9
click at [943, 143] on icon "button" at bounding box center [941, 144] width 6 height 3
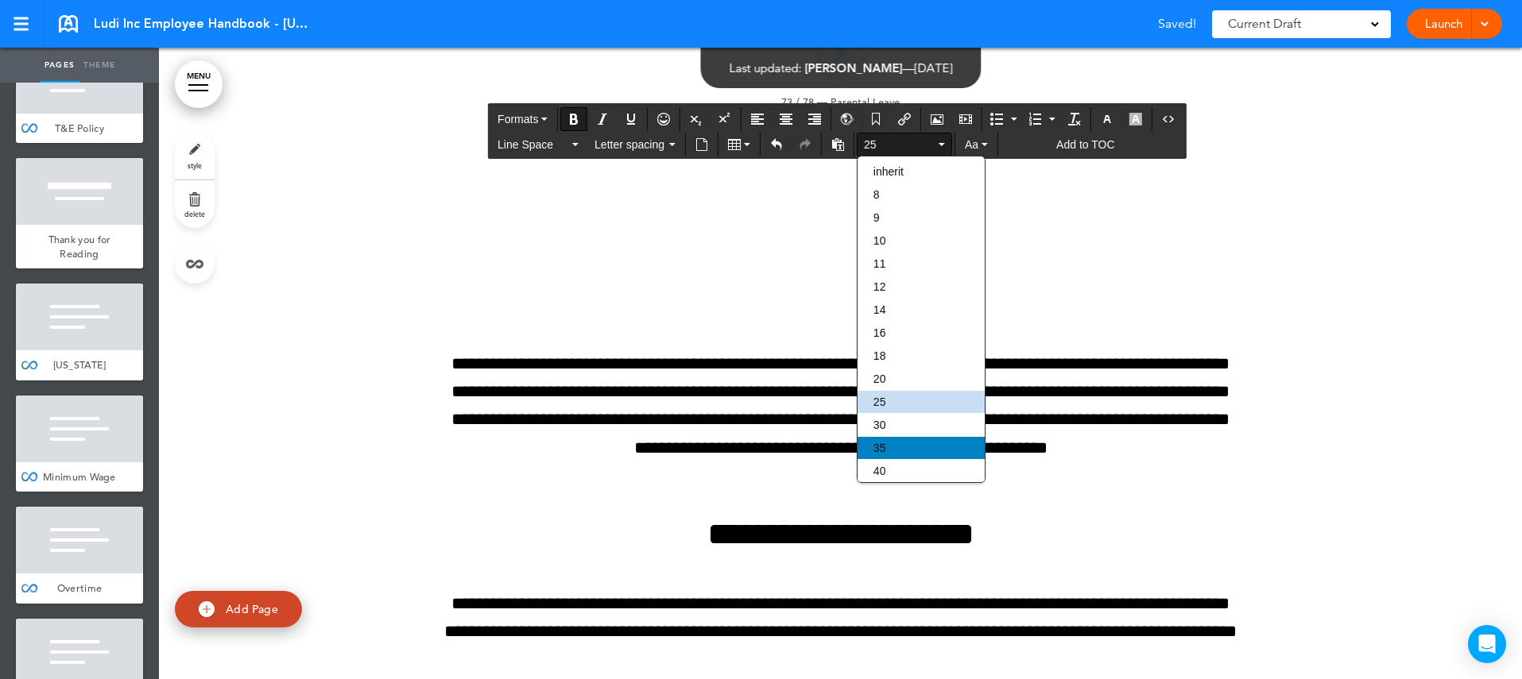
click at [910, 451] on div "35" at bounding box center [920, 448] width 127 height 22
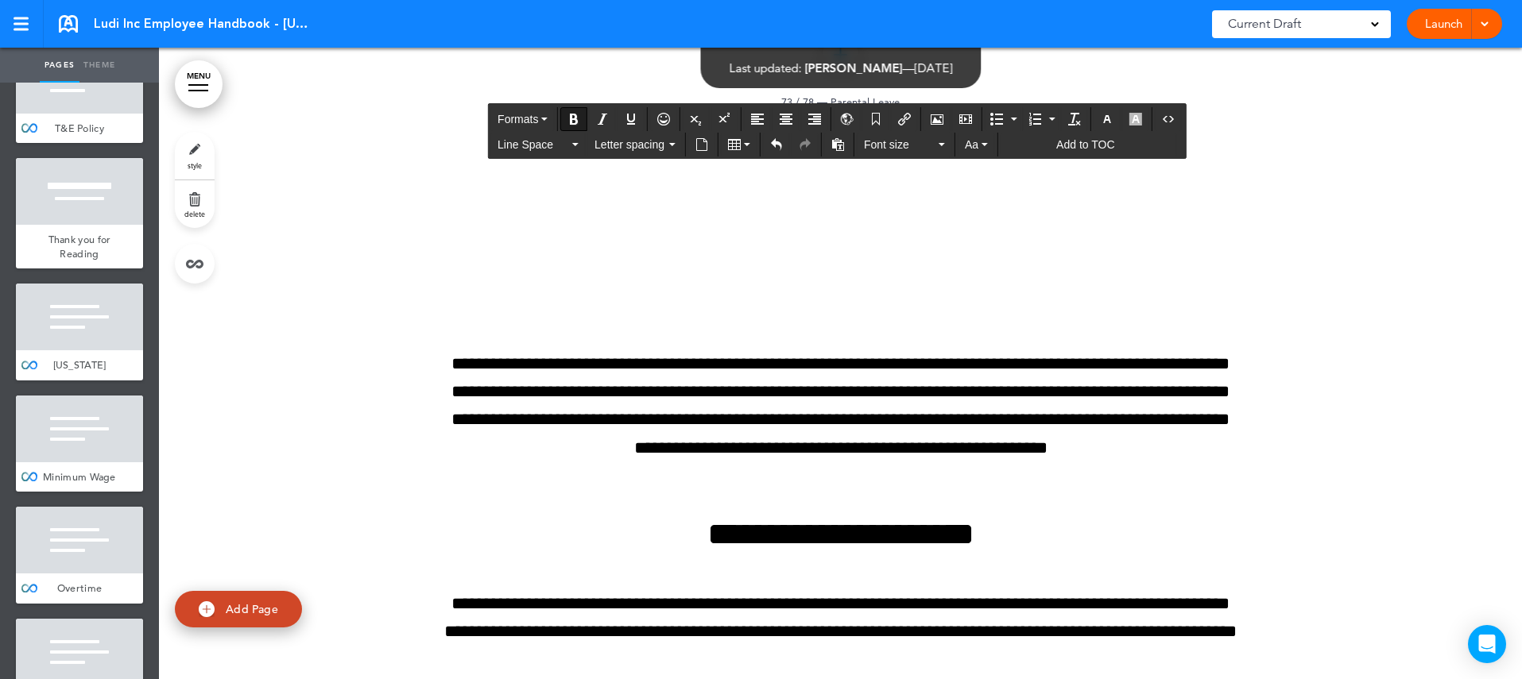
drag, startPoint x: 1201, startPoint y: 250, endPoint x: 439, endPoint y: 247, distance: 762.1
click at [938, 137] on button "Font size" at bounding box center [904, 144] width 94 height 22
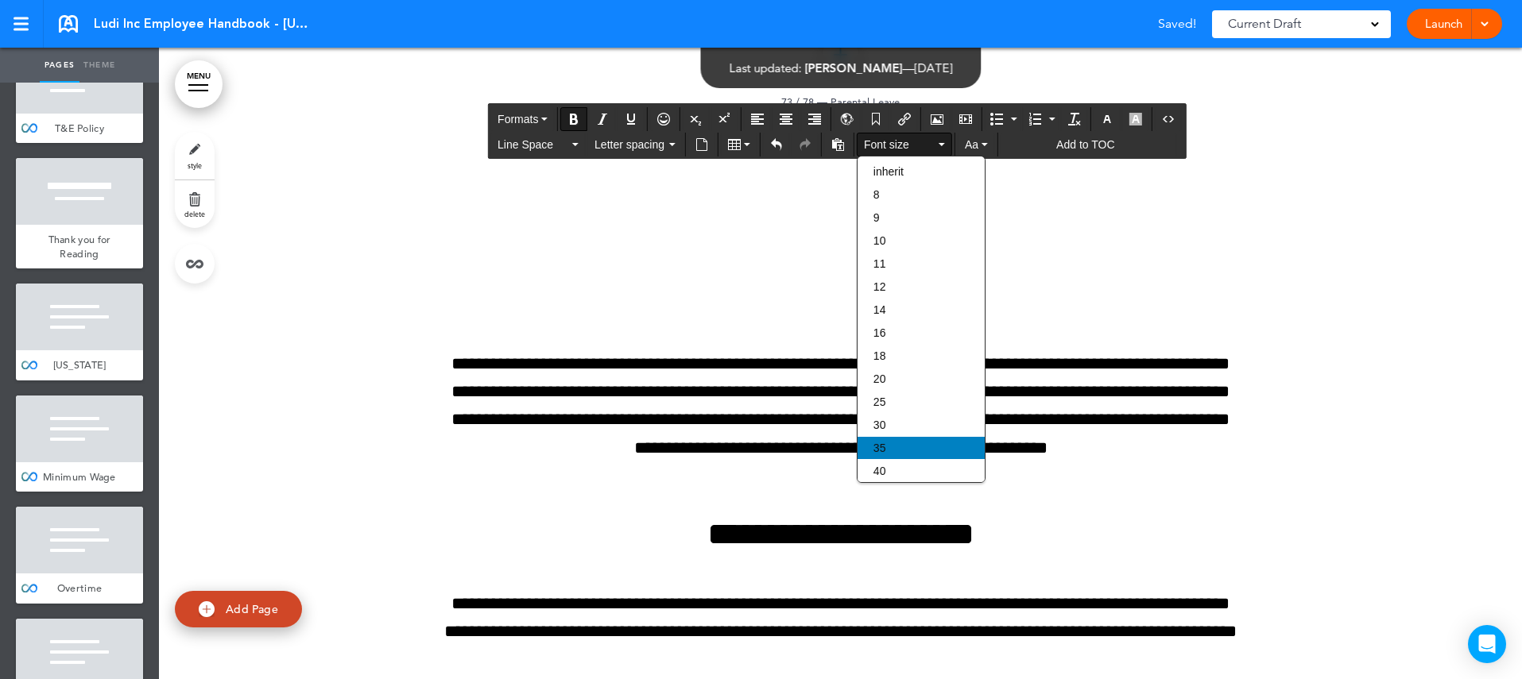
click at [900, 459] on div "35" at bounding box center [920, 448] width 127 height 22
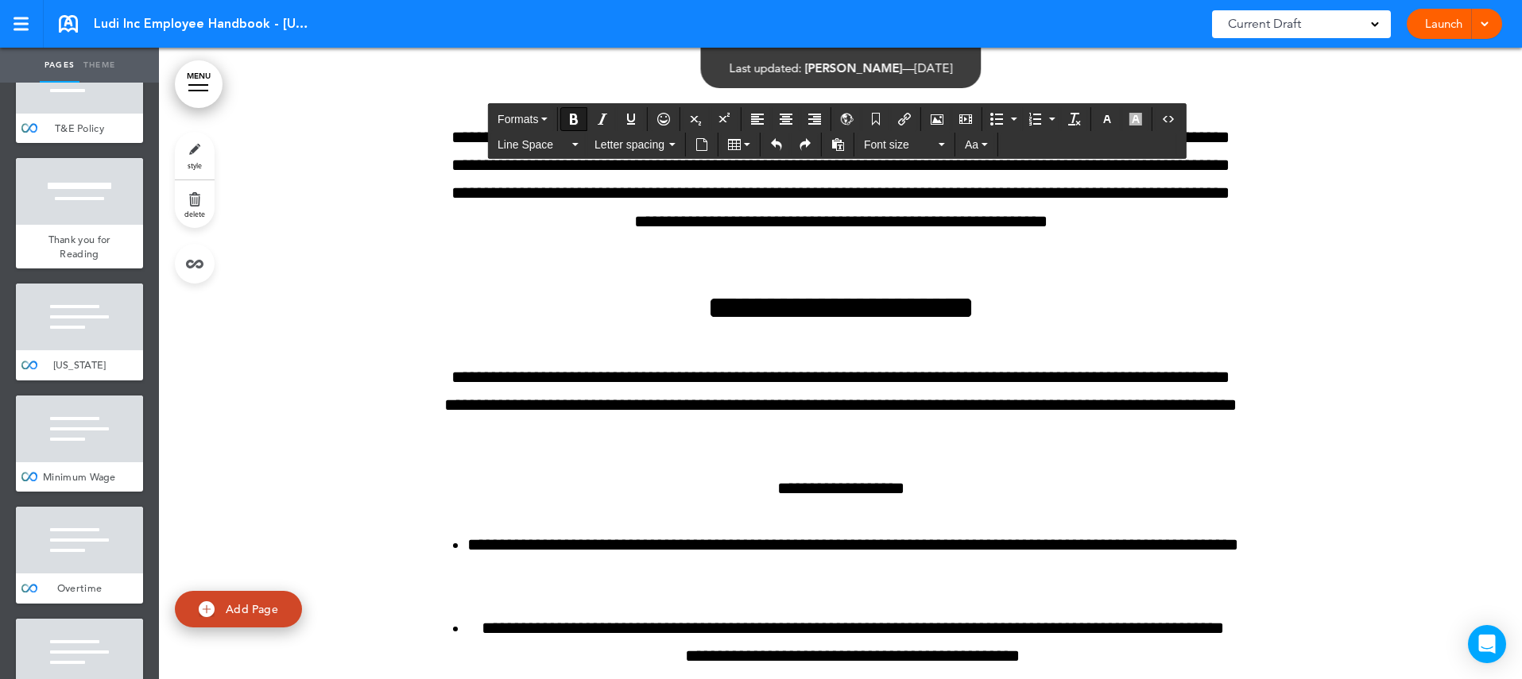
scroll to position [81341, 0]
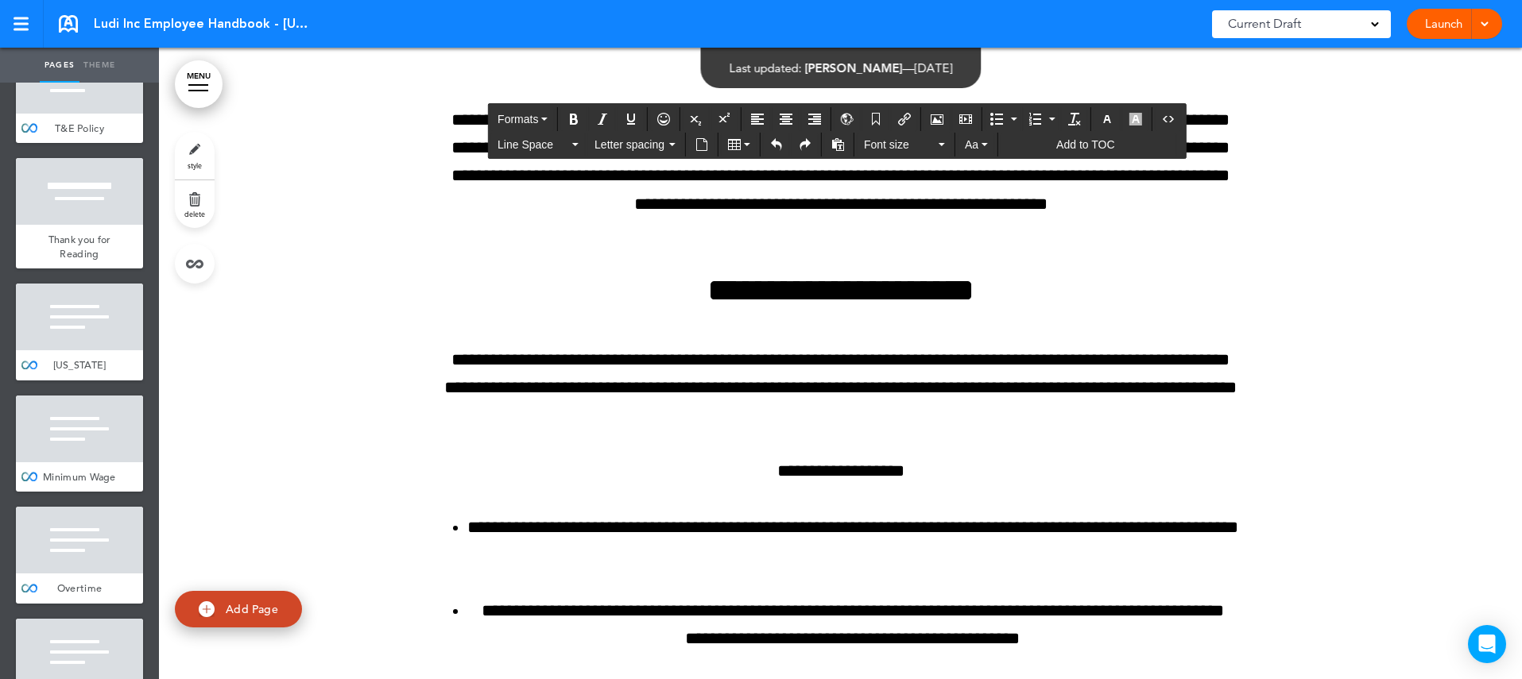
drag, startPoint x: 470, startPoint y: 390, endPoint x: 1052, endPoint y: 439, distance: 583.7
click at [764, 117] on icon "Align left" at bounding box center [757, 119] width 13 height 13
click at [763, 120] on icon "Align left" at bounding box center [757, 119] width 13 height 13
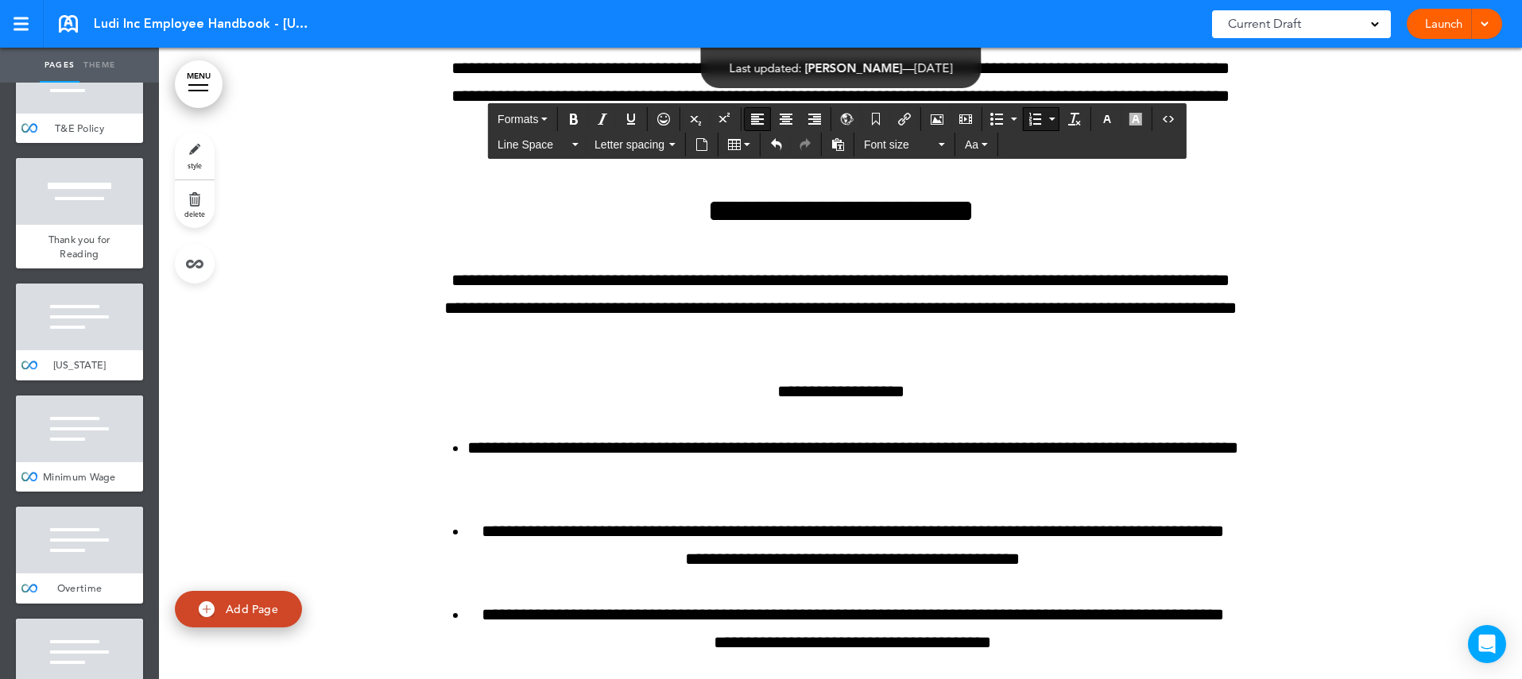
scroll to position [81440, 0]
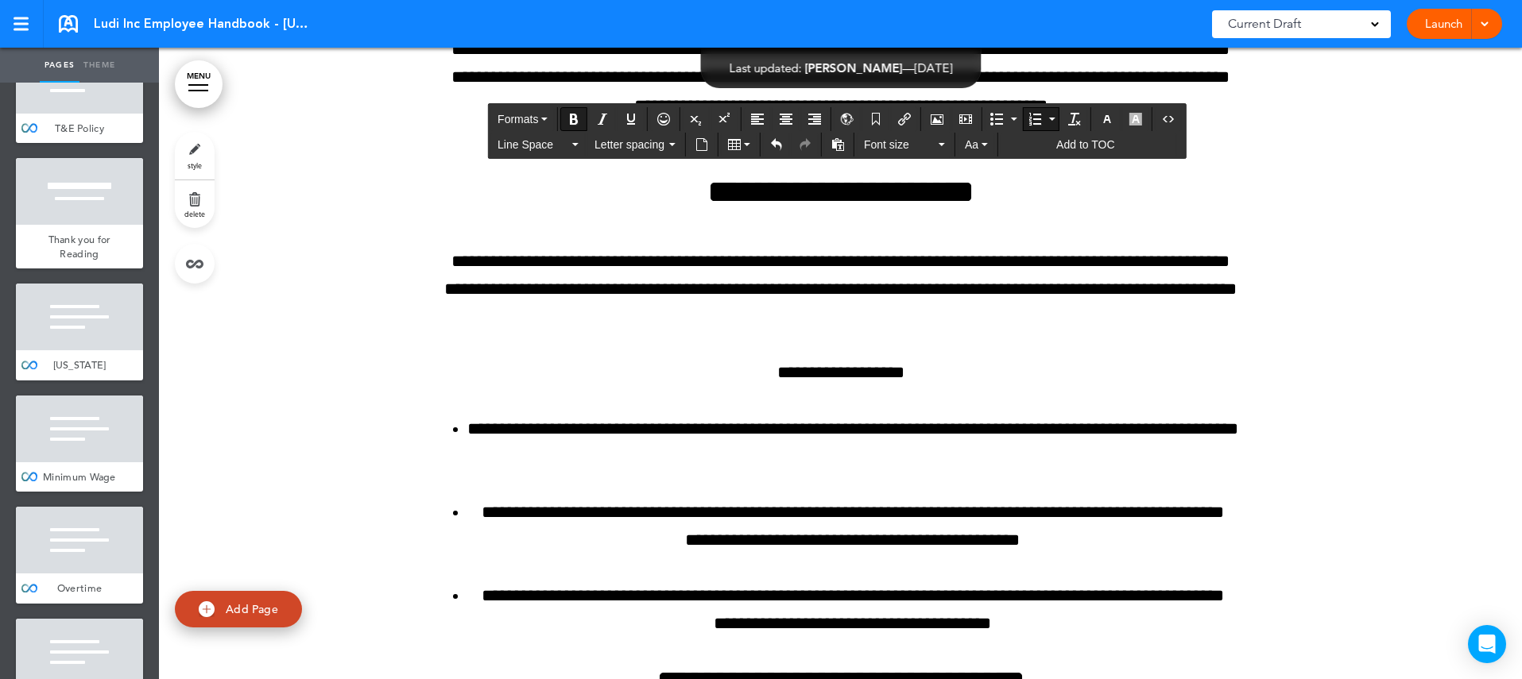
drag, startPoint x: 491, startPoint y: 428, endPoint x: 1171, endPoint y: 557, distance: 692.3
click at [577, 114] on icon "Bold" at bounding box center [573, 119] width 13 height 13
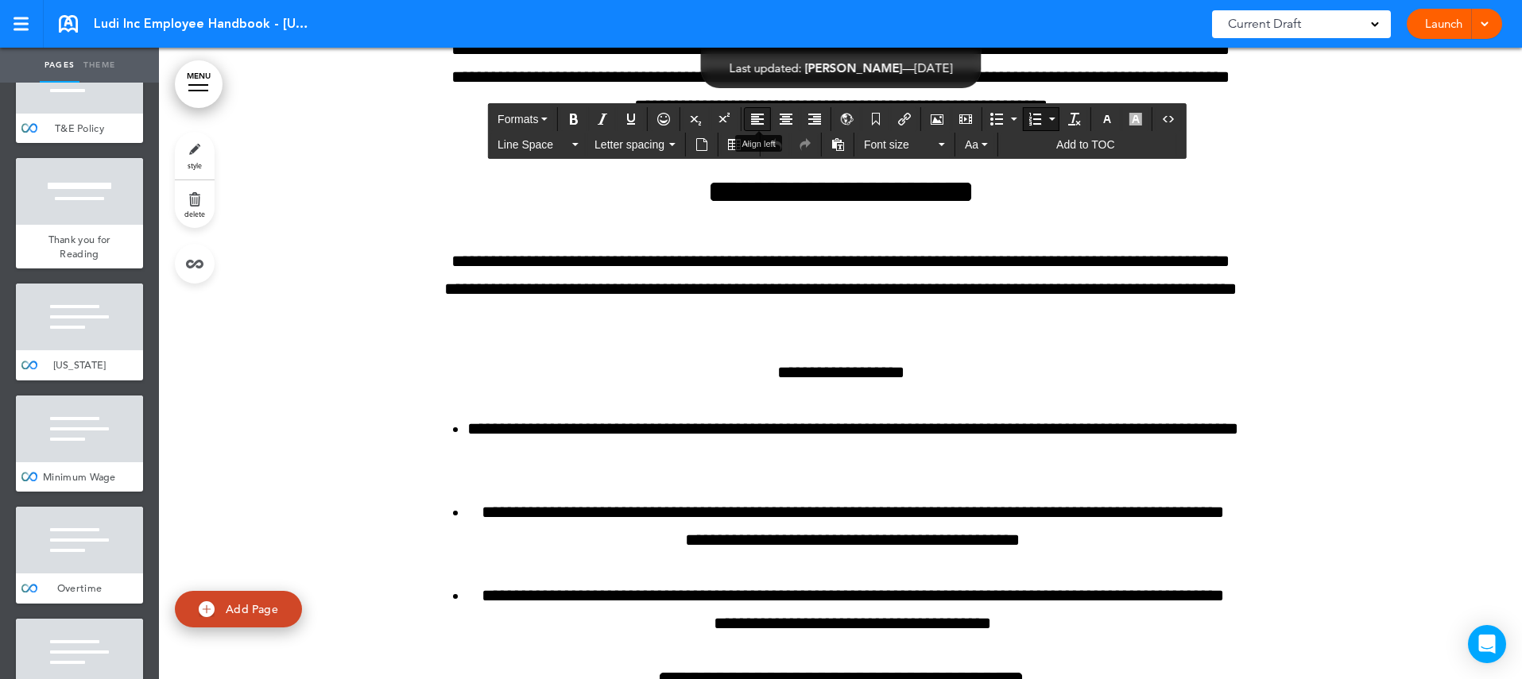
click at [762, 120] on icon "Align left" at bounding box center [757, 119] width 13 height 13
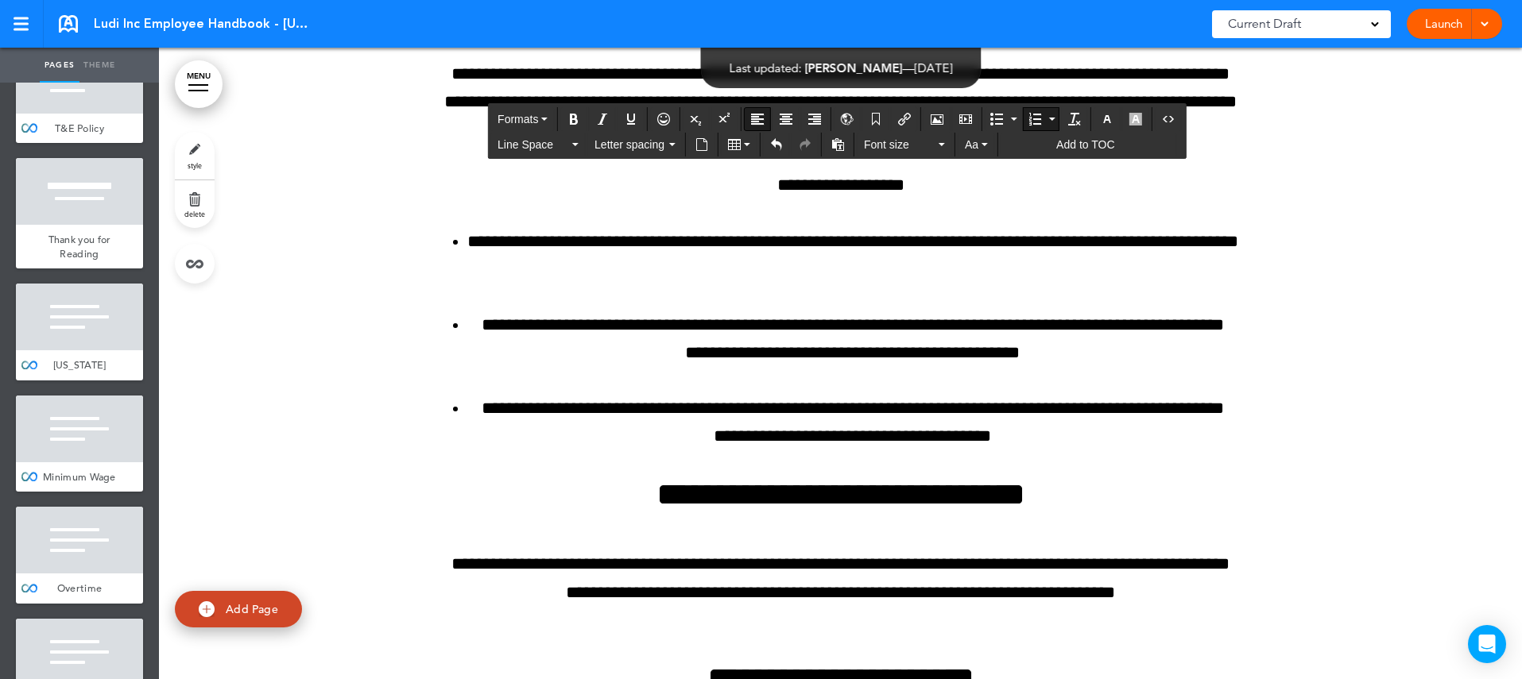
scroll to position [81636, 0]
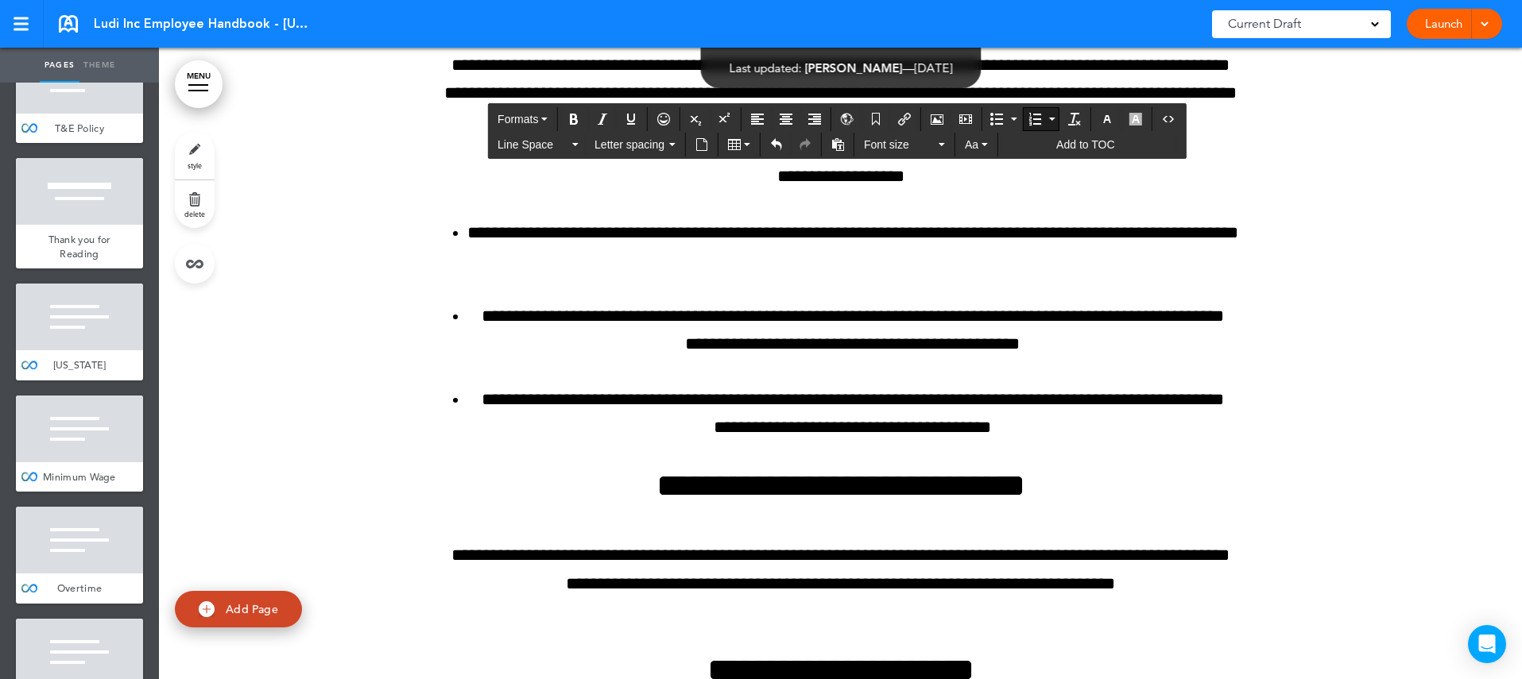
drag, startPoint x: 706, startPoint y: 422, endPoint x: 1110, endPoint y: 513, distance: 414.5
click at [756, 117] on icon "Align left" at bounding box center [757, 119] width 13 height 13
click at [575, 121] on icon "Bold" at bounding box center [573, 119] width 13 height 13
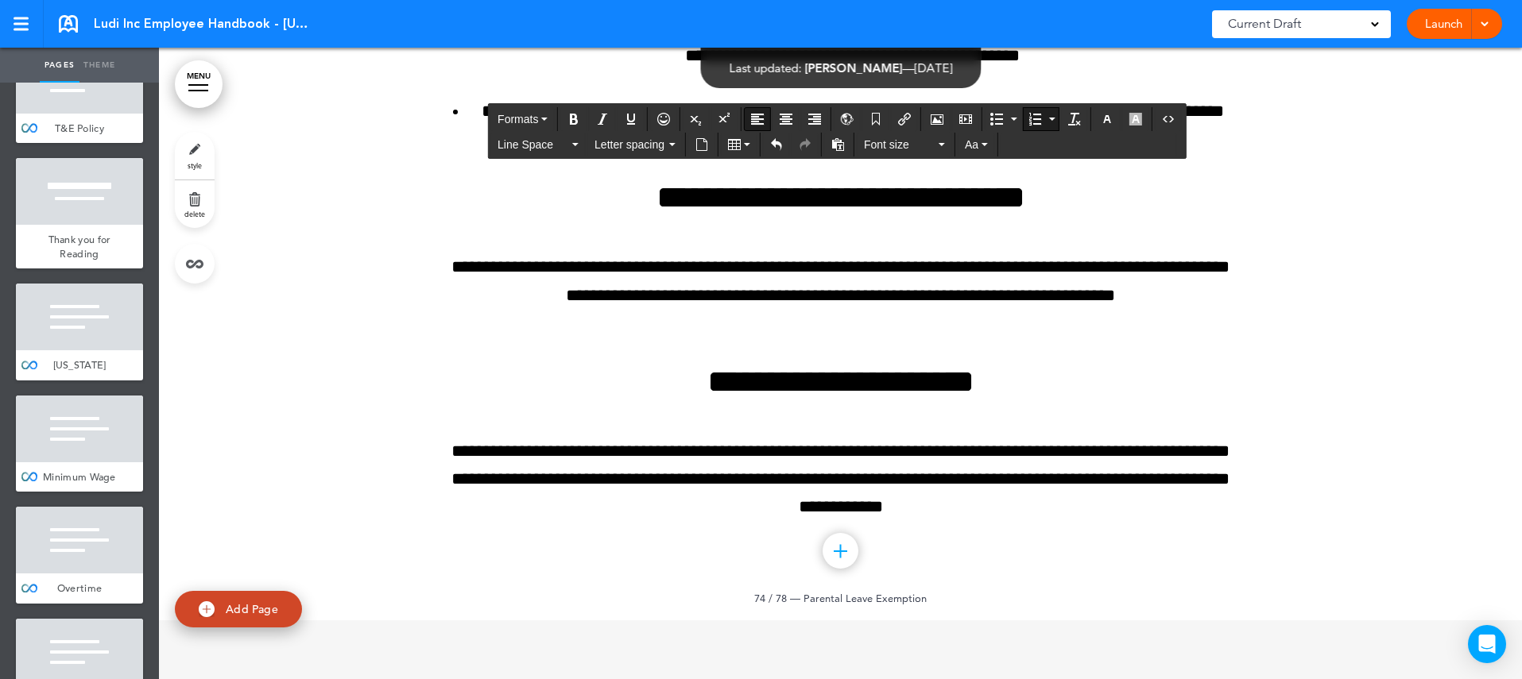
scroll to position [81941, 0]
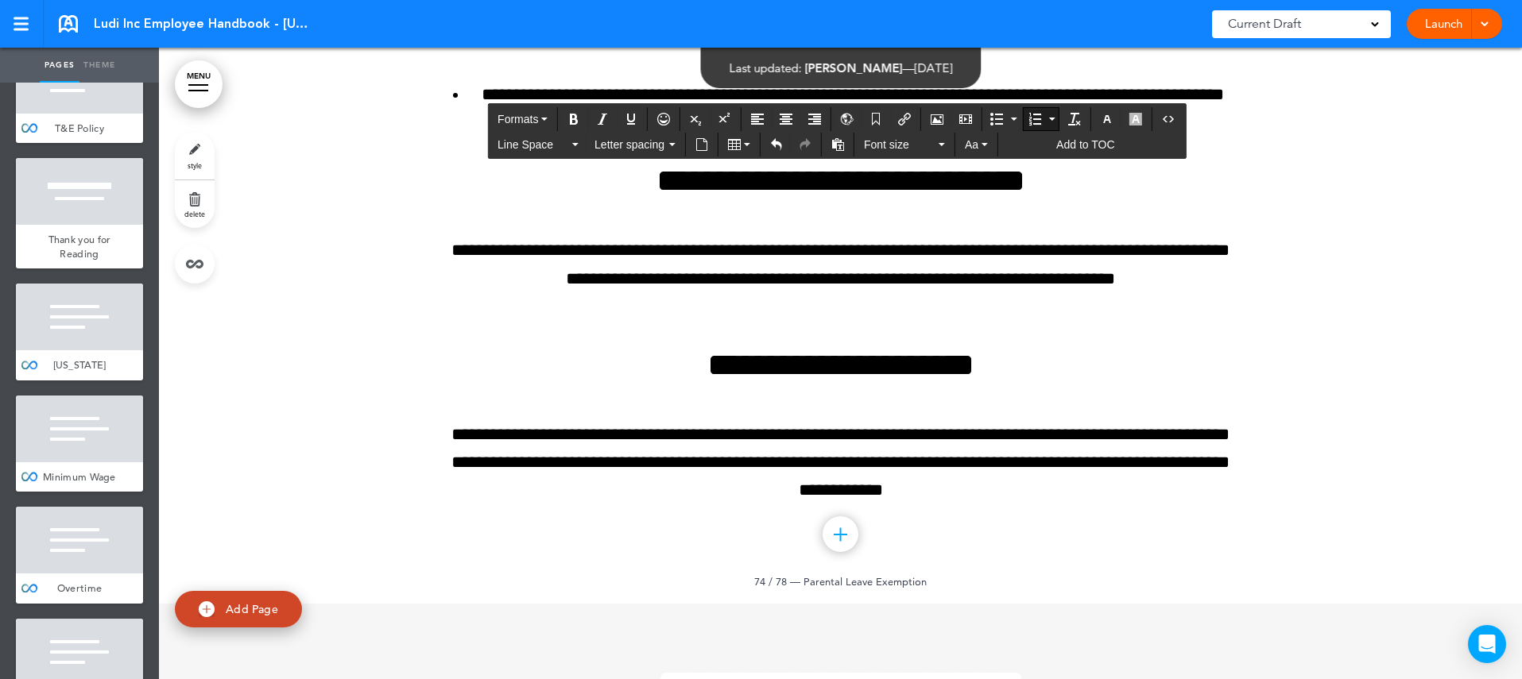
drag, startPoint x: 491, startPoint y: 331, endPoint x: 973, endPoint y: 456, distance: 498.4
click at [760, 114] on icon "Align left" at bounding box center [757, 119] width 13 height 13
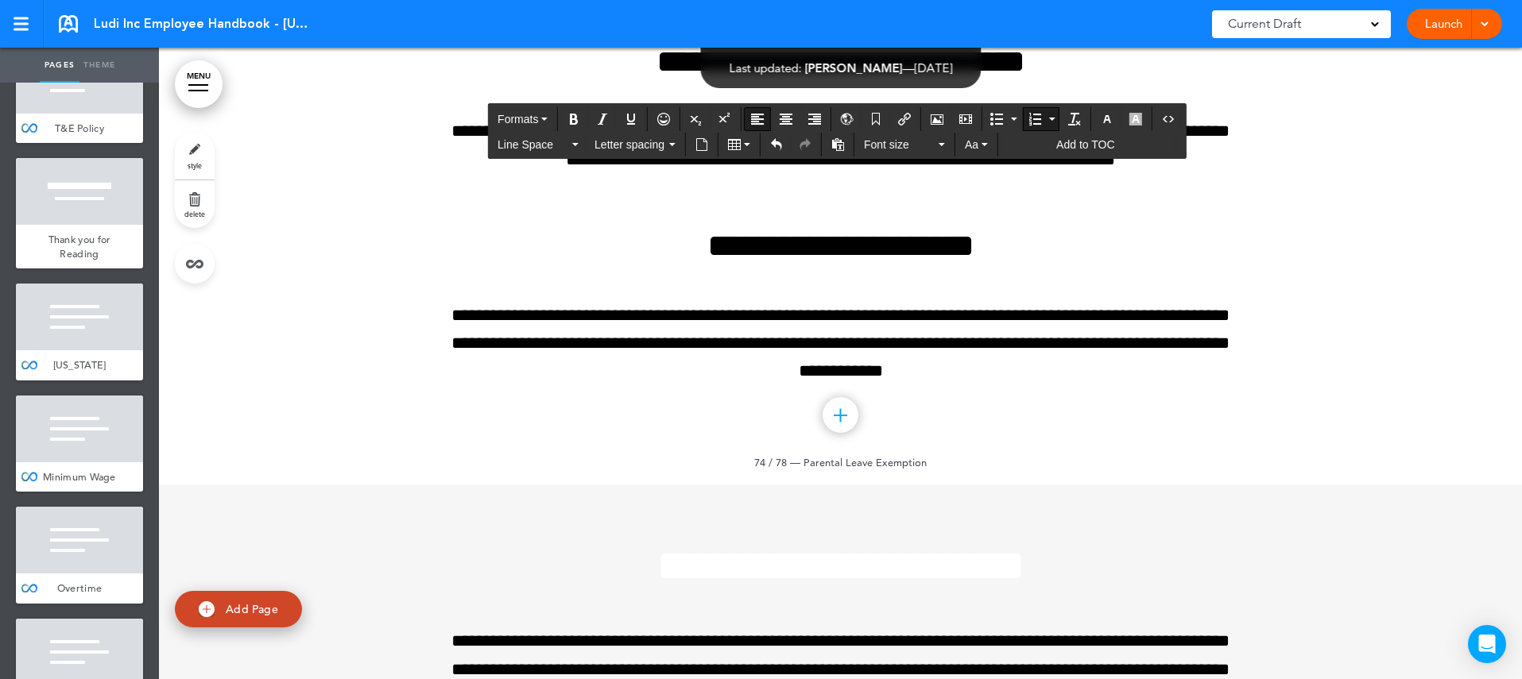
scroll to position [82065, 0]
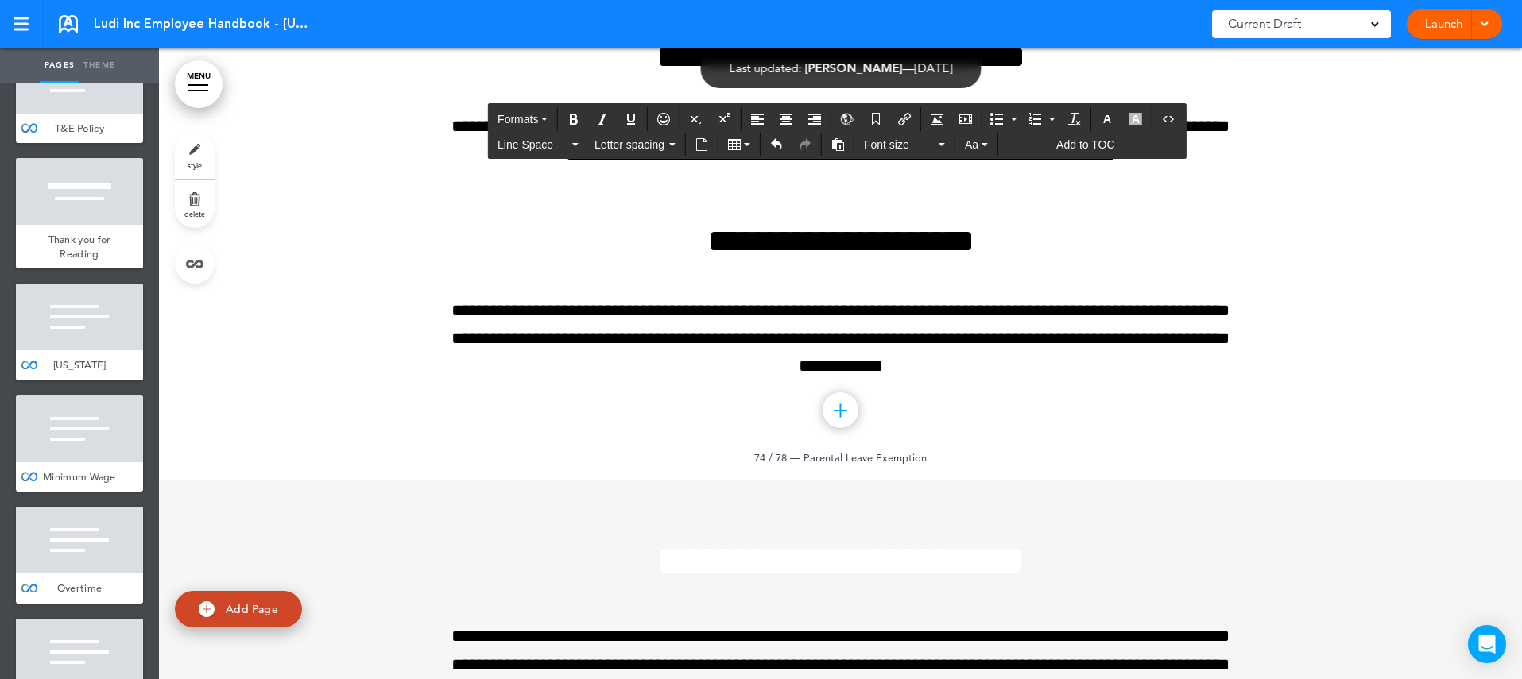
drag, startPoint x: 460, startPoint y: 451, endPoint x: 1109, endPoint y: 513, distance: 651.3
click at [757, 114] on icon "Align left" at bounding box center [757, 119] width 13 height 13
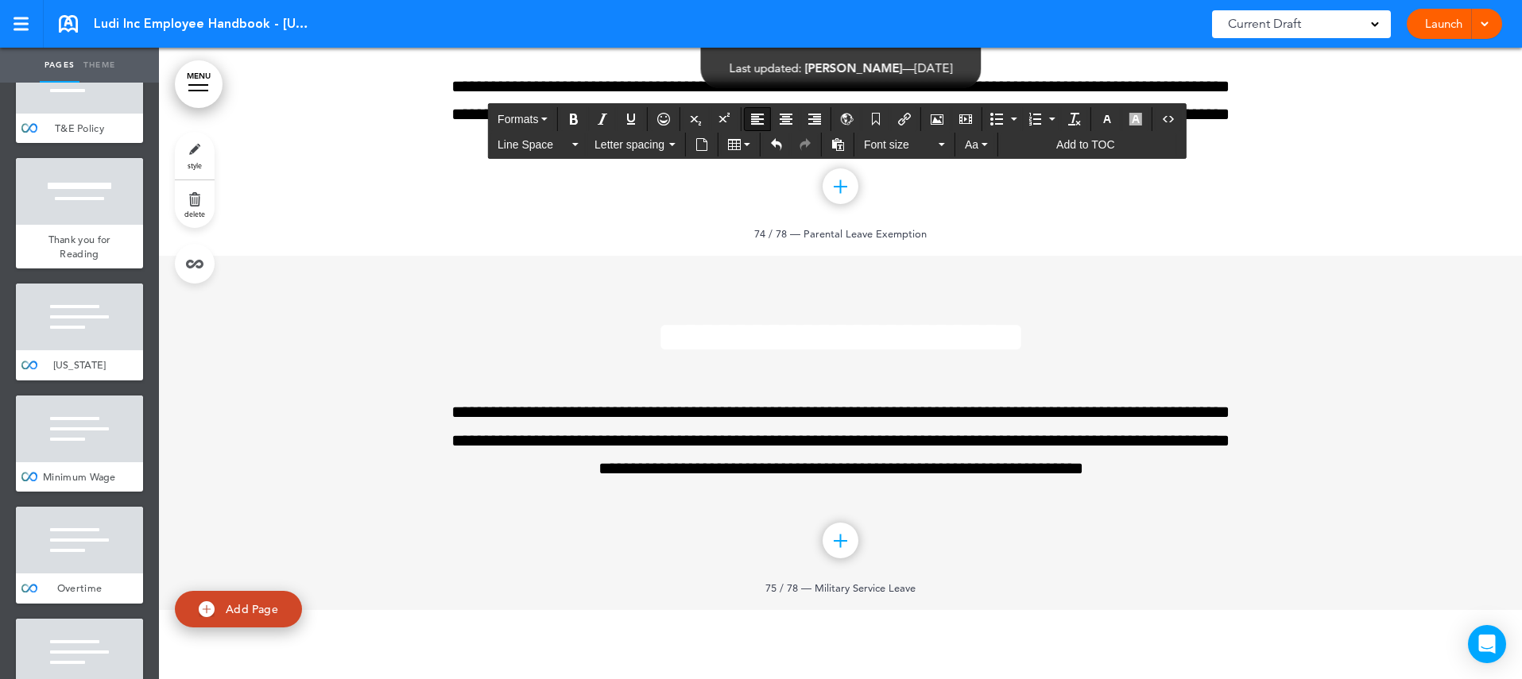
scroll to position [82296, 0]
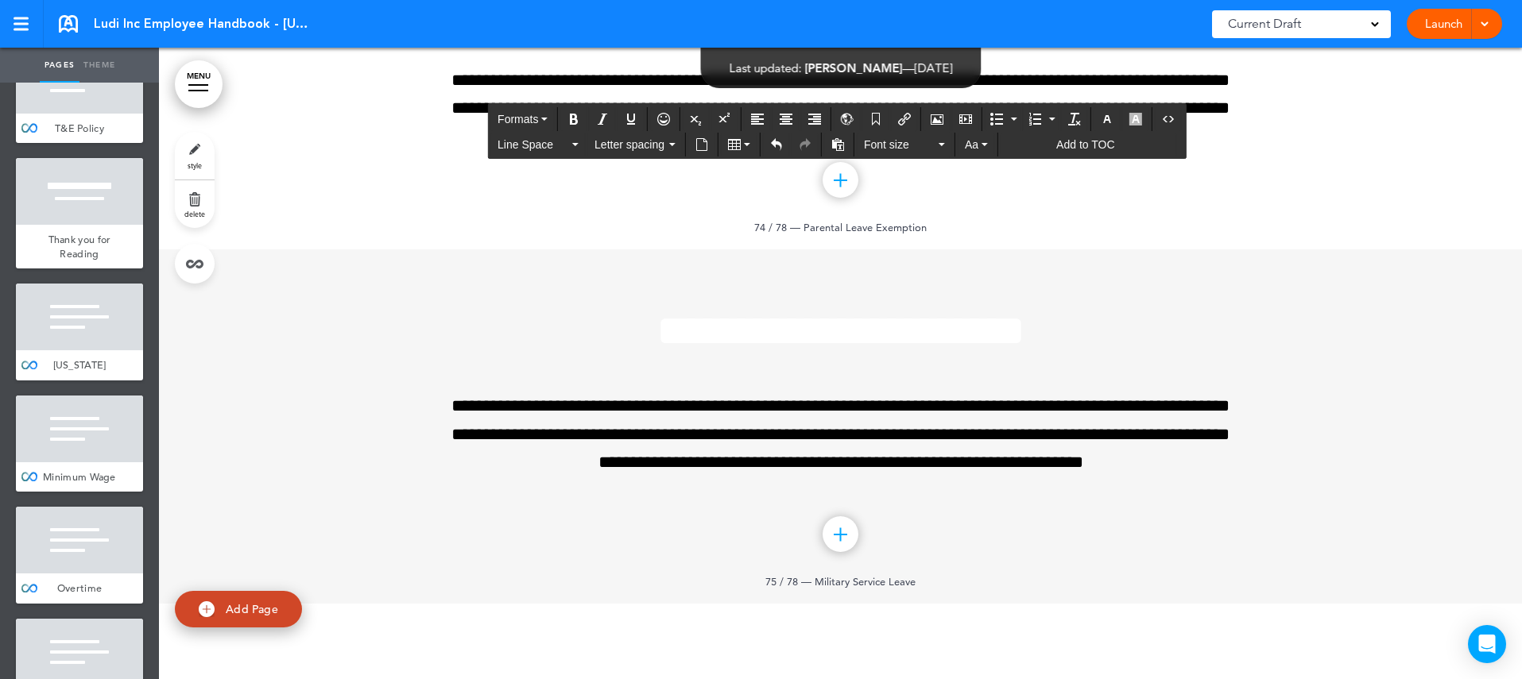
drag, startPoint x: 452, startPoint y: 407, endPoint x: 1227, endPoint y: 450, distance: 776.0
click at [757, 119] on icon "Align left" at bounding box center [757, 119] width 13 height 13
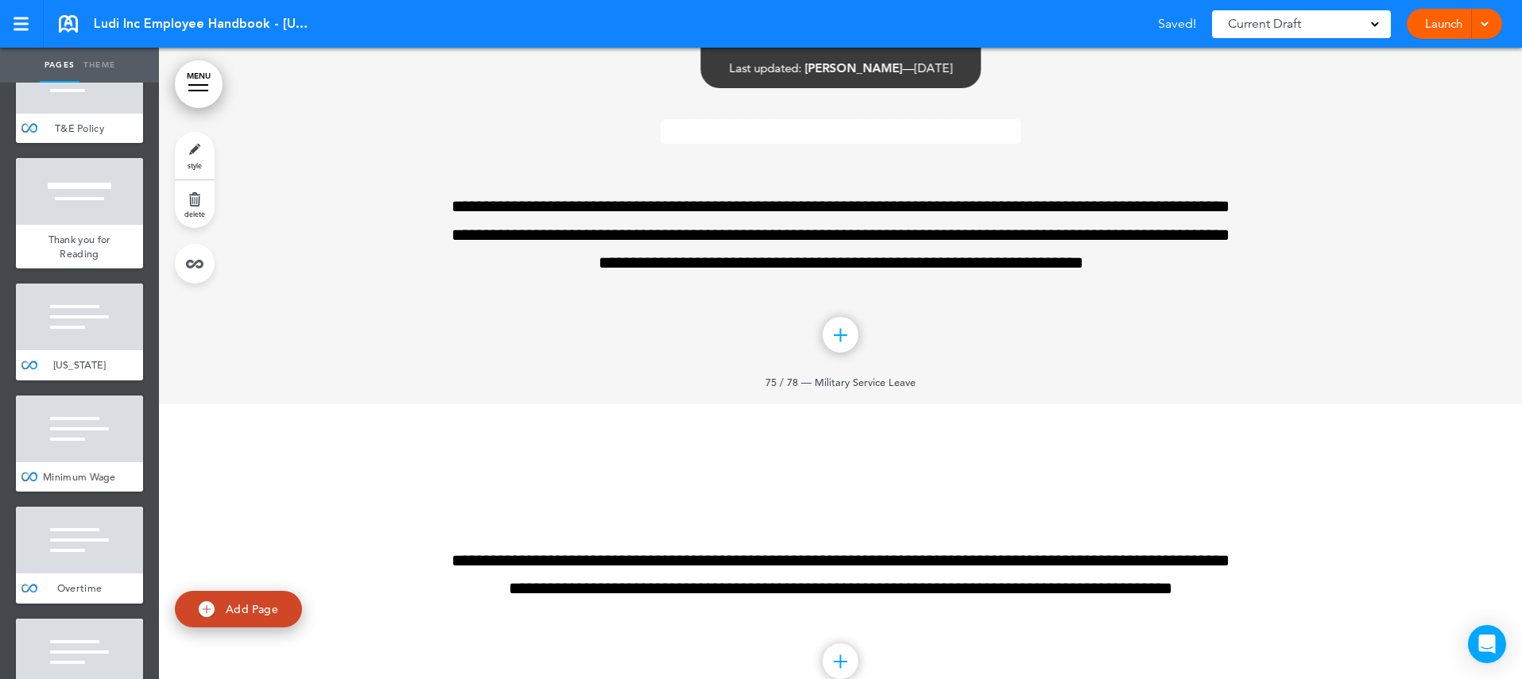
scroll to position [82530, 0]
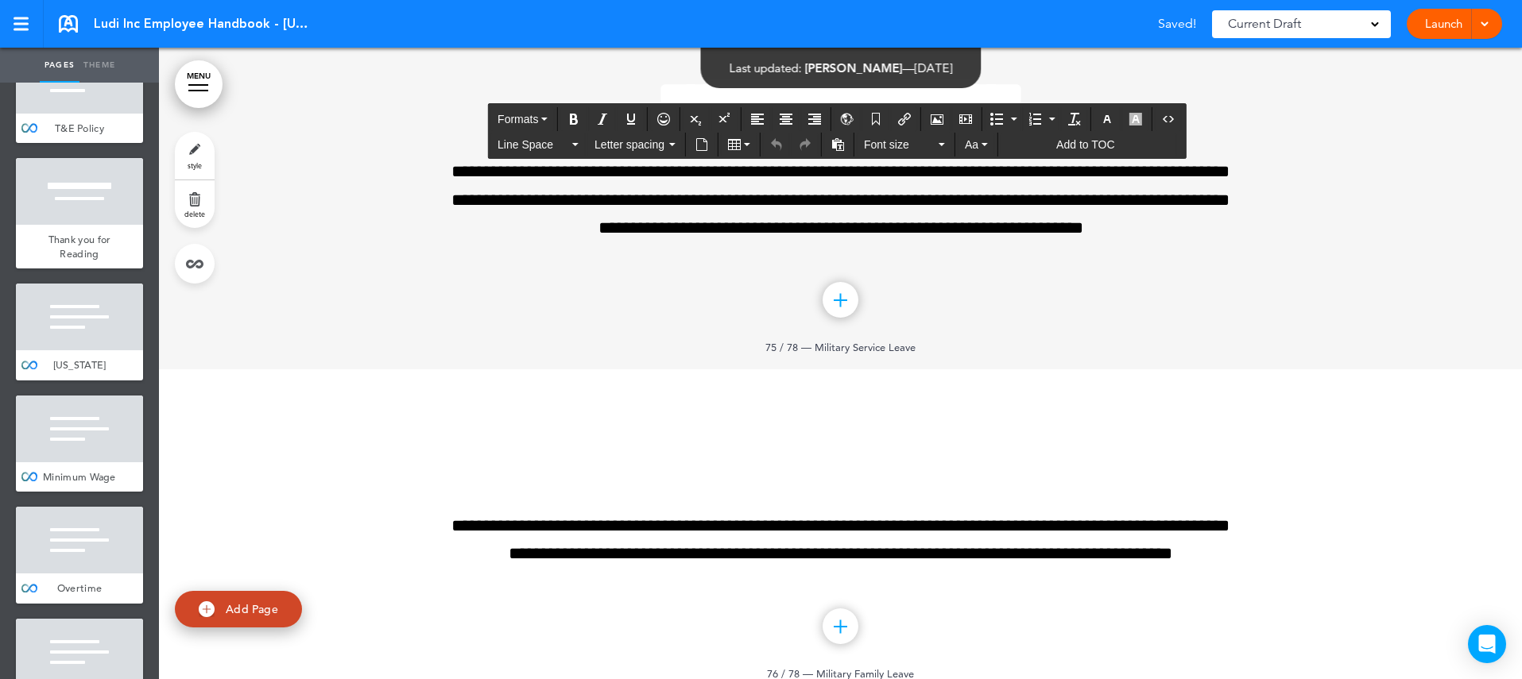
drag, startPoint x: 621, startPoint y: 400, endPoint x: 1120, endPoint y: 419, distance: 499.4
click at [1106, 110] on button "button" at bounding box center [1106, 119] width 25 height 22
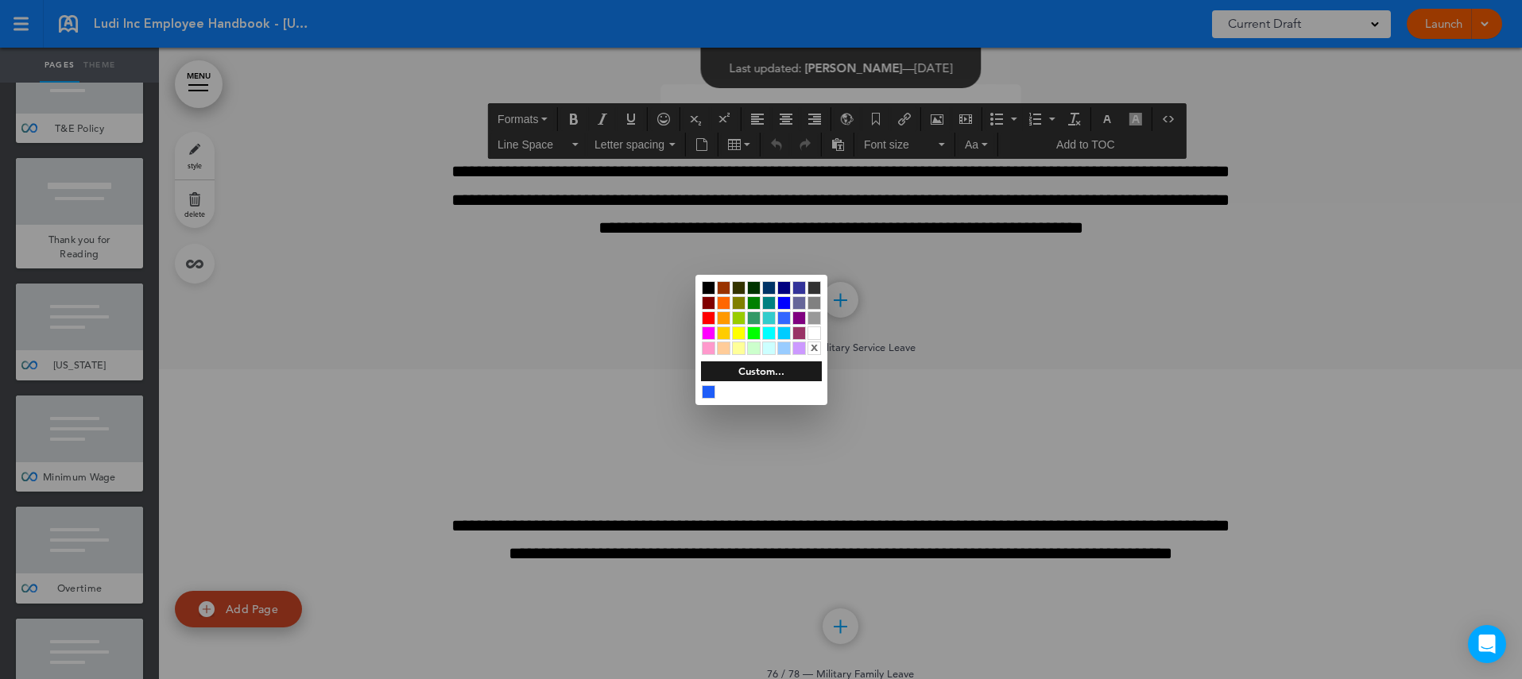
click at [708, 283] on div at bounding box center [709, 288] width 14 height 14
click at [1072, 416] on div at bounding box center [761, 339] width 1522 height 679
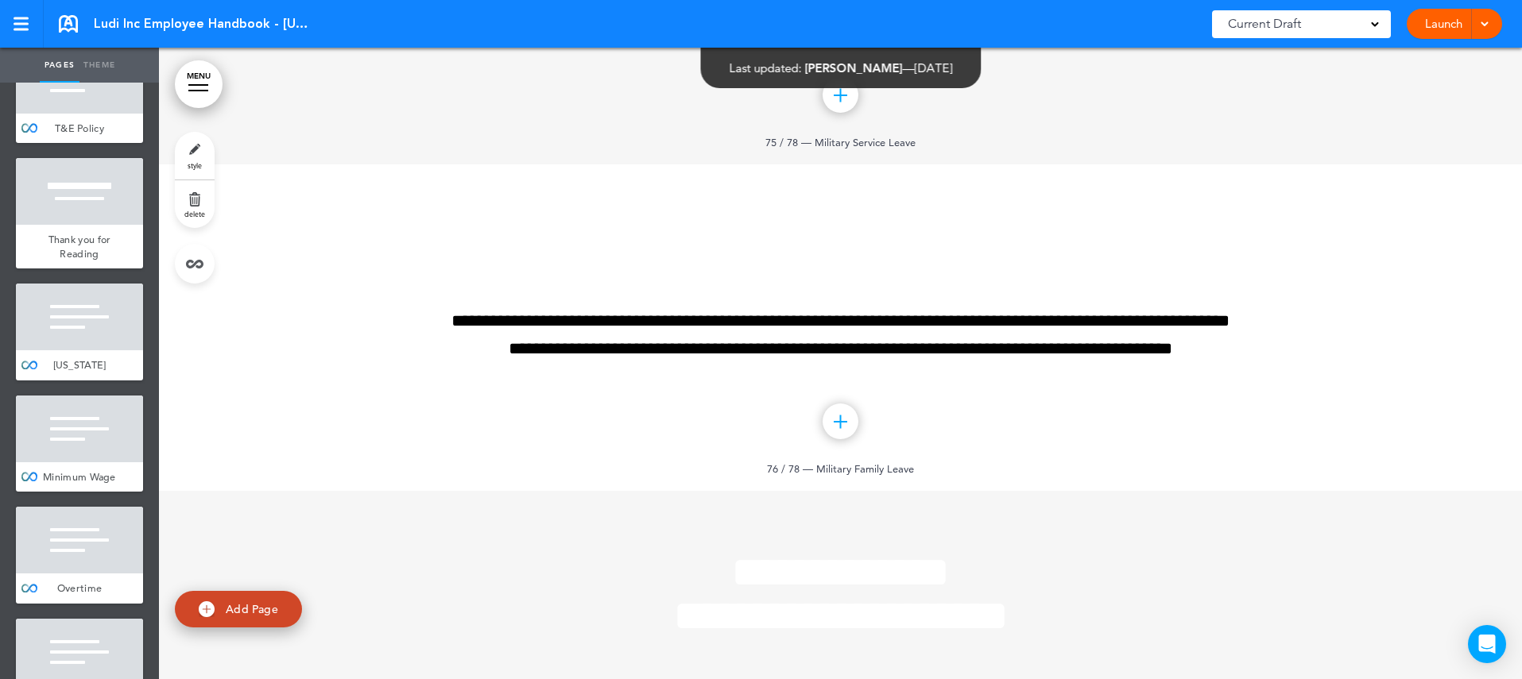
scroll to position [82740, 0]
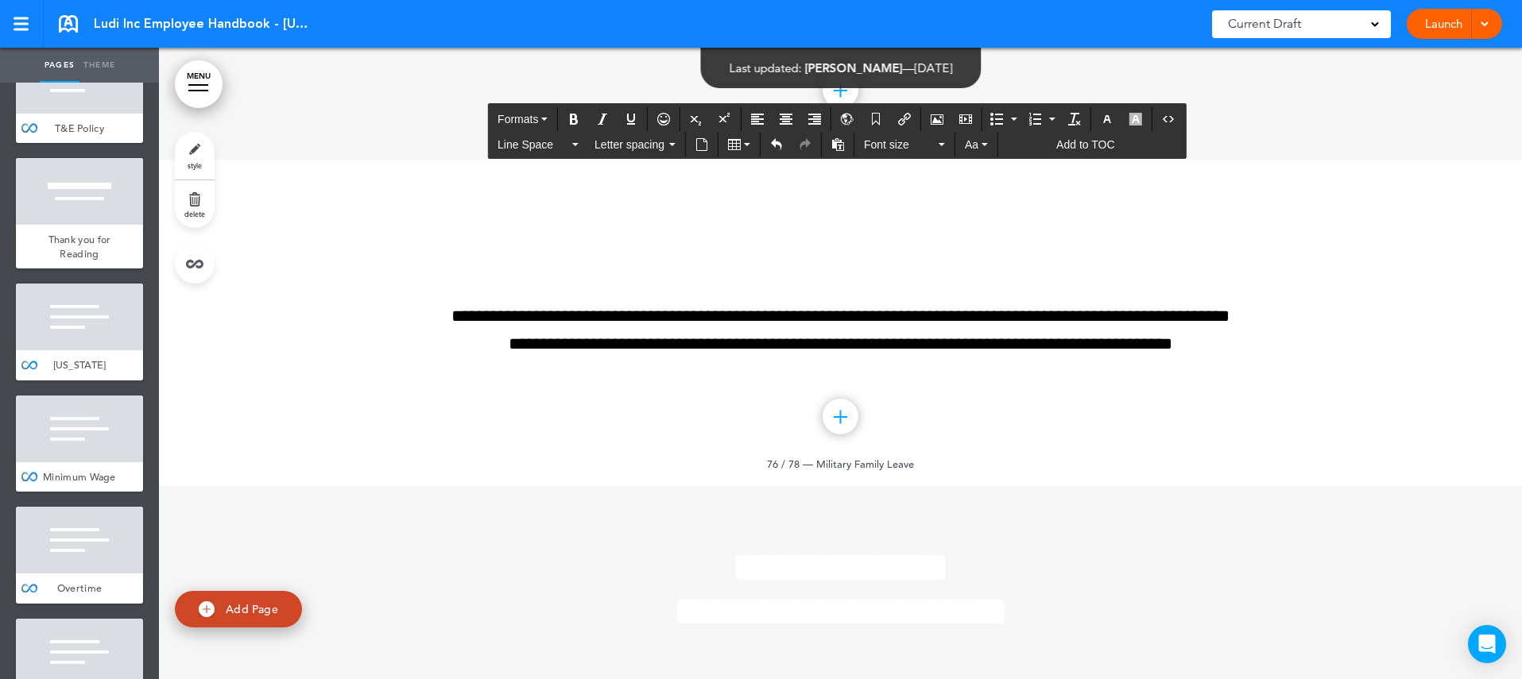
drag, startPoint x: 1043, startPoint y: 464, endPoint x: 465, endPoint y: 246, distance: 618.1
click at [762, 118] on icon "Align left" at bounding box center [757, 119] width 13 height 13
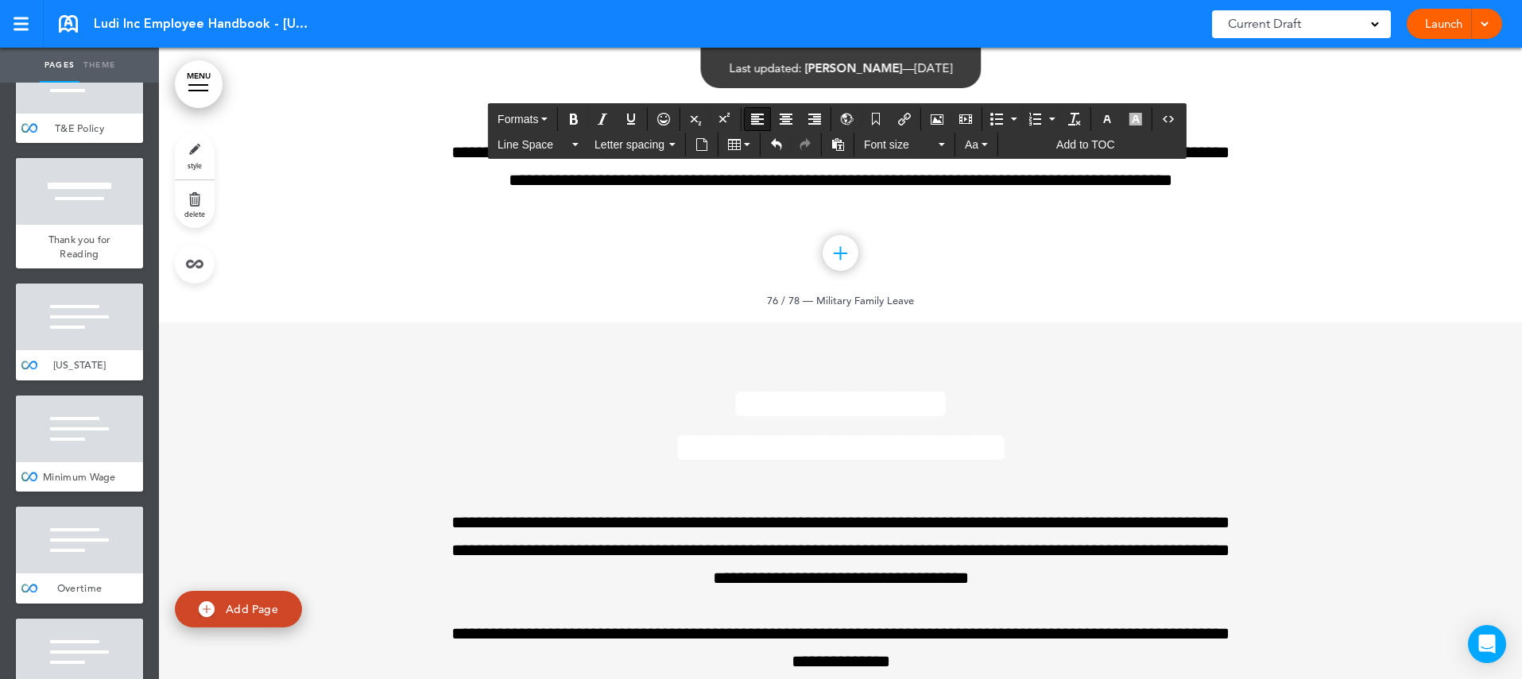
scroll to position [82909, 0]
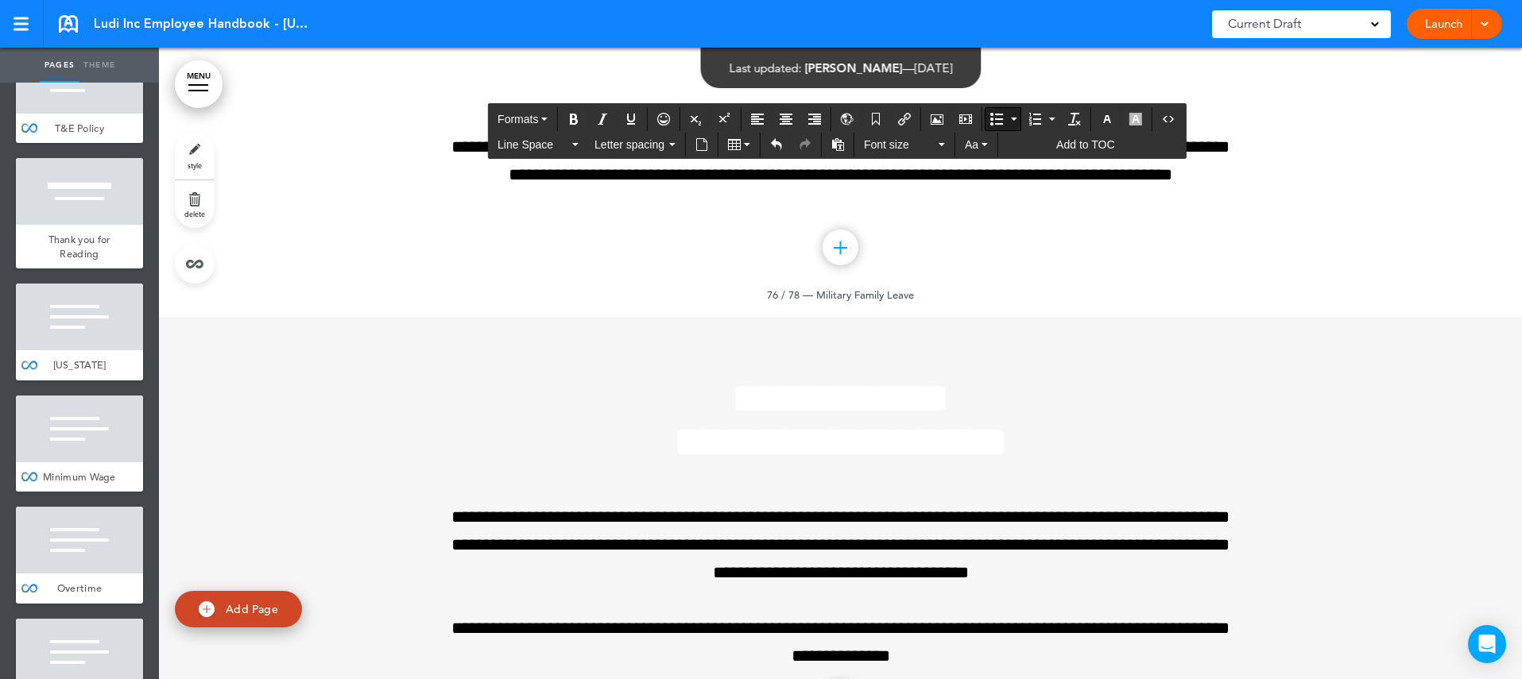
drag, startPoint x: 1093, startPoint y: 513, endPoint x: 628, endPoint y: 337, distance: 498.0
click at [756, 118] on icon "Align left" at bounding box center [757, 119] width 13 height 13
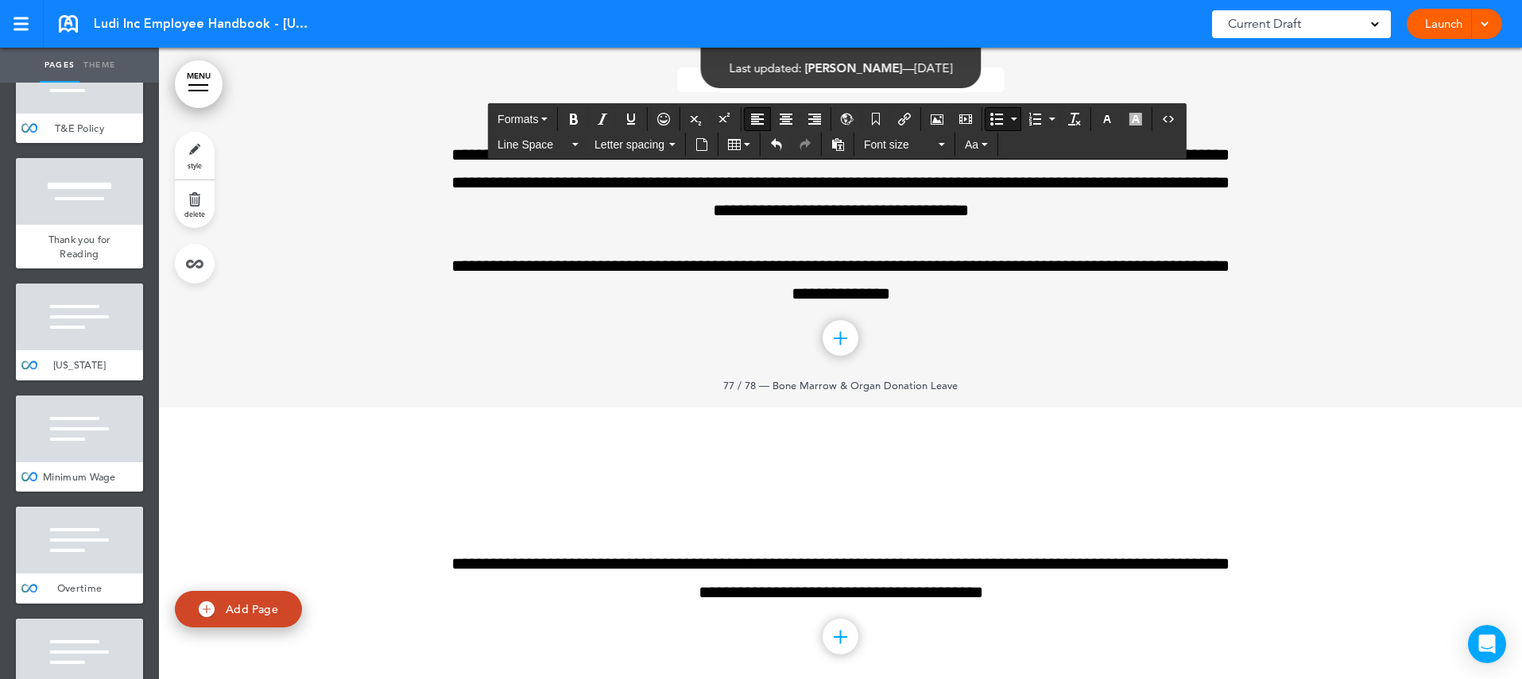
scroll to position [83285, 0]
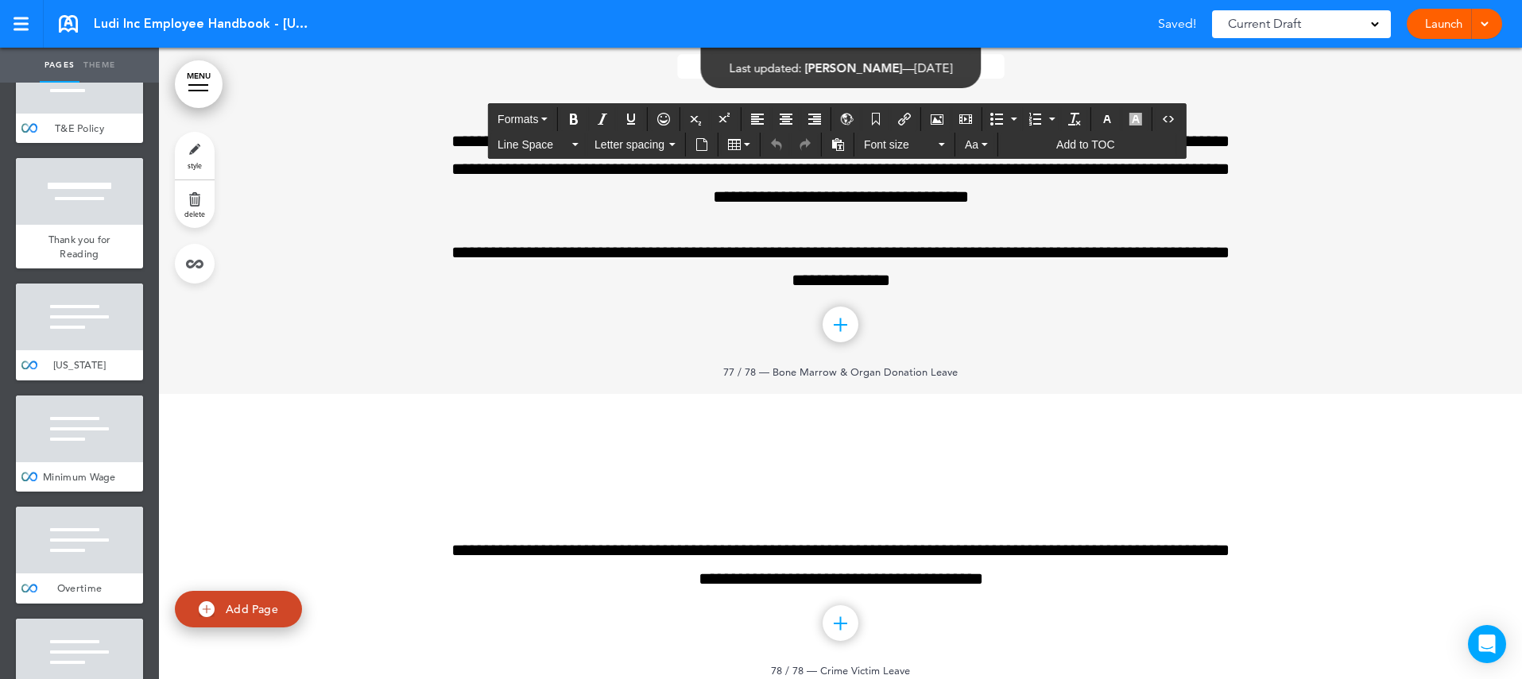
drag, startPoint x: 484, startPoint y: 348, endPoint x: 1167, endPoint y: 362, distance: 683.5
click at [1110, 120] on icon "button" at bounding box center [1107, 119] width 13 height 13
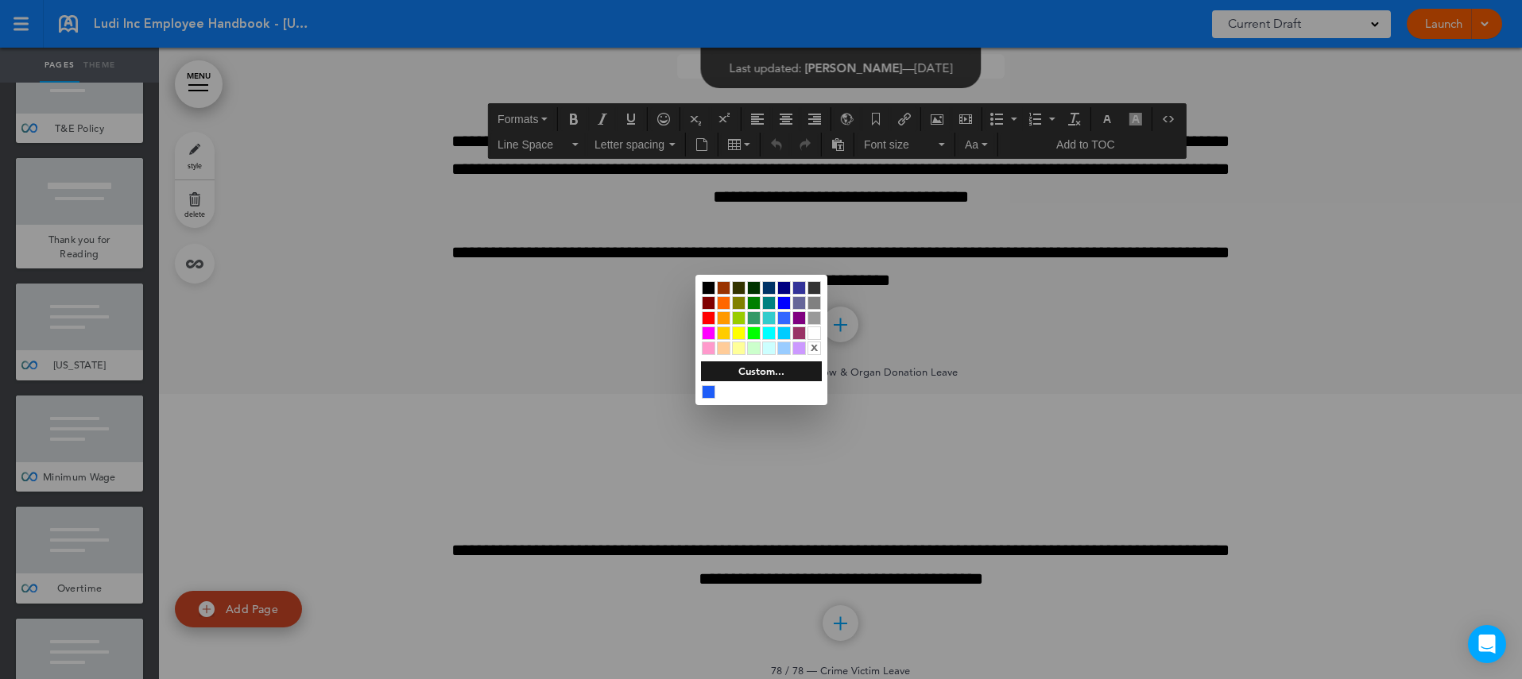
click at [710, 284] on div at bounding box center [709, 288] width 14 height 14
click at [1201, 455] on div at bounding box center [761, 339] width 1522 height 679
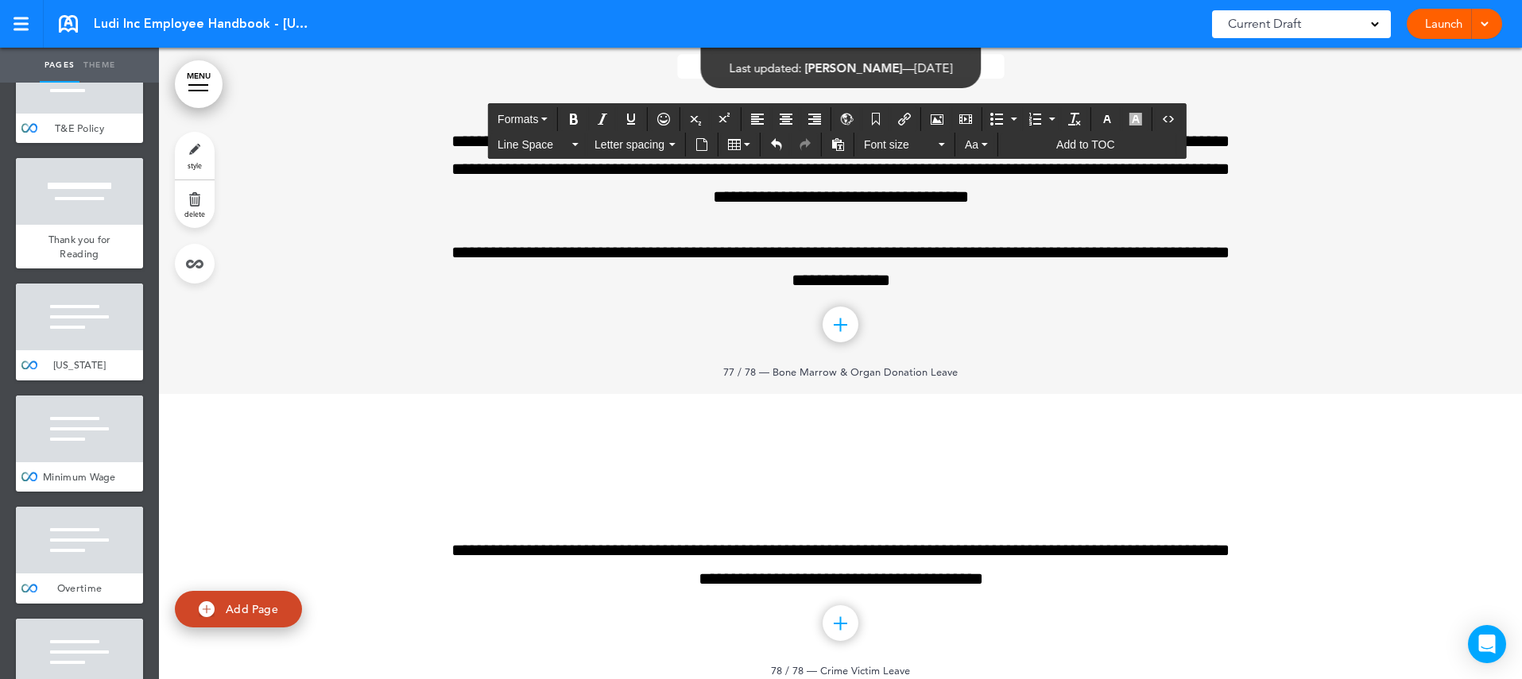
drag, startPoint x: 962, startPoint y: 459, endPoint x: 455, endPoint y: 405, distance: 509.8
click at [756, 114] on icon "Align left" at bounding box center [757, 119] width 13 height 13
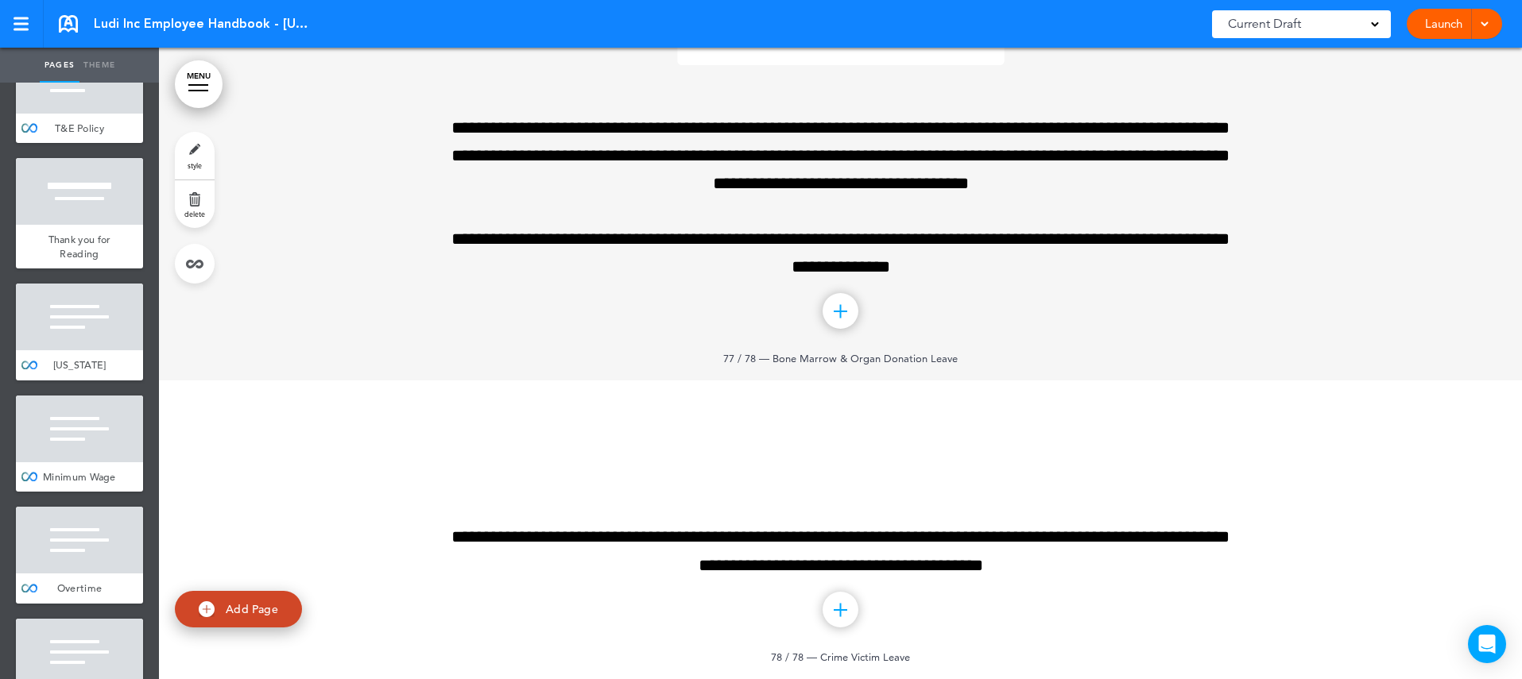
scroll to position [84543, 0]
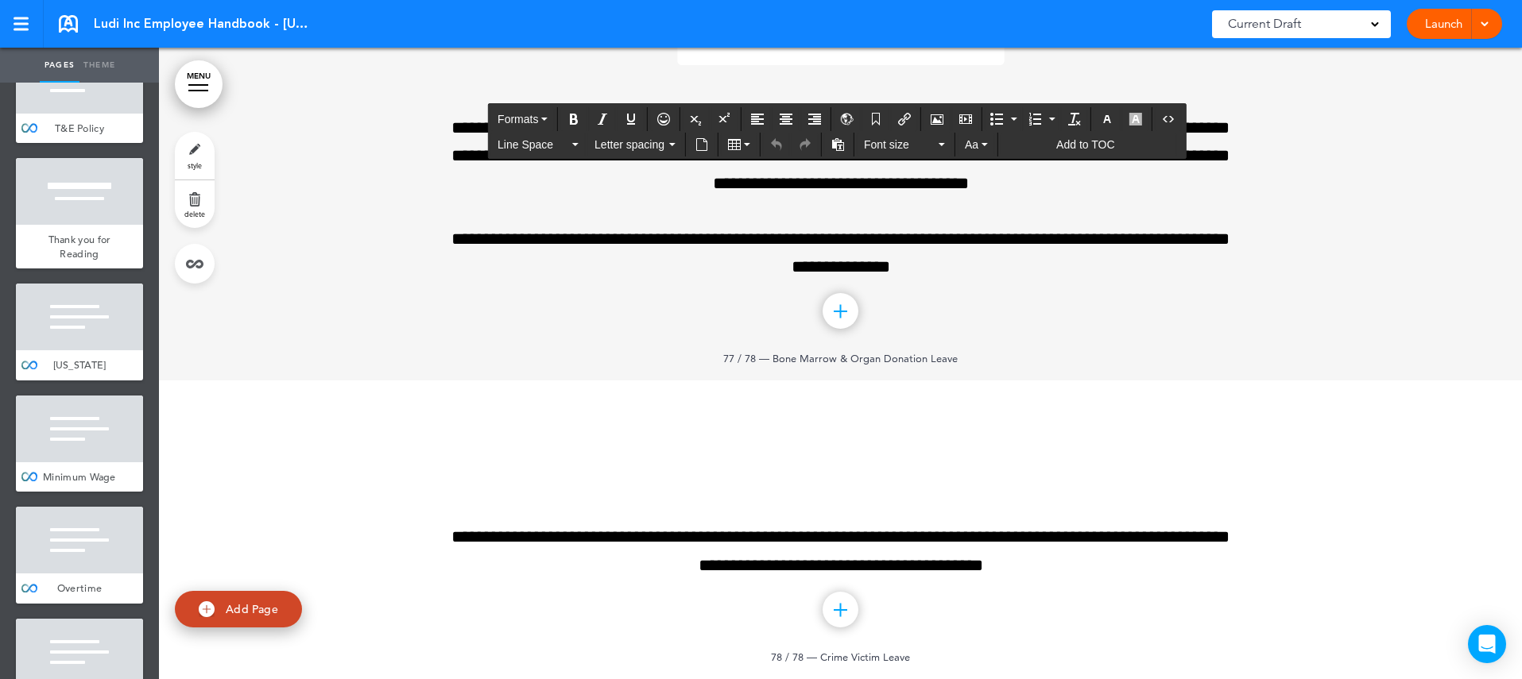
drag, startPoint x: 499, startPoint y: 376, endPoint x: 1177, endPoint y: 389, distance: 678.0
click at [1110, 117] on icon "button" at bounding box center [1107, 119] width 13 height 13
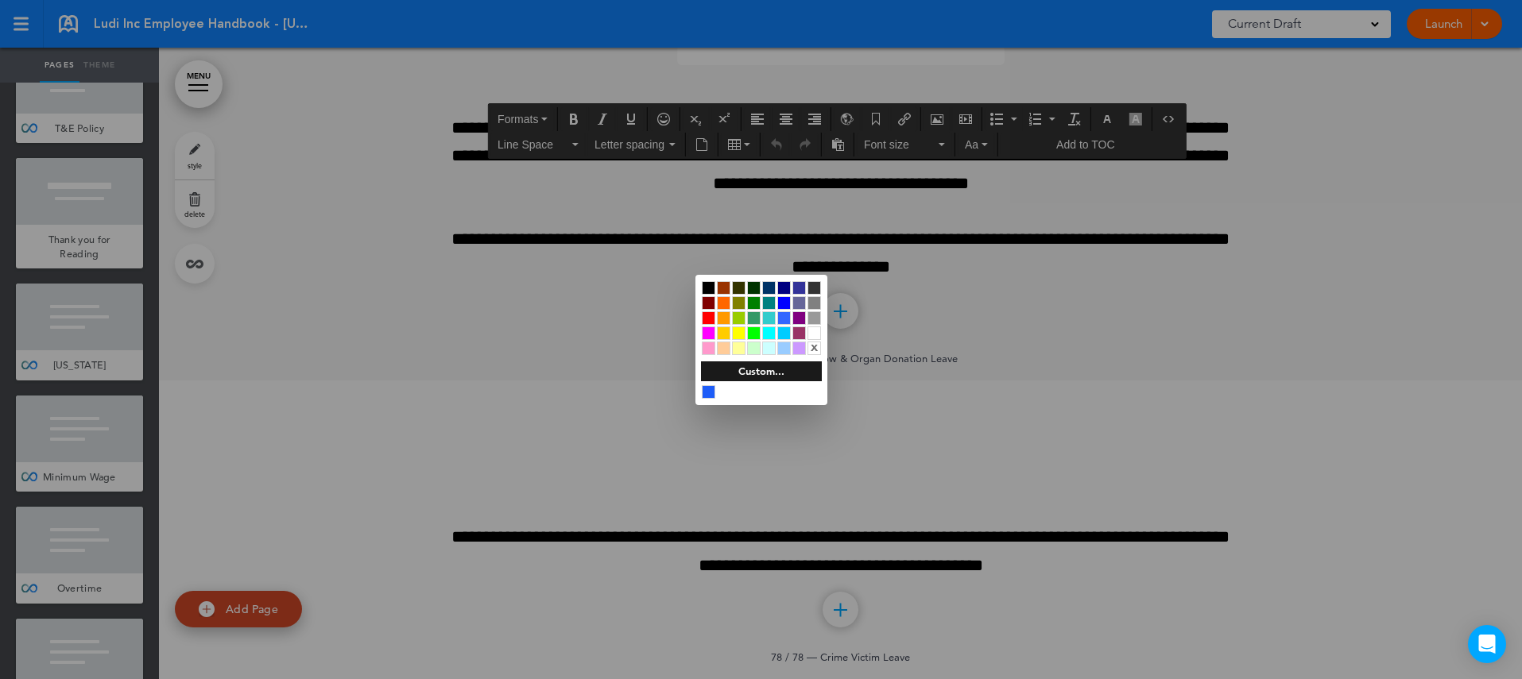
click at [709, 281] on div at bounding box center [709, 288] width 14 height 14
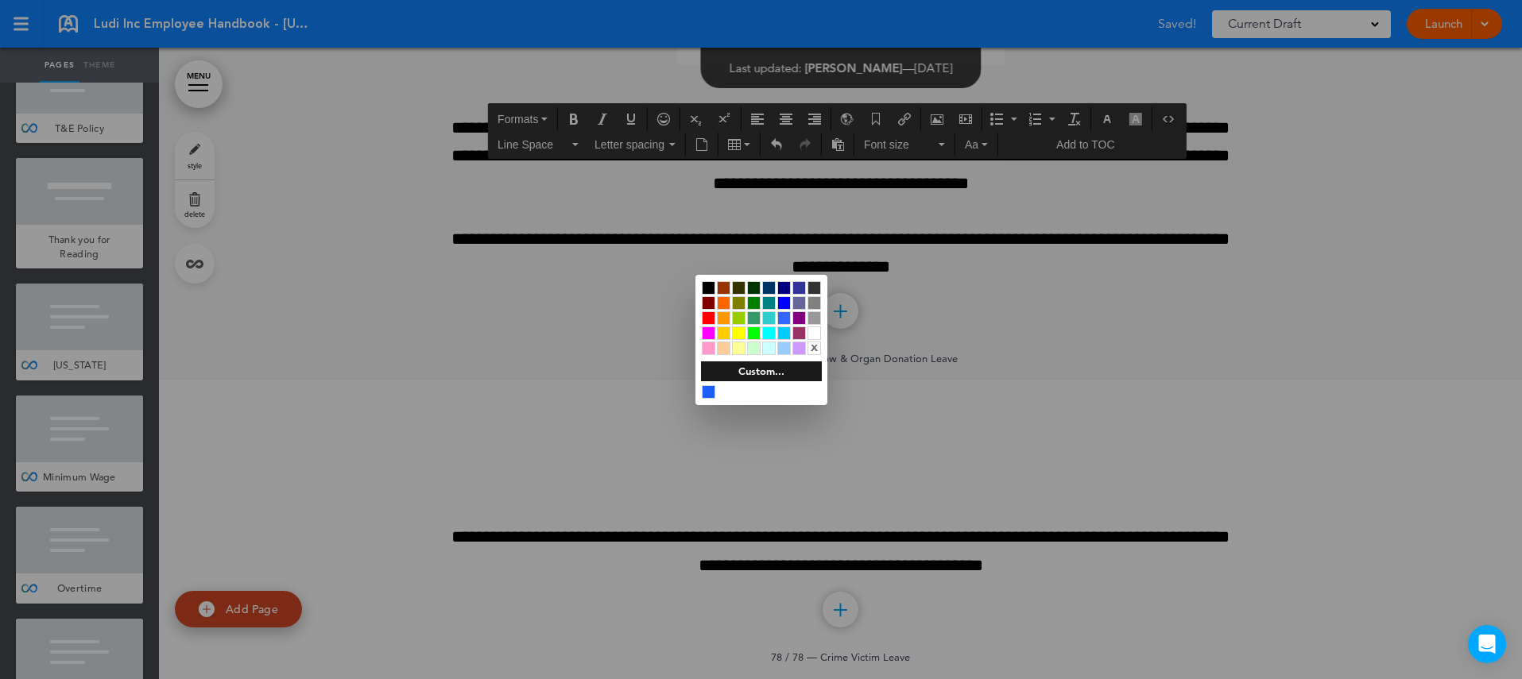
click at [1155, 382] on div at bounding box center [761, 339] width 1522 height 679
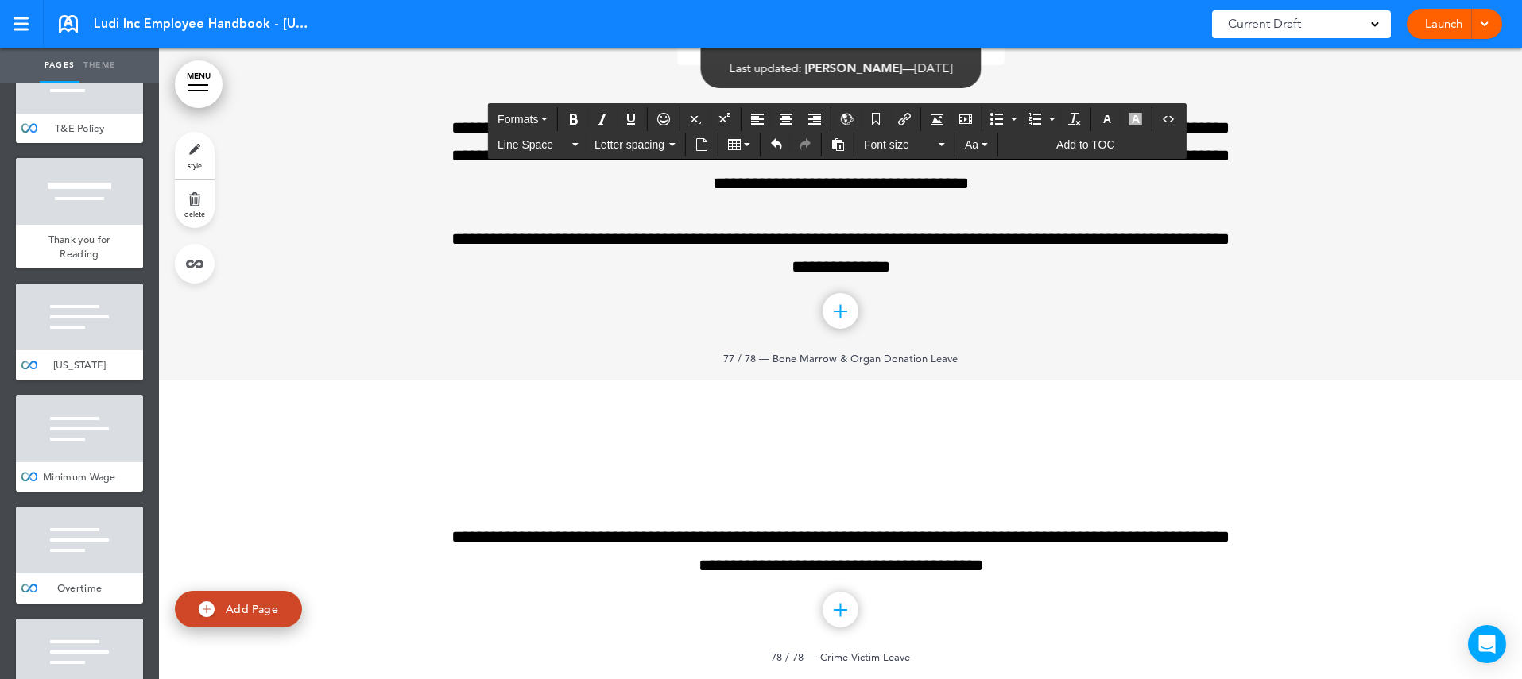
drag, startPoint x: 900, startPoint y: 509, endPoint x: 448, endPoint y: 431, distance: 458.2
click at [755, 110] on button "Align left" at bounding box center [757, 119] width 25 height 22
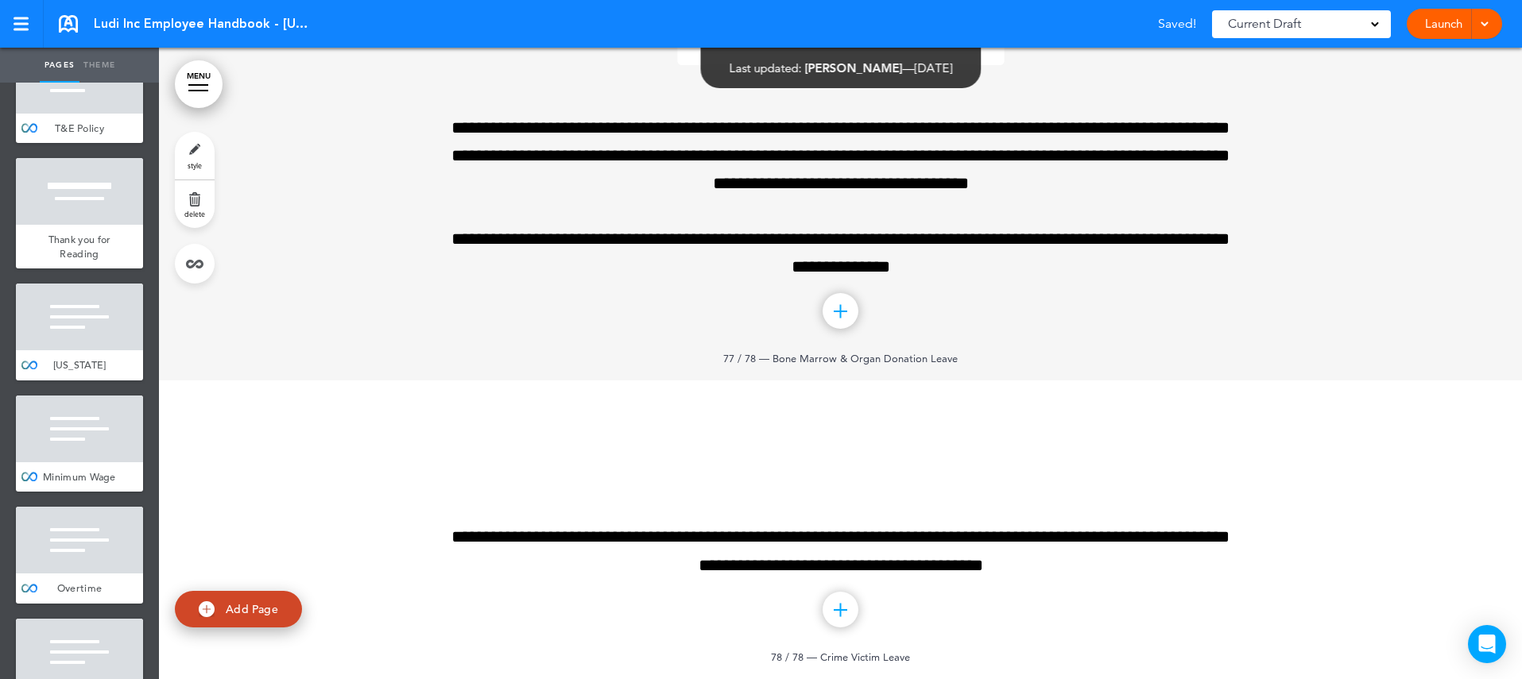
scroll to position [84927, 0]
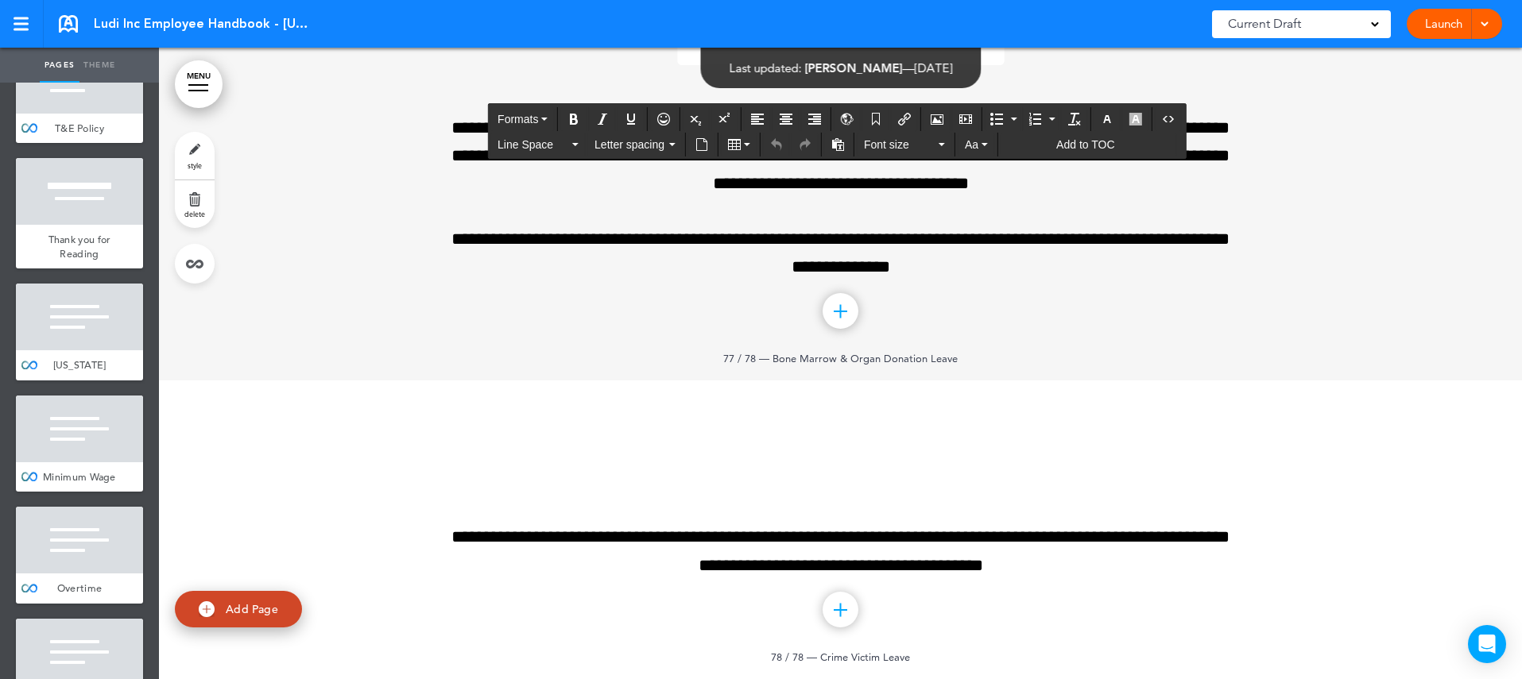
drag, startPoint x: 473, startPoint y: 327, endPoint x: 1173, endPoint y: 390, distance: 703.0
click at [1109, 120] on icon "button" at bounding box center [1107, 119] width 13 height 13
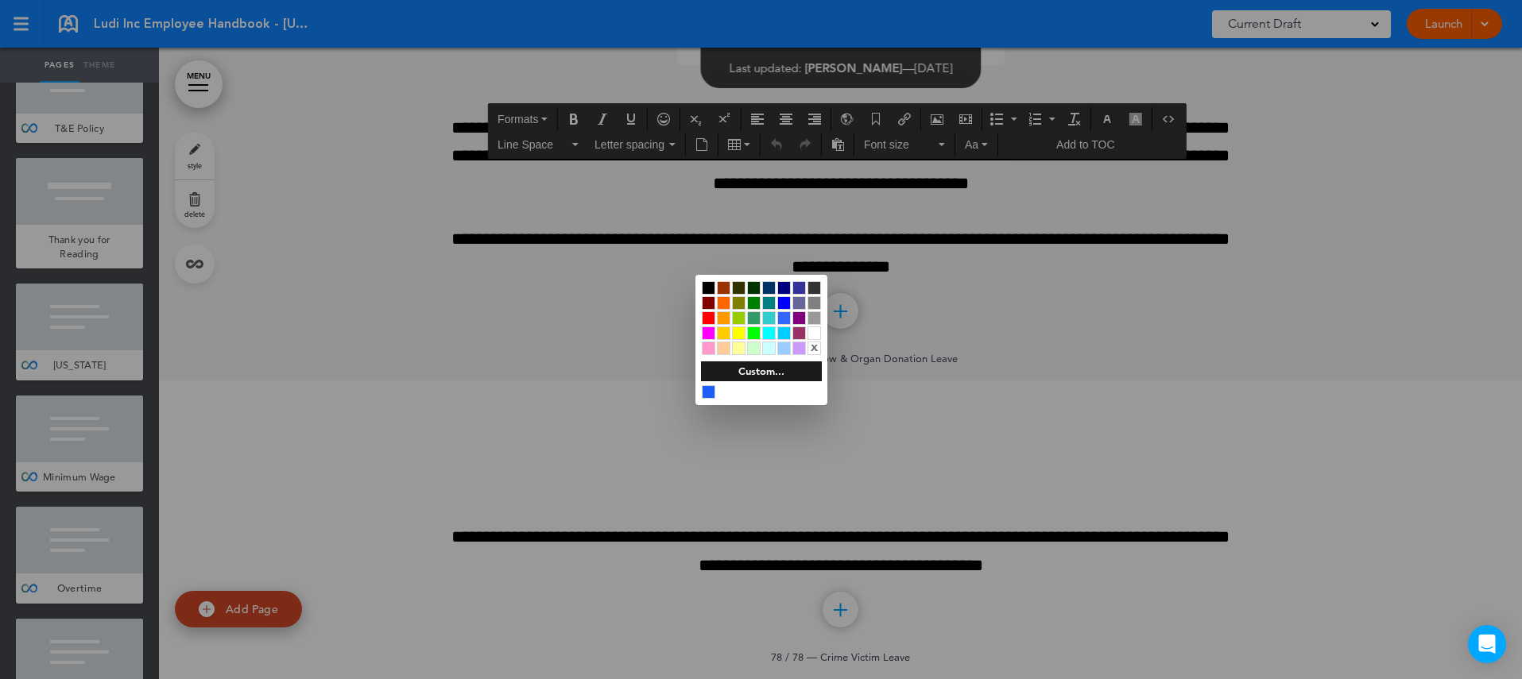
click at [710, 288] on div at bounding box center [709, 288] width 14 height 14
click at [979, 478] on div at bounding box center [761, 339] width 1522 height 679
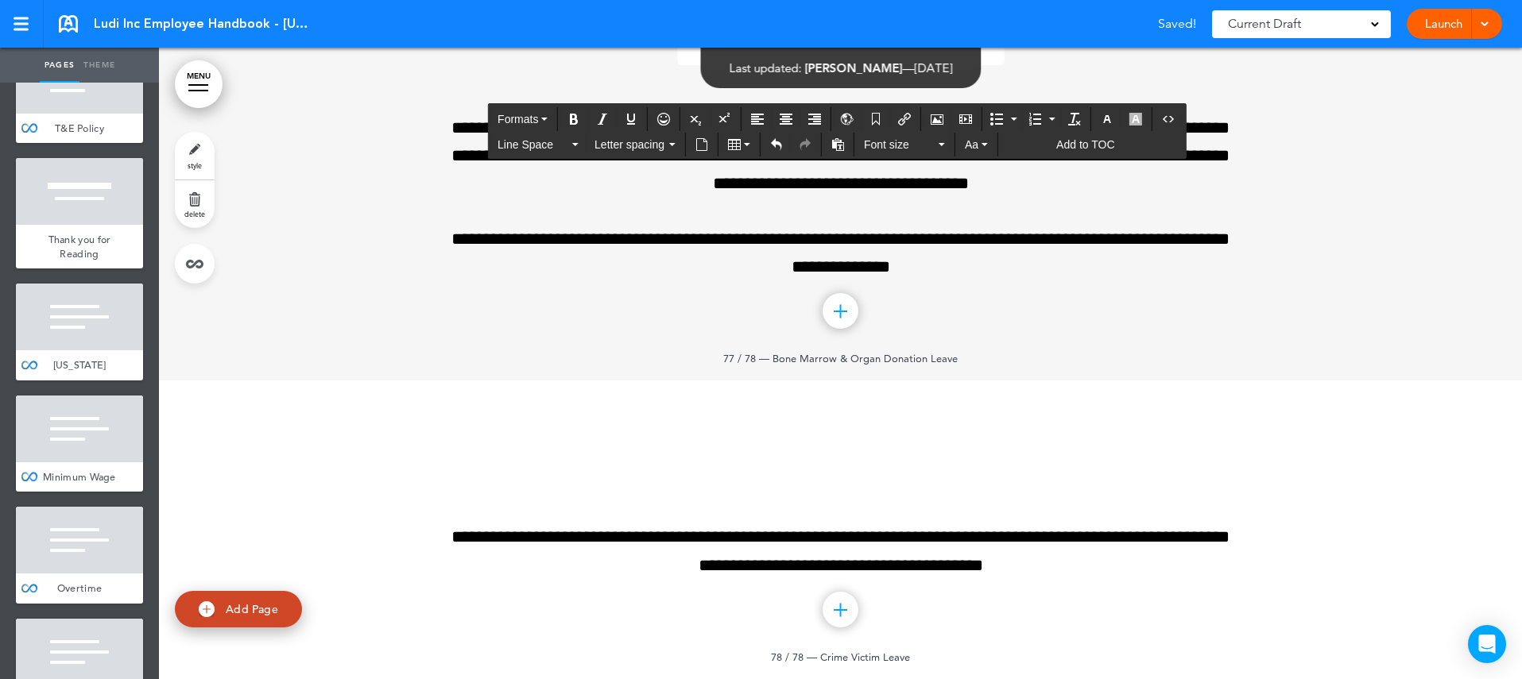
drag, startPoint x: 969, startPoint y: 597, endPoint x: 446, endPoint y: 465, distance: 540.0
click at [759, 113] on icon "Align left" at bounding box center [757, 119] width 13 height 13
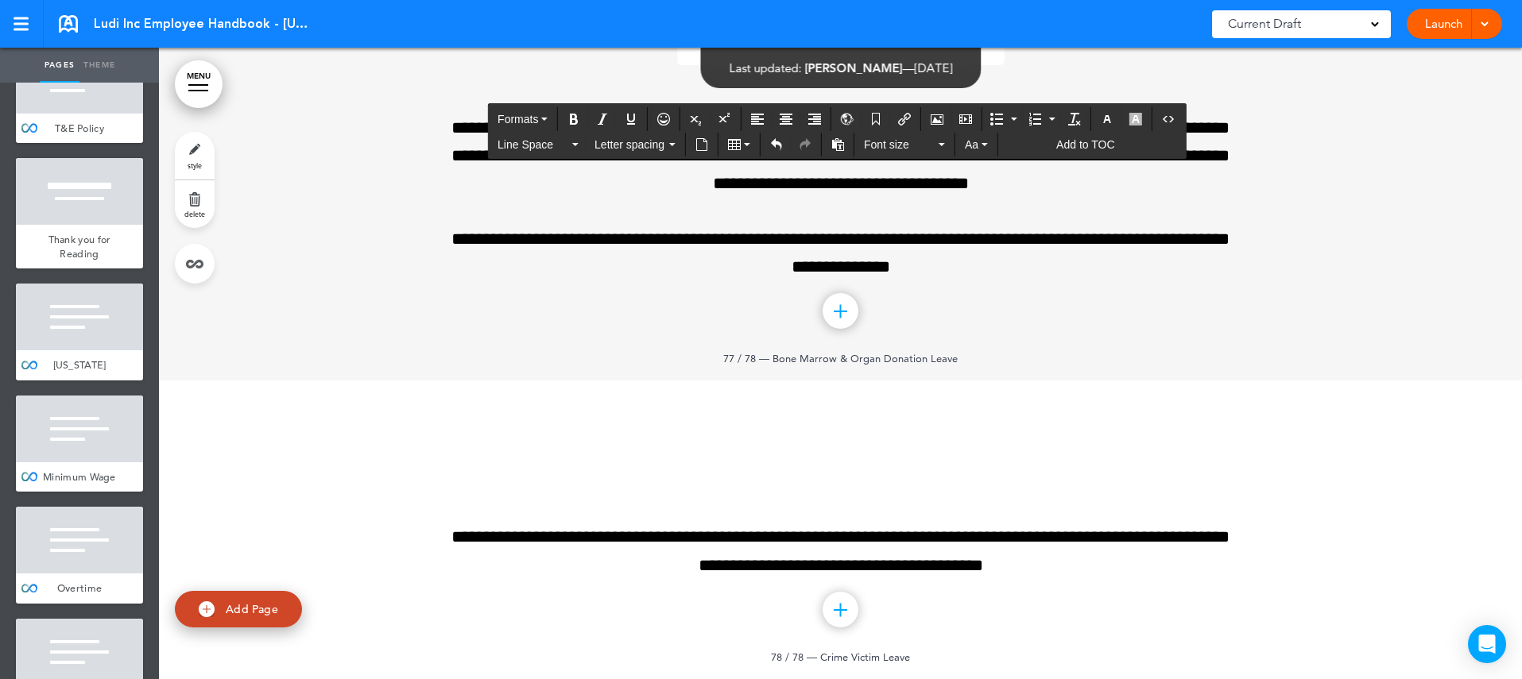
drag, startPoint x: 954, startPoint y: 507, endPoint x: 443, endPoint y: 400, distance: 522.1
click at [761, 113] on icon "Align left" at bounding box center [757, 119] width 13 height 13
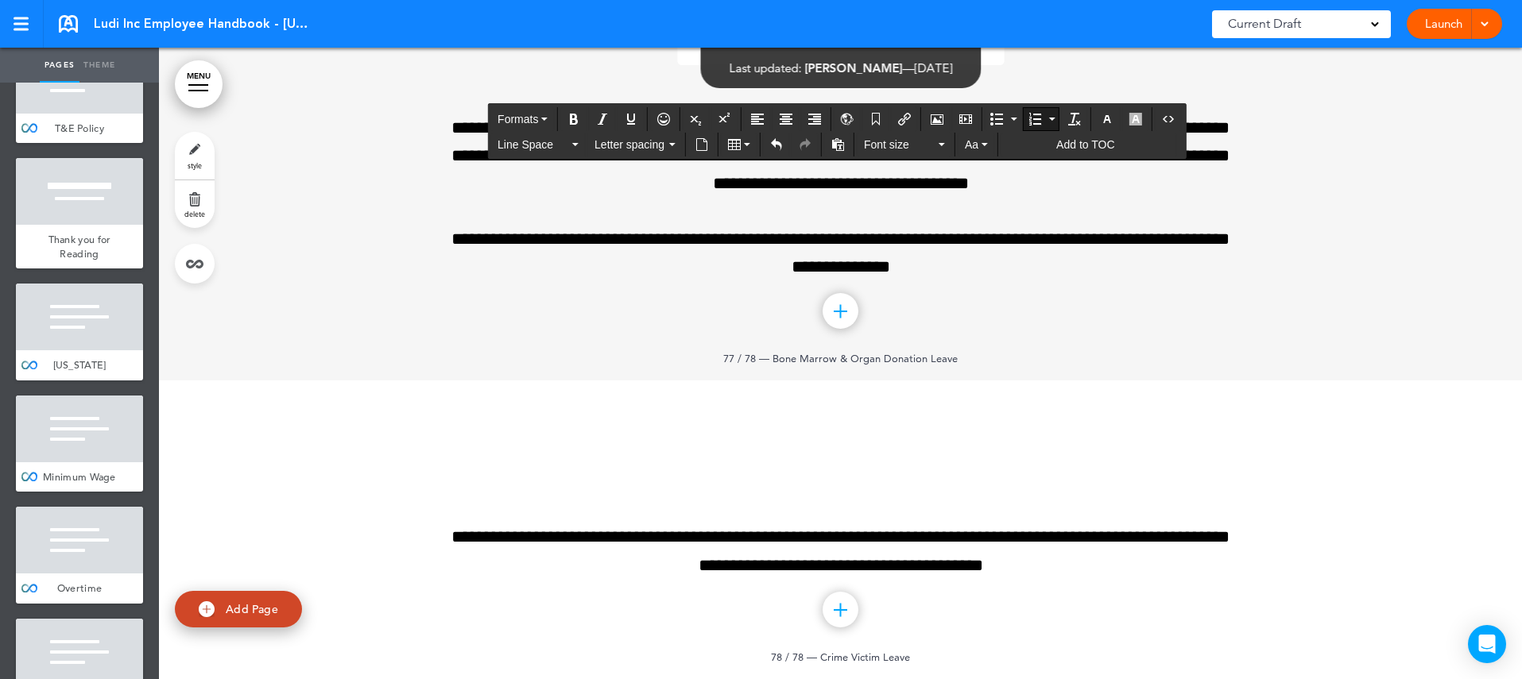
drag, startPoint x: 1088, startPoint y: 595, endPoint x: 491, endPoint y: 376, distance: 635.8
click at [760, 120] on icon "Align left" at bounding box center [757, 119] width 13 height 13
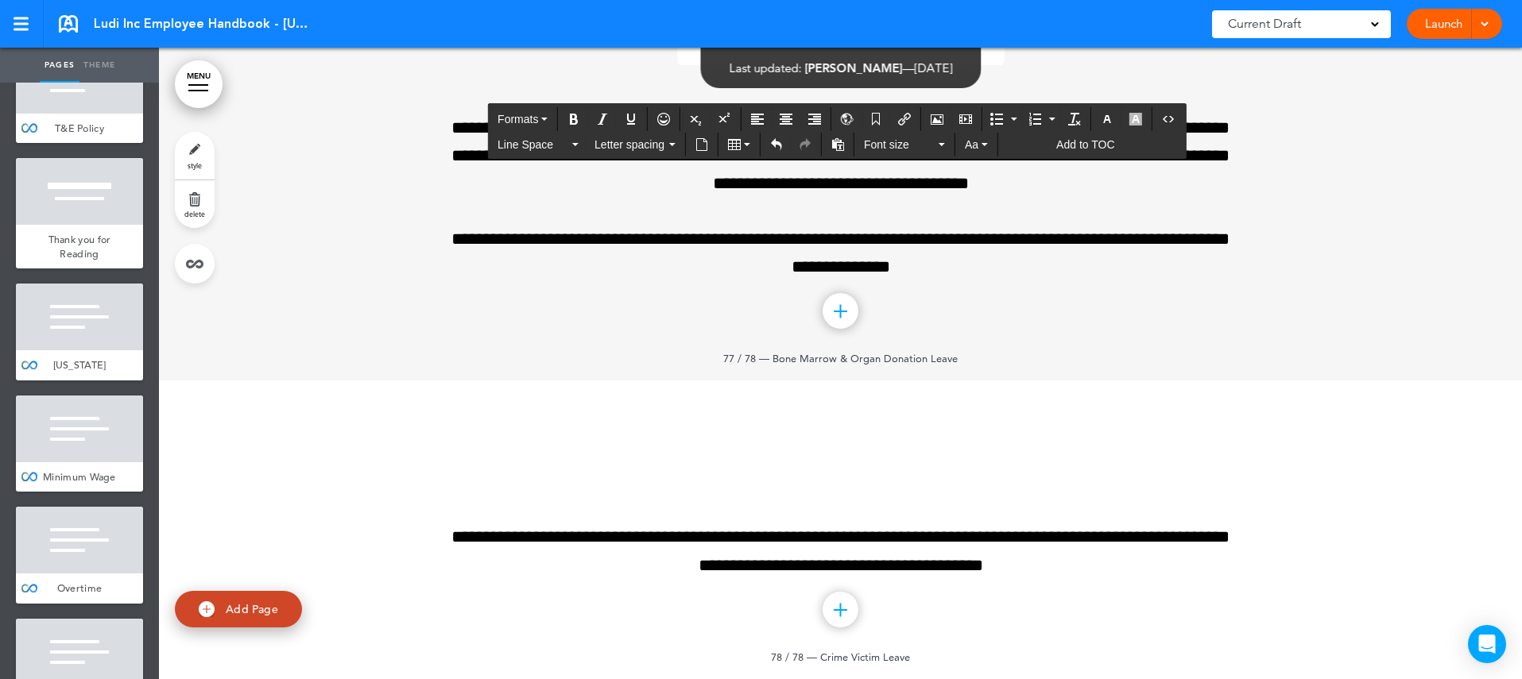
drag, startPoint x: 916, startPoint y: 451, endPoint x: 451, endPoint y: 392, distance: 469.5
click at [760, 117] on icon "Align left" at bounding box center [757, 119] width 13 height 13
drag, startPoint x: 1140, startPoint y: 429, endPoint x: 460, endPoint y: 368, distance: 682.2
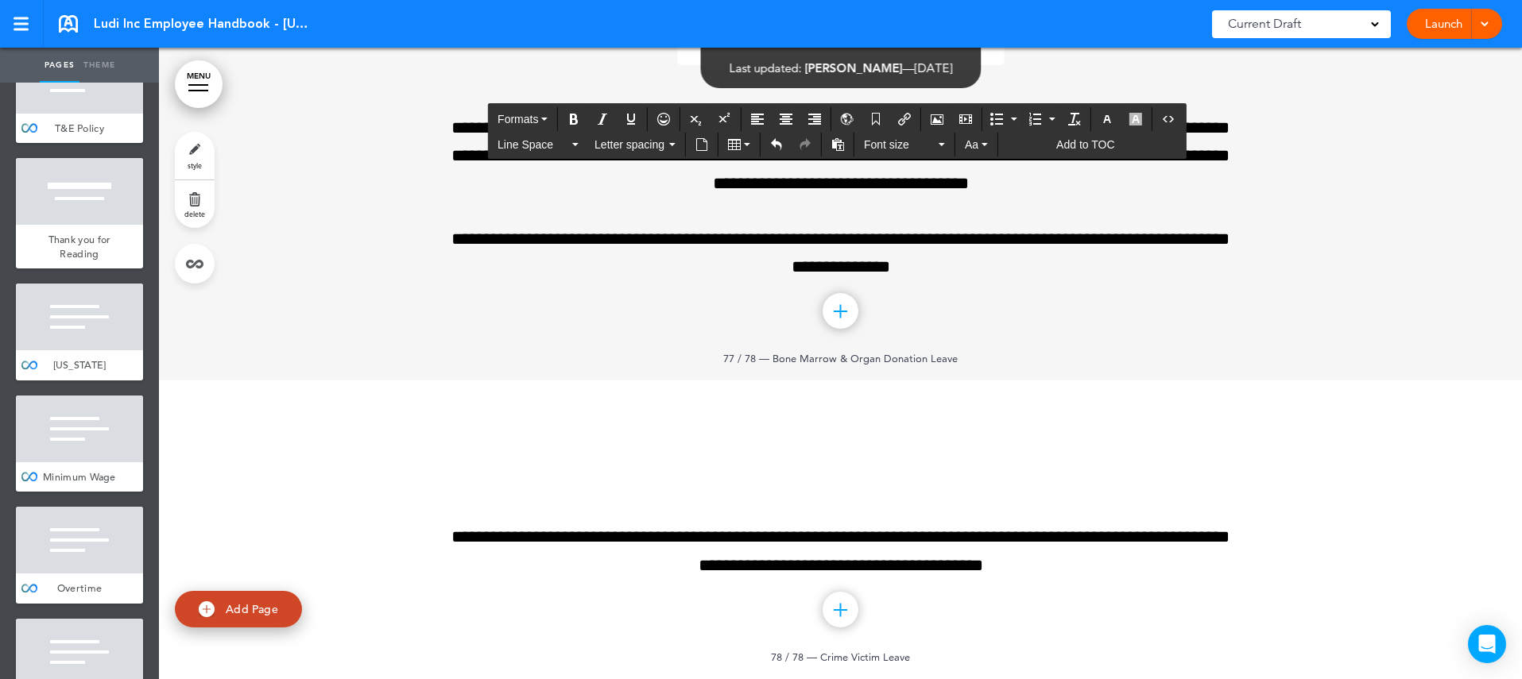
click at [760, 115] on icon "Align left" at bounding box center [757, 119] width 13 height 13
drag, startPoint x: 598, startPoint y: 435, endPoint x: 1152, endPoint y: 459, distance: 555.2
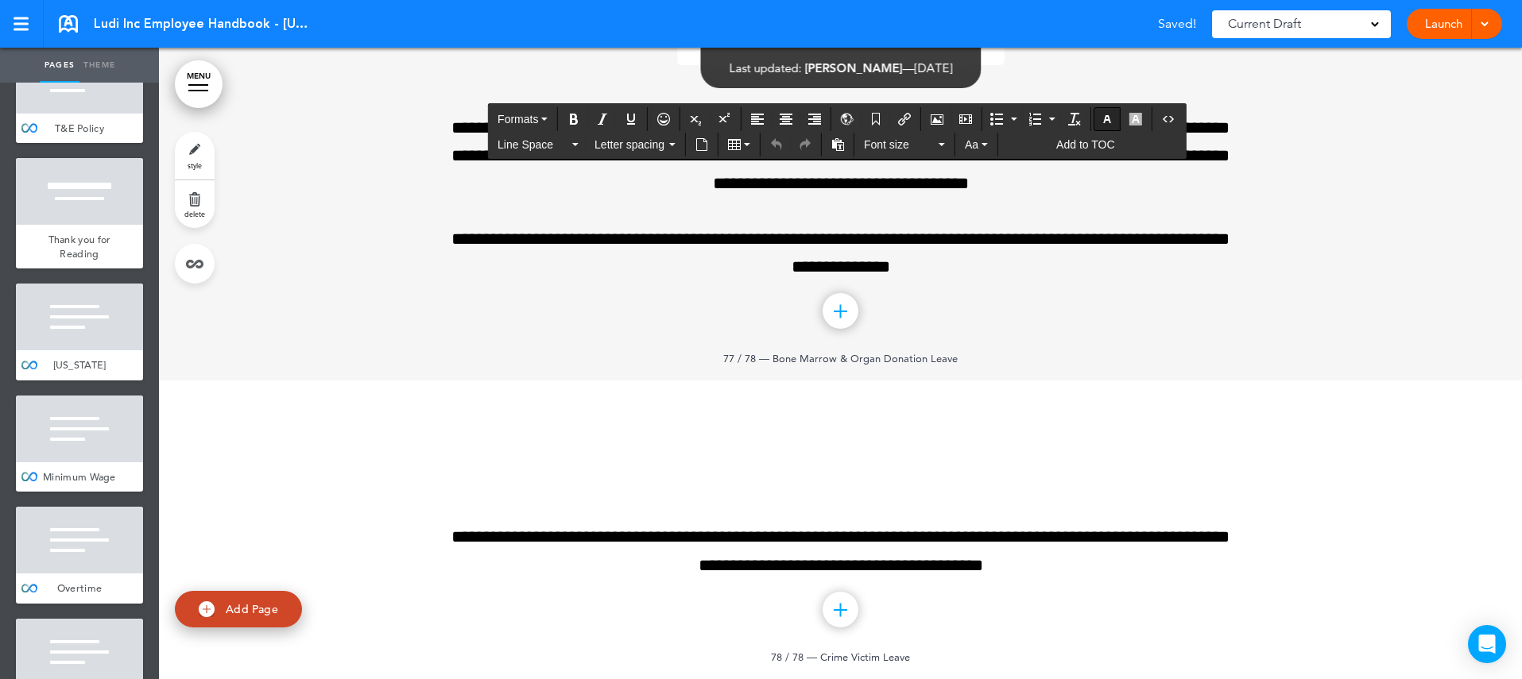
click at [1107, 119] on icon "button" at bounding box center [1107, 119] width 13 height 13
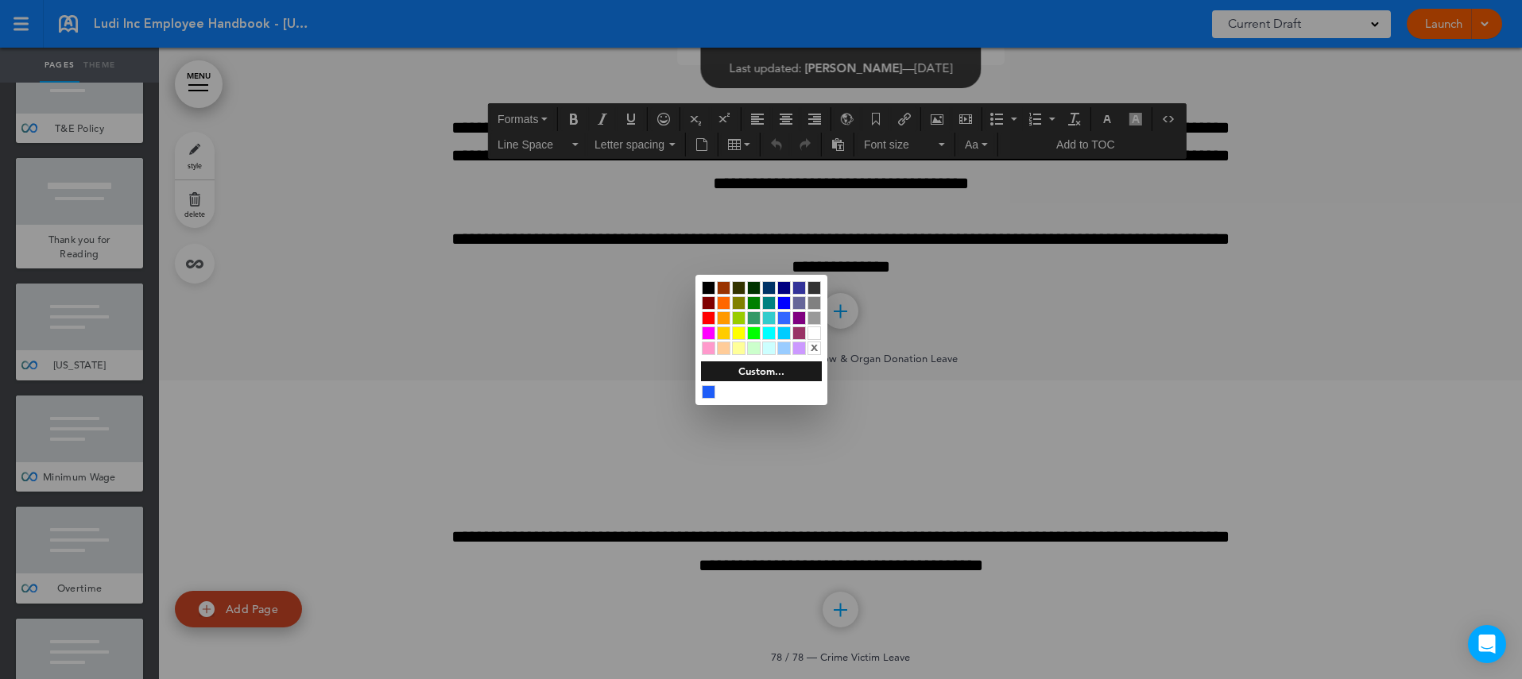
click at [709, 286] on div at bounding box center [709, 288] width 14 height 14
click at [957, 532] on div at bounding box center [761, 339] width 1522 height 679
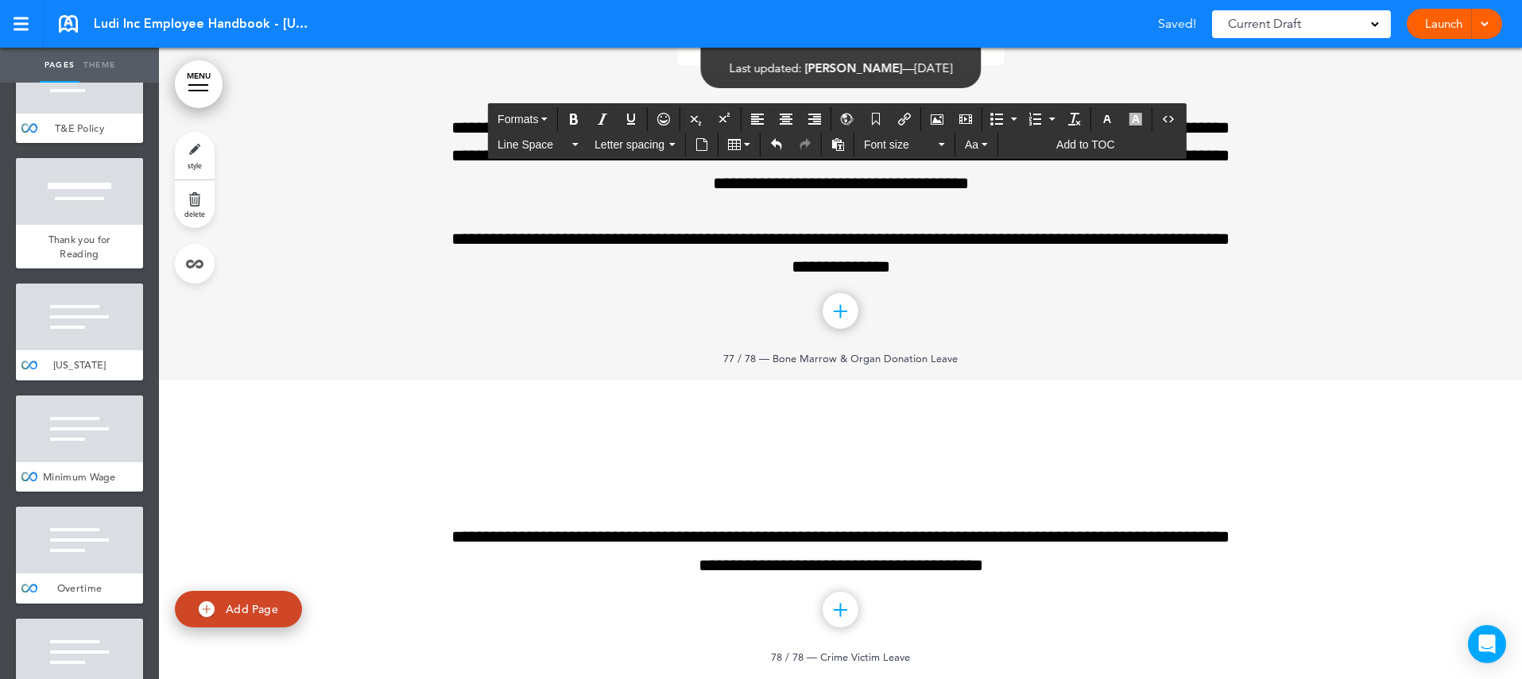
drag, startPoint x: 900, startPoint y: 582, endPoint x: 482, endPoint y: 469, distance: 433.2
click at [759, 114] on icon "Align left" at bounding box center [757, 119] width 13 height 13
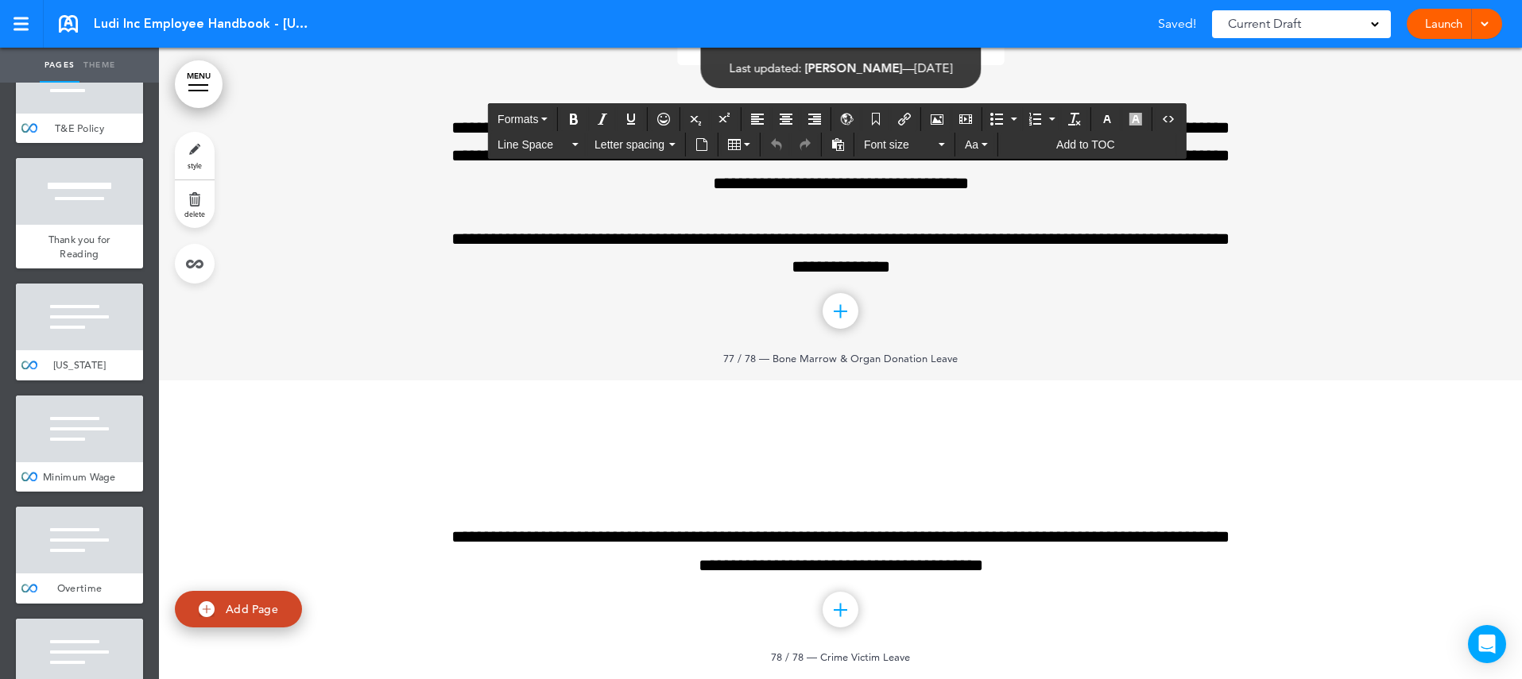
drag, startPoint x: 471, startPoint y: 457, endPoint x: 1226, endPoint y: 483, distance: 755.4
click at [1113, 120] on icon "button" at bounding box center [1107, 119] width 13 height 13
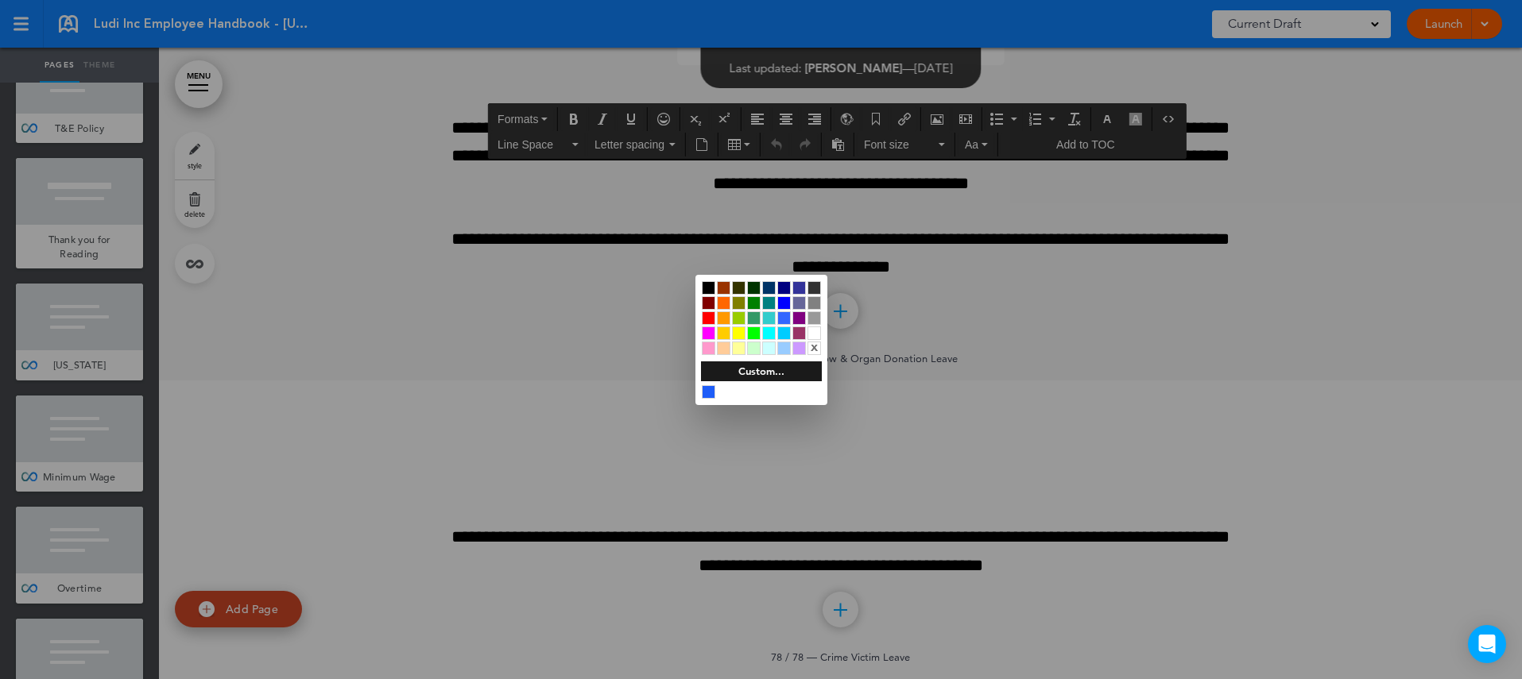
click at [713, 284] on div at bounding box center [709, 288] width 14 height 14
click at [1106, 413] on div at bounding box center [761, 339] width 1522 height 679
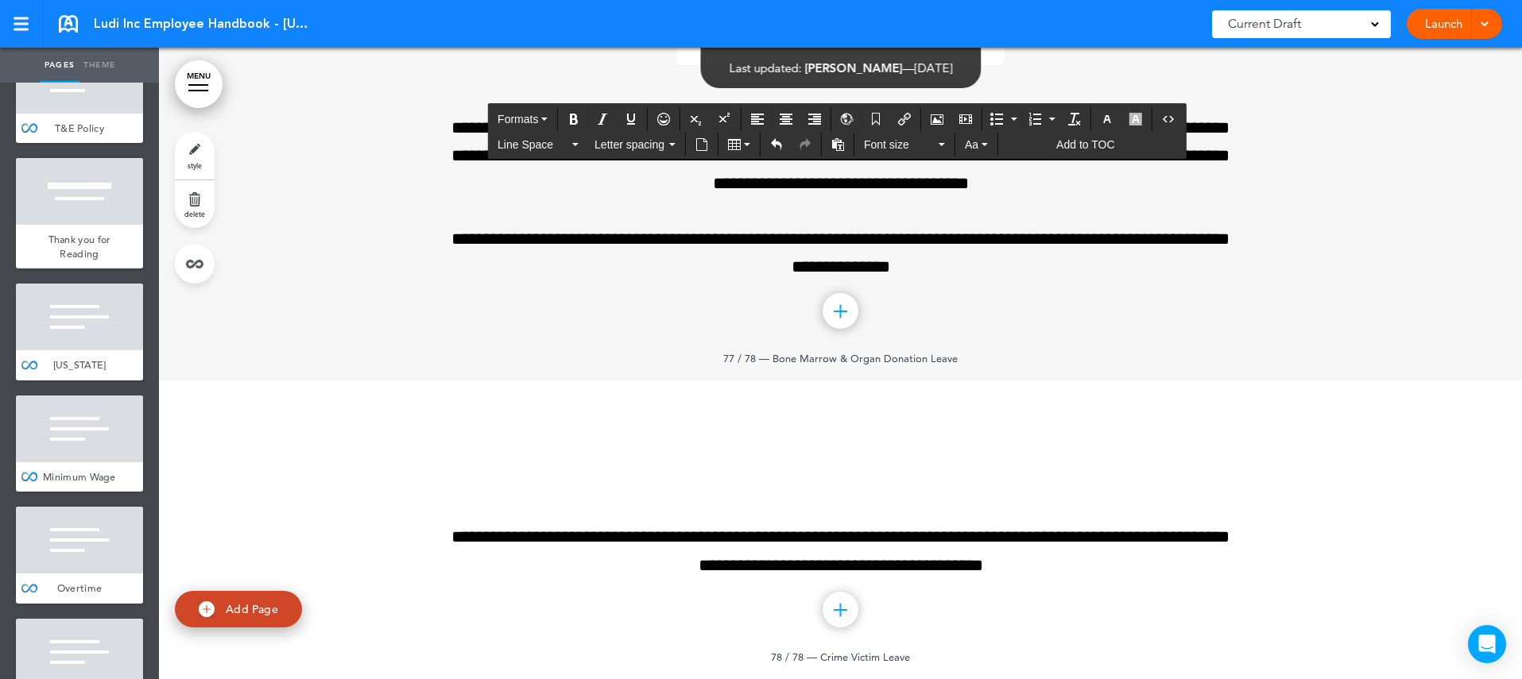
drag, startPoint x: 939, startPoint y: 575, endPoint x: 478, endPoint y: 498, distance: 467.9
click at [764, 117] on icon "Align left" at bounding box center [757, 119] width 13 height 13
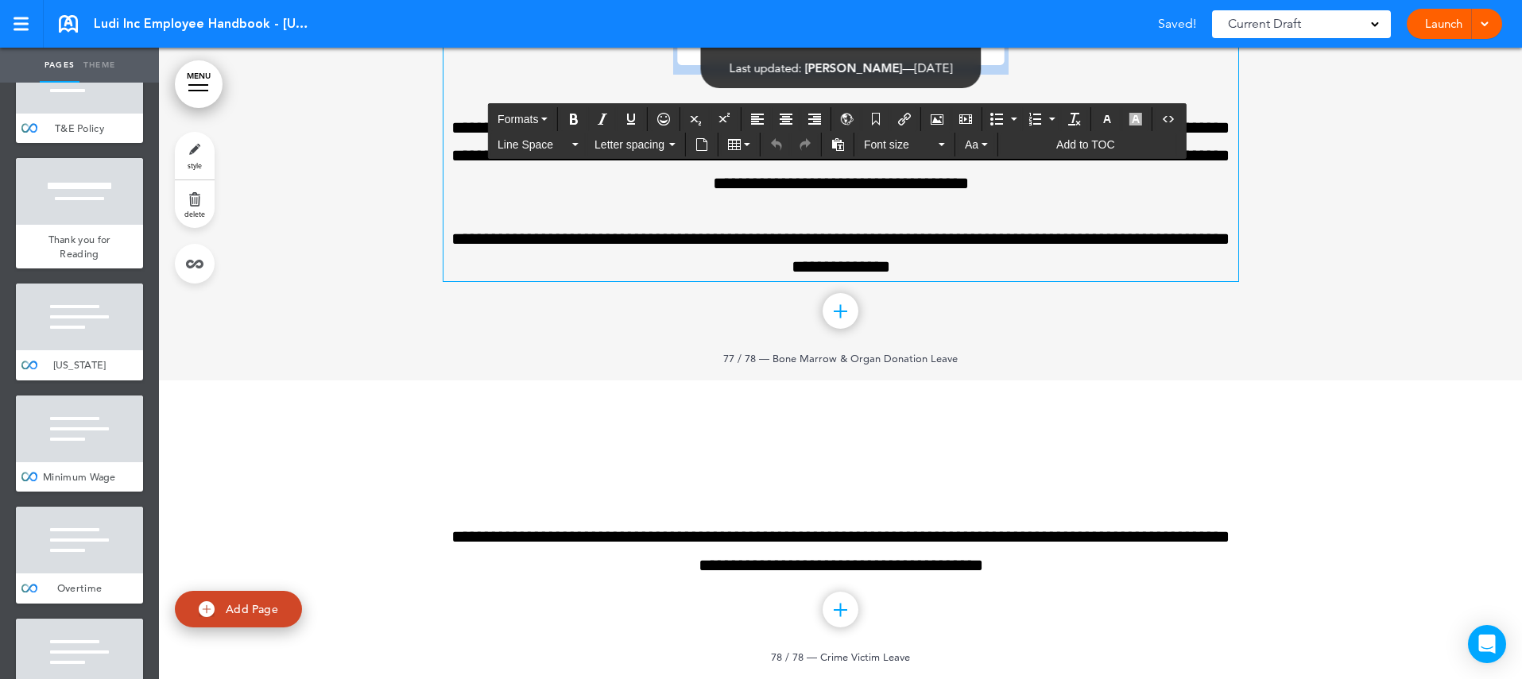
drag, startPoint x: 660, startPoint y: 485, endPoint x: 1123, endPoint y: 528, distance: 465.3
click at [1123, 75] on h1 "**********" at bounding box center [840, 30] width 795 height 87
click at [1106, 117] on icon "button" at bounding box center [1107, 119] width 13 height 13
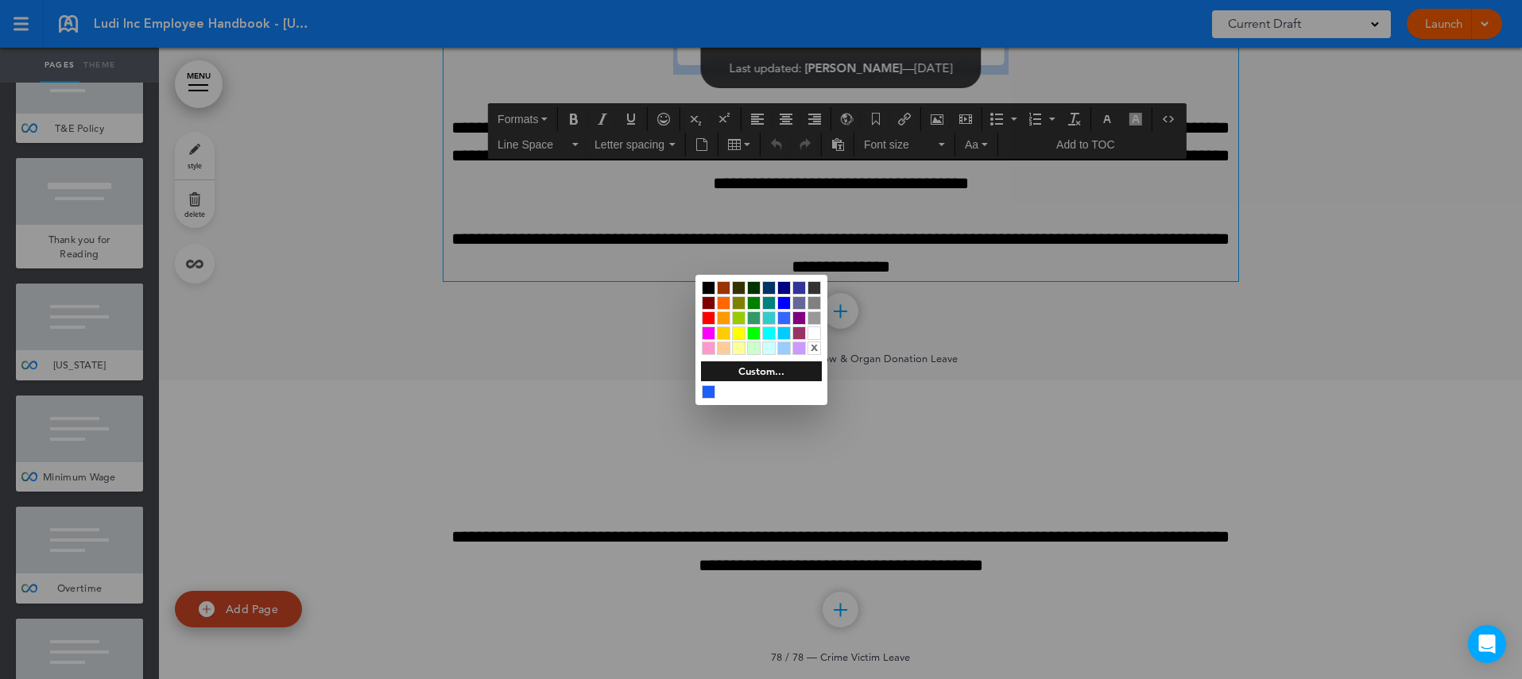
click at [710, 282] on div at bounding box center [709, 288] width 14 height 14
click at [1086, 506] on div at bounding box center [761, 339] width 1522 height 679
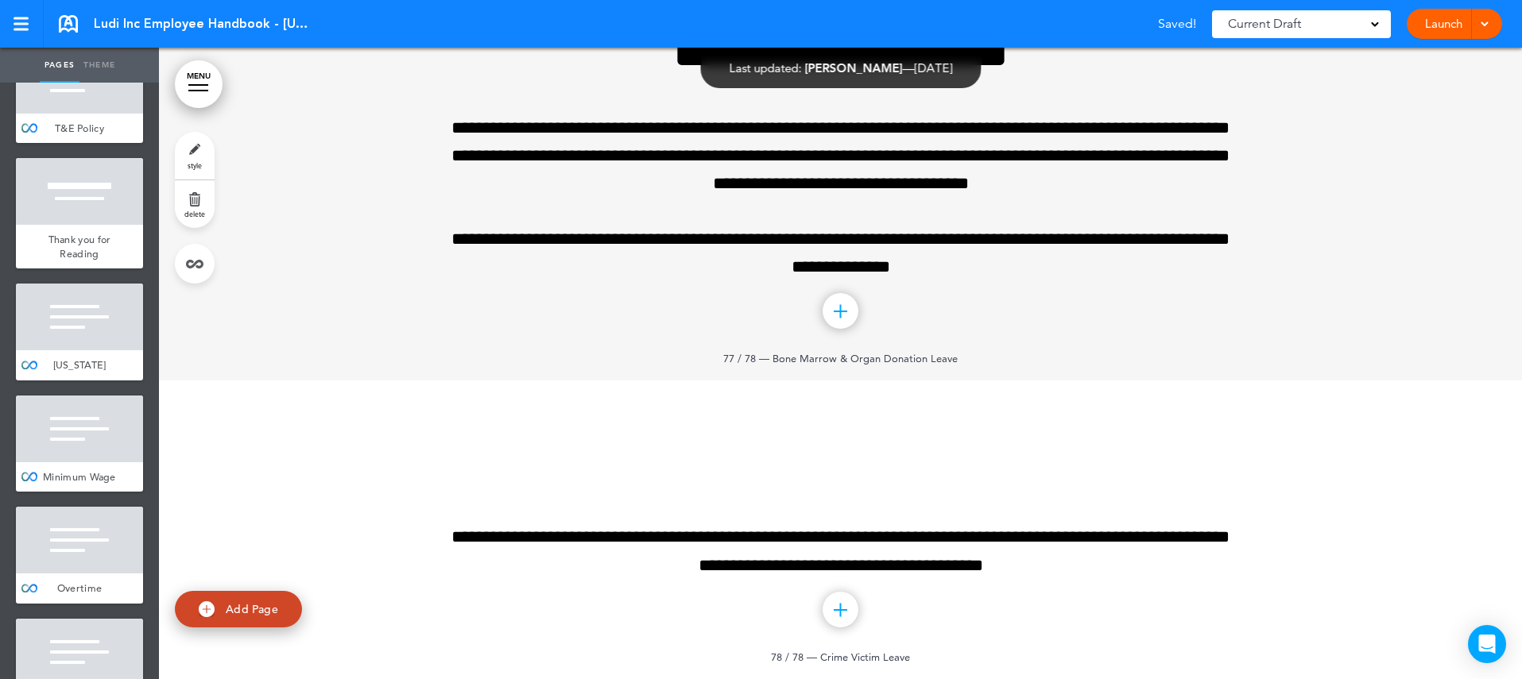
scroll to position [87007, 0]
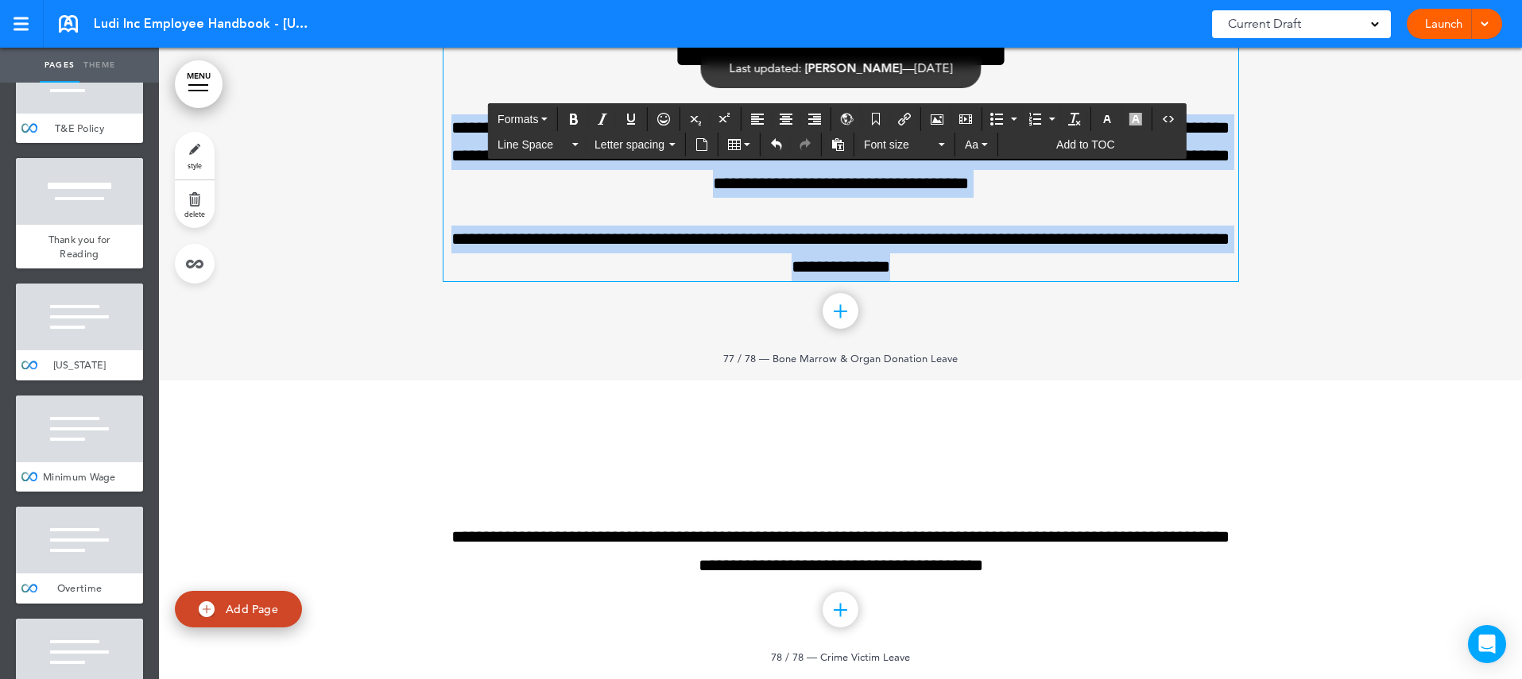
drag, startPoint x: 1017, startPoint y: 502, endPoint x: 448, endPoint y: 336, distance: 592.7
click at [448, 282] on div "**********" at bounding box center [840, 134] width 795 height 295
click at [760, 114] on icon "Align left" at bounding box center [757, 119] width 13 height 13
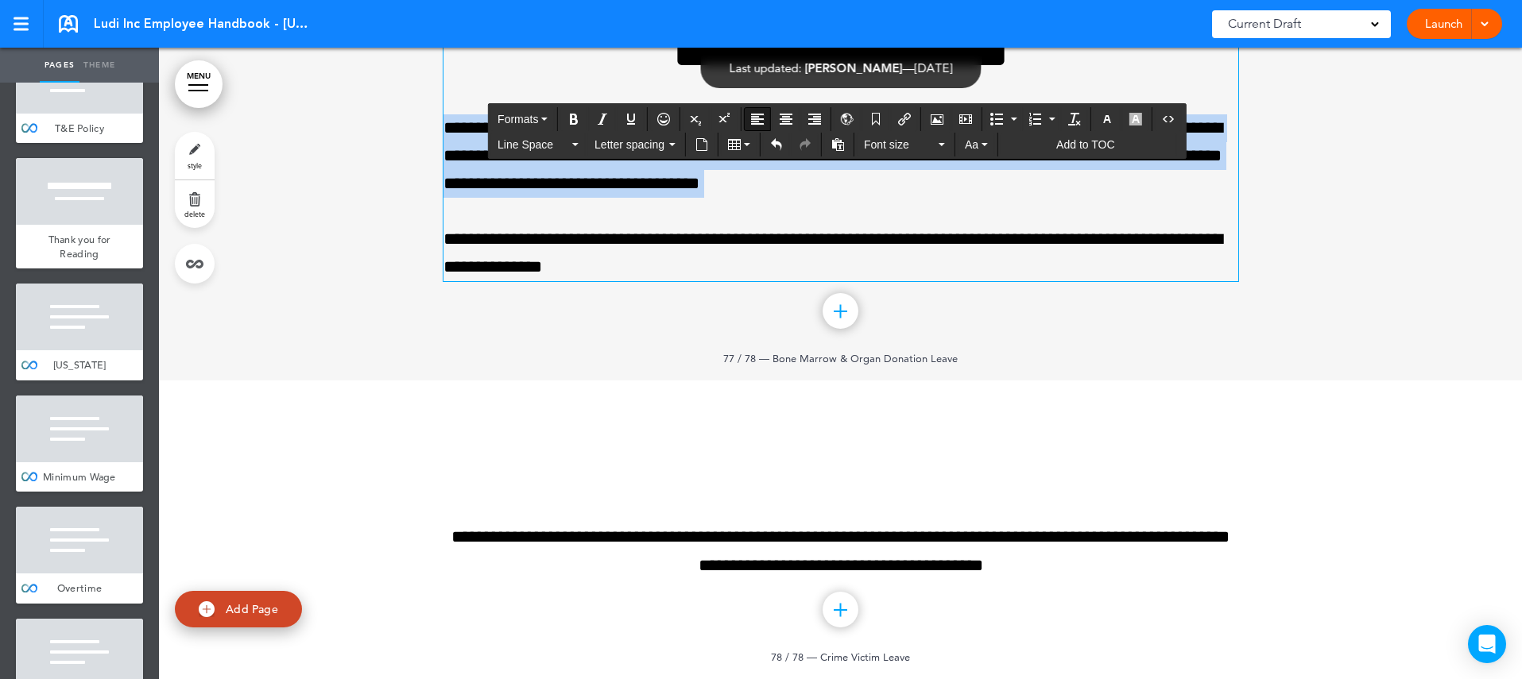
click at [1082, 282] on div "**********" at bounding box center [840, 134] width 795 height 295
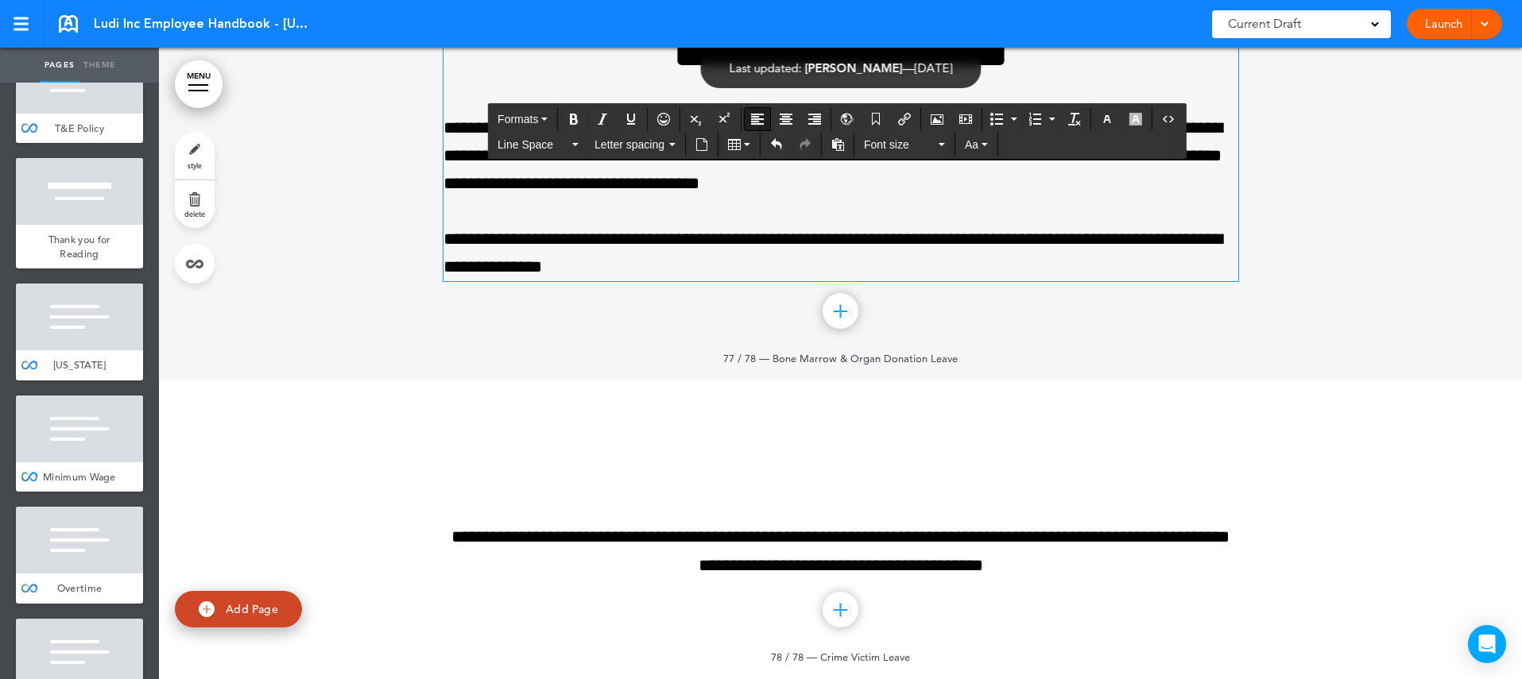
scroll to position [87239, 0]
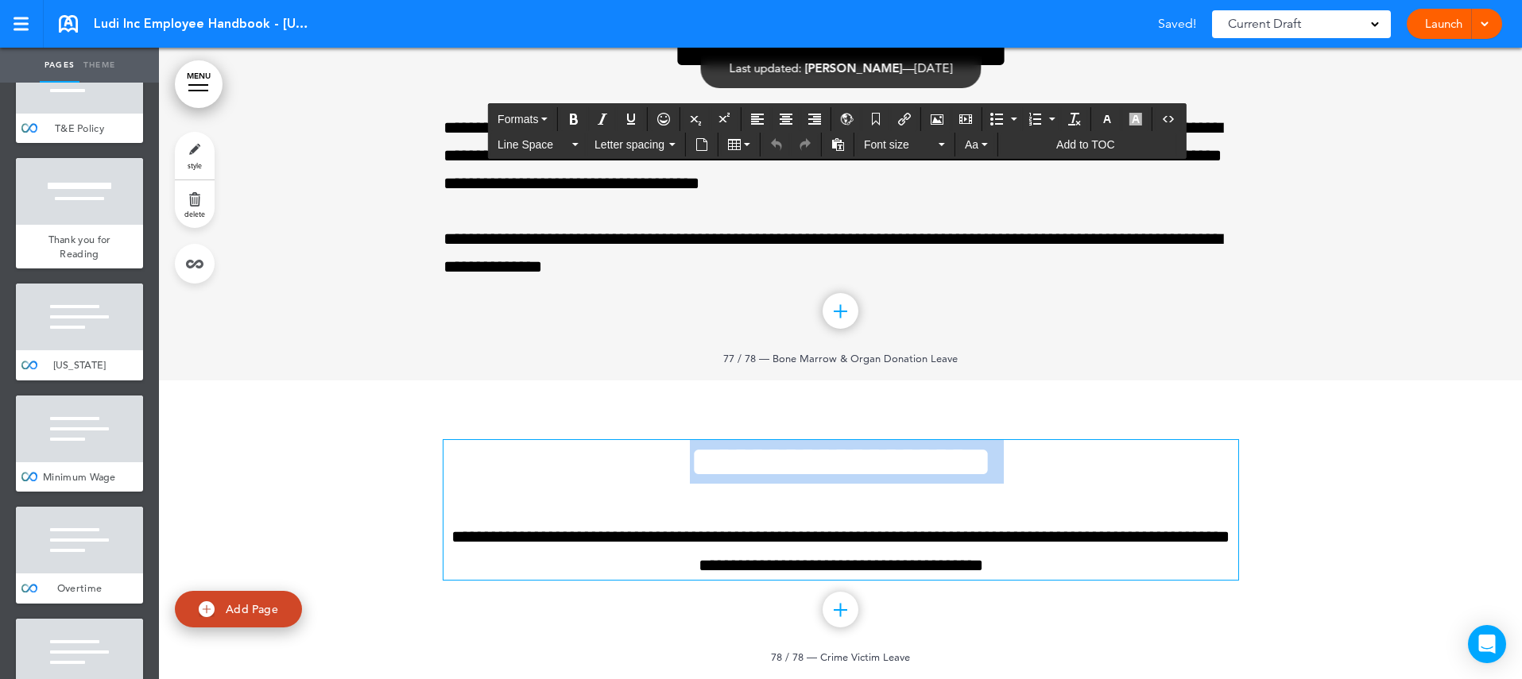
drag, startPoint x: 497, startPoint y: 468, endPoint x: 1180, endPoint y: 495, distance: 683.1
click at [1180, 495] on div "**********" at bounding box center [840, 509] width 795 height 139
click at [1112, 113] on icon "button" at bounding box center [1107, 119] width 13 height 13
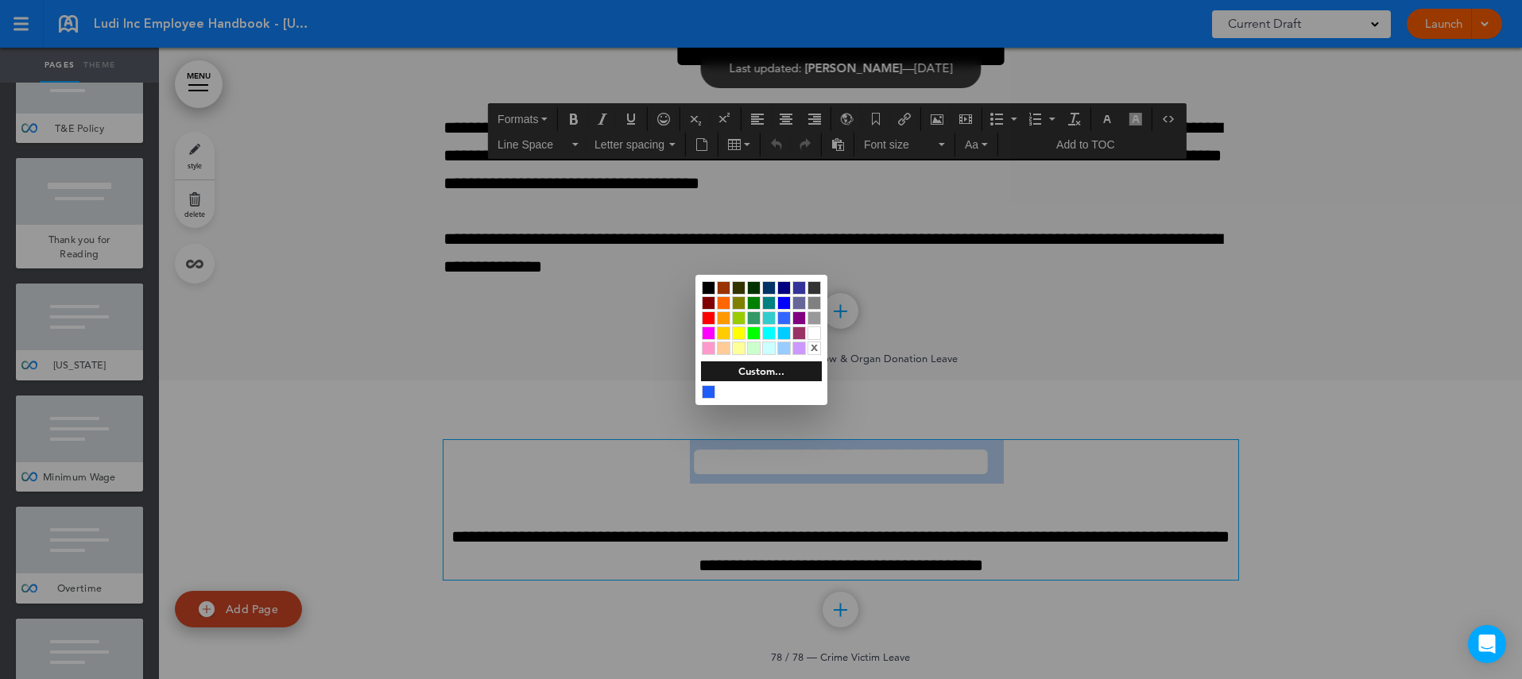
click at [706, 283] on div at bounding box center [709, 288] width 14 height 14
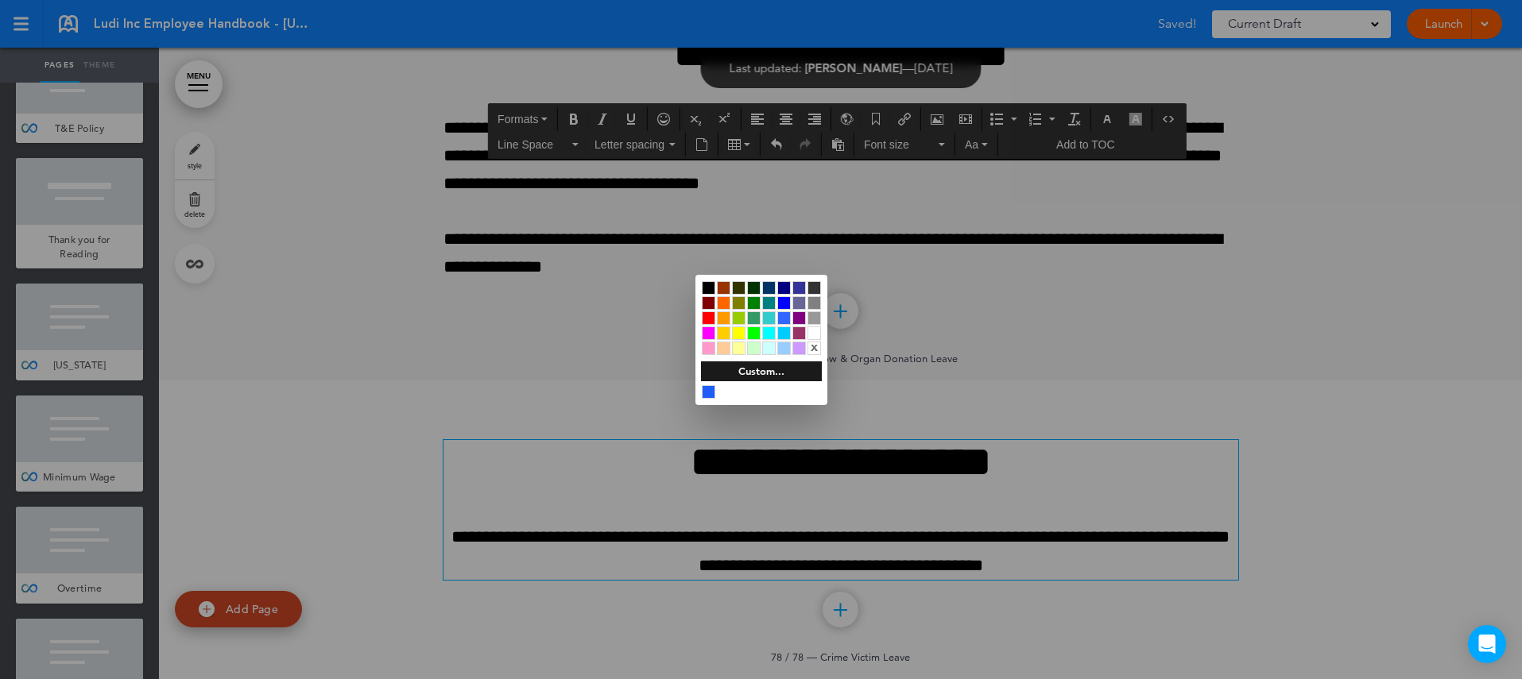
click at [1068, 534] on div at bounding box center [761, 339] width 1522 height 679
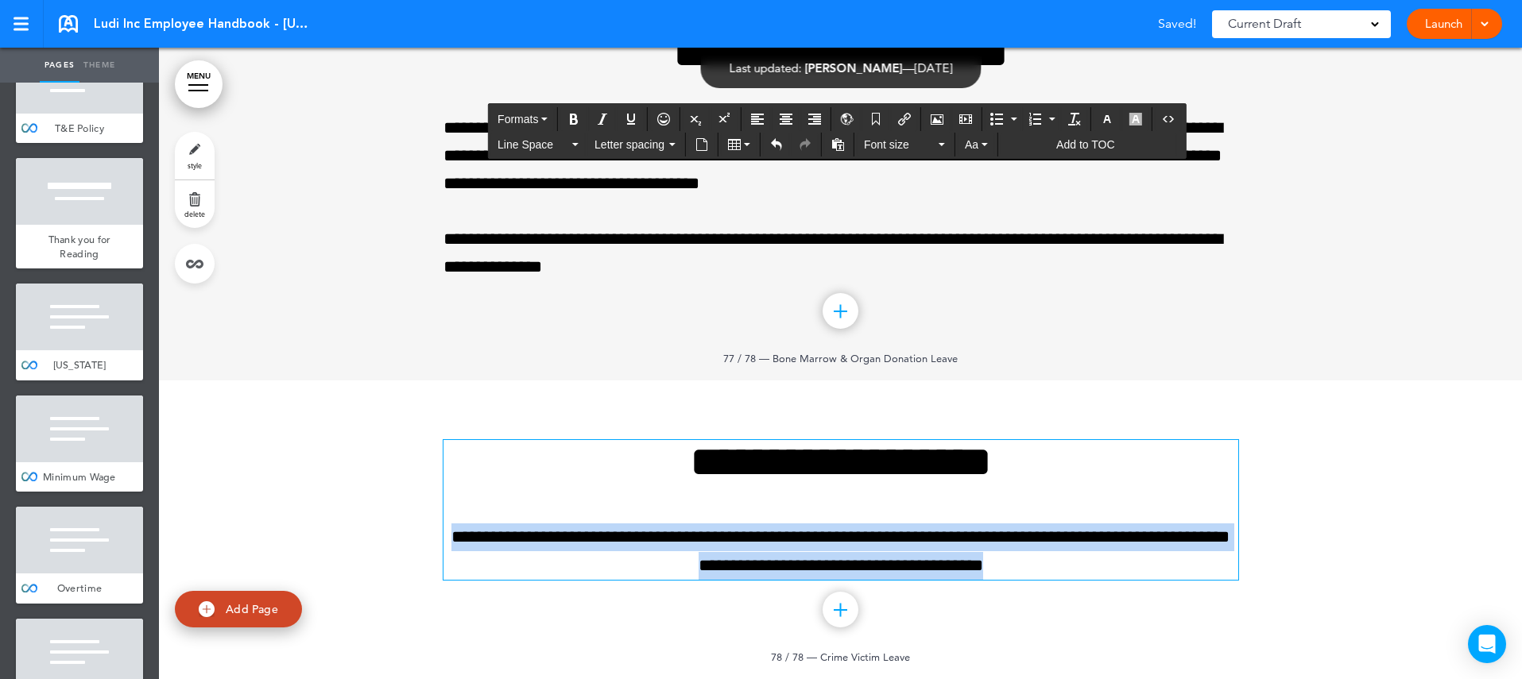
drag, startPoint x: 1088, startPoint y: 557, endPoint x: 476, endPoint y: 507, distance: 613.9
click at [476, 507] on div "**********" at bounding box center [840, 509] width 795 height 139
click at [761, 124] on icon "Align left" at bounding box center [757, 119] width 13 height 13
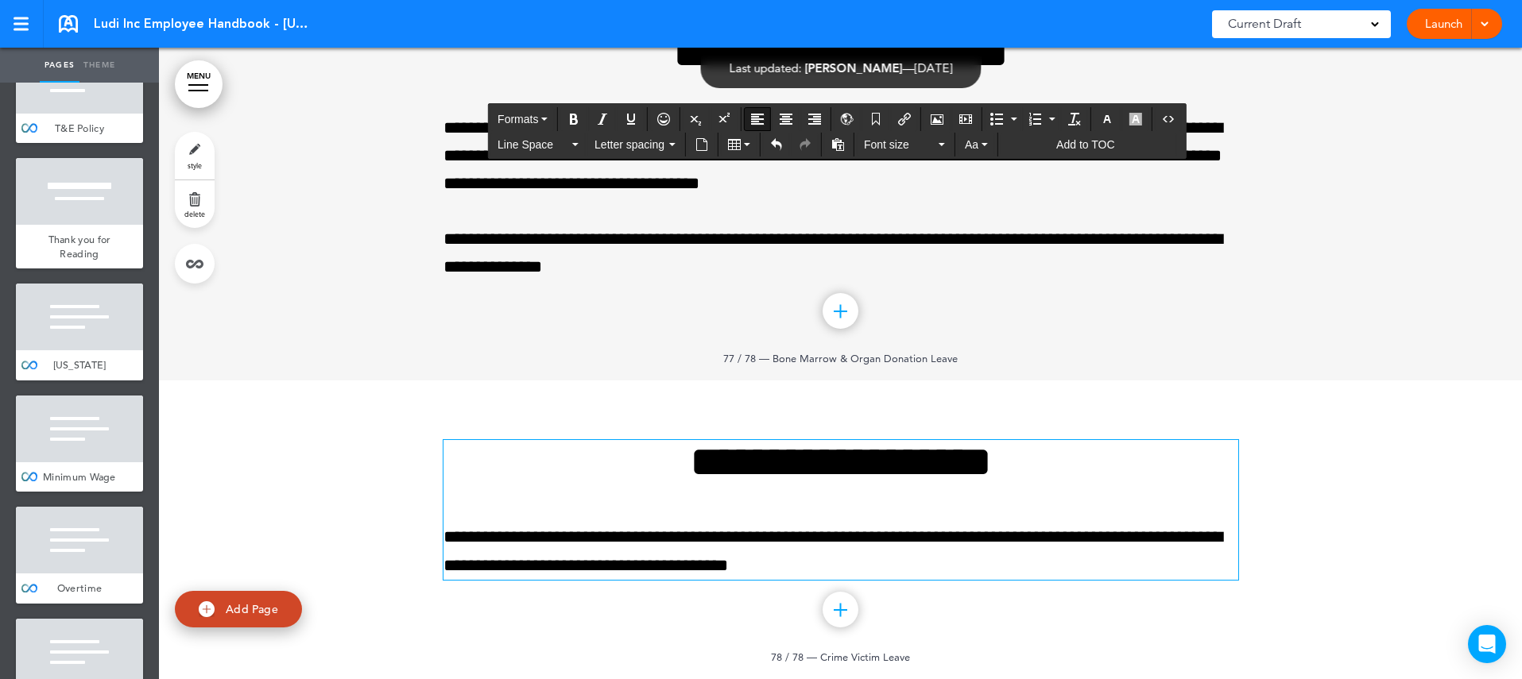
click at [1016, 531] on p "**********" at bounding box center [840, 552] width 795 height 56
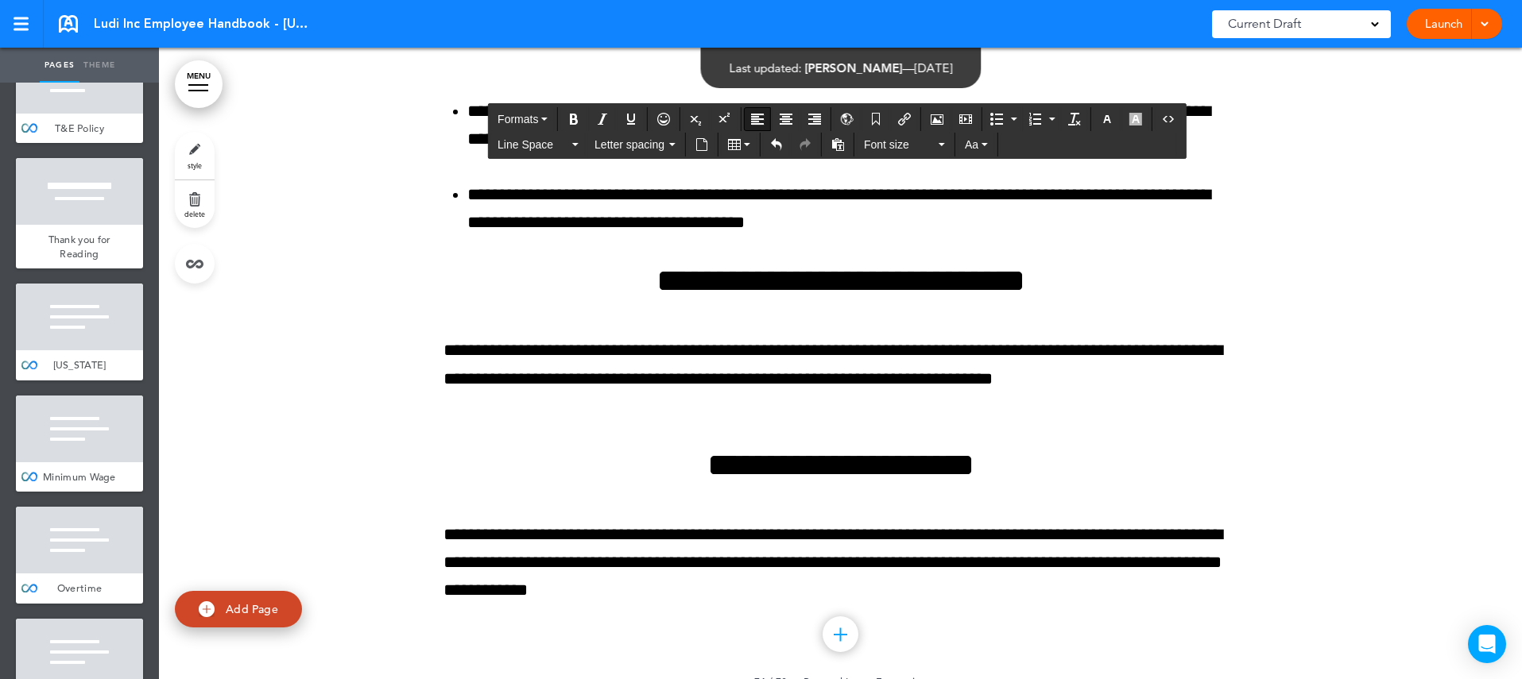
scroll to position [81800, 0]
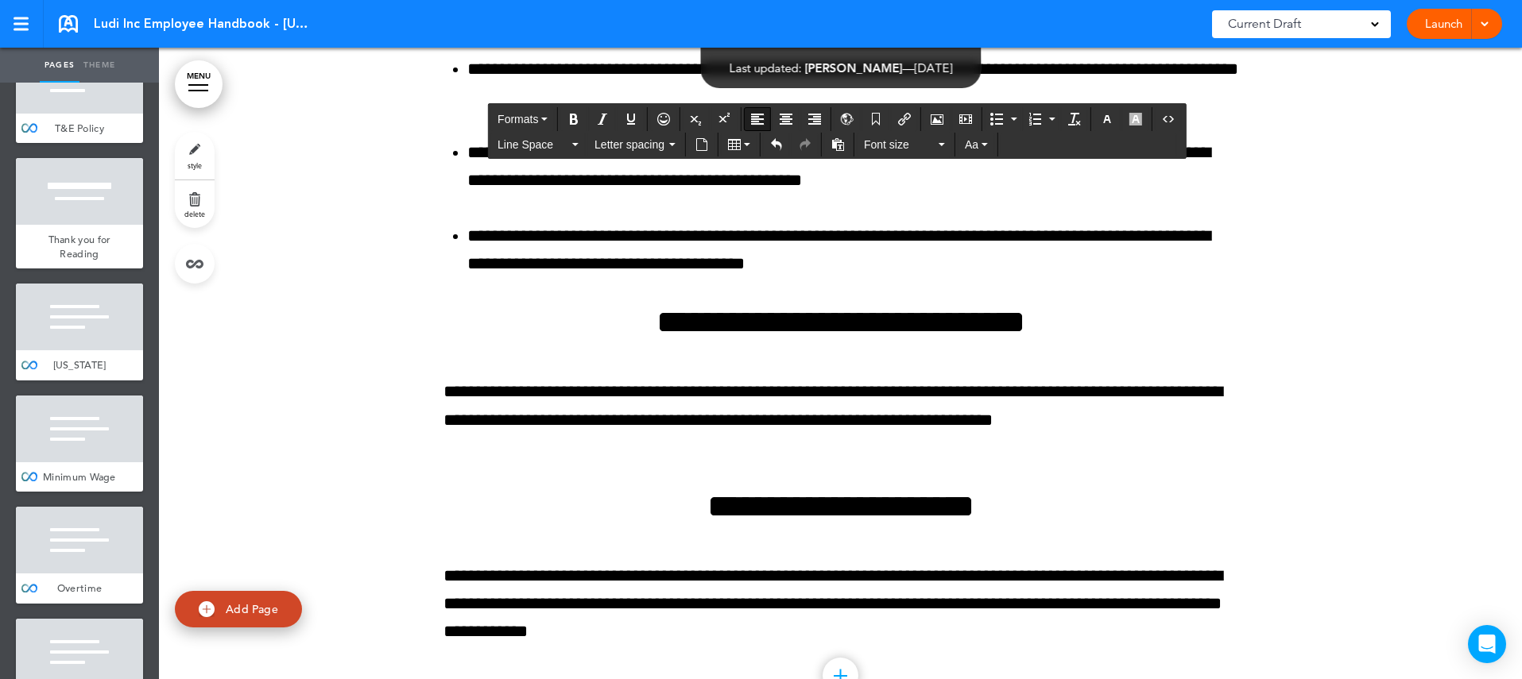
click at [1472, 25] on div "Launch Launch Preview Draft" at bounding box center [1454, 24] width 95 height 30
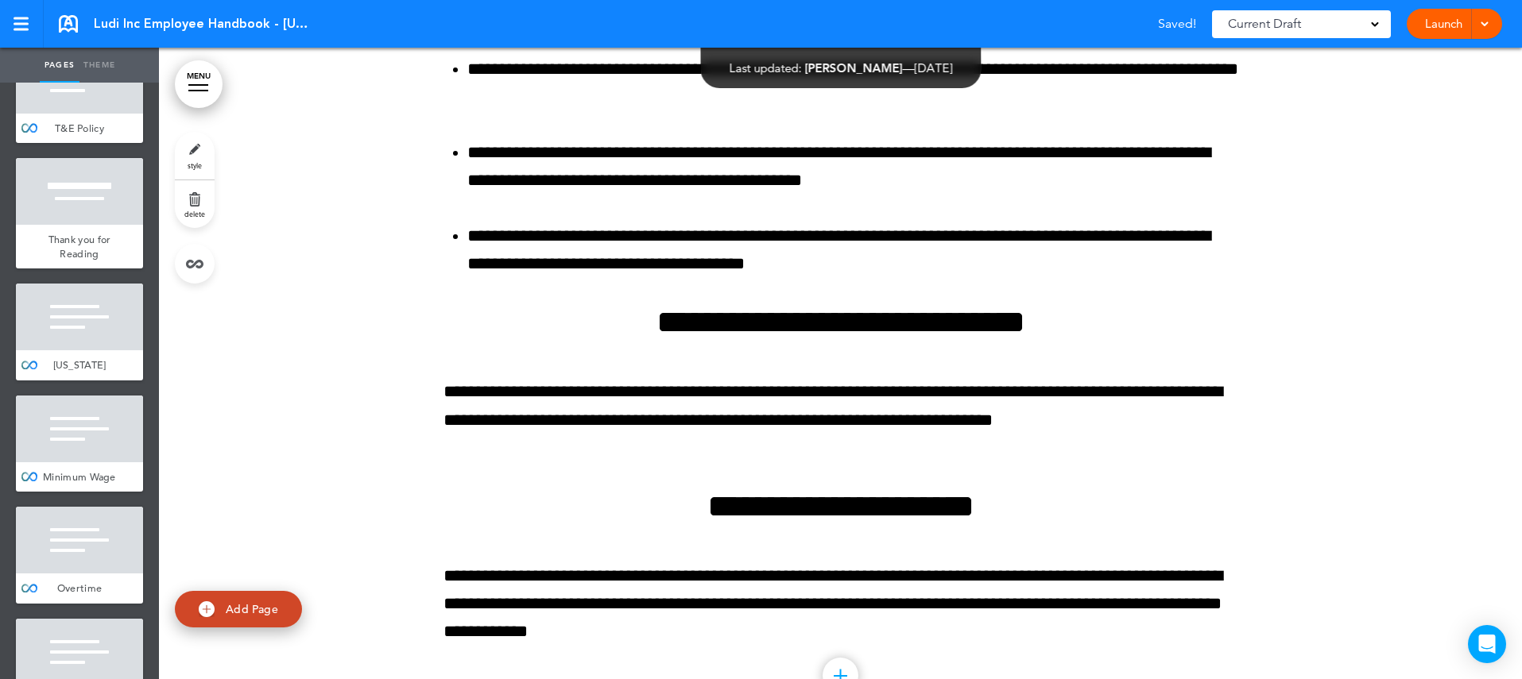
click at [1490, 22] on div "Launch Launch Preview Draft" at bounding box center [1454, 24] width 95 height 30
click at [1444, 25] on link "Launch" at bounding box center [1443, 24] width 50 height 30
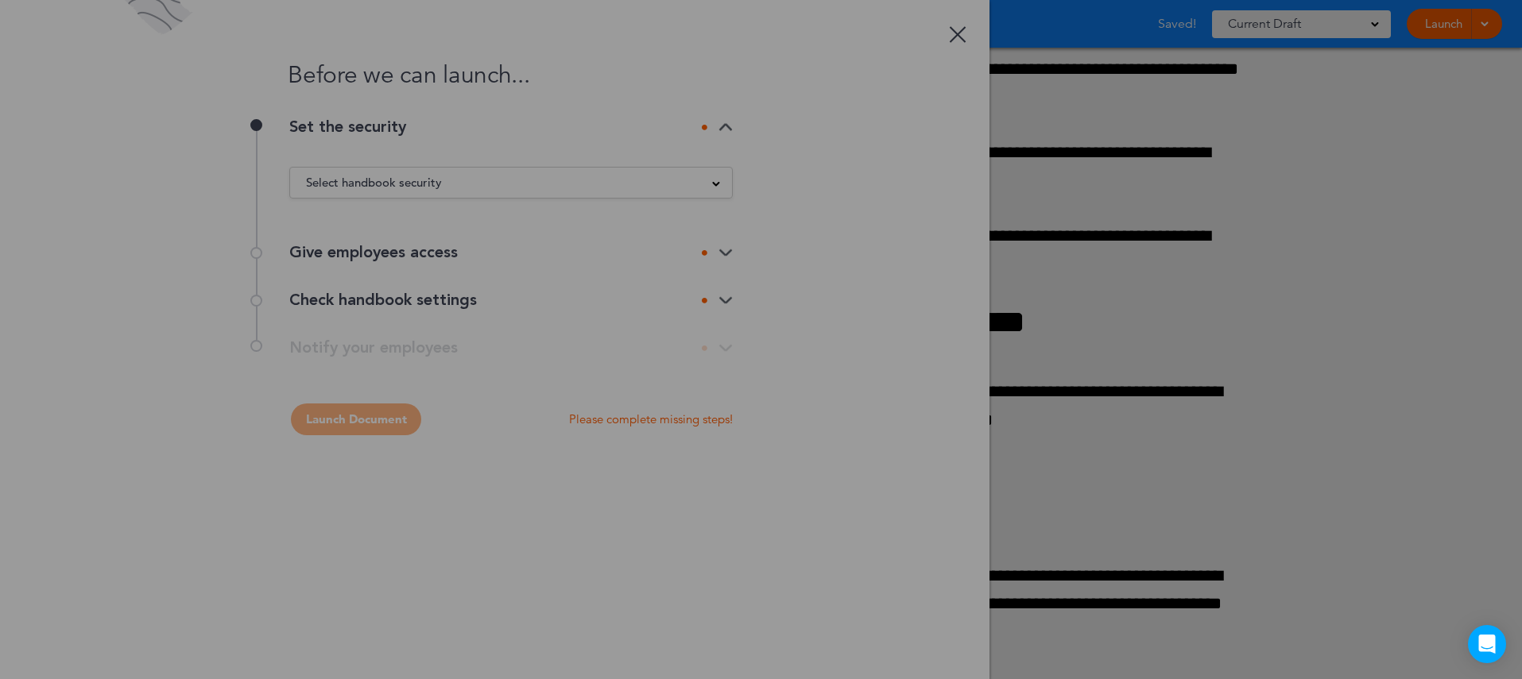
scroll to position [0, 0]
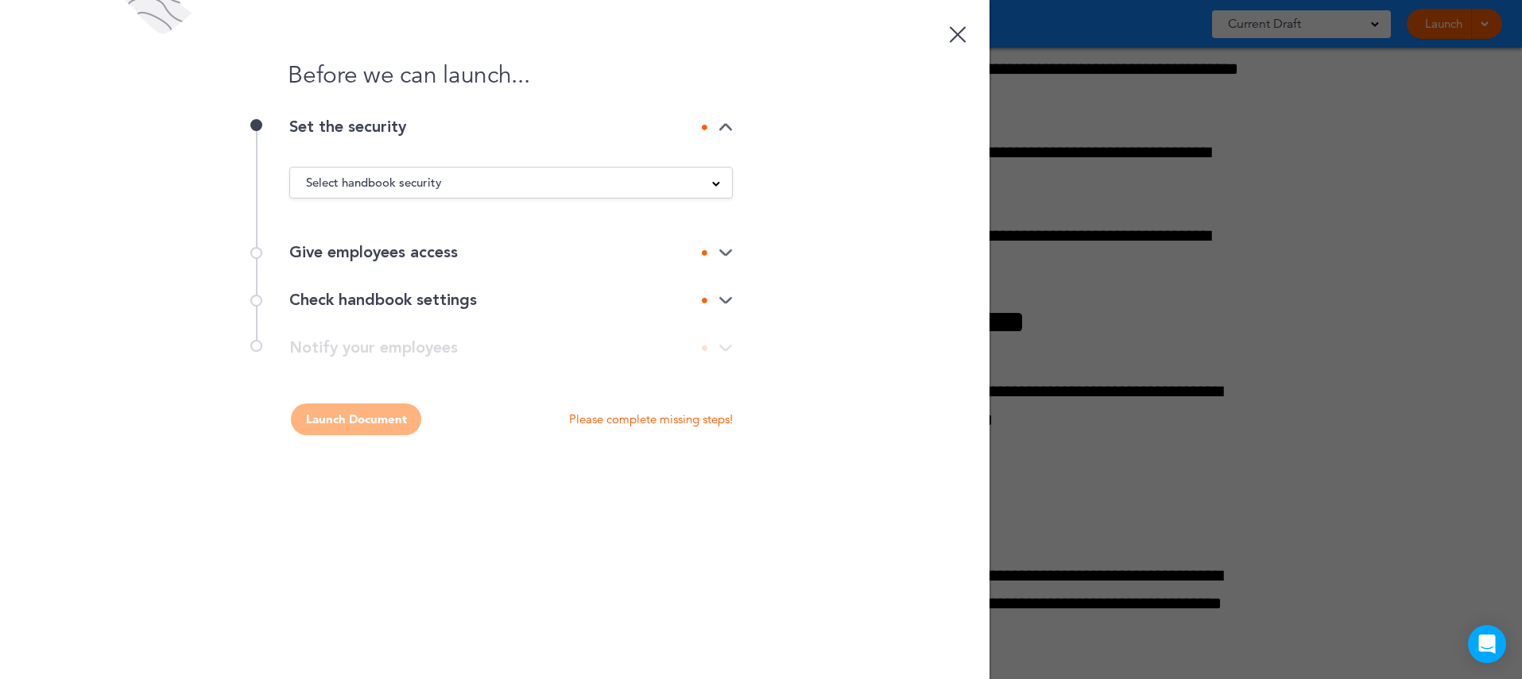
click at [639, 186] on div "Select handbook security" at bounding box center [511, 182] width 442 height 17
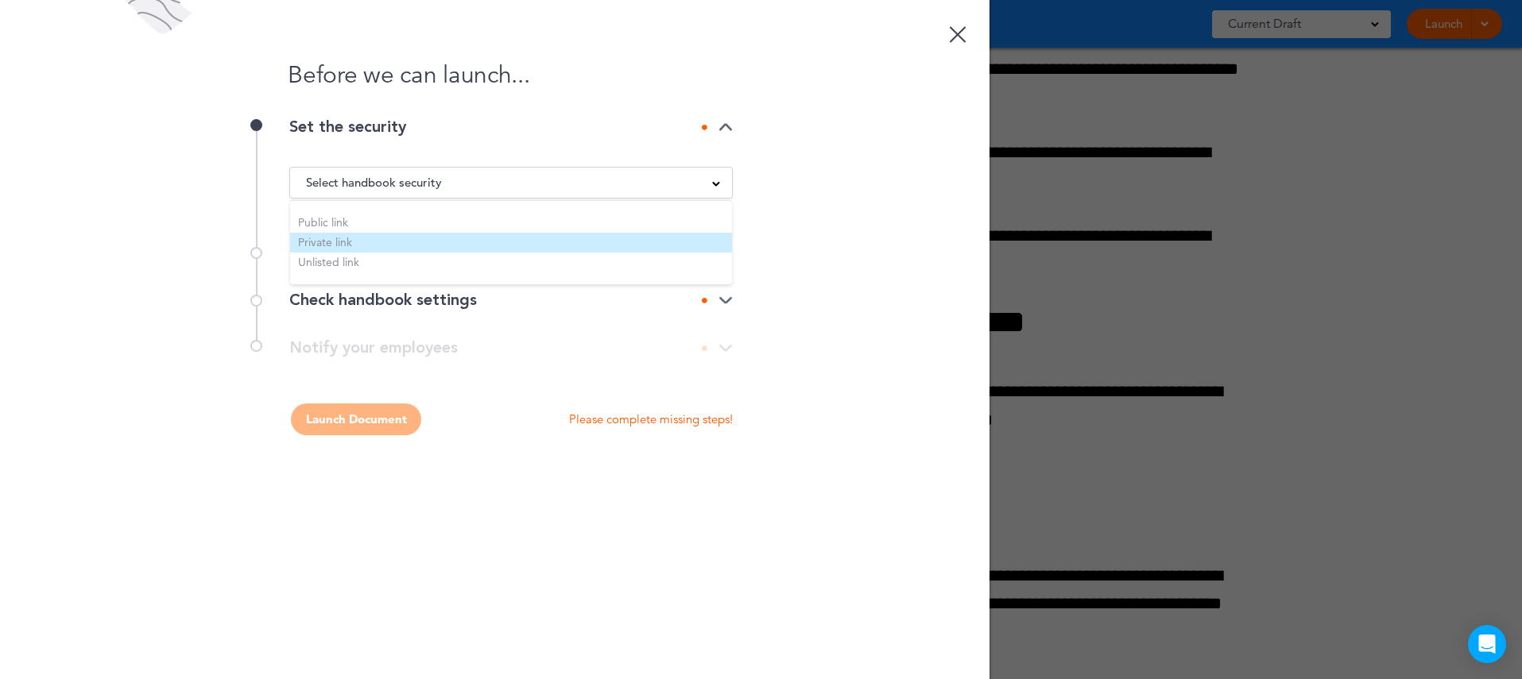
click at [590, 240] on li "Private link" at bounding box center [511, 243] width 442 height 20
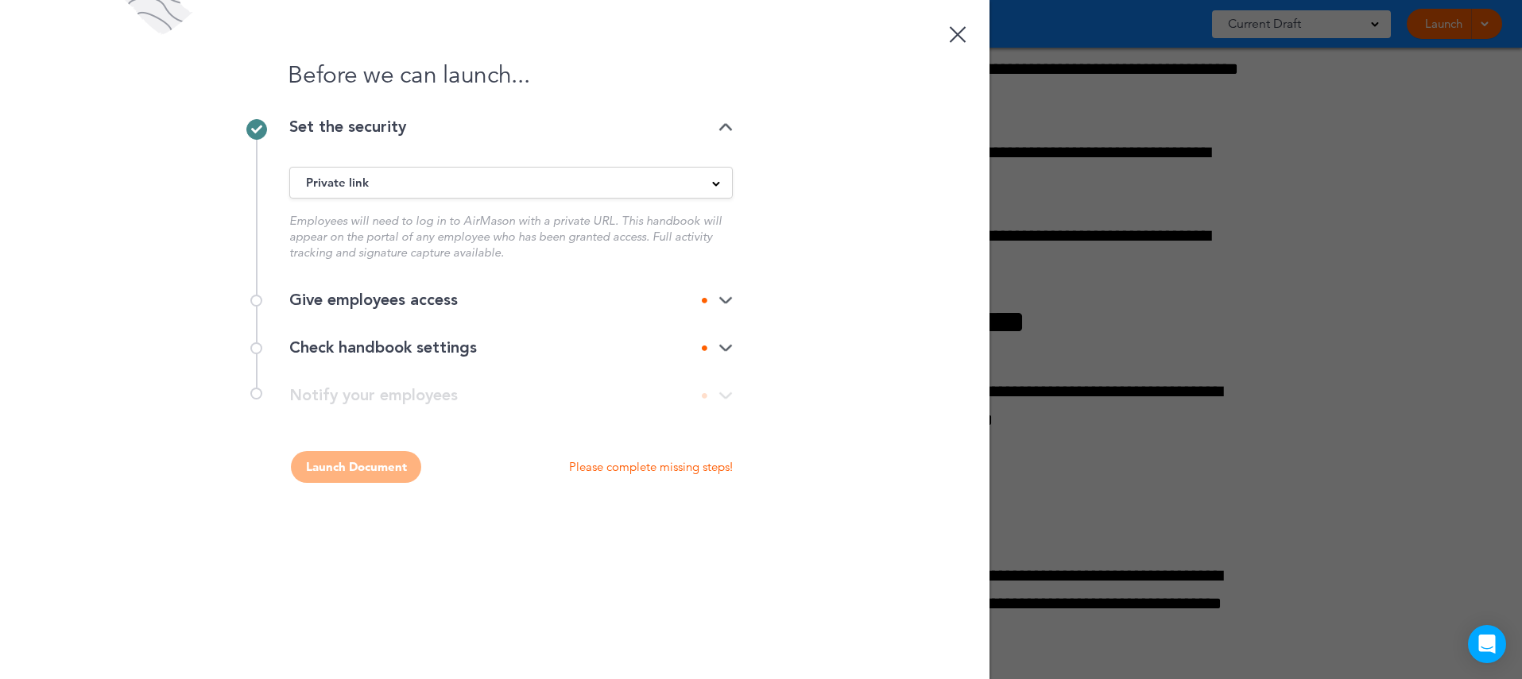
click at [718, 294] on div "Give employees access" at bounding box center [510, 300] width 443 height 16
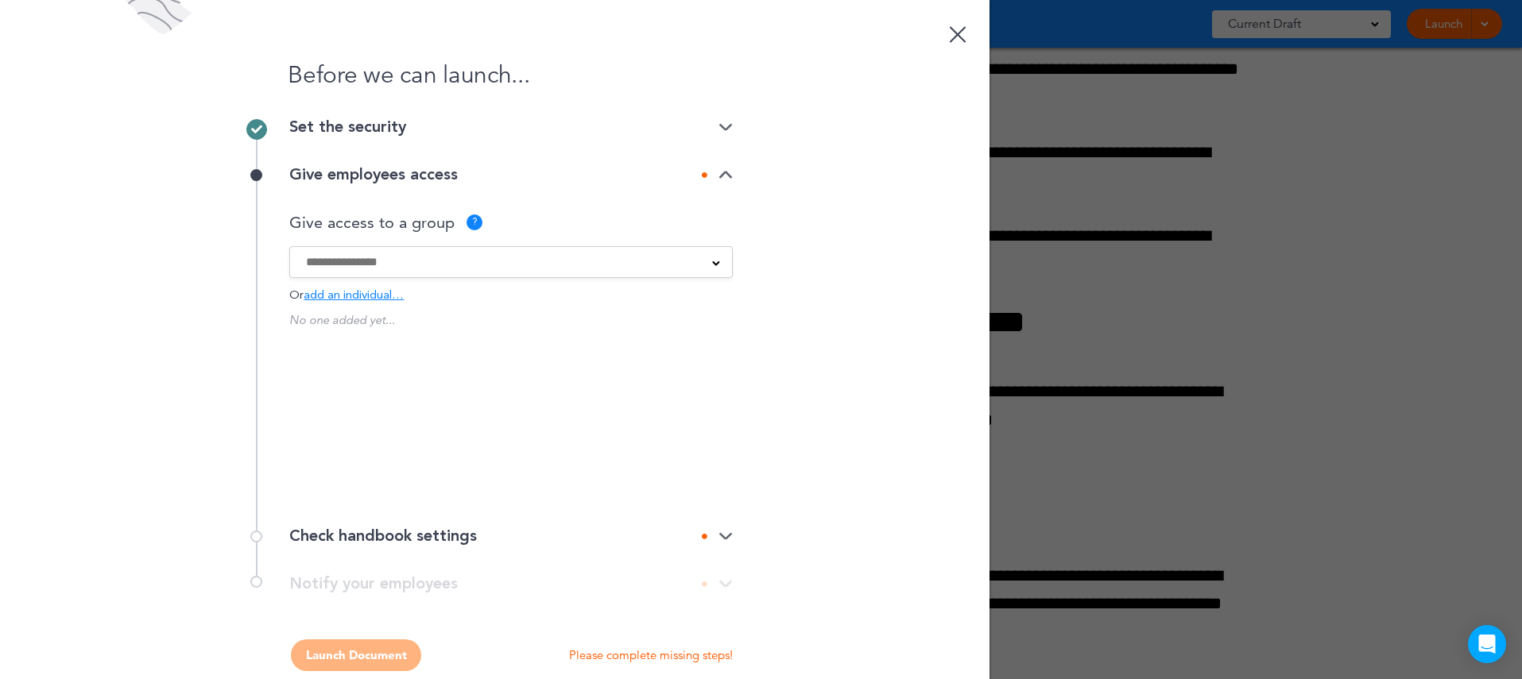
click at [662, 257] on input at bounding box center [500, 261] width 389 height 17
click at [879, 345] on div "Before we can launch... Set the security Private link Public link Private link …" at bounding box center [494, 339] width 989 height 679
click at [952, 38] on div at bounding box center [957, 34] width 17 height 17
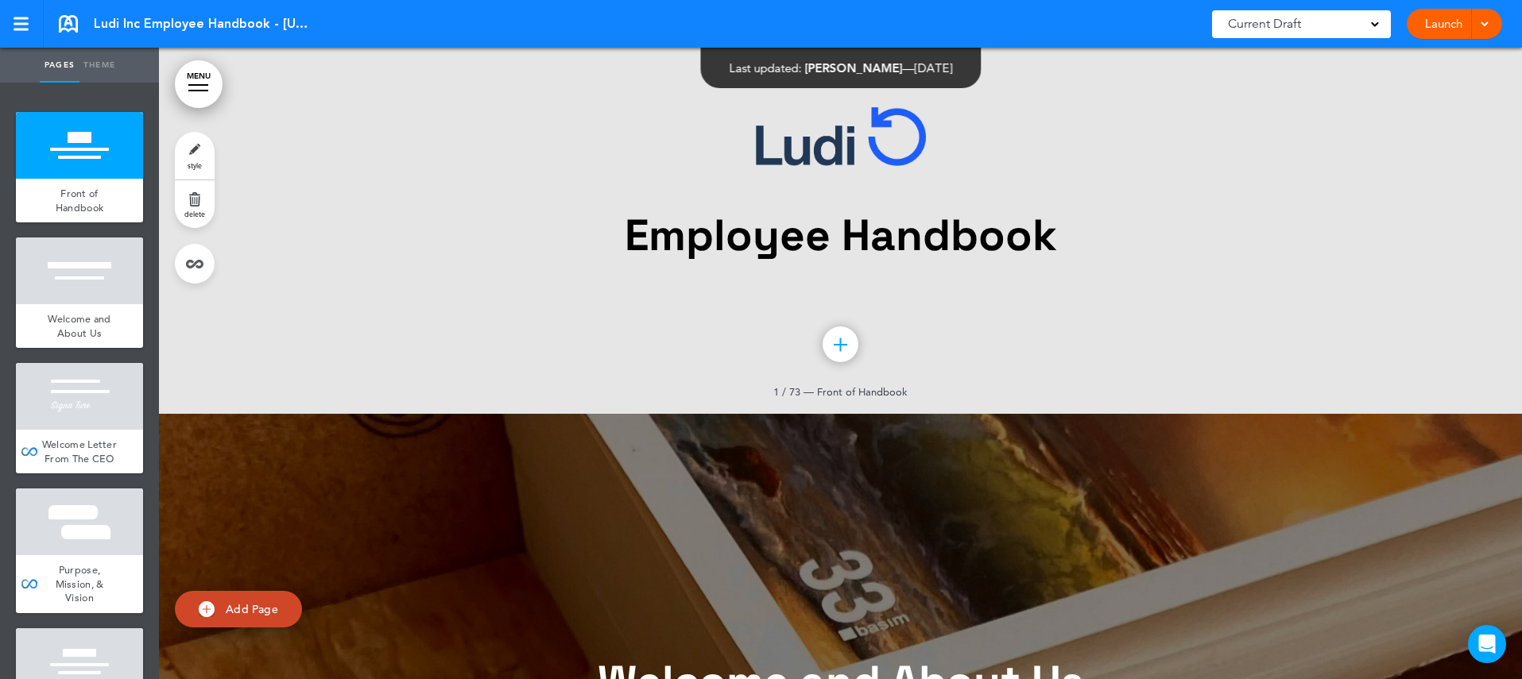
click at [211, 85] on link "MENU" at bounding box center [199, 84] width 48 height 48
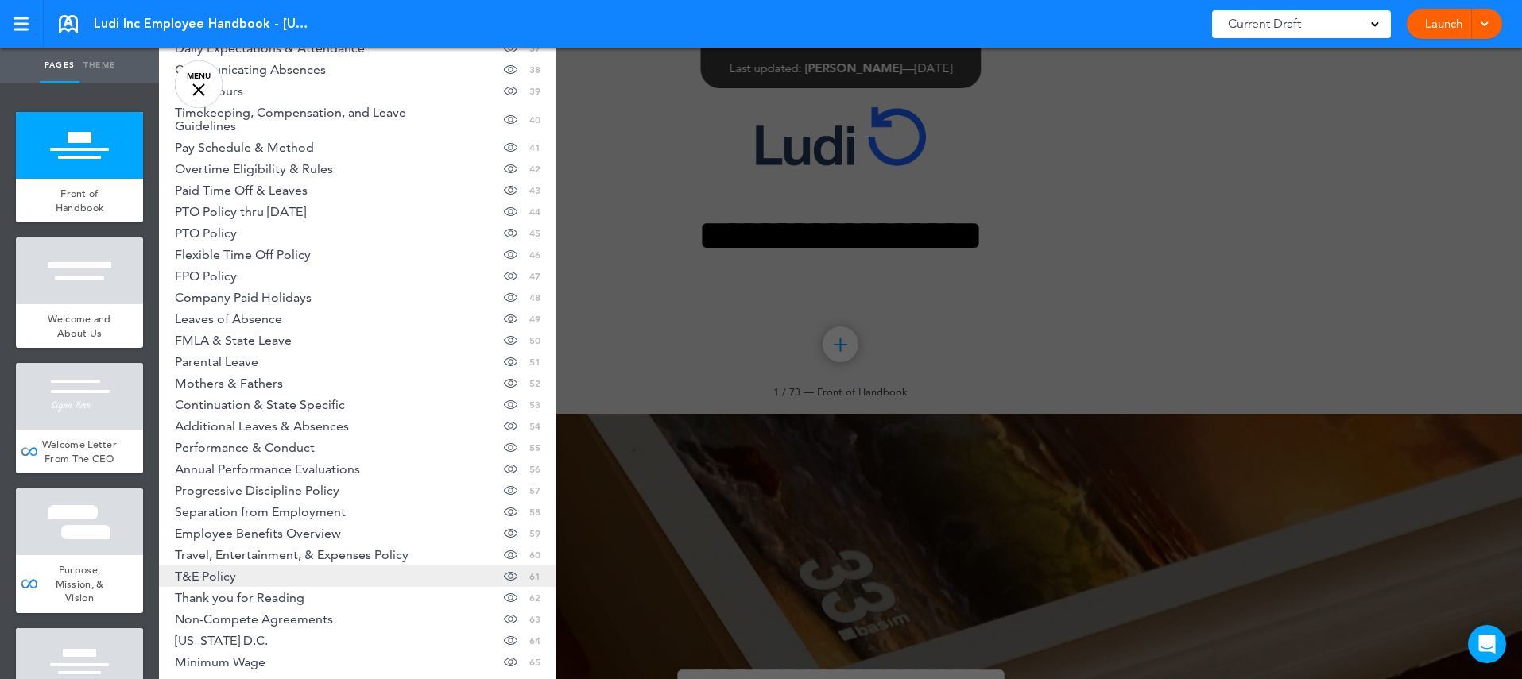
scroll to position [929, 0]
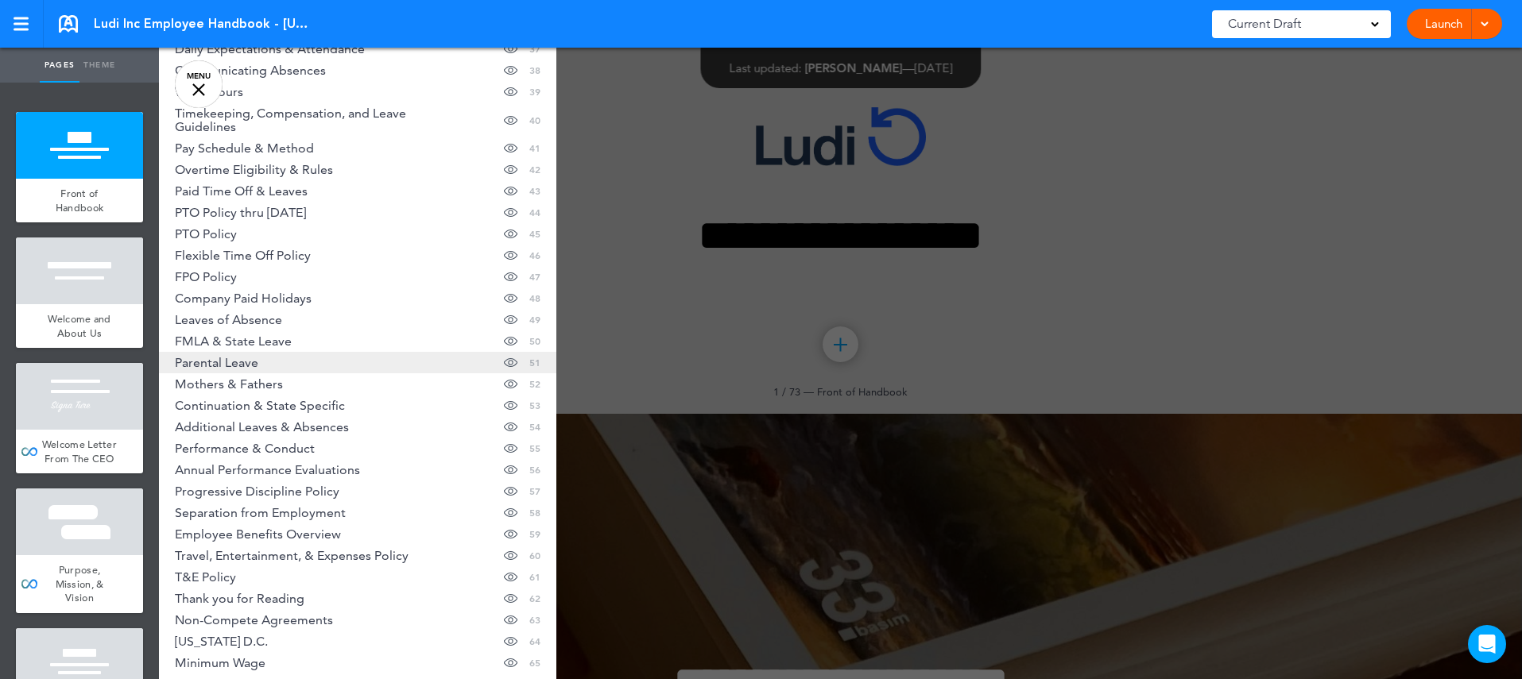
click at [302, 358] on link "Parental Leave Hide page in table of contents 51" at bounding box center [357, 362] width 397 height 21
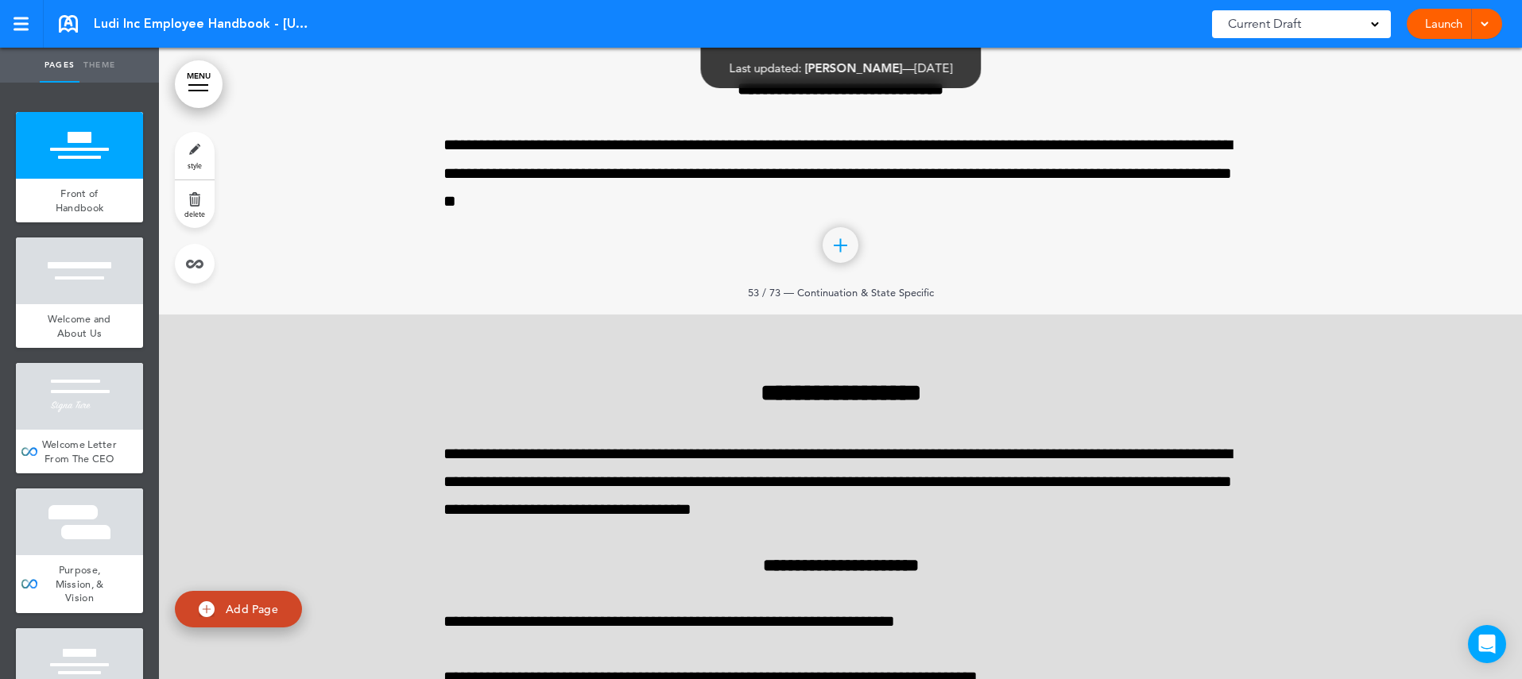
scroll to position [60476, 0]
click at [205, 86] on link "MENU" at bounding box center [199, 84] width 48 height 48
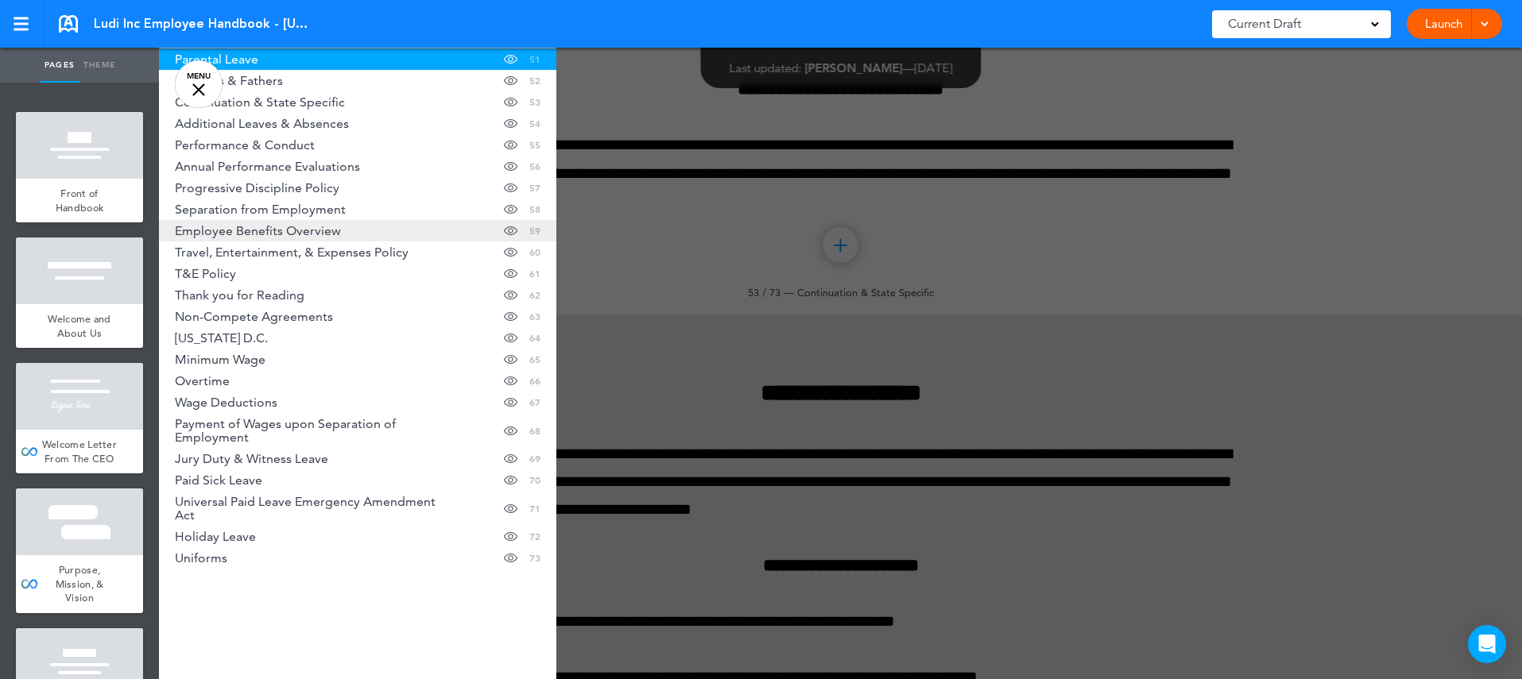
scroll to position [1233, 0]
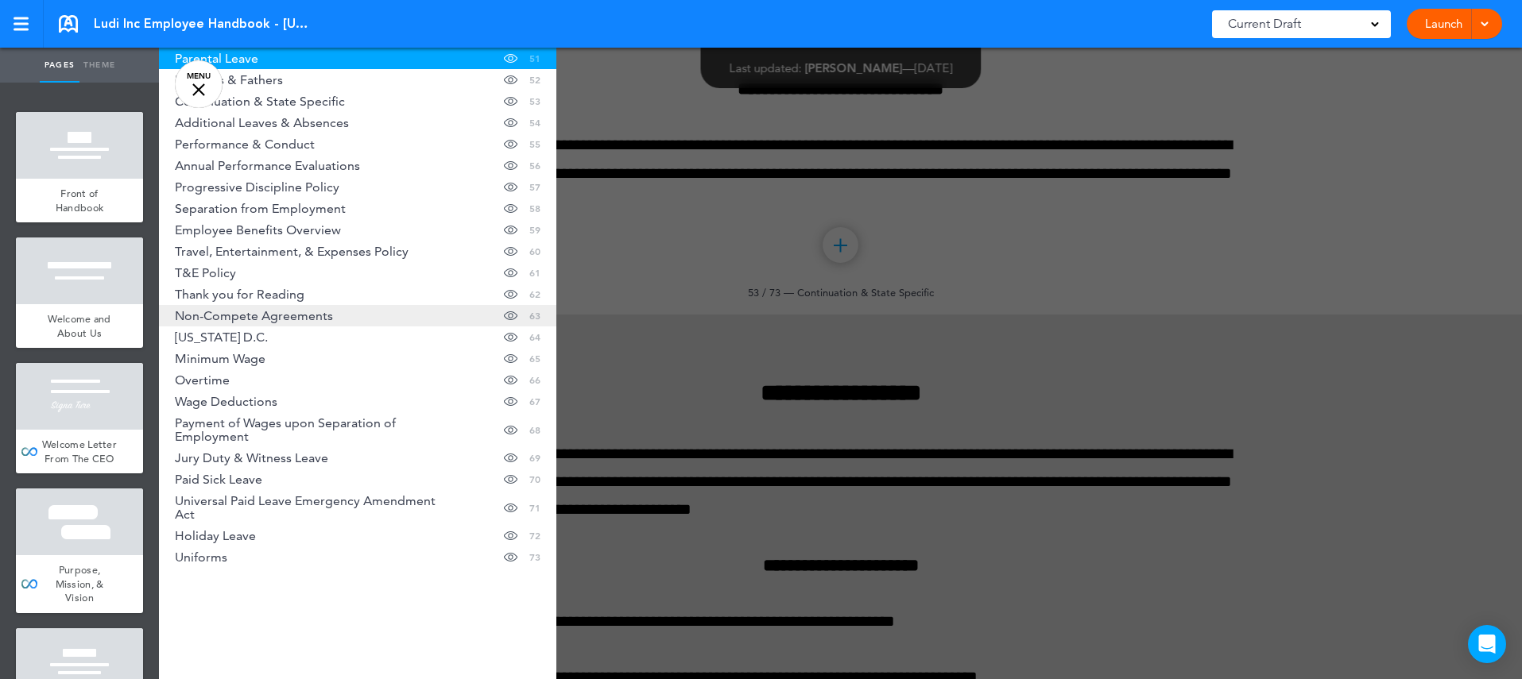
click at [285, 320] on span "Non-Compete Agreements" at bounding box center [254, 316] width 158 height 14
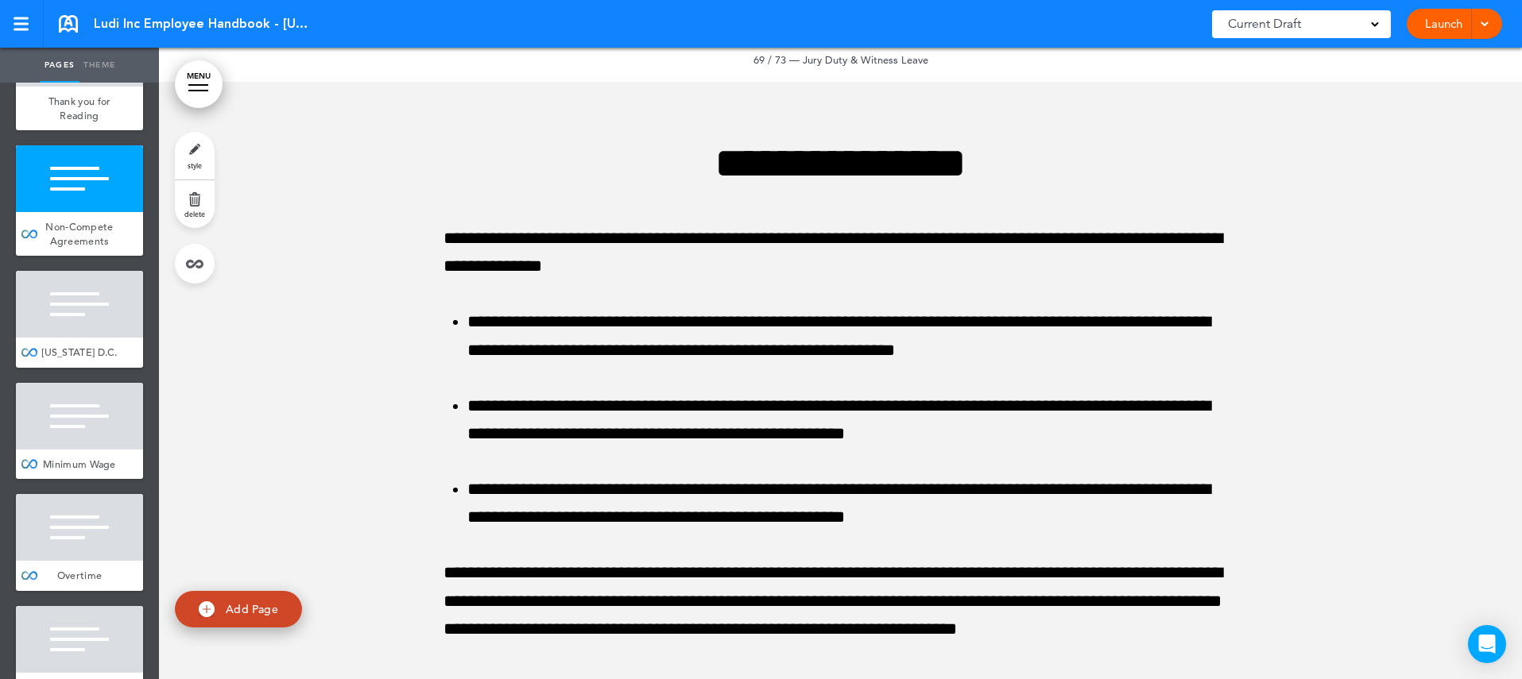
scroll to position [8139, 0]
click at [204, 91] on link "MENU" at bounding box center [199, 84] width 48 height 48
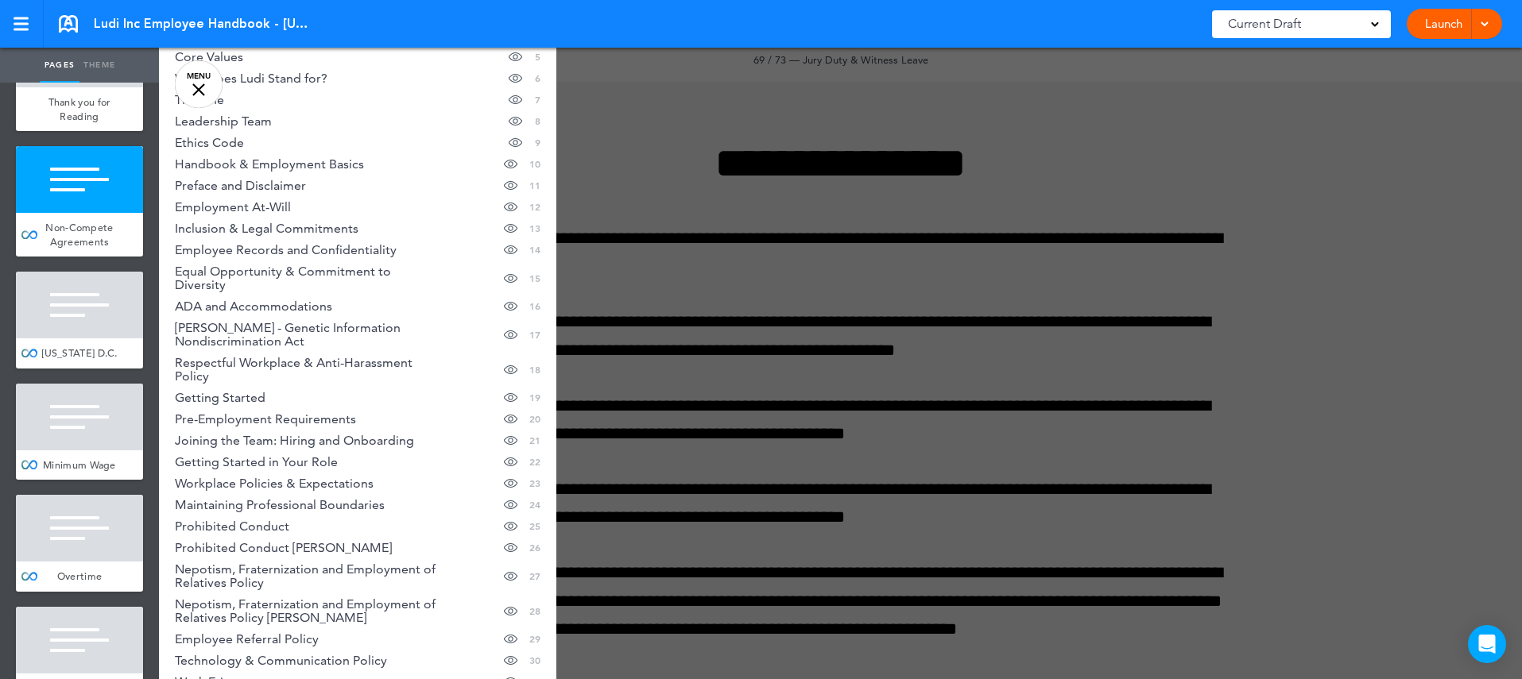
scroll to position [0, 0]
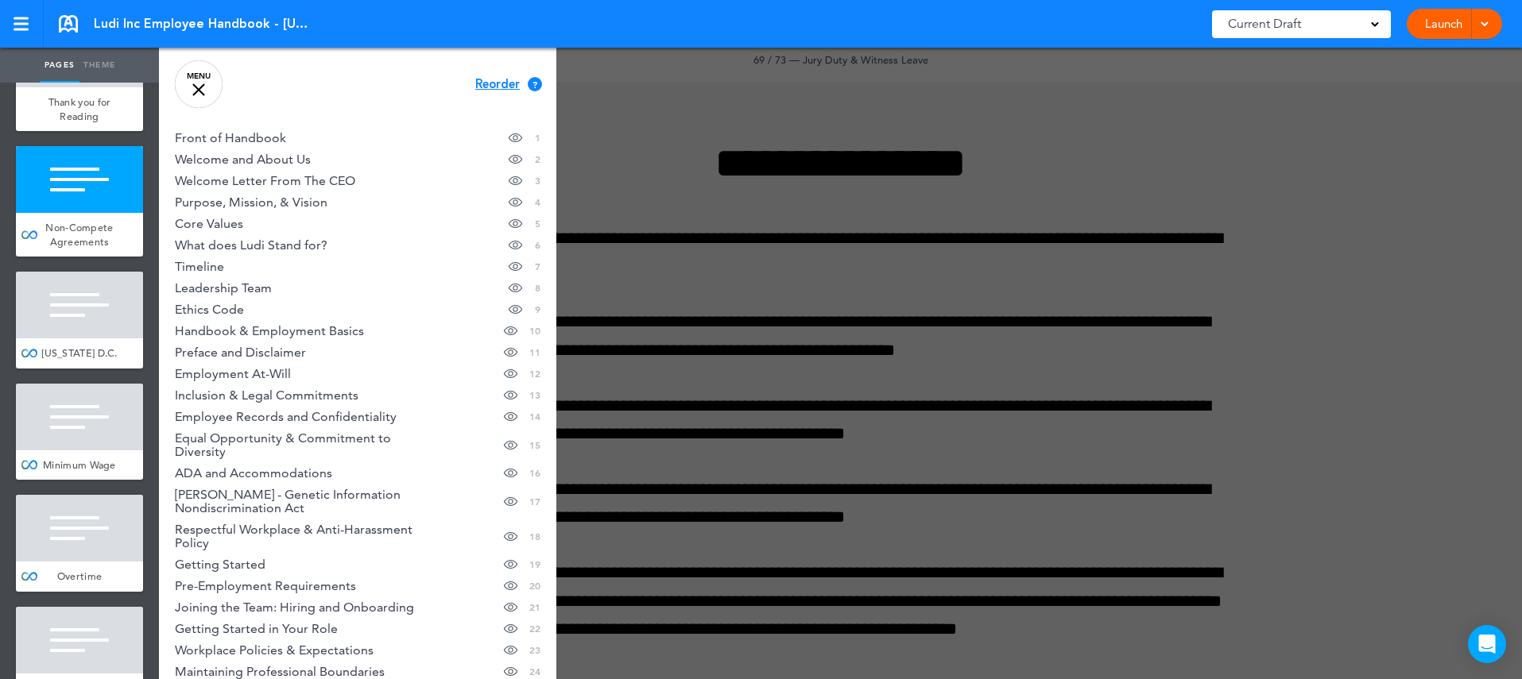
click at [507, 79] on span "Reorder" at bounding box center [497, 85] width 44 height 12
click at [501, 77] on span "Continue" at bounding box center [502, 83] width 52 height 12
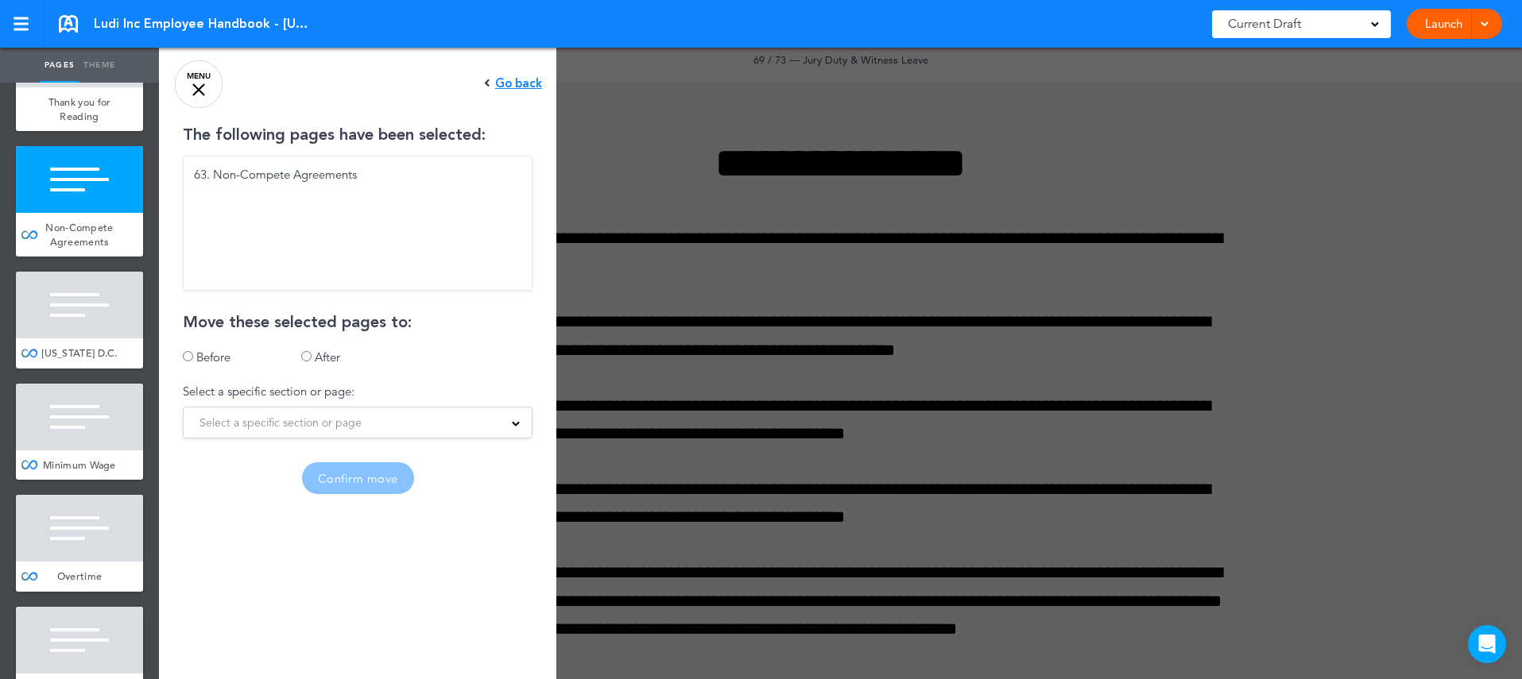
click at [326, 358] on label "After" at bounding box center [327, 357] width 25 height 15
click at [363, 428] on div "Select a specific section or page" at bounding box center [358, 422] width 348 height 17
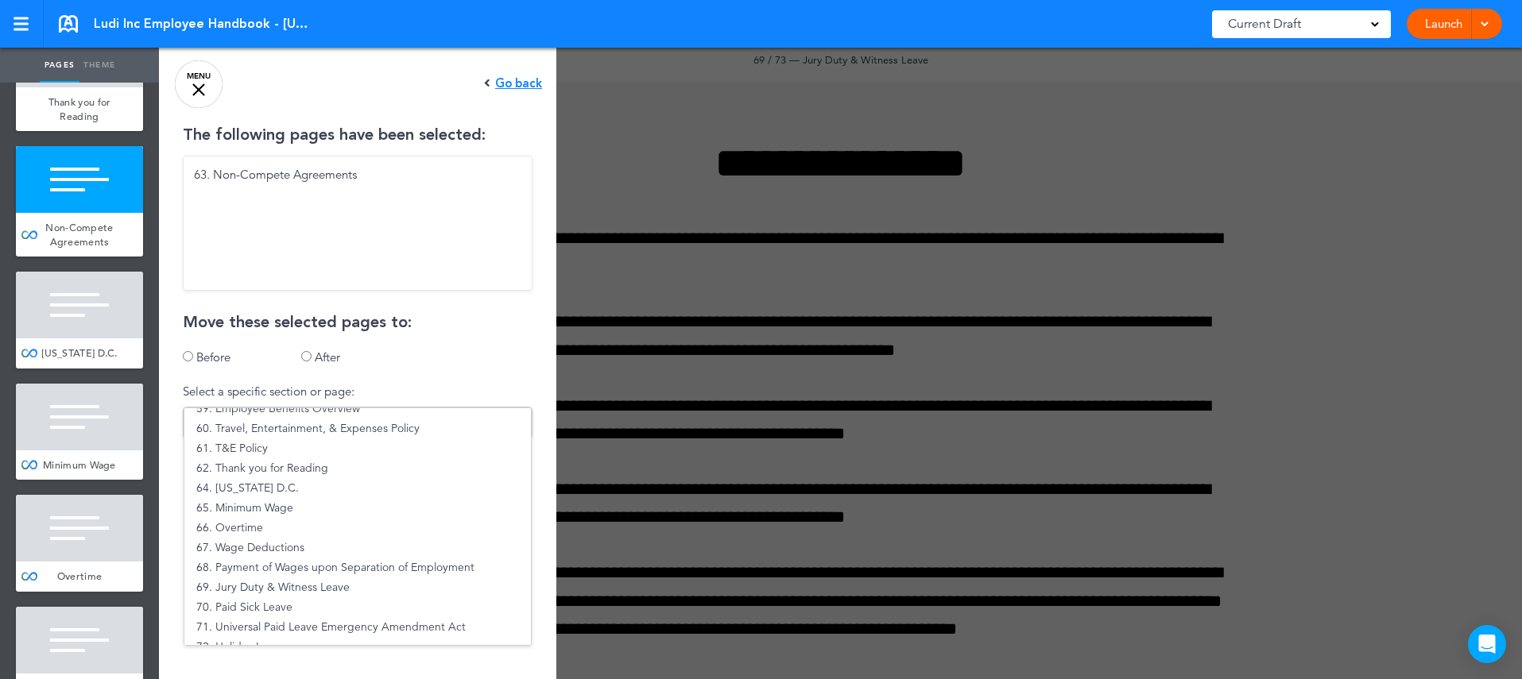
scroll to position [1174, 0]
click at [295, 563] on li "68. Payment of Wages upon Separation of Employment" at bounding box center [357, 567] width 346 height 20
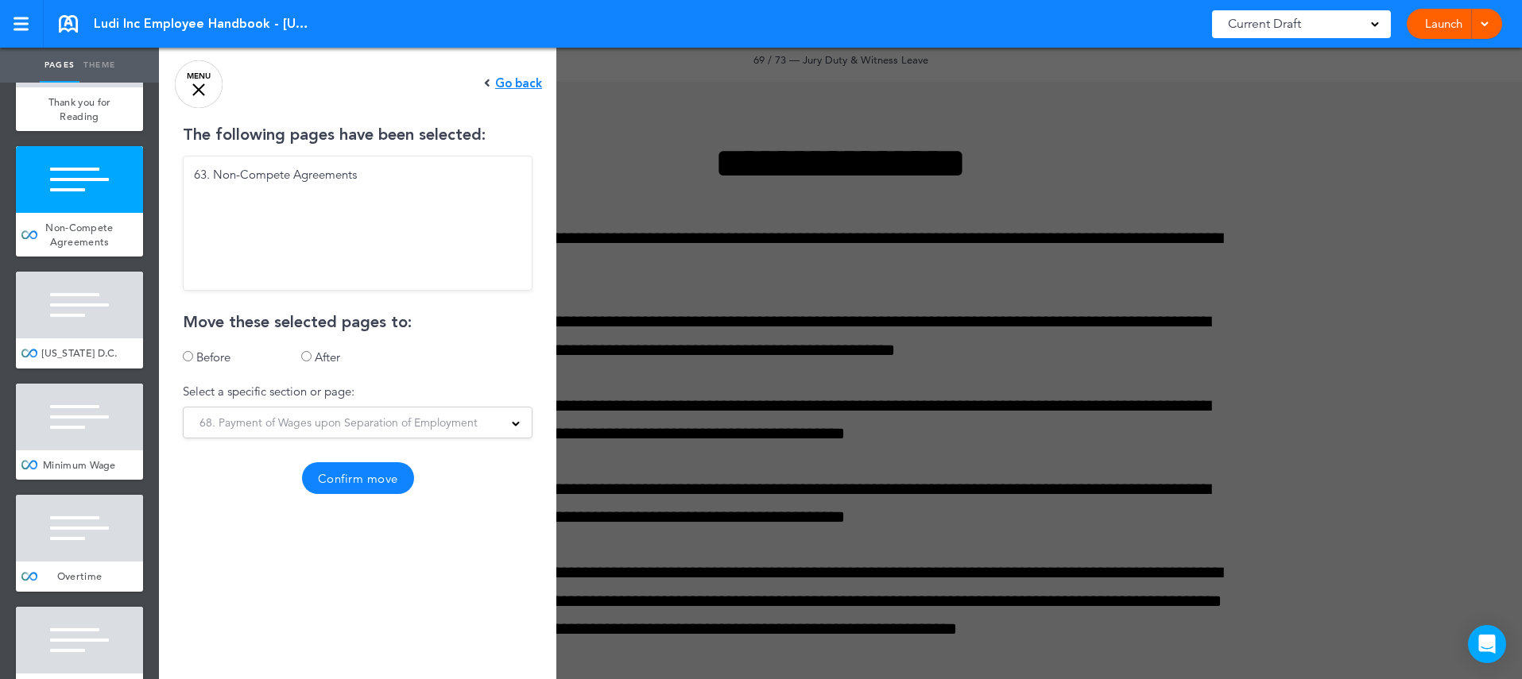
click at [373, 483] on button "Confirm move" at bounding box center [358, 478] width 112 height 32
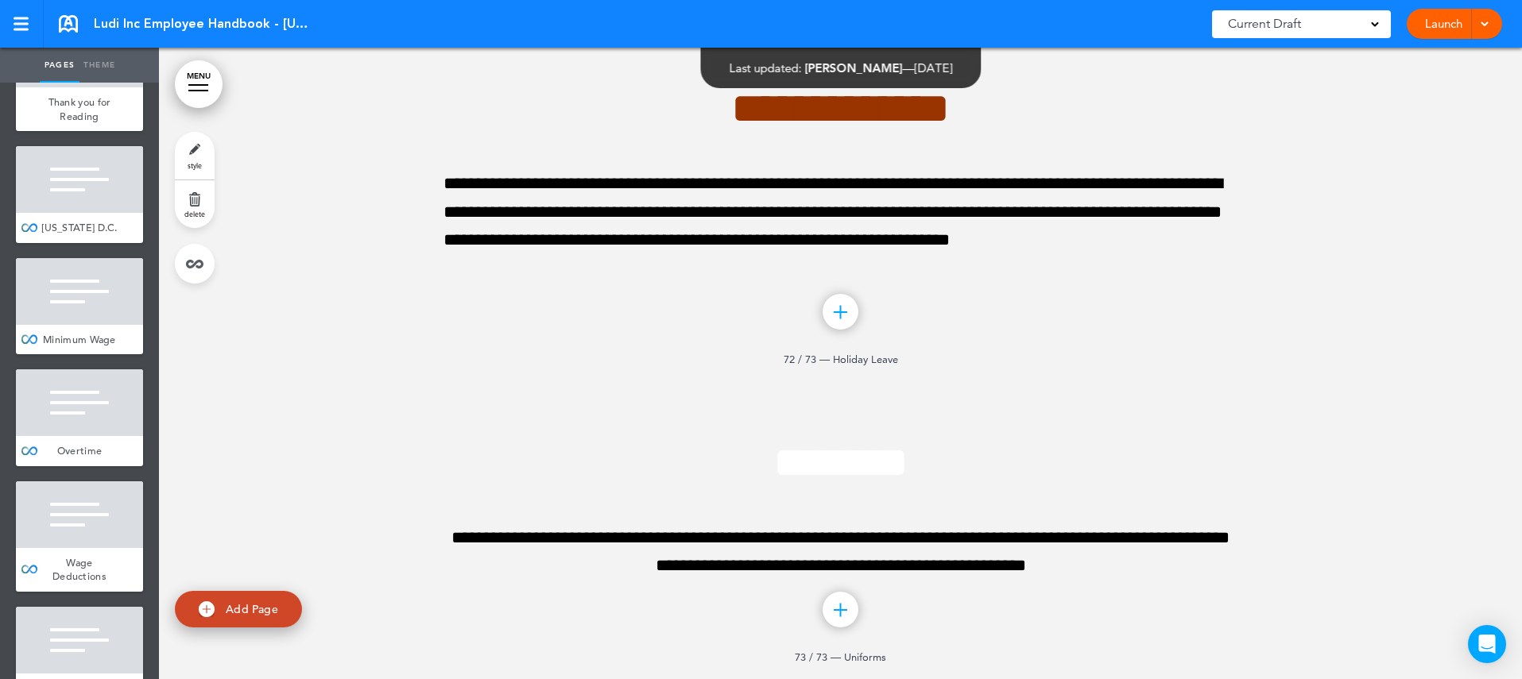
scroll to position [79611, 0]
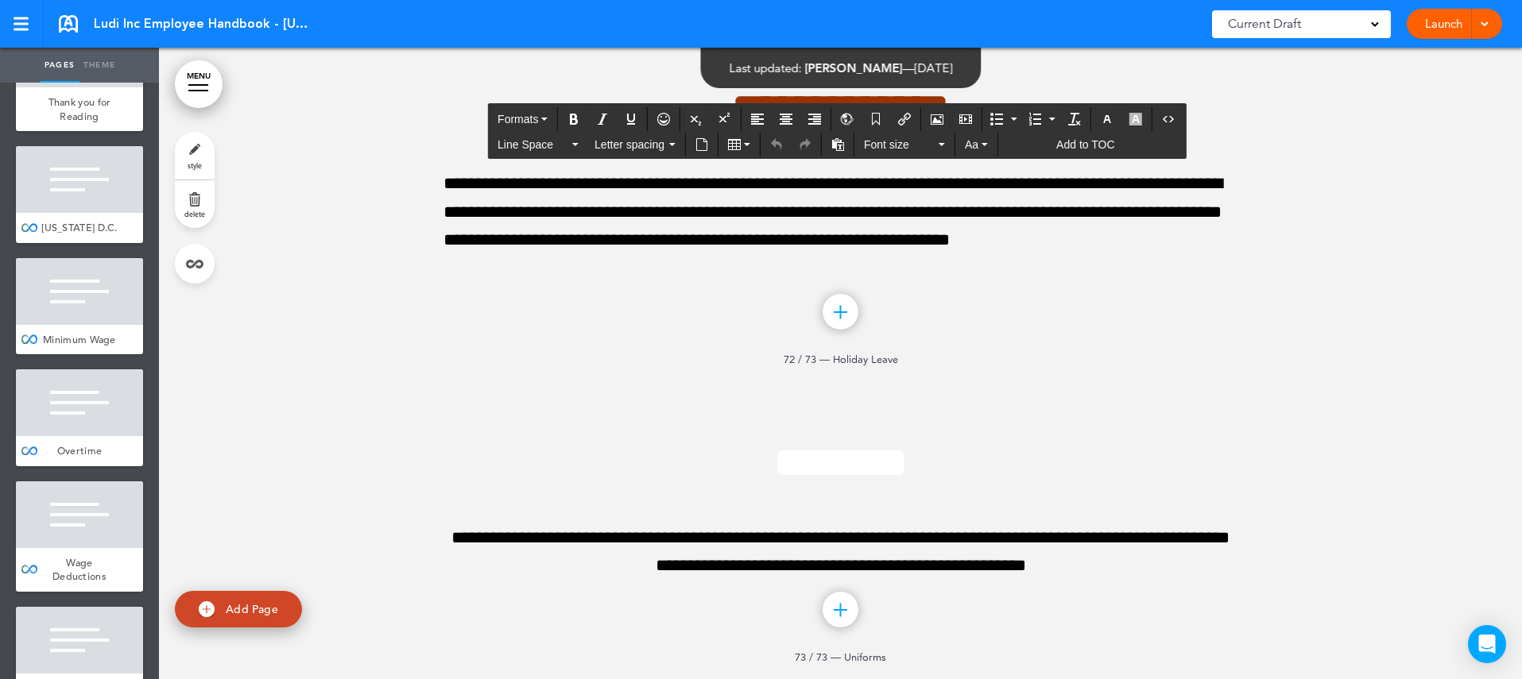
drag, startPoint x: 557, startPoint y: 309, endPoint x: 942, endPoint y: 353, distance: 387.9
click at [1107, 123] on icon "button" at bounding box center [1107, 119] width 13 height 13
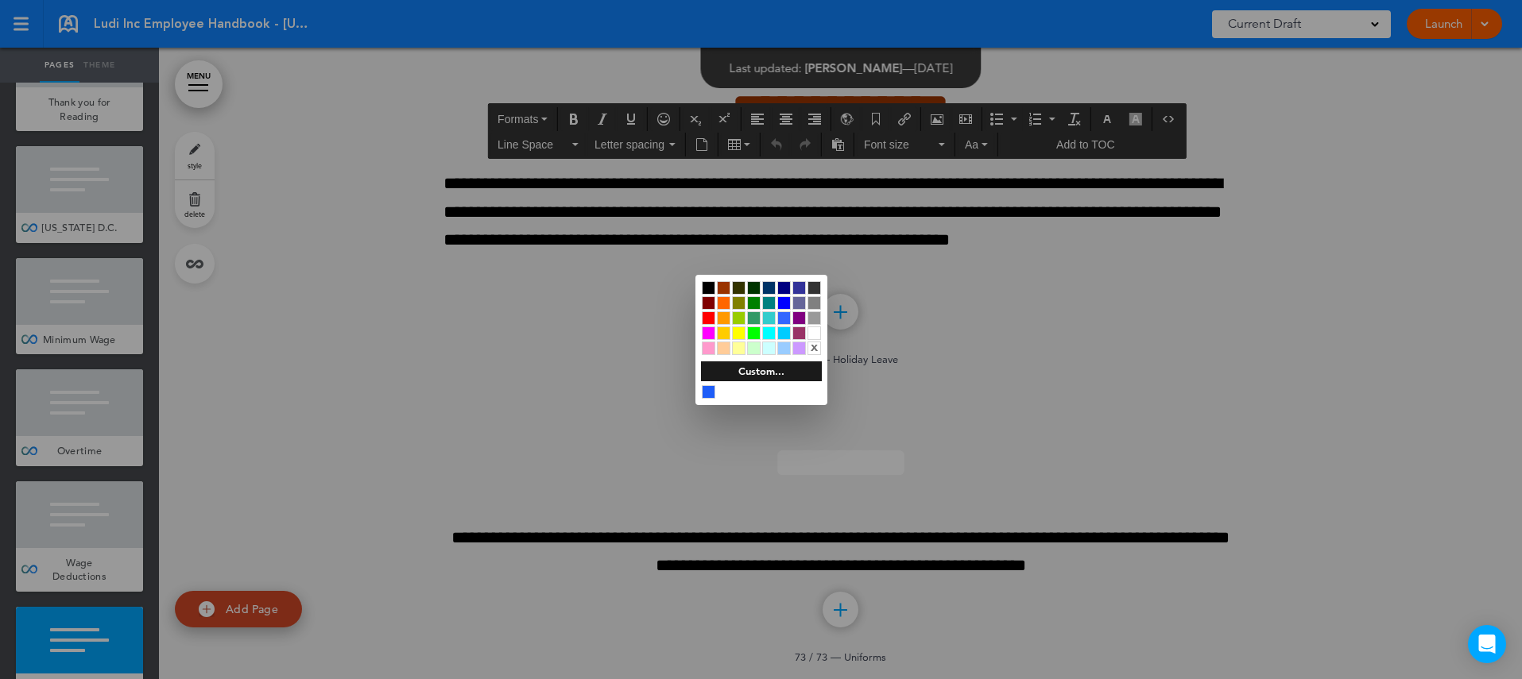
click at [711, 286] on div at bounding box center [709, 288] width 14 height 14
click at [924, 381] on div at bounding box center [761, 339] width 1522 height 679
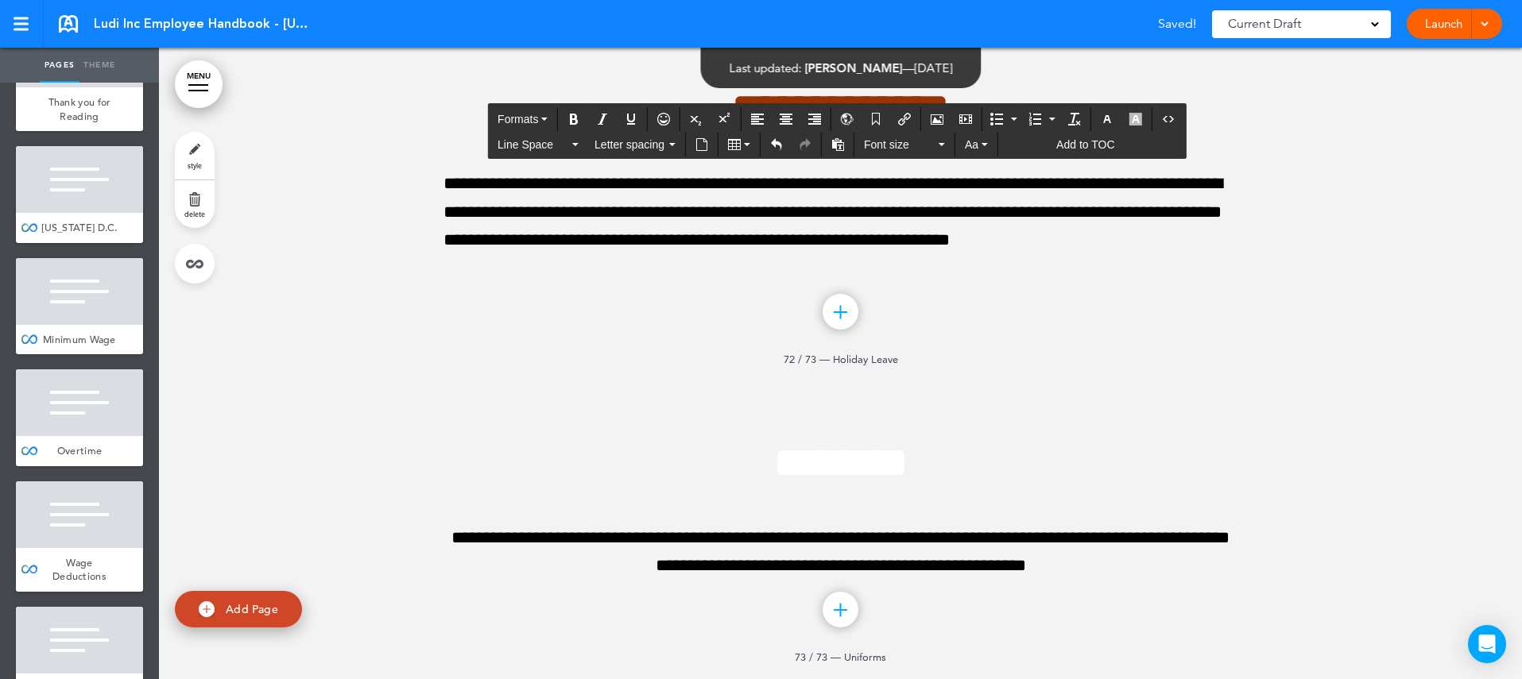
drag, startPoint x: 538, startPoint y: 274, endPoint x: 1130, endPoint y: 294, distance: 592.3
click at [1110, 118] on icon "button" at bounding box center [1107, 119] width 13 height 13
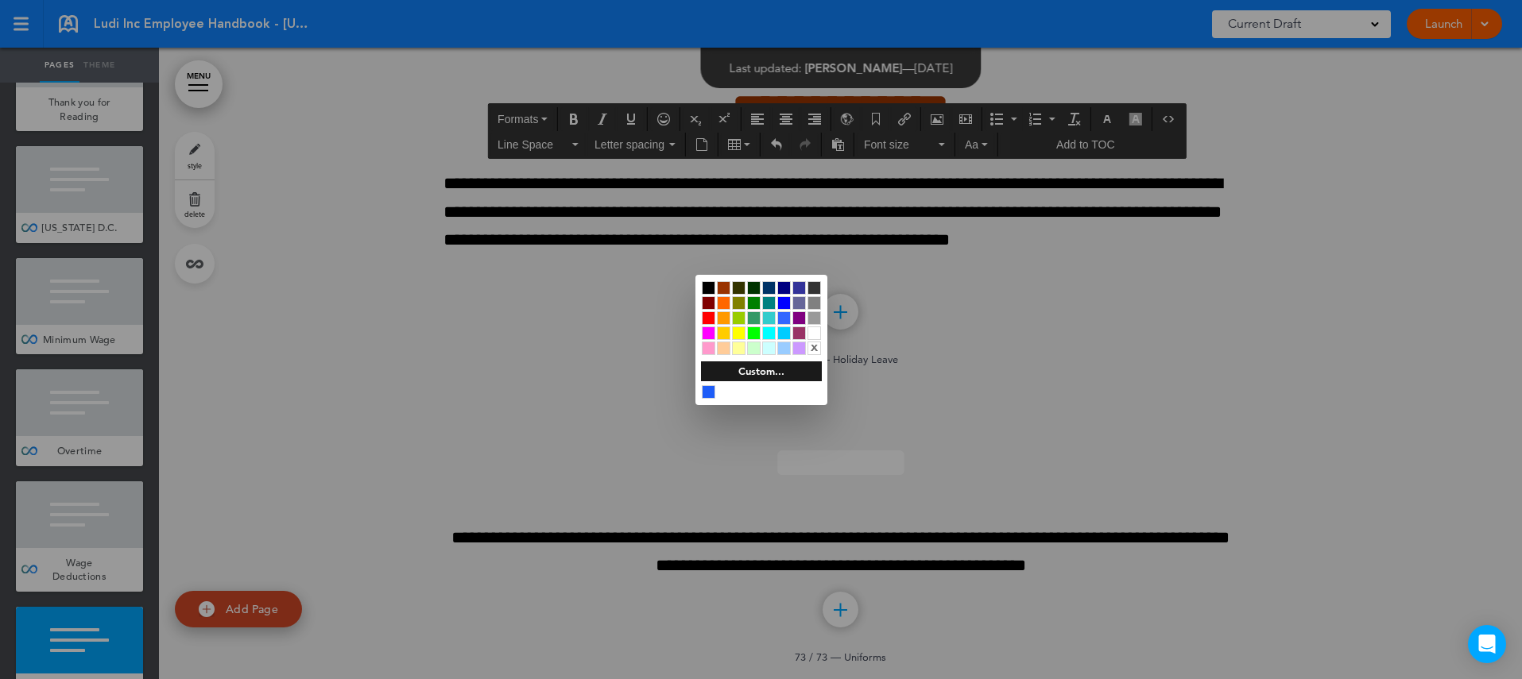
click at [709, 288] on div at bounding box center [709, 288] width 14 height 14
click at [893, 397] on div at bounding box center [761, 339] width 1522 height 679
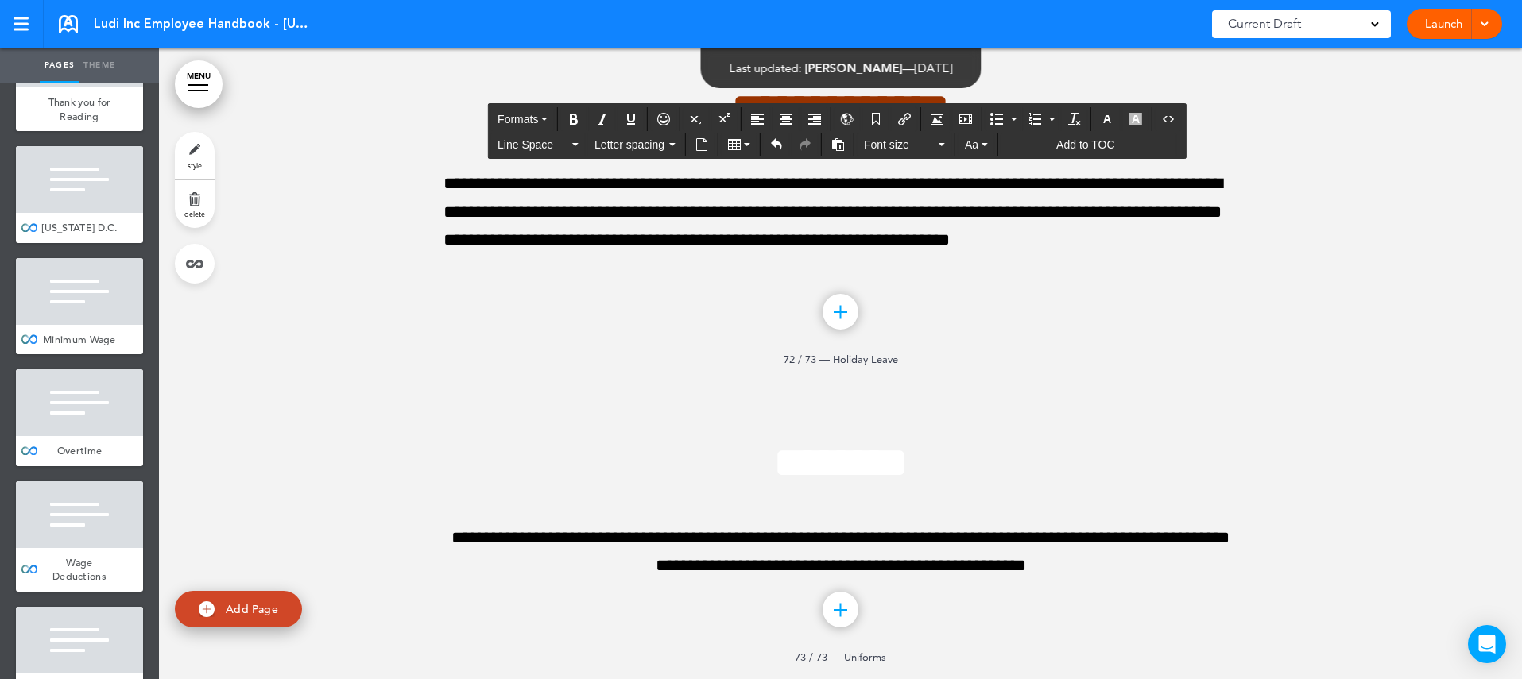
drag, startPoint x: 474, startPoint y: 381, endPoint x: 1212, endPoint y: 431, distance: 739.9
click at [1110, 122] on icon "button" at bounding box center [1107, 119] width 13 height 13
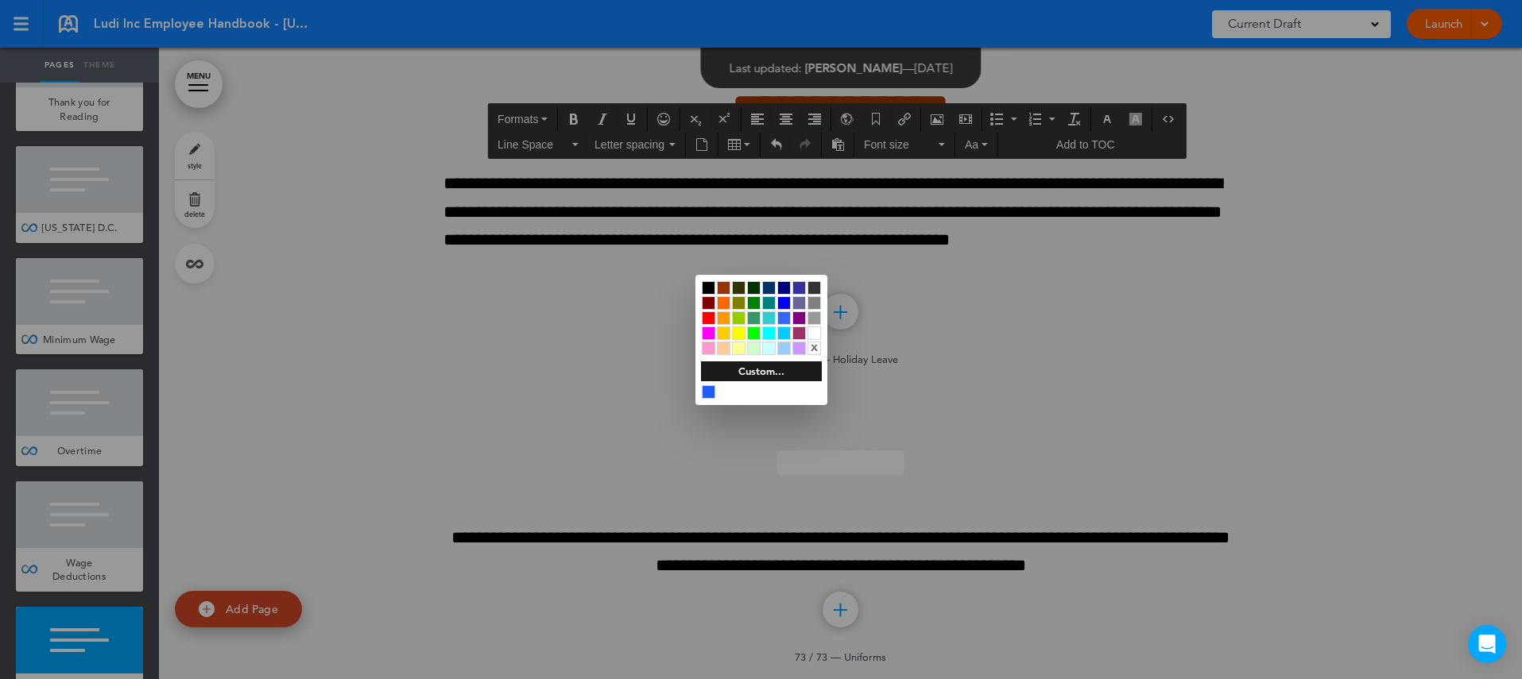
click at [710, 288] on div at bounding box center [709, 288] width 14 height 14
click at [1129, 554] on div at bounding box center [761, 339] width 1522 height 679
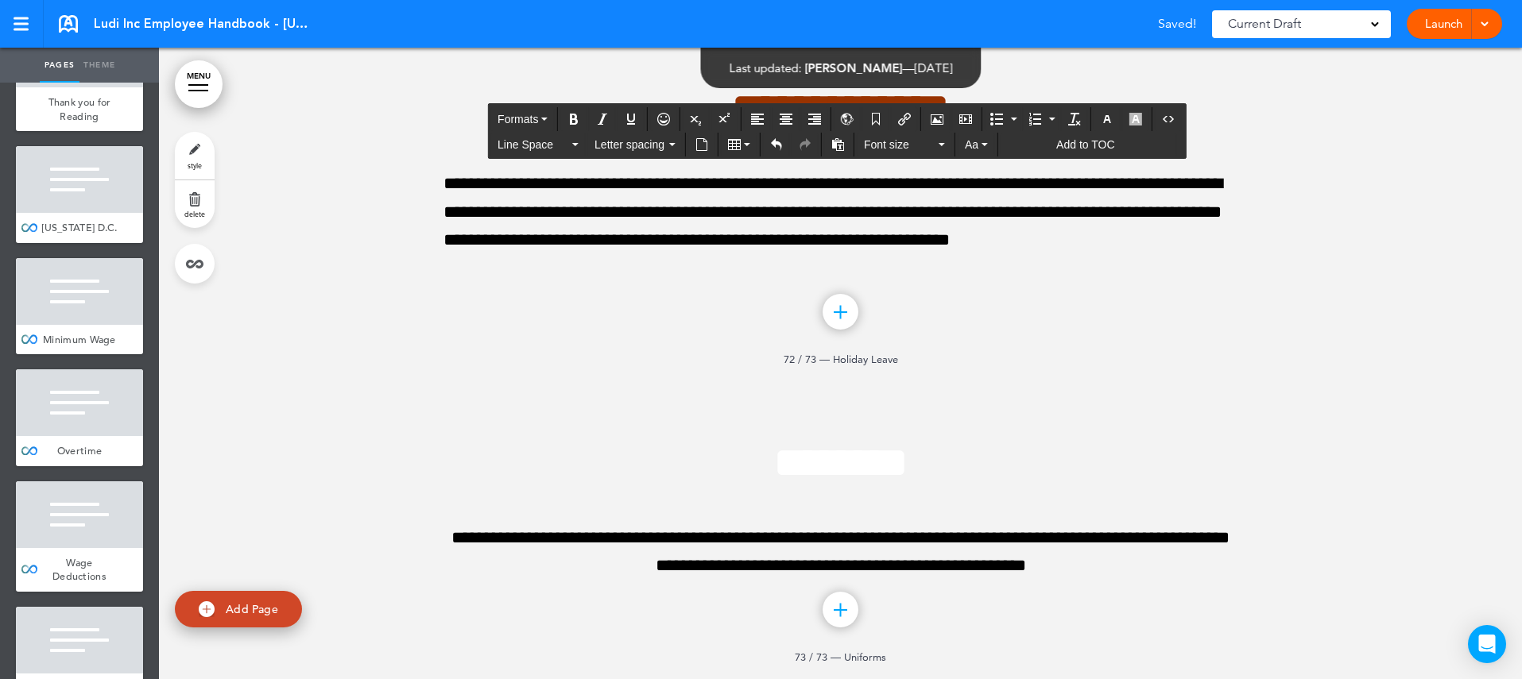
drag, startPoint x: 1093, startPoint y: 557, endPoint x: 427, endPoint y: 457, distance: 674.2
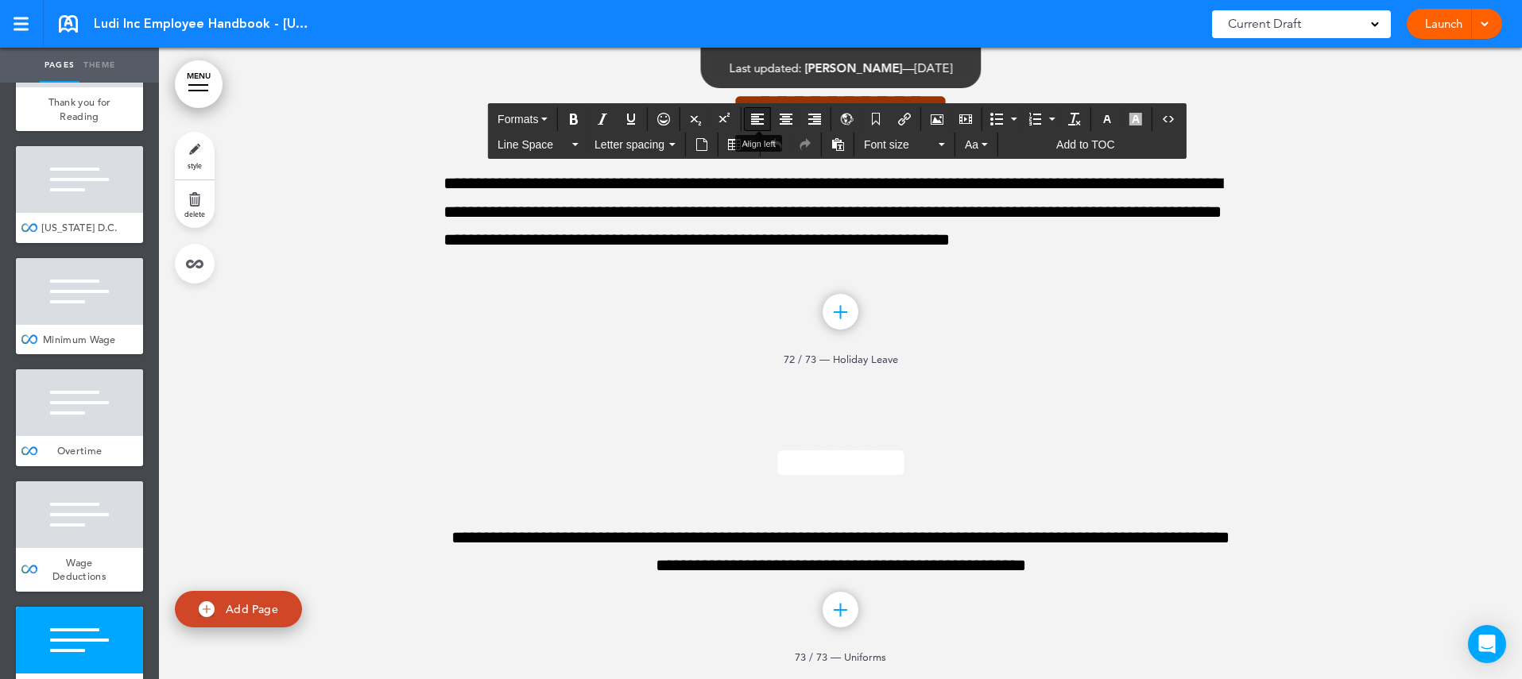
click at [760, 113] on icon "Align left" at bounding box center [757, 119] width 13 height 13
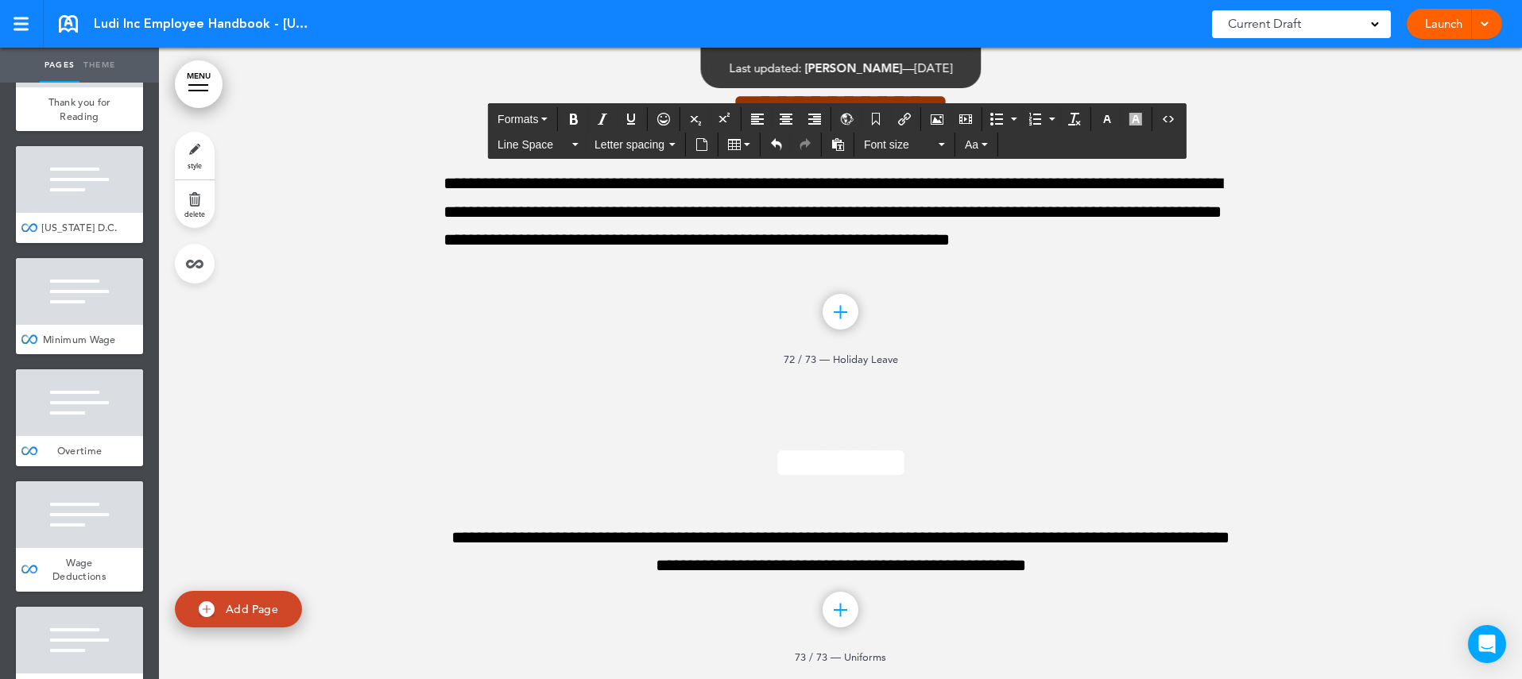
scroll to position [79784, 0]
drag, startPoint x: 515, startPoint y: 424, endPoint x: 1190, endPoint y: 514, distance: 680.6
click at [1112, 120] on icon "button" at bounding box center [1107, 119] width 13 height 13
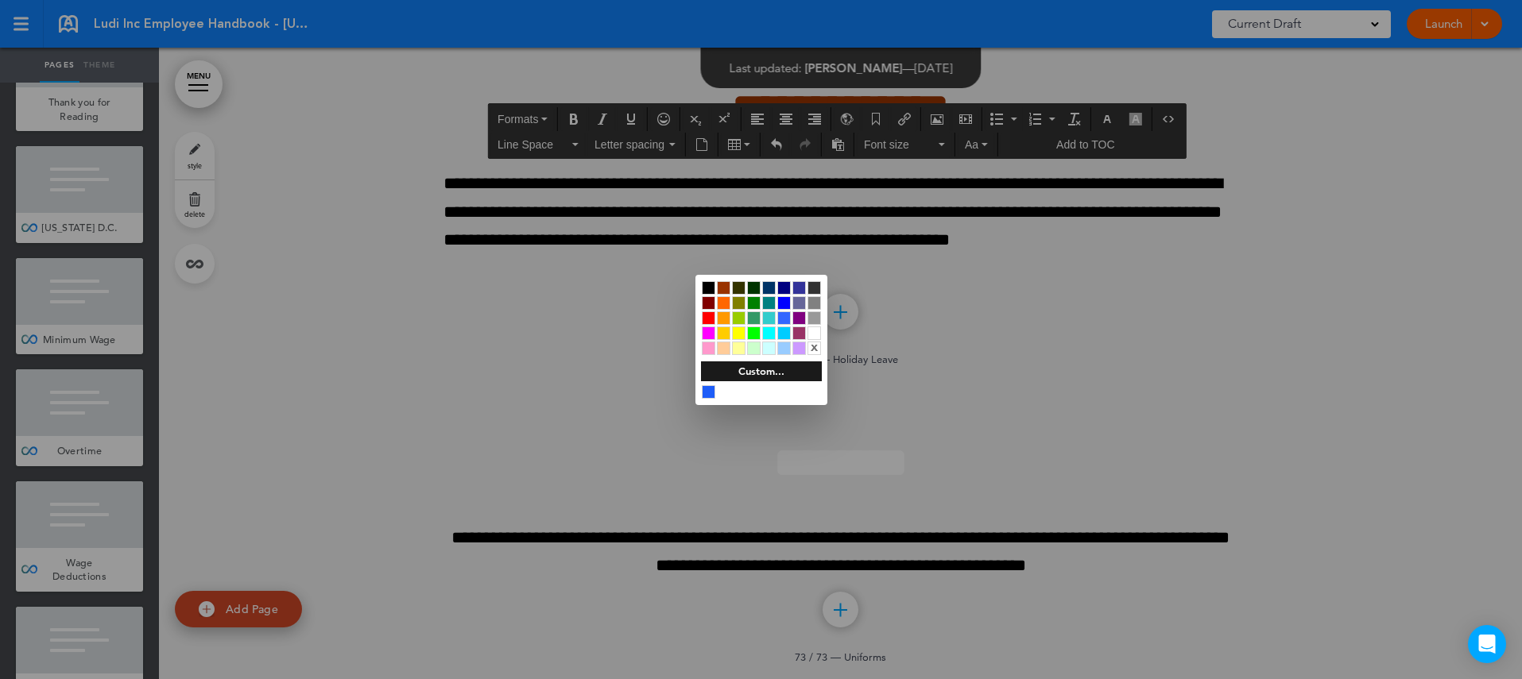
click at [714, 284] on div at bounding box center [709, 288] width 14 height 14
click at [1140, 443] on div at bounding box center [761, 339] width 1522 height 679
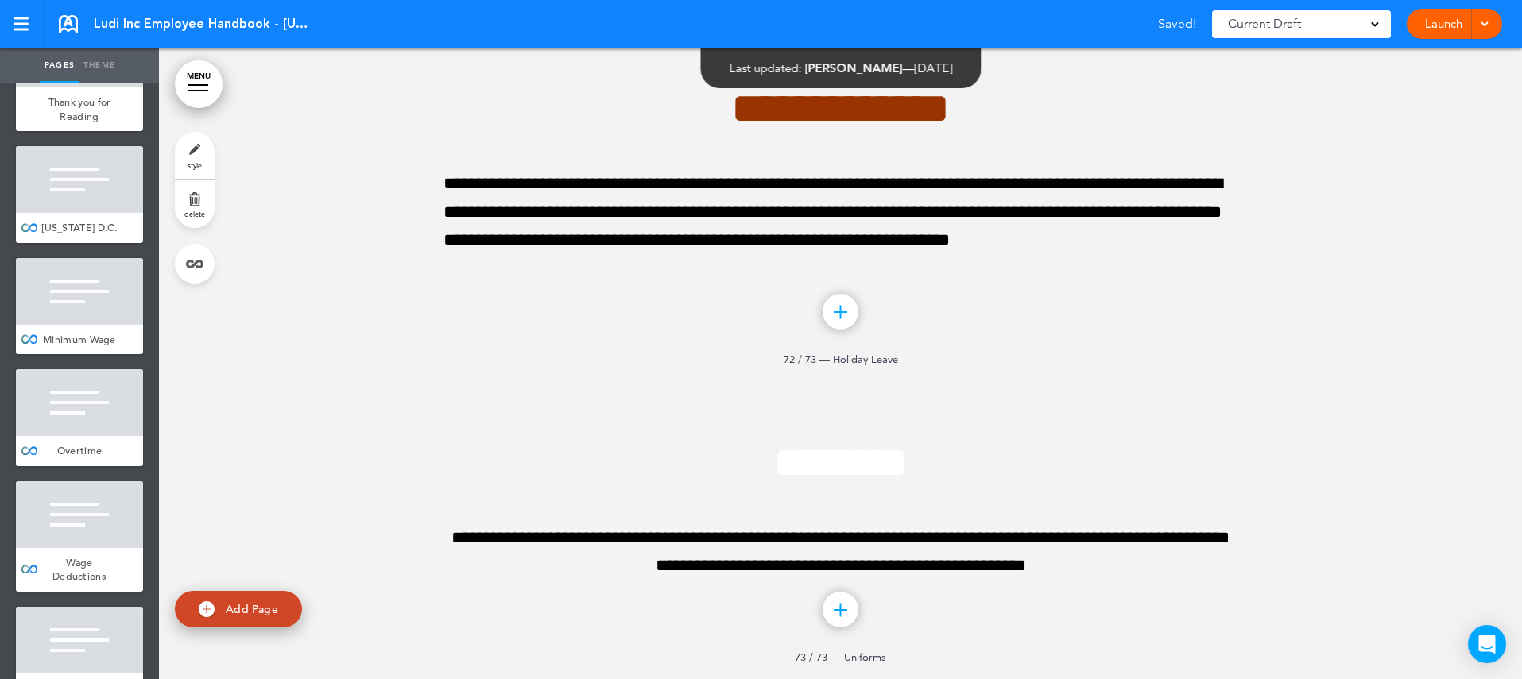
scroll to position [79913, 0]
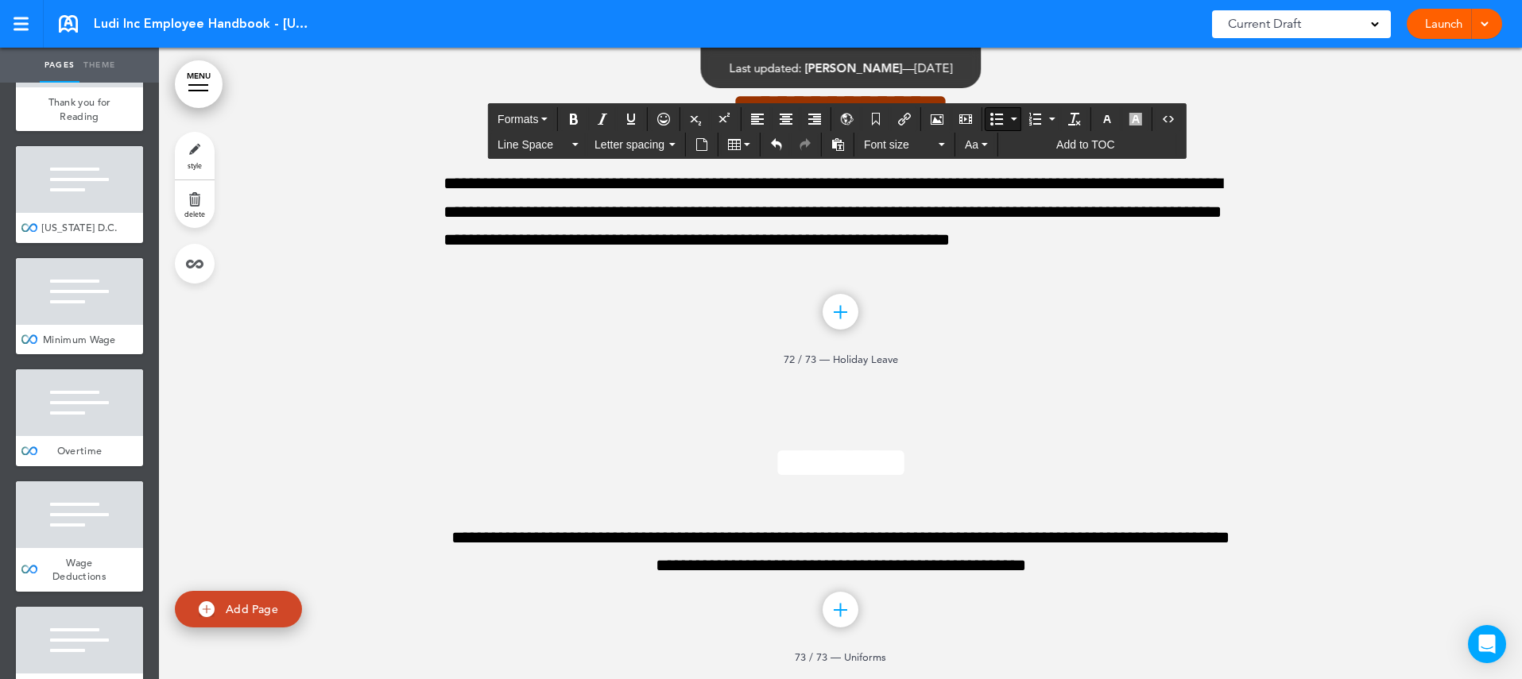
drag, startPoint x: 1003, startPoint y: 585, endPoint x: 498, endPoint y: 433, distance: 526.9
click at [758, 114] on icon "Align left" at bounding box center [757, 119] width 13 height 13
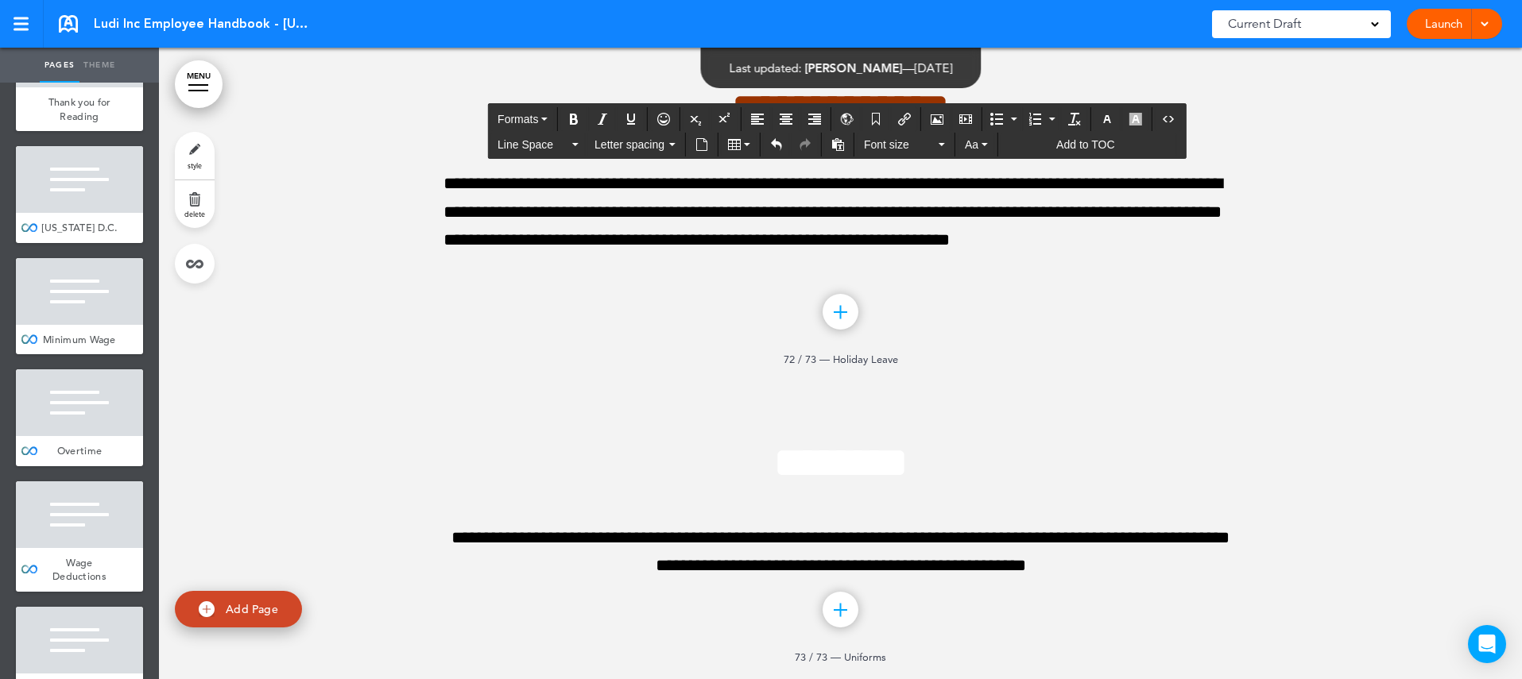
drag, startPoint x: 555, startPoint y: 424, endPoint x: 1203, endPoint y: 435, distance: 647.7
click at [1112, 114] on icon "button" at bounding box center [1107, 119] width 13 height 13
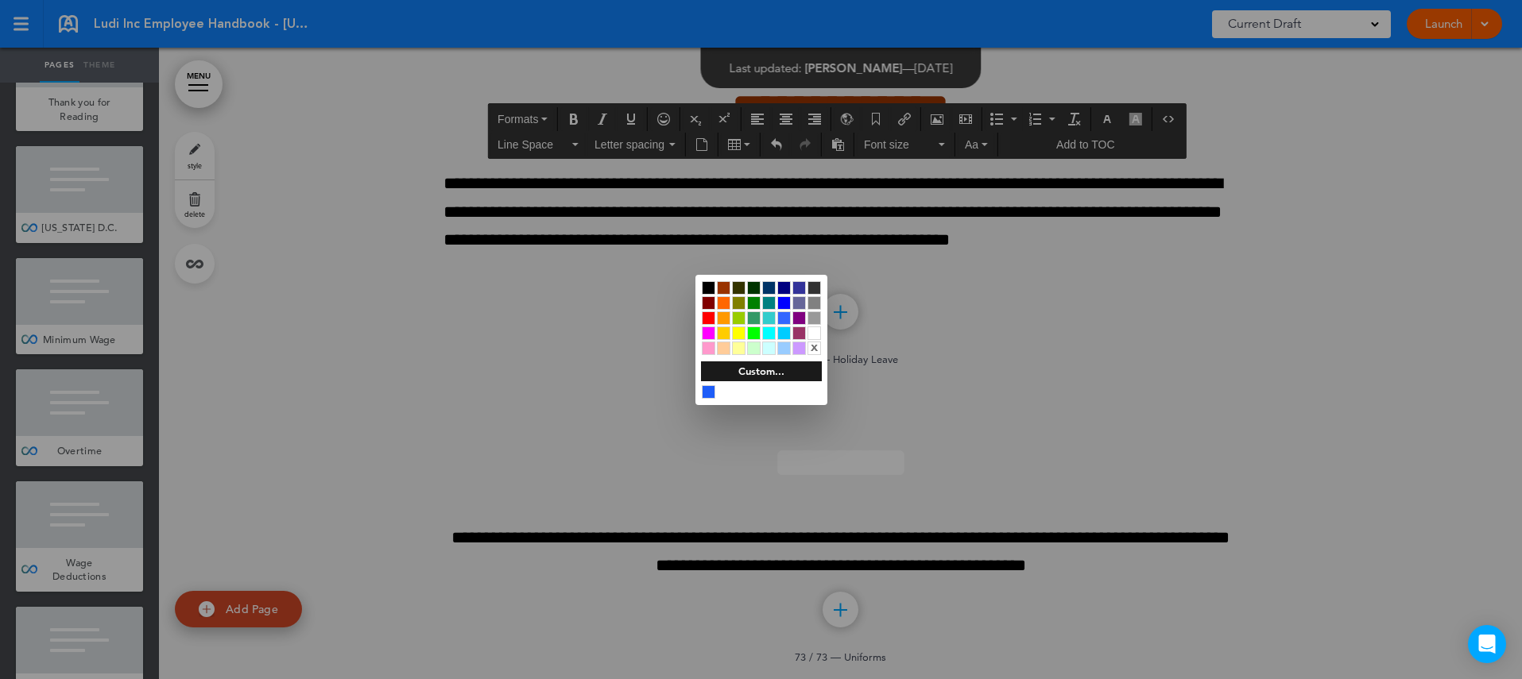
click at [710, 282] on div at bounding box center [709, 288] width 14 height 14
click at [975, 489] on div at bounding box center [761, 339] width 1522 height 679
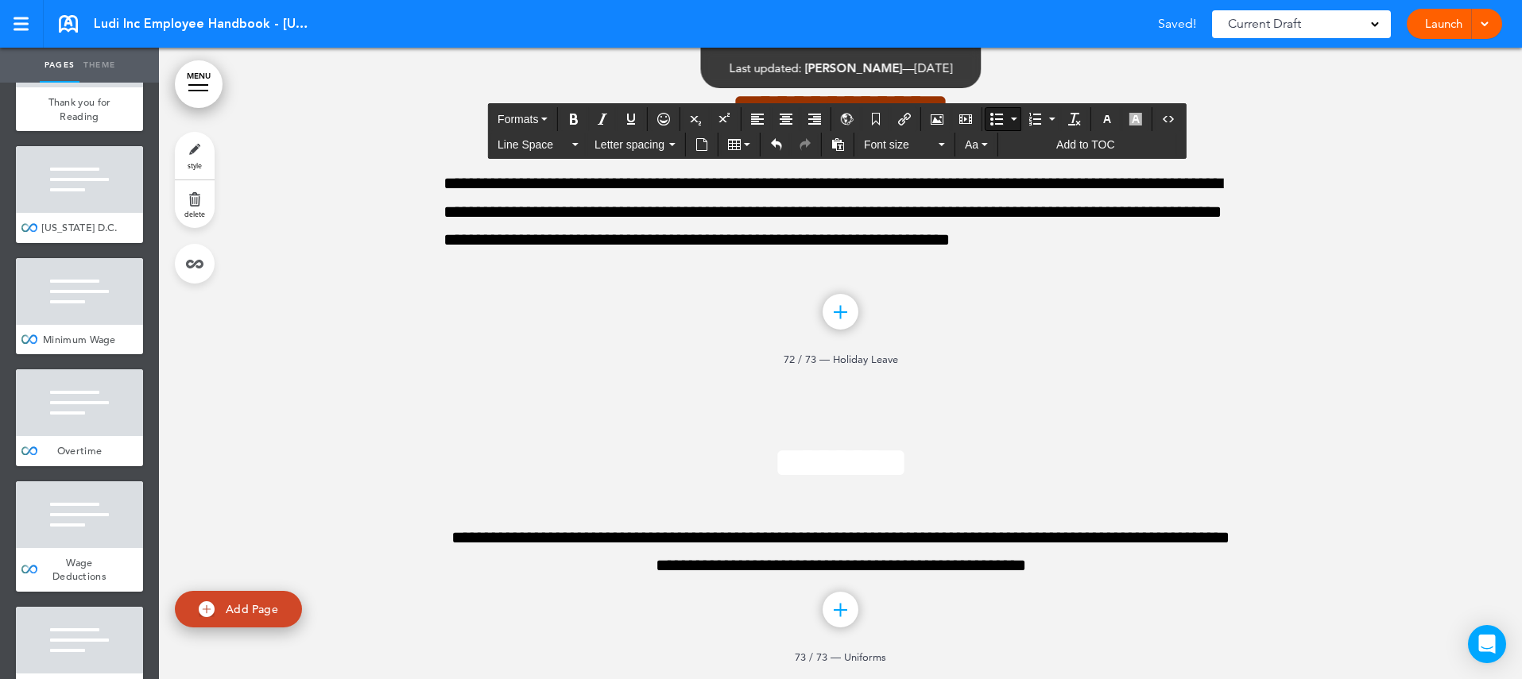
drag, startPoint x: 1099, startPoint y: 602, endPoint x: 494, endPoint y: 464, distance: 620.1
click at [760, 113] on icon "Align left" at bounding box center [757, 119] width 13 height 13
drag, startPoint x: 520, startPoint y: 443, endPoint x: 1170, endPoint y: 462, distance: 649.5
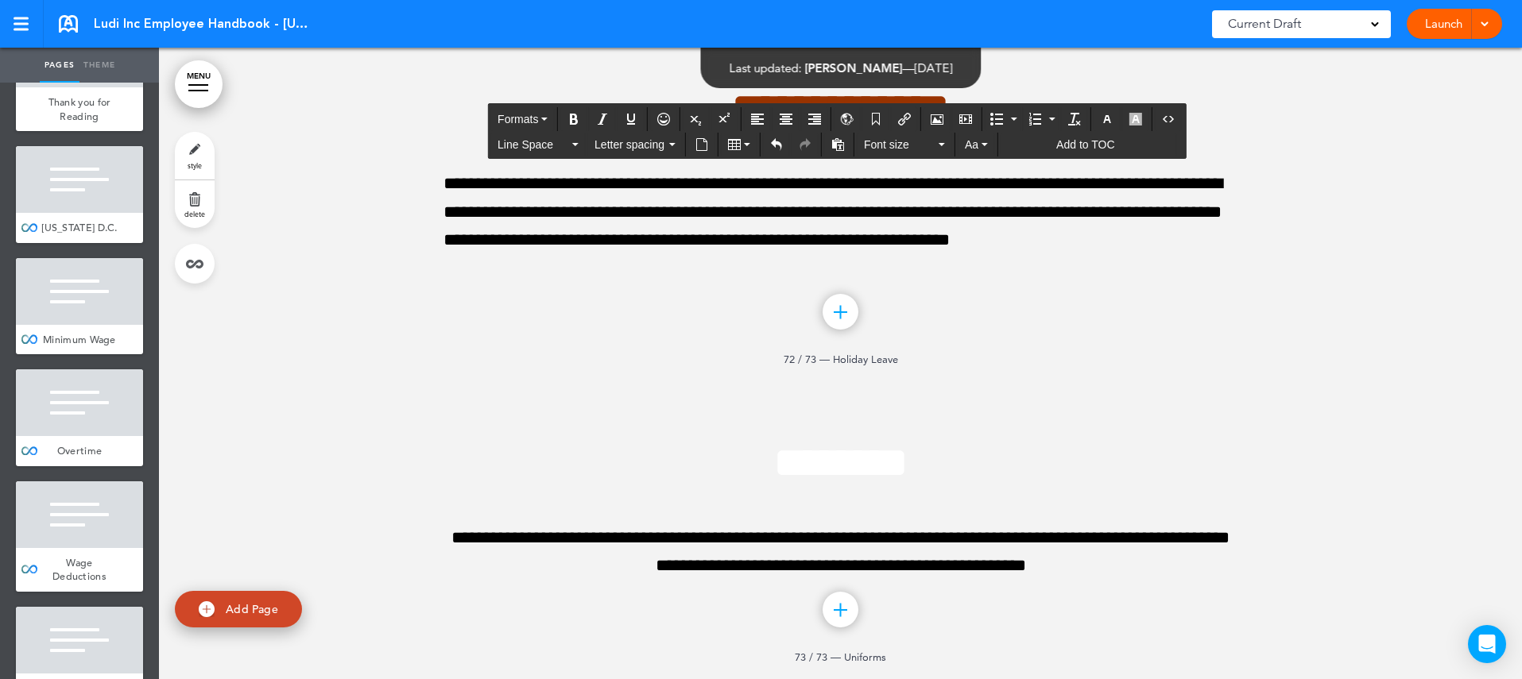
click at [1109, 118] on icon "button" at bounding box center [1107, 119] width 13 height 13
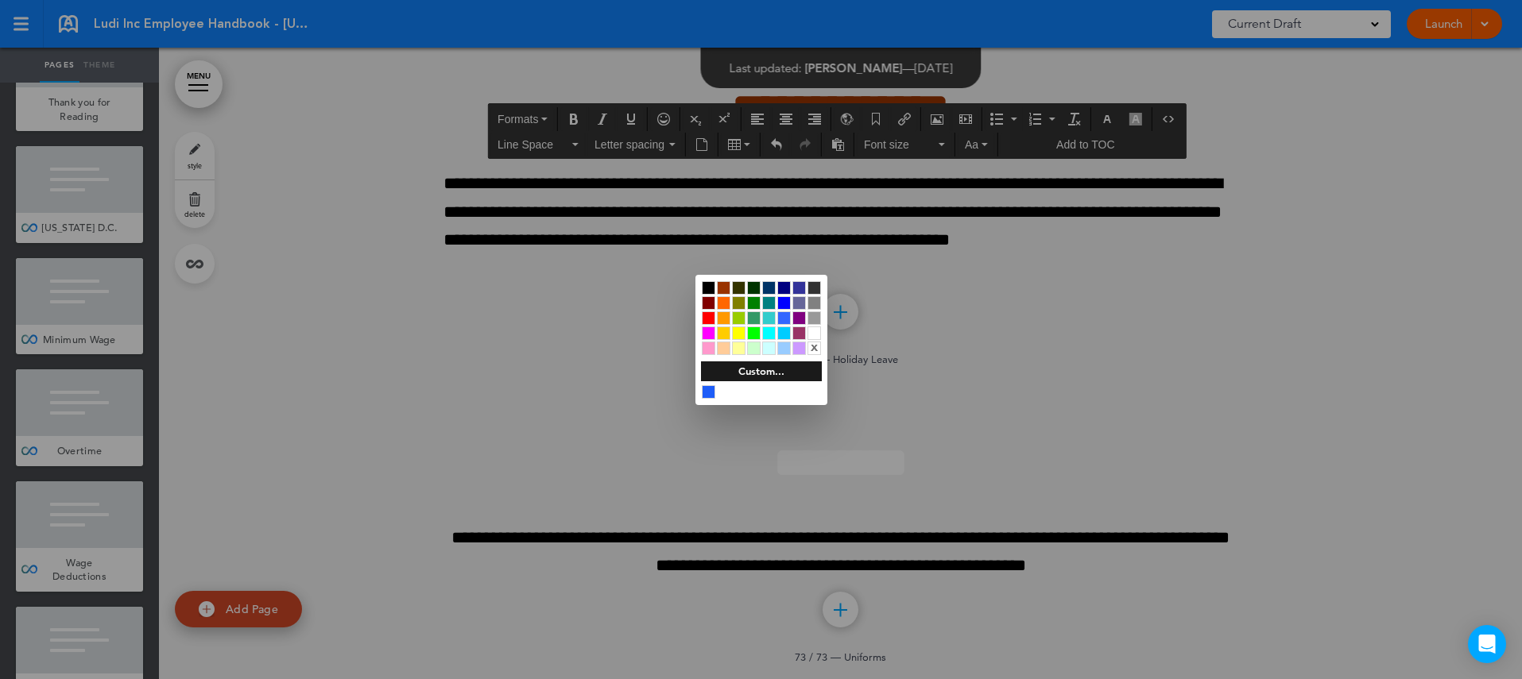
click at [710, 284] on div at bounding box center [709, 288] width 14 height 14
click at [917, 511] on div at bounding box center [761, 339] width 1522 height 679
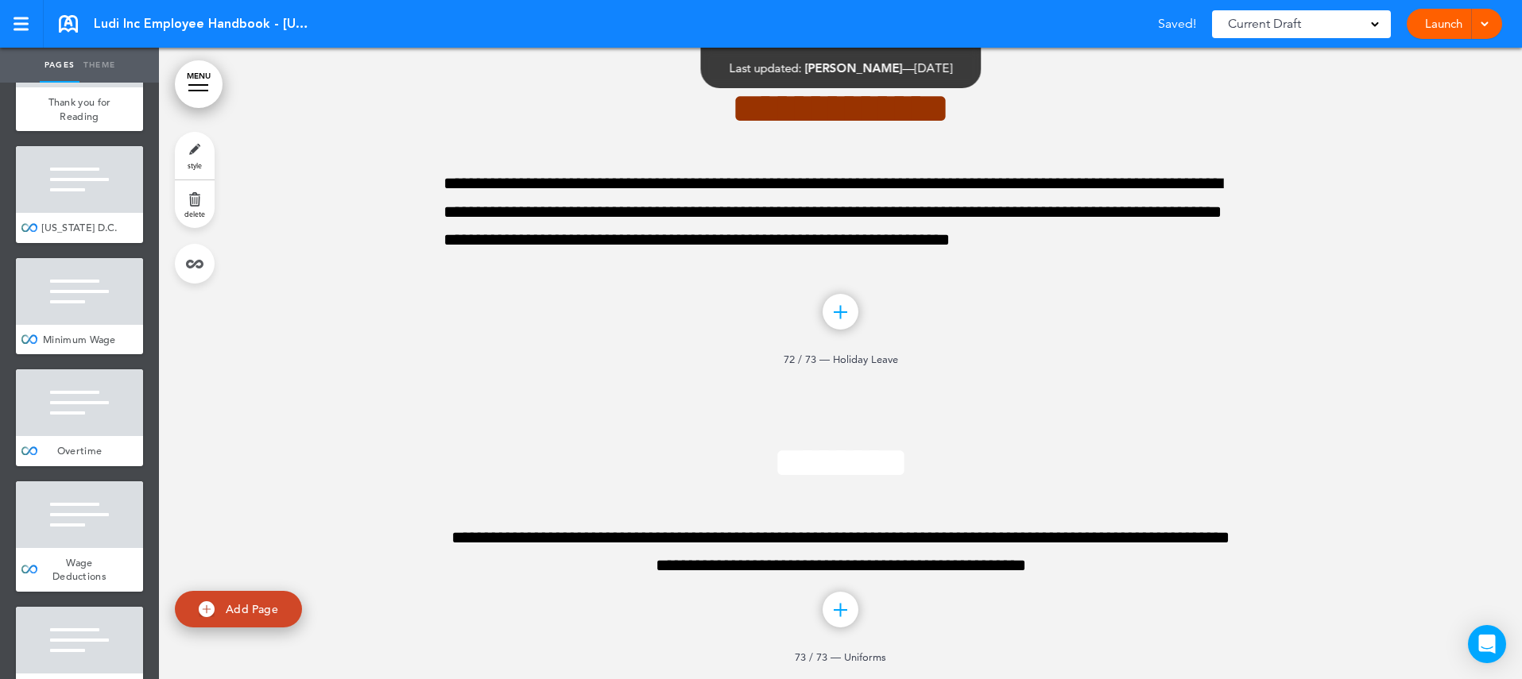
scroll to position [80474, 0]
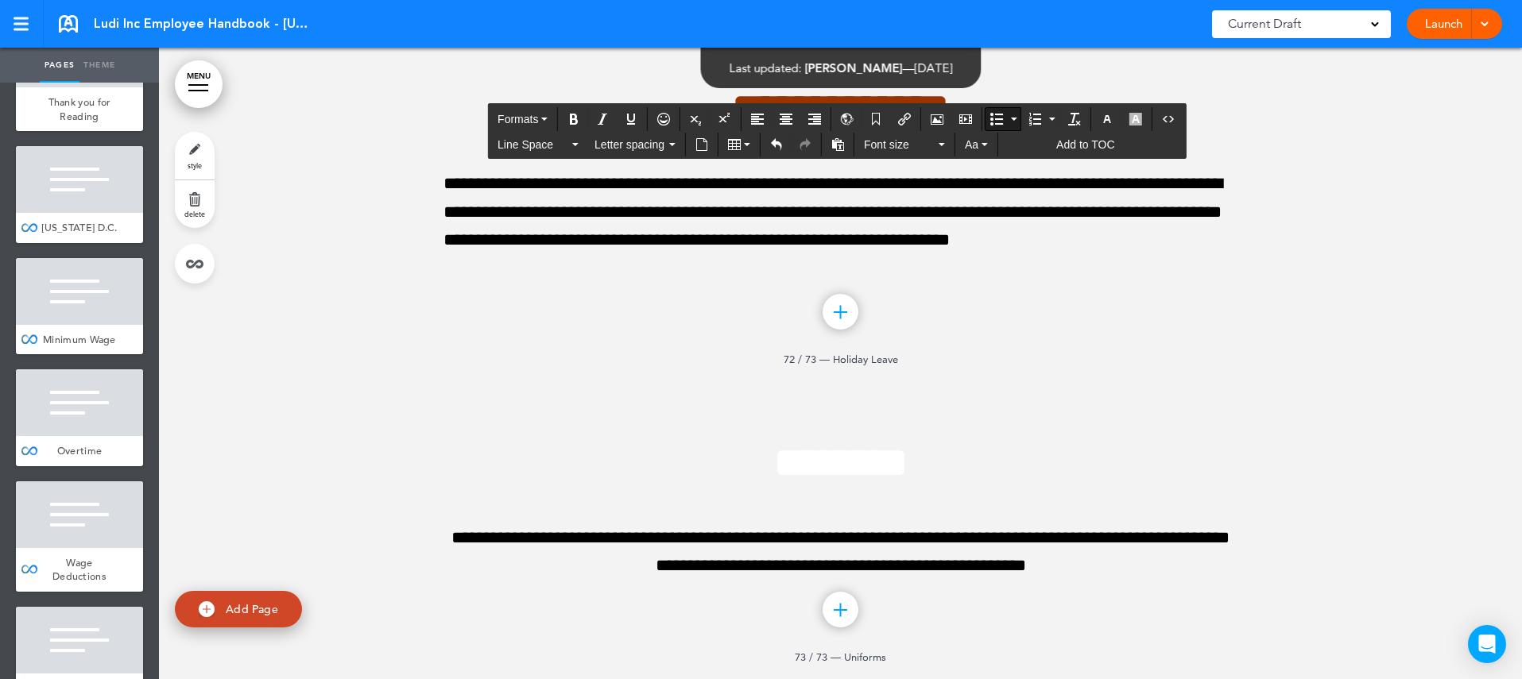
drag, startPoint x: 964, startPoint y: 519, endPoint x: 493, endPoint y: 372, distance: 493.6
click at [759, 114] on icon "Align left" at bounding box center [757, 119] width 13 height 13
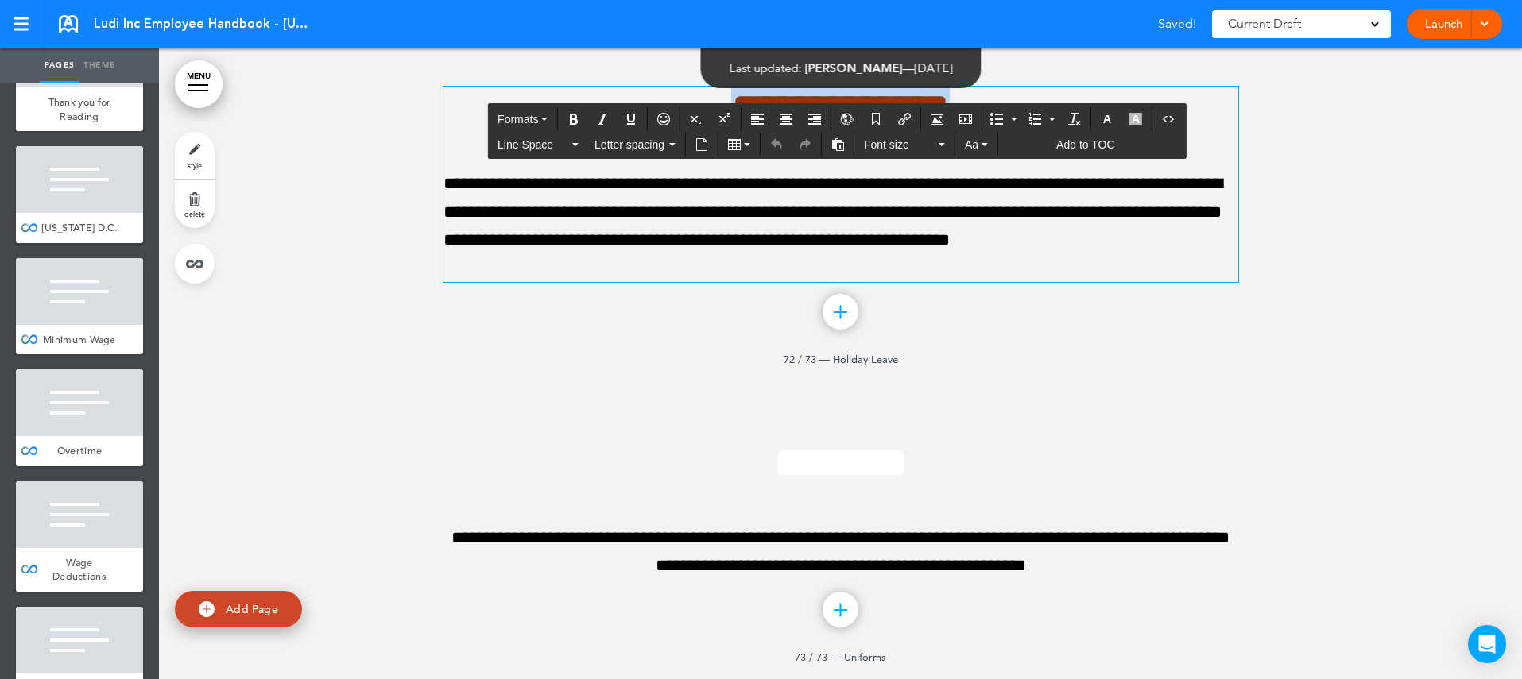
drag, startPoint x: 1016, startPoint y: 291, endPoint x: 673, endPoint y: 284, distance: 343.4
click at [673, 130] on h1 "**********" at bounding box center [840, 109] width 795 height 44
click at [1105, 118] on icon "button" at bounding box center [1107, 119] width 13 height 13
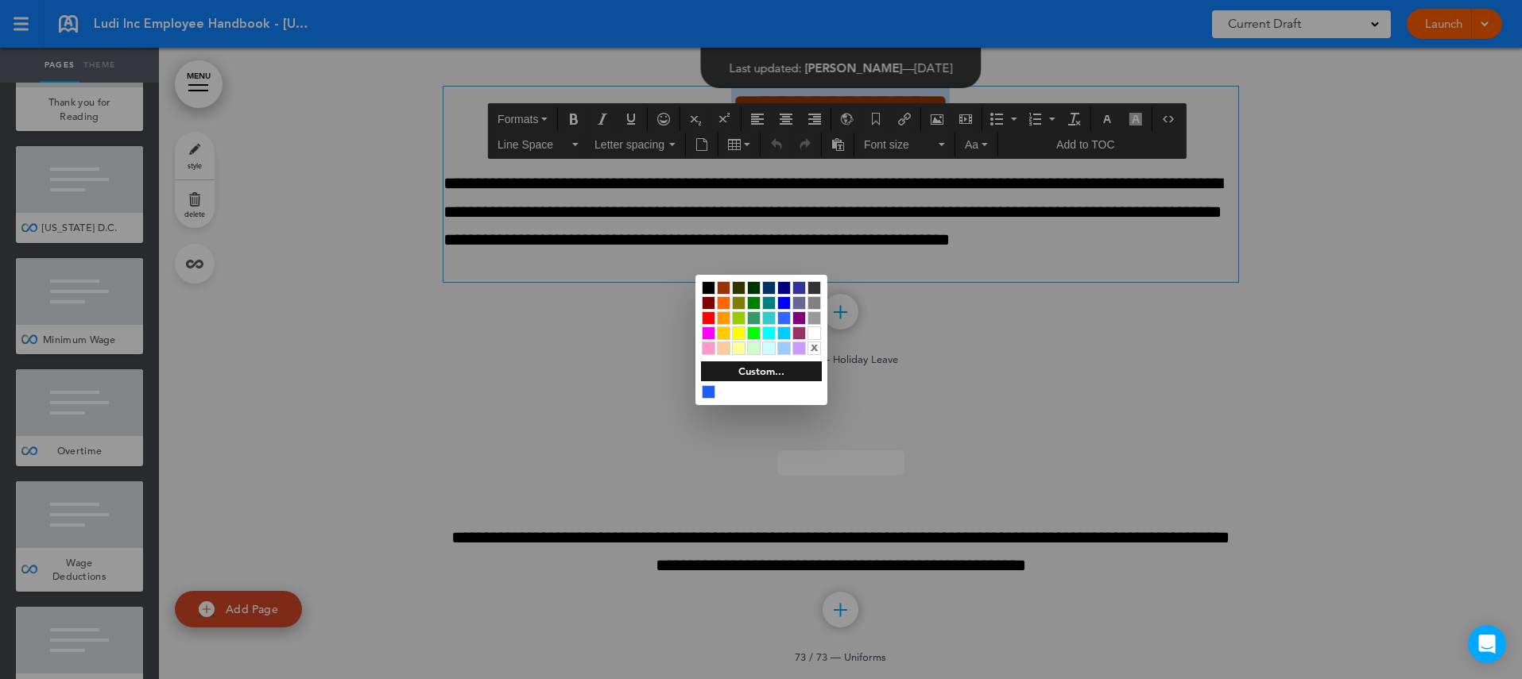
click at [708, 285] on div at bounding box center [709, 288] width 14 height 14
click at [1043, 391] on div at bounding box center [761, 339] width 1522 height 679
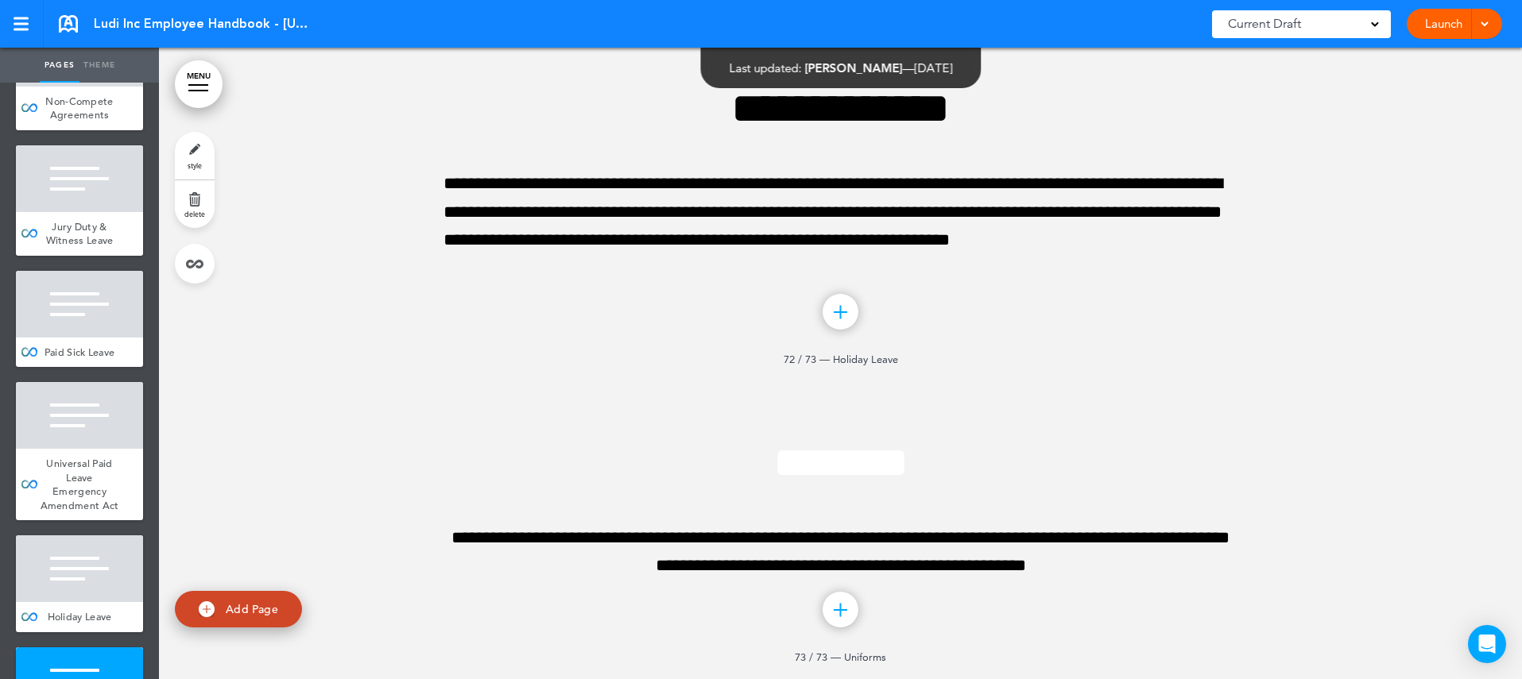
scroll to position [8893, 0]
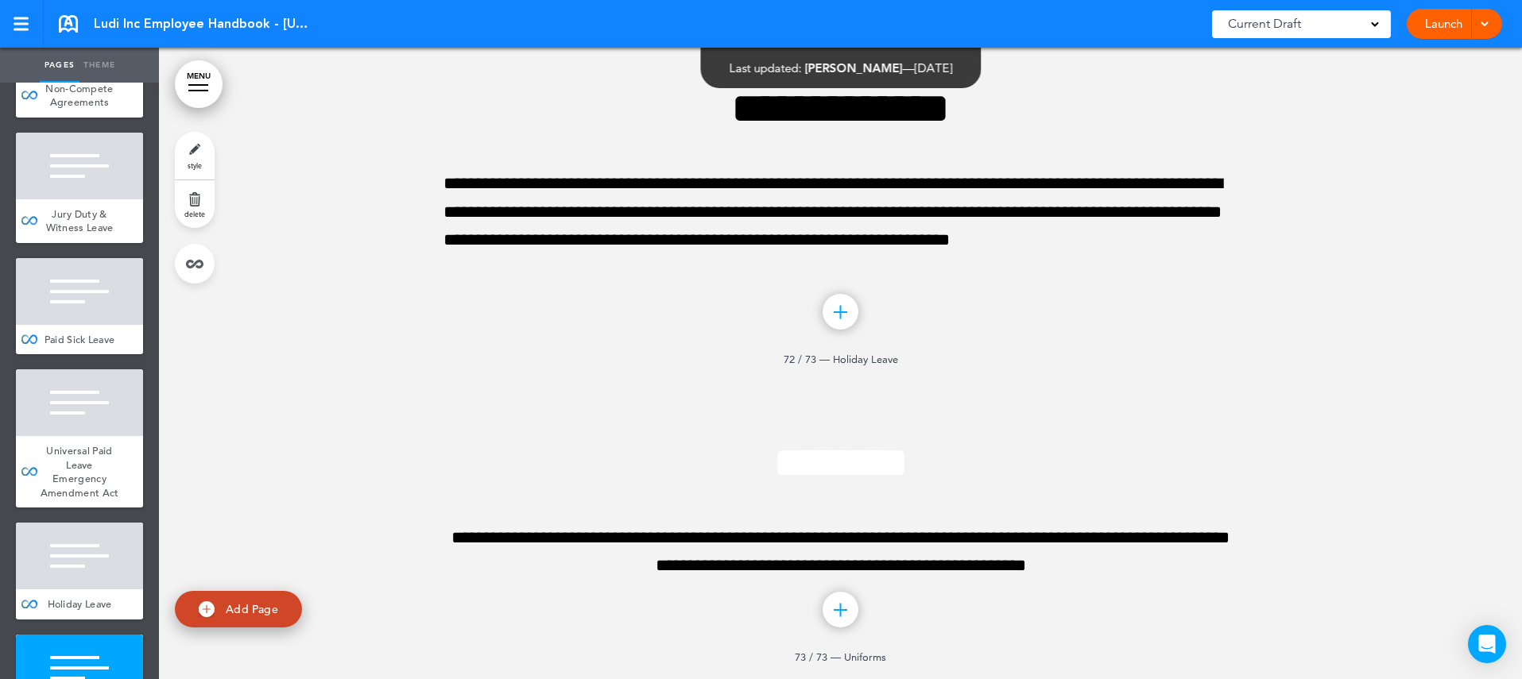
click at [111, 635] on div at bounding box center [79, 668] width 127 height 67
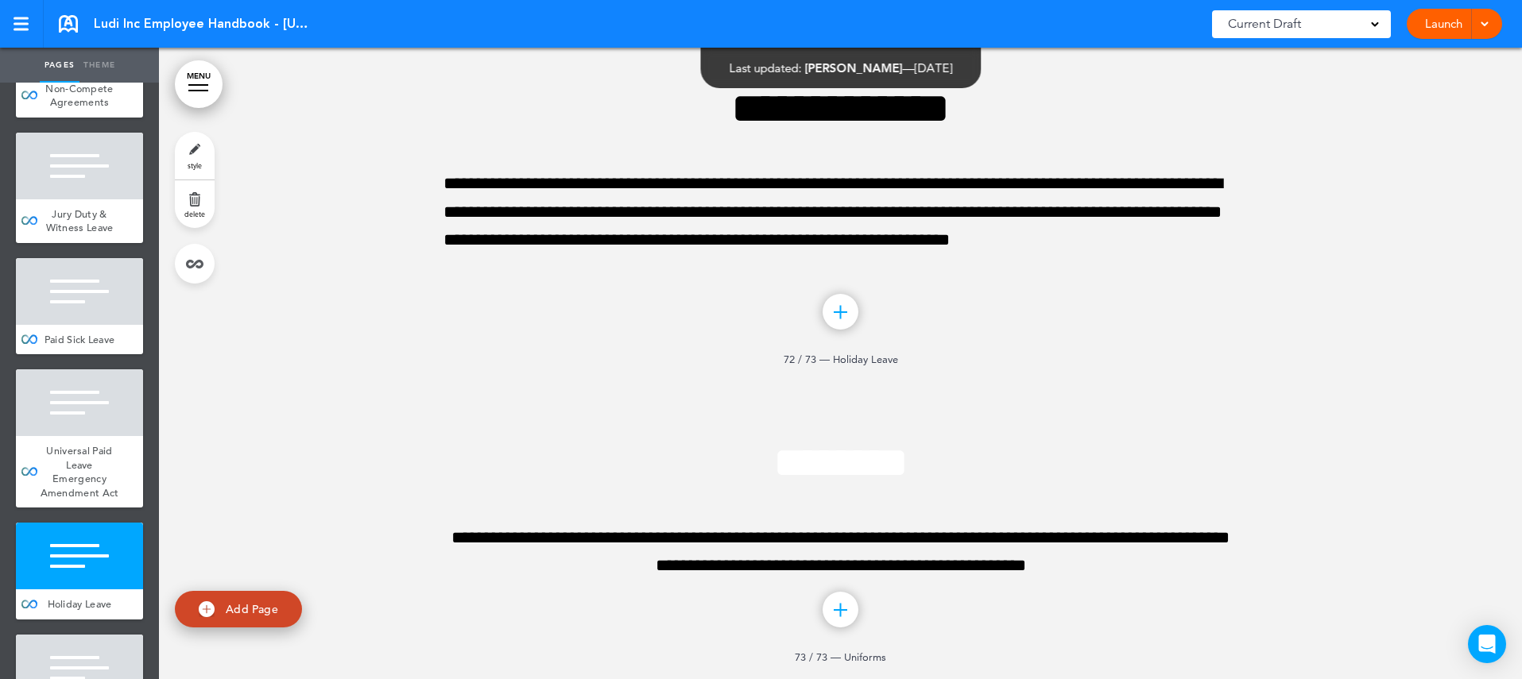
click at [197, 201] on link "delete" at bounding box center [195, 204] width 40 height 48
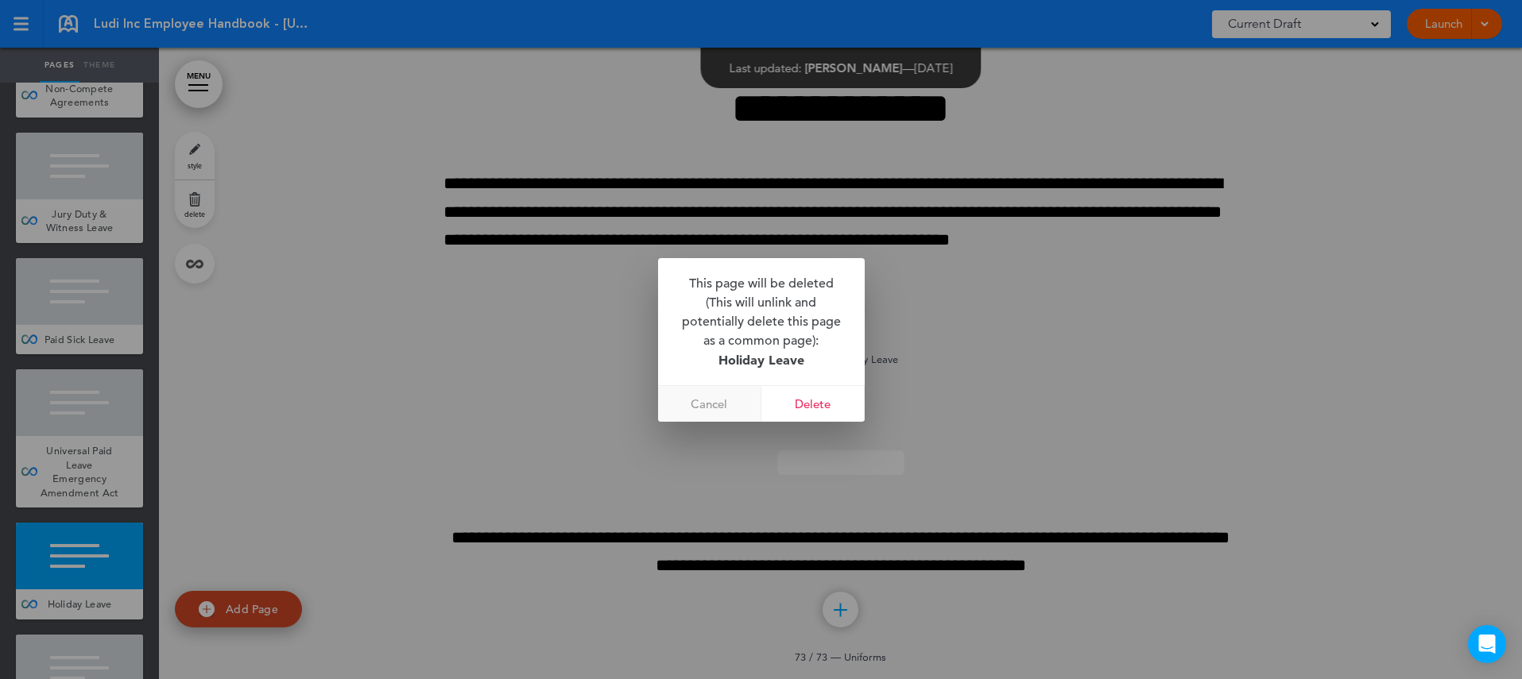
click at [705, 404] on link "Cancel" at bounding box center [709, 404] width 103 height 36
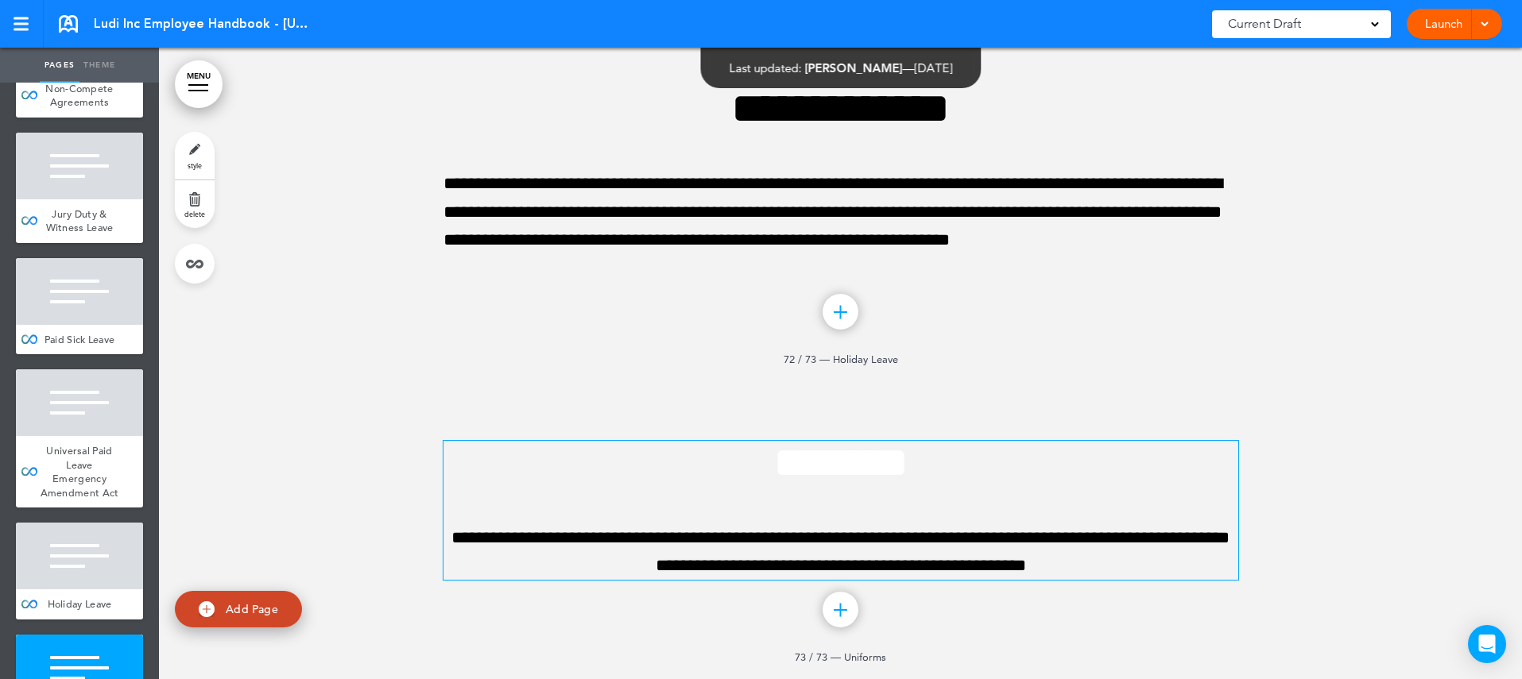
click at [522, 482] on h1 "********" at bounding box center [840, 463] width 795 height 44
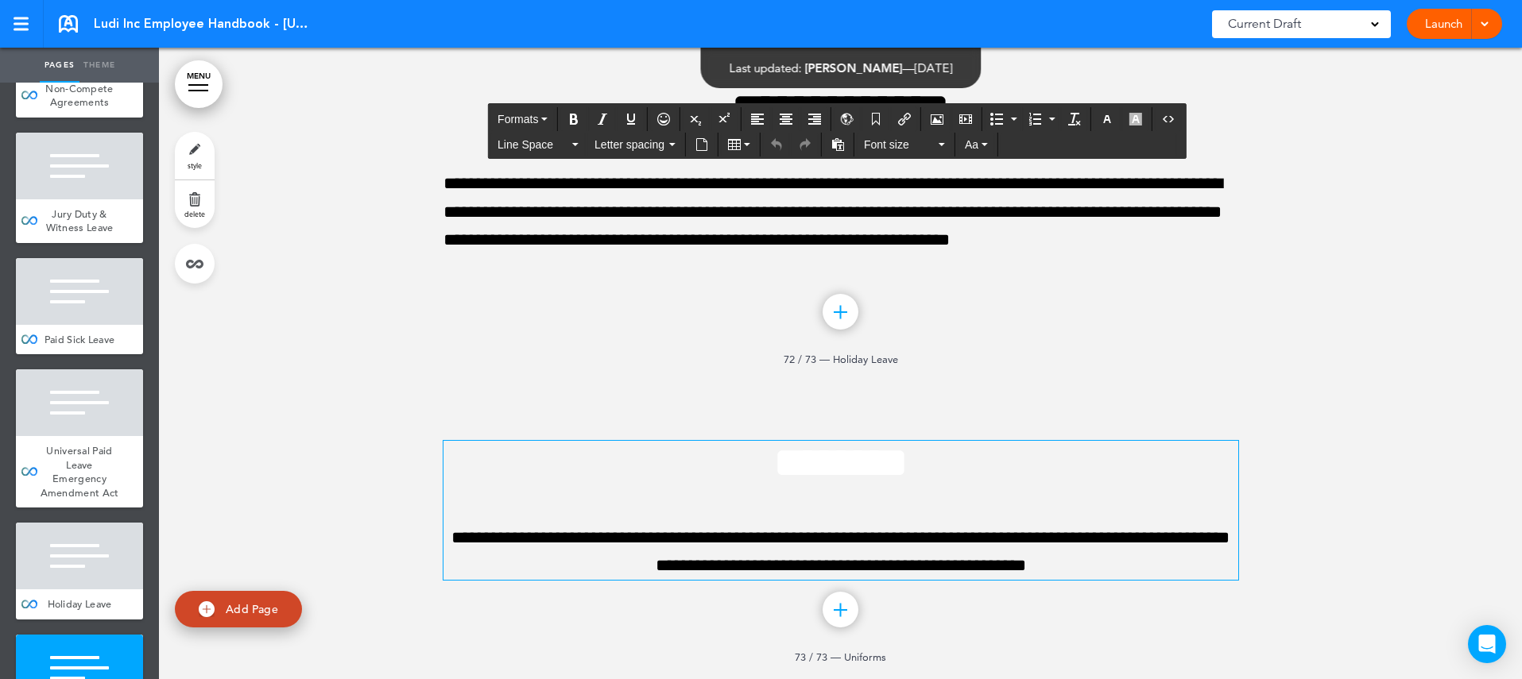
click at [91, 635] on div at bounding box center [79, 668] width 127 height 67
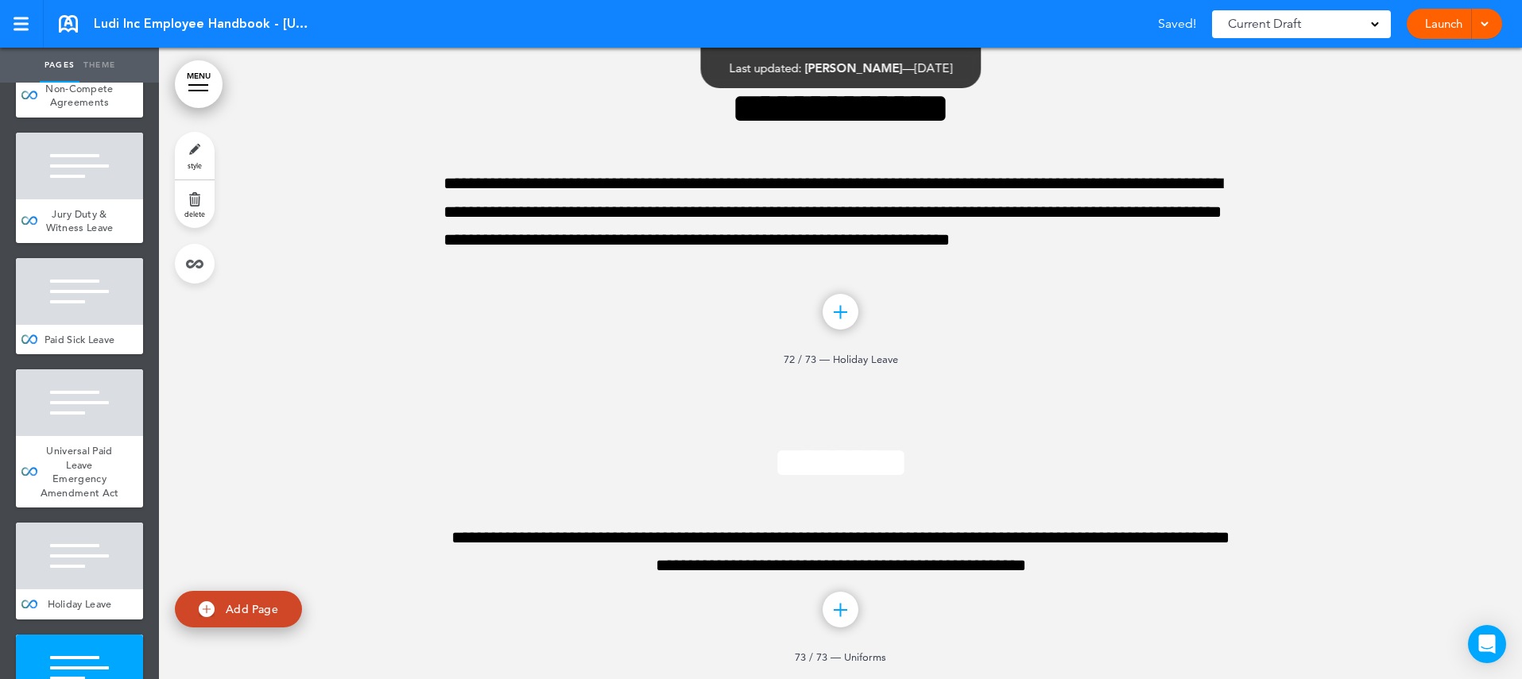
click at [91, 635] on div at bounding box center [79, 668] width 127 height 67
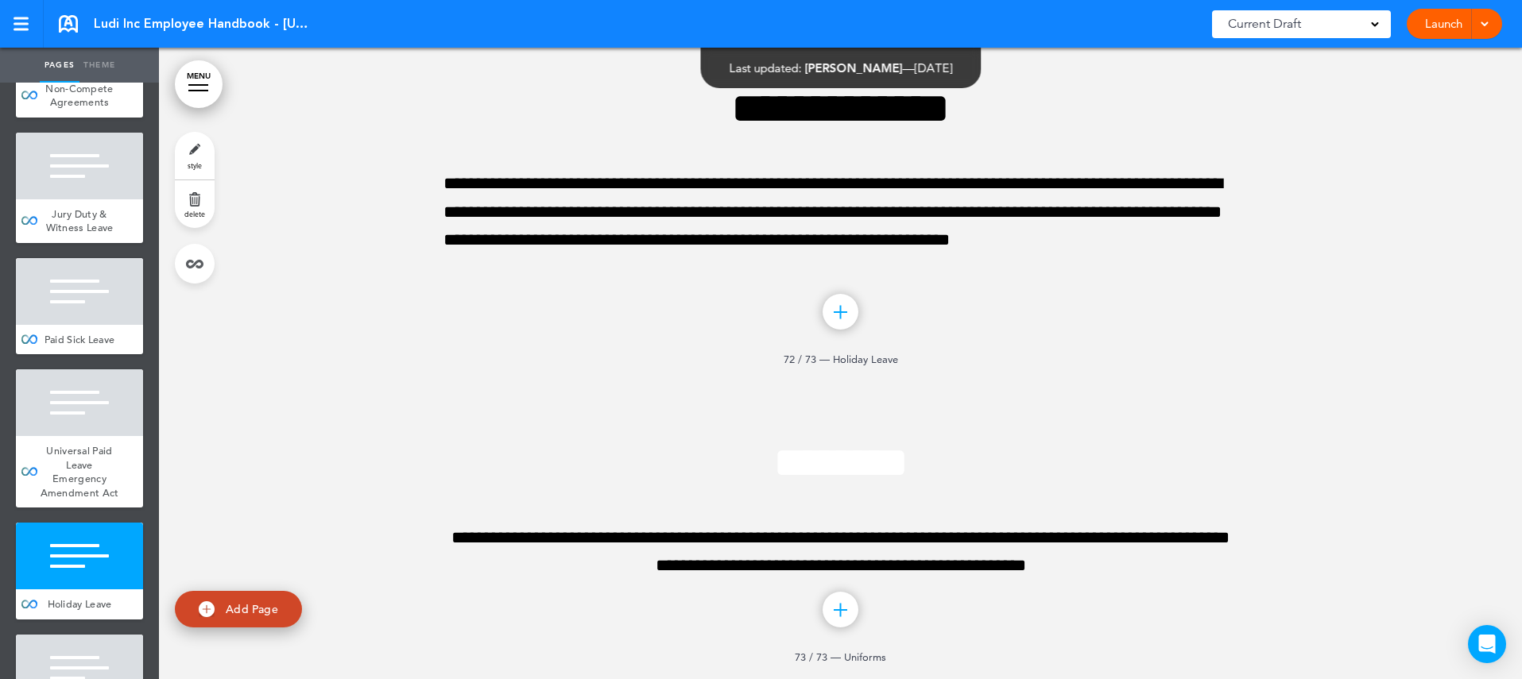
click at [203, 202] on link "delete" at bounding box center [195, 204] width 40 height 48
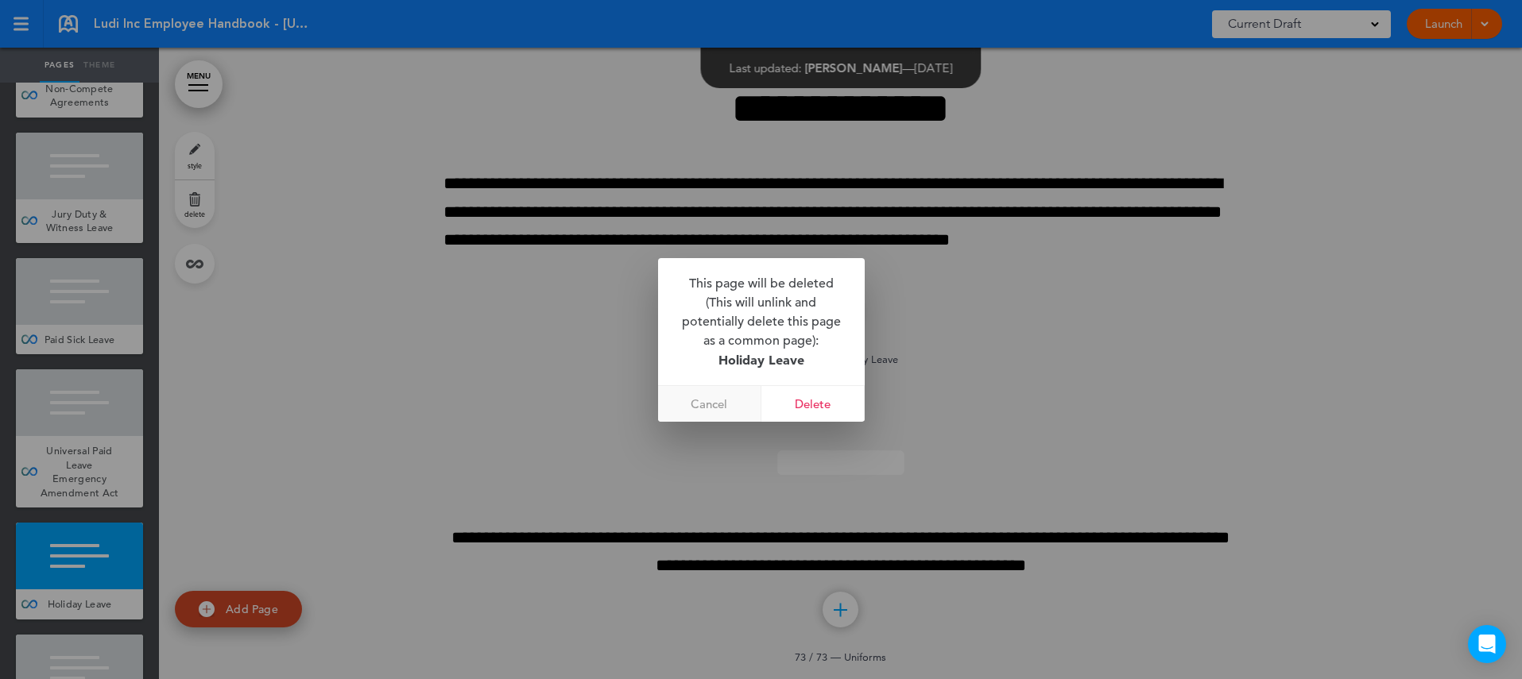
click at [714, 405] on link "Cancel" at bounding box center [709, 404] width 103 height 36
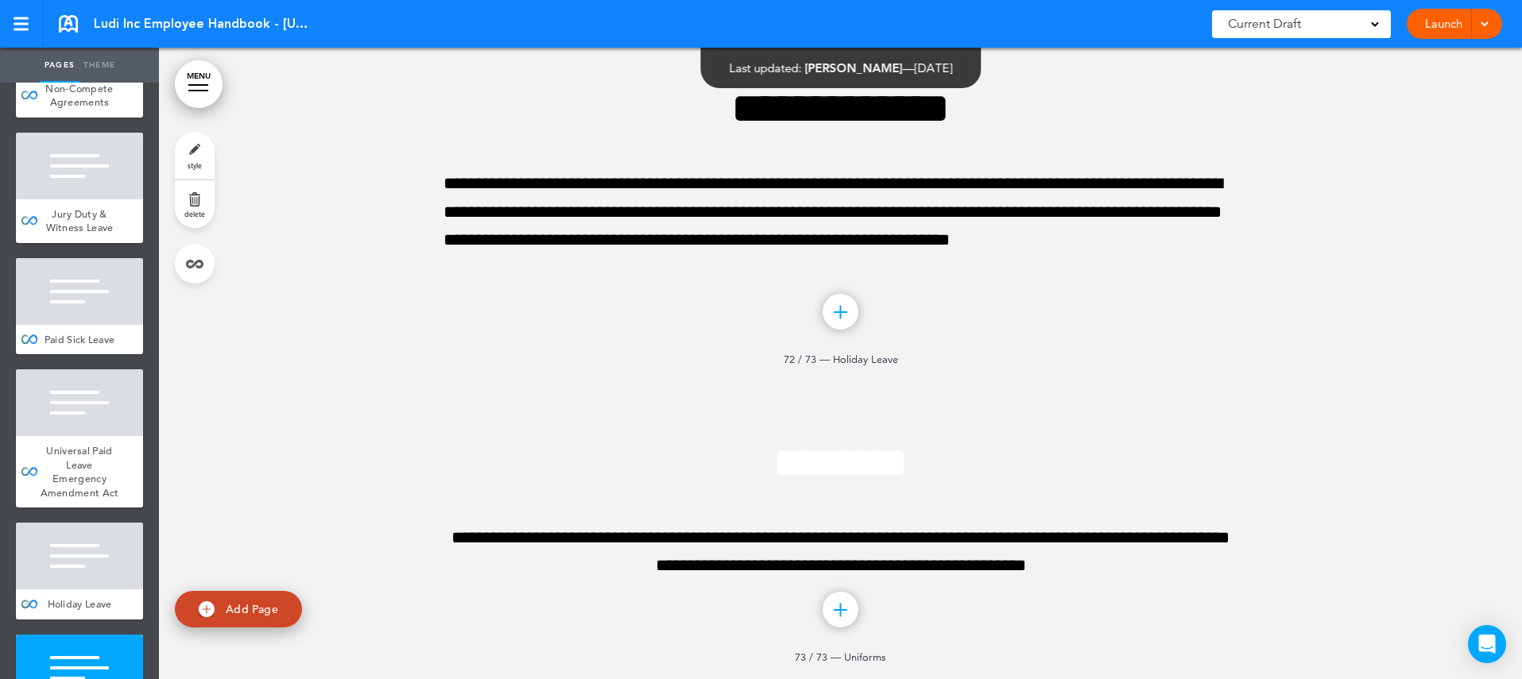
click at [104, 523] on div at bounding box center [79, 556] width 127 height 67
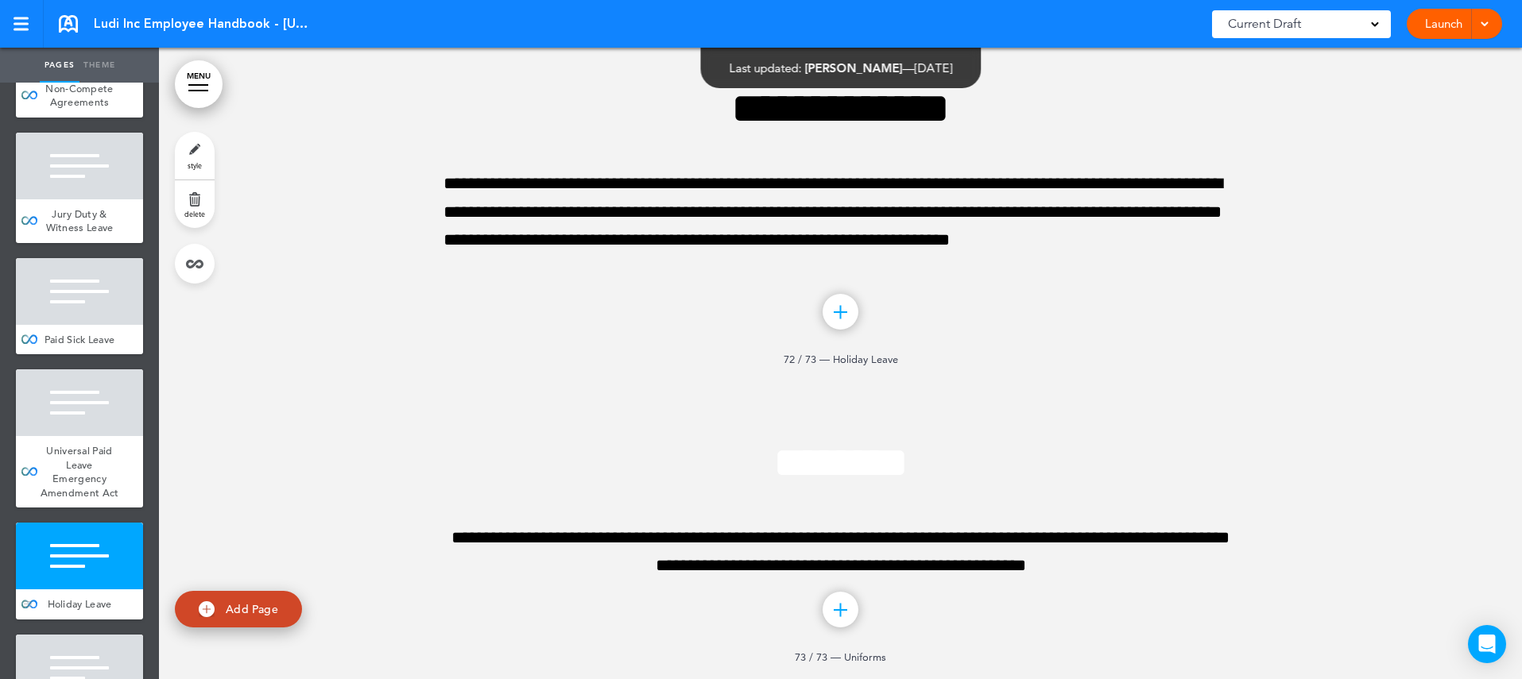
scroll to position [83171, 0]
click at [102, 635] on div at bounding box center [79, 668] width 127 height 67
click at [194, 207] on link "delete" at bounding box center [195, 204] width 40 height 48
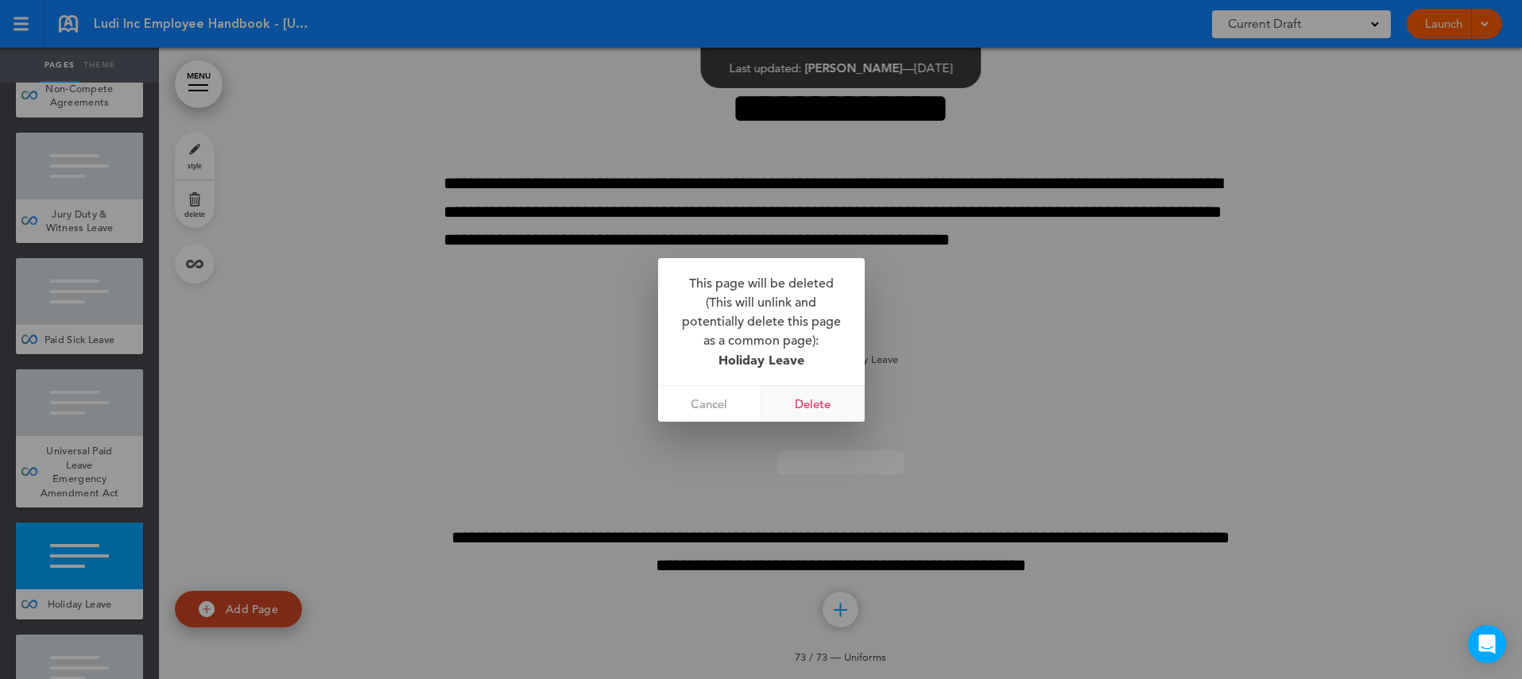
click at [815, 401] on link "Delete" at bounding box center [812, 404] width 103 height 36
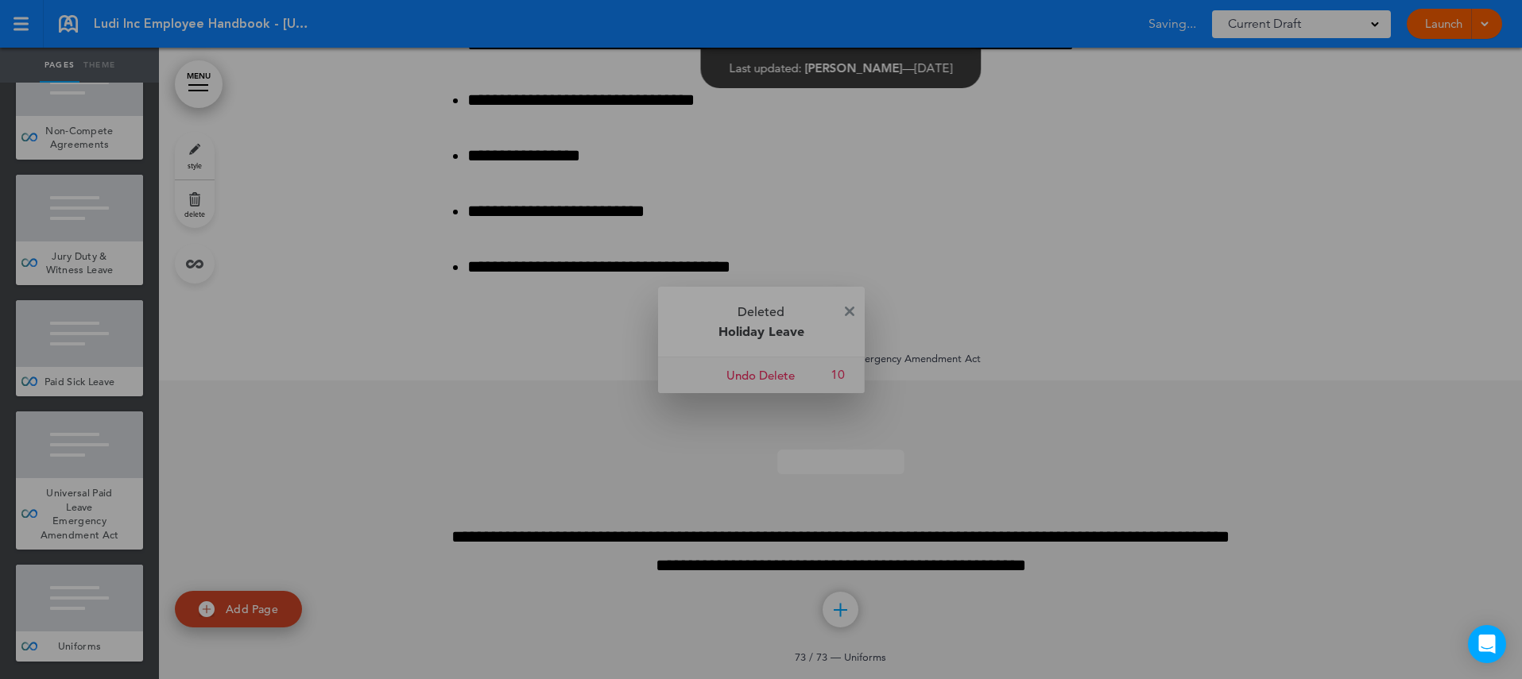
scroll to position [8781, 0]
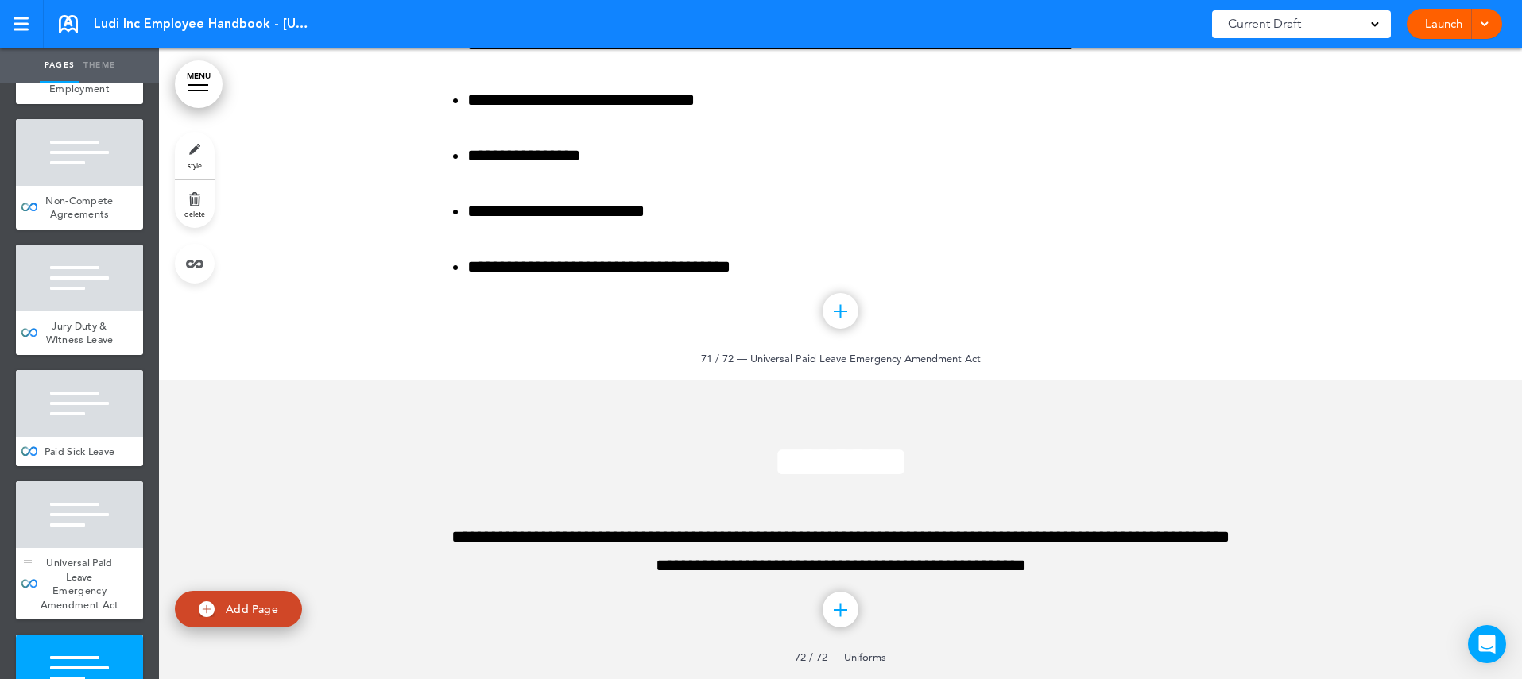
click at [110, 548] on div "Universal Paid Leave Emergency Amendment Act" at bounding box center [79, 584] width 127 height 72
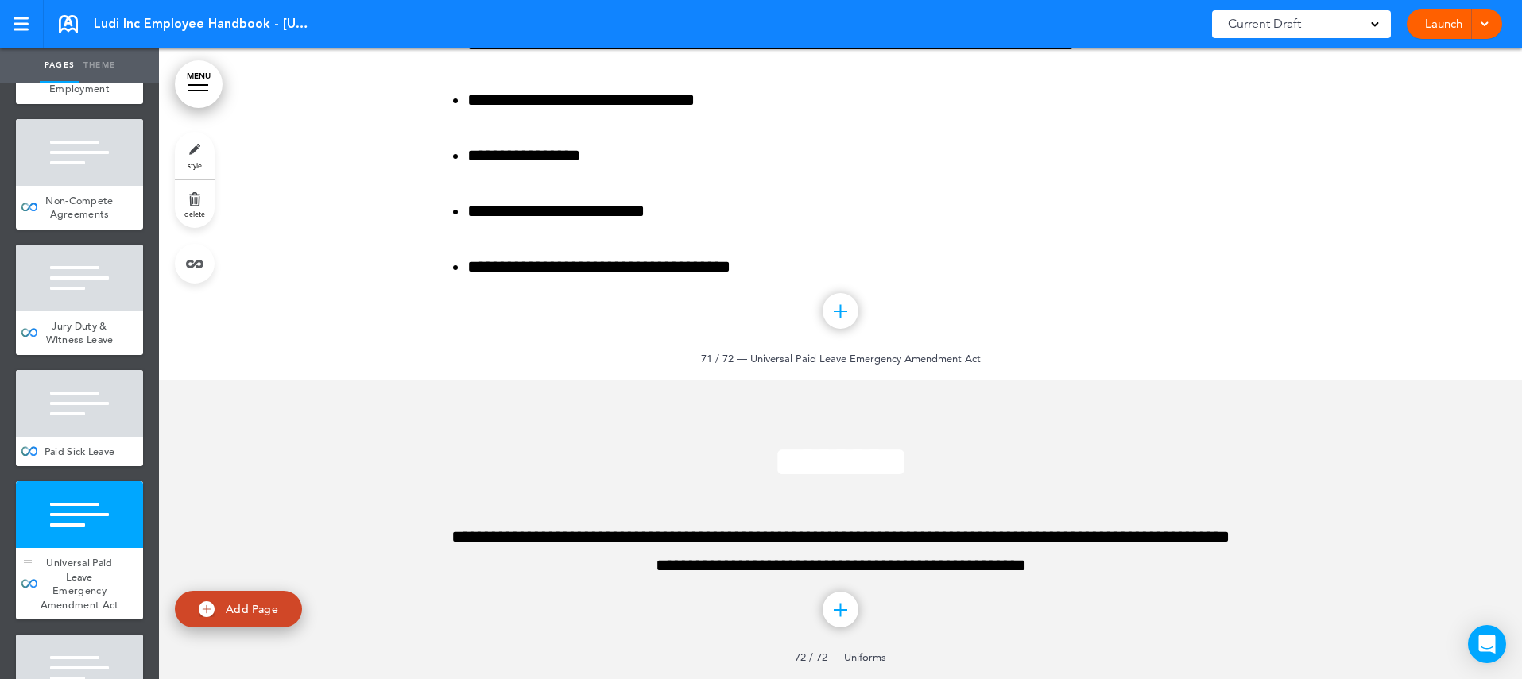
scroll to position [82578, 0]
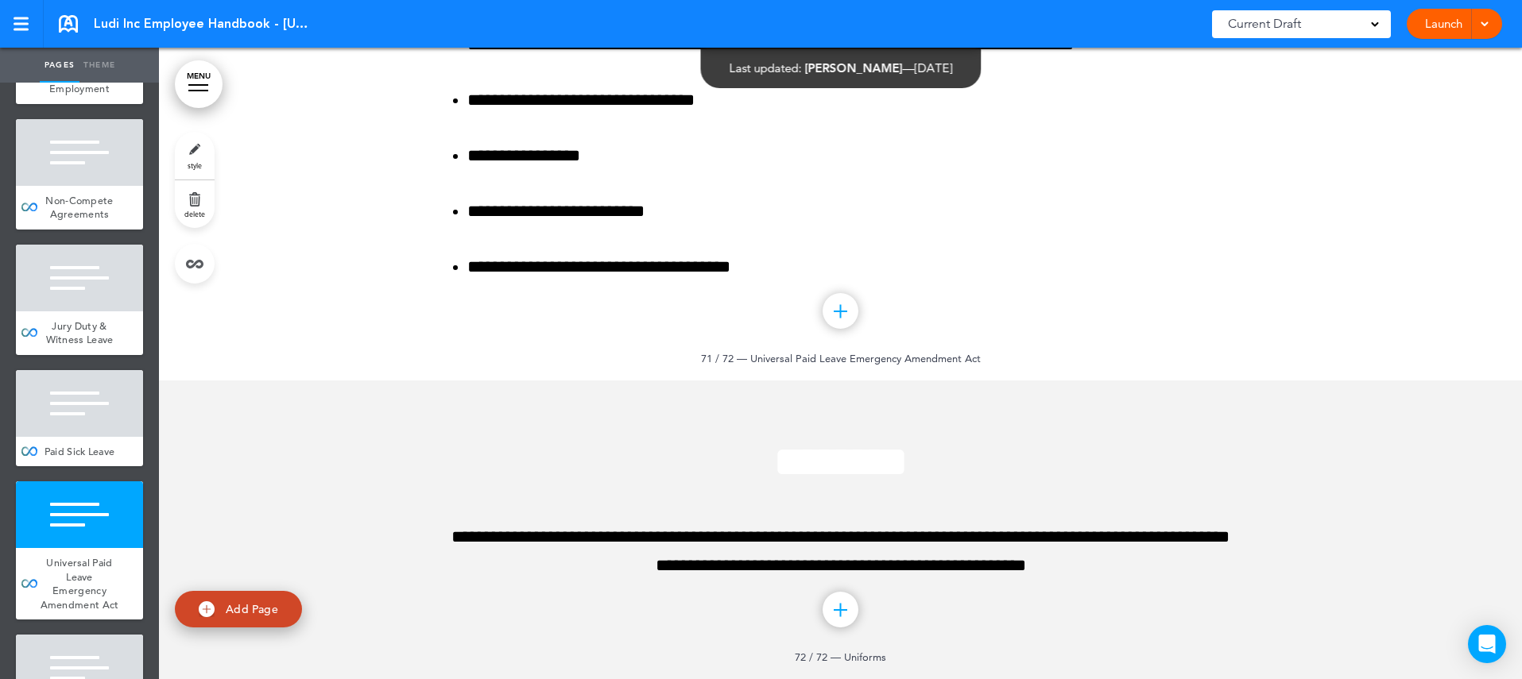
click at [112, 635] on div at bounding box center [79, 668] width 127 height 67
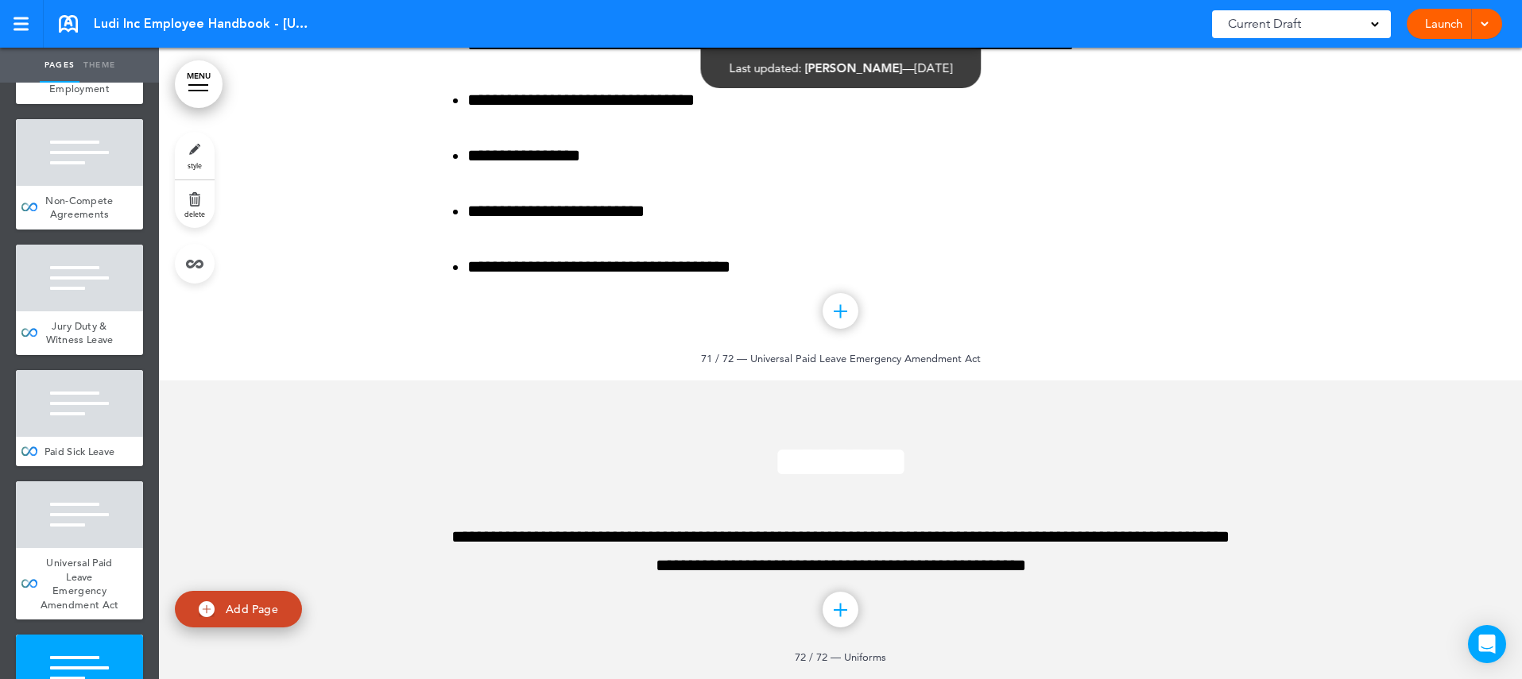
scroll to position [82837, 0]
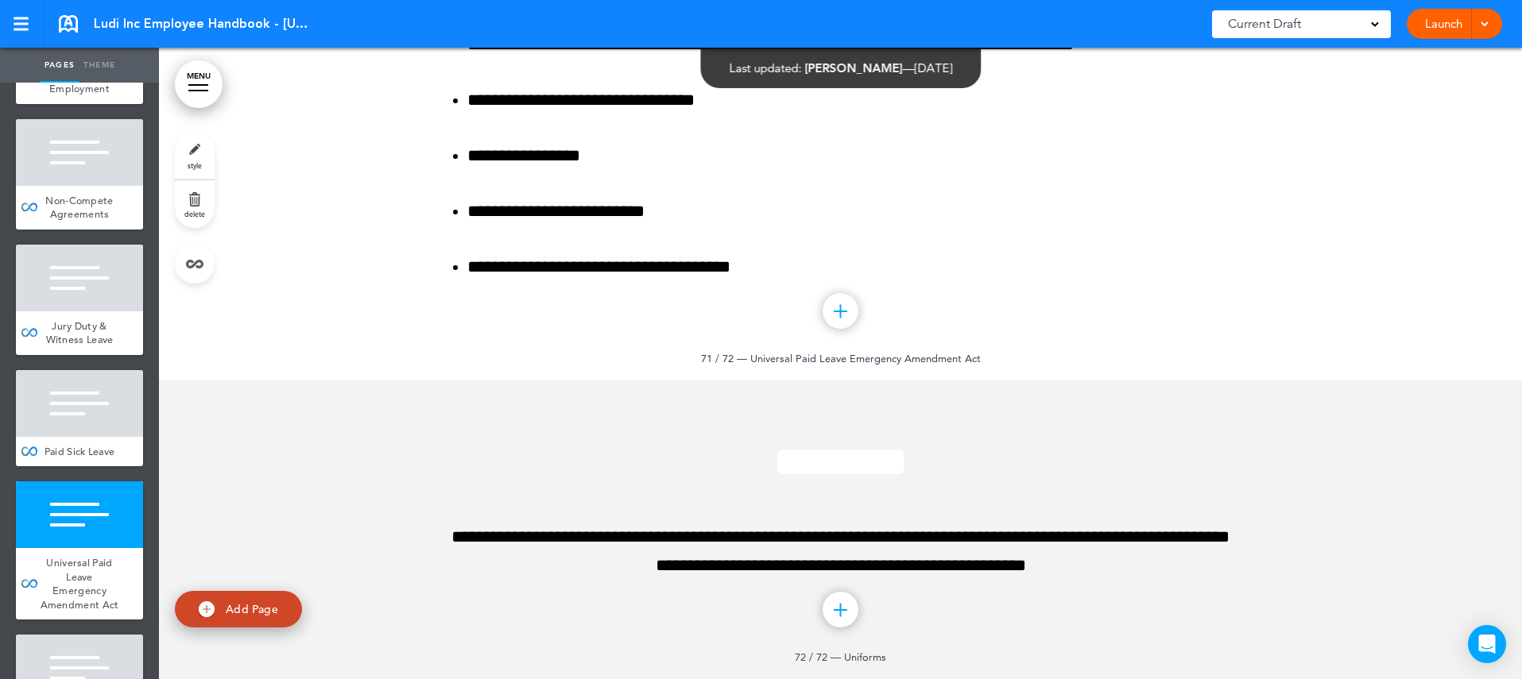
click at [195, 198] on link "delete" at bounding box center [195, 204] width 40 height 48
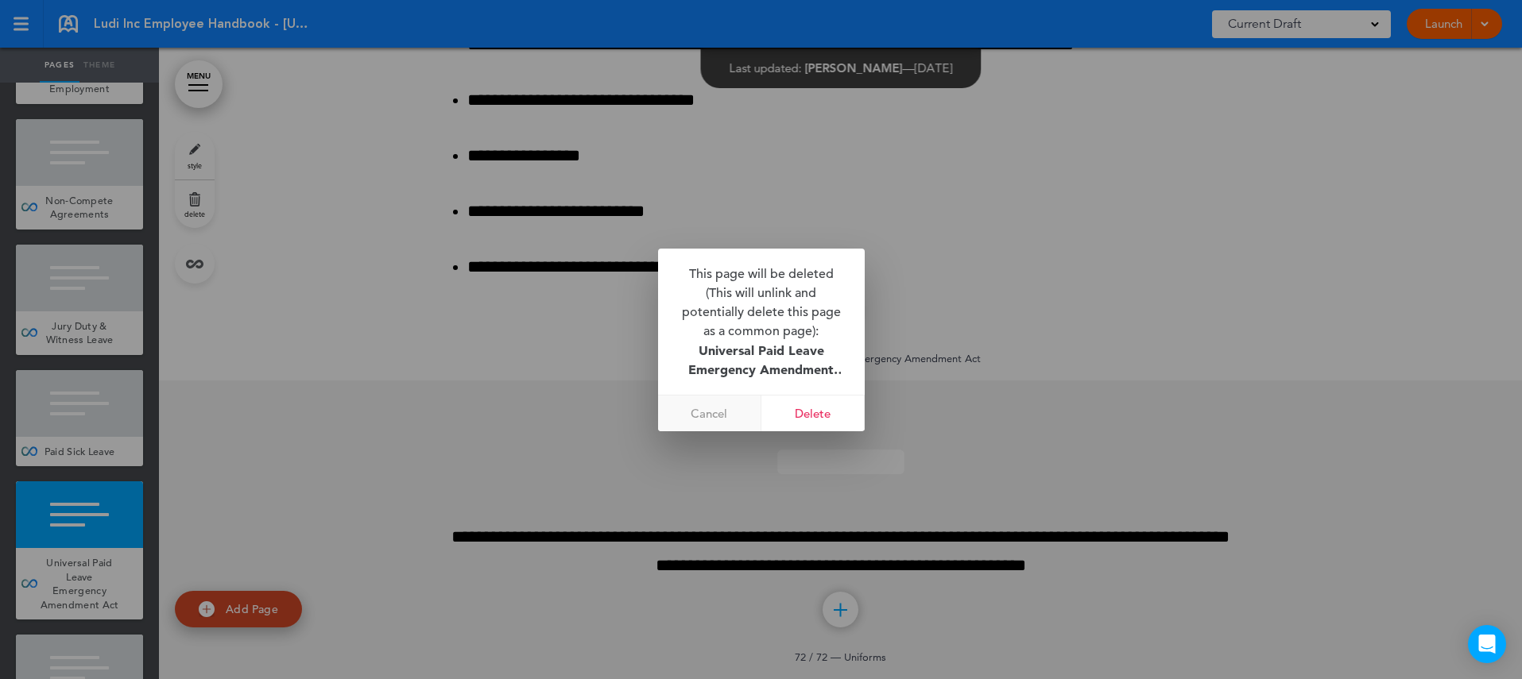
click at [709, 399] on link "Cancel" at bounding box center [709, 414] width 103 height 36
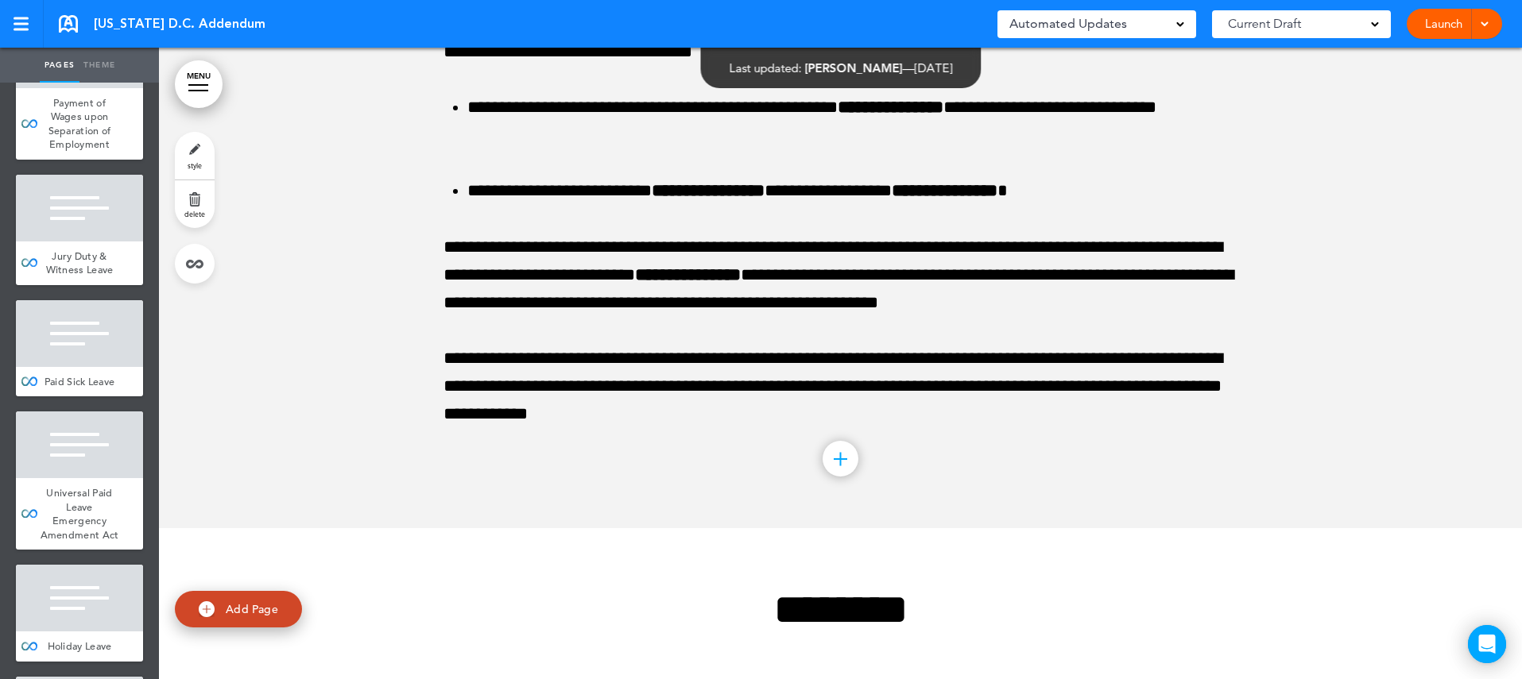
scroll to position [1165, 0]
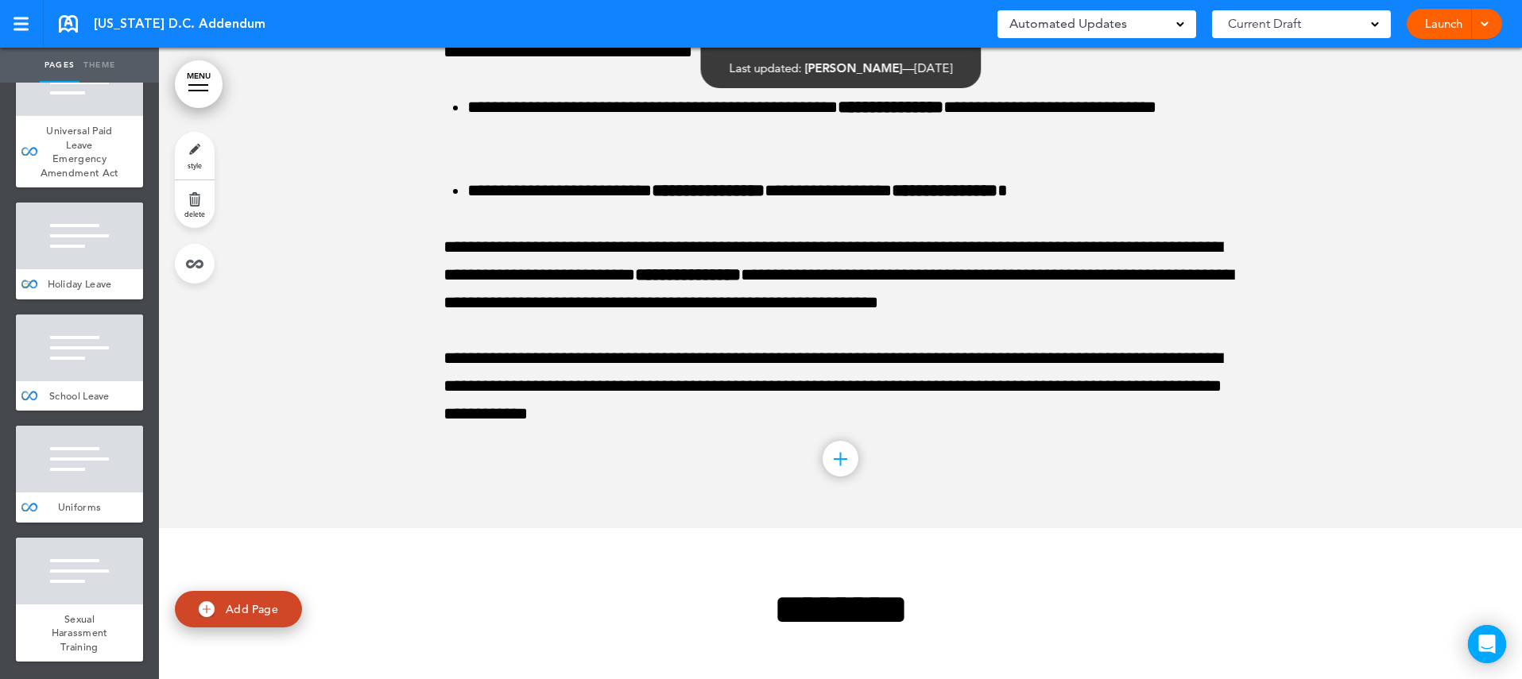
click at [110, 278] on span "Holiday Leave" at bounding box center [80, 284] width 64 height 14
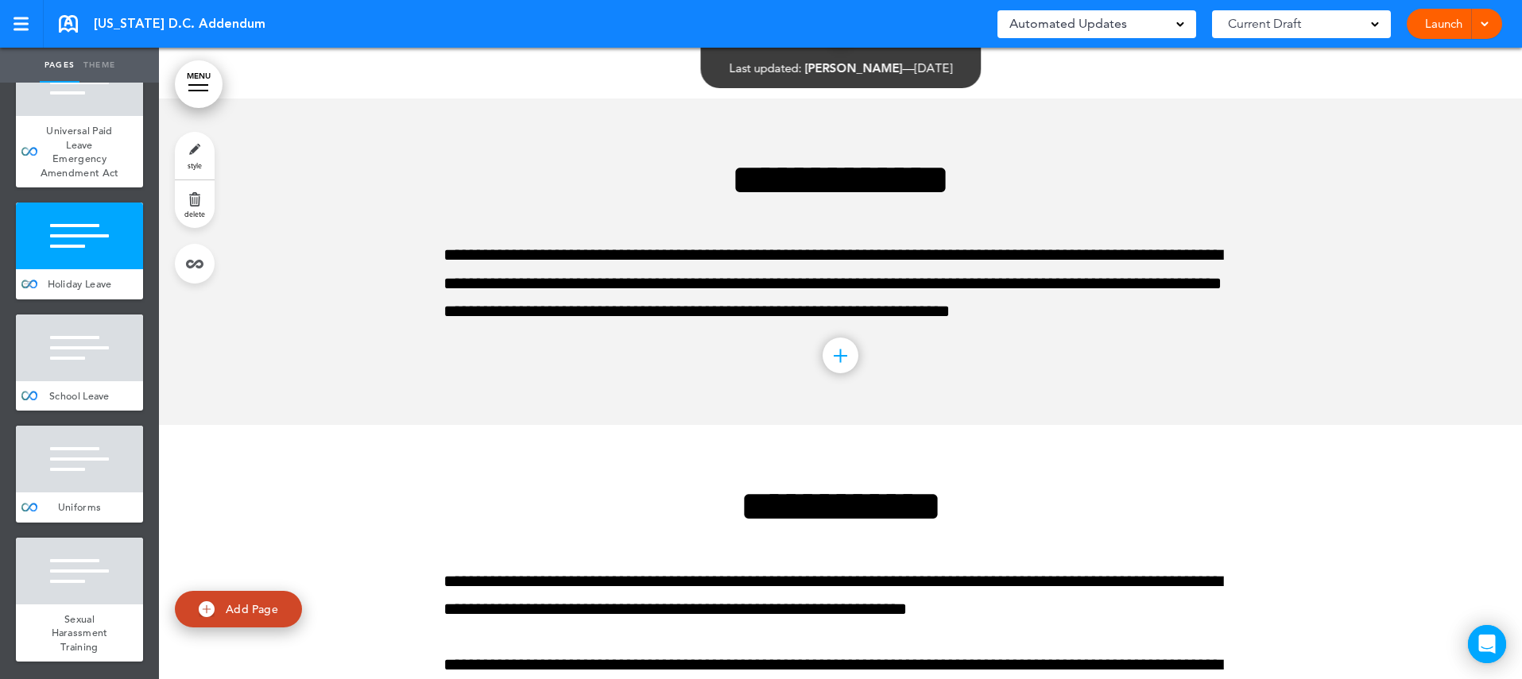
scroll to position [6135, 0]
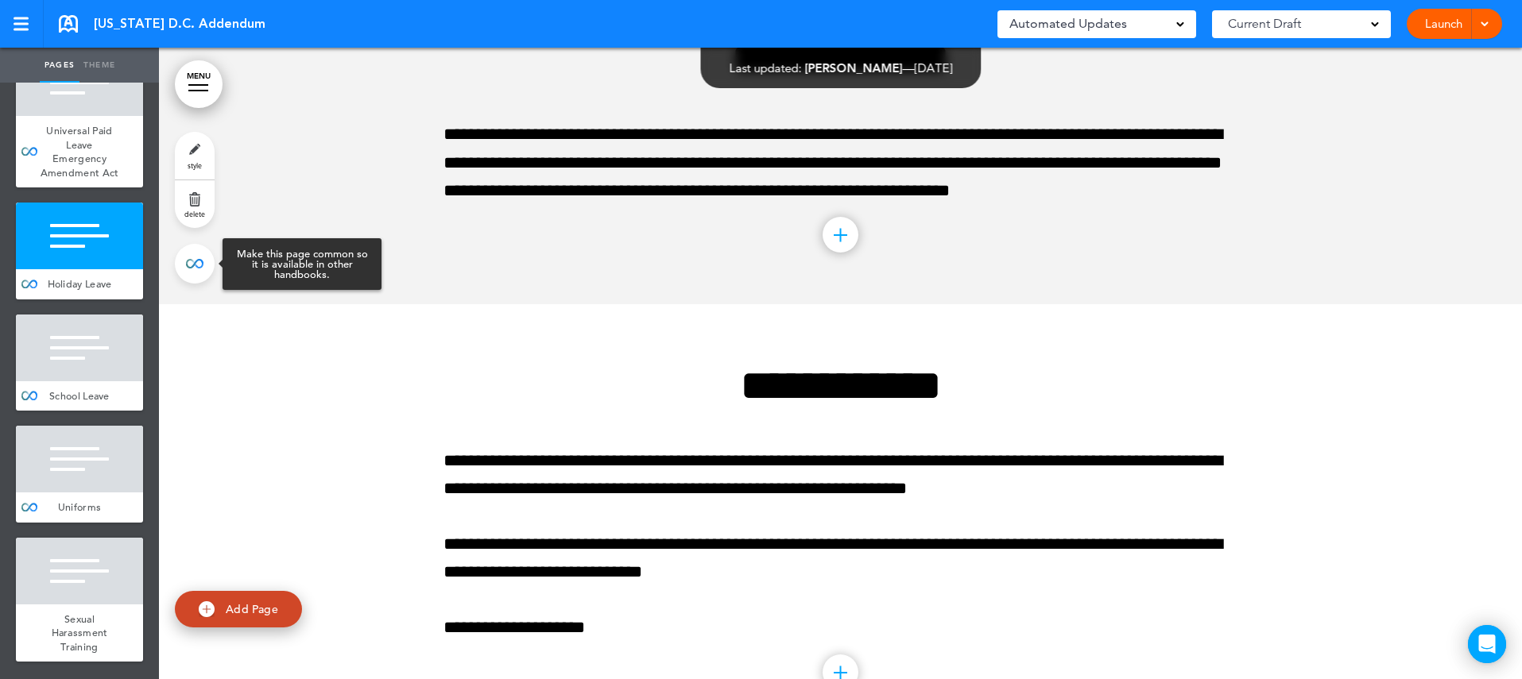
click at [198, 269] on link at bounding box center [195, 264] width 40 height 40
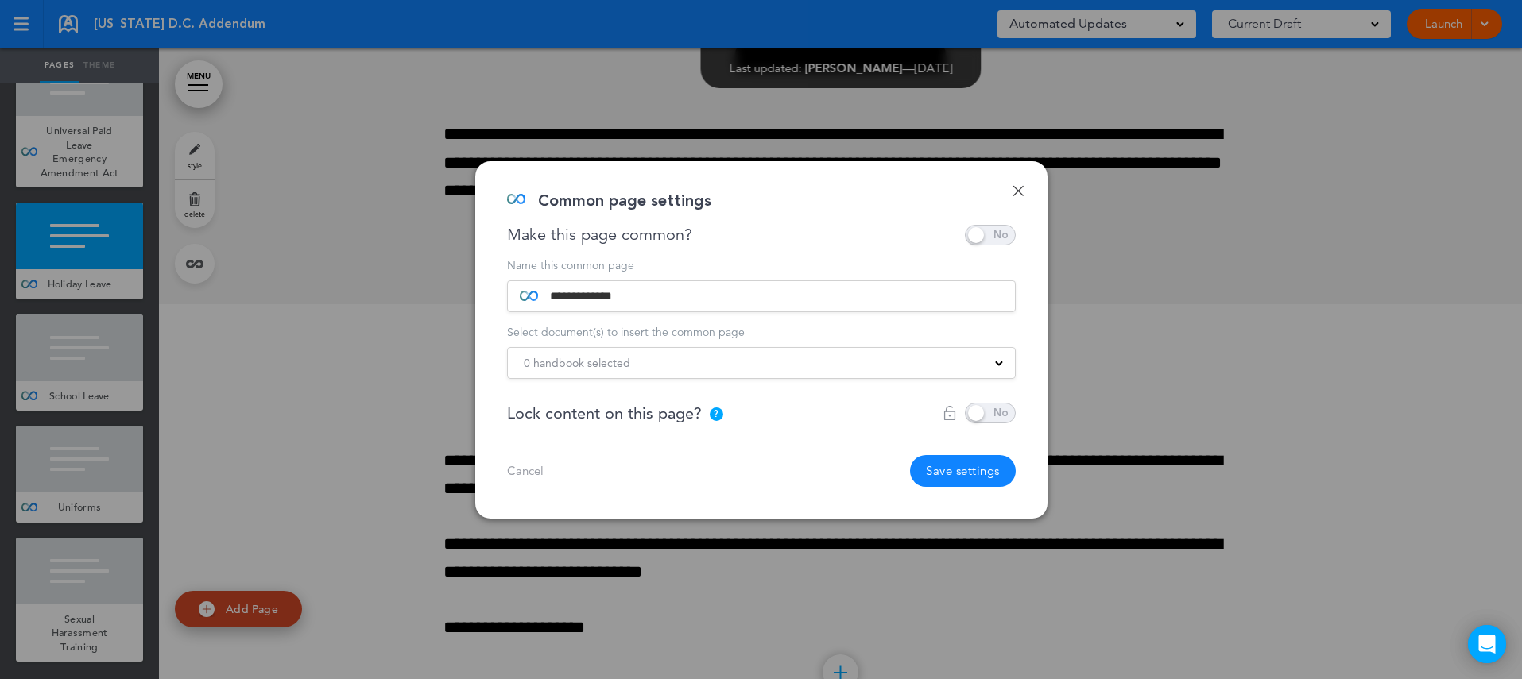
click at [565, 364] on span "0 handbook selected" at bounding box center [577, 363] width 106 height 22
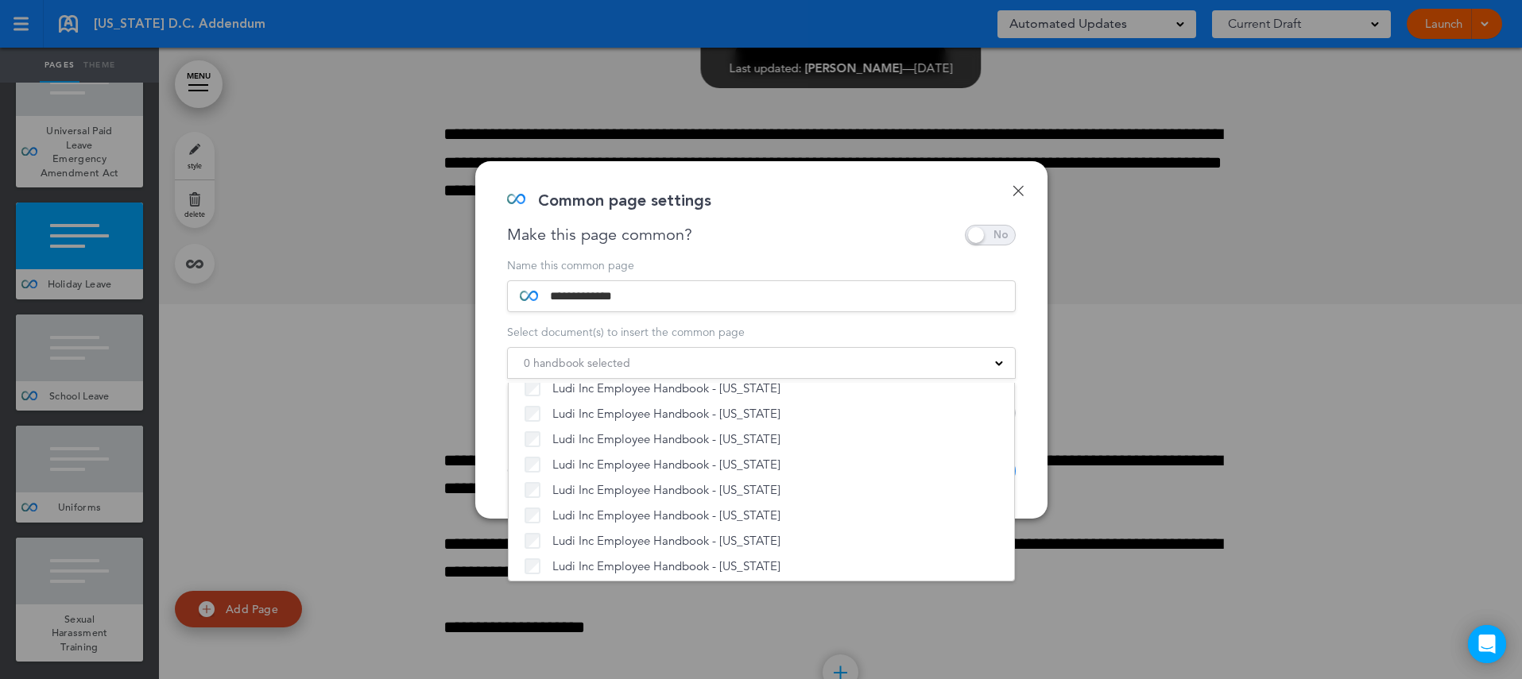
scroll to position [1112, 0]
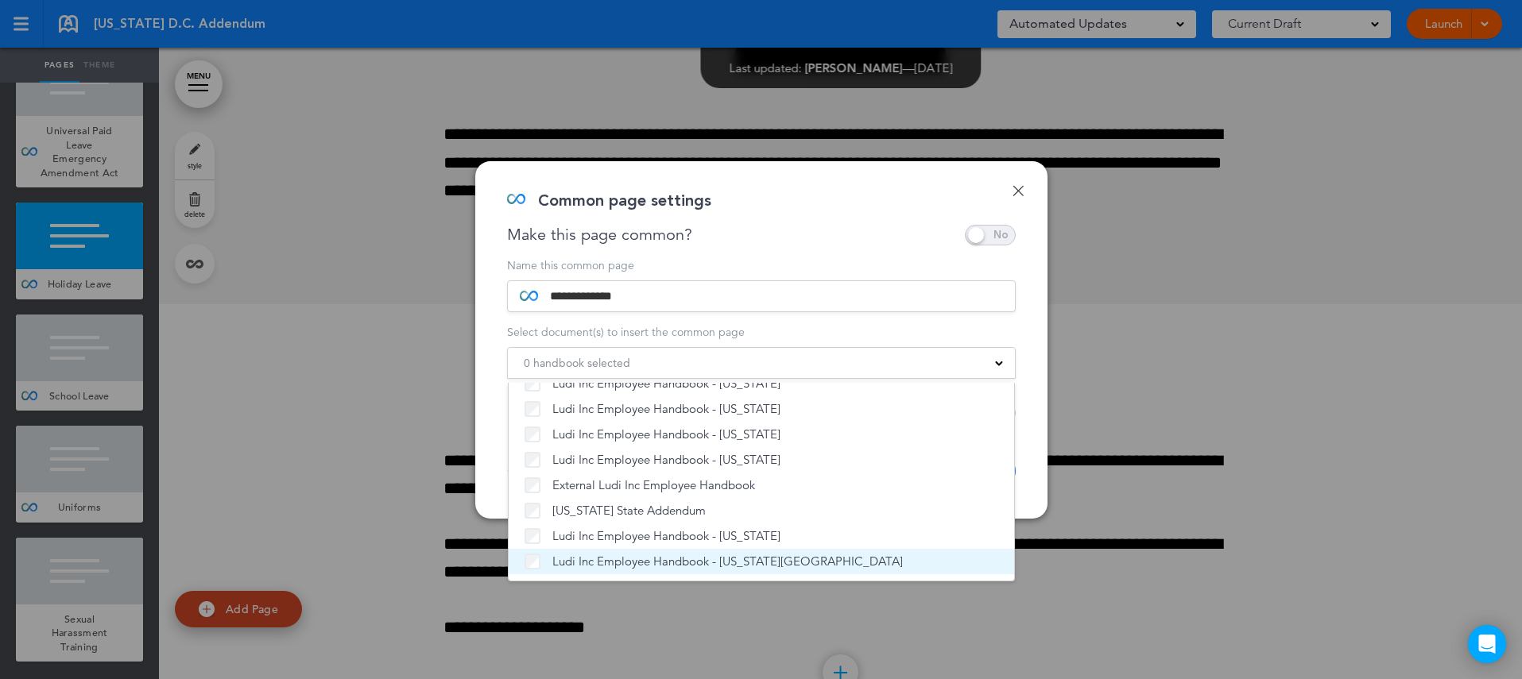
click at [589, 563] on span "Ludi Inc Employee Handbook - [US_STATE][GEOGRAPHIC_DATA]" at bounding box center [727, 562] width 350 height 16
click at [1027, 482] on div "**********" at bounding box center [761, 340] width 572 height 358
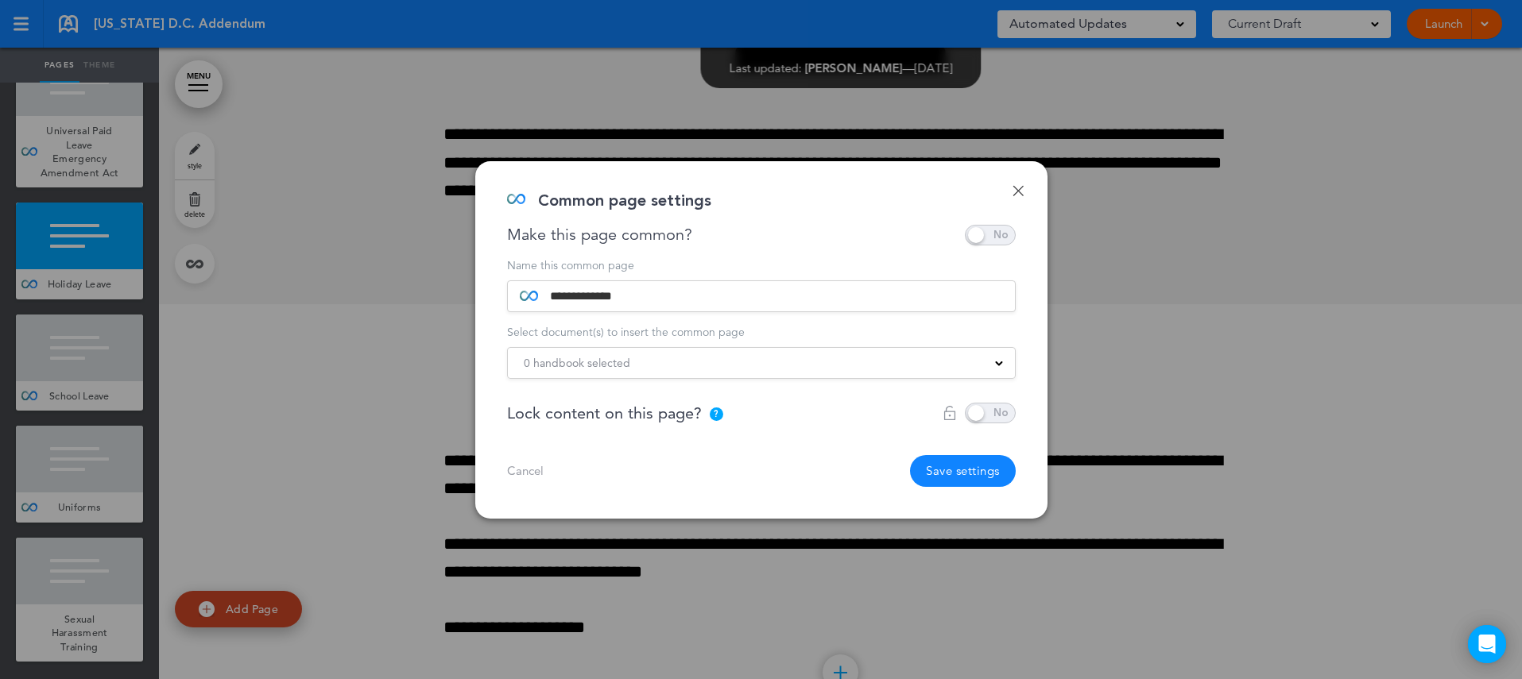
click at [976, 476] on button "Save settings" at bounding box center [963, 471] width 106 height 32
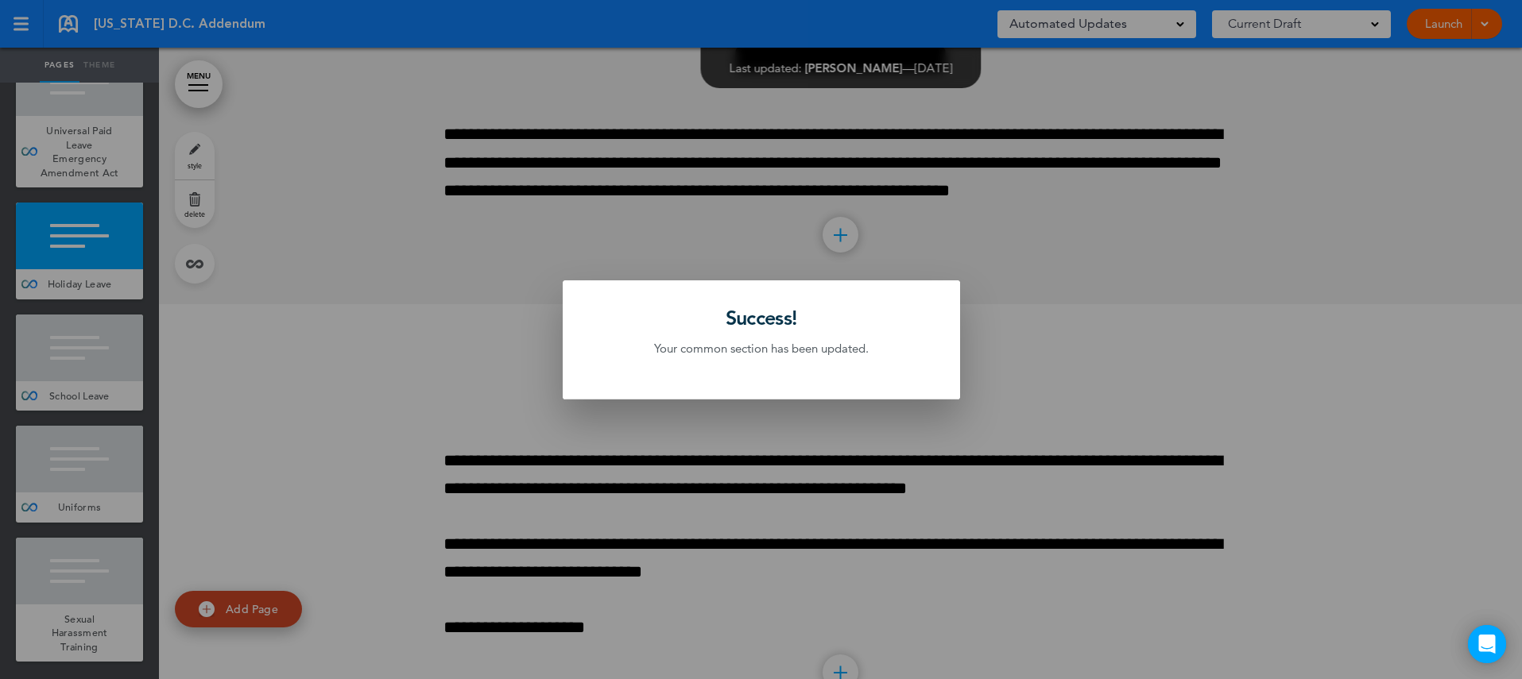
click at [103, 491] on div at bounding box center [761, 339] width 1522 height 679
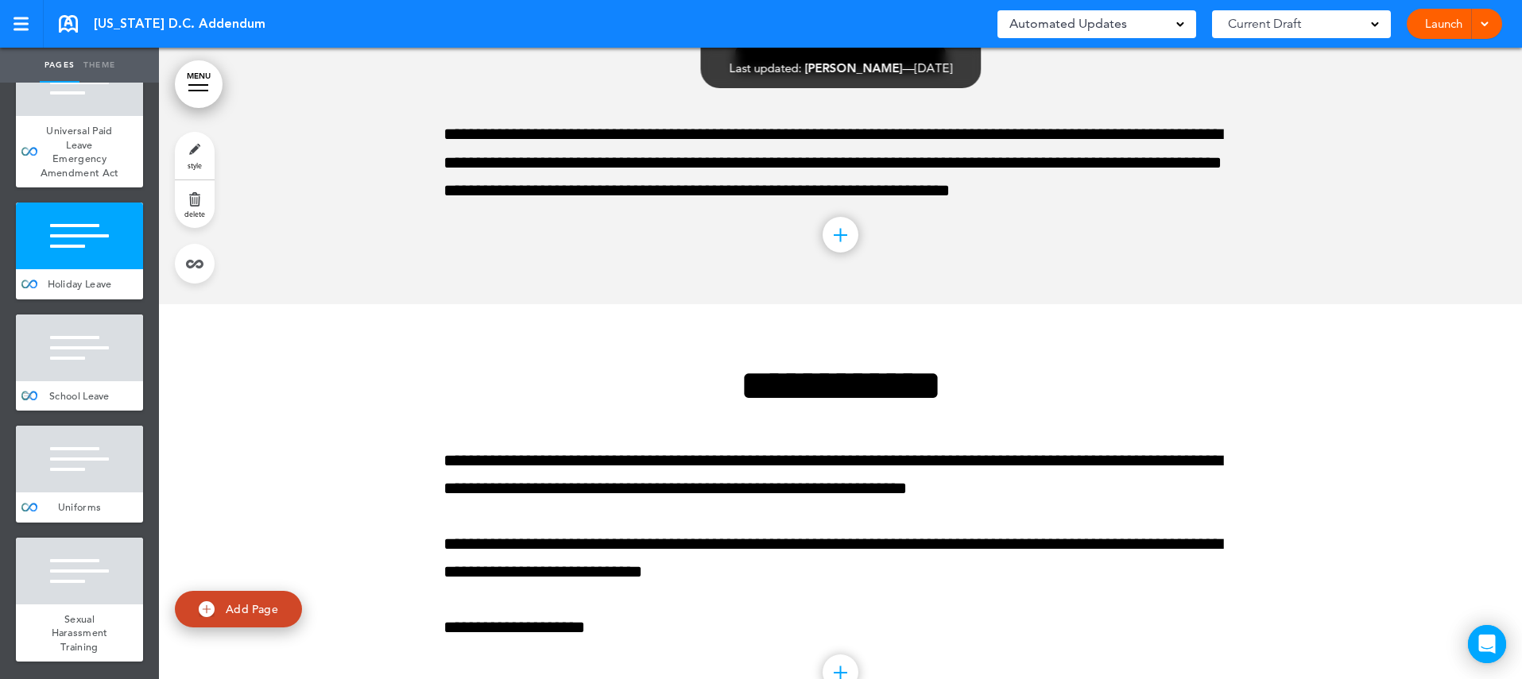
click at [116, 389] on div "School Leave" at bounding box center [79, 396] width 127 height 30
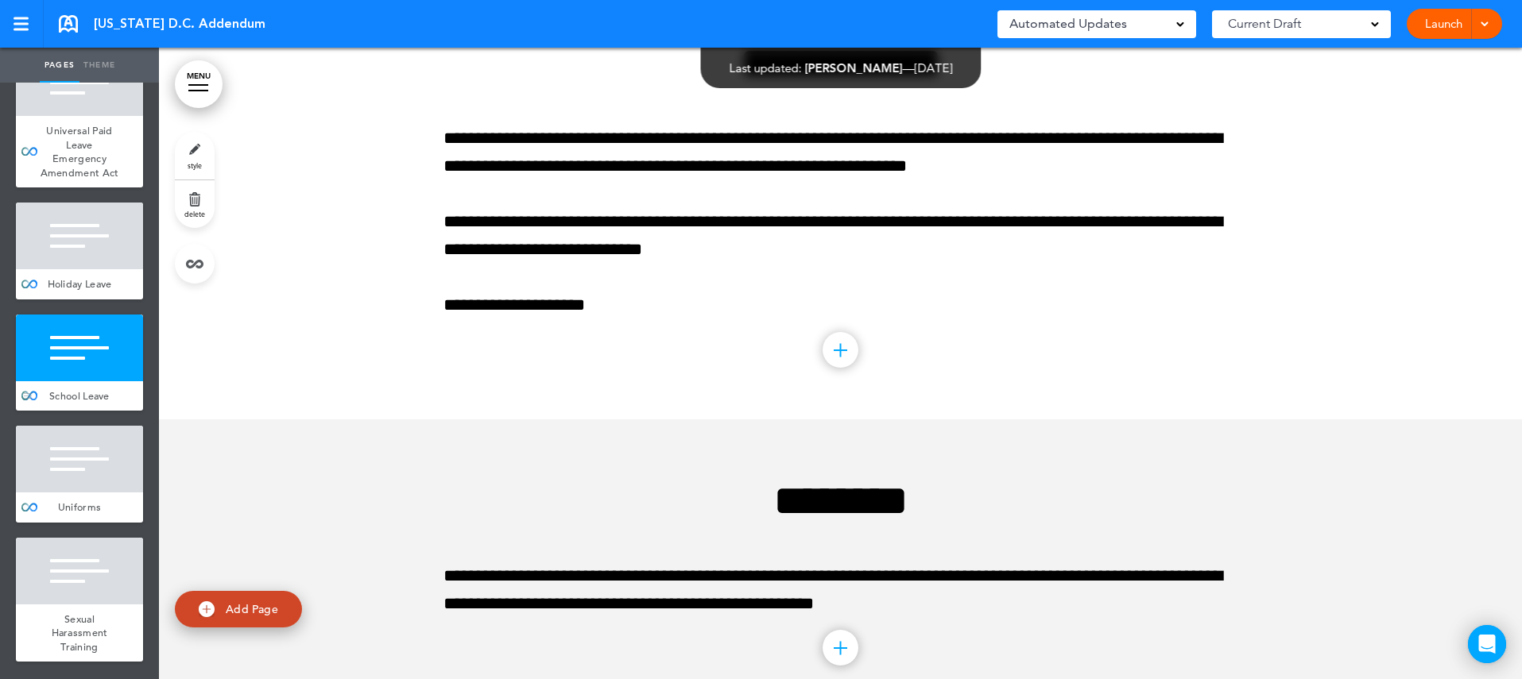
scroll to position [6461, 0]
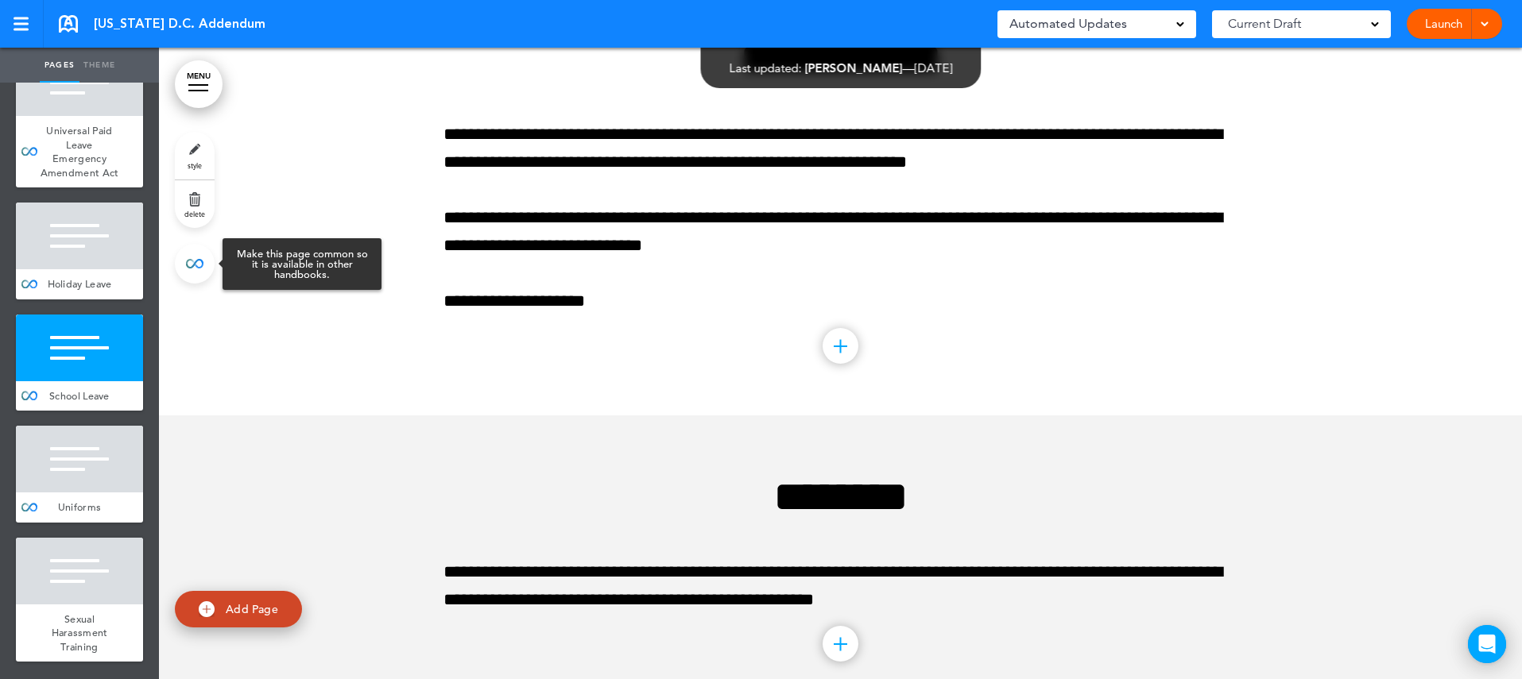
click at [199, 267] on link at bounding box center [195, 264] width 40 height 40
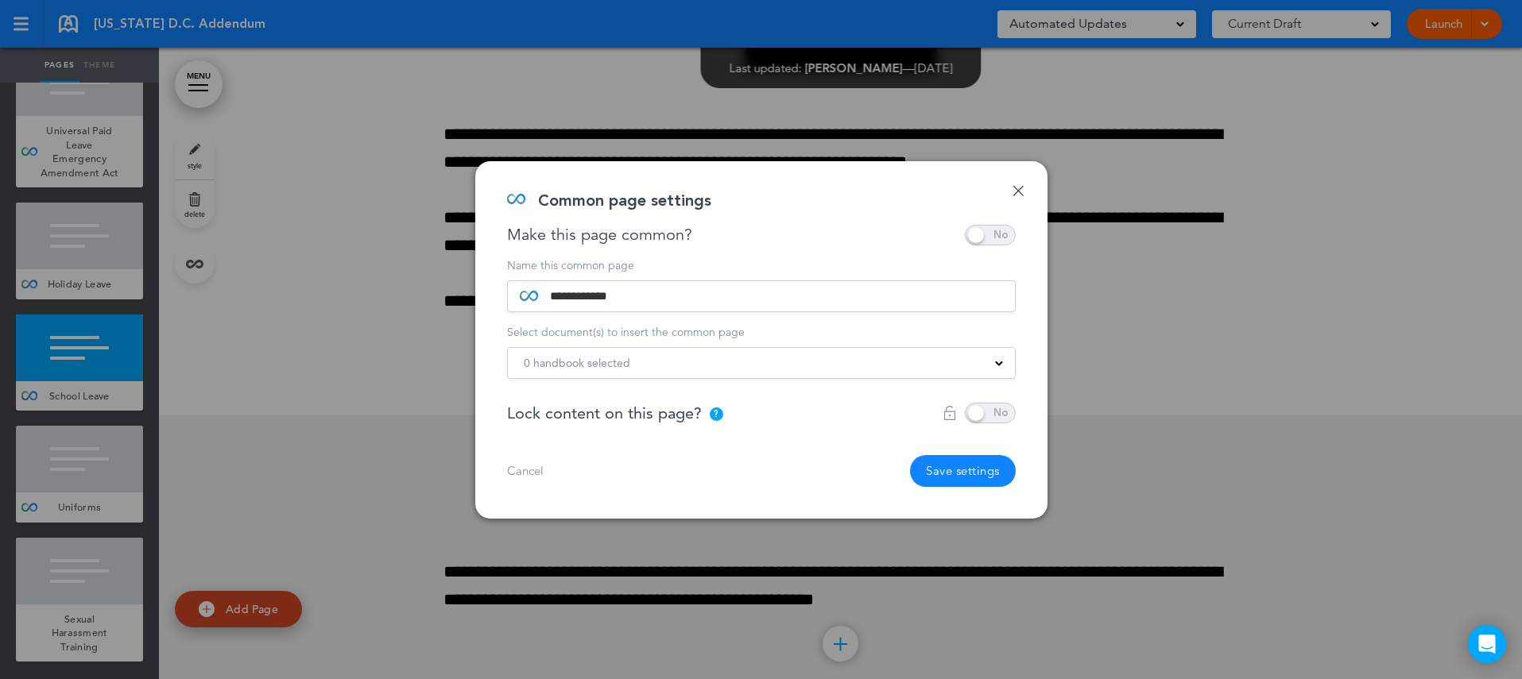
click at [821, 367] on div "0 handbook selected" at bounding box center [761, 362] width 507 height 17
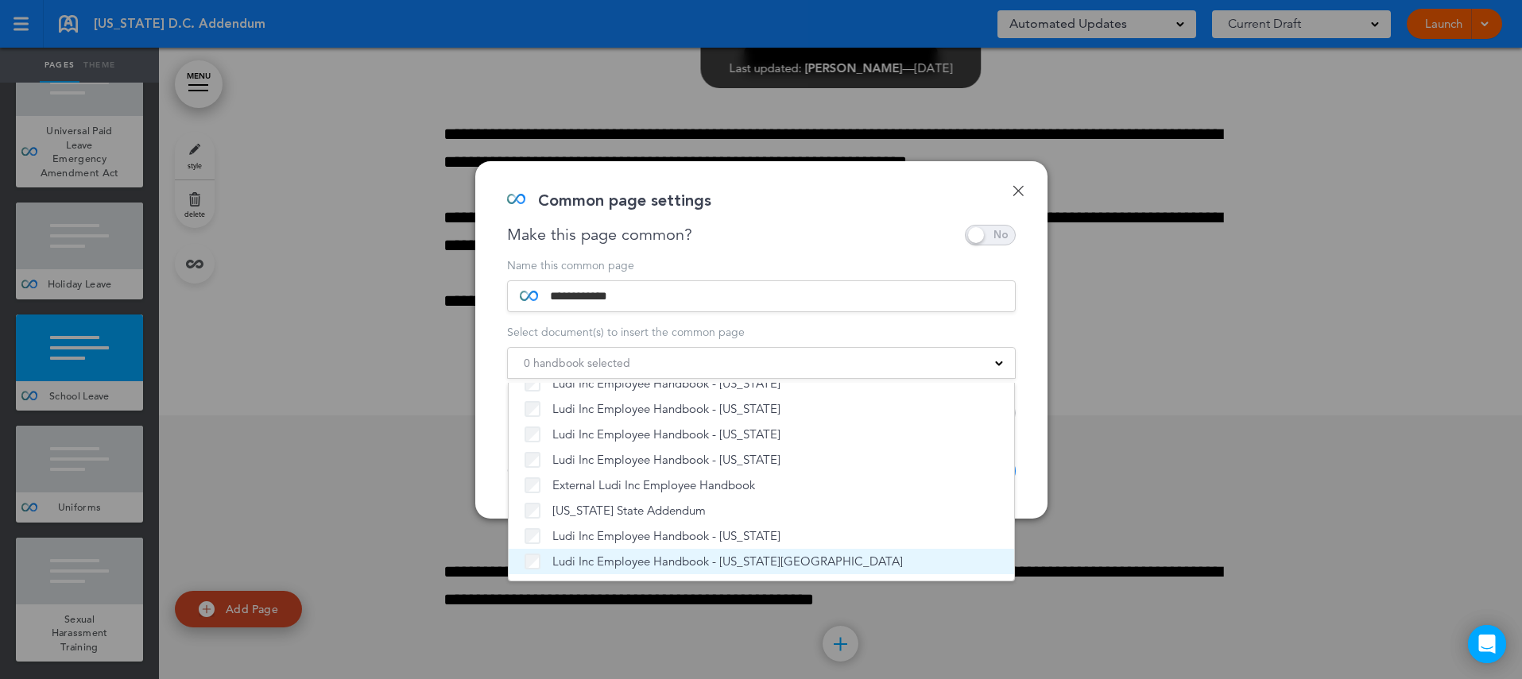
click at [662, 560] on span "Ludi Inc Employee Handbook - [US_STATE][GEOGRAPHIC_DATA]" at bounding box center [727, 562] width 350 height 16
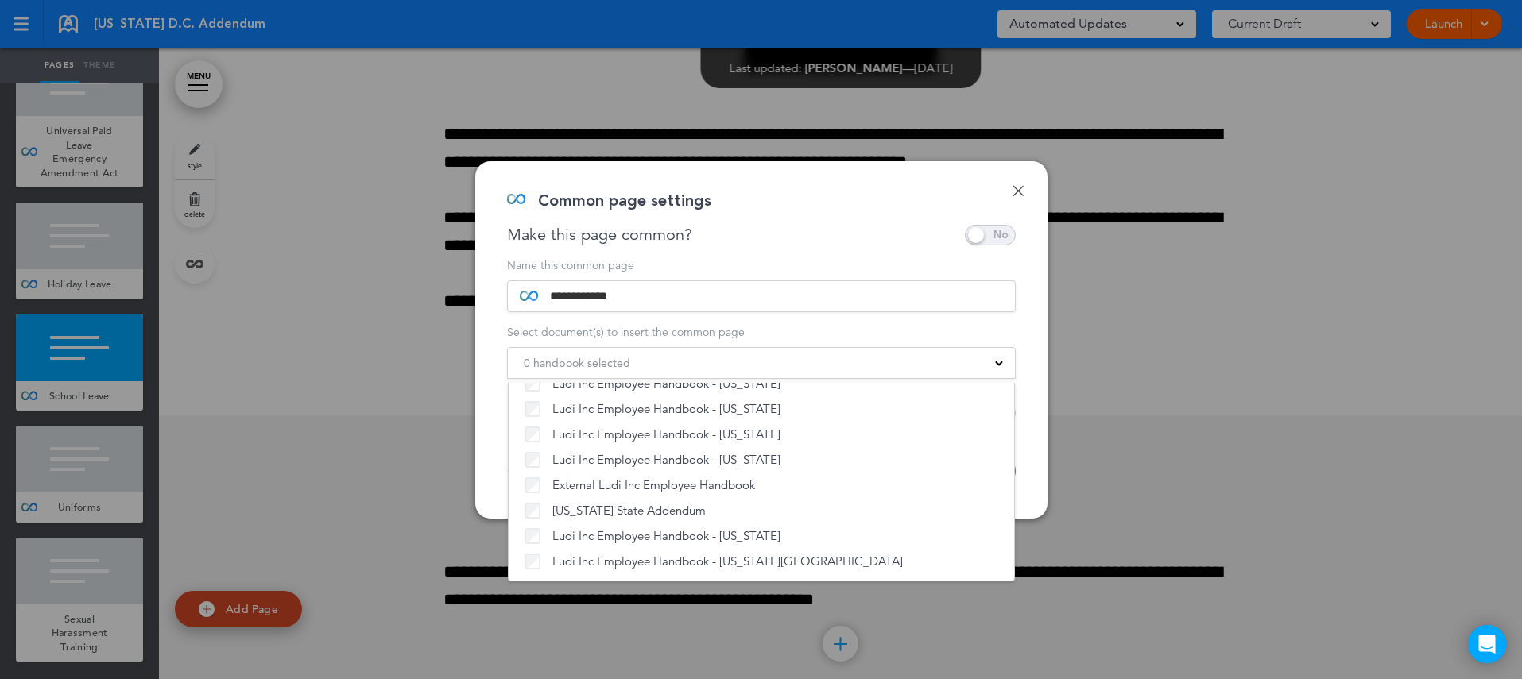
click at [1027, 495] on div "**********" at bounding box center [761, 340] width 572 height 358
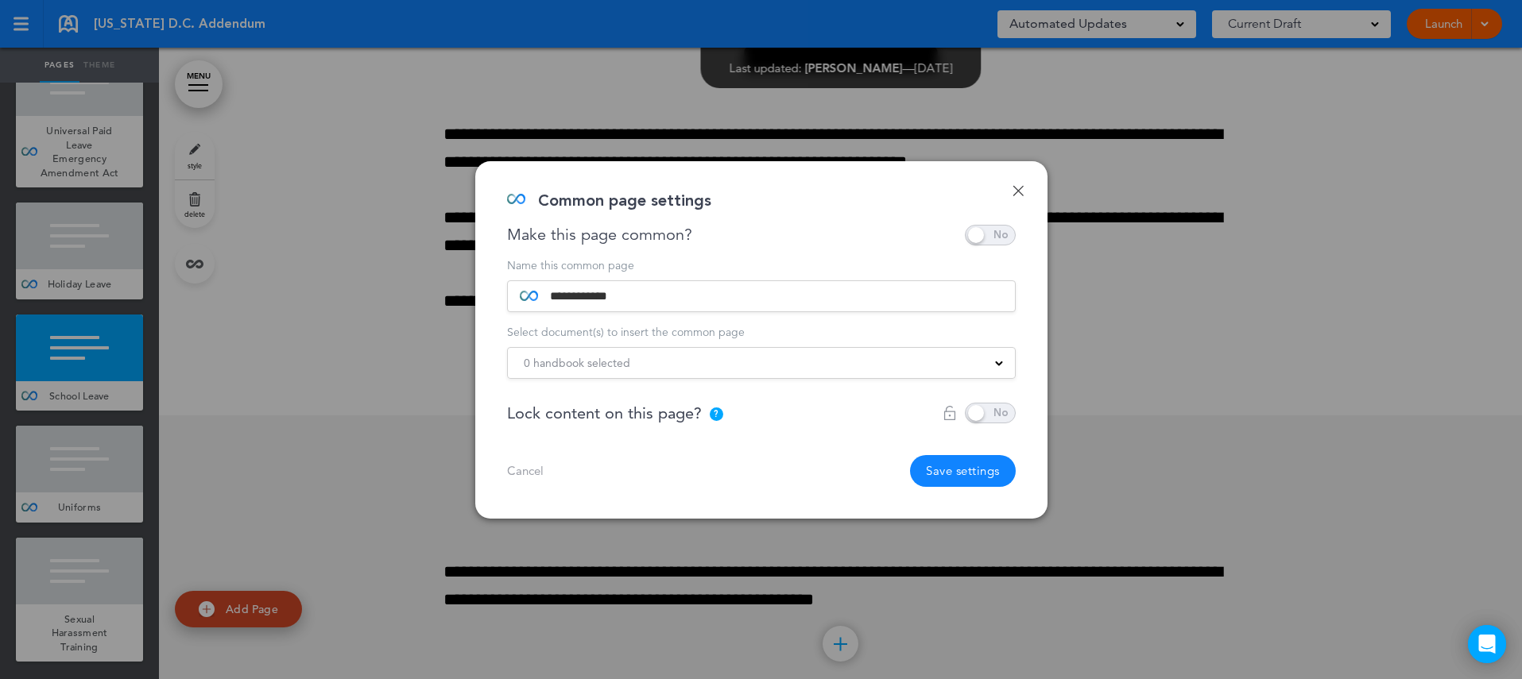
click at [966, 471] on button "Save settings" at bounding box center [963, 471] width 106 height 32
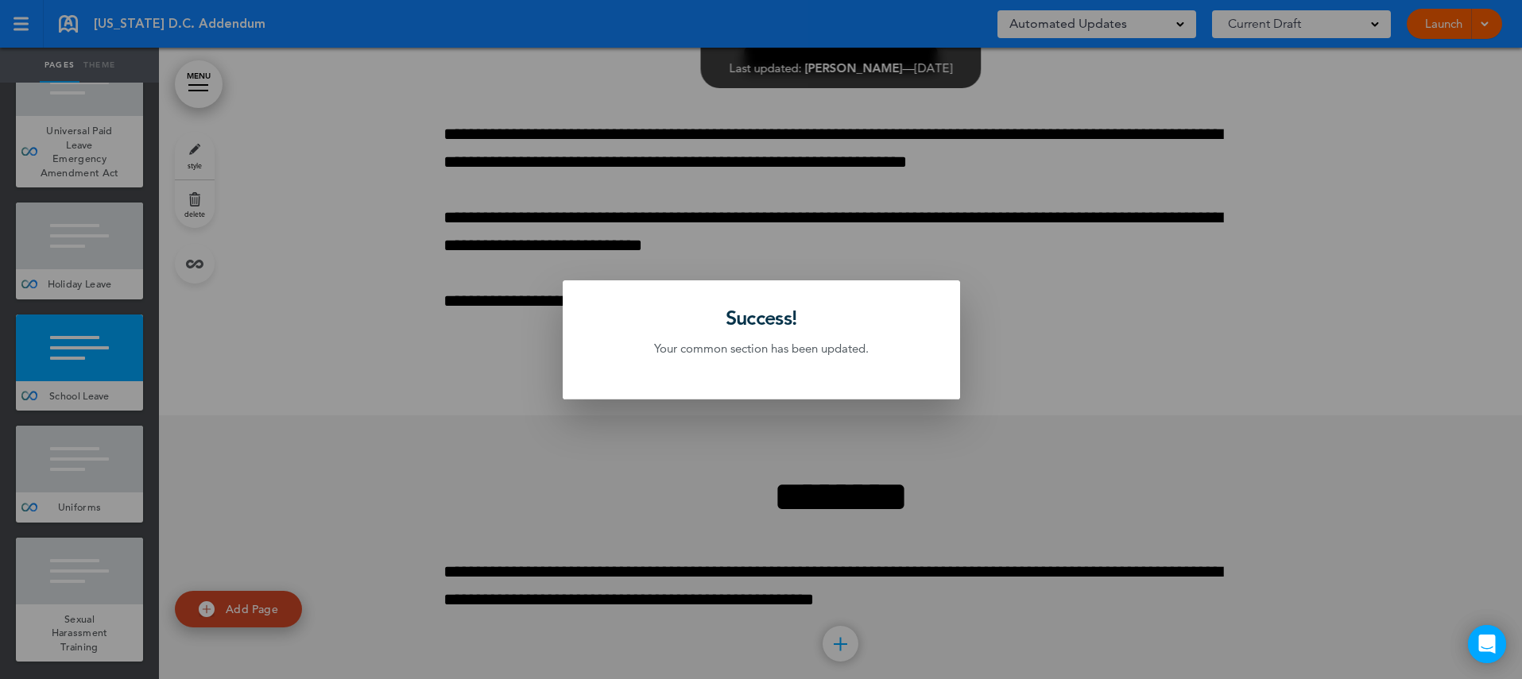
click at [105, 500] on div at bounding box center [761, 339] width 1522 height 679
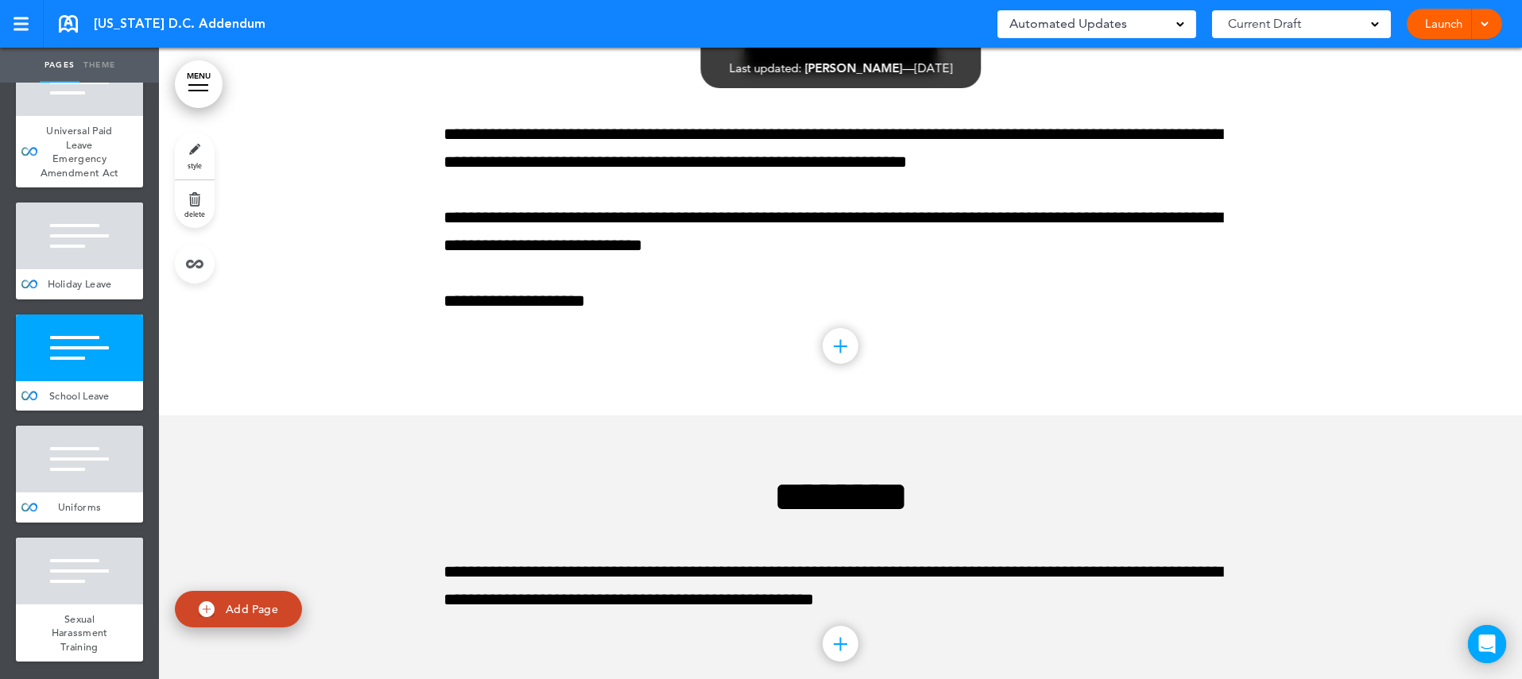
click at [105, 500] on div "Uniforms" at bounding box center [79, 508] width 127 height 30
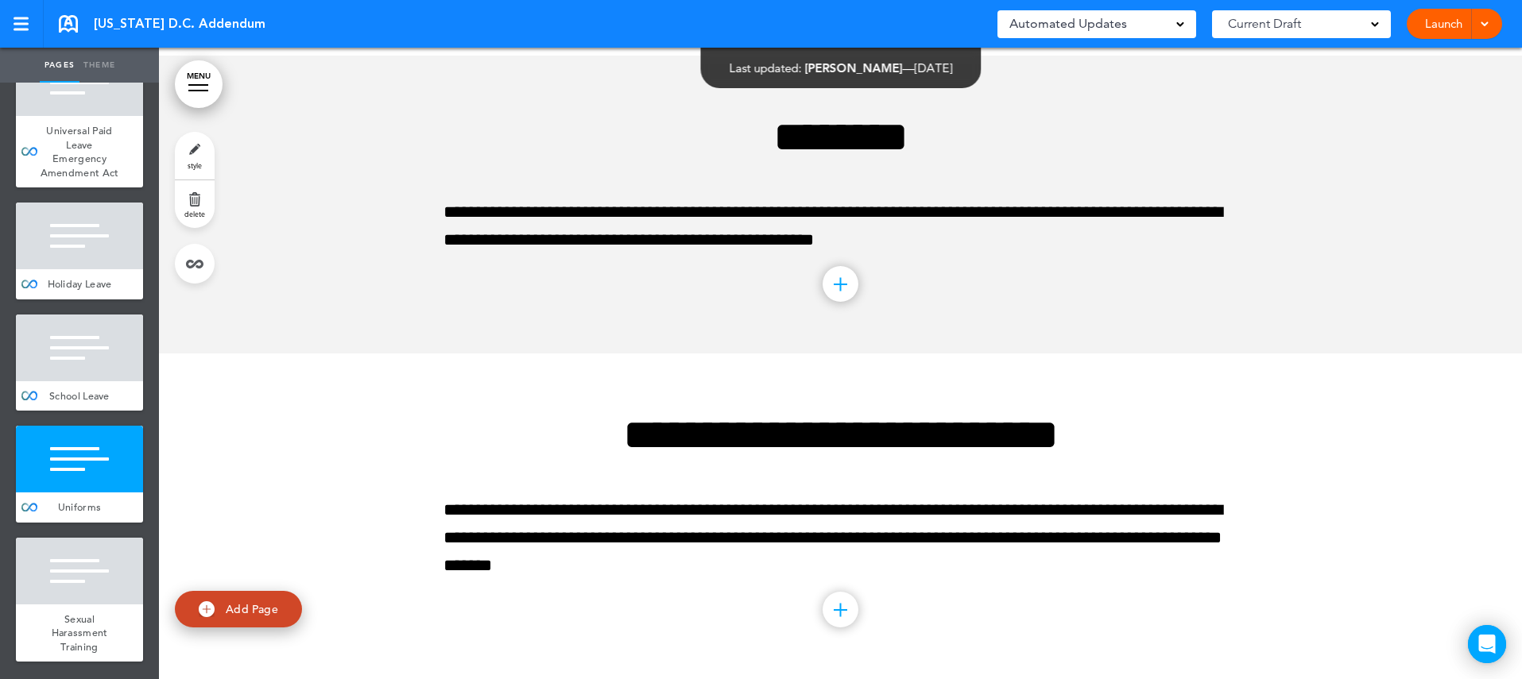
scroll to position [6892, 0]
click at [198, 266] on link at bounding box center [195, 264] width 40 height 40
type input "********"
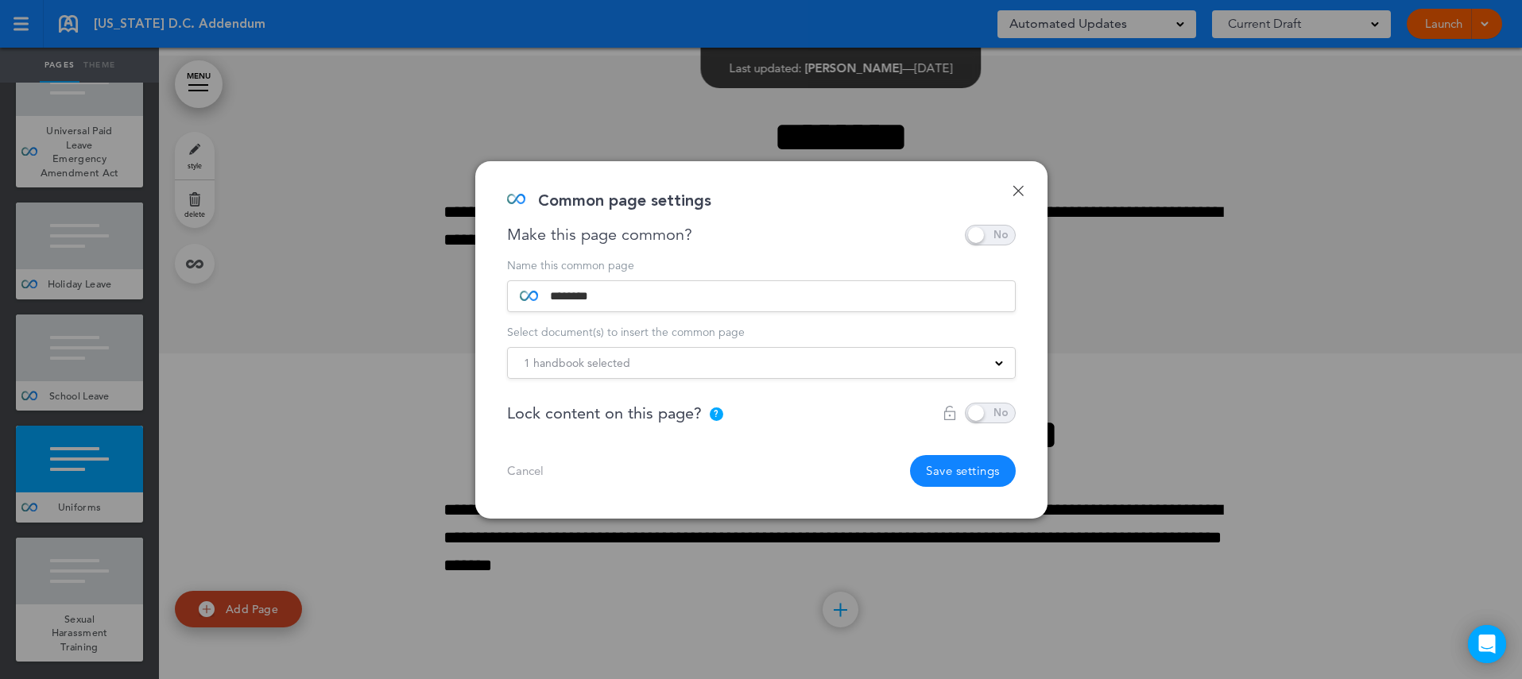
click at [581, 366] on span "1 handbook selected" at bounding box center [577, 363] width 106 height 22
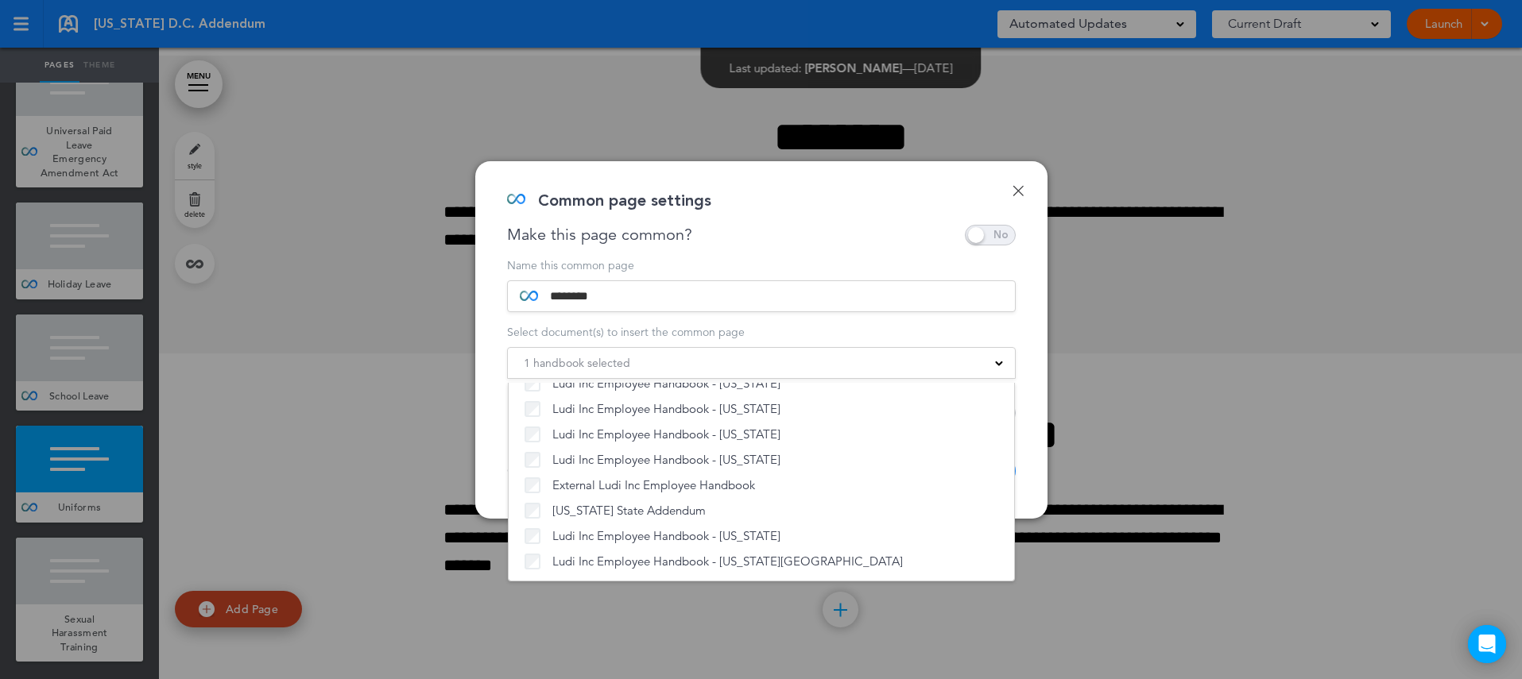
click at [1028, 498] on div "Done Common page settings Make this page common? Save time by creating Common P…" at bounding box center [761, 340] width 572 height 358
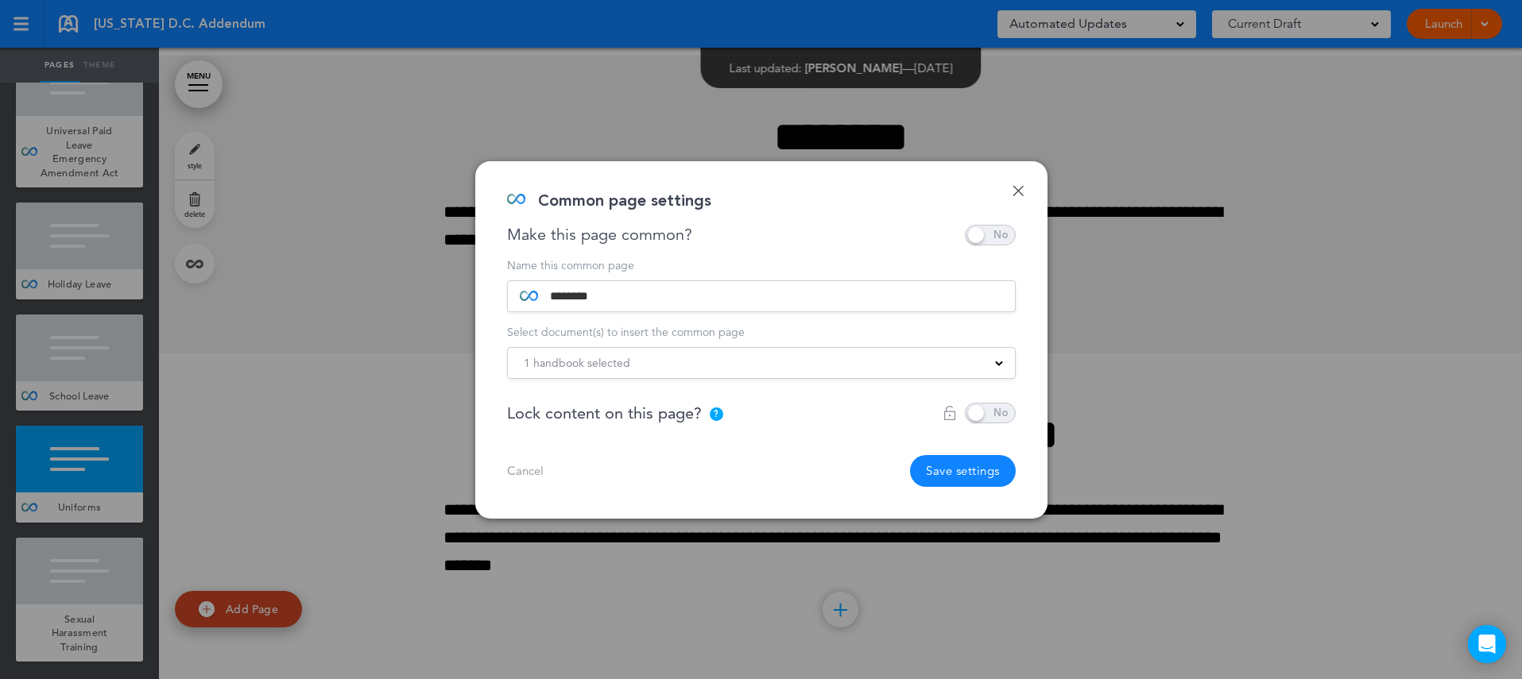
click at [985, 472] on button "Save settings" at bounding box center [963, 471] width 106 height 32
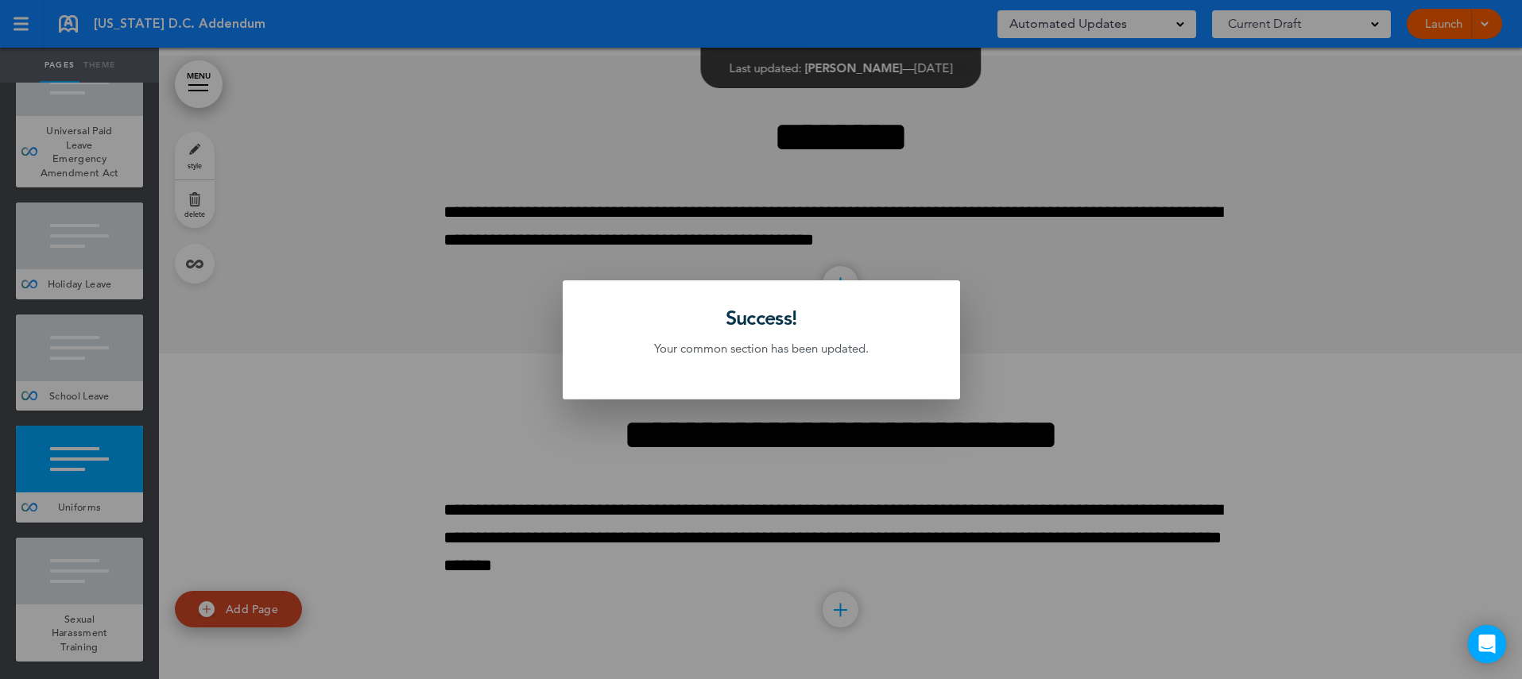
click at [113, 570] on div at bounding box center [761, 339] width 1522 height 679
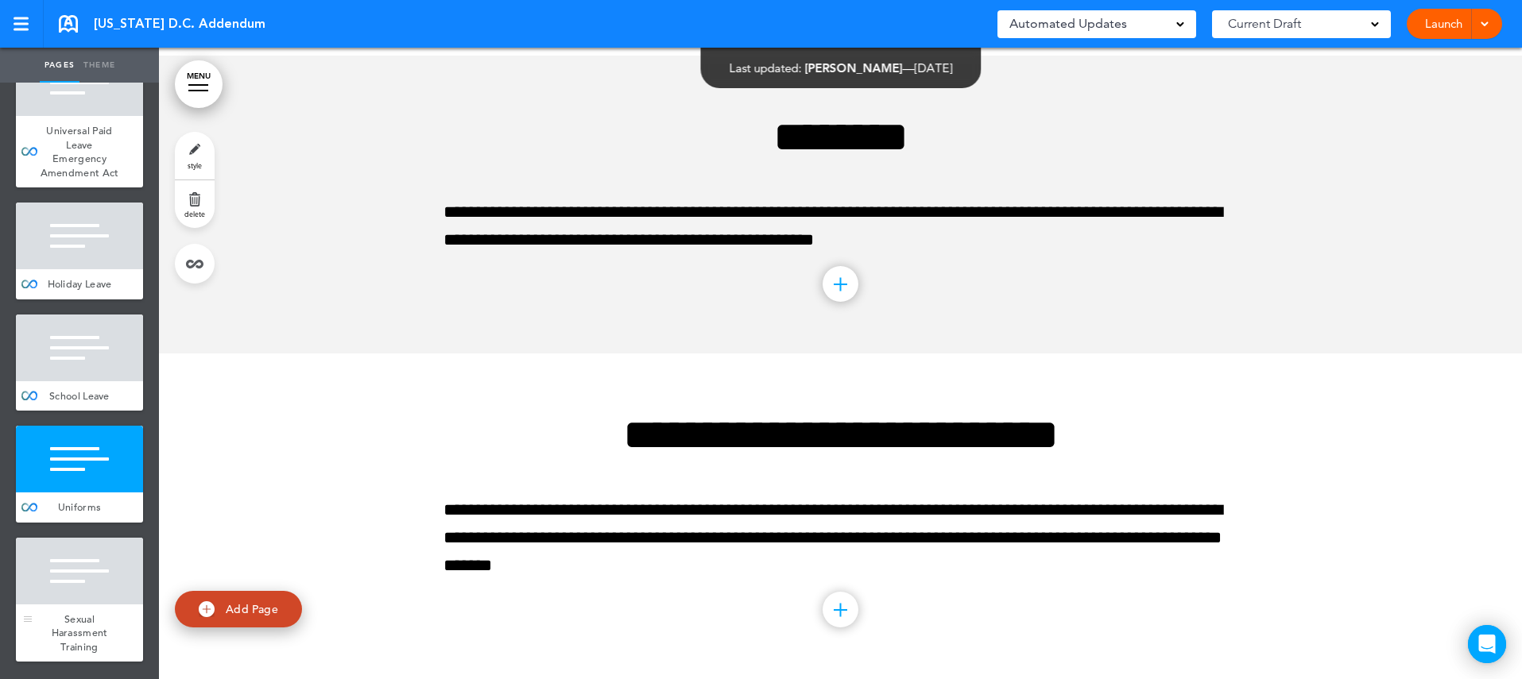
click at [119, 569] on div at bounding box center [79, 571] width 127 height 67
click at [201, 261] on link at bounding box center [195, 264] width 40 height 40
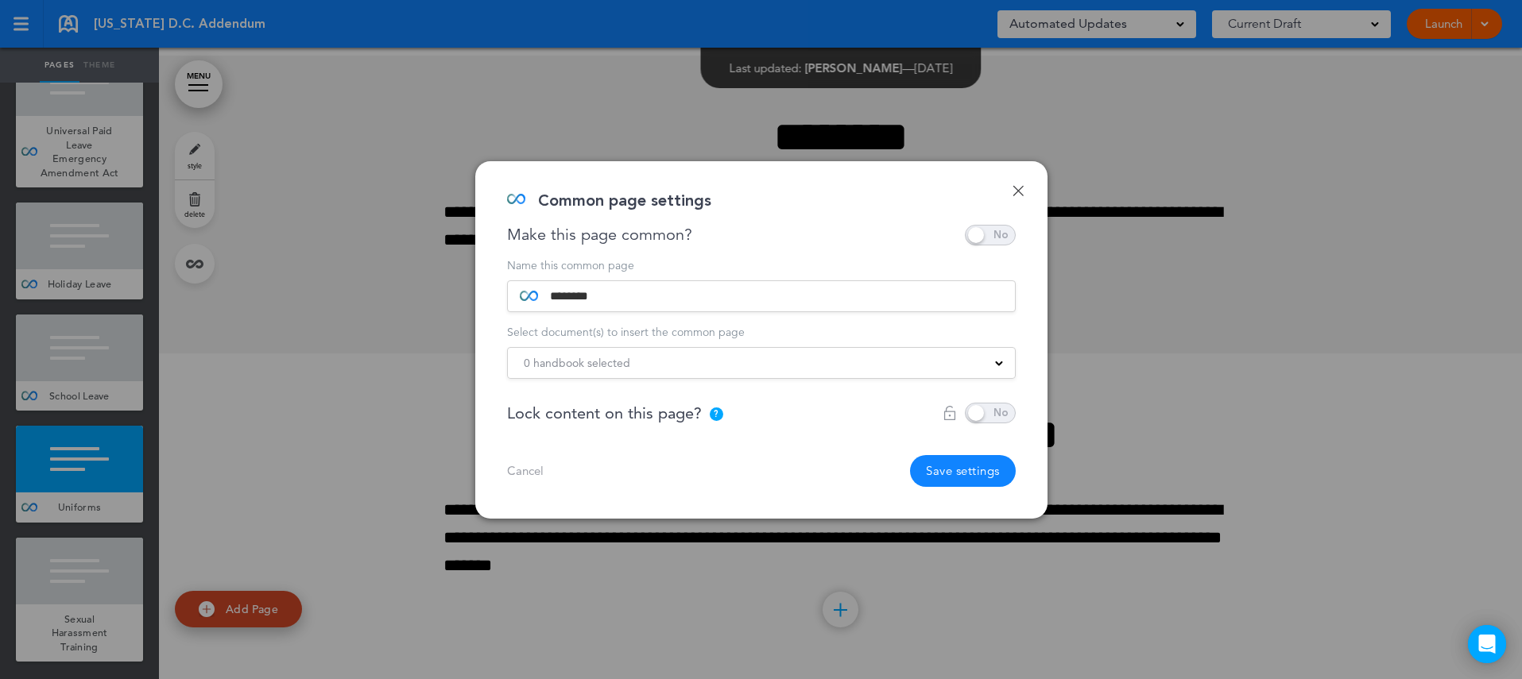
click at [729, 355] on div "0 handbook selected" at bounding box center [761, 362] width 507 height 17
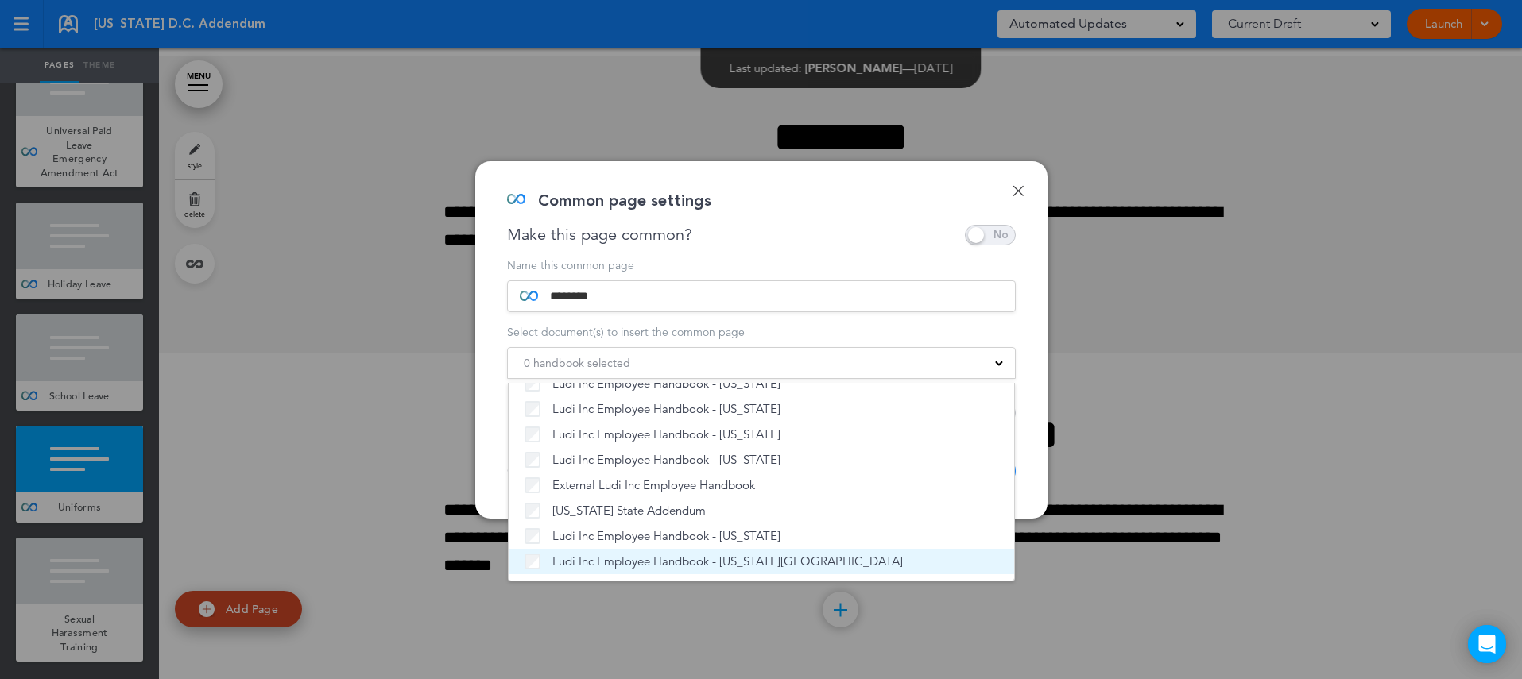
click at [658, 555] on span "Ludi Inc Employee Handbook - [US_STATE][GEOGRAPHIC_DATA]" at bounding box center [727, 562] width 350 height 16
click at [1025, 472] on div "Done Common page settings Make this page common? Save time by creating Common P…" at bounding box center [761, 340] width 572 height 358
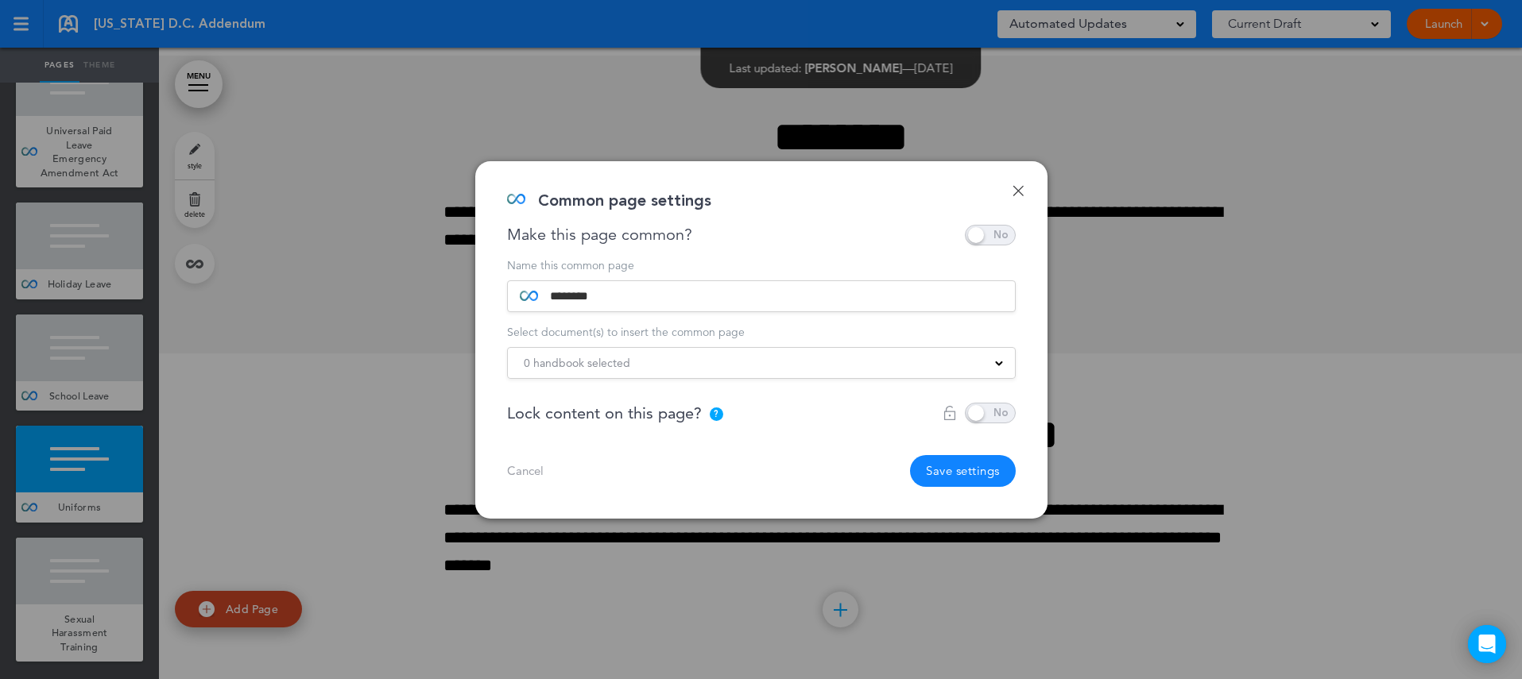
click at [954, 472] on button "Save settings" at bounding box center [963, 471] width 106 height 32
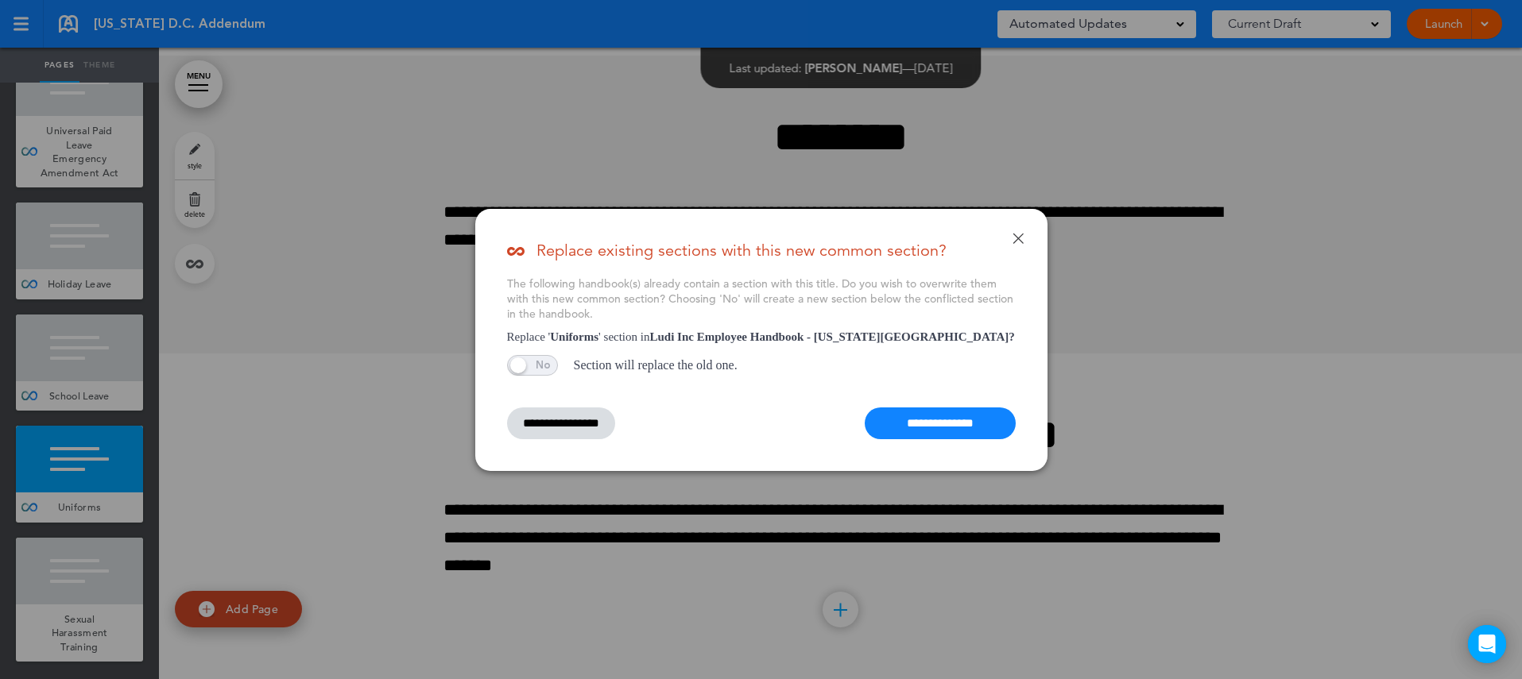
click at [549, 363] on span at bounding box center [532, 365] width 51 height 21
click at [931, 434] on input "**********" at bounding box center [940, 424] width 151 height 32
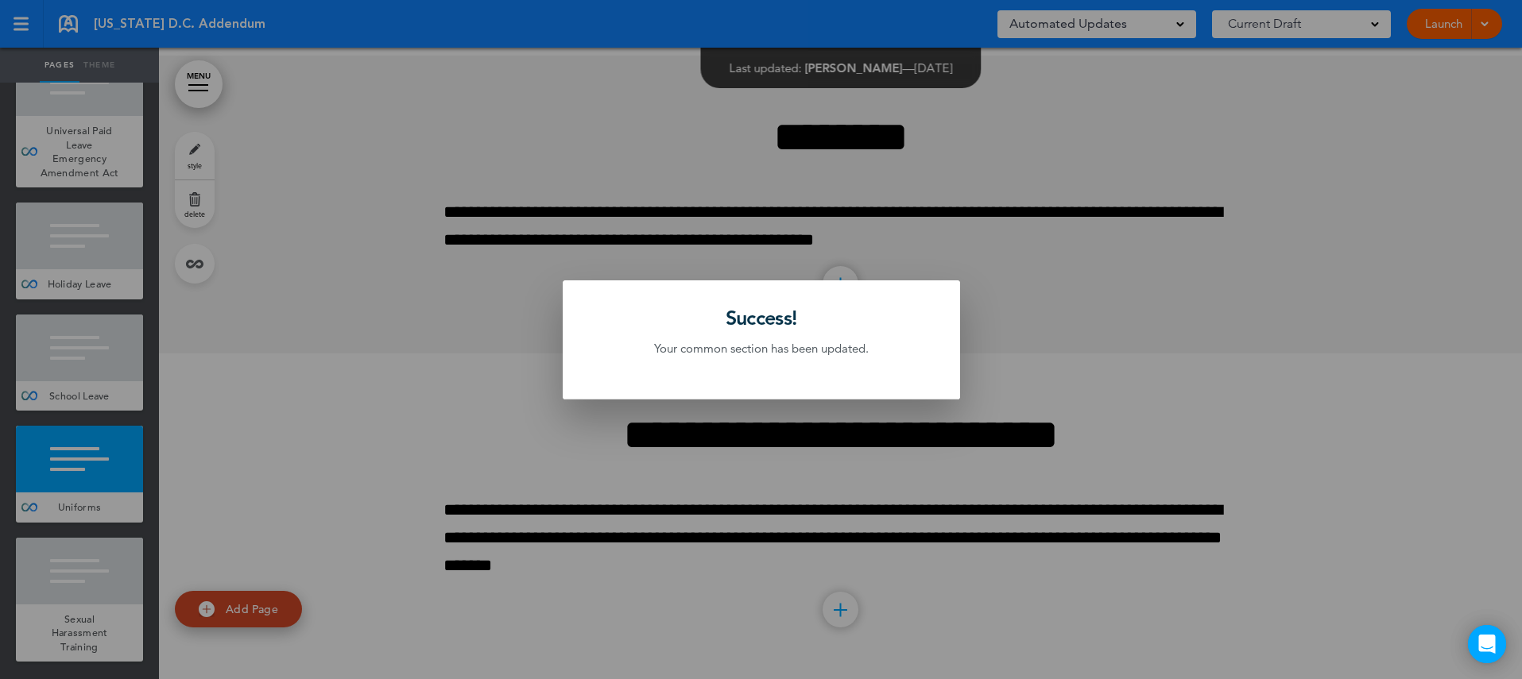
click at [110, 505] on div at bounding box center [761, 339] width 1522 height 679
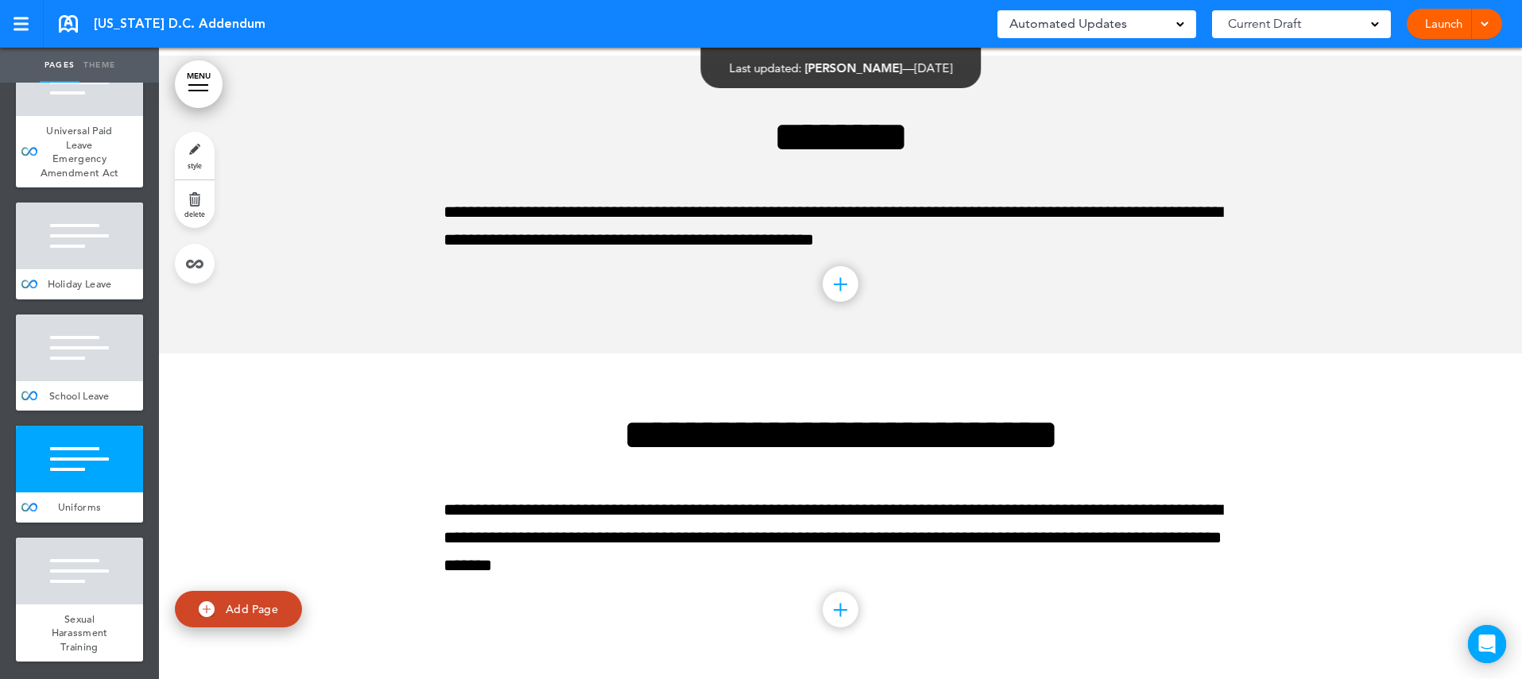
click at [110, 505] on div "Uniforms" at bounding box center [79, 508] width 127 height 30
click at [202, 267] on link at bounding box center [195, 264] width 40 height 40
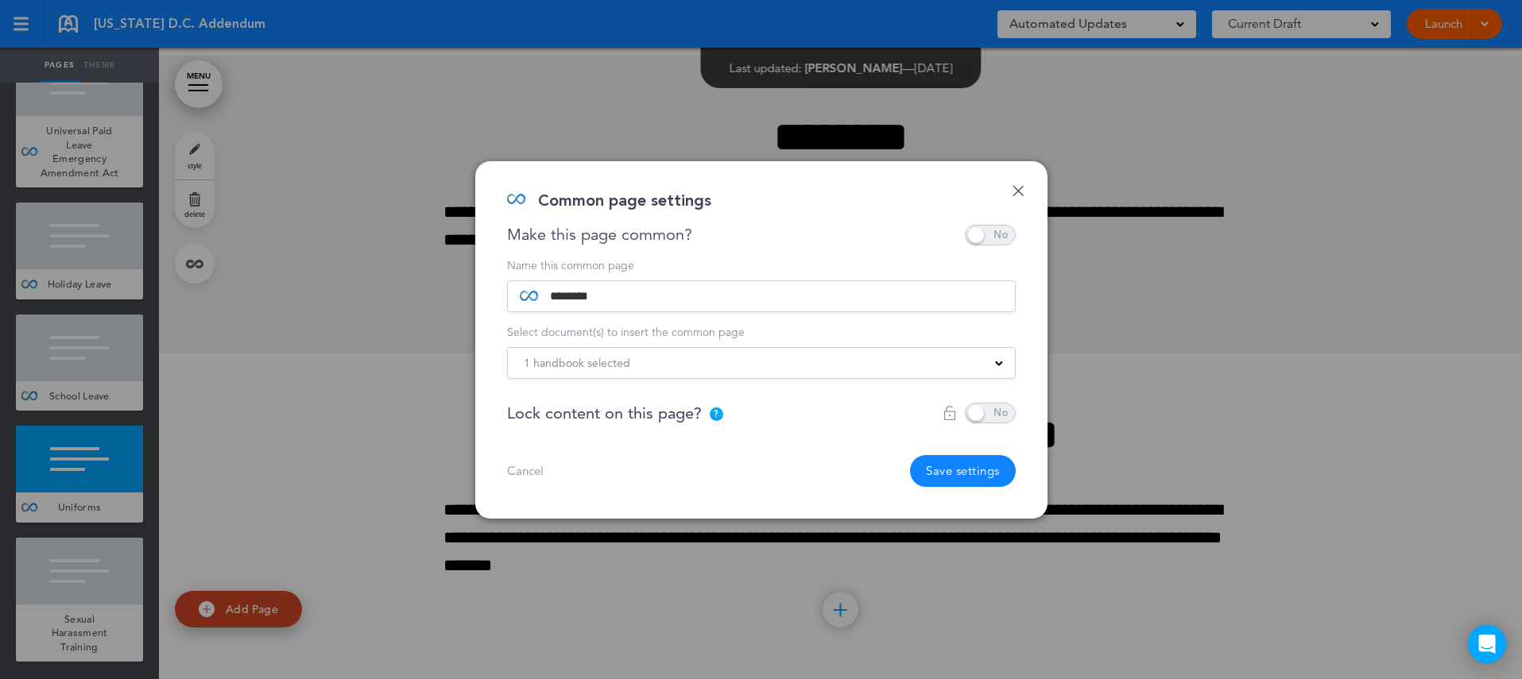
click at [199, 397] on div at bounding box center [761, 339] width 1522 height 679
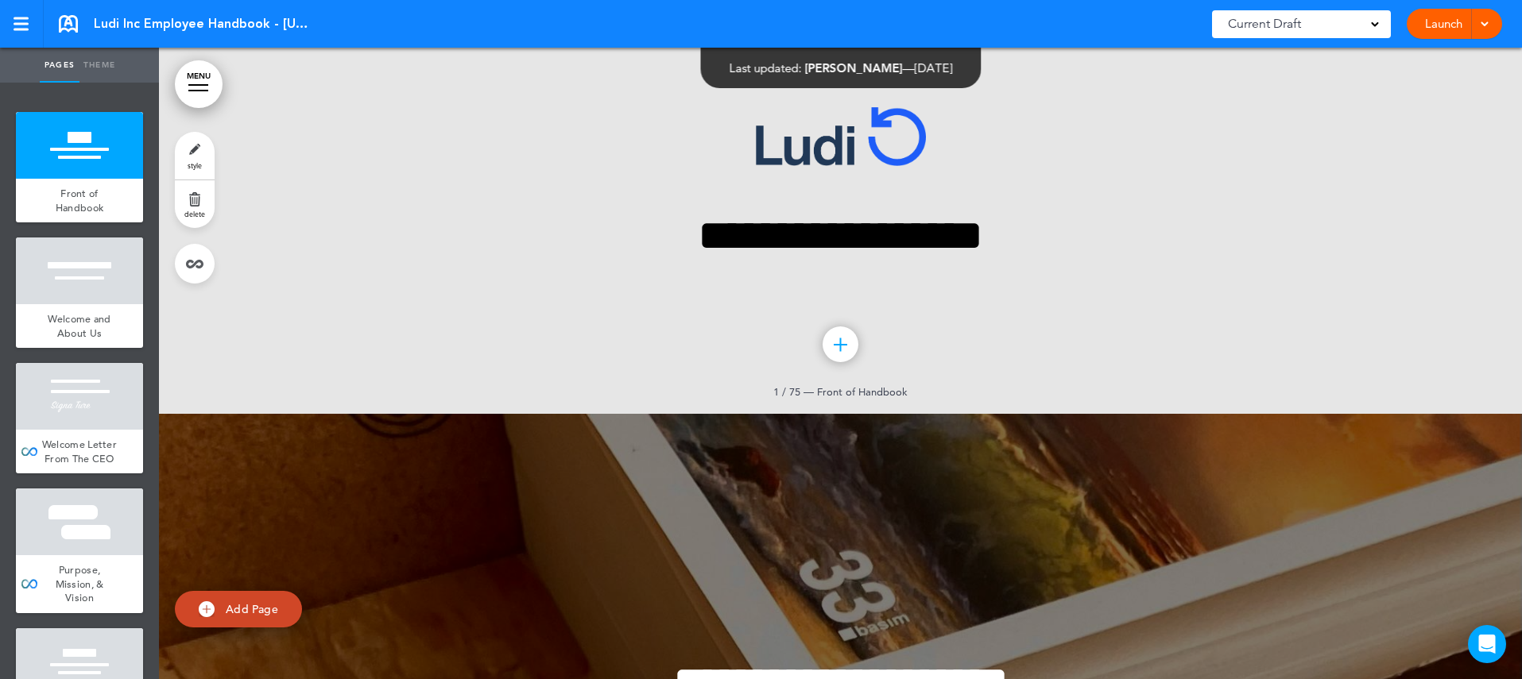
click at [199, 88] on link "MENU" at bounding box center [199, 84] width 48 height 48
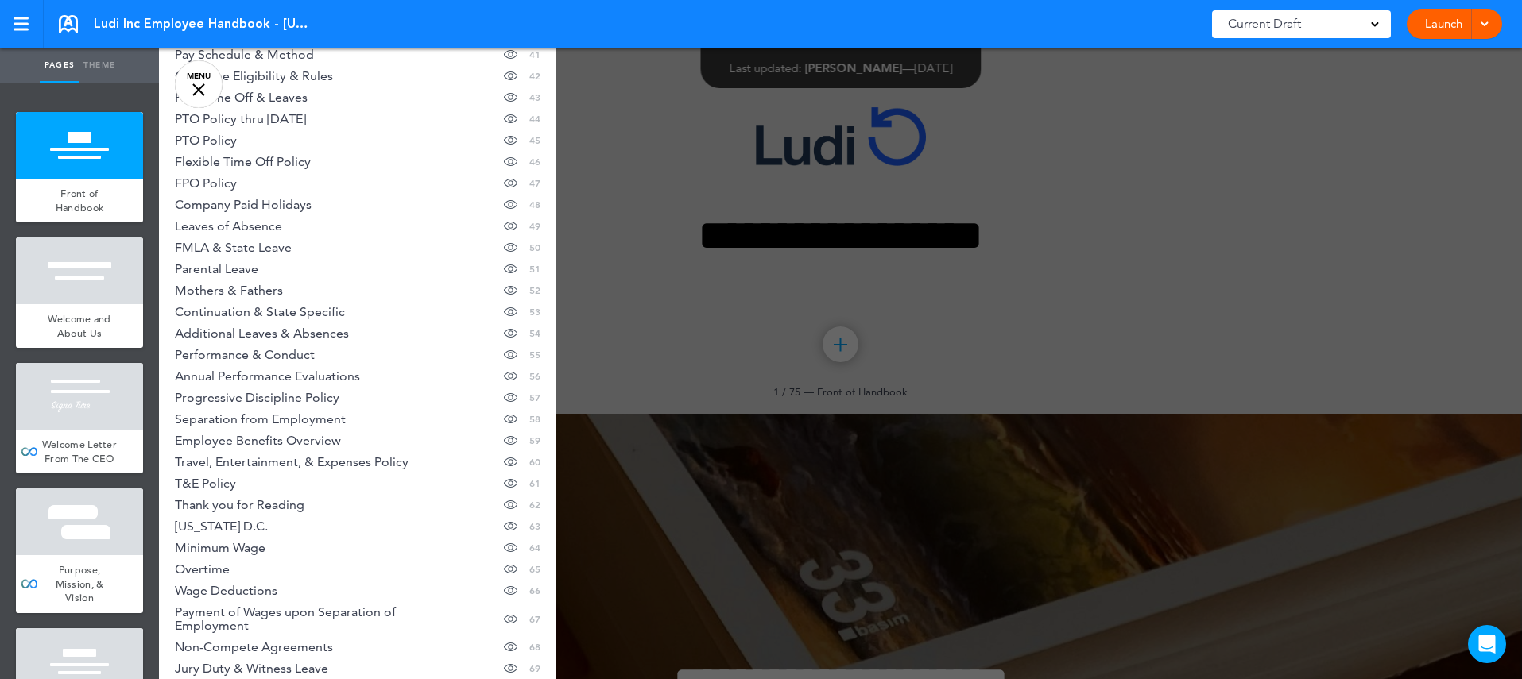
scroll to position [1276, 0]
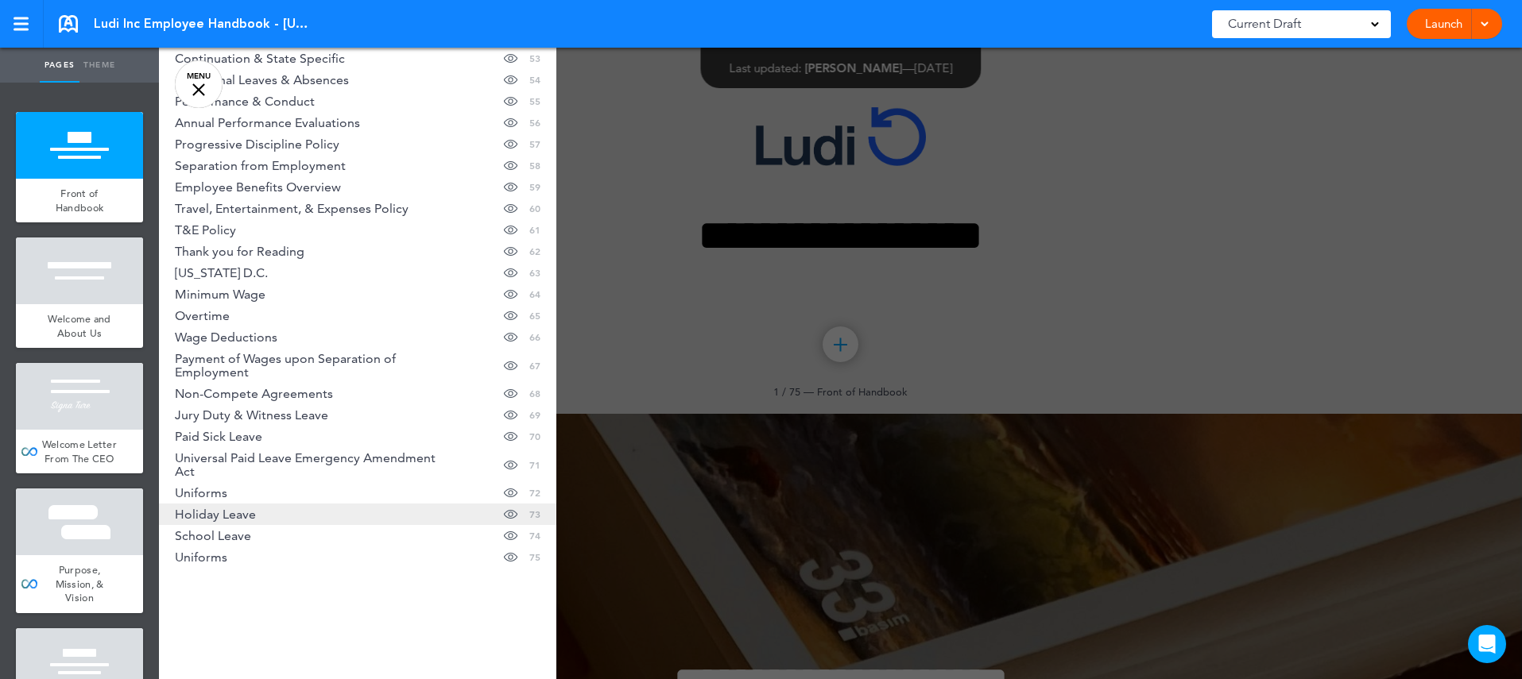
click at [246, 505] on link "Holiday Leave Hide page in table of contents 73" at bounding box center [357, 514] width 397 height 21
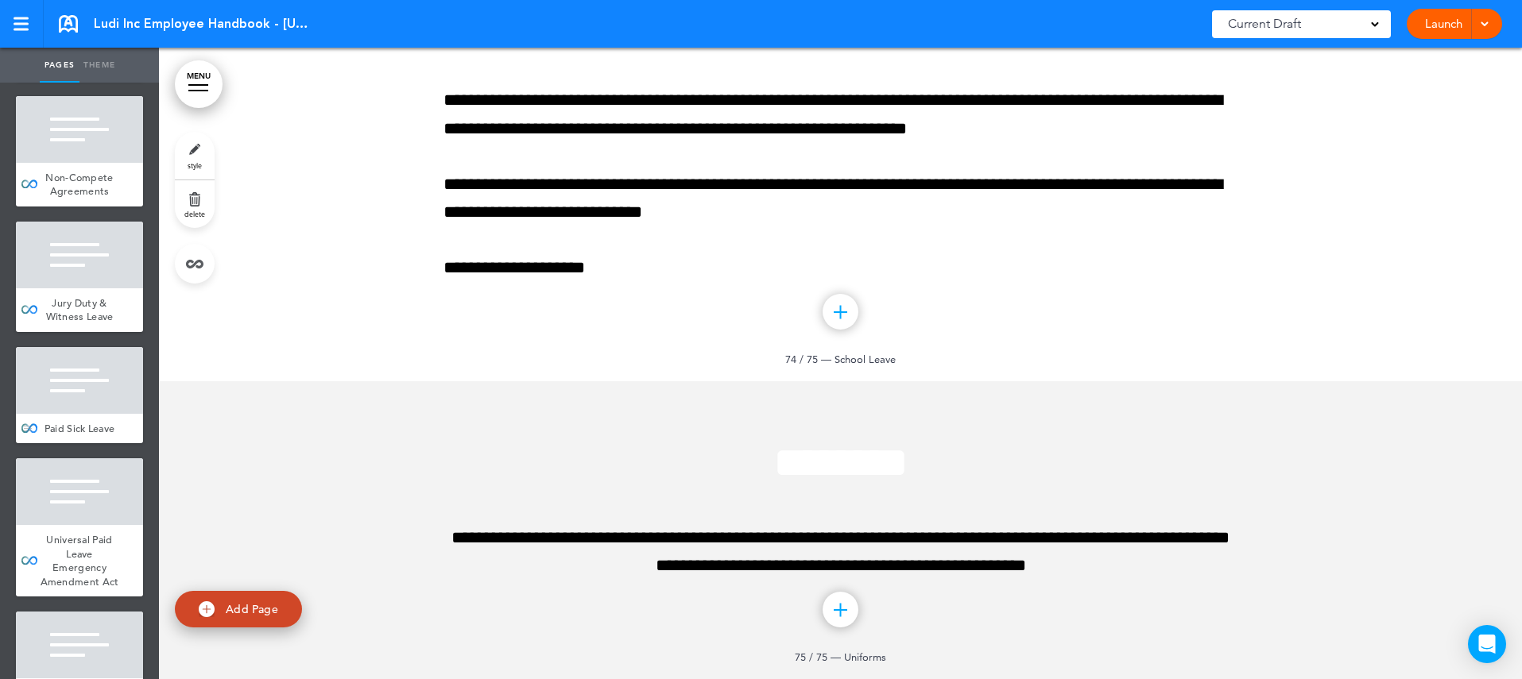
scroll to position [8830, 0]
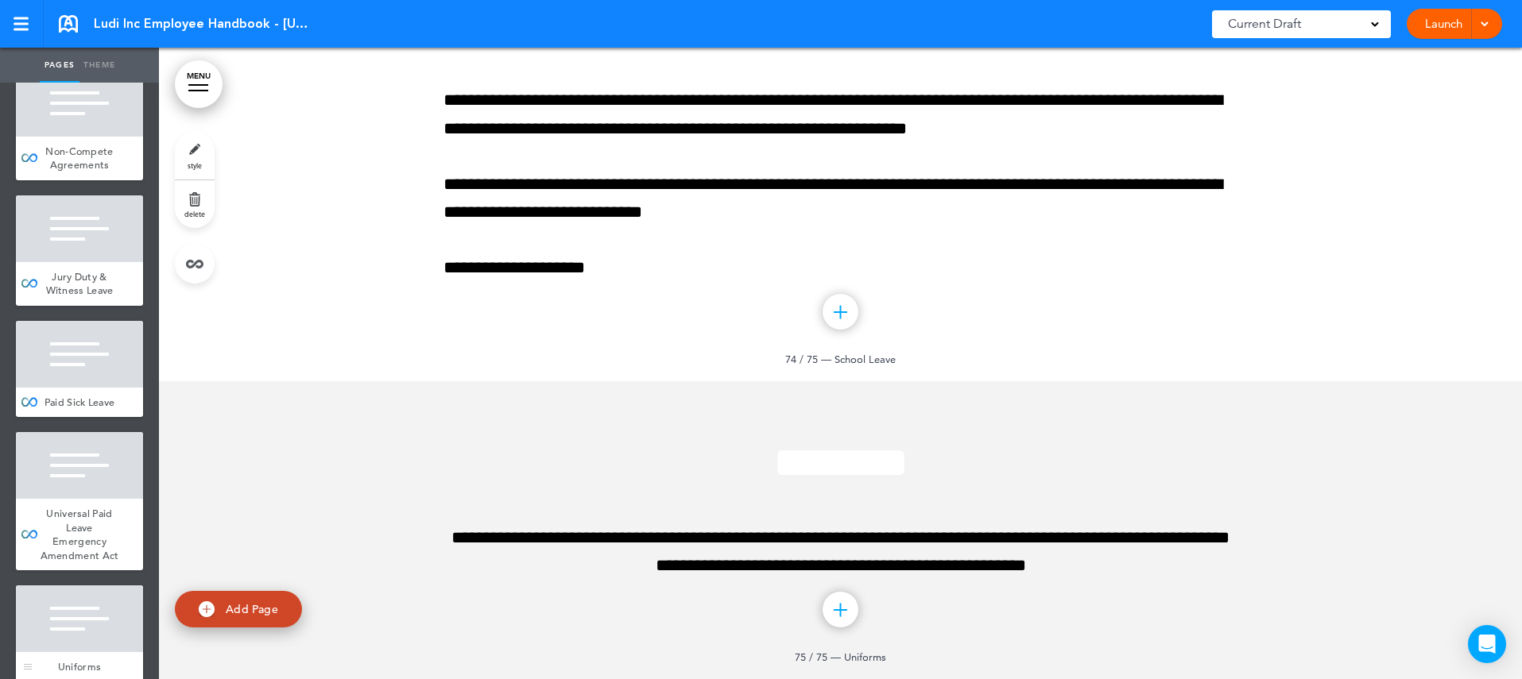
click at [106, 586] on div at bounding box center [79, 619] width 127 height 67
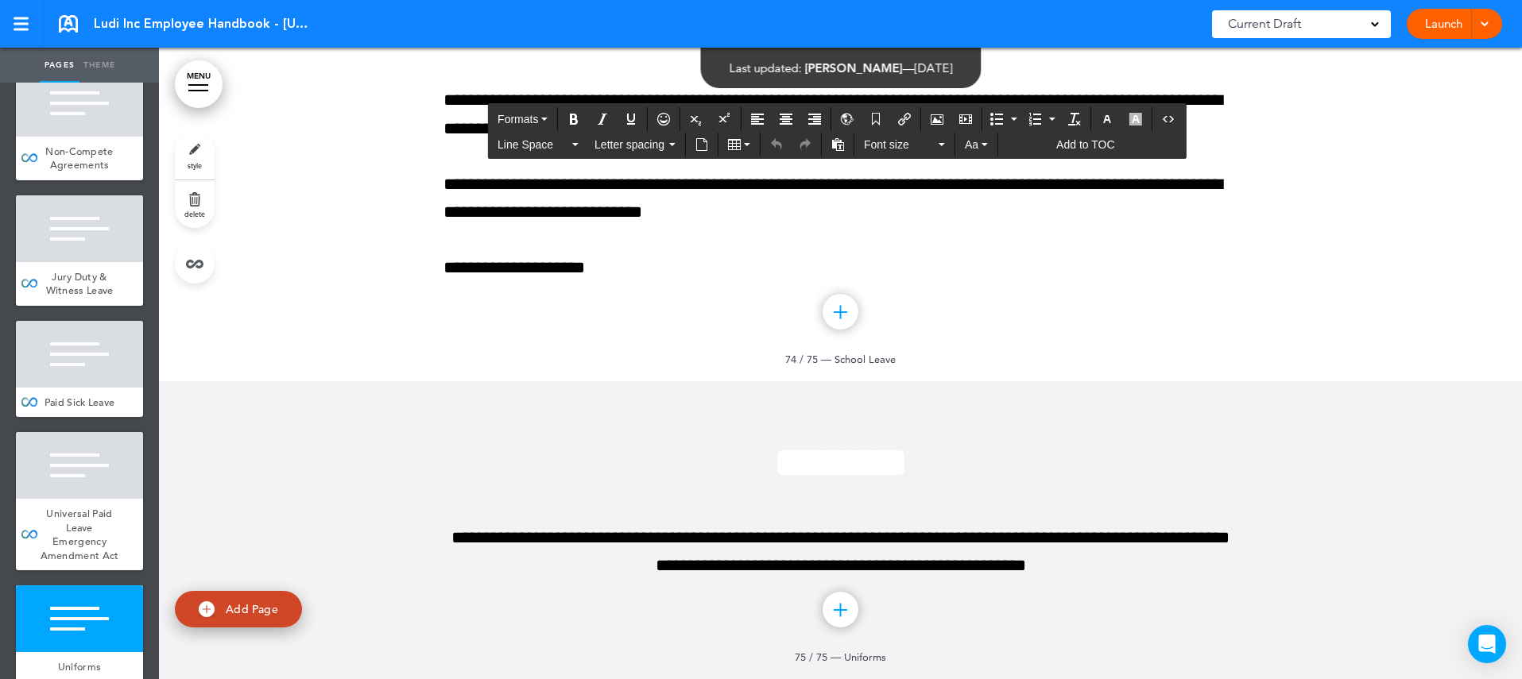
drag, startPoint x: 742, startPoint y: 117, endPoint x: 1169, endPoint y: 238, distance: 443.7
drag, startPoint x: 715, startPoint y: 288, endPoint x: 1052, endPoint y: 294, distance: 337.0
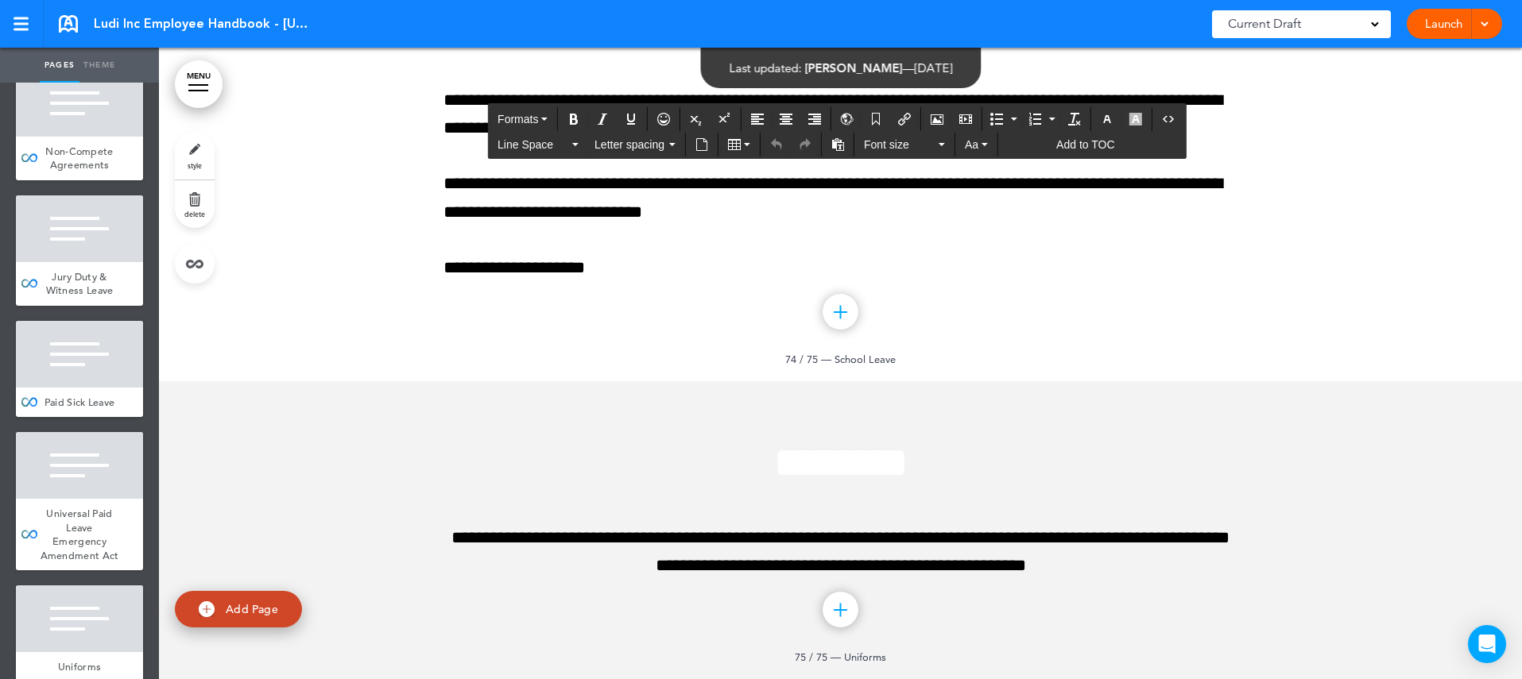
drag, startPoint x: 691, startPoint y: 318, endPoint x: 934, endPoint y: 518, distance: 315.0
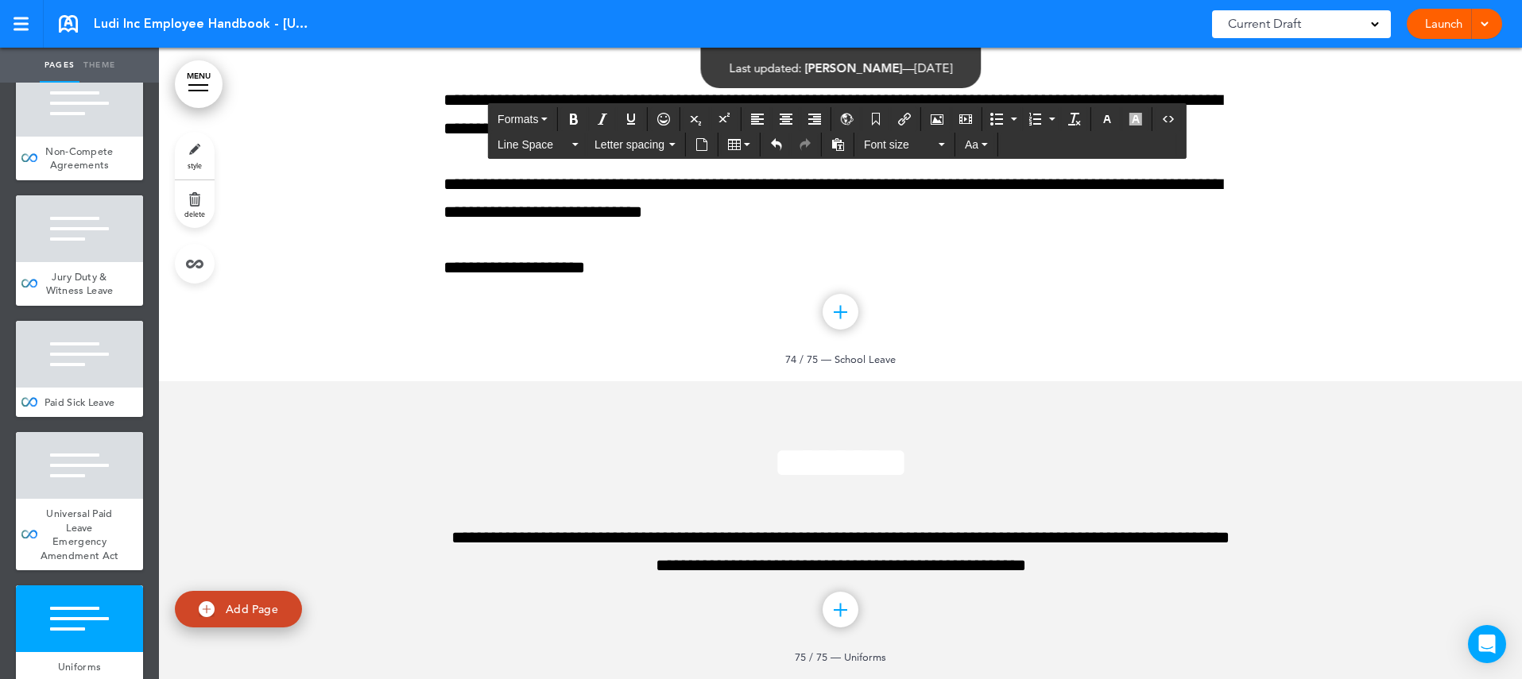
scroll to position [82841, 0]
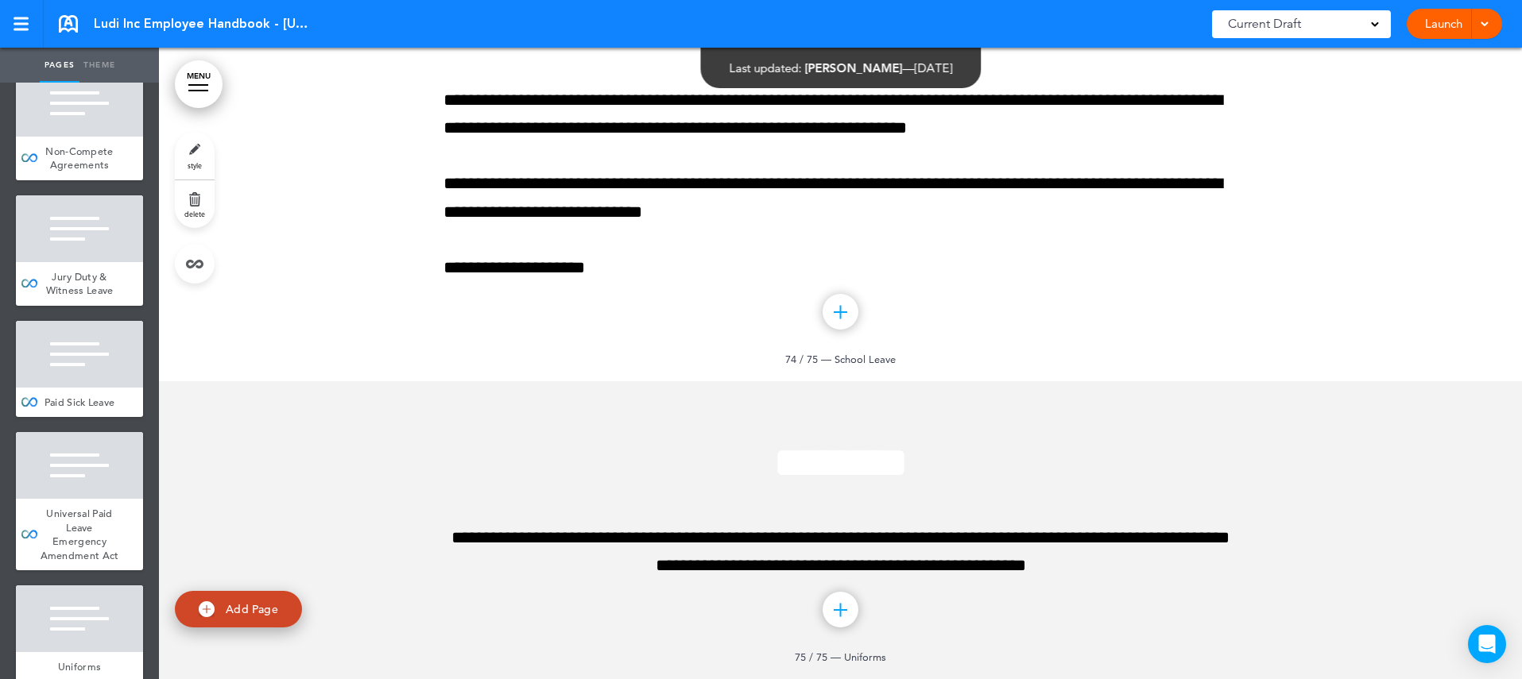
scroll to position [83283, 0]
click at [861, 172] on div at bounding box center [920, 339] width 1522 height 679
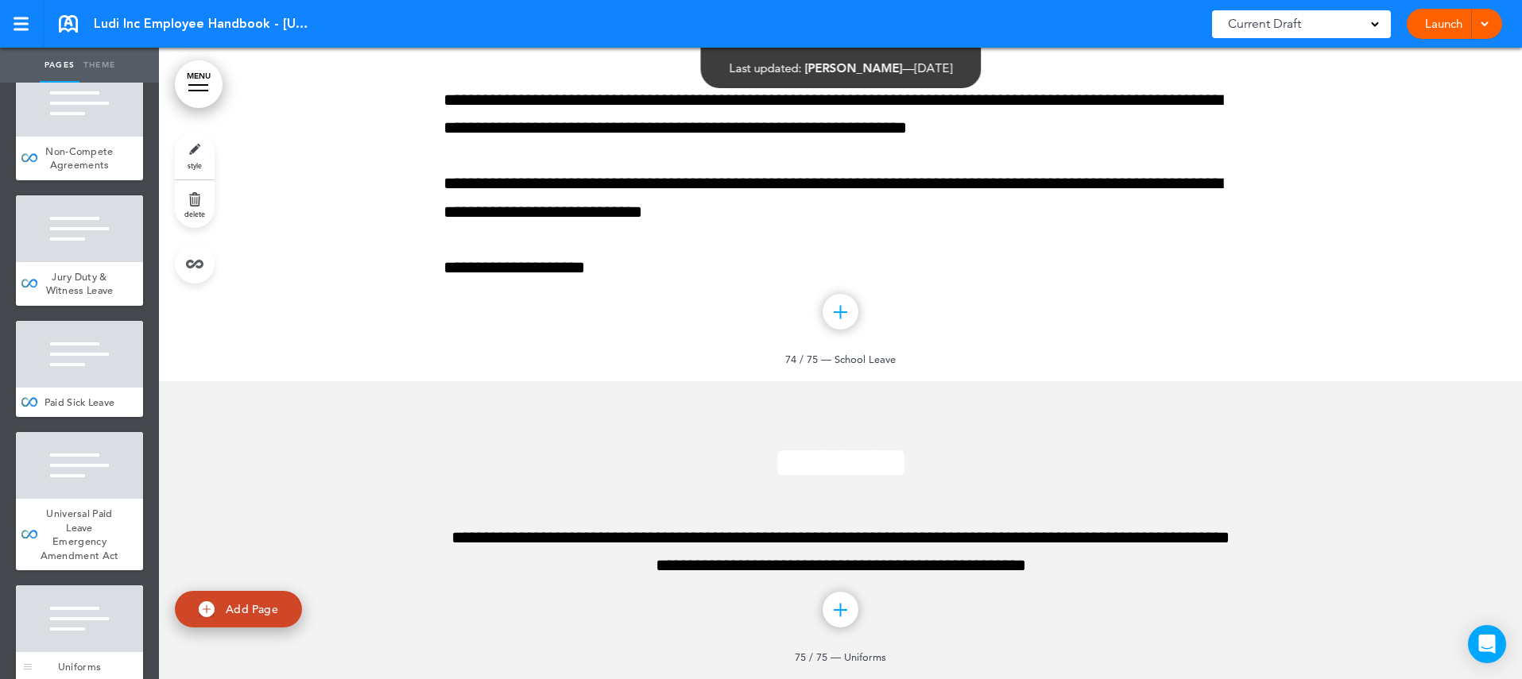
click at [103, 586] on div at bounding box center [79, 619] width 127 height 67
click at [111, 62] on link "Theme" at bounding box center [99, 65] width 40 height 35
select select "******"
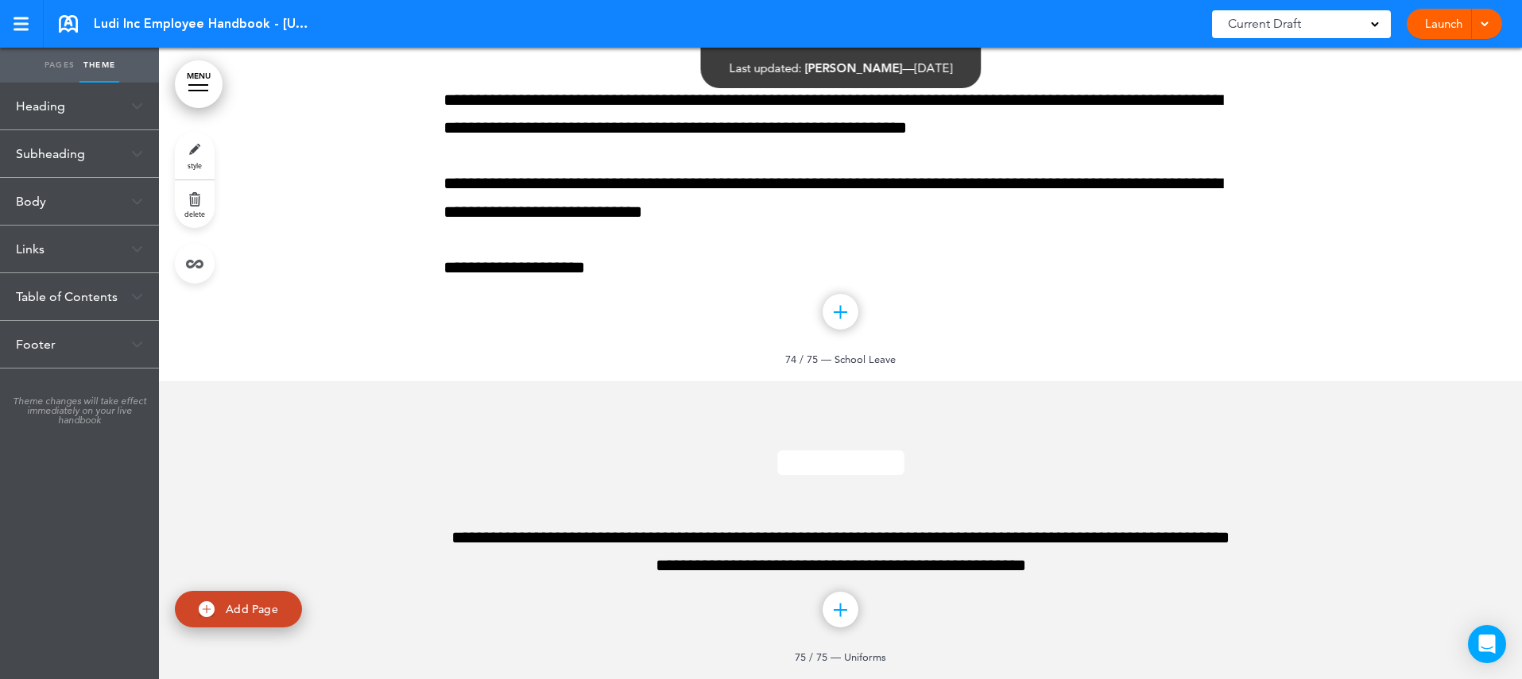
click at [53, 96] on div "Heading" at bounding box center [79, 106] width 159 height 47
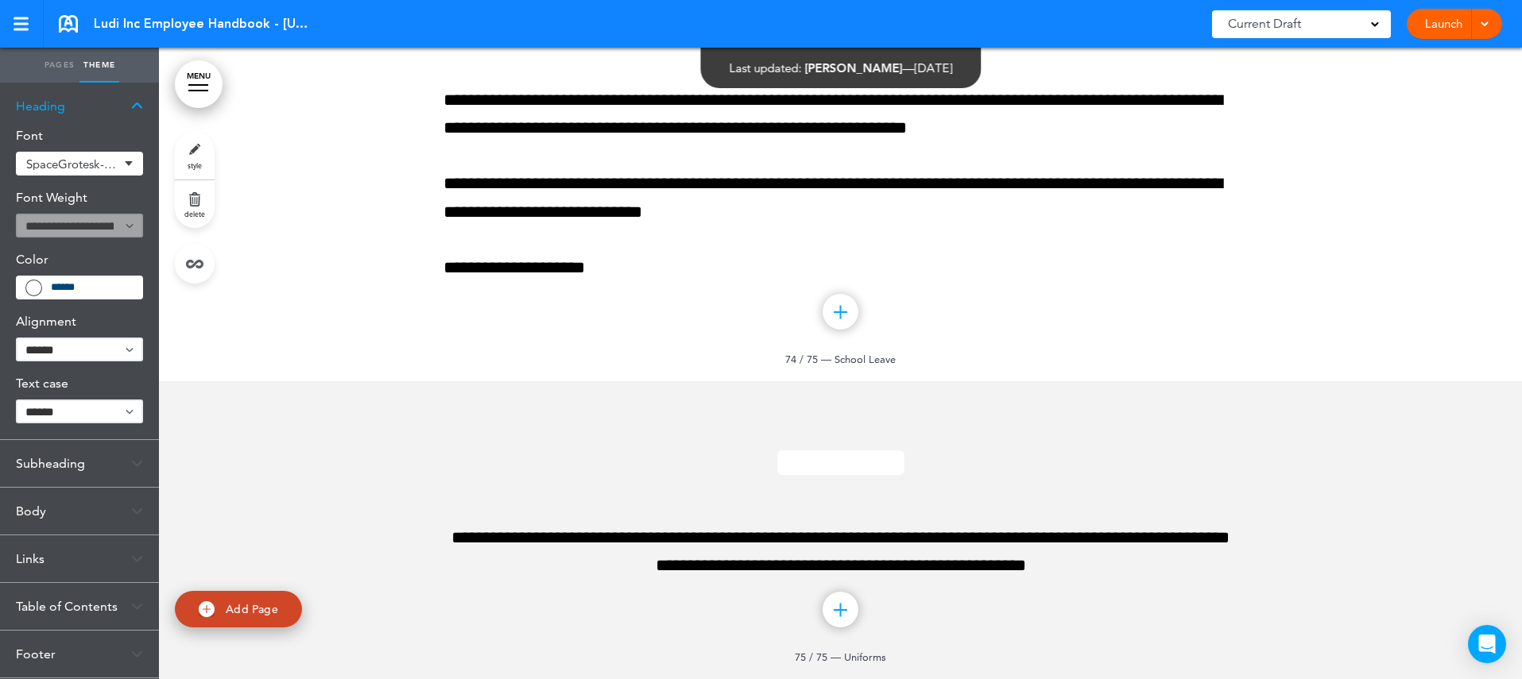
click at [68, 464] on div "Subheading" at bounding box center [79, 463] width 159 height 47
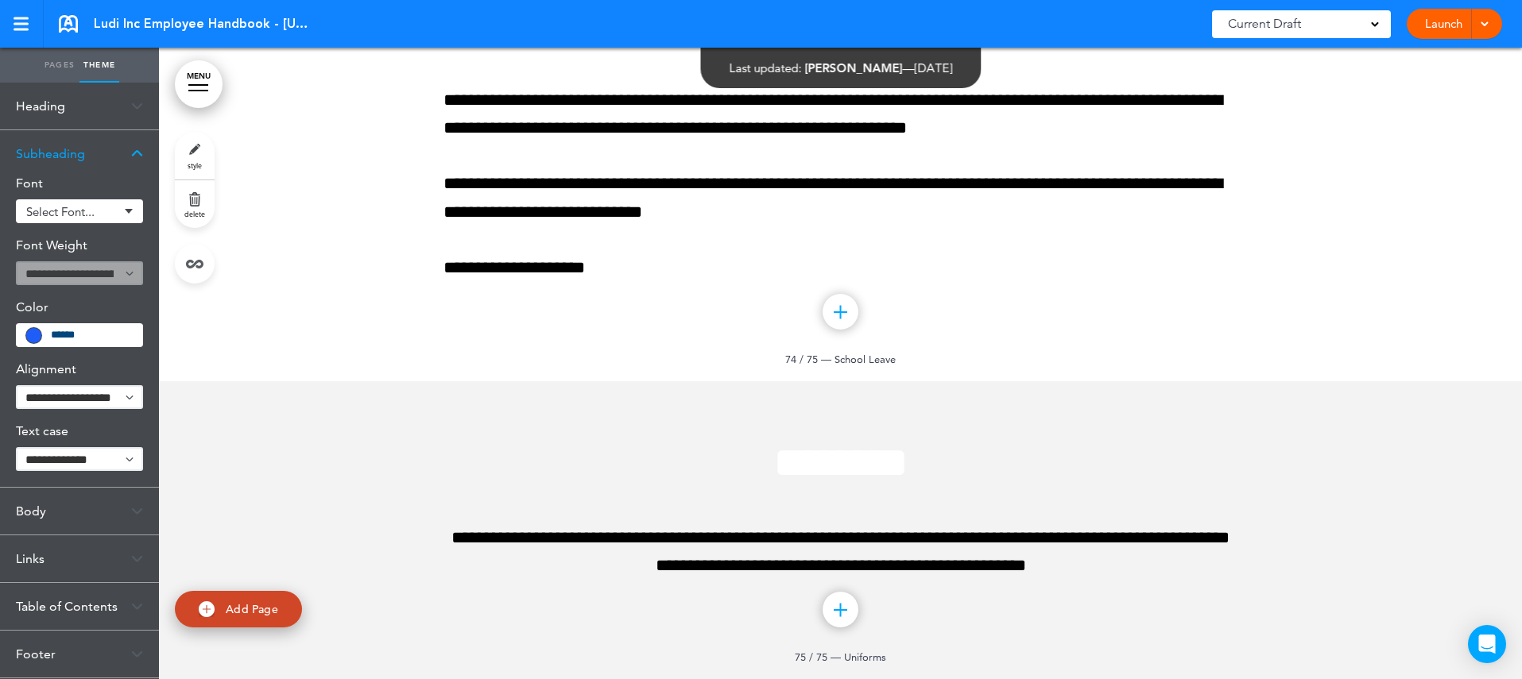
click at [41, 517] on div "Body" at bounding box center [79, 511] width 159 height 47
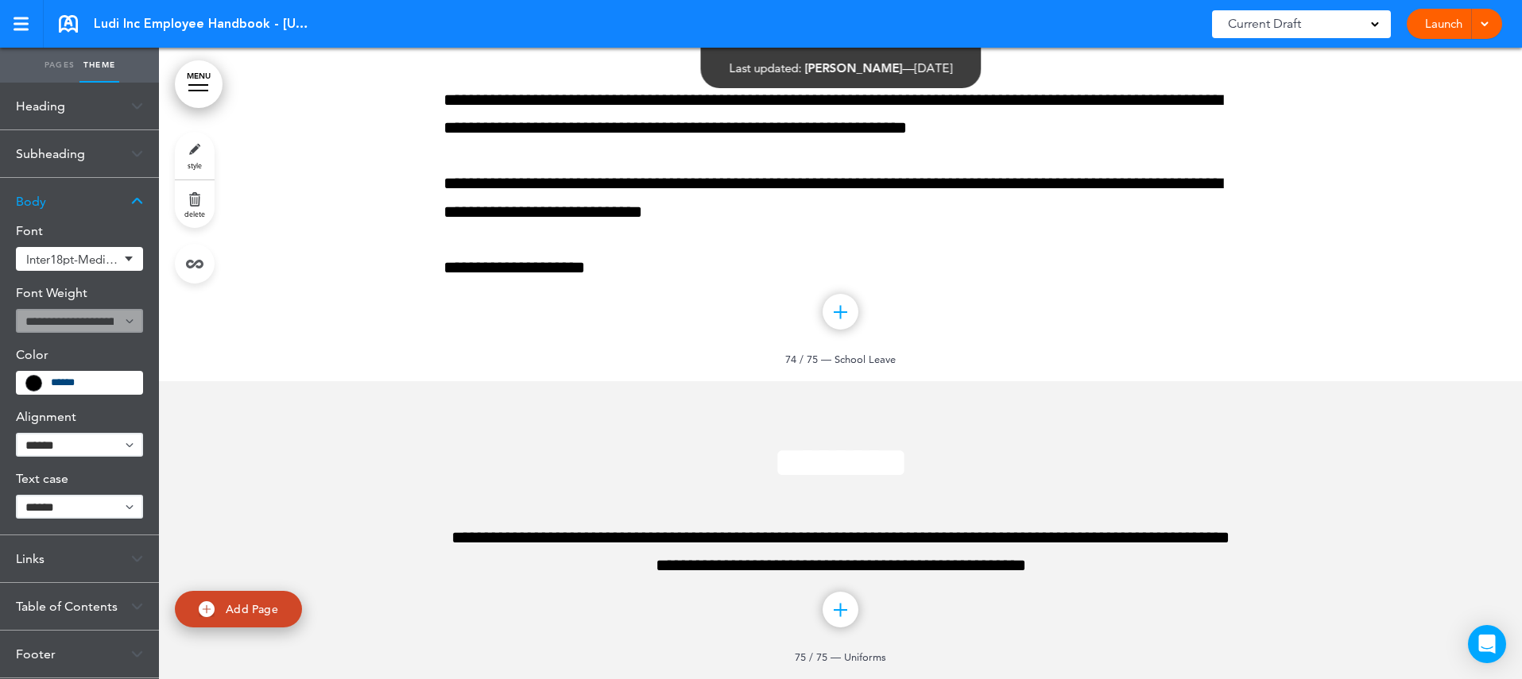
click at [40, 654] on div "Footer" at bounding box center [79, 654] width 159 height 47
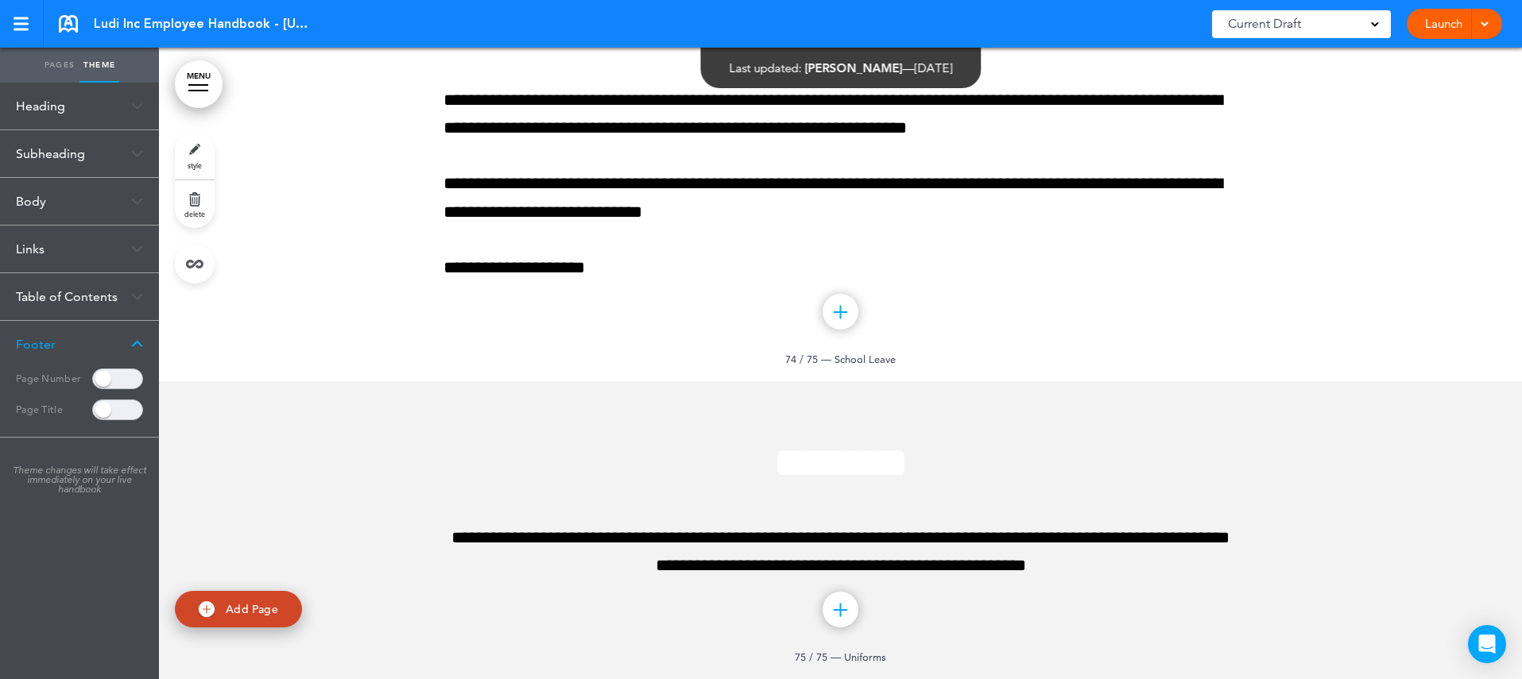
click at [56, 65] on link "Pages" at bounding box center [60, 65] width 40 height 35
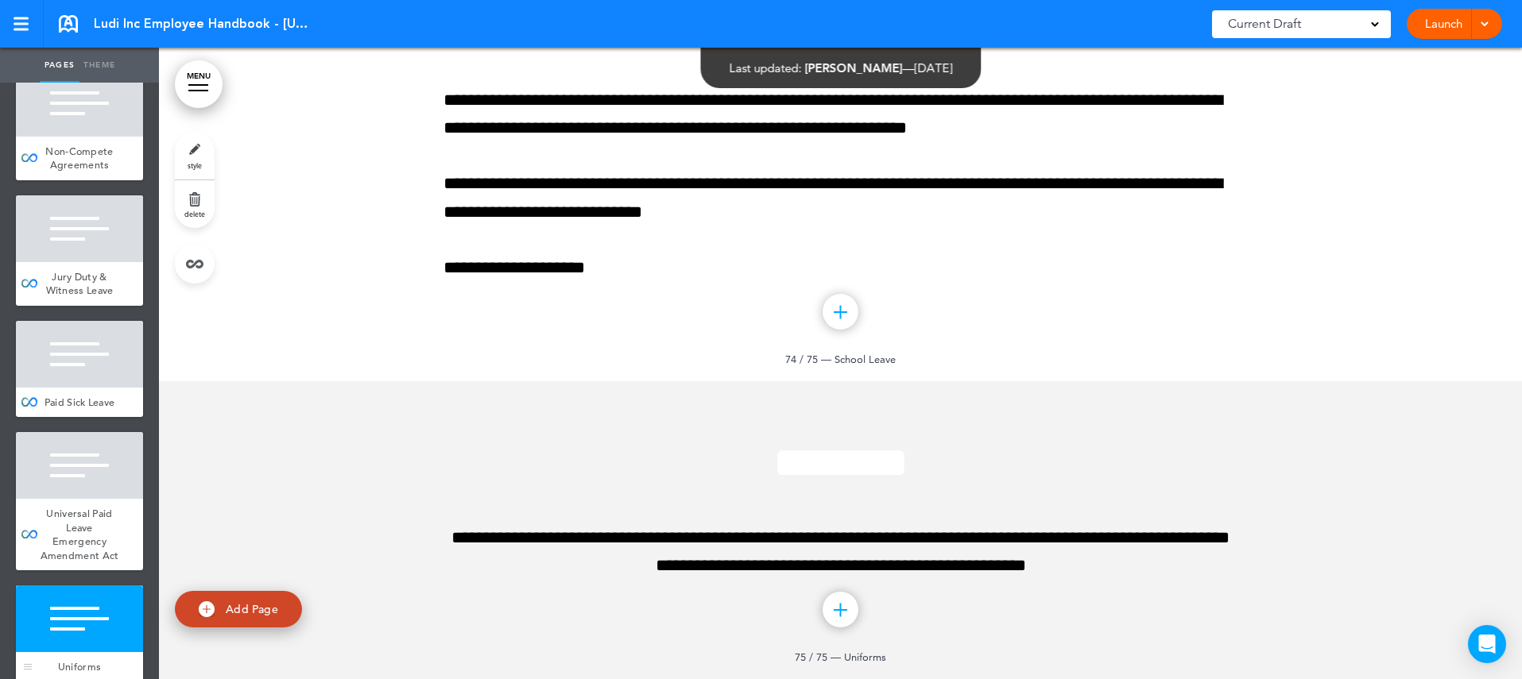
click at [102, 586] on div at bounding box center [79, 619] width 127 height 67
click at [201, 151] on link "style" at bounding box center [195, 156] width 40 height 48
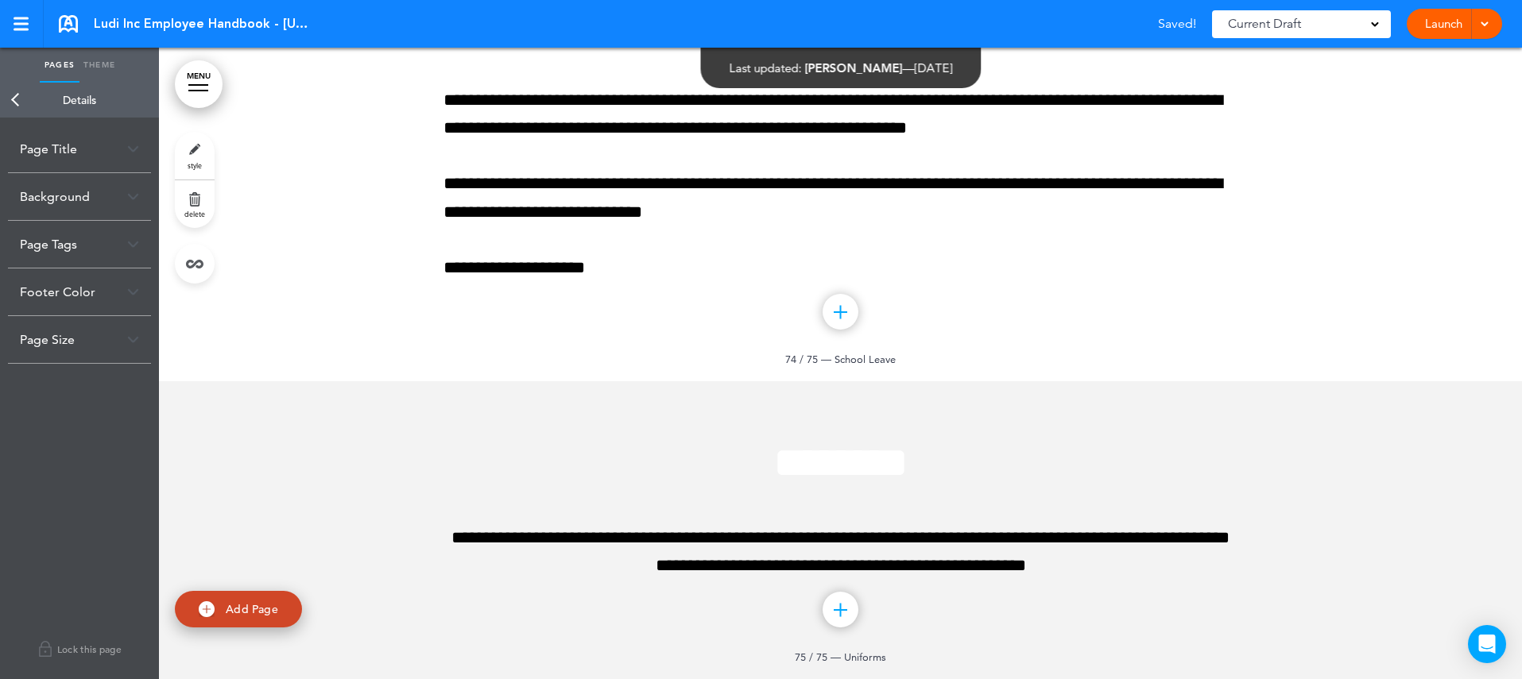
click at [73, 149] on div "Page Title" at bounding box center [79, 149] width 143 height 47
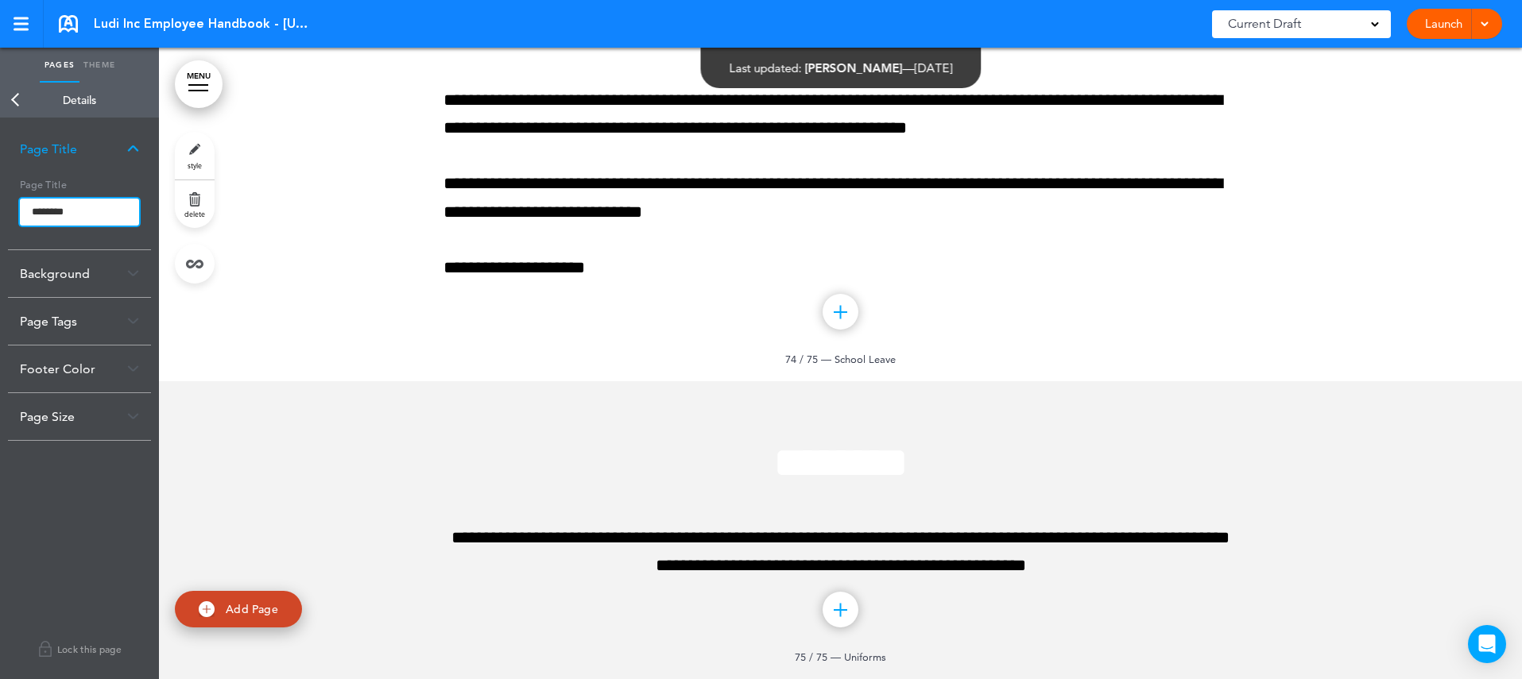
drag, startPoint x: 81, startPoint y: 216, endPoint x: 11, endPoint y: 204, distance: 70.9
click at [11, 204] on div "Page Title ********" at bounding box center [79, 210] width 143 height 77
click at [14, 100] on body "Checking url availability This handbook [GEOGRAPHIC_DATA] Settings Signatures C…" at bounding box center [761, 339] width 1522 height 679
click at [20, 100] on link "Back" at bounding box center [16, 100] width 32 height 35
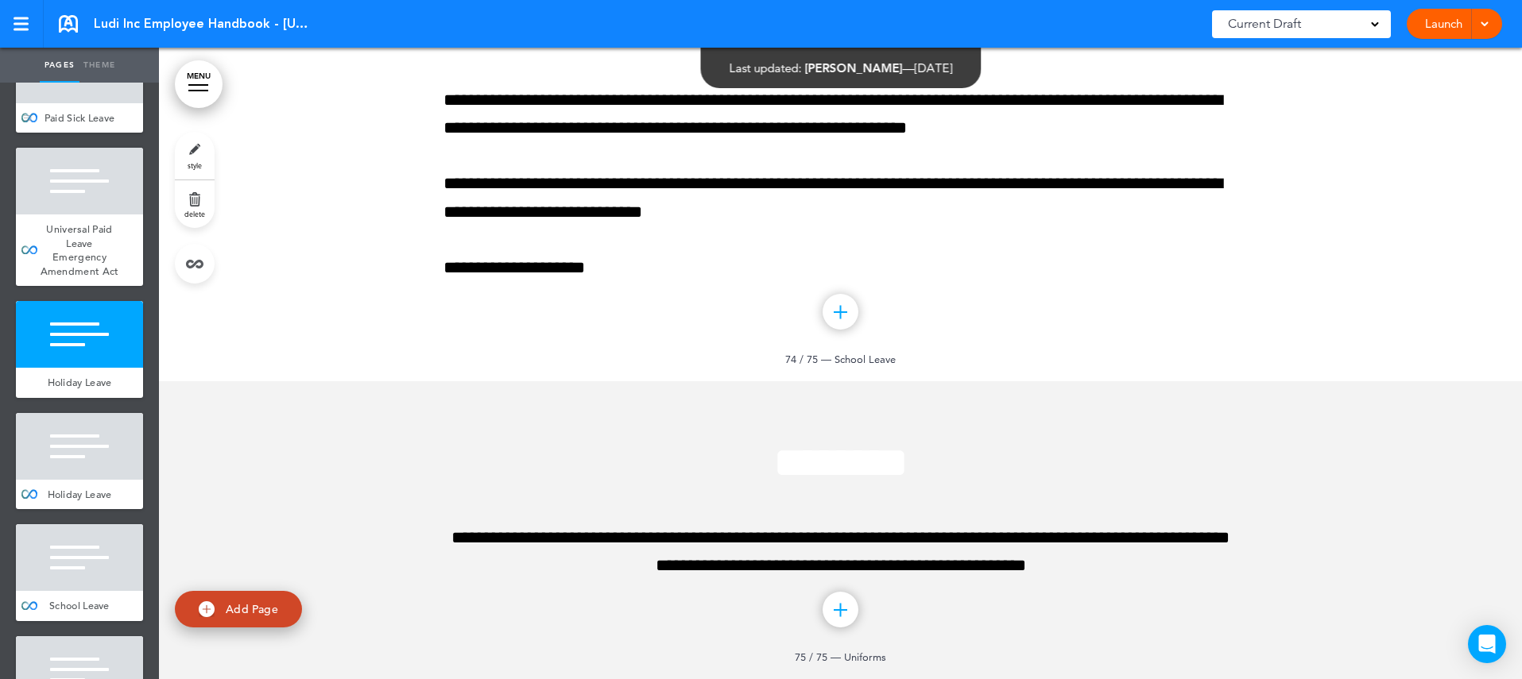
scroll to position [9116, 0]
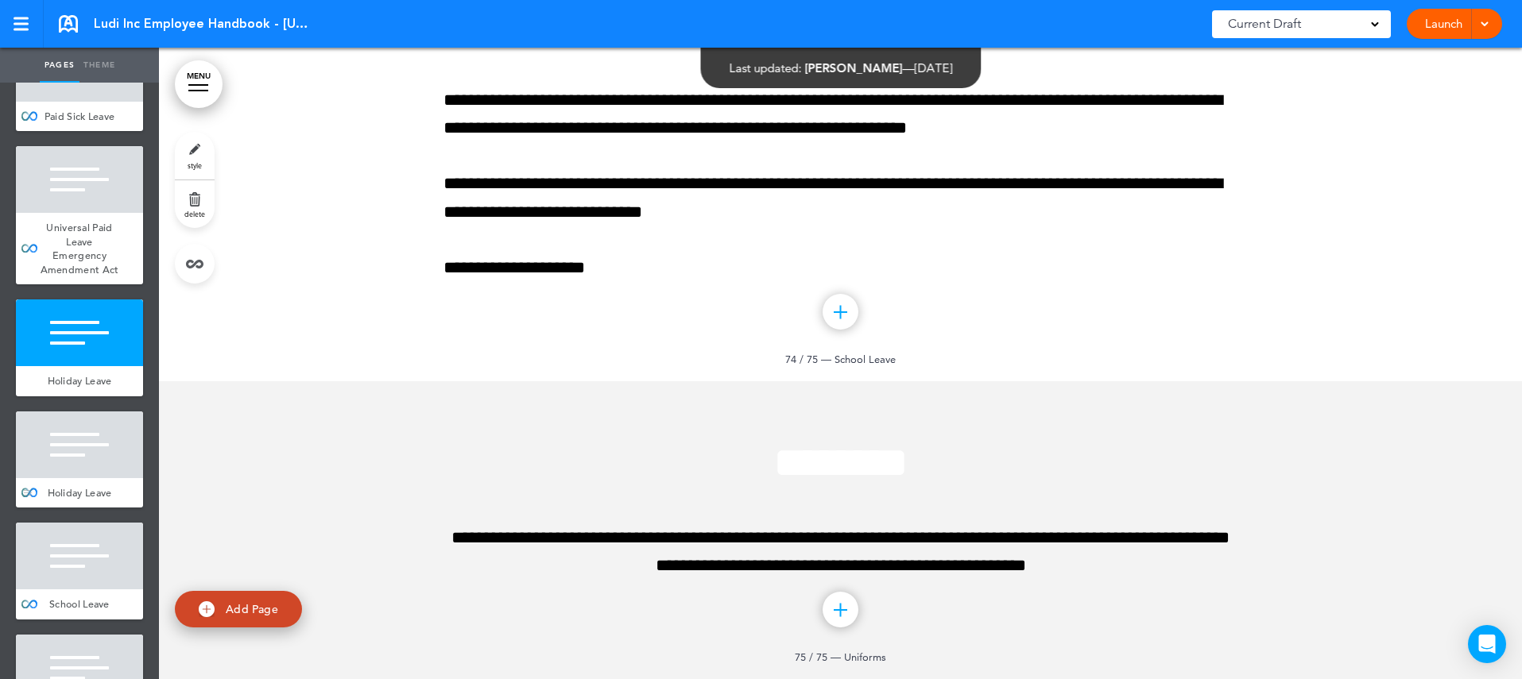
click at [103, 412] on div at bounding box center [79, 445] width 127 height 67
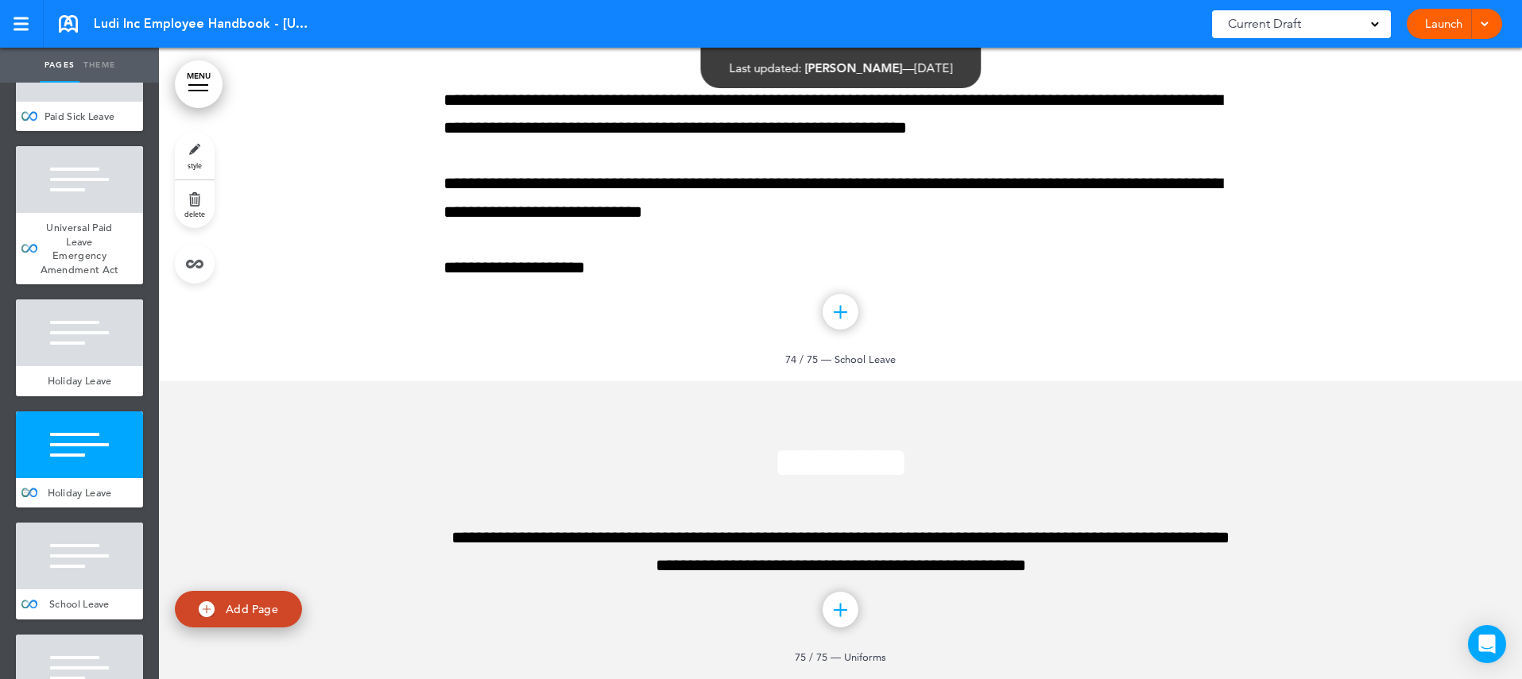
scroll to position [83524, 0]
click at [114, 366] on div "Holiday Leave" at bounding box center [79, 381] width 127 height 30
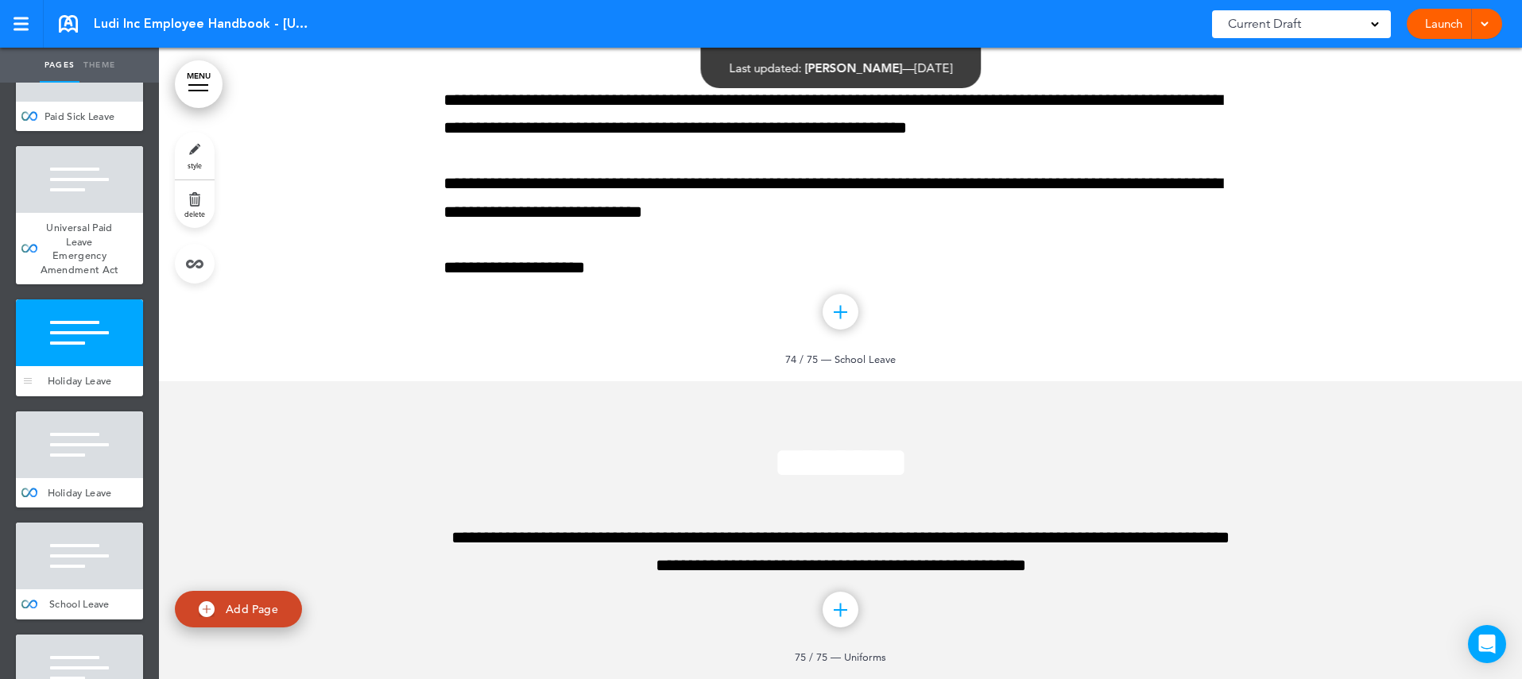
scroll to position [83171, 0]
click at [197, 157] on link "style" at bounding box center [195, 156] width 40 height 48
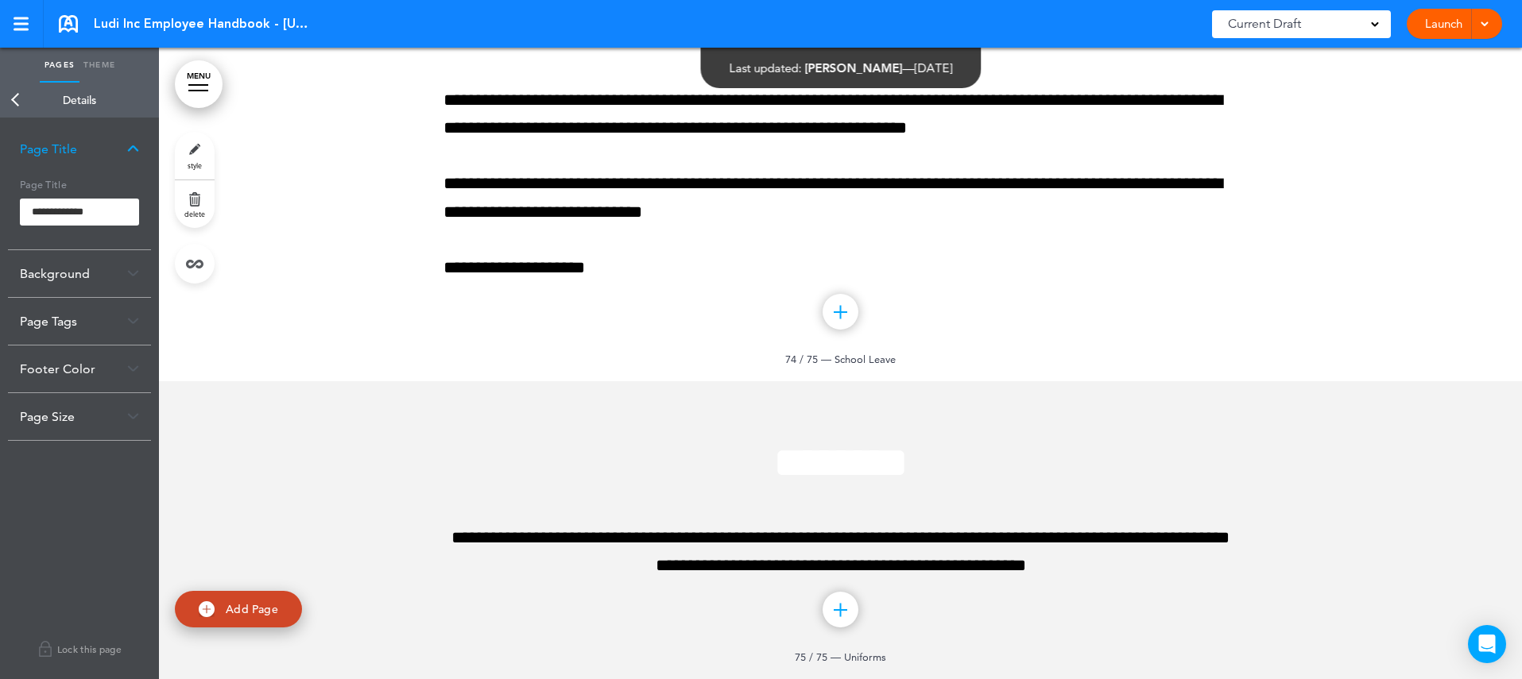
click at [41, 325] on div "Page Tags" at bounding box center [79, 321] width 143 height 47
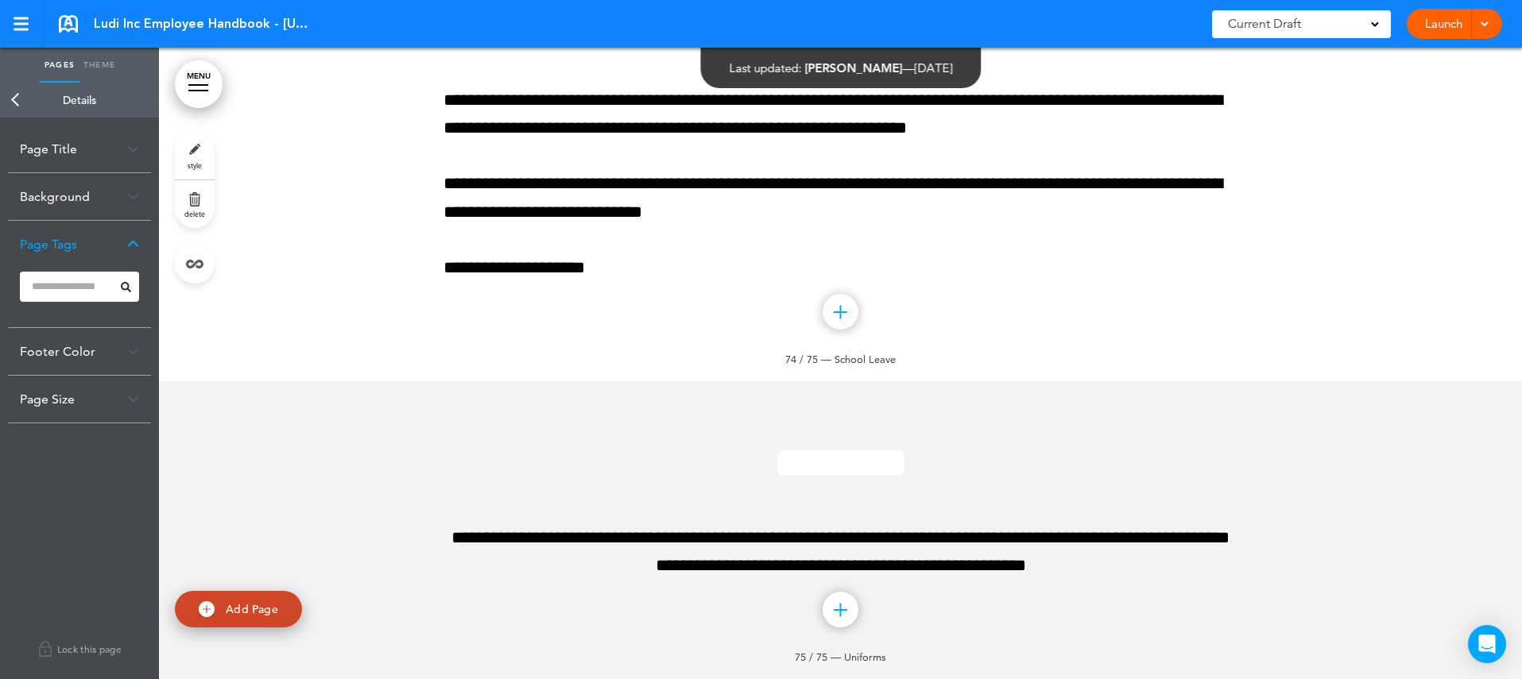
click at [41, 350] on div "Footer Color" at bounding box center [79, 351] width 143 height 47
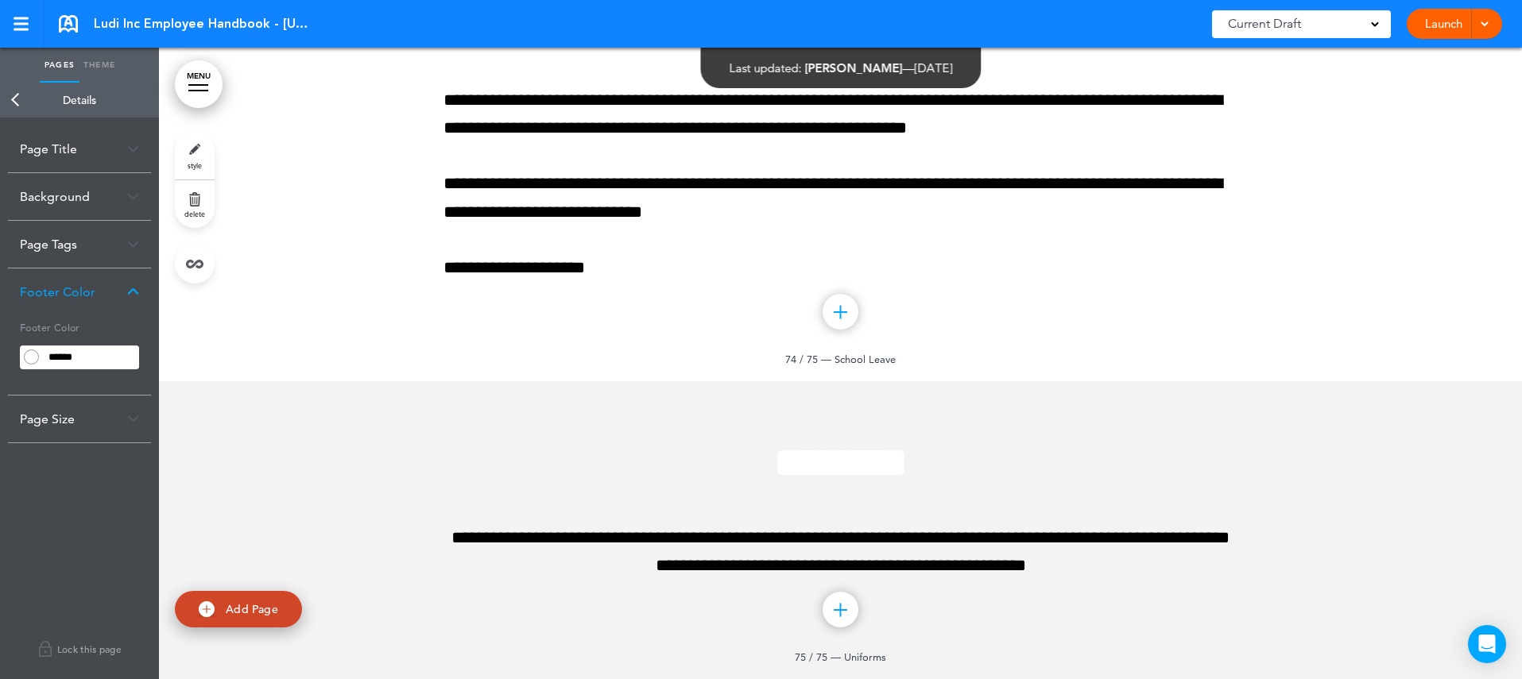
click at [68, 198] on div "Background" at bounding box center [79, 196] width 143 height 47
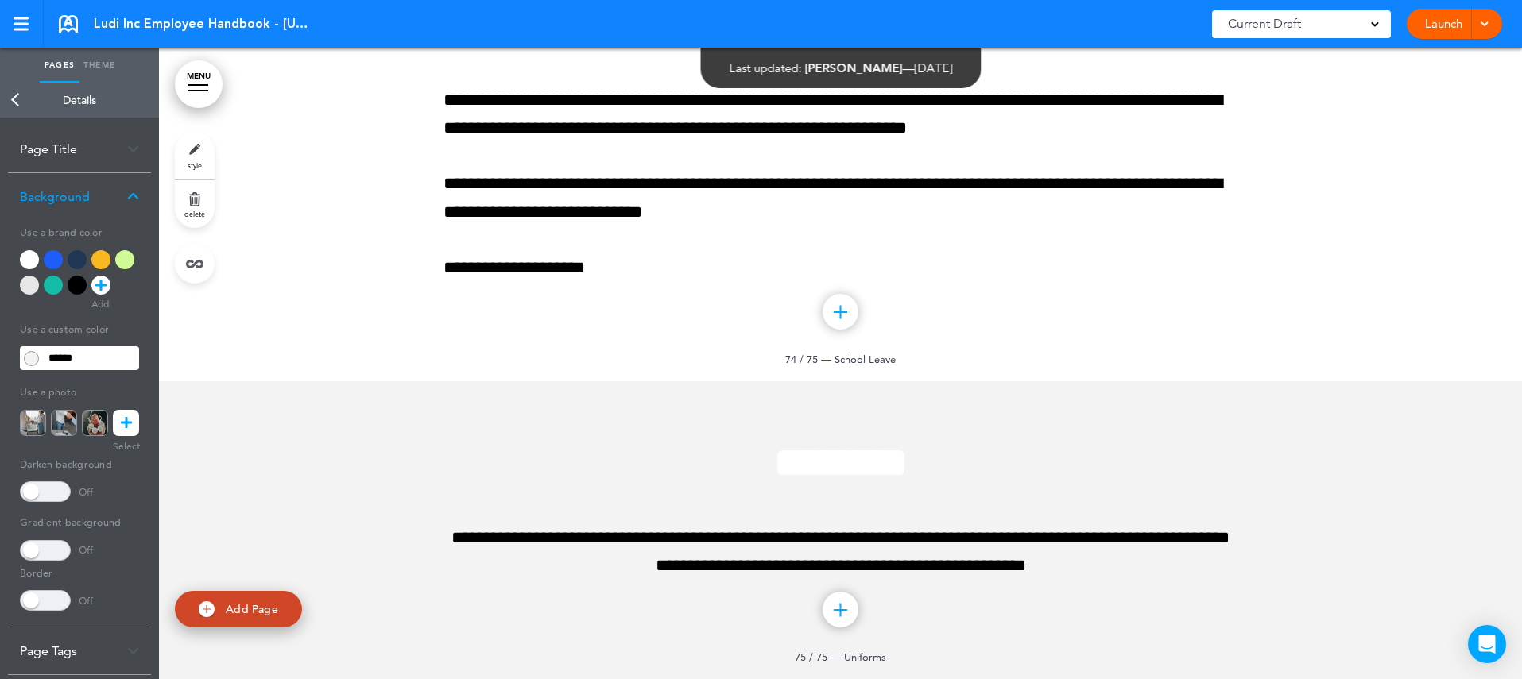
click at [70, 141] on div "Page Title" at bounding box center [79, 149] width 143 height 47
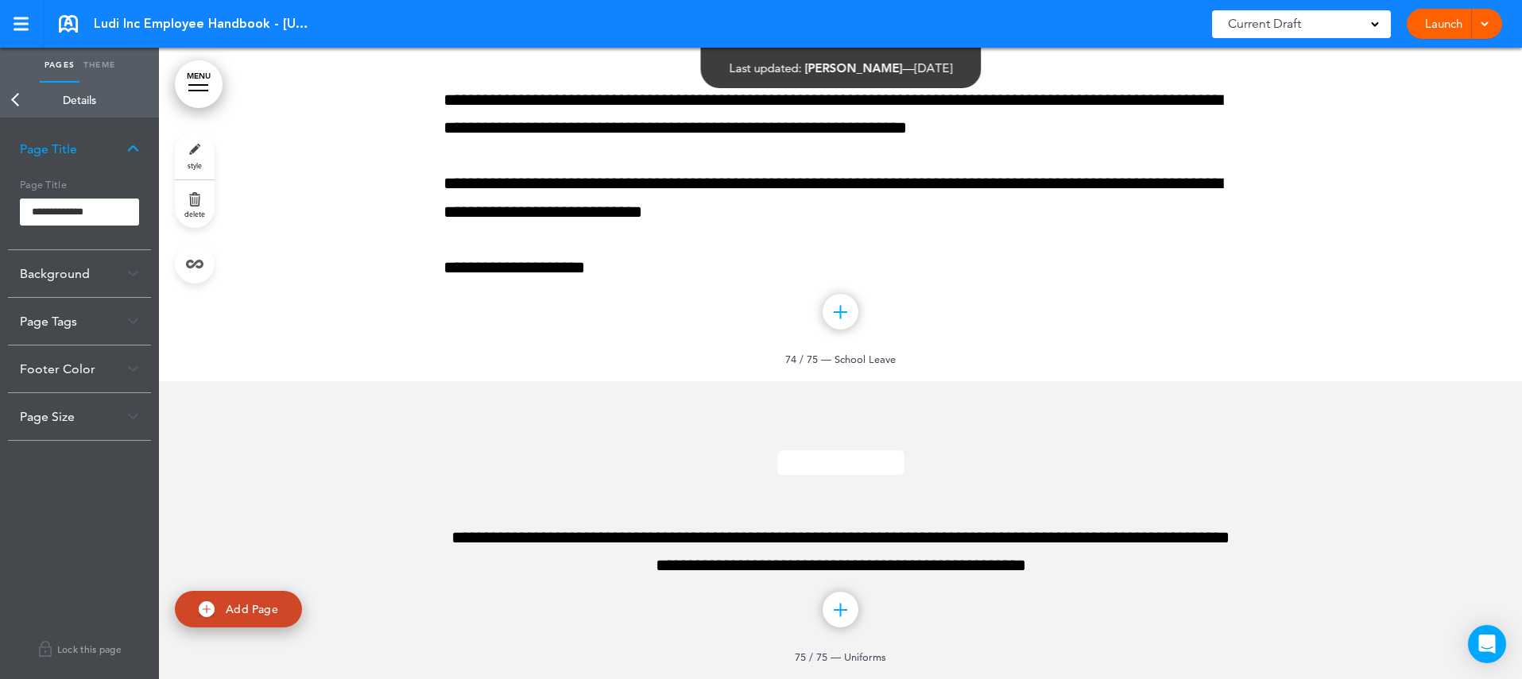
click at [14, 100] on link "Back" at bounding box center [16, 100] width 32 height 35
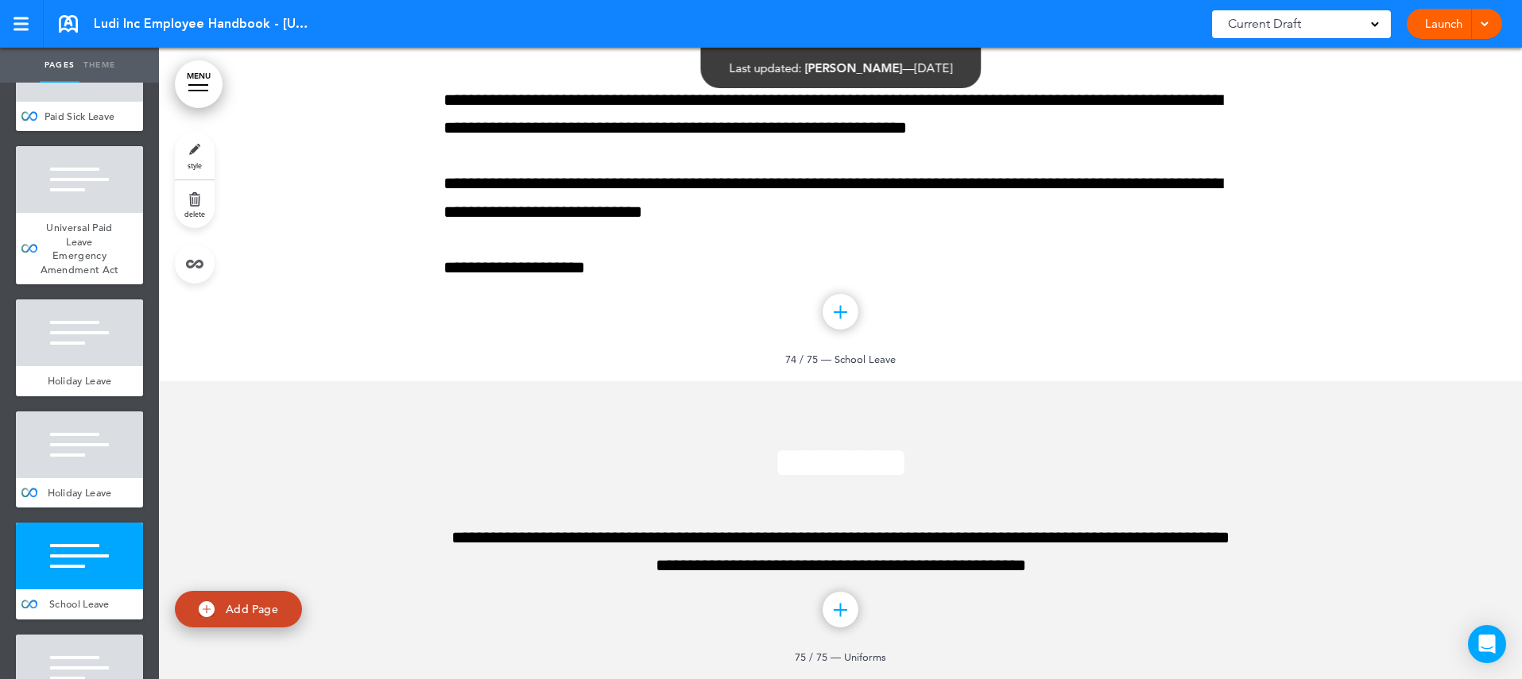
scroll to position [83608, 0]
click at [93, 635] on div at bounding box center [79, 668] width 127 height 67
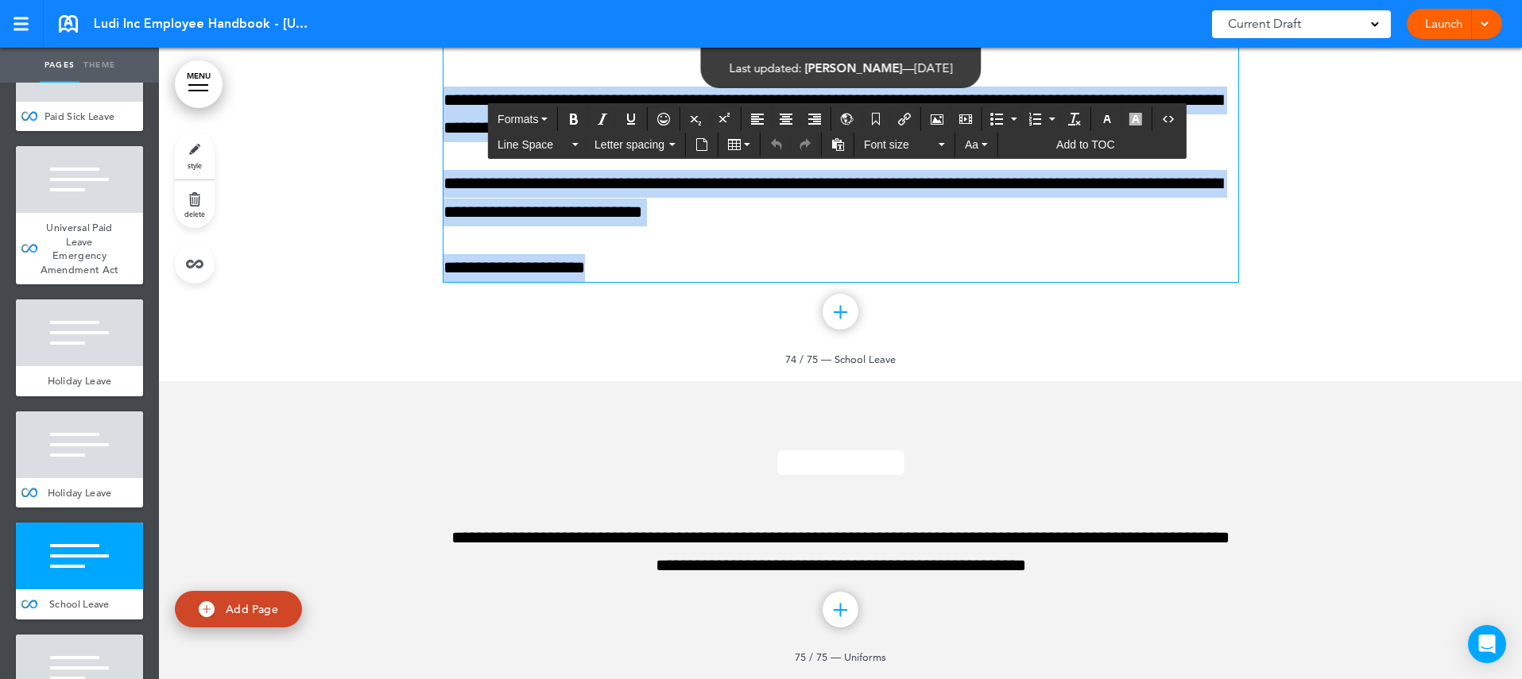
drag, startPoint x: 631, startPoint y: 426, endPoint x: 559, endPoint y: 182, distance: 254.4
click at [559, 182] on div "**********" at bounding box center [840, 142] width 795 height 279
copy div "**********"
click at [550, 226] on p "**********" at bounding box center [840, 198] width 795 height 56
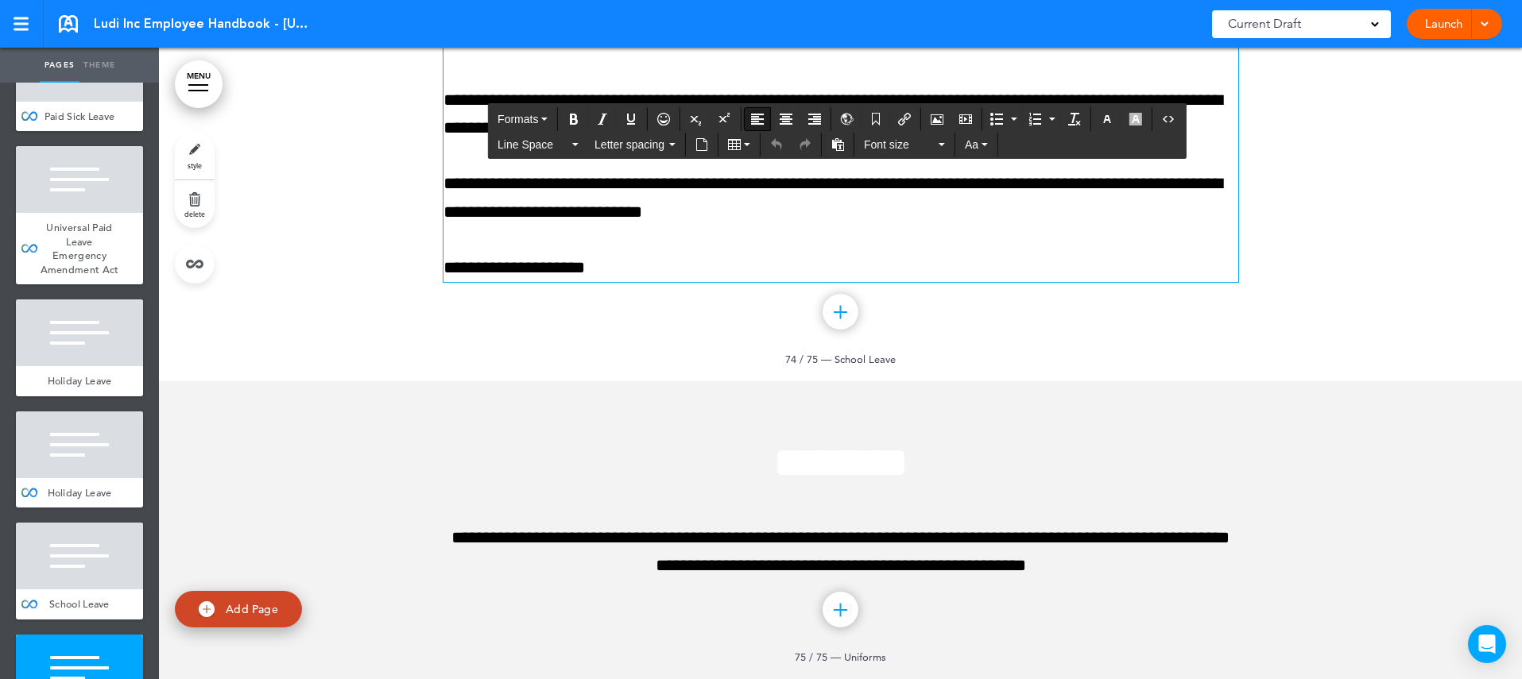
click at [95, 635] on div at bounding box center [79, 668] width 127 height 67
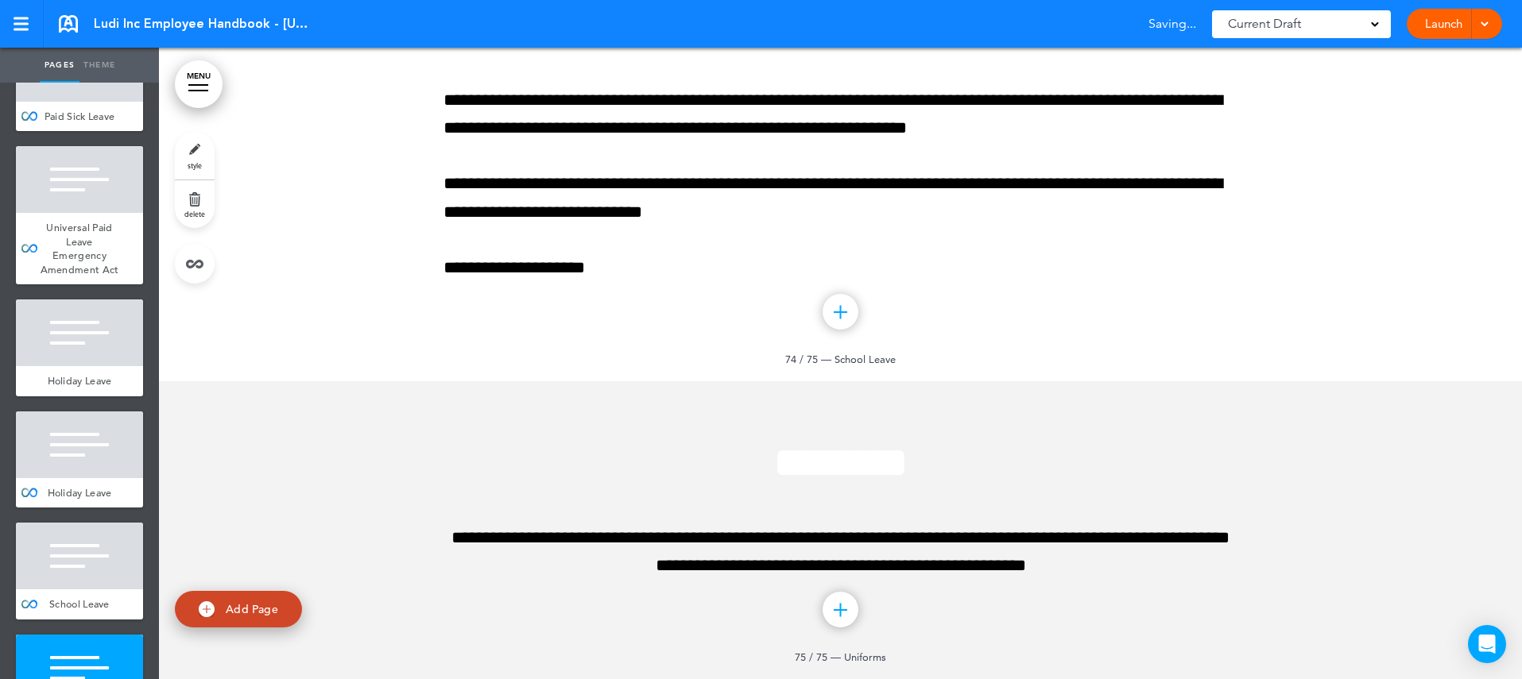
scroll to position [83800, 0]
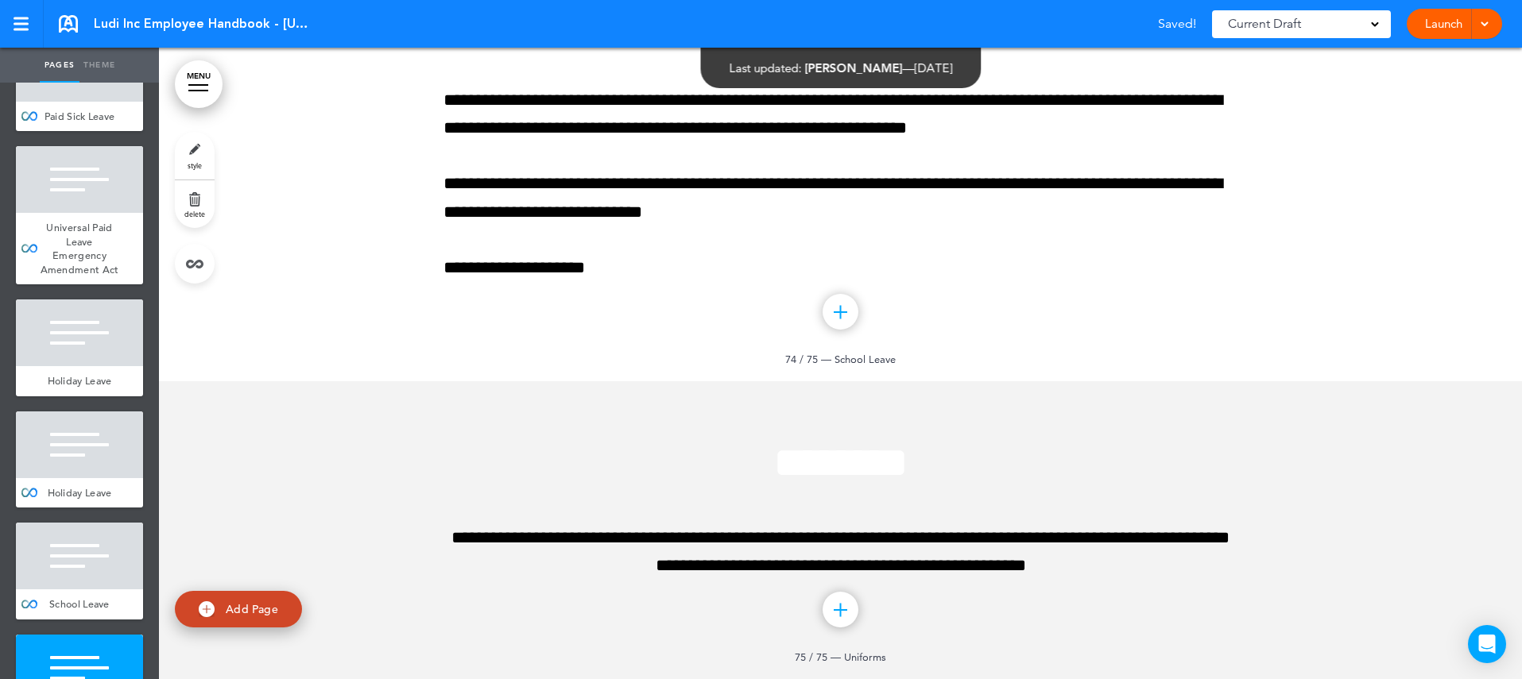
click at [95, 635] on div at bounding box center [79, 668] width 127 height 67
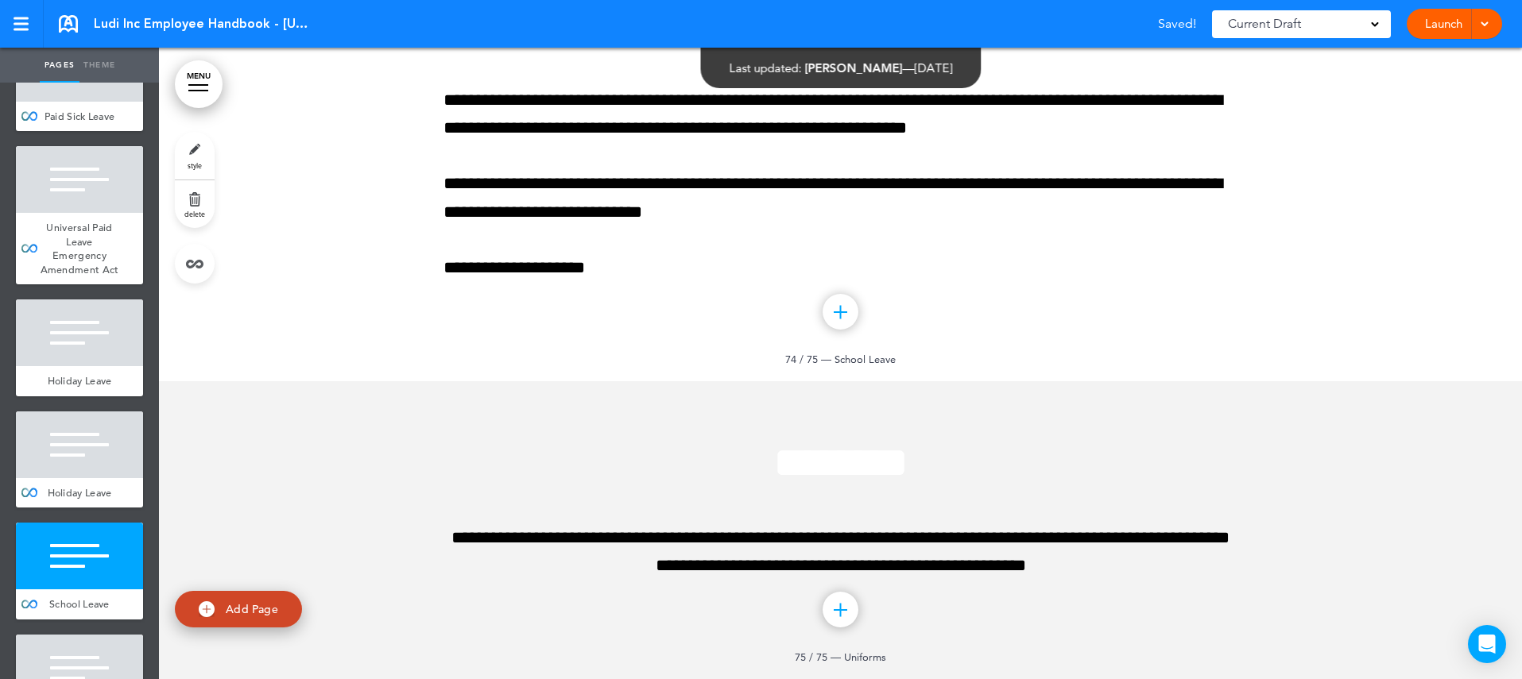
click at [199, 203] on link "delete" at bounding box center [195, 204] width 40 height 48
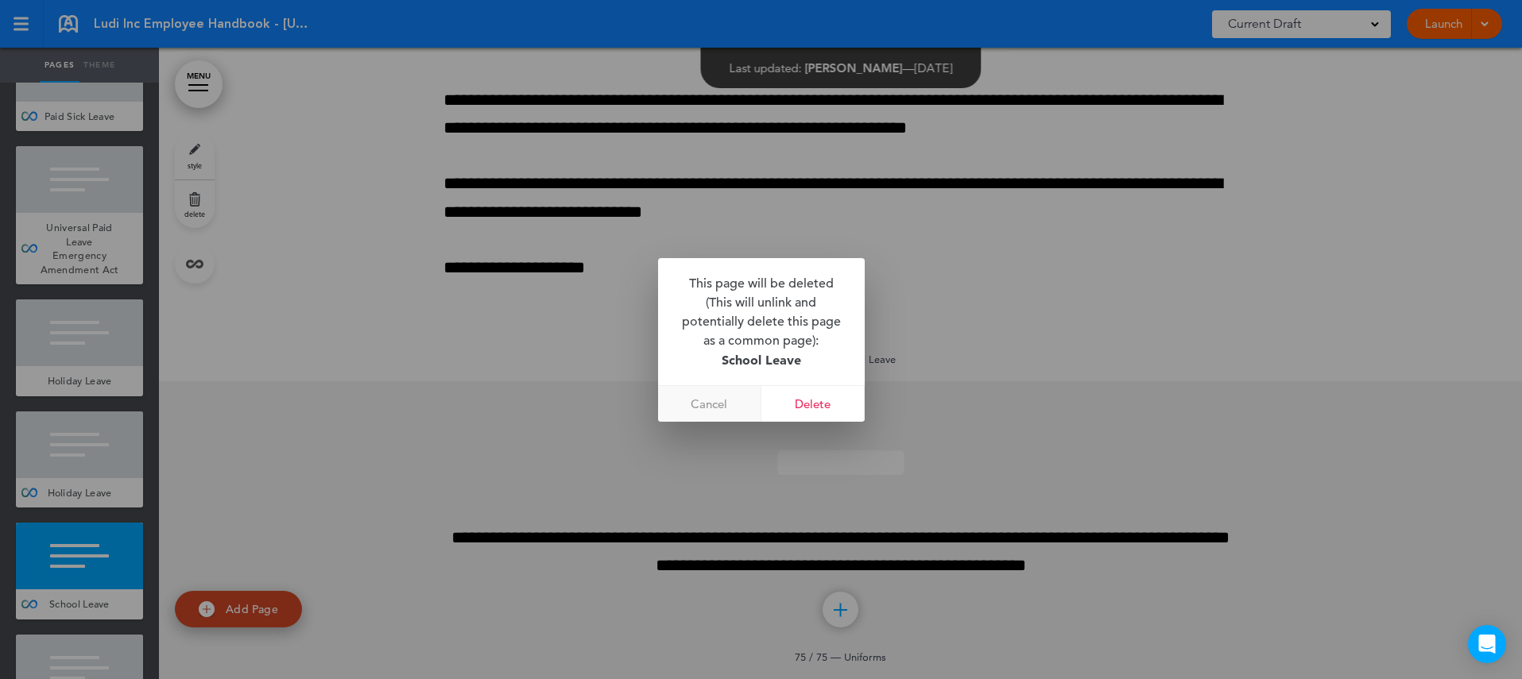
click at [720, 400] on link "Cancel" at bounding box center [709, 404] width 103 height 36
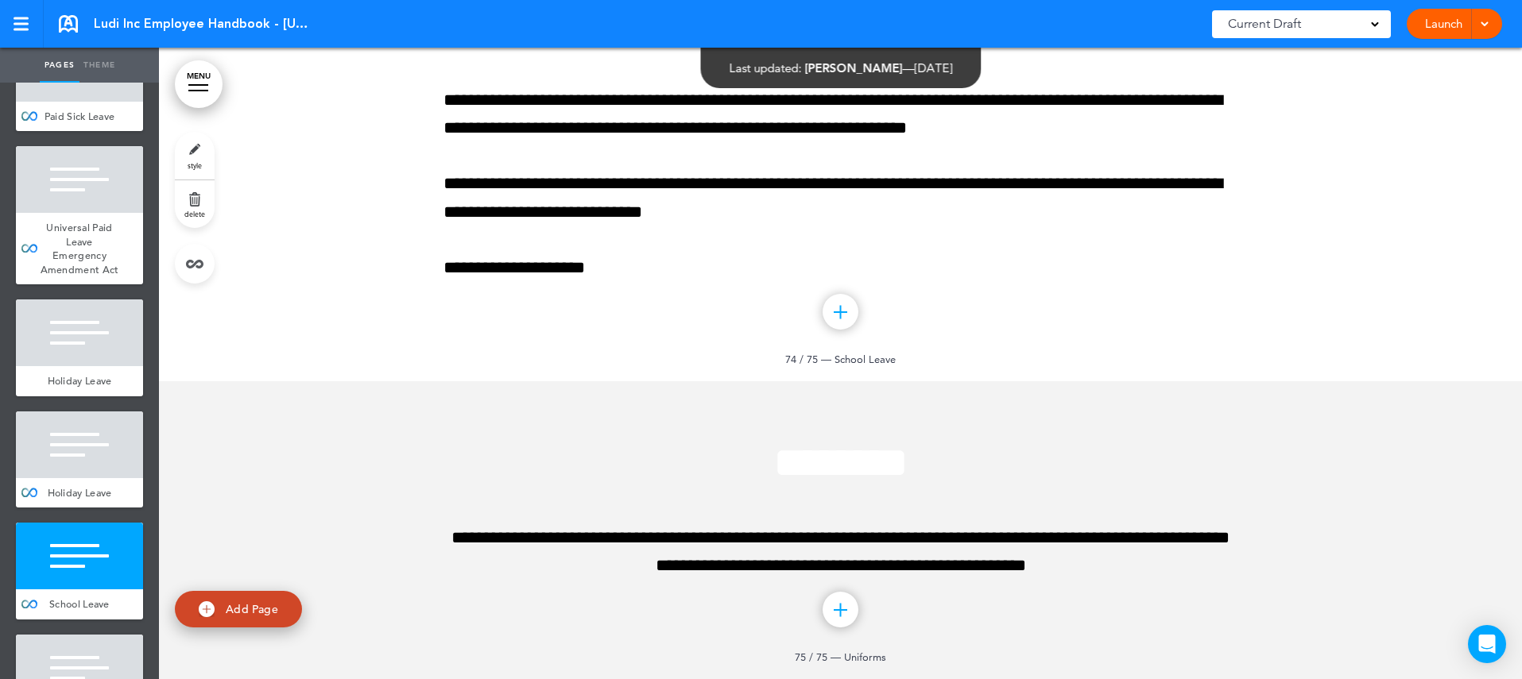
scroll to position [83229, 0]
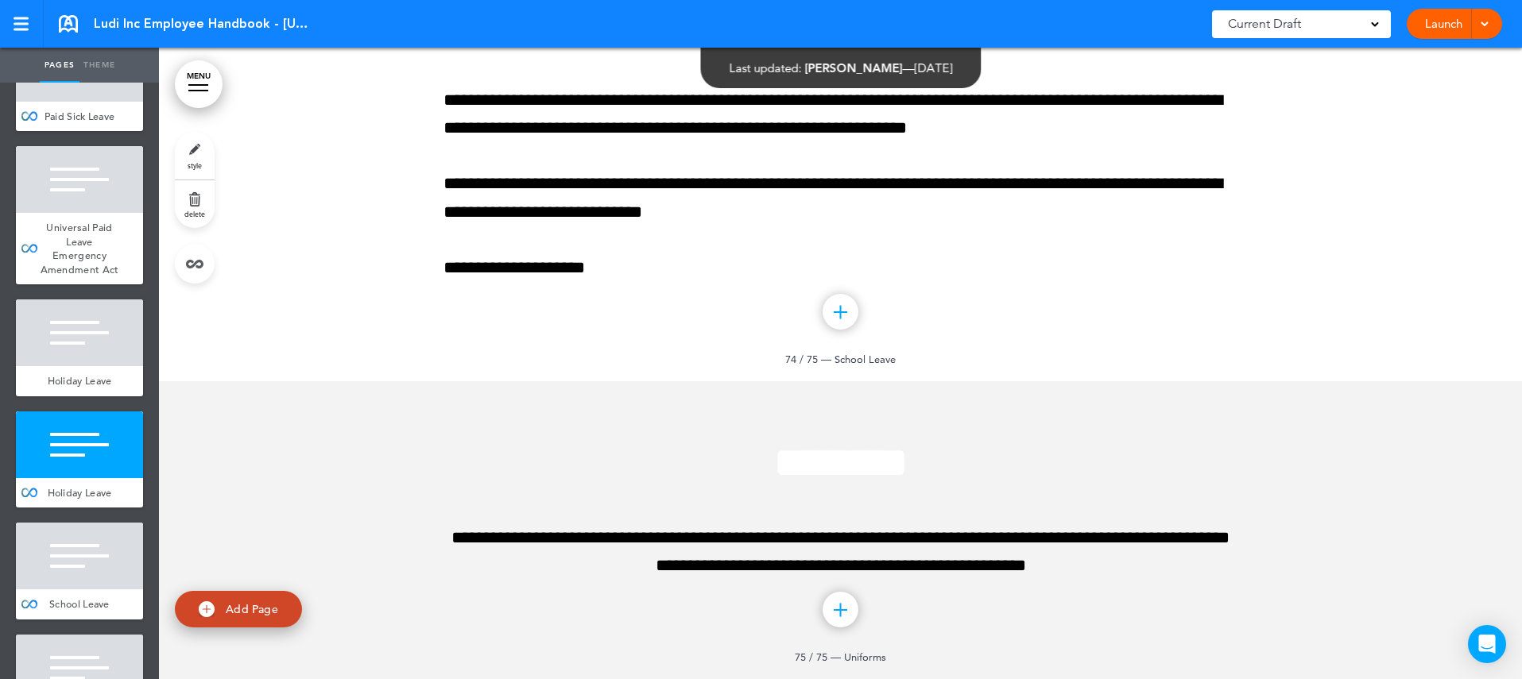
click at [781, 426] on div at bounding box center [920, 339] width 1522 height 679
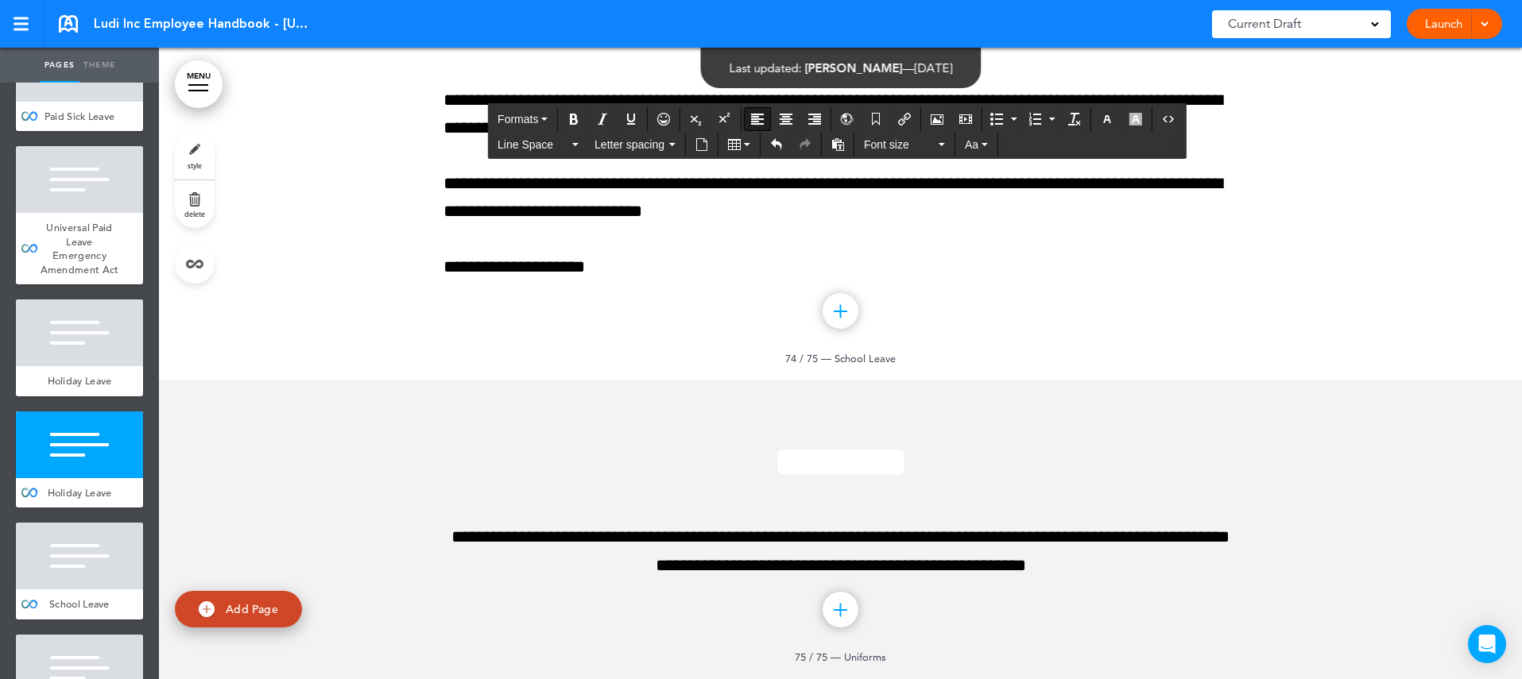
scroll to position [83512, 0]
click at [115, 412] on div at bounding box center [79, 445] width 127 height 67
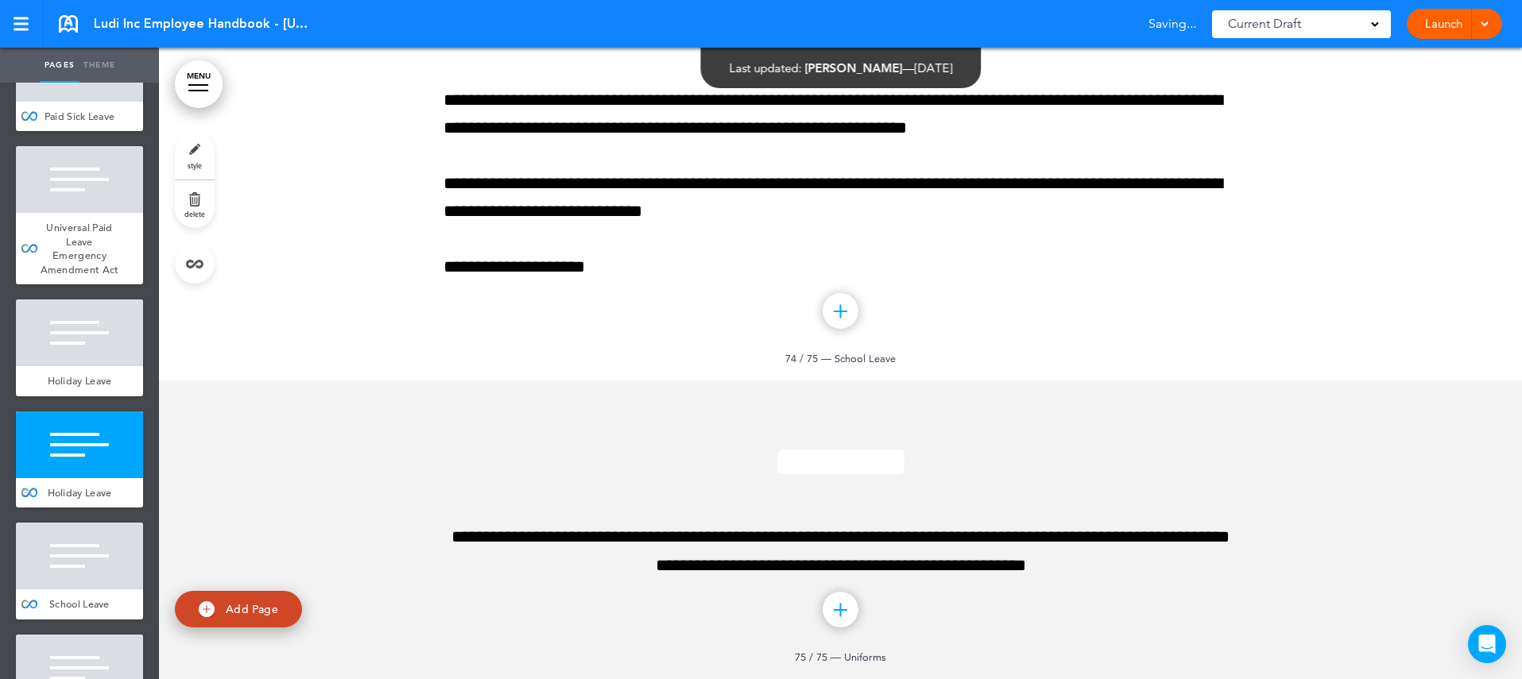
scroll to position [83524, 0]
click at [191, 151] on link "style" at bounding box center [195, 156] width 40 height 48
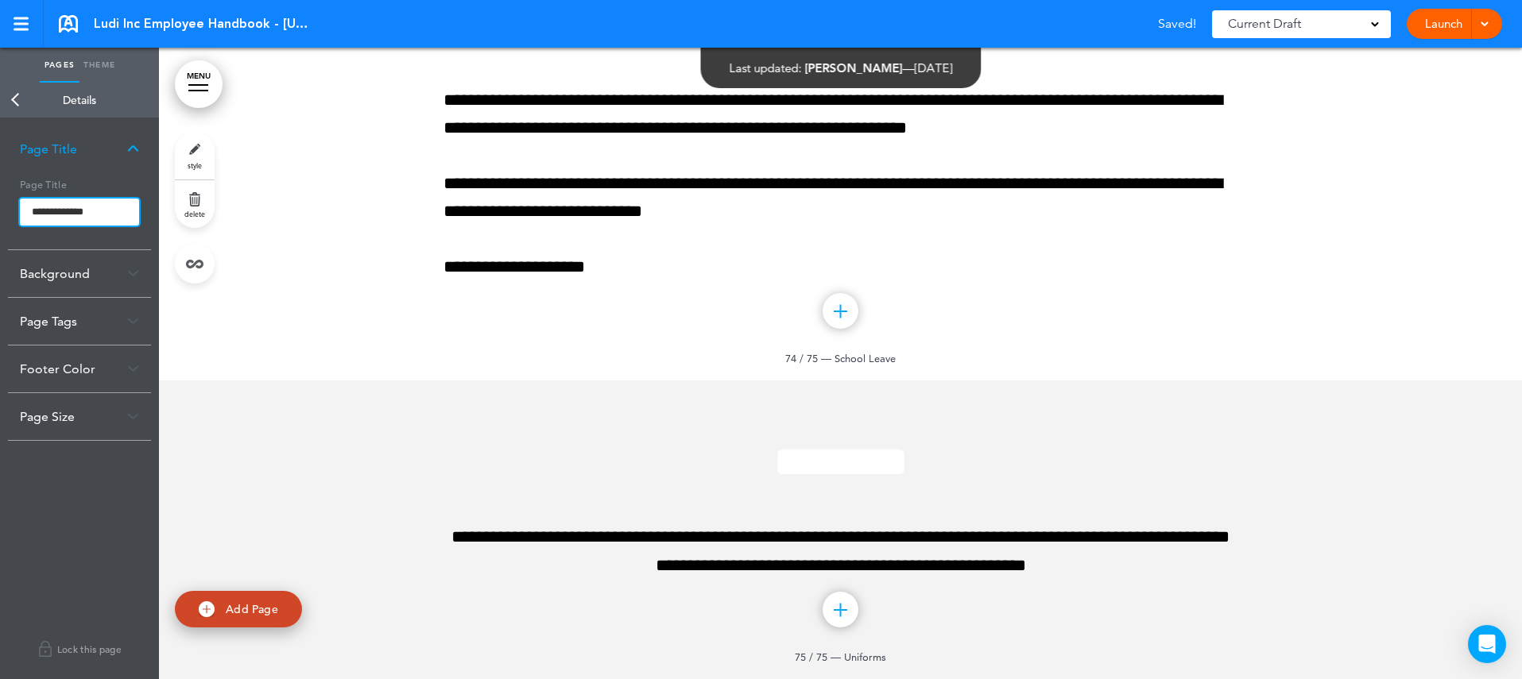
drag, startPoint x: 108, startPoint y: 209, endPoint x: -7, endPoint y: 209, distance: 115.2
click at [0, 209] on html "Make this page common so it is available in other handbooks. This handbook Prev…" at bounding box center [761, 339] width 1522 height 679
type input "**********"
click at [148, 234] on body "Make this page common so it is available in other handbooks. This handbook Prev…" at bounding box center [761, 339] width 1522 height 679
click at [17, 96] on link "Back" at bounding box center [16, 100] width 32 height 35
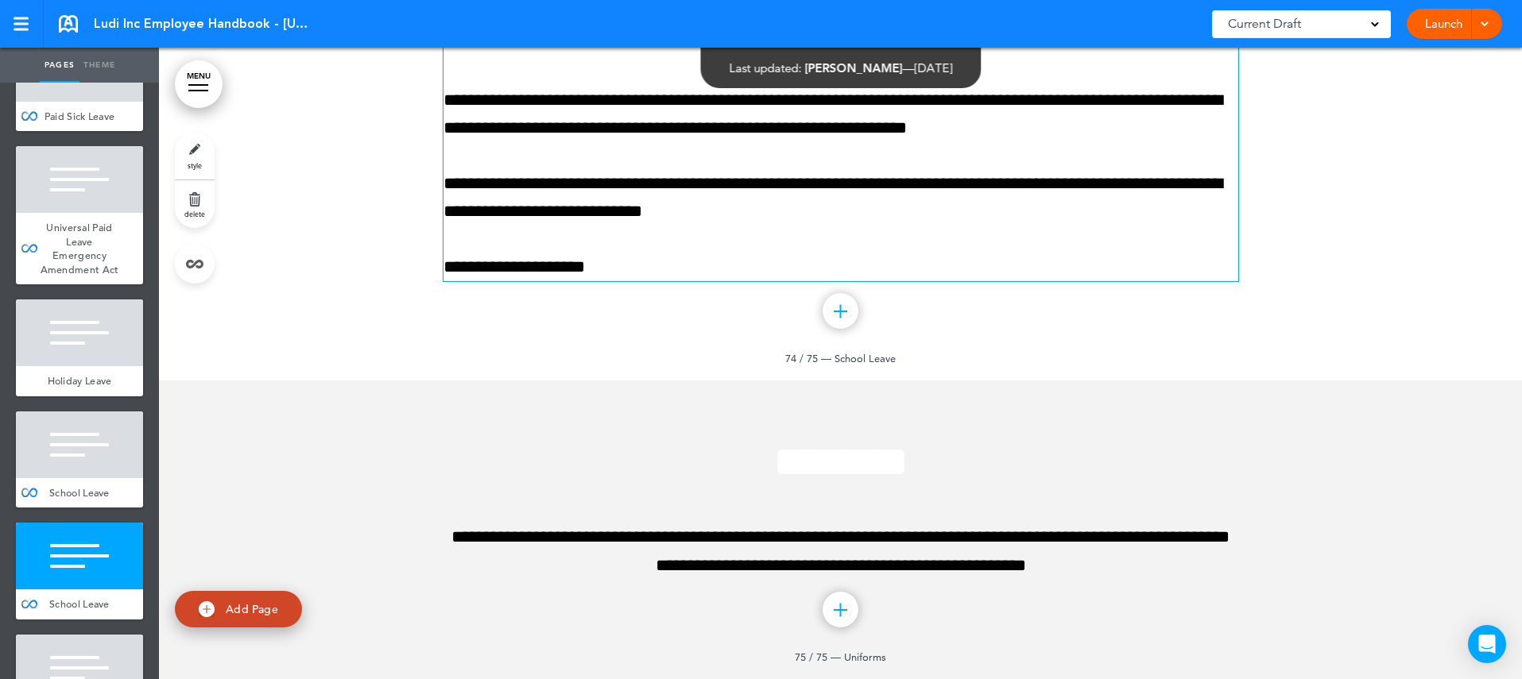
scroll to position [83739, 0]
click at [118, 523] on div at bounding box center [79, 556] width 127 height 67
click at [195, 211] on span "delete" at bounding box center [194, 214] width 21 height 10
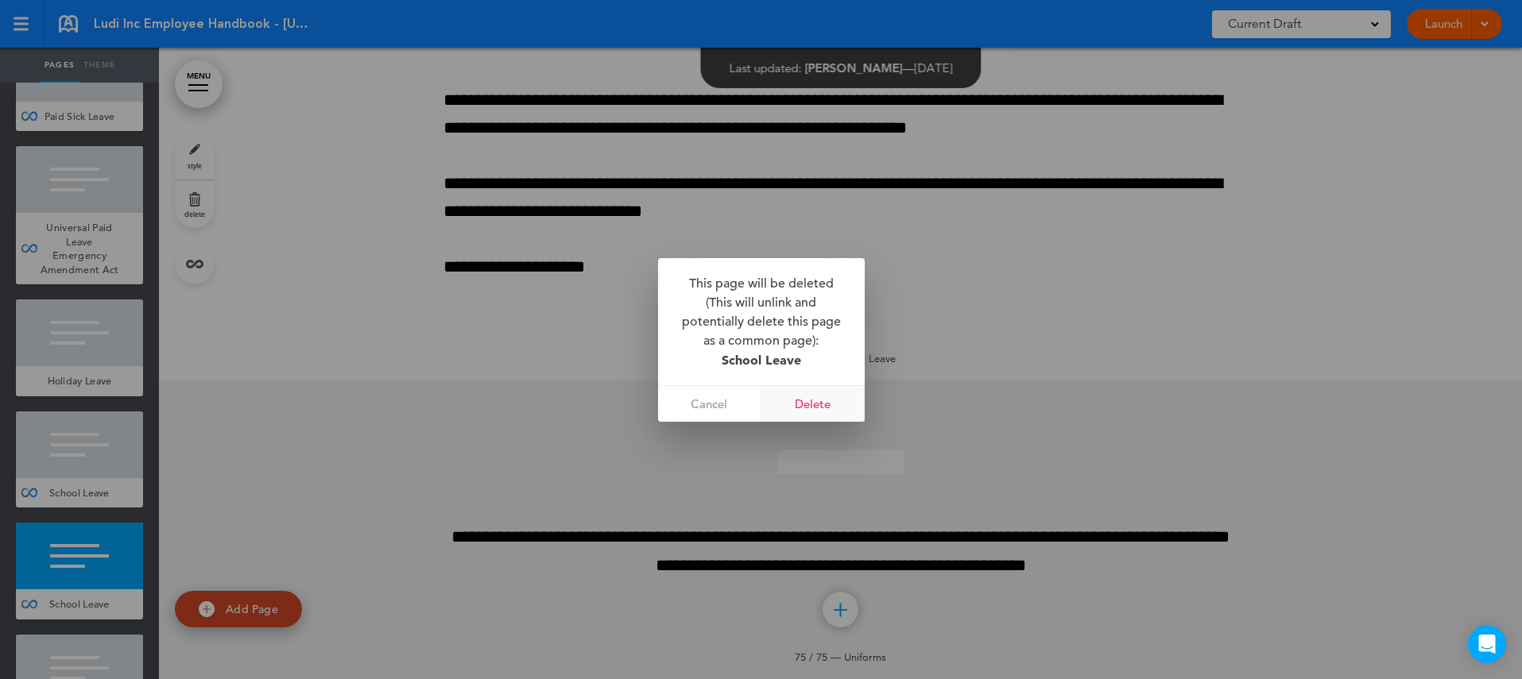
click at [810, 407] on link "Delete" at bounding box center [812, 404] width 103 height 36
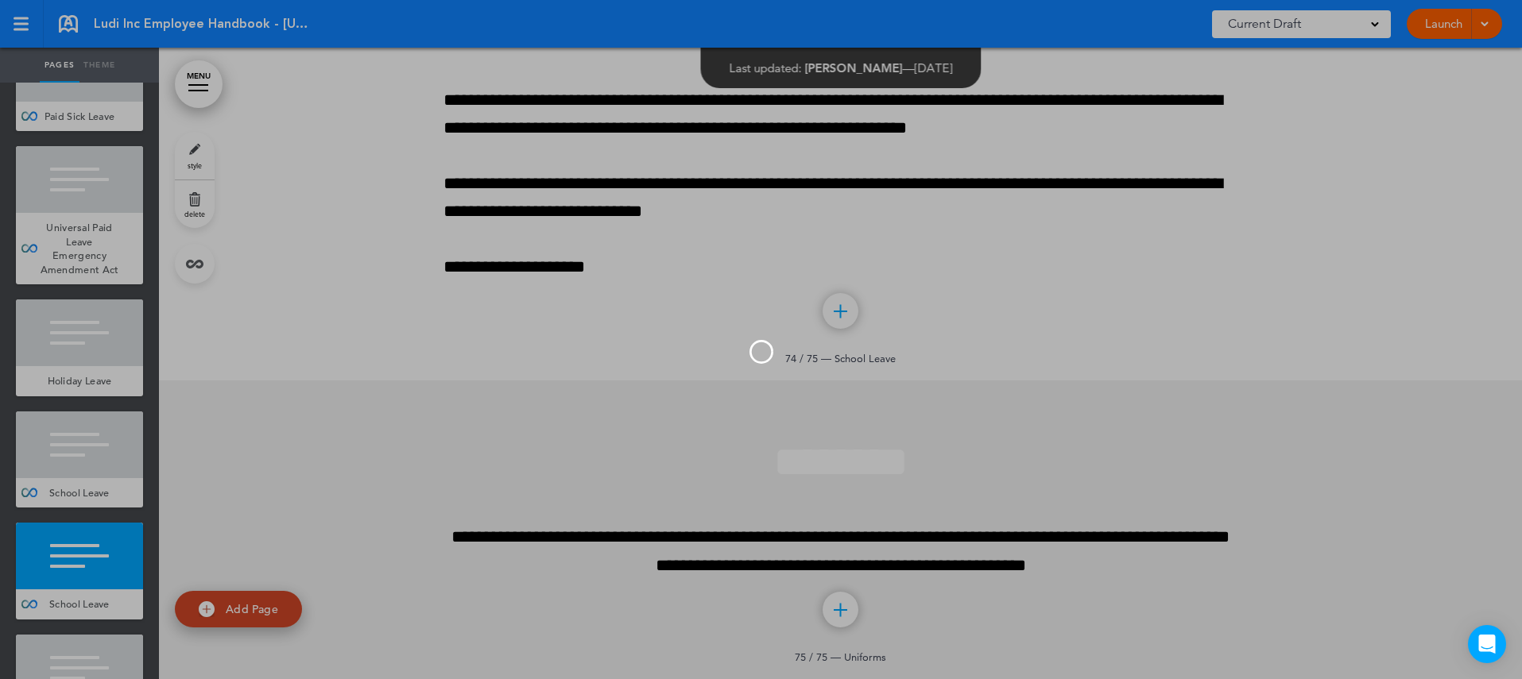
scroll to position [9004, 0]
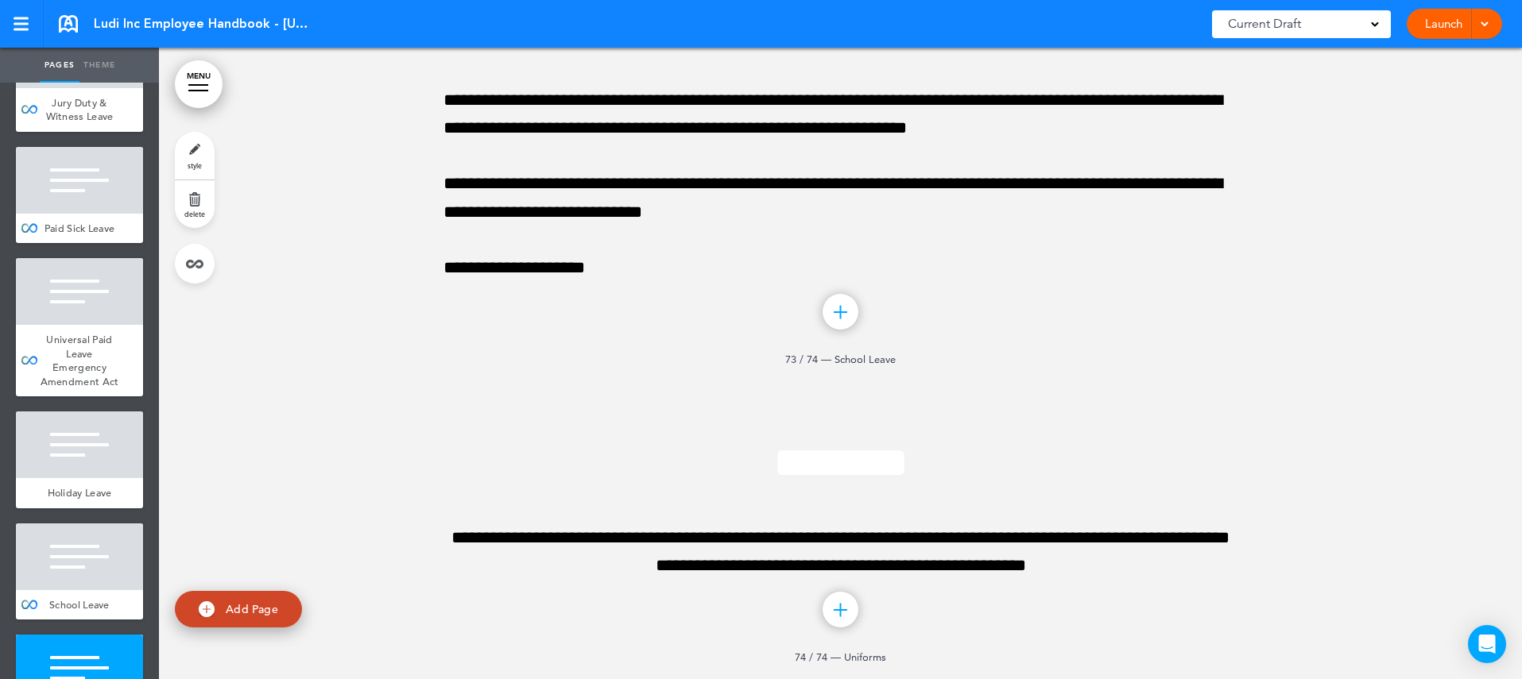
click at [103, 635] on div at bounding box center [79, 668] width 127 height 67
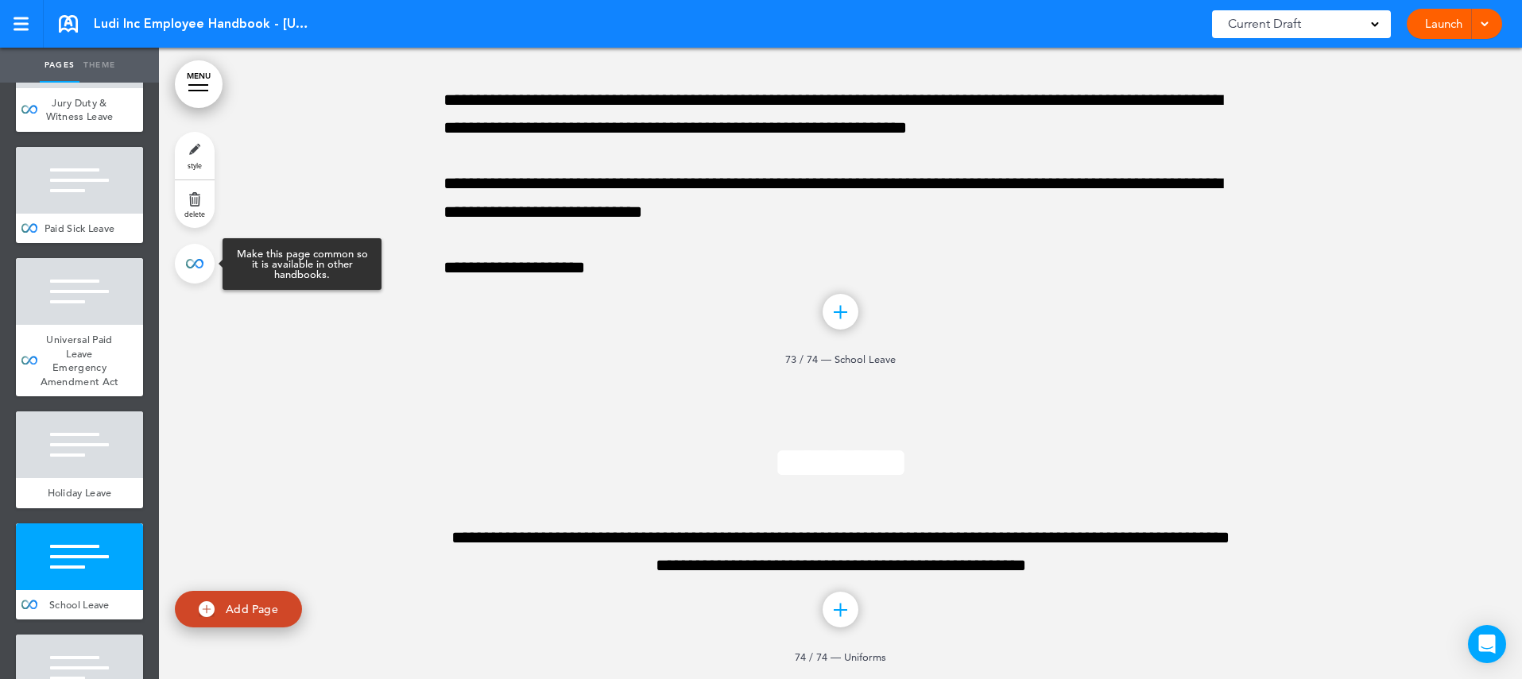
click at [207, 273] on link at bounding box center [195, 264] width 40 height 40
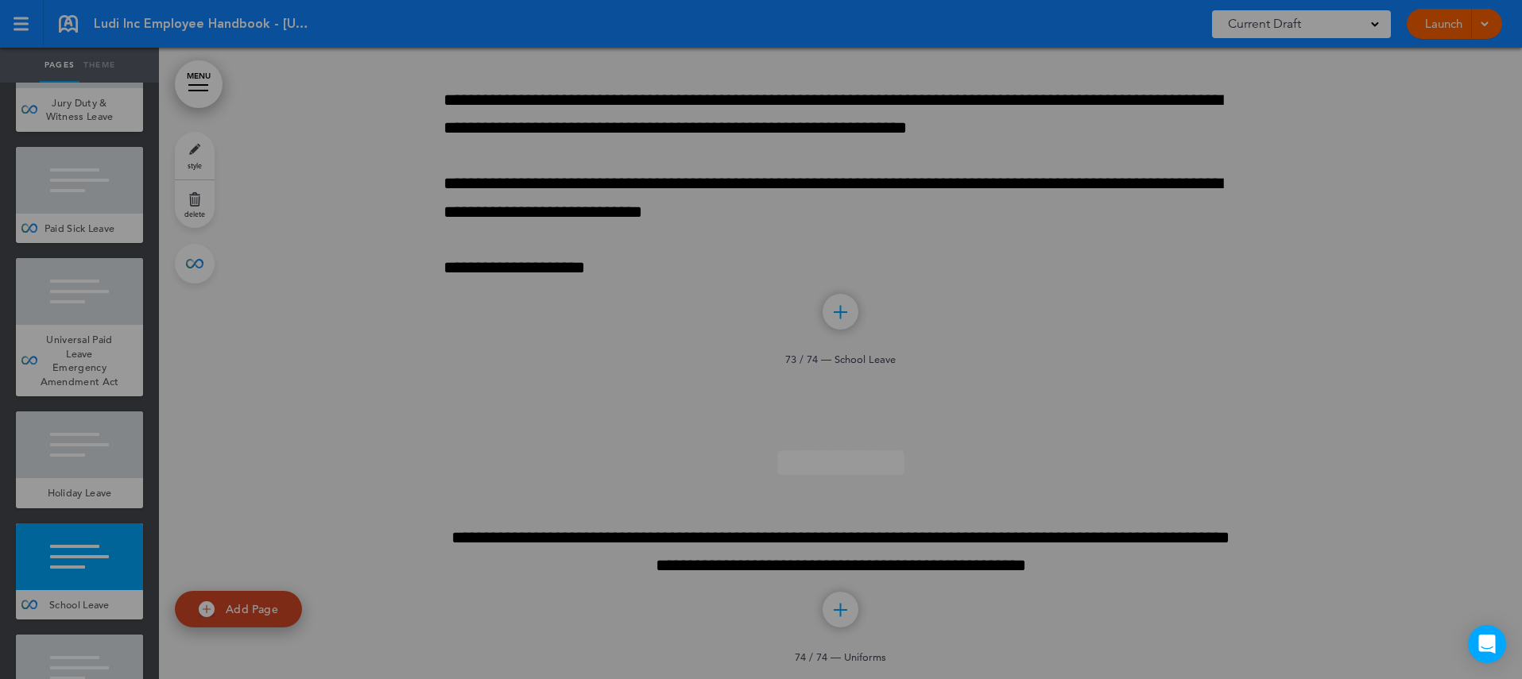
type input "**********"
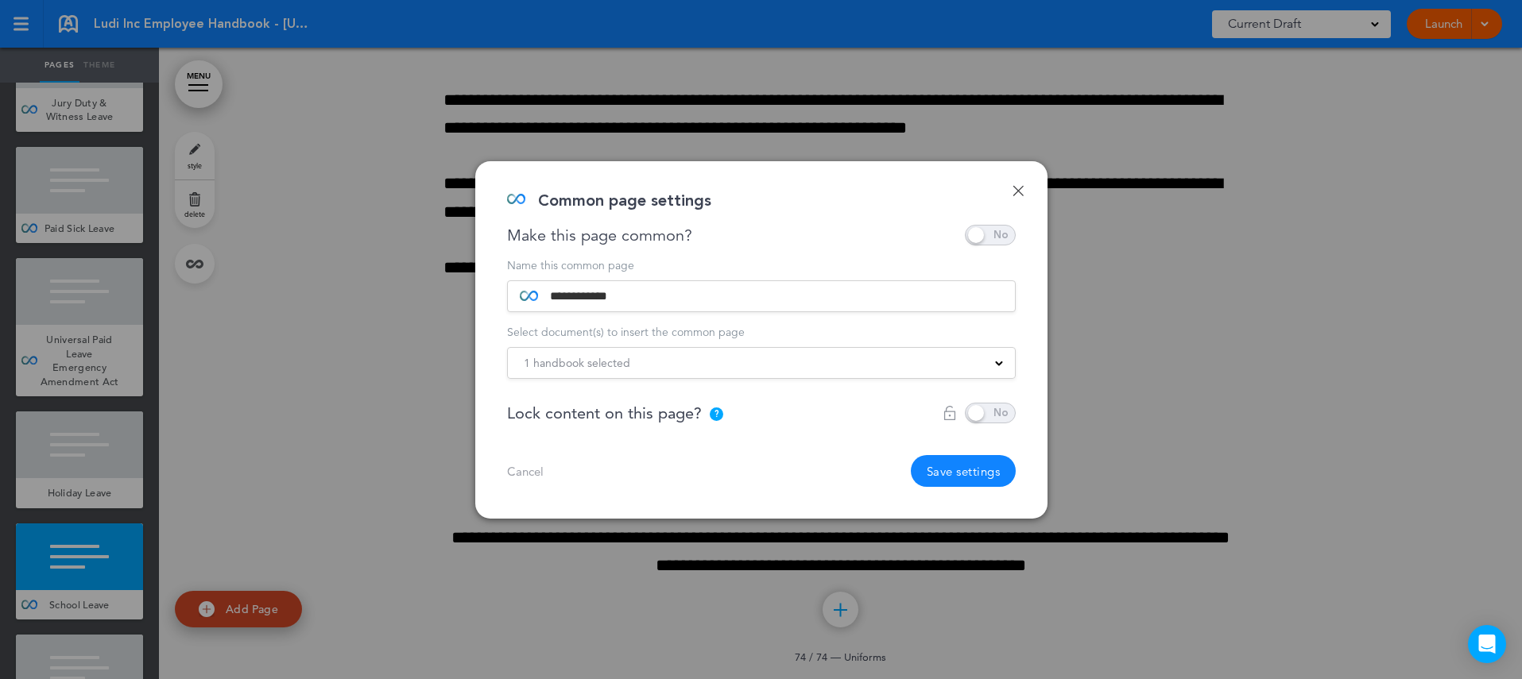
click at [524, 470] on link "Cancel" at bounding box center [525, 471] width 37 height 12
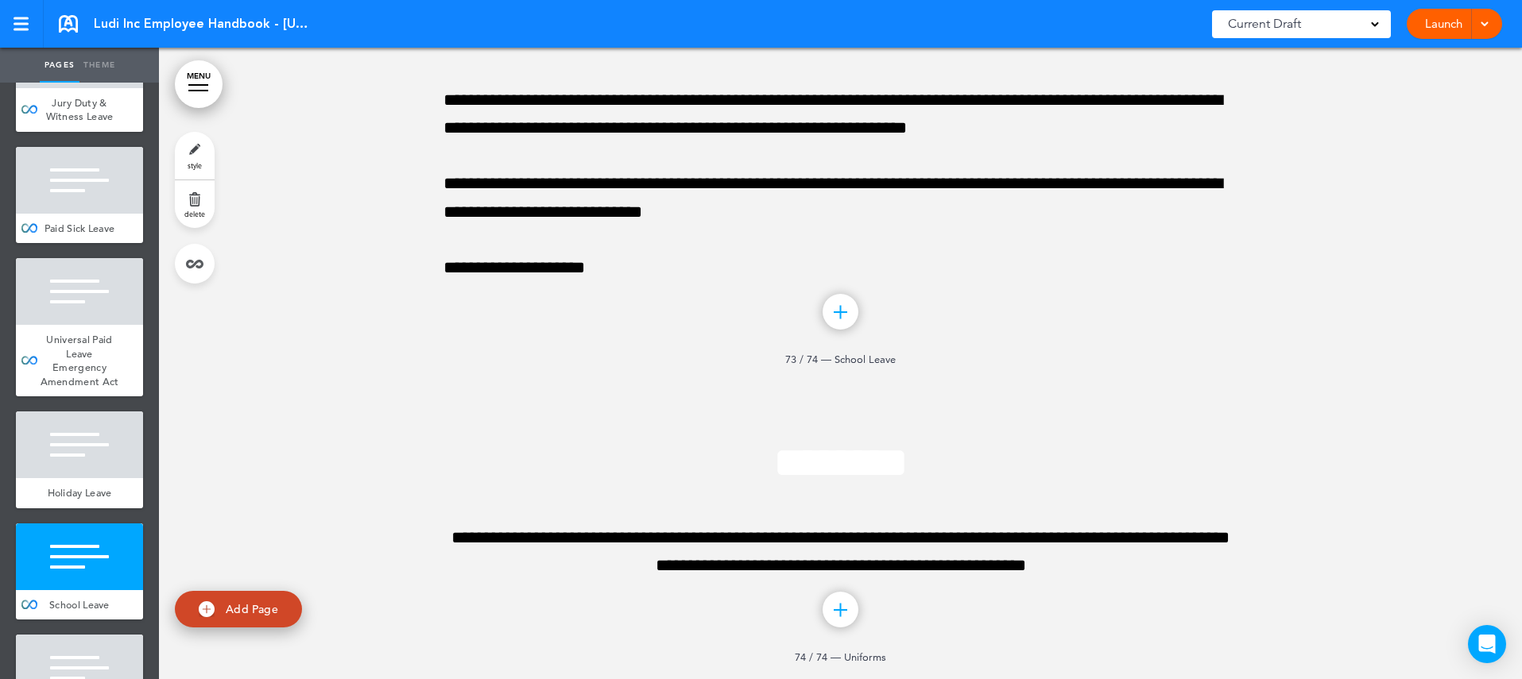
click at [68, 635] on div at bounding box center [79, 668] width 127 height 67
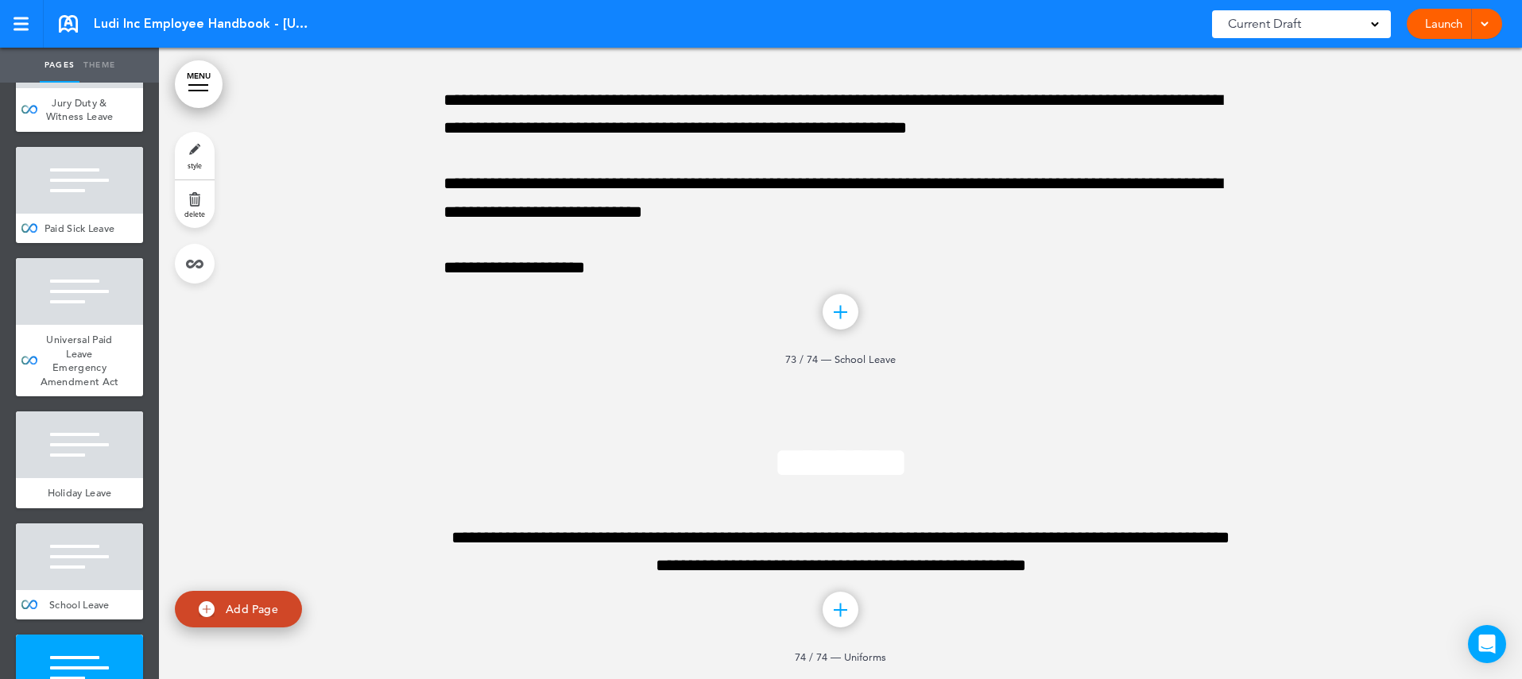
click at [60, 635] on div at bounding box center [79, 668] width 127 height 67
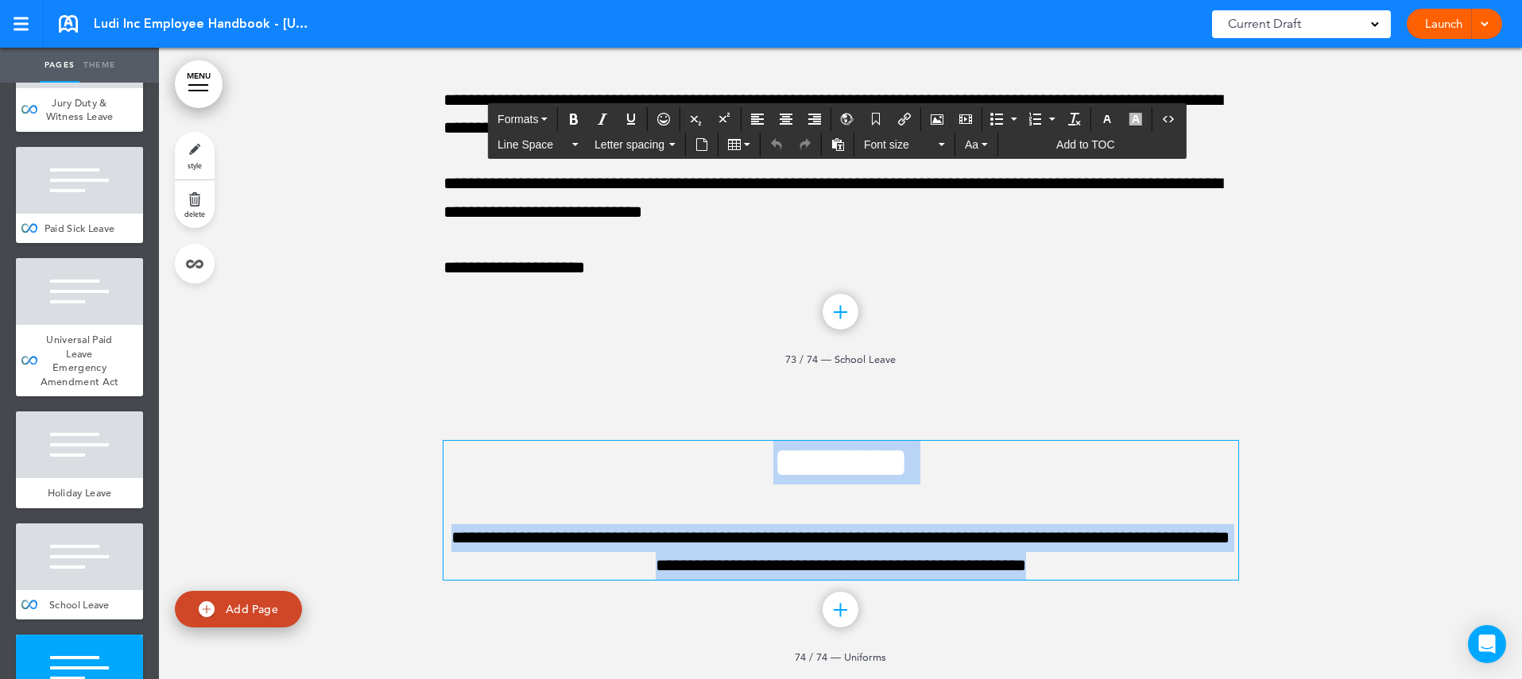
drag, startPoint x: 733, startPoint y: 452, endPoint x: 1240, endPoint y: 574, distance: 521.4
click at [1240, 574] on div "**********" at bounding box center [840, 530] width 1363 height 298
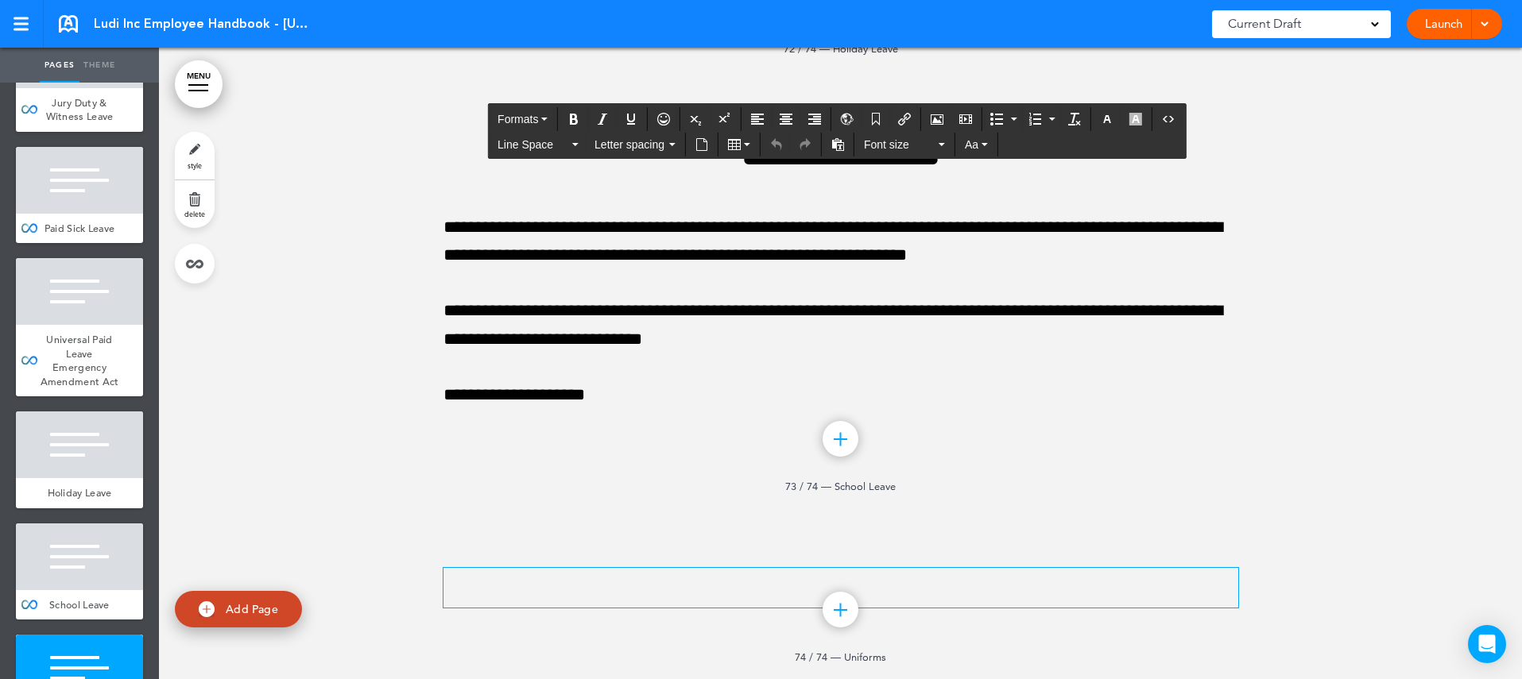
scroll to position [83501, 0]
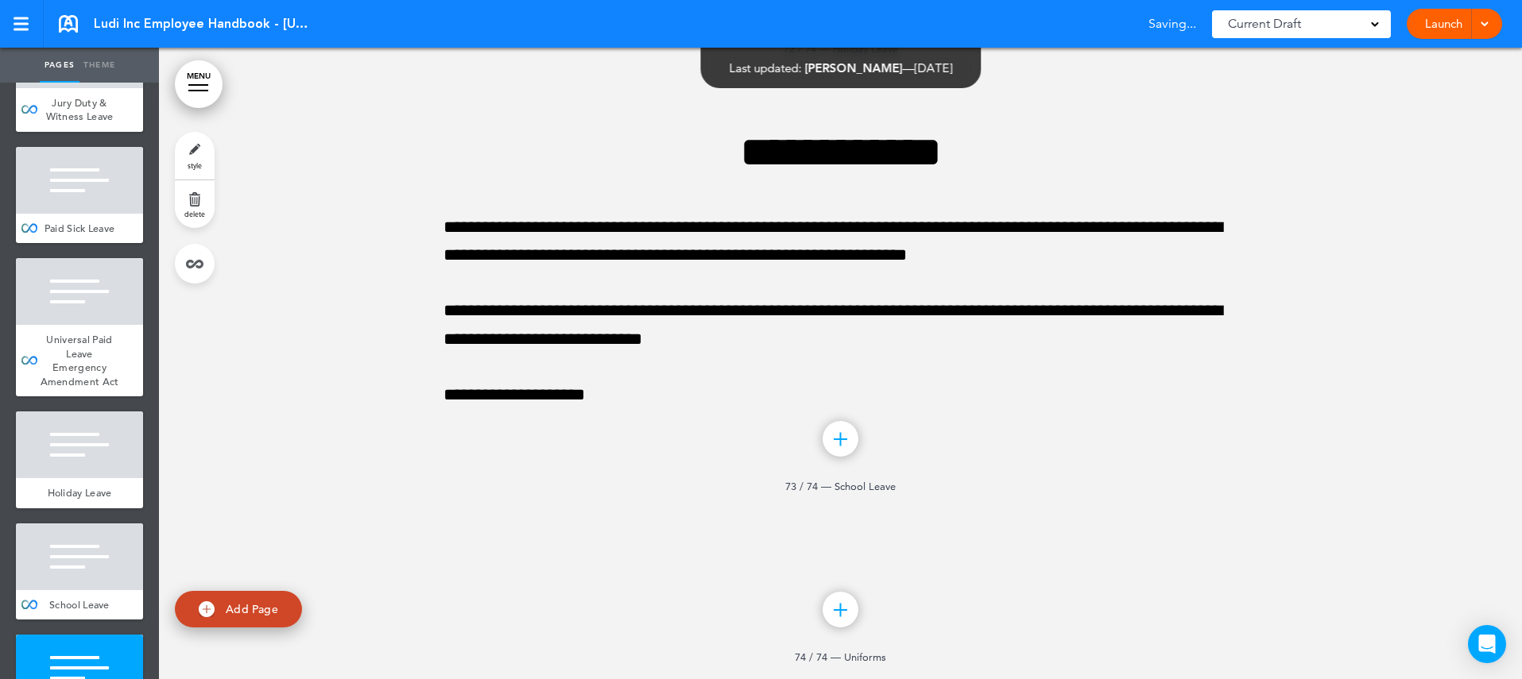
click at [878, 658] on span "Uniforms" at bounding box center [865, 657] width 42 height 13
drag, startPoint x: 805, startPoint y: 660, endPoint x: 905, endPoint y: 659, distance: 100.1
click at [905, 659] on div "Add collapsible section ? In order to add a collapsible section, only solid bac…" at bounding box center [840, 594] width 1363 height 171
click at [118, 635] on div at bounding box center [79, 668] width 127 height 67
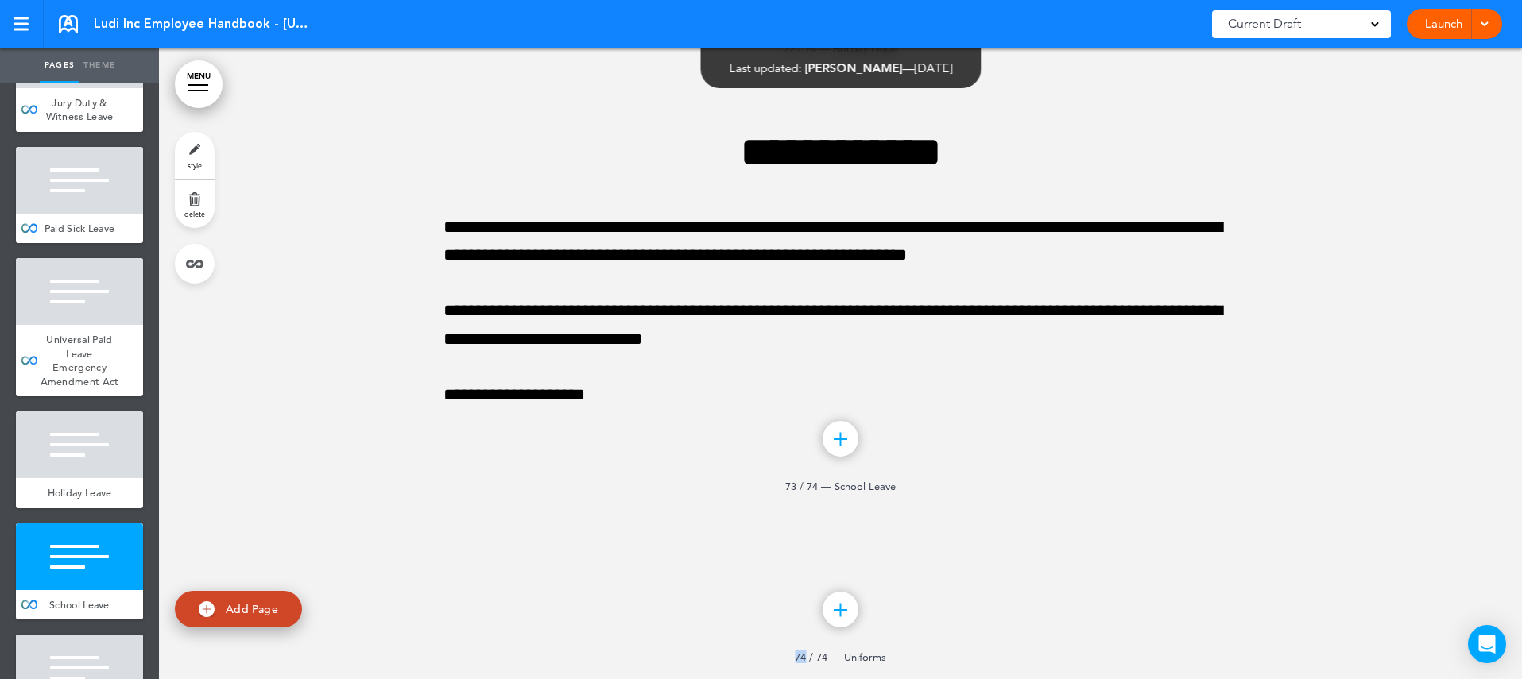
click at [87, 635] on div at bounding box center [79, 668] width 127 height 67
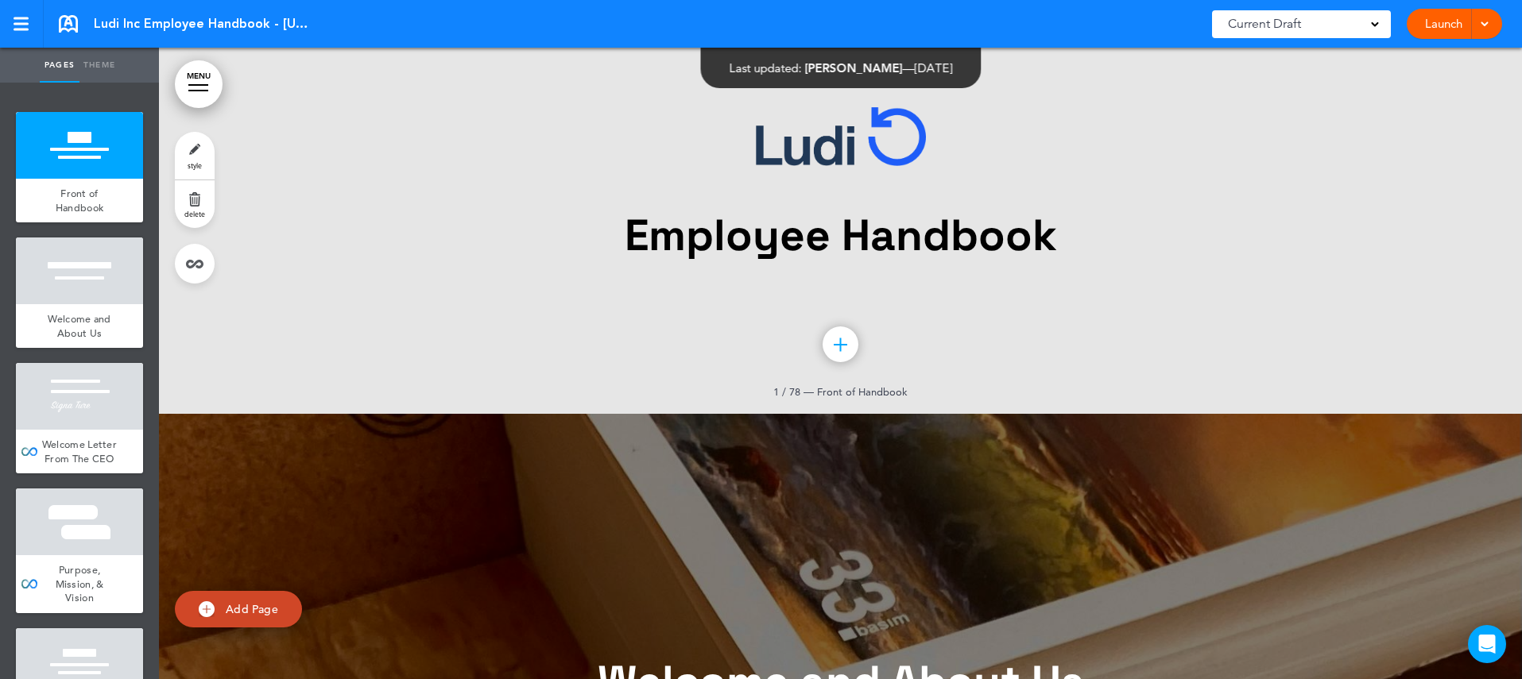
click at [1456, 24] on link "Launch" at bounding box center [1443, 24] width 50 height 30
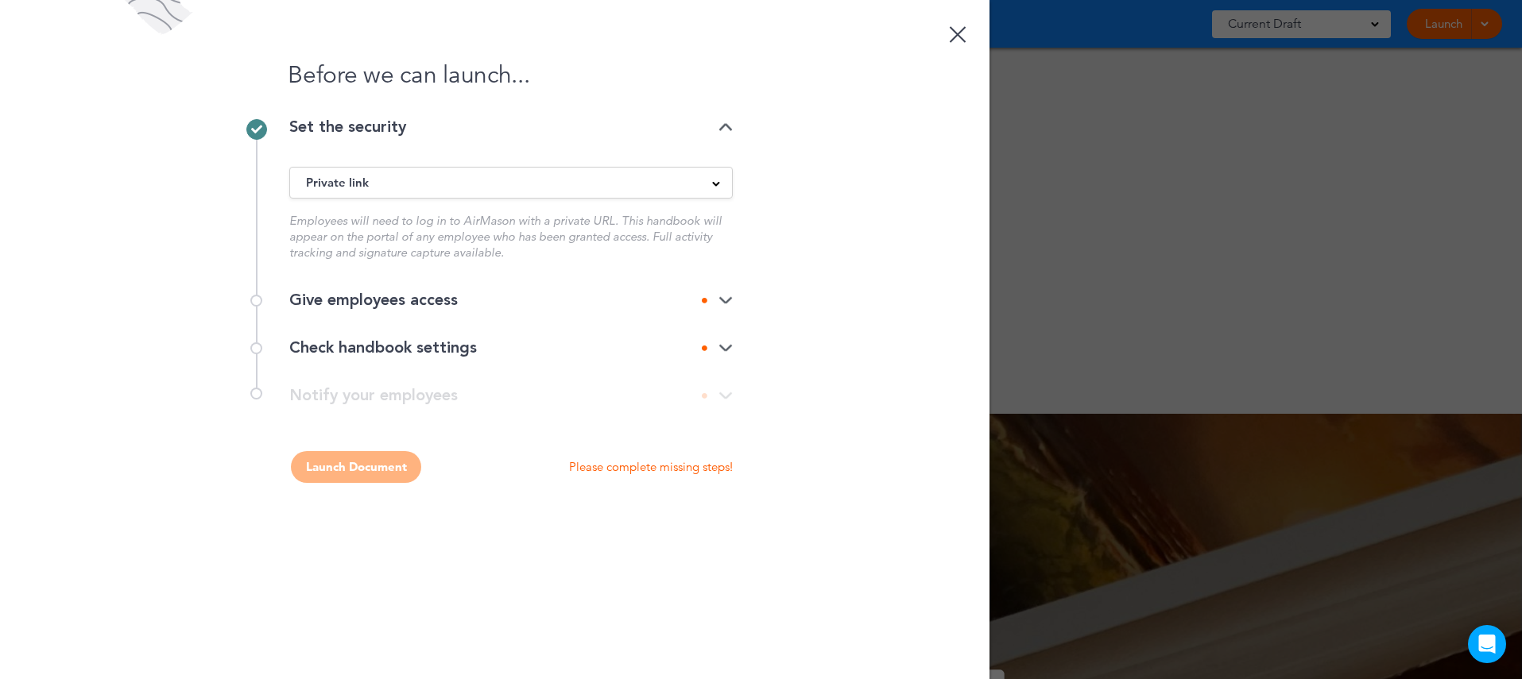
click at [590, 305] on div "Give employees access" at bounding box center [510, 300] width 443 height 16
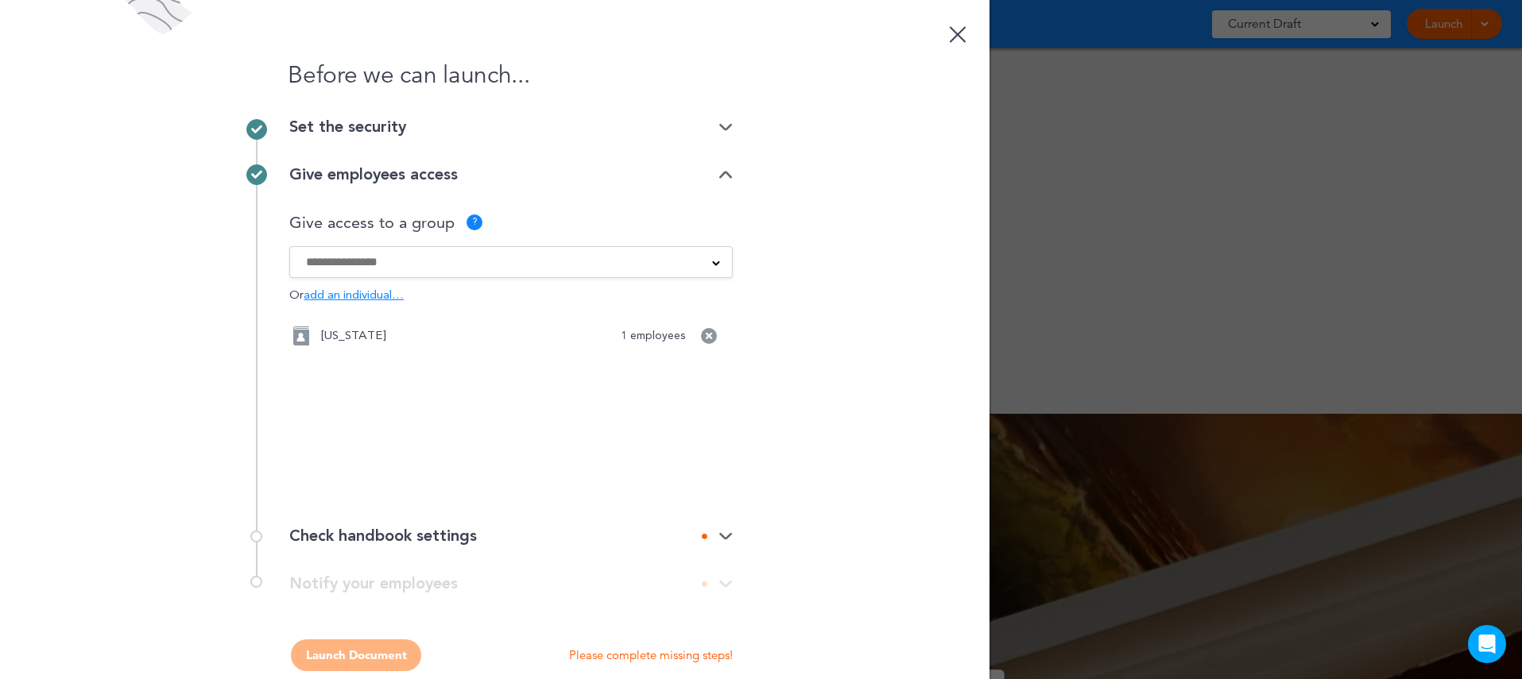
click at [567, 266] on input at bounding box center [500, 261] width 389 height 17
click at [813, 482] on div "Before we can launch... Set the security Private link Public link Private link …" at bounding box center [494, 339] width 989 height 679
click at [621, 536] on div "Check handbook settings" at bounding box center [510, 536] width 443 height 16
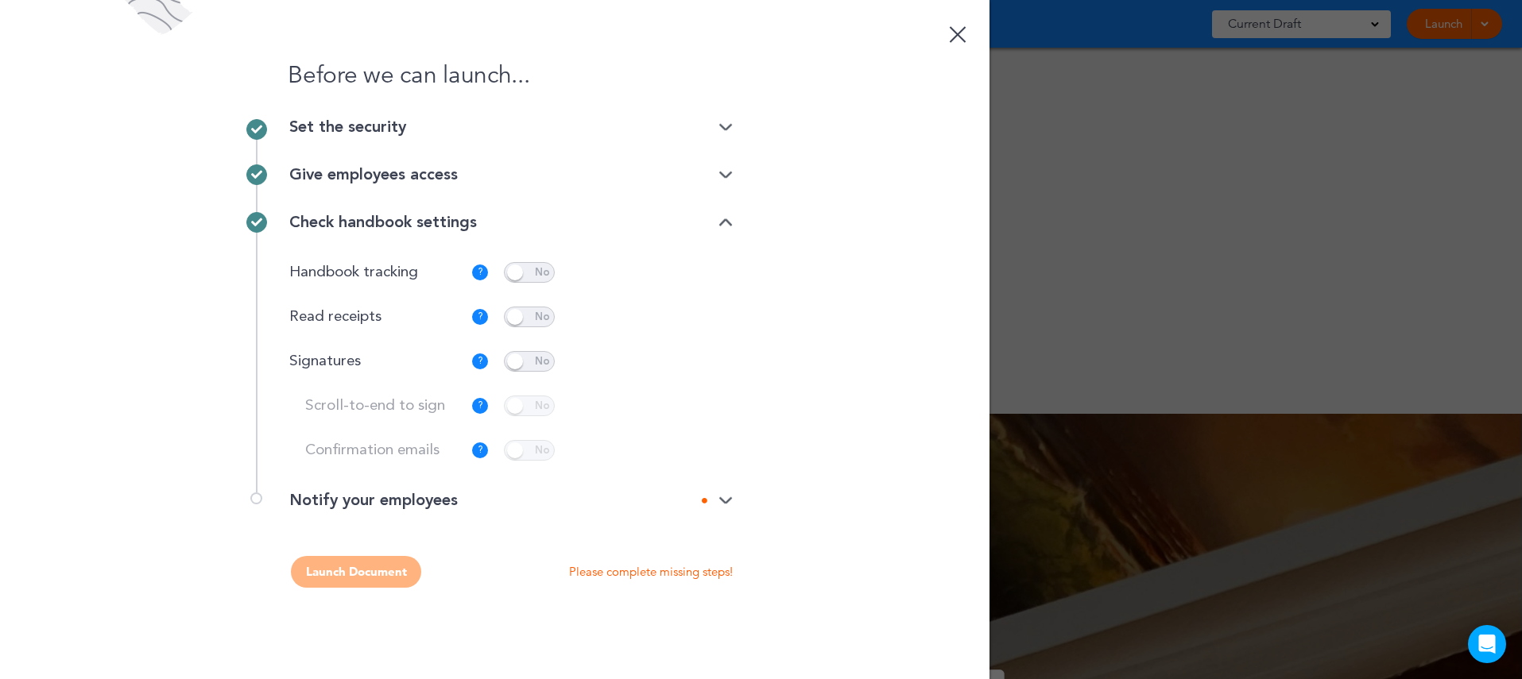
click at [528, 360] on span at bounding box center [529, 361] width 51 height 21
click at [532, 415] on span at bounding box center [529, 406] width 51 height 21
click at [721, 493] on div "Notify your employees" at bounding box center [510, 501] width 443 height 16
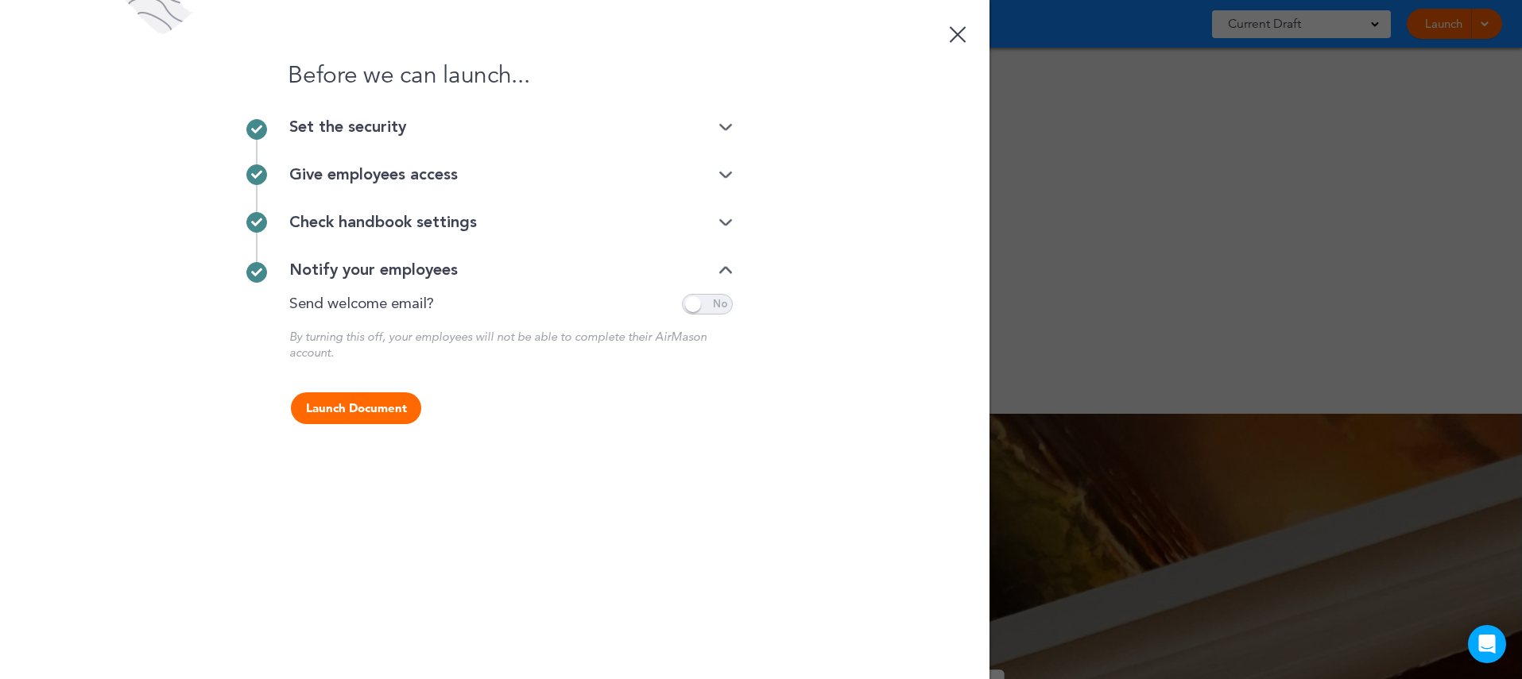
click at [714, 306] on span at bounding box center [707, 304] width 51 height 21
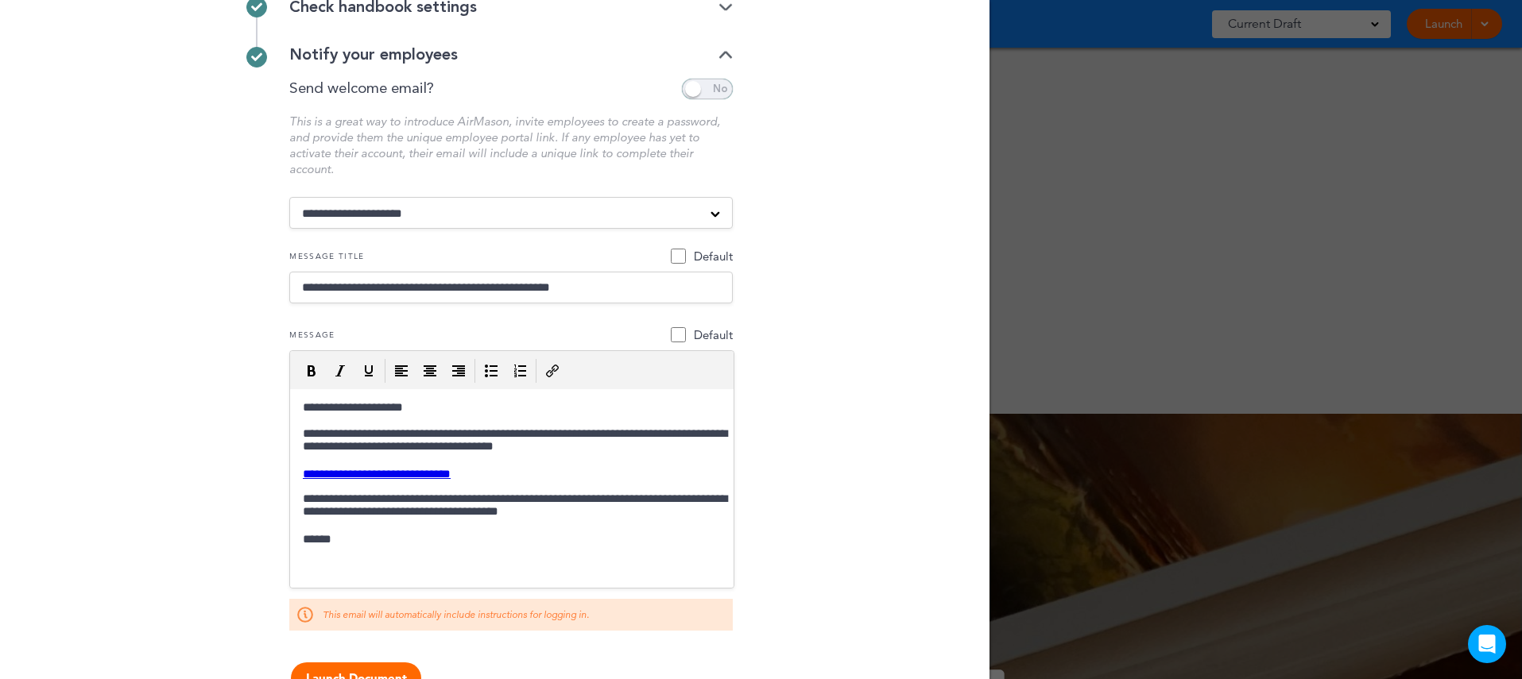
scroll to position [262, 0]
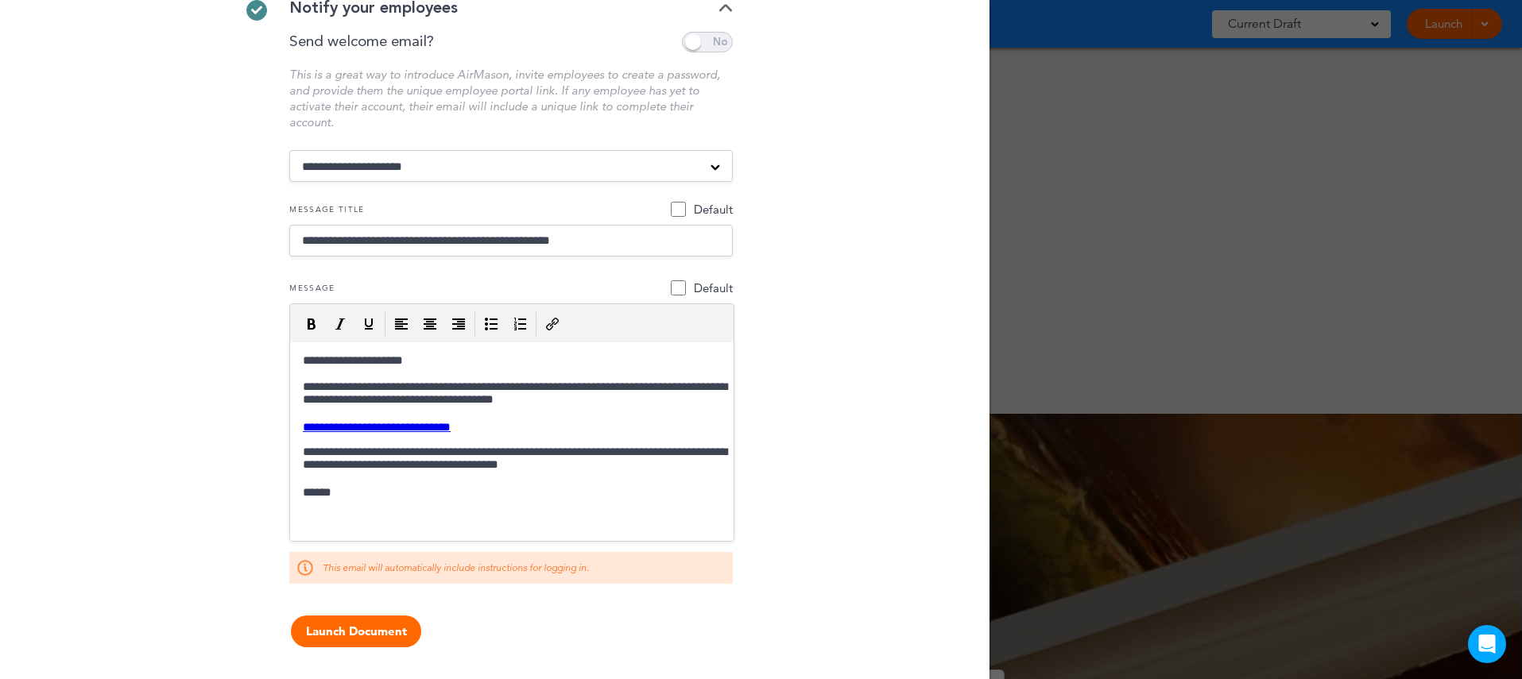
click at [362, 634] on button "Launch Document" at bounding box center [356, 632] width 130 height 32
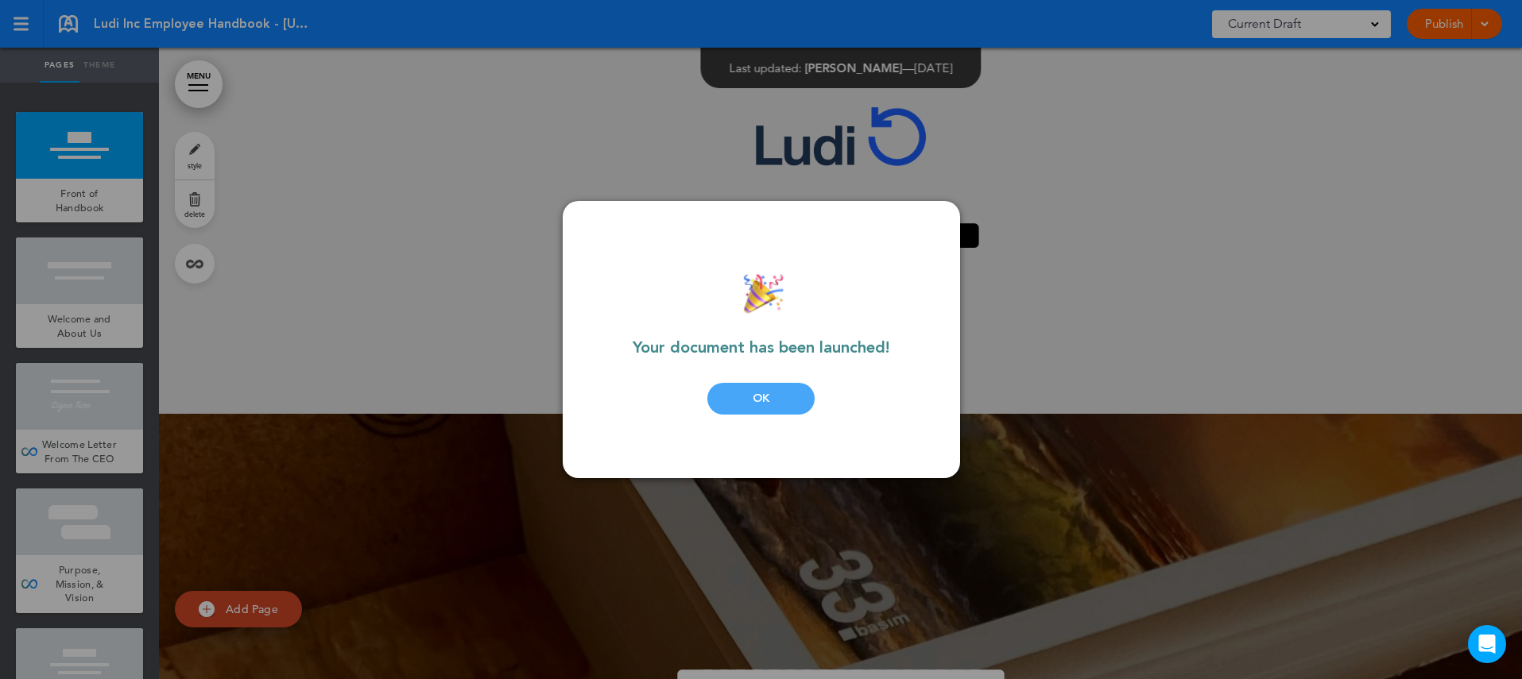
click at [770, 404] on div "OK" at bounding box center [760, 399] width 107 height 32
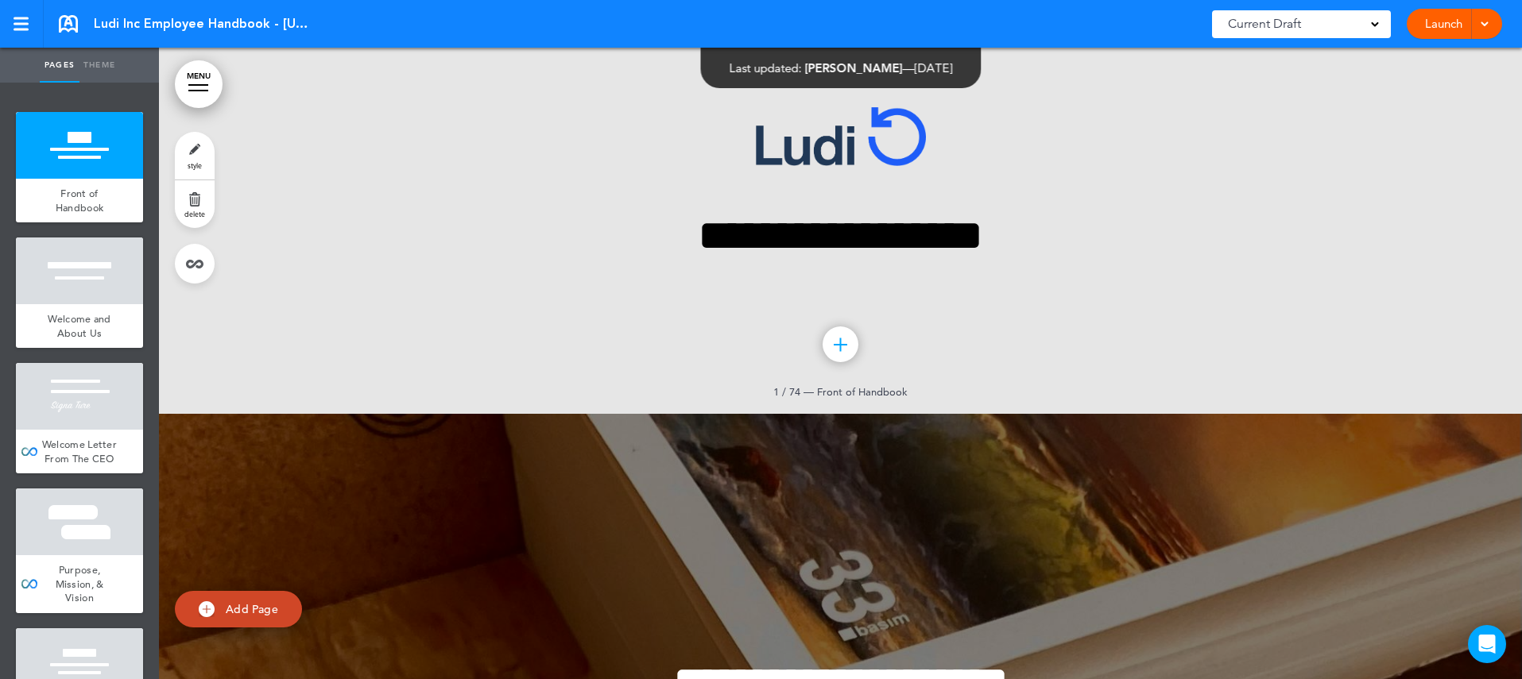
click at [1448, 21] on link "Launch" at bounding box center [1443, 24] width 50 height 30
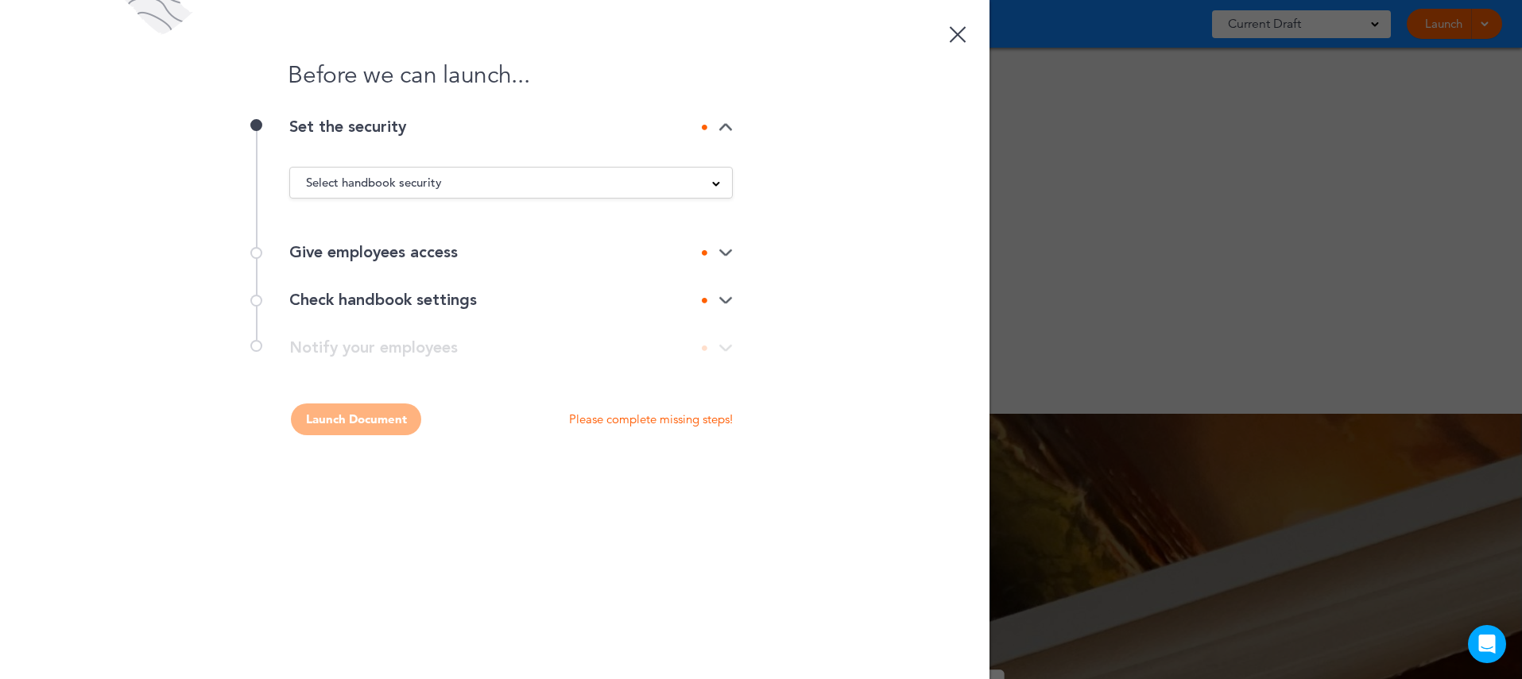
click at [704, 180] on div "Select handbook security" at bounding box center [511, 182] width 442 height 17
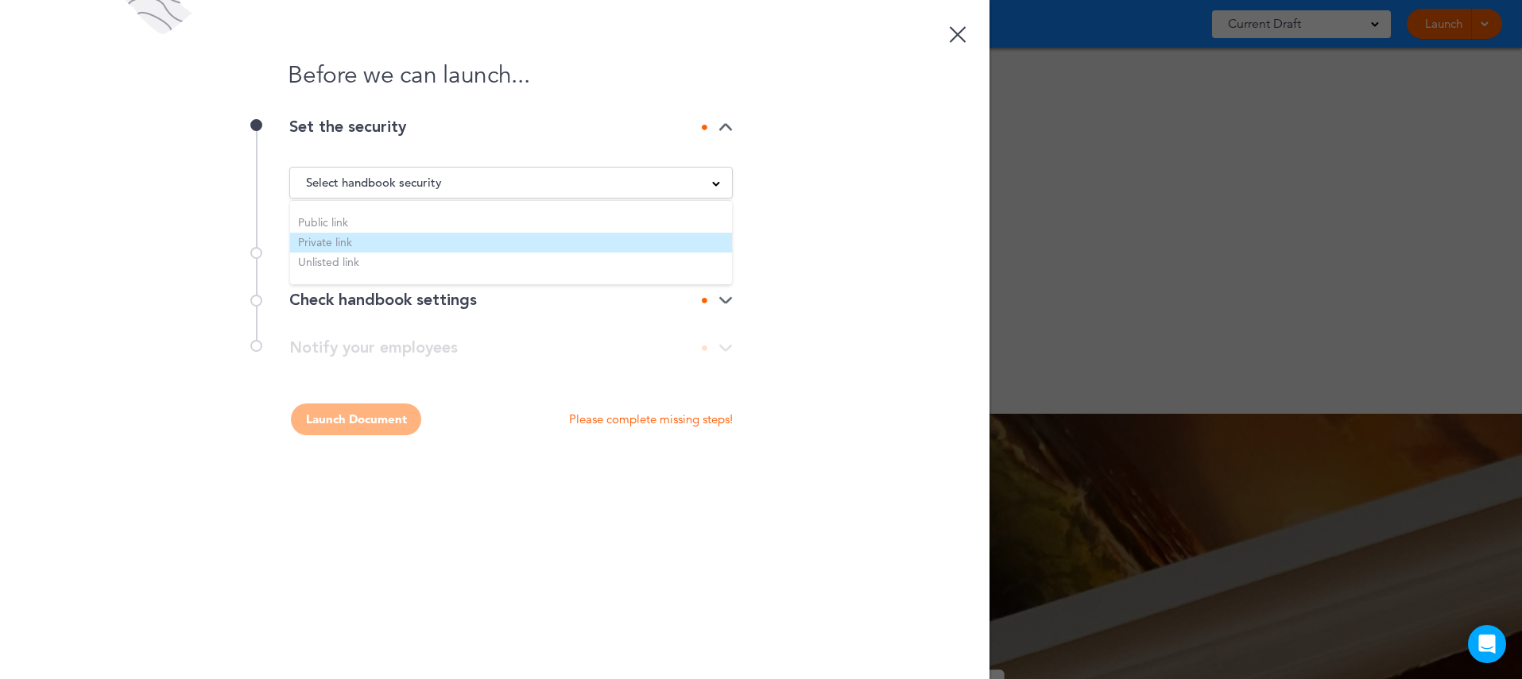
click at [380, 239] on li "Private link" at bounding box center [511, 243] width 442 height 20
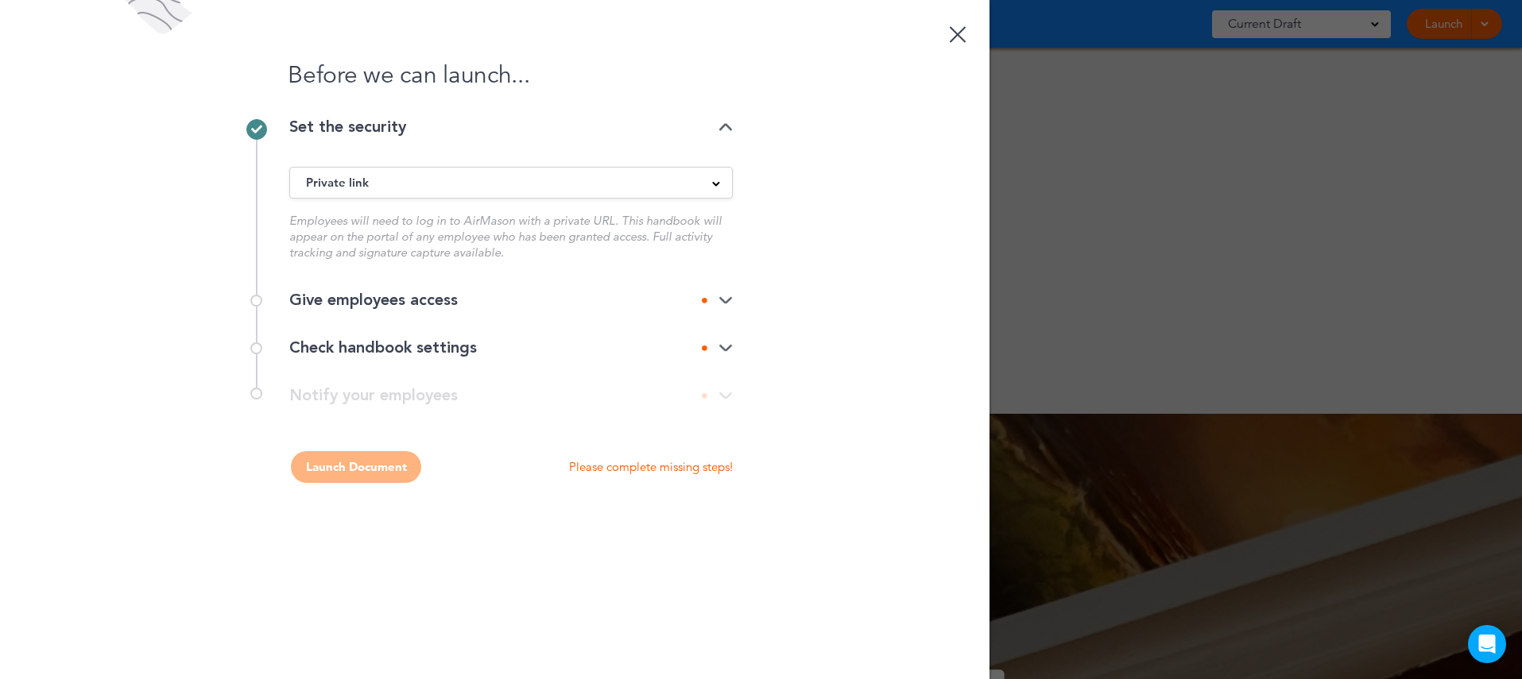
click at [540, 305] on div "Give employees access" at bounding box center [510, 300] width 443 height 16
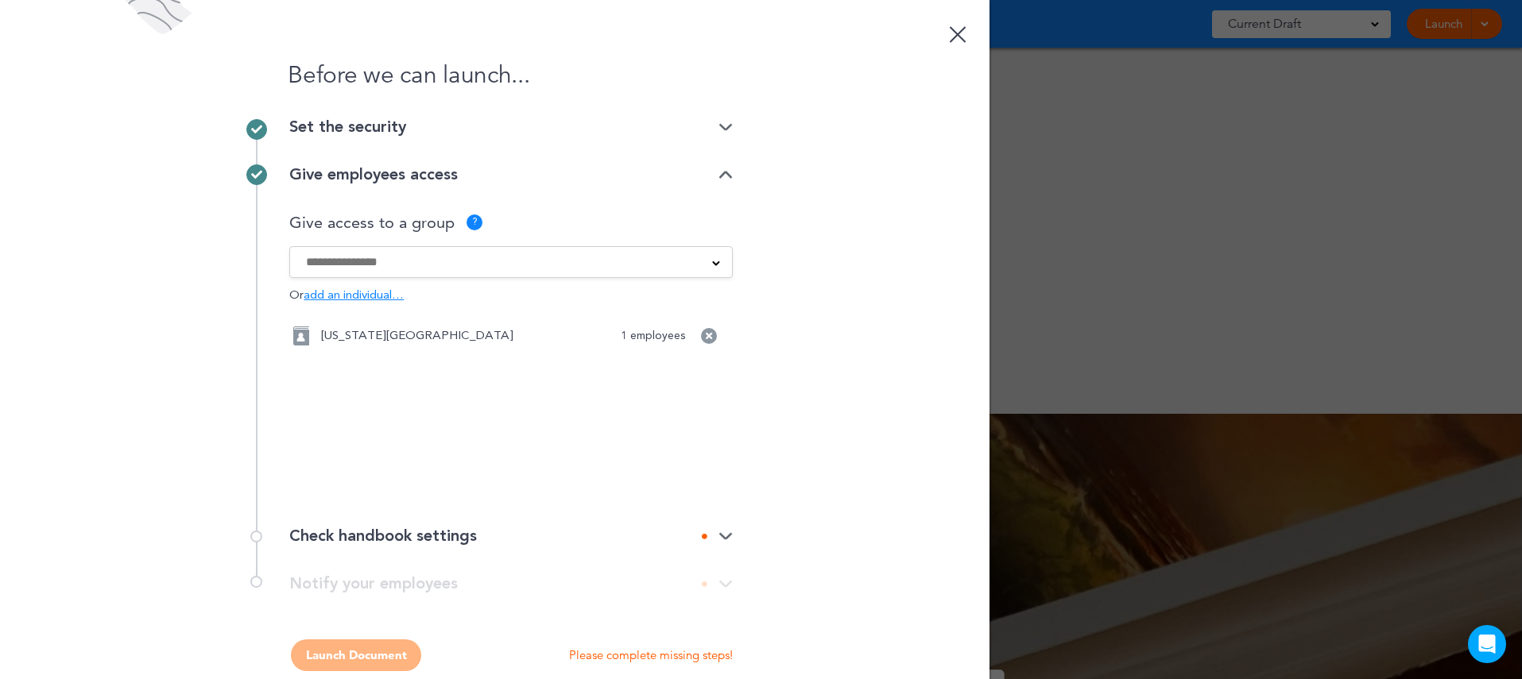
click at [538, 268] on input at bounding box center [500, 261] width 389 height 17
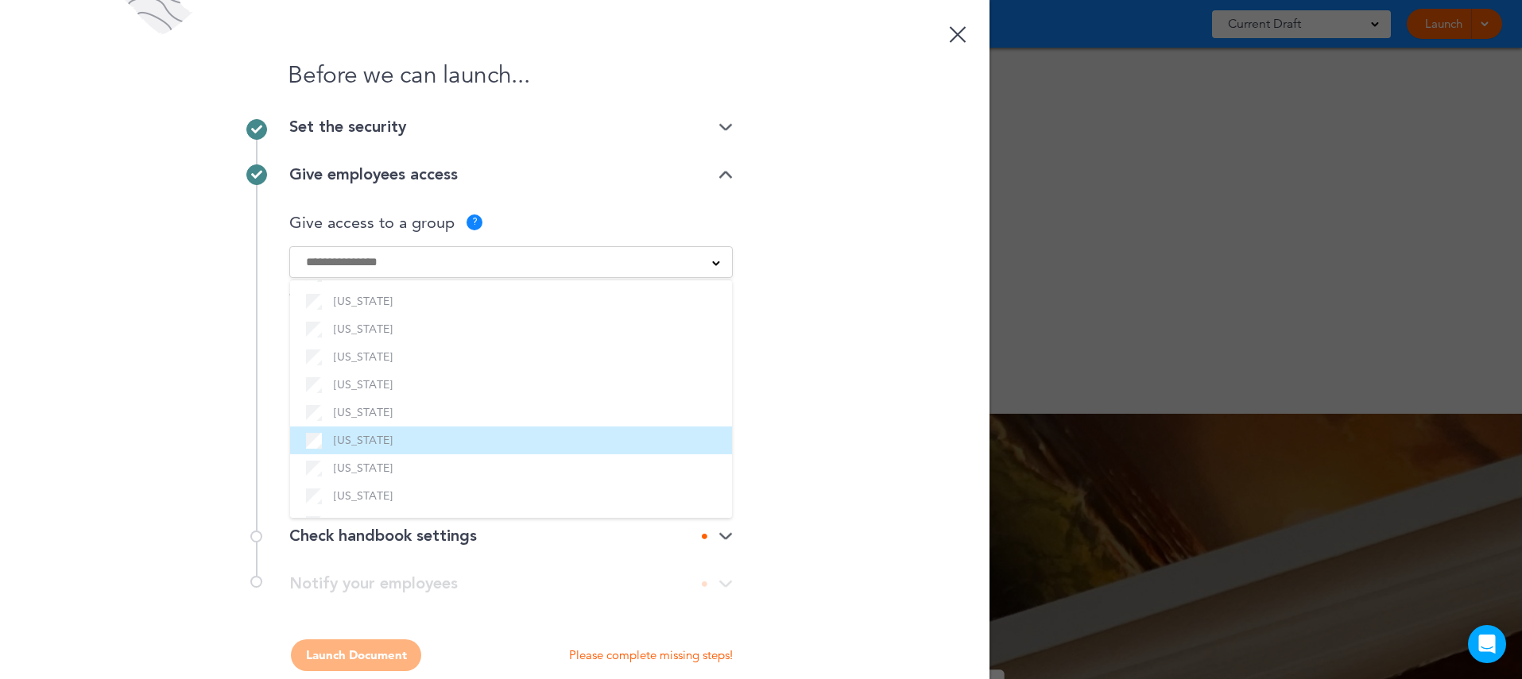
scroll to position [454, 0]
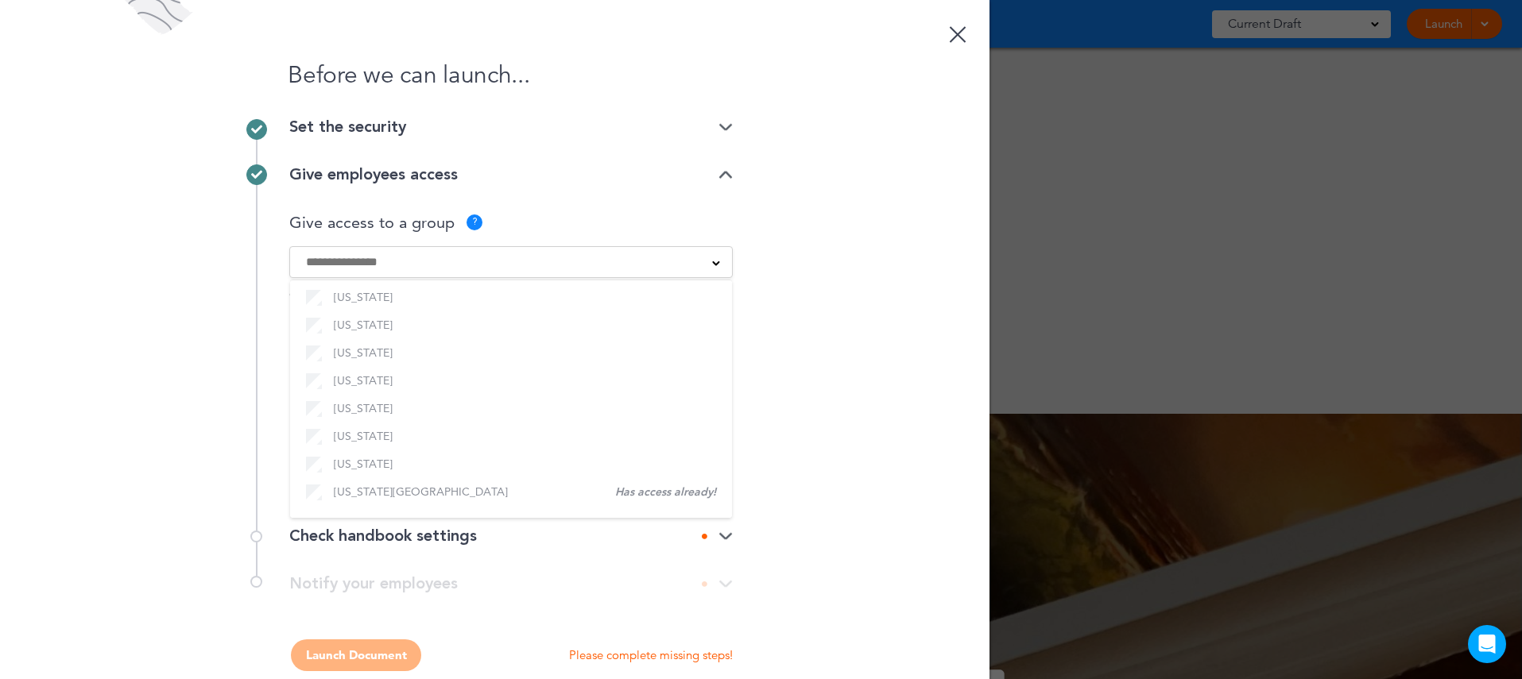
click at [784, 461] on div "Before we can launch... Set the security Private link Public link Private link …" at bounding box center [494, 339] width 989 height 679
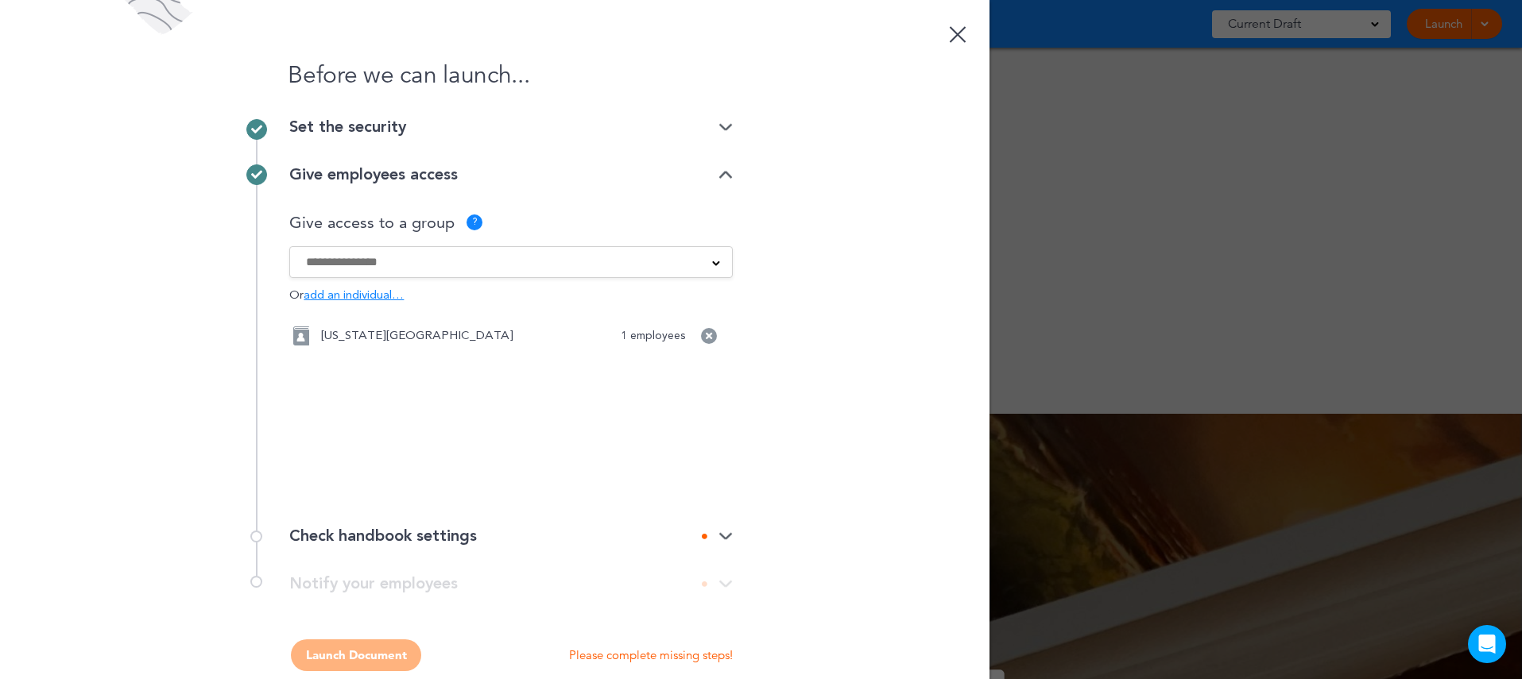
scroll to position [24, 0]
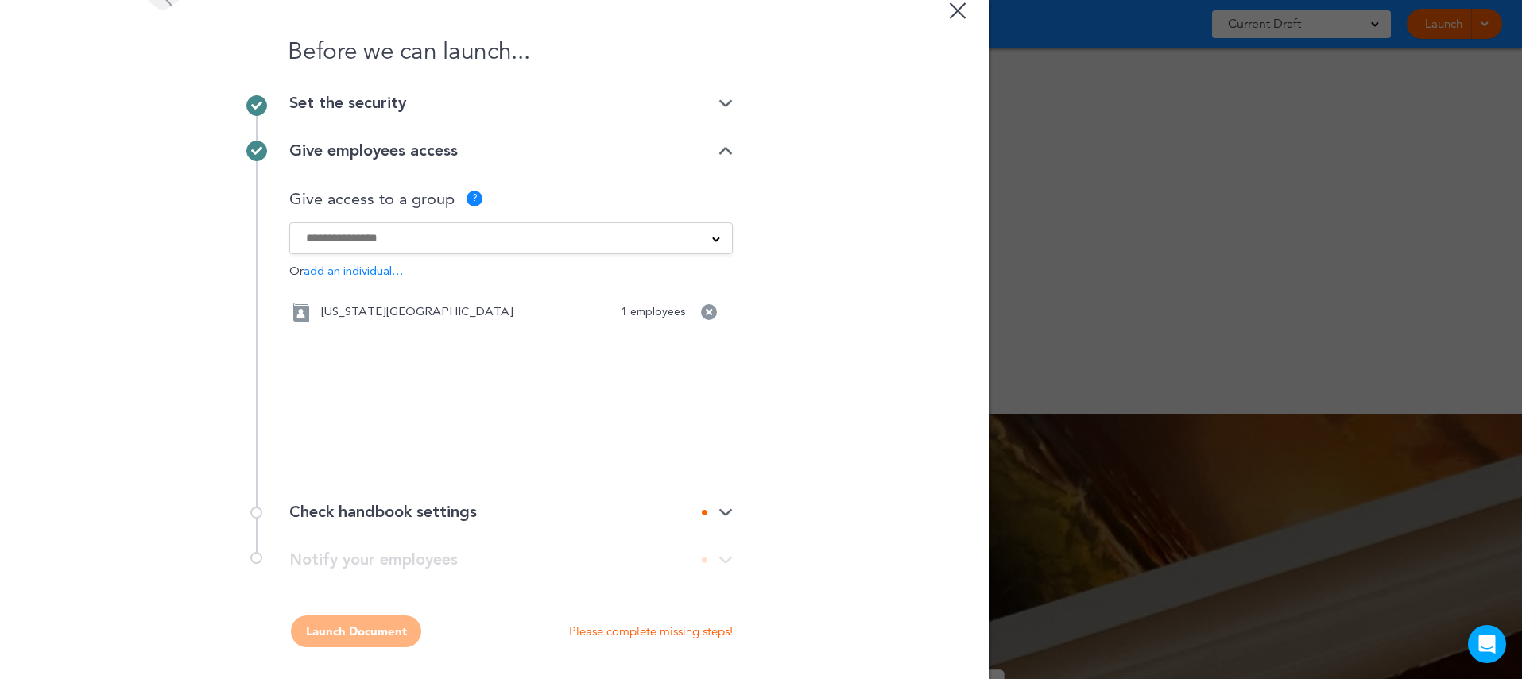
click at [597, 505] on div "Check handbook settings" at bounding box center [510, 513] width 443 height 16
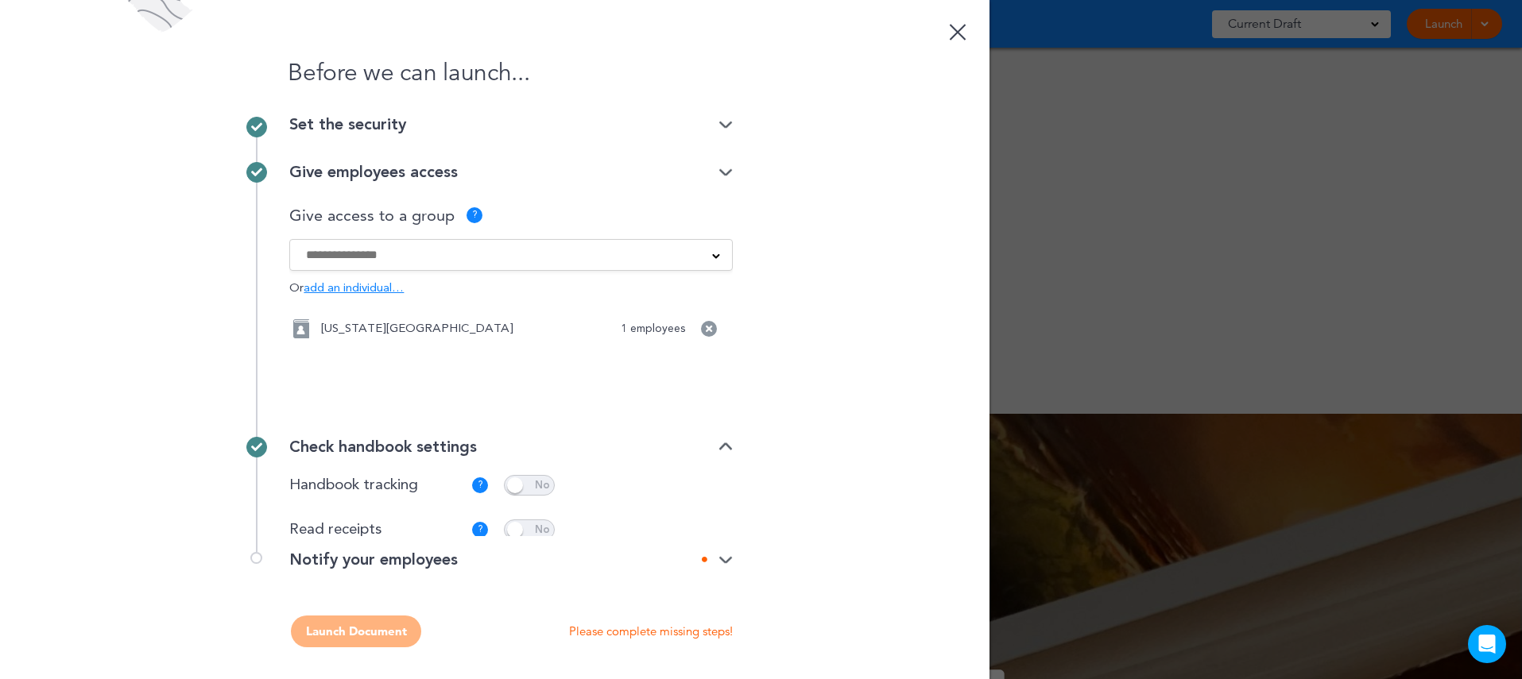
scroll to position [0, 0]
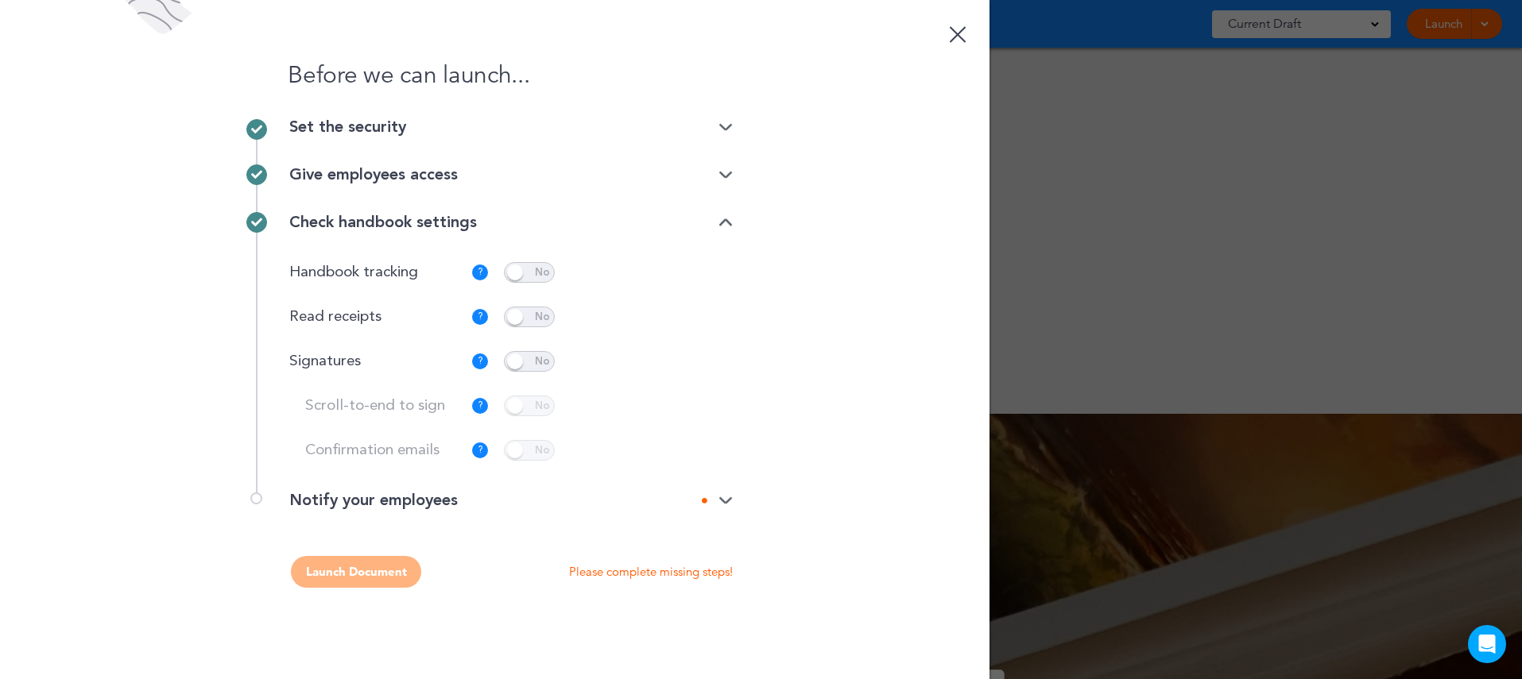
click at [519, 364] on span at bounding box center [529, 361] width 51 height 21
click at [524, 405] on span at bounding box center [529, 406] width 51 height 21
click at [501, 512] on div "Notify your employees" at bounding box center [510, 509] width 443 height 32
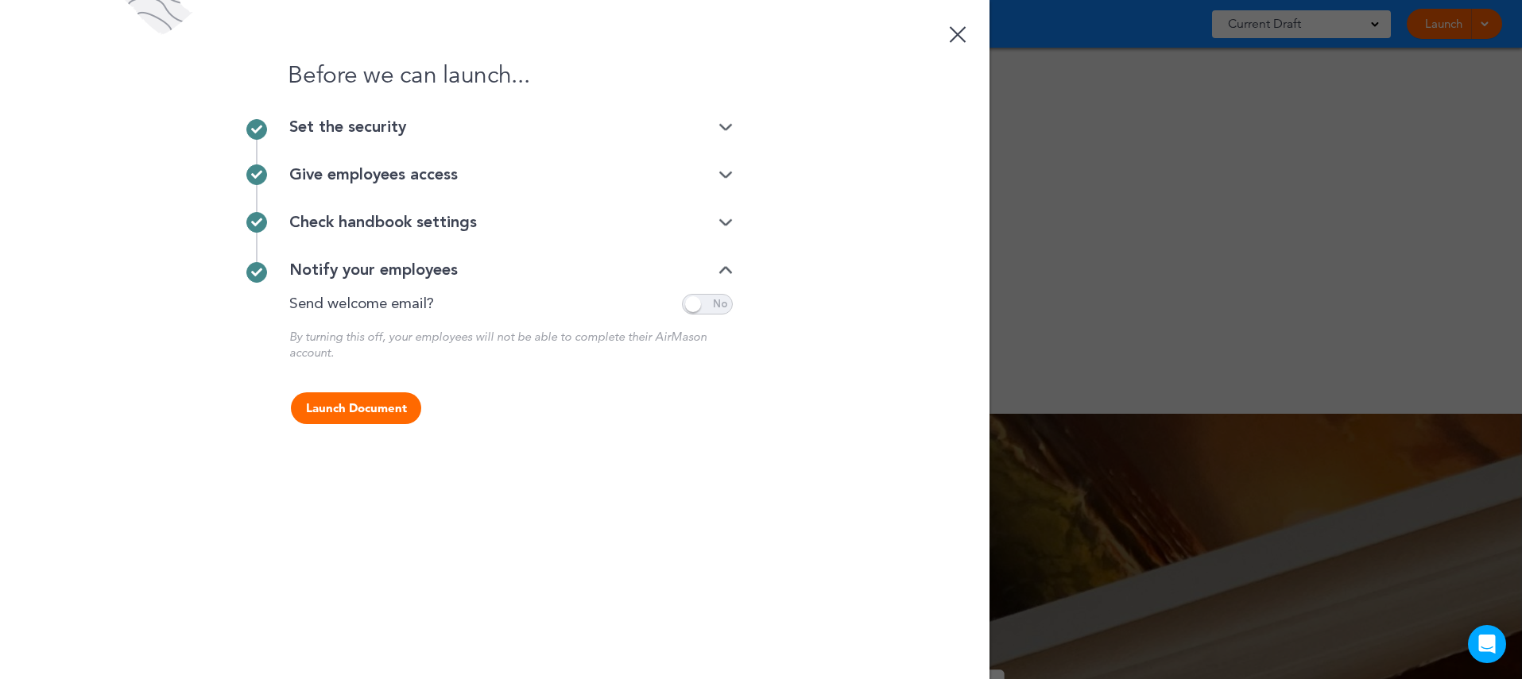
click at [718, 302] on span at bounding box center [707, 304] width 51 height 21
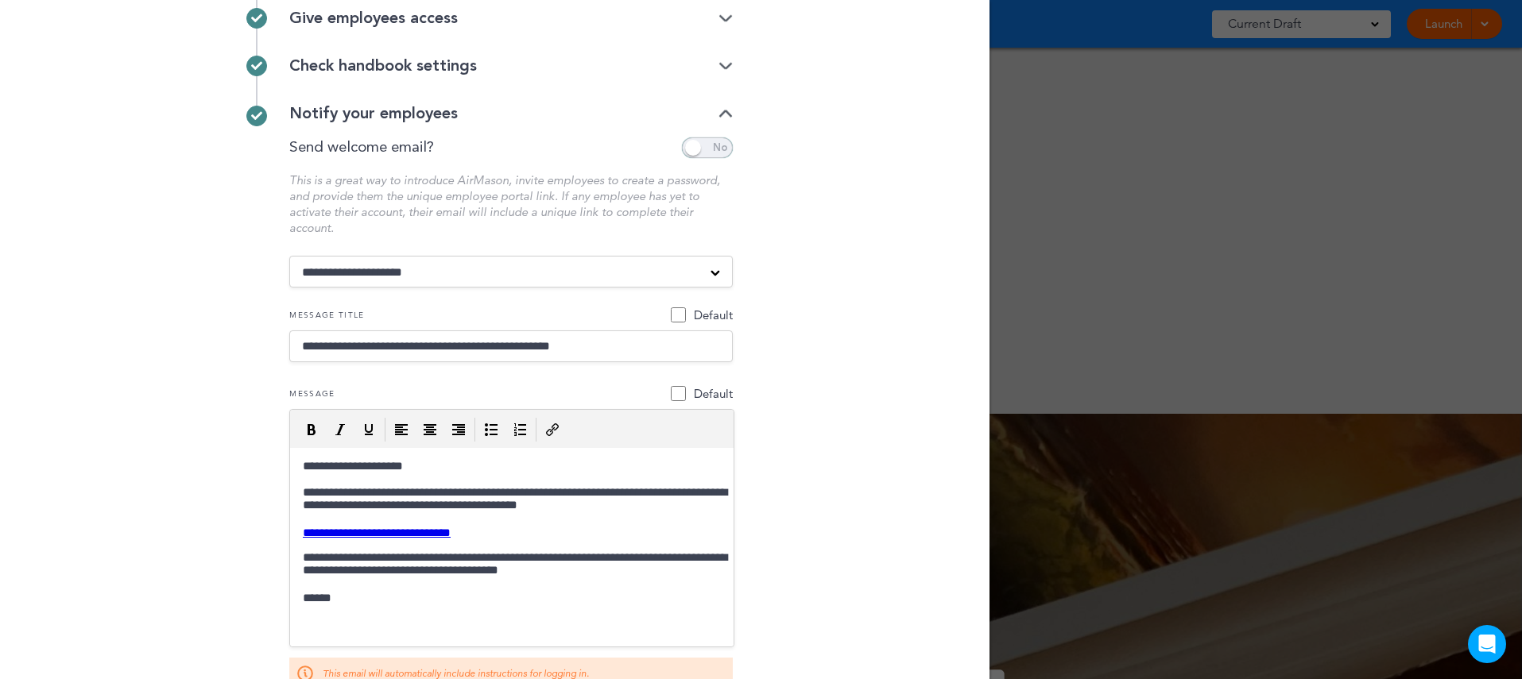
scroll to position [247, 0]
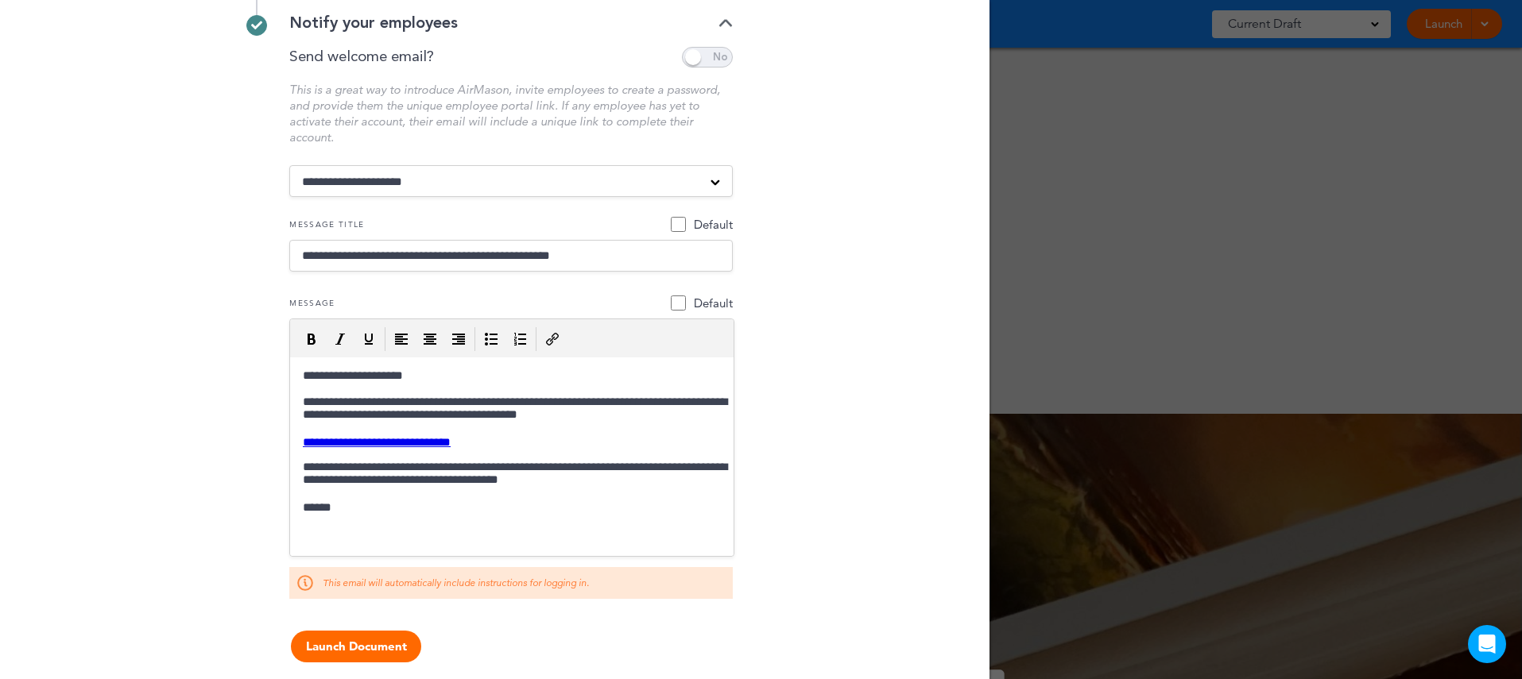
click at [378, 643] on button "Launch Document" at bounding box center [356, 647] width 130 height 32
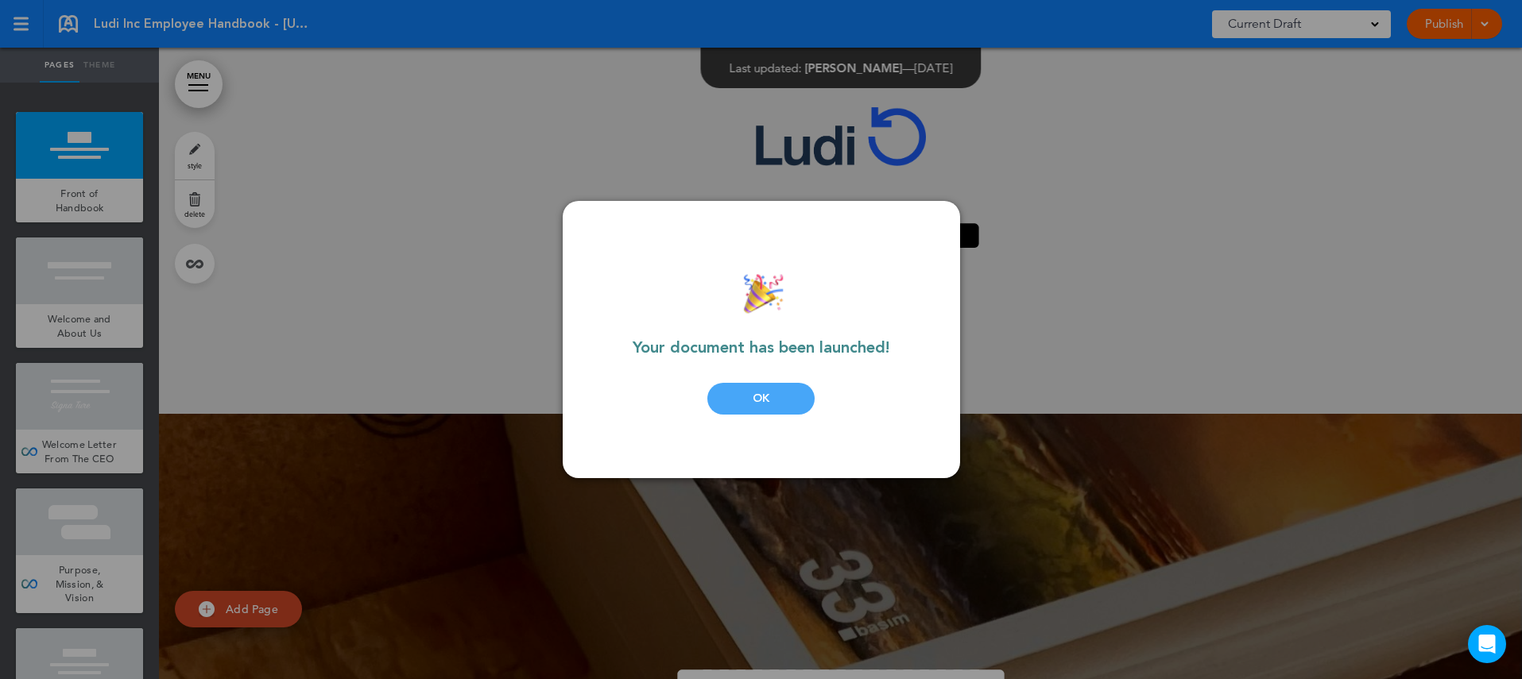
click at [778, 395] on div "OK" at bounding box center [760, 399] width 107 height 32
